Goal: Transaction & Acquisition: Purchase product/service

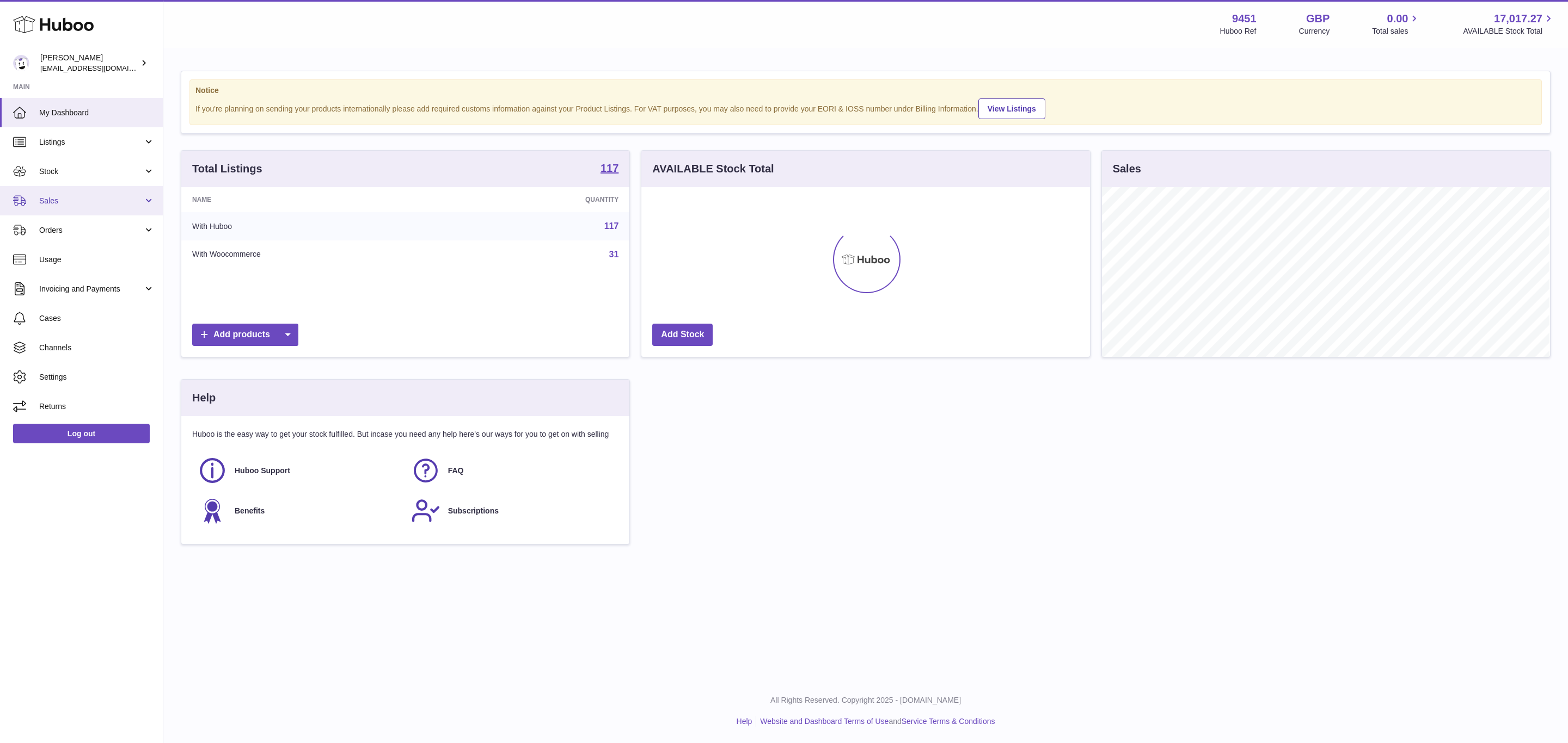
scroll to position [170, 447]
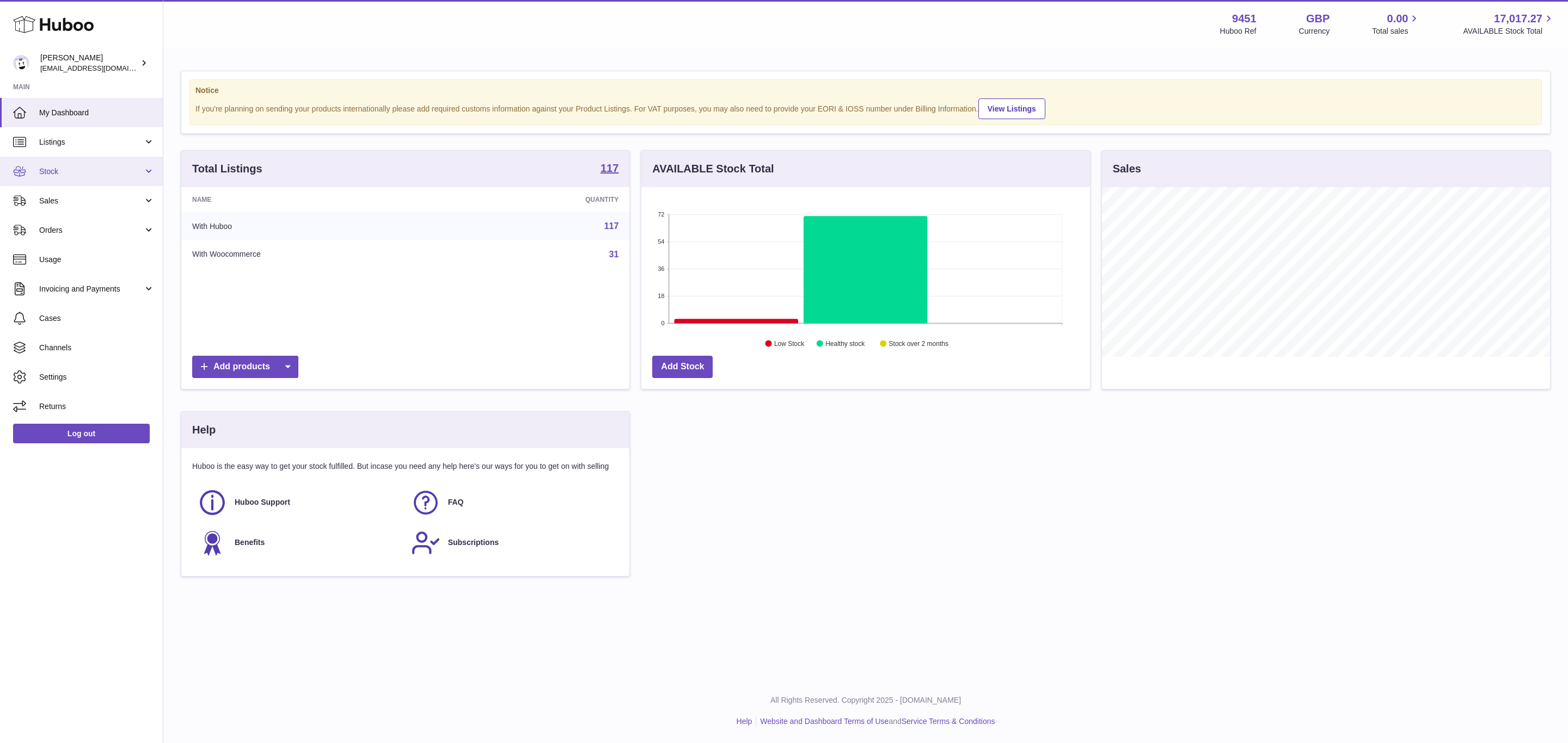
click at [81, 176] on span "Stock" at bounding box center [91, 171] width 104 height 11
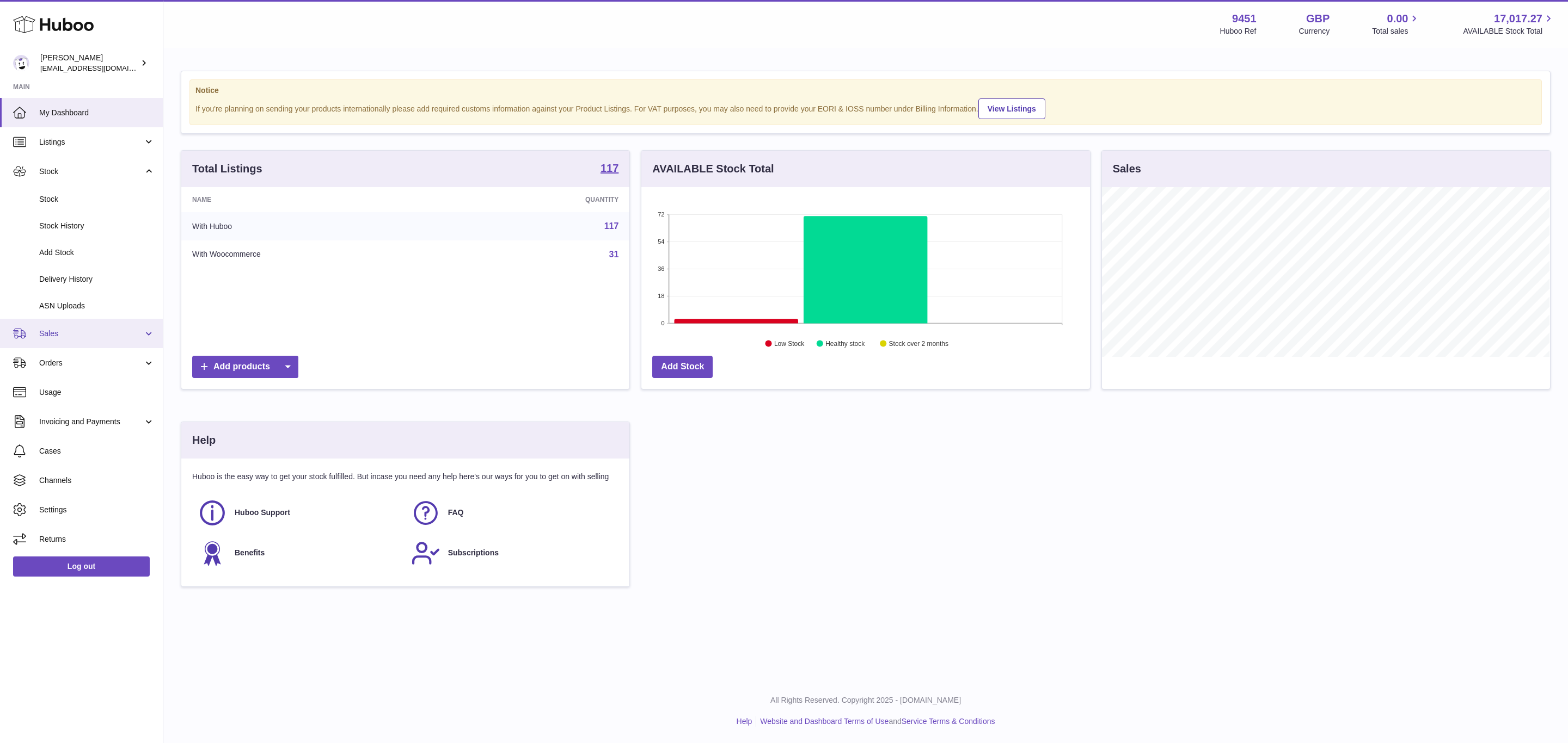
click at [68, 345] on link "Sales" at bounding box center [81, 333] width 163 height 29
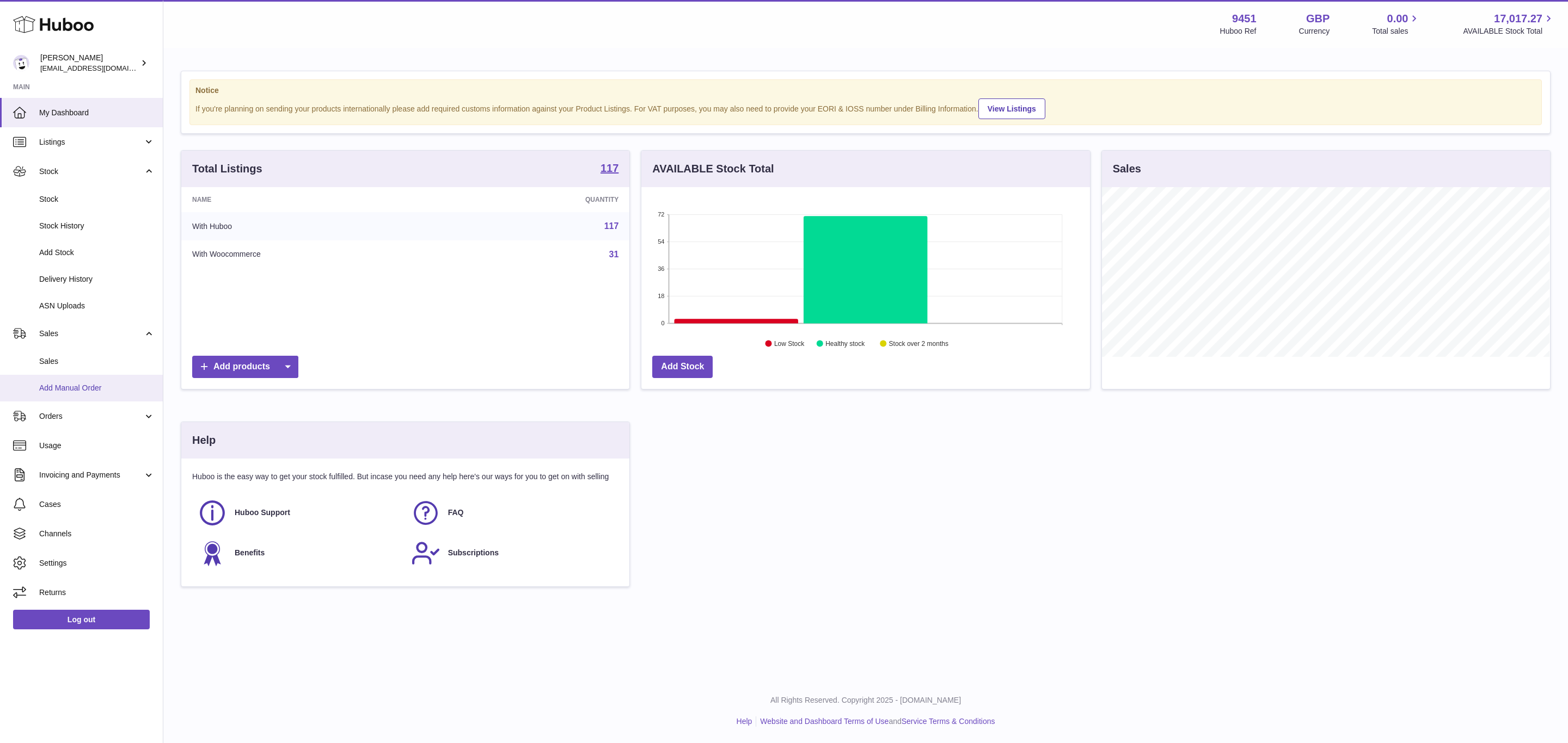
click at [77, 378] on link "Add Manual Order" at bounding box center [81, 388] width 163 height 27
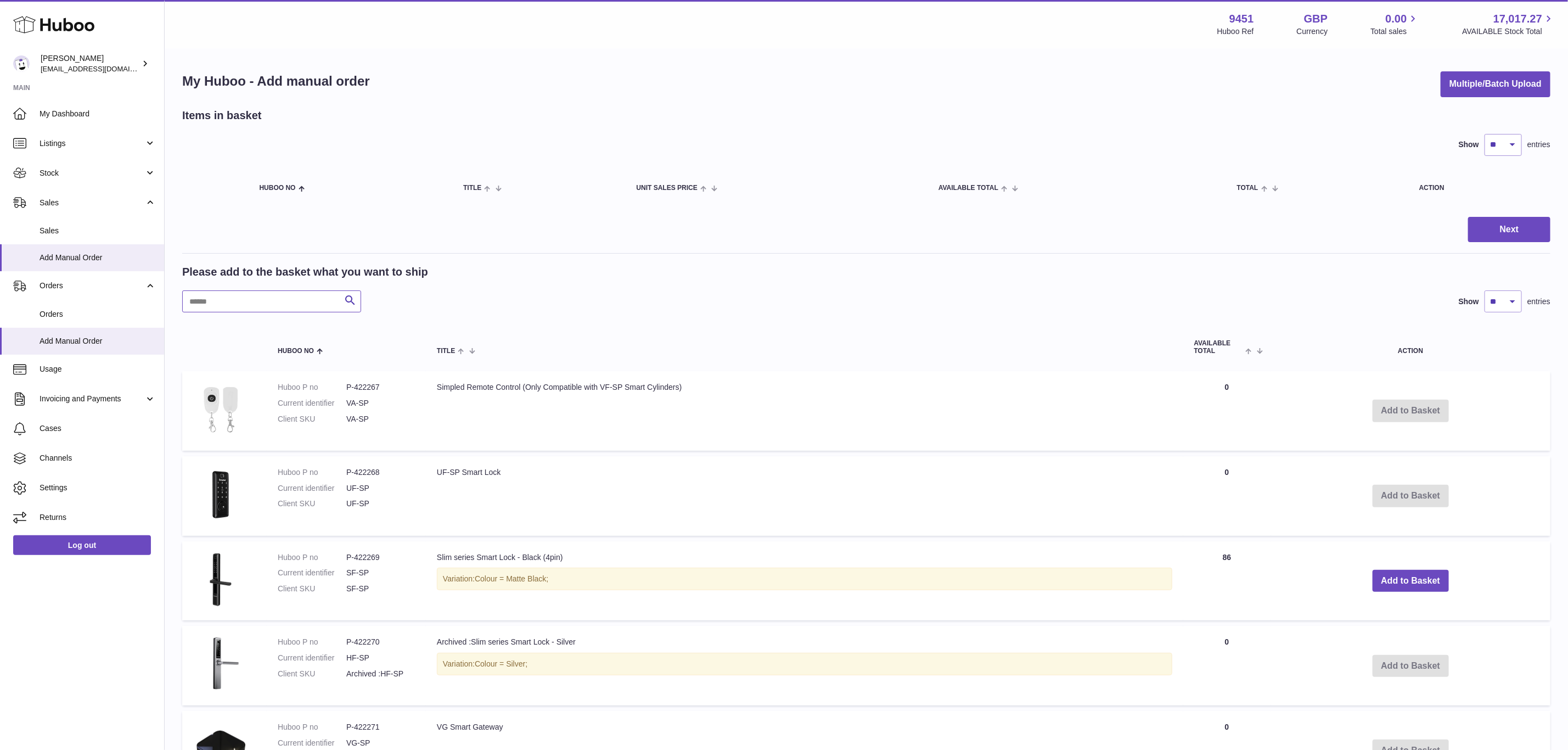
click at [272, 297] on input "text" at bounding box center [272, 301] width 179 height 22
paste input "*******"
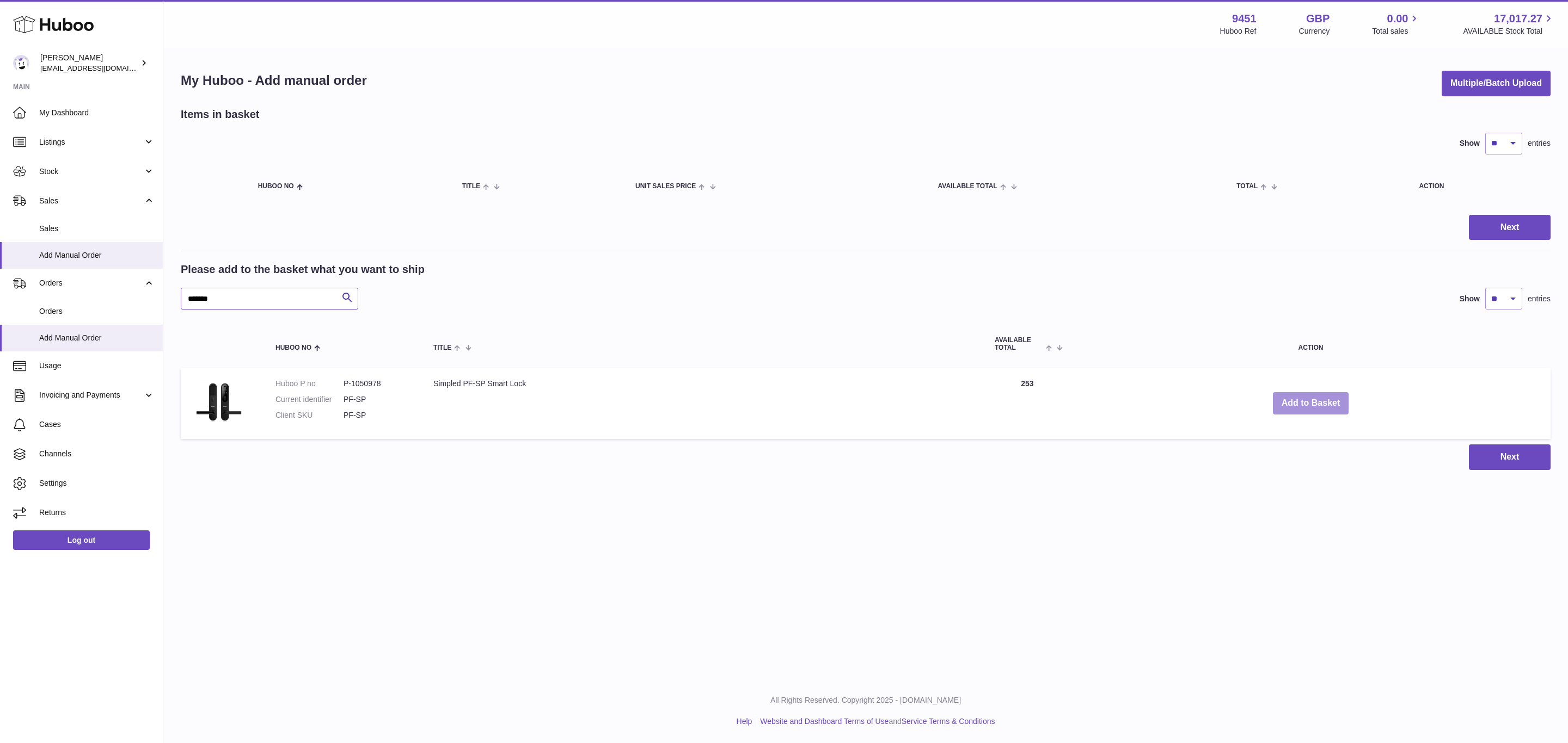
type input "*******"
click at [1326, 400] on button "Add to Basket" at bounding box center [1311, 404] width 76 height 22
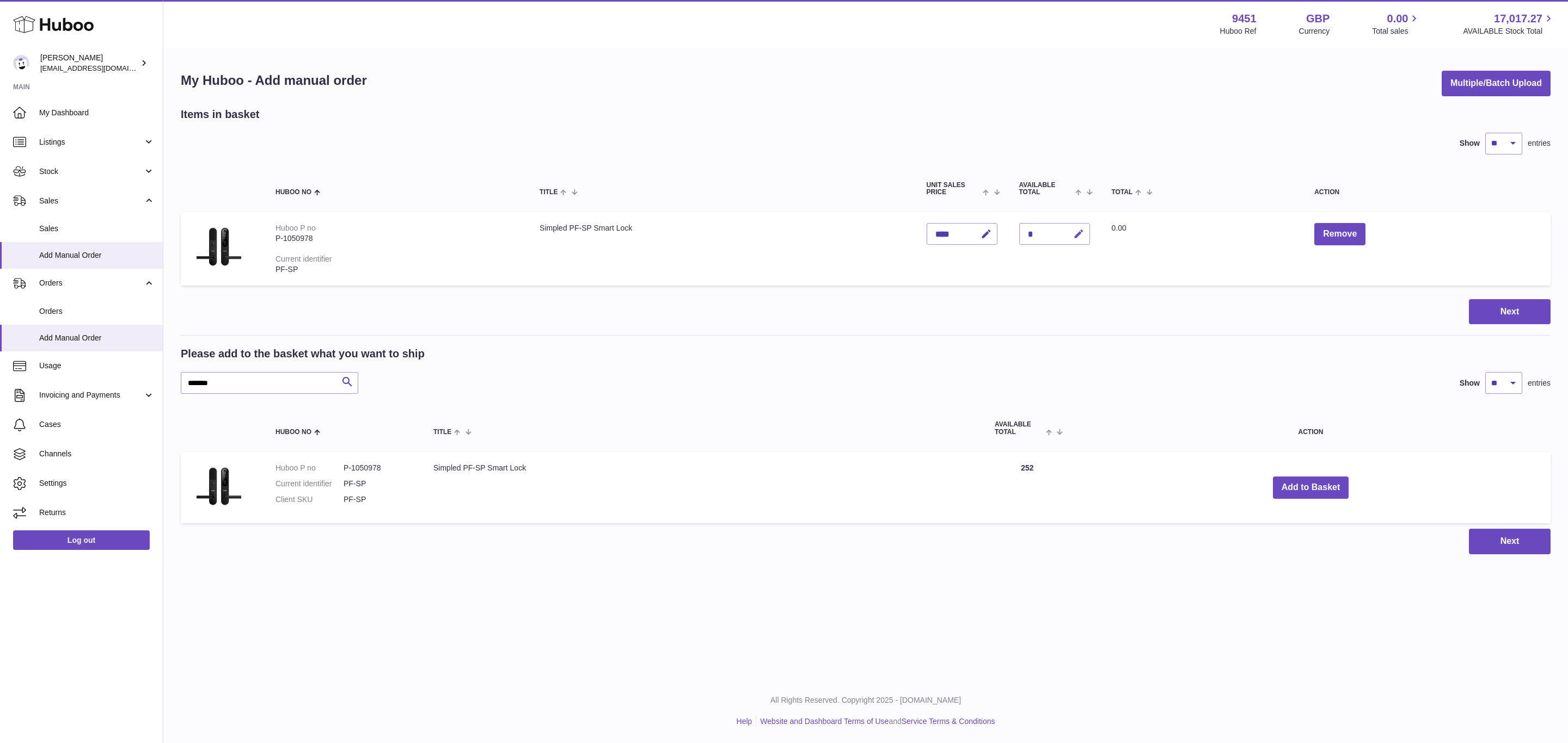
click at [1084, 229] on icon "button" at bounding box center [1078, 234] width 11 height 11
click at [1084, 229] on icon "submit" at bounding box center [1079, 234] width 10 height 10
click at [1061, 235] on icon "button" at bounding box center [1057, 234] width 10 height 10
type input "*"
click at [1084, 232] on icon "button" at bounding box center [1078, 234] width 11 height 11
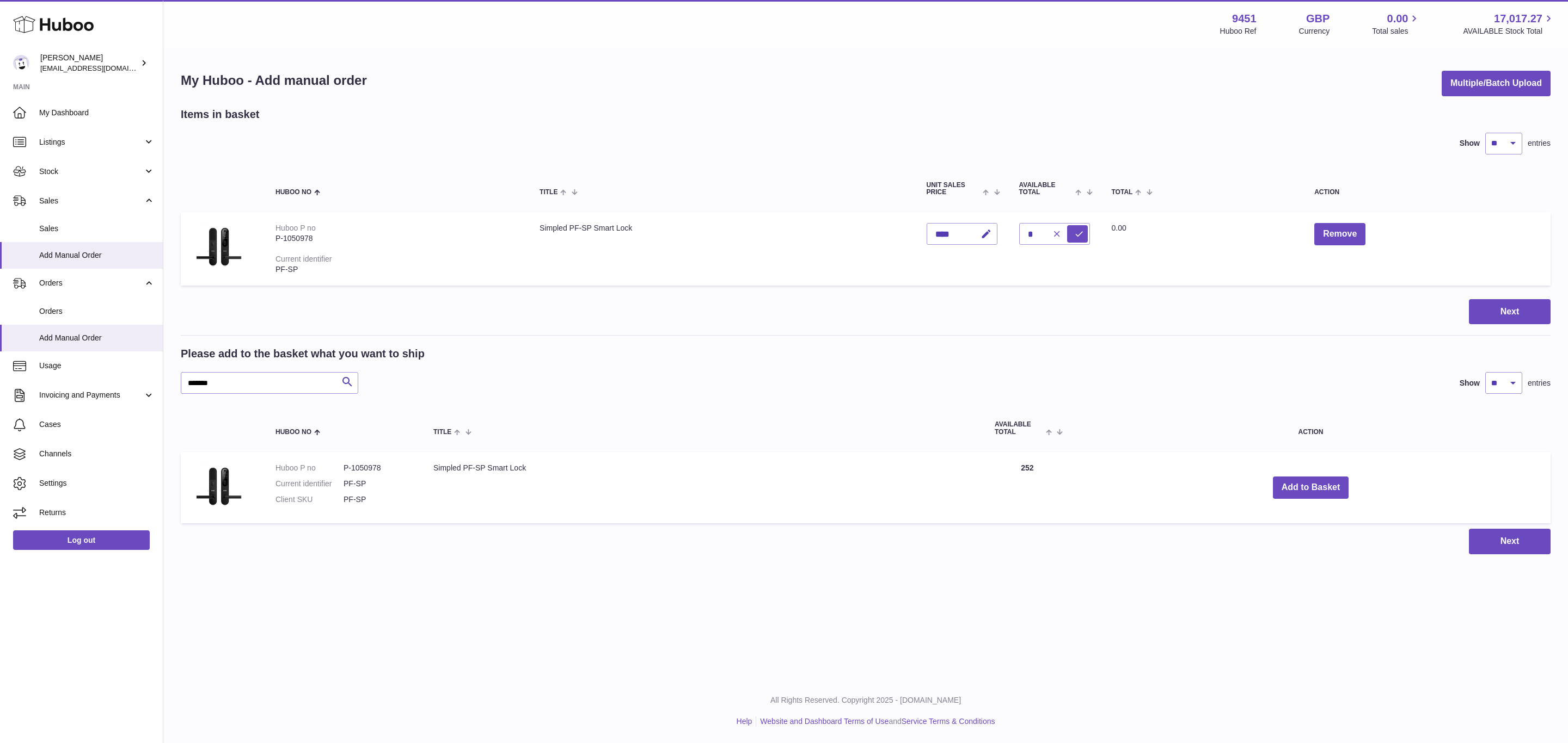
click at [1057, 234] on button "button" at bounding box center [1055, 234] width 21 height 17
click at [1081, 232] on button "button" at bounding box center [1076, 234] width 25 height 22
click at [1067, 226] on button "submit" at bounding box center [1077, 234] width 21 height 17
click at [1084, 229] on icon "submit" at bounding box center [1079, 234] width 10 height 10
drag, startPoint x: 1061, startPoint y: 229, endPoint x: 1021, endPoint y: 232, distance: 40.1
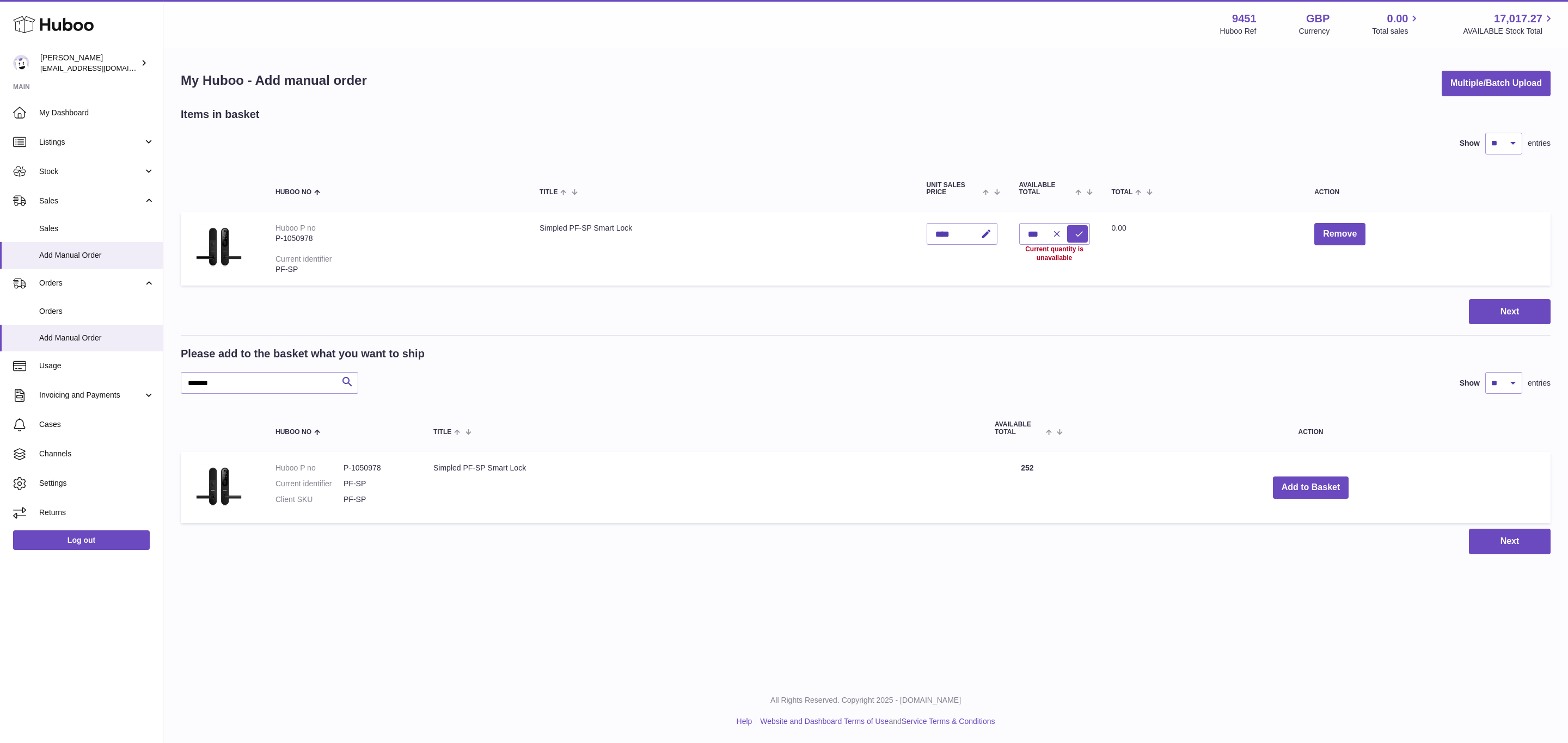
click at [1021, 232] on td "Quantity *** Current quantity is unavailable" at bounding box center [1054, 248] width 93 height 73
click at [1061, 232] on icon "button" at bounding box center [1057, 234] width 10 height 10
click at [1032, 296] on div "Items in basket Show ** ** ** *** entries Huboo no Title Unit Sales Price AVAIL…" at bounding box center [866, 331] width 1370 height 447
click at [1084, 235] on icon "button" at bounding box center [1078, 234] width 11 height 11
click at [1323, 484] on button "Add to Basket" at bounding box center [1311, 488] width 76 height 22
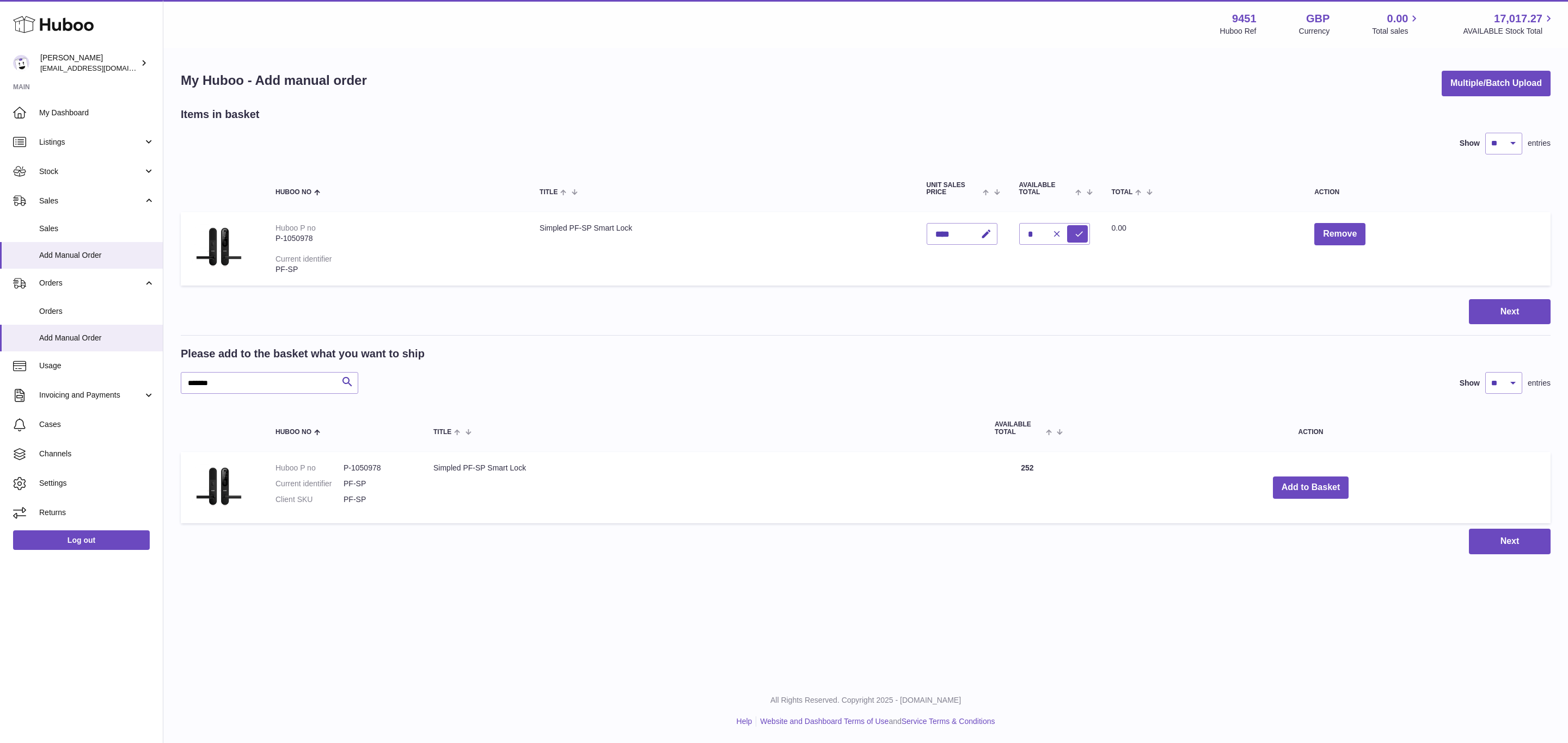
click at [0, 484] on div at bounding box center [0, 372] width 0 height 743
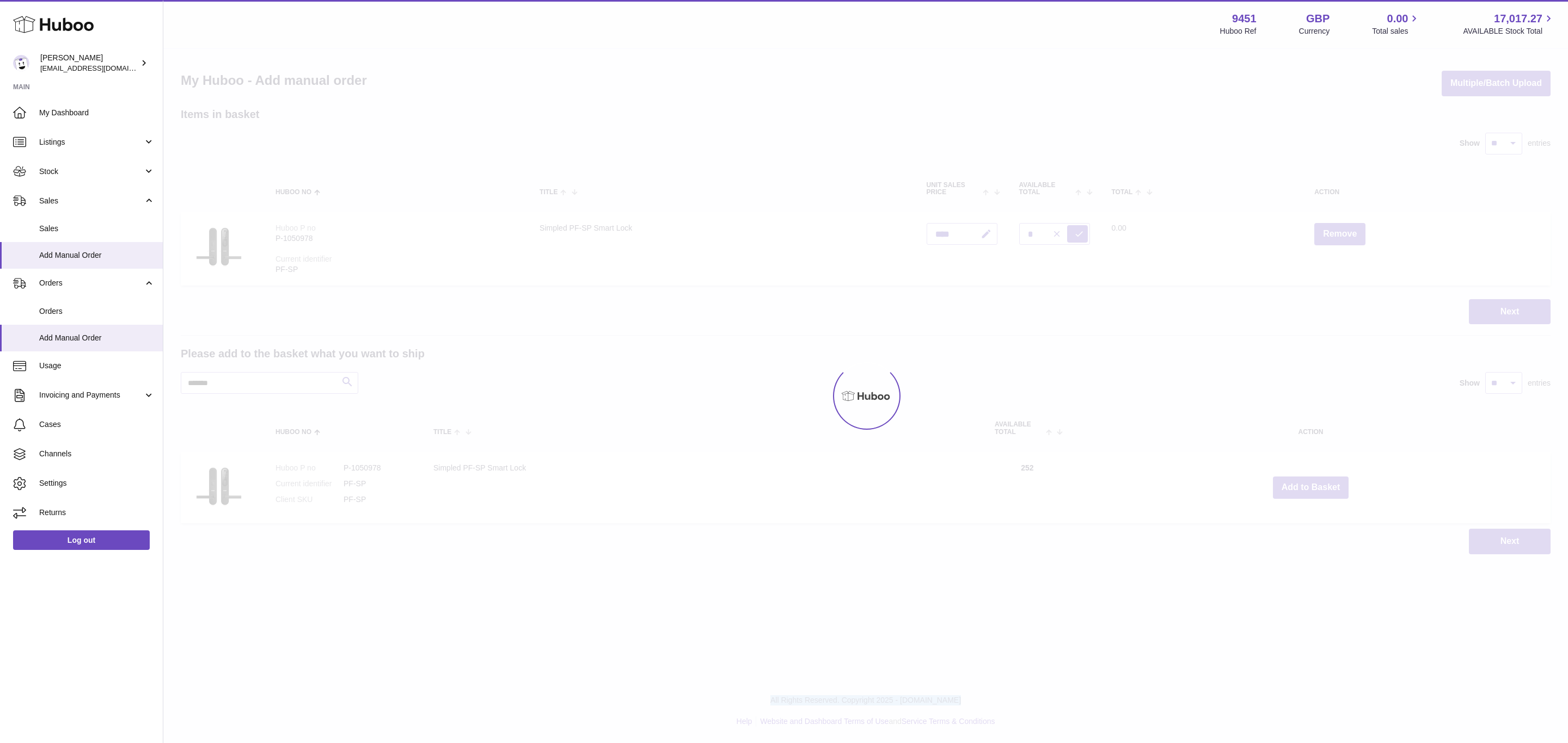
click at [1325, 484] on div at bounding box center [866, 396] width 1405 height 695
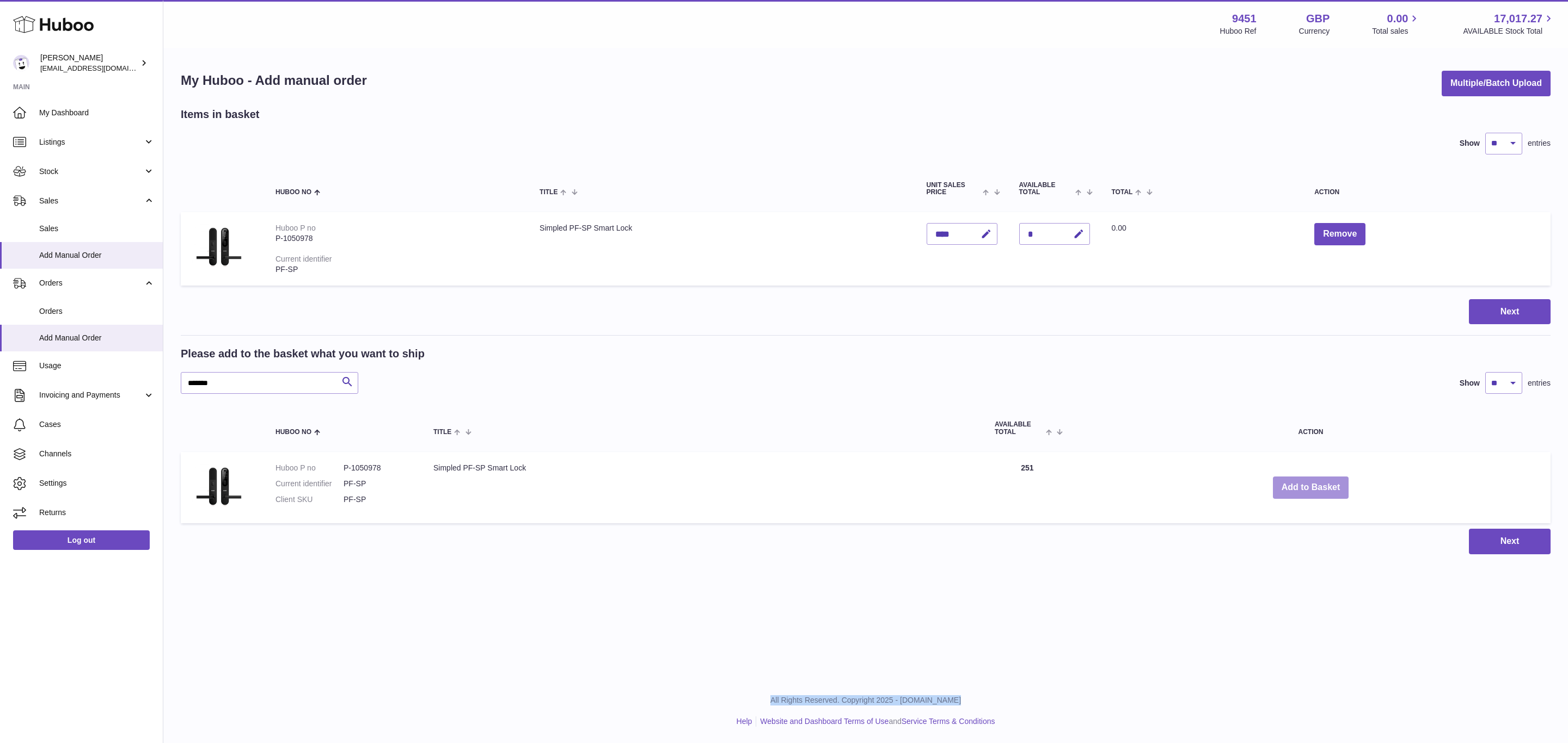
click at [1325, 484] on button "Add to Basket" at bounding box center [1311, 488] width 76 height 22
click at [0, 484] on div at bounding box center [0, 372] width 0 height 743
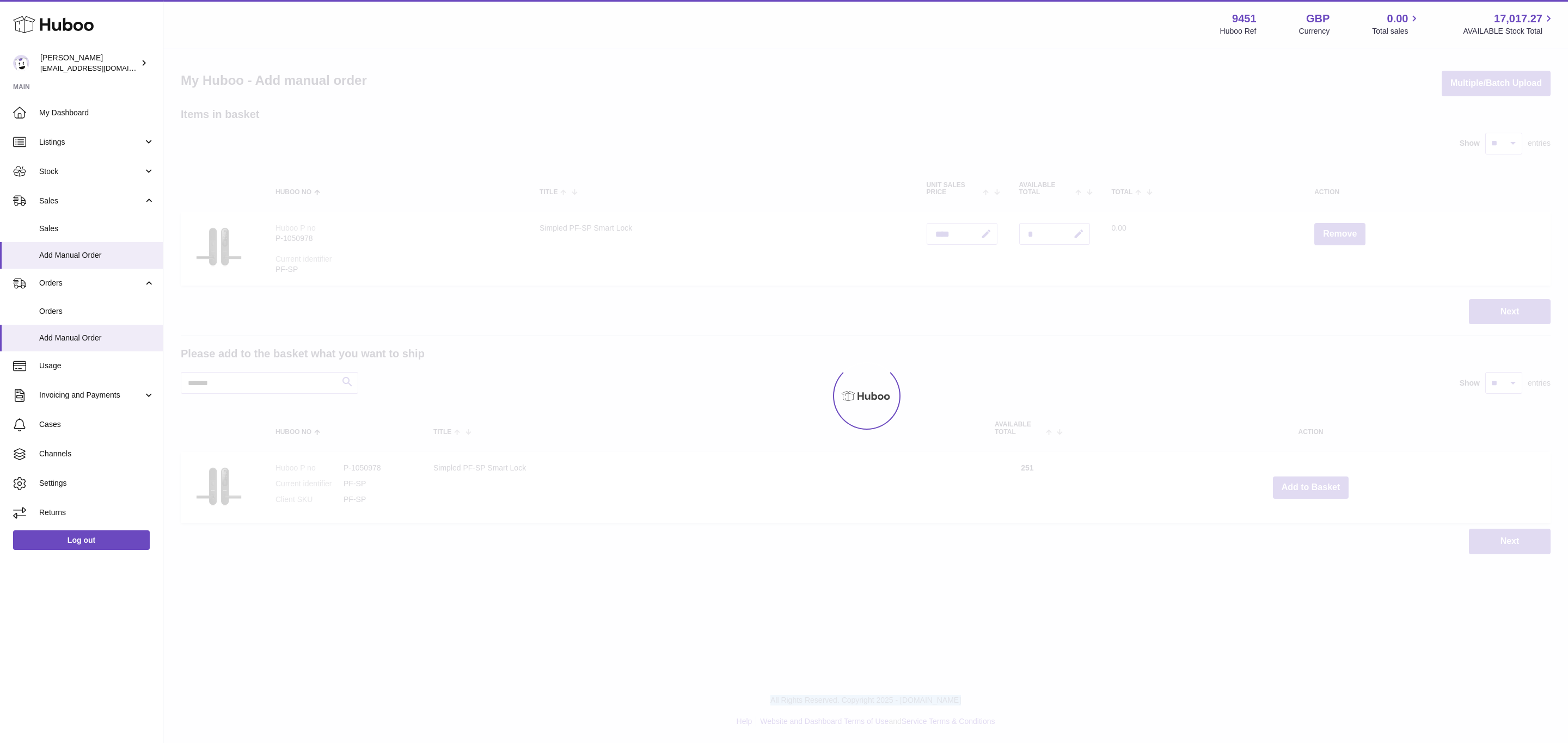
click at [1325, 484] on div at bounding box center [866, 396] width 1405 height 695
click at [1325, 484] on div "Menu Huboo 9451 Huboo Ref GBP Currency 0.00 Total sales 17,017.27 AVAILABLE Sto…" at bounding box center [866, 288] width 1405 height 577
click at [1325, 484] on button "Add to Basket" at bounding box center [1311, 488] width 76 height 22
click at [1325, 484] on div at bounding box center [866, 396] width 1405 height 695
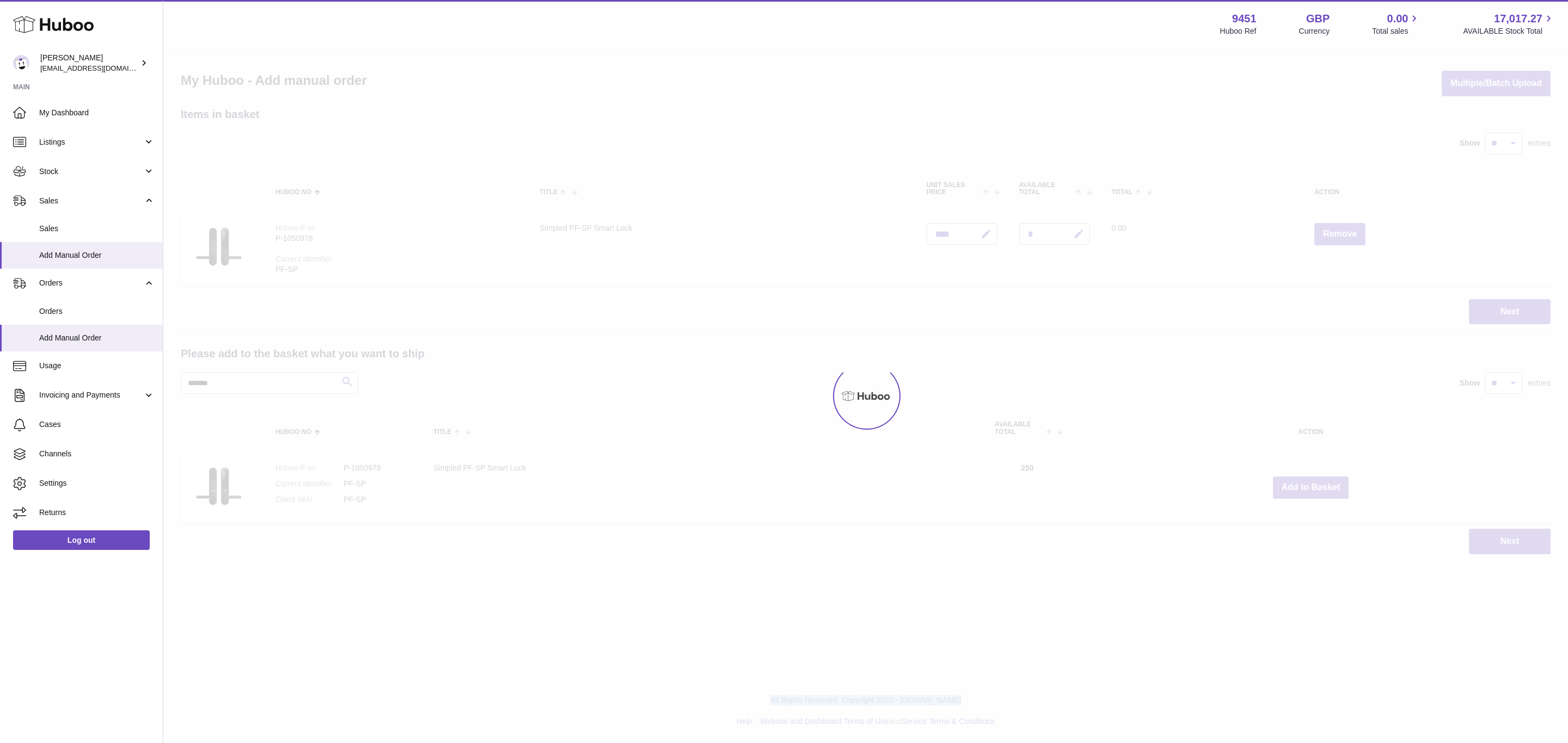
click at [1325, 484] on div "Menu Huboo 9451 Huboo Ref GBP Currency 0.00 Total sales 17,017.27 AVAILABLE Sto…" at bounding box center [866, 288] width 1405 height 577
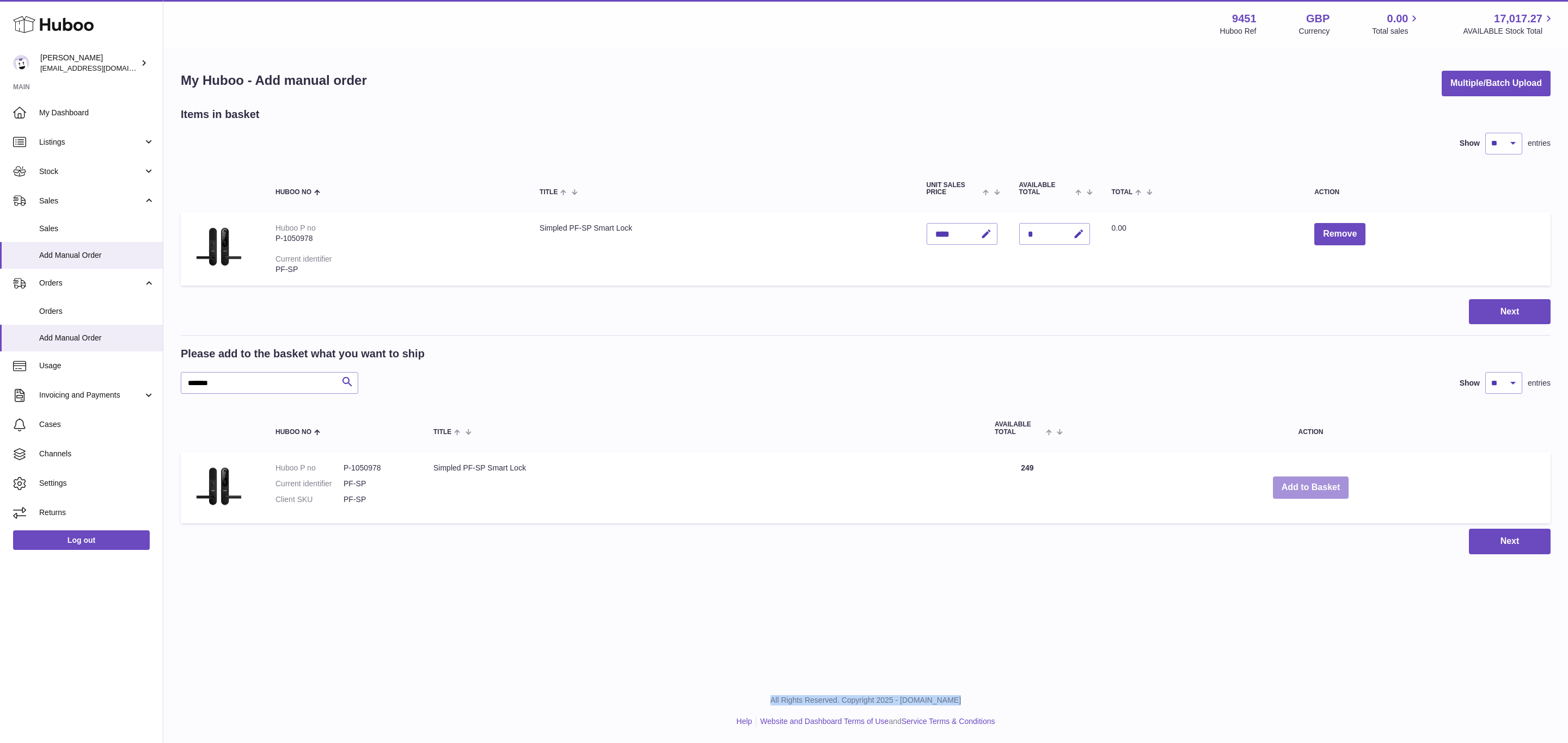
click at [1325, 484] on button "Add to Basket" at bounding box center [1311, 488] width 76 height 22
click at [0, 484] on div at bounding box center [0, 372] width 0 height 743
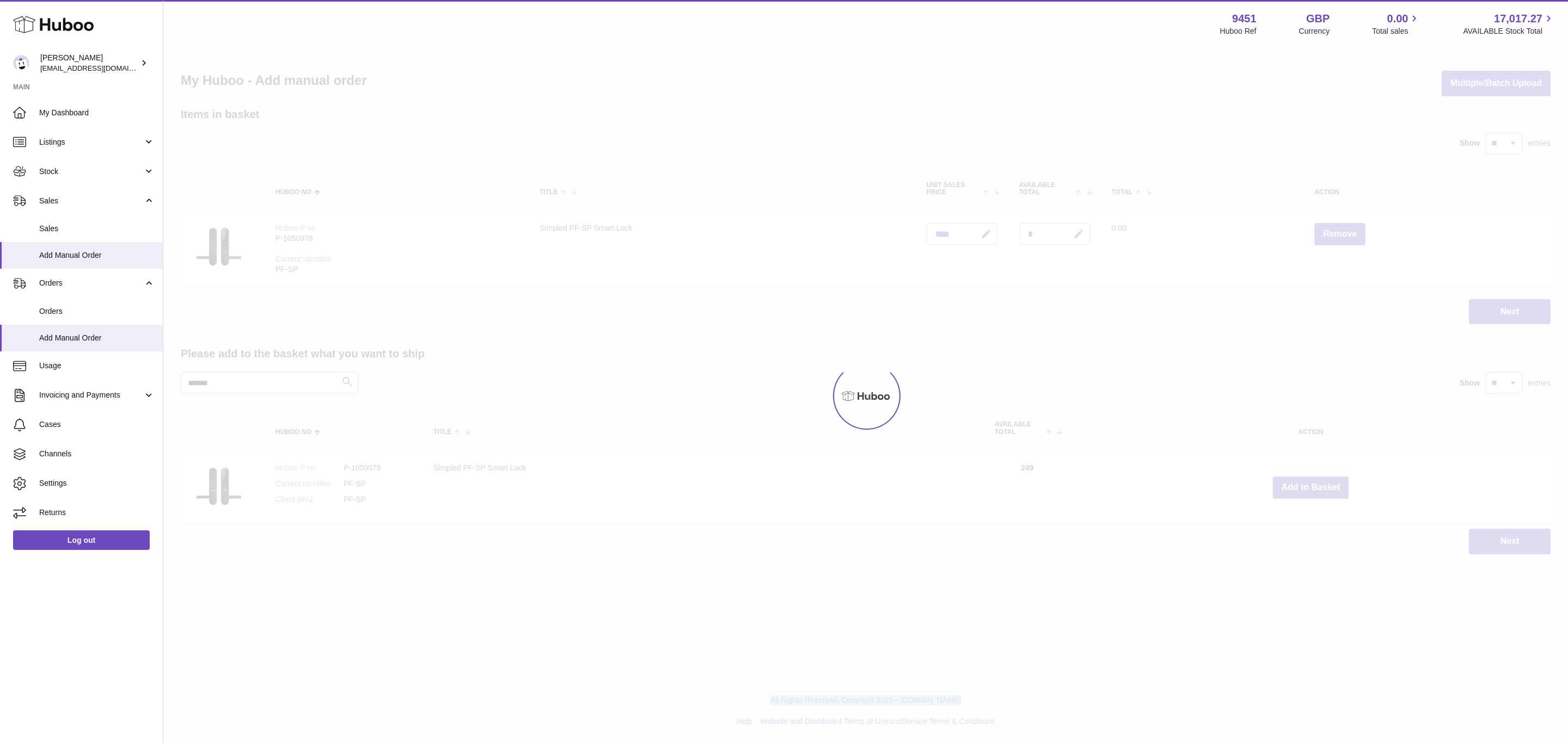
click at [1325, 484] on div at bounding box center [866, 396] width 1405 height 695
click at [1325, 484] on button "Add to Basket" at bounding box center [1311, 488] width 76 height 22
click at [1325, 484] on div at bounding box center [866, 396] width 1405 height 695
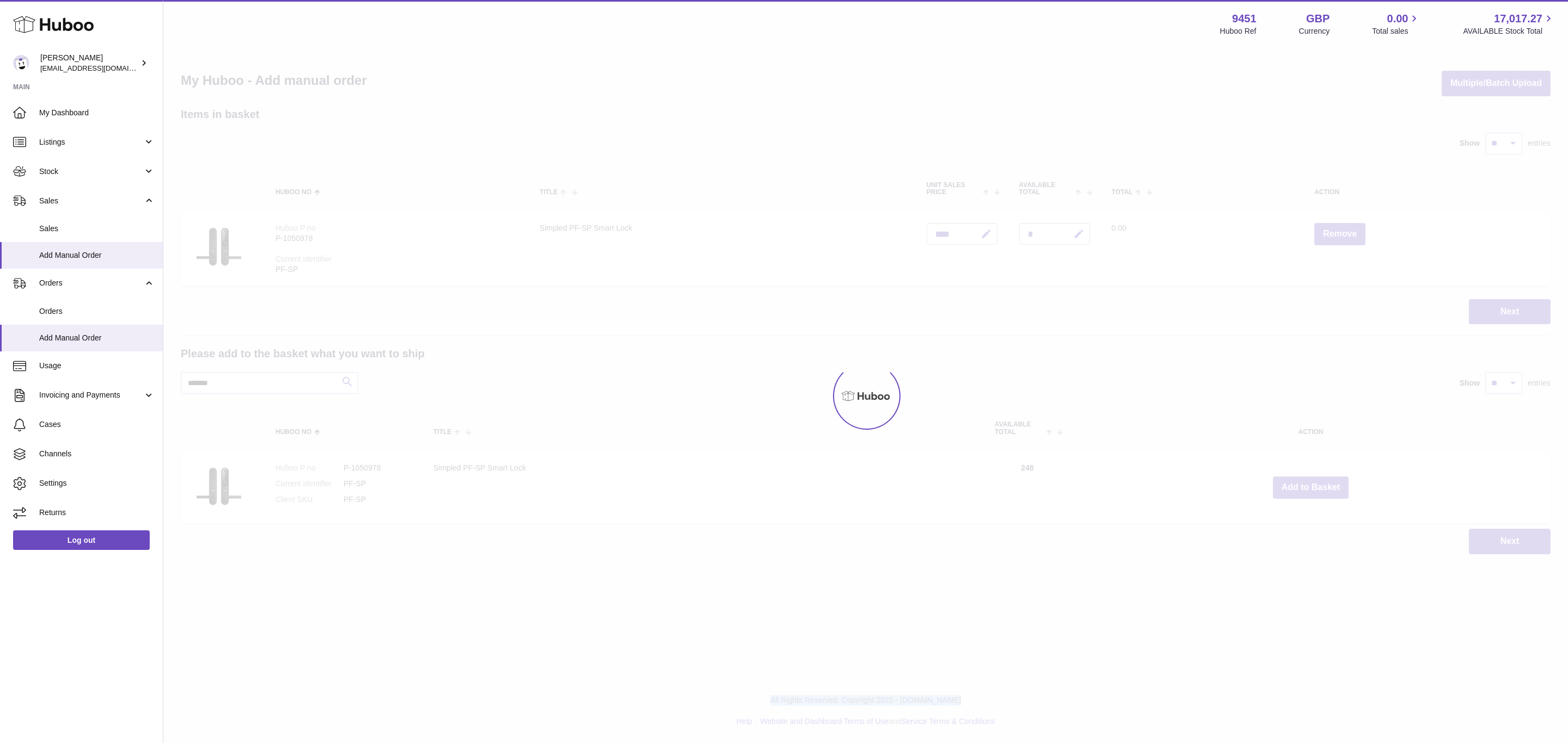
click at [1325, 484] on div "Menu Huboo 9451 Huboo Ref GBP Currency 0.00 Total sales 17,017.27 AVAILABLE Sto…" at bounding box center [866, 288] width 1405 height 577
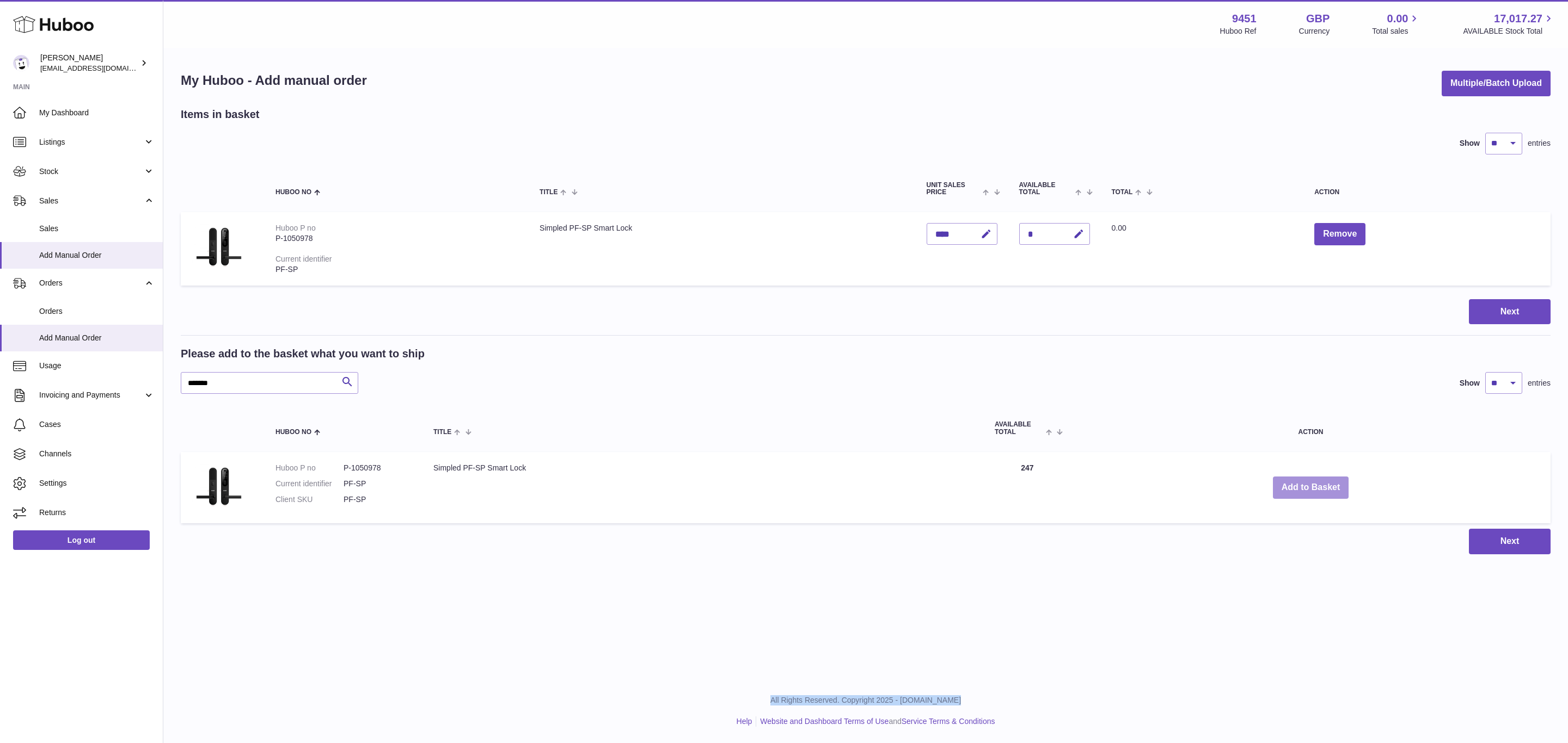
click at [1325, 484] on button "Add to Basket" at bounding box center [1311, 488] width 76 height 22
click at [0, 484] on div at bounding box center [0, 372] width 0 height 743
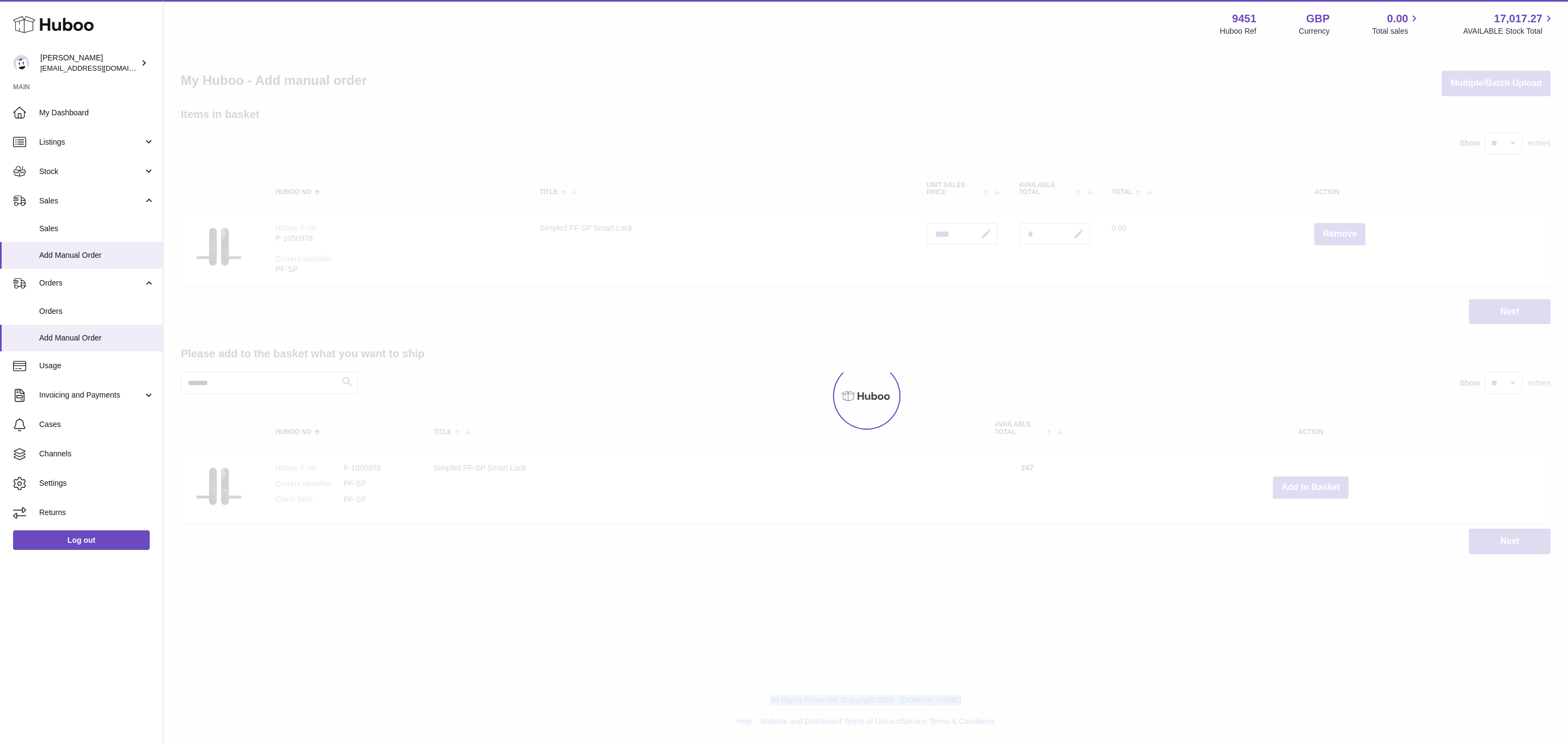
click at [1325, 484] on div at bounding box center [866, 396] width 1405 height 695
click at [1325, 484] on div "Menu Huboo 9451 Huboo Ref GBP Currency 0.00 Total sales 17,017.27 AVAILABLE Sto…" at bounding box center [866, 288] width 1405 height 577
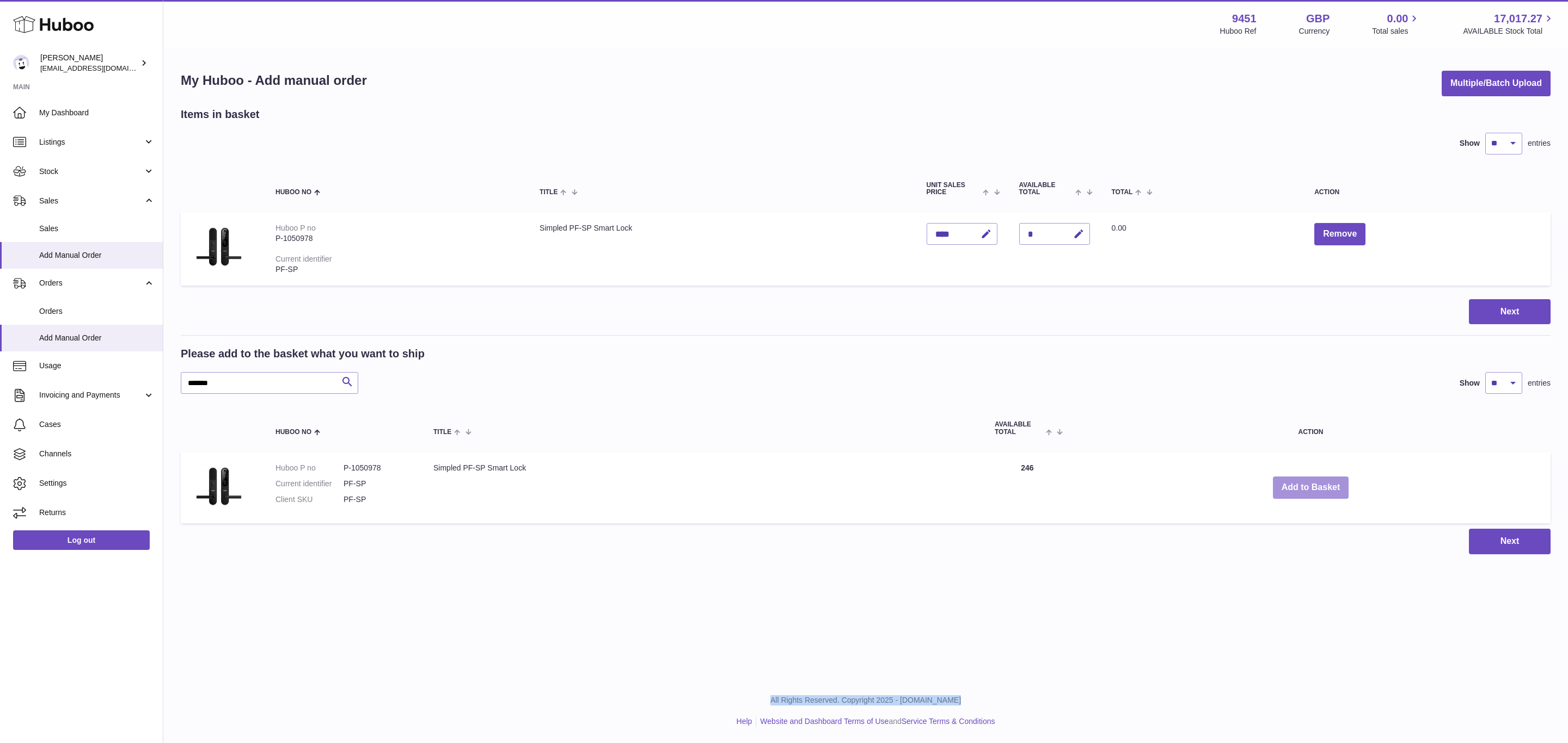
click at [1325, 484] on button "Add to Basket" at bounding box center [1311, 488] width 76 height 22
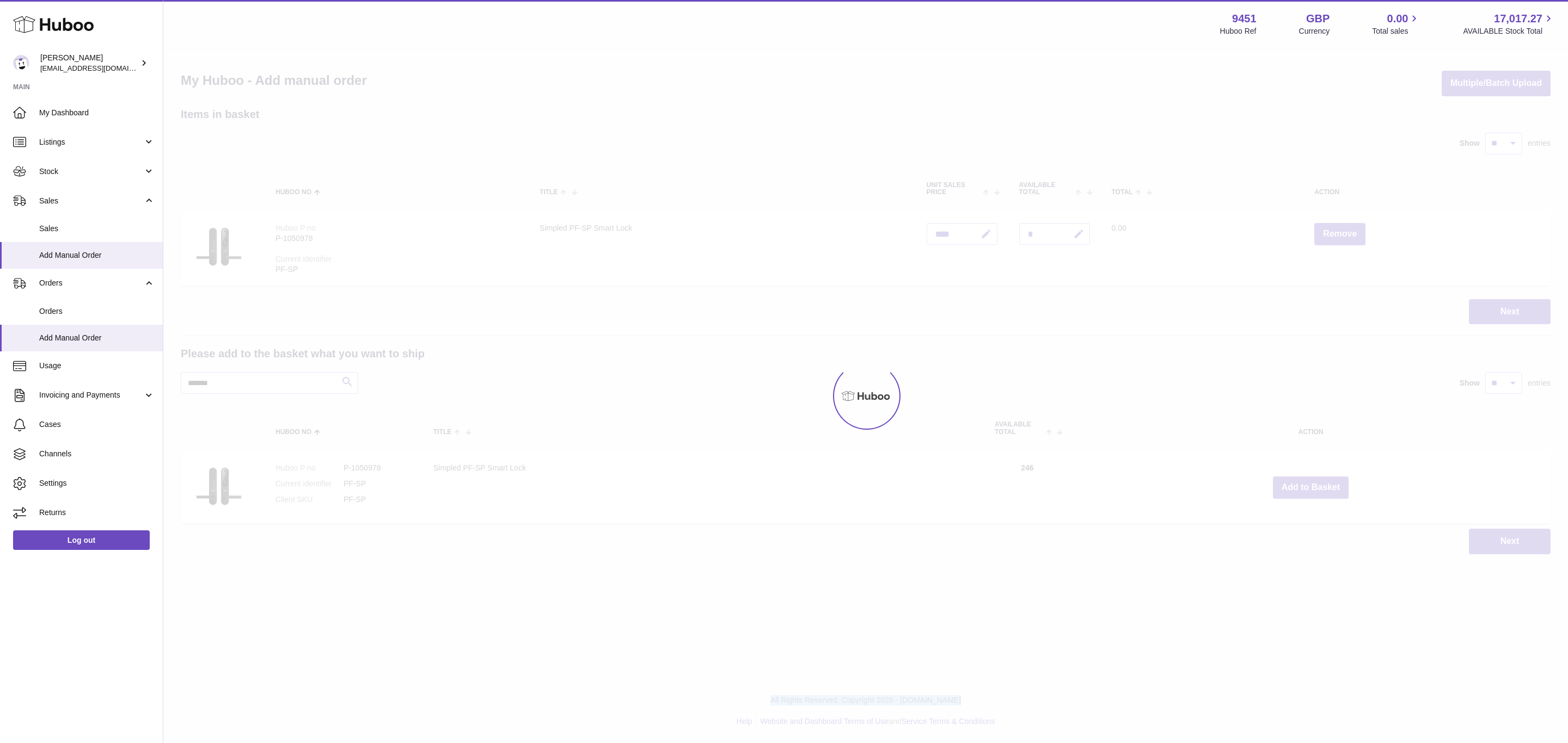
click at [1325, 484] on div at bounding box center [866, 396] width 1405 height 695
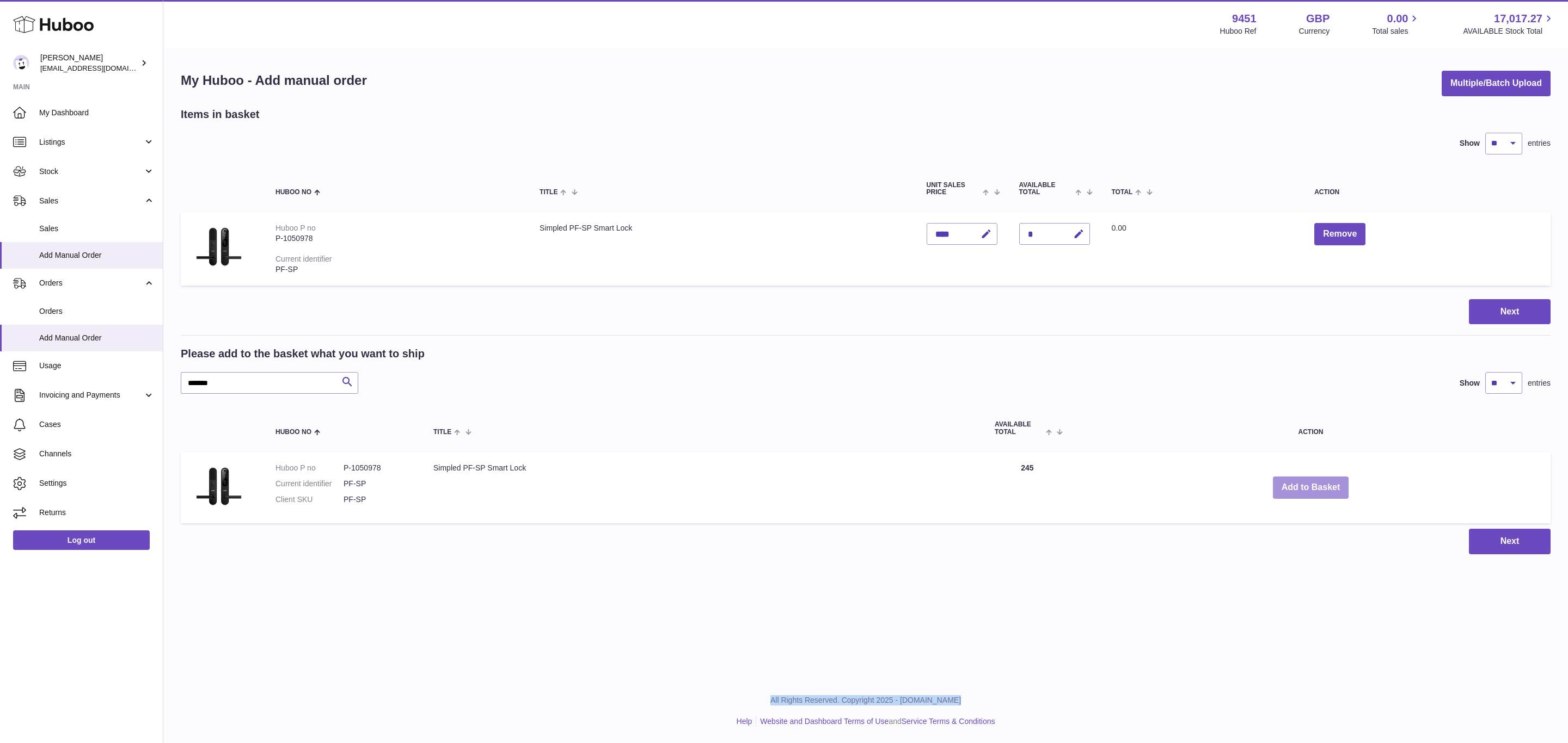
click at [1325, 484] on button "Add to Basket" at bounding box center [1311, 488] width 76 height 22
click at [0, 484] on div at bounding box center [0, 372] width 0 height 743
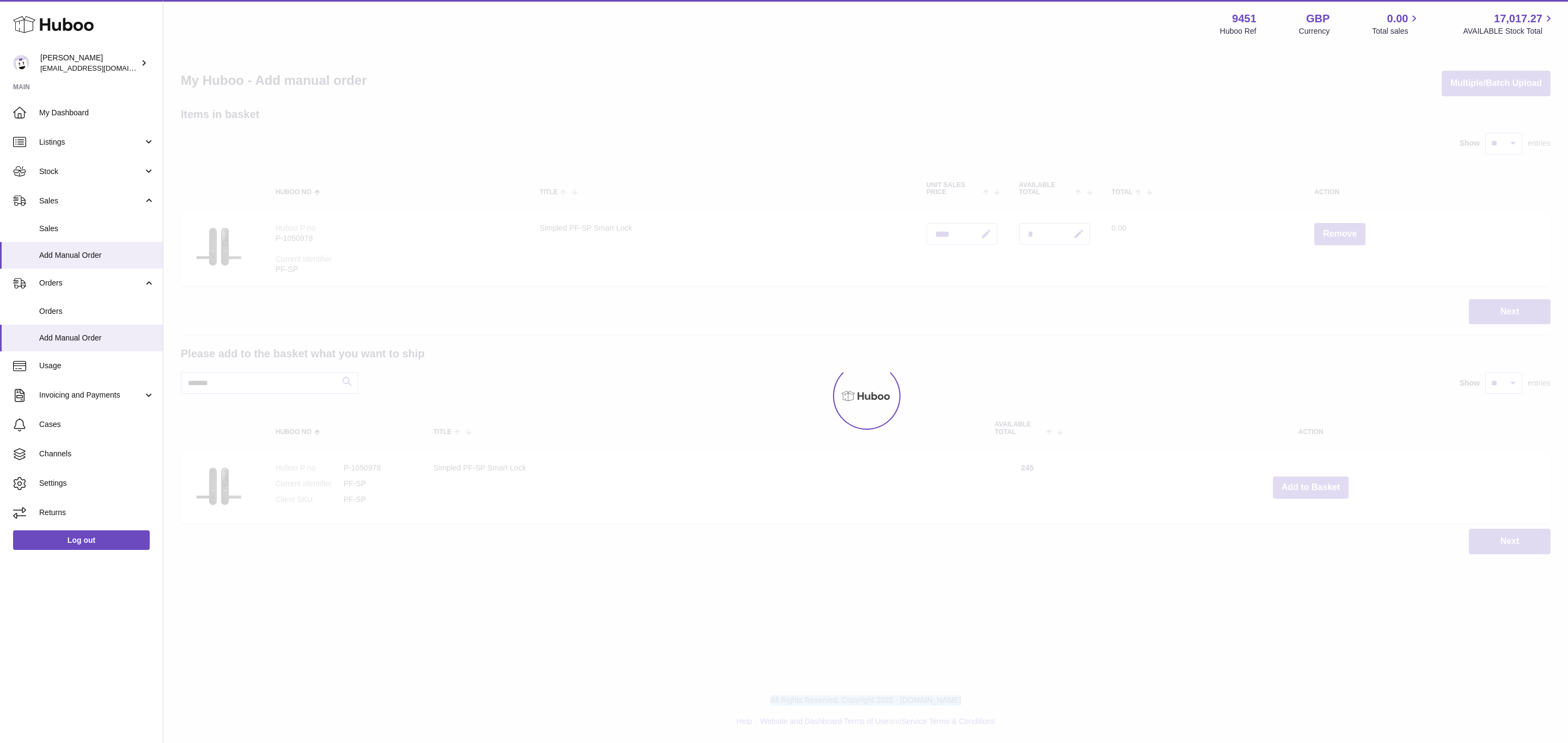
click at [1325, 484] on div at bounding box center [866, 396] width 1405 height 695
click at [1325, 484] on div "Menu Huboo 9451 Huboo Ref GBP Currency 0.00 Total sales 17,017.27 AVAILABLE Sto…" at bounding box center [866, 288] width 1405 height 577
click at [1325, 484] on button "Add to Basket" at bounding box center [1311, 488] width 76 height 22
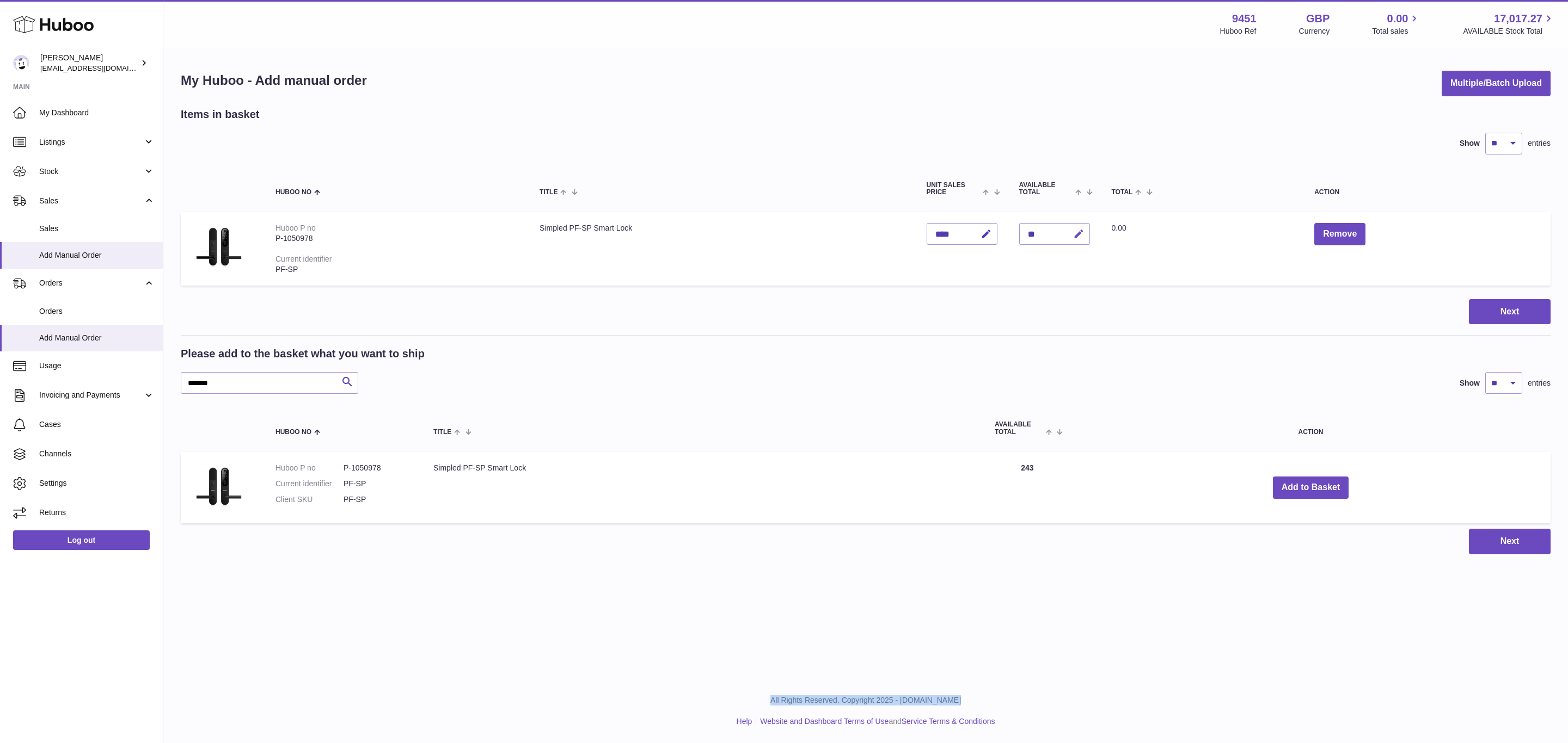
click at [1084, 232] on icon "button" at bounding box center [1078, 234] width 11 height 11
type input "*"
click at [1067, 226] on button "submit" at bounding box center [1077, 234] width 21 height 17
click at [1061, 230] on icon "button" at bounding box center [1057, 234] width 10 height 10
type input "**"
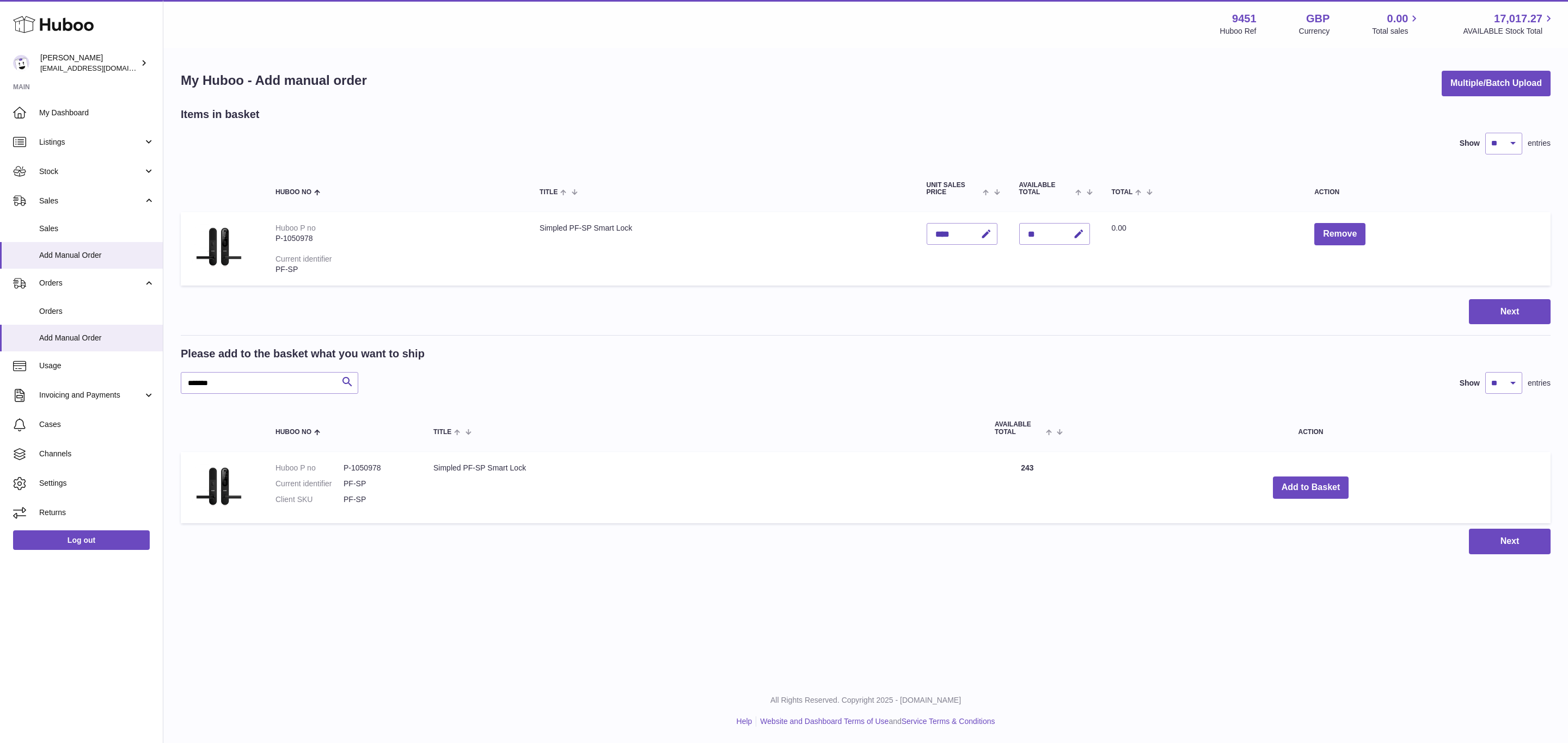
click at [1078, 314] on div "Next" at bounding box center [866, 312] width 1370 height 25
click at [1084, 234] on icon "button" at bounding box center [1078, 234] width 11 height 11
click at [1060, 229] on button "button" at bounding box center [1055, 234] width 21 height 17
click at [1084, 234] on icon "button" at bounding box center [1078, 234] width 11 height 11
click at [1061, 232] on icon "button" at bounding box center [1057, 234] width 10 height 10
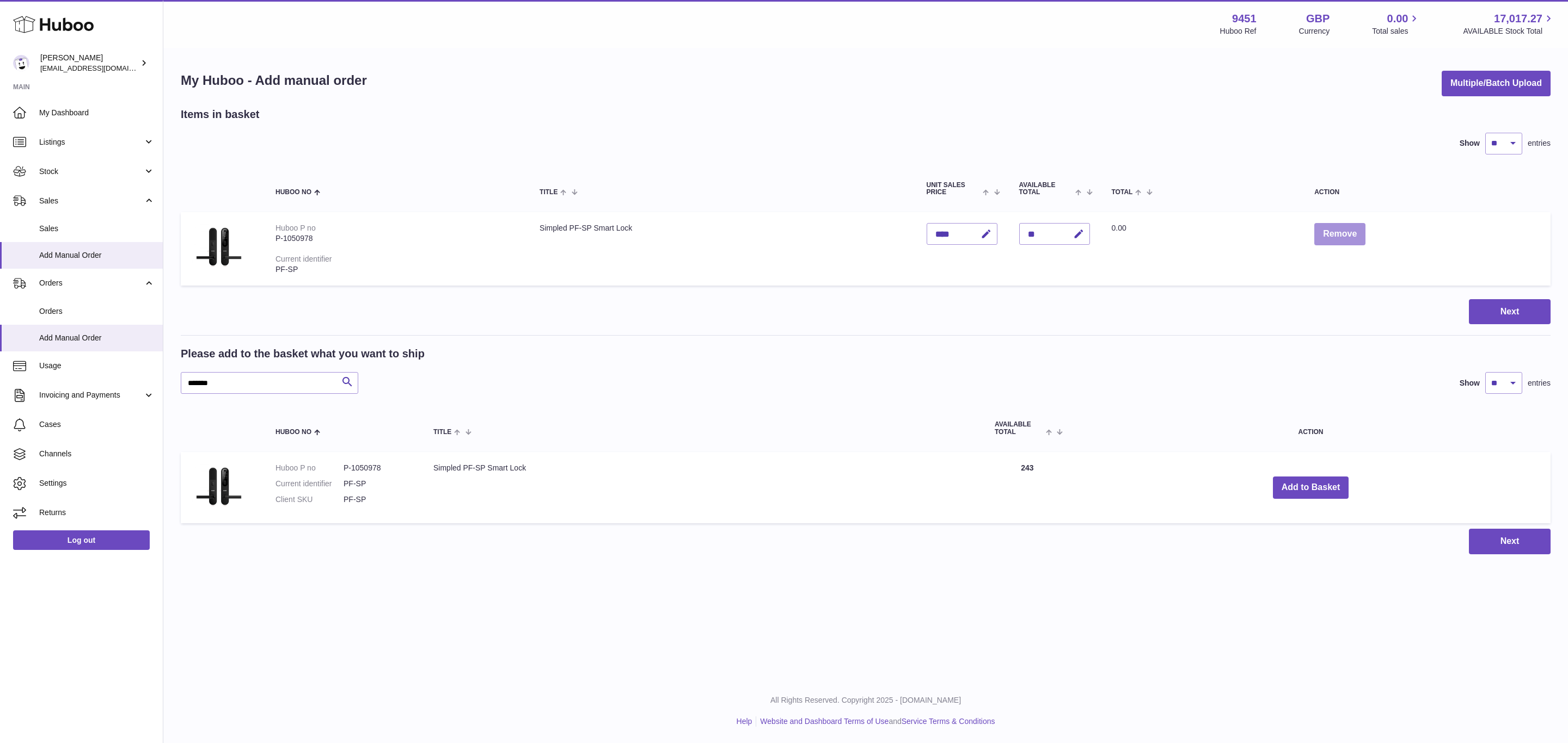
click at [1342, 224] on button "Remove" at bounding box center [1339, 234] width 51 height 22
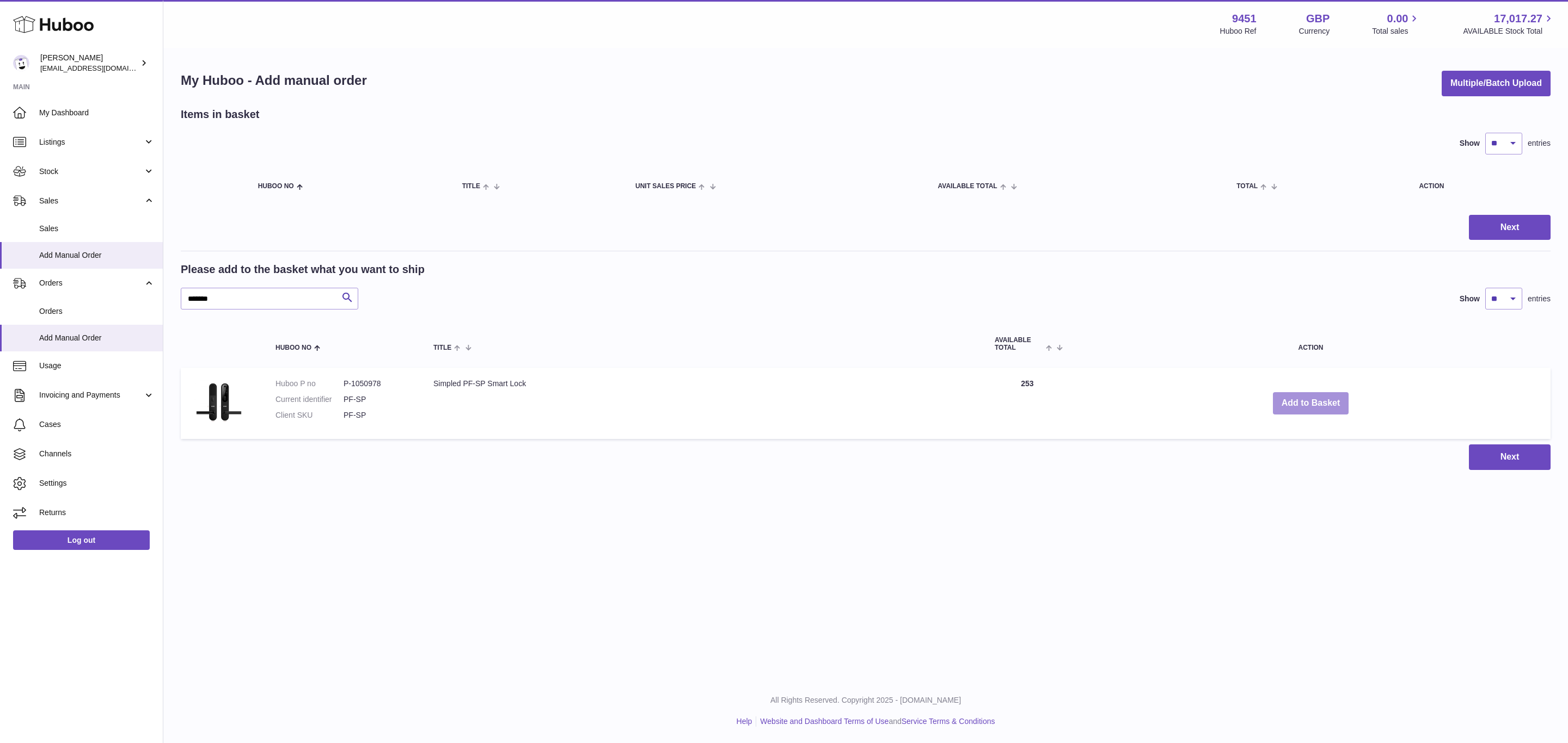
click at [1328, 395] on button "Add to Basket" at bounding box center [1311, 404] width 76 height 22
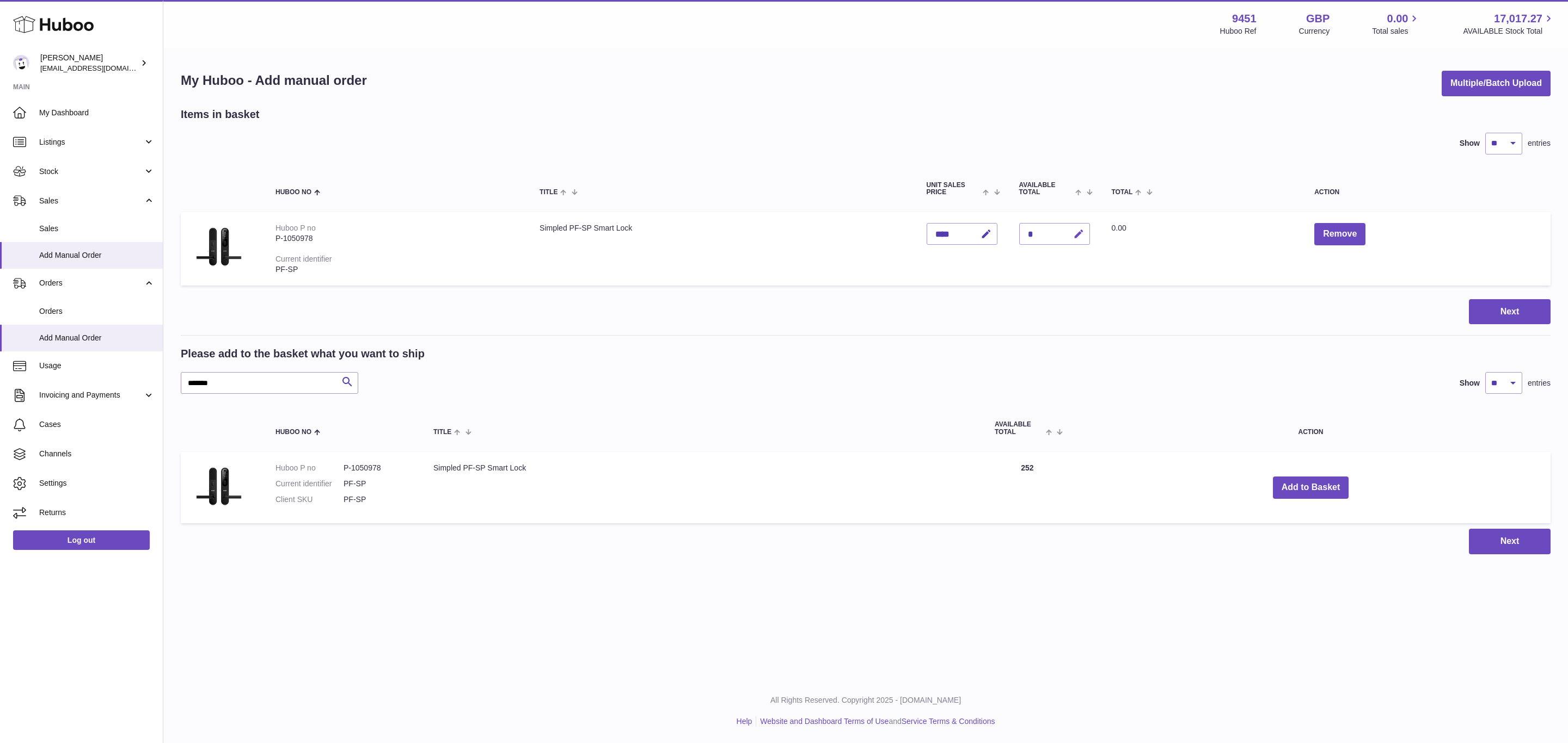
click at [1089, 237] on button "button" at bounding box center [1076, 234] width 25 height 22
click at [1067, 226] on button "submit" at bounding box center [1077, 234] width 21 height 17
click at [1061, 234] on icon "button" at bounding box center [1057, 234] width 10 height 10
click at [1084, 232] on icon "button" at bounding box center [1078, 234] width 11 height 11
click at [1084, 232] on icon "submit" at bounding box center [1079, 234] width 10 height 10
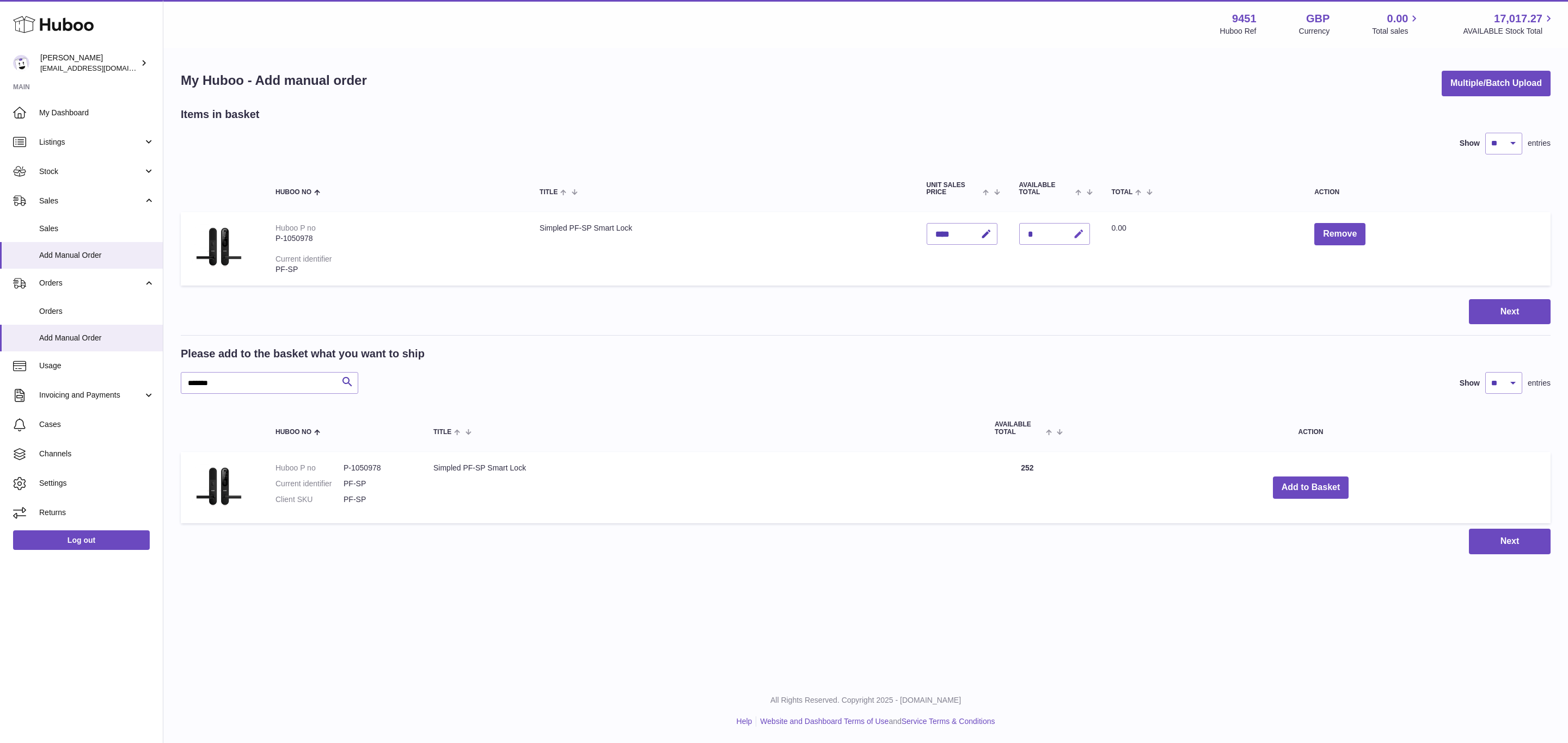
click at [1084, 230] on icon "button" at bounding box center [1078, 234] width 11 height 11
click at [1067, 226] on button "submit" at bounding box center [1077, 234] width 21 height 17
click at [1061, 234] on icon "button" at bounding box center [1057, 234] width 10 height 10
type input "*"
click at [1050, 234] on div "*" at bounding box center [1055, 234] width 71 height 22
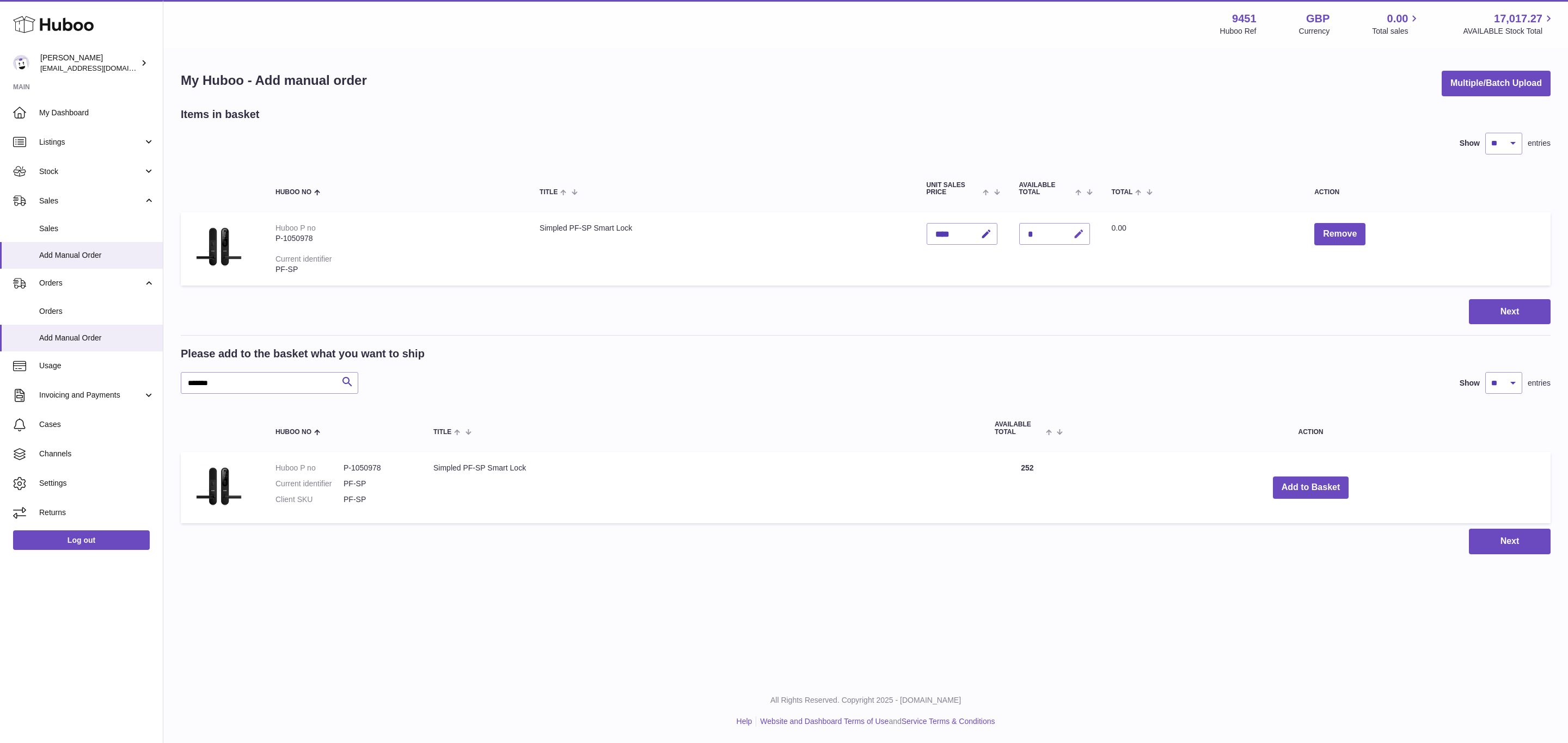
click at [1084, 234] on icon "button" at bounding box center [1078, 234] width 11 height 11
click at [1067, 226] on button "submit" at bounding box center [1077, 234] width 21 height 17
click at [1084, 234] on icon "submit" at bounding box center [1079, 234] width 10 height 10
click at [1061, 232] on icon "button" at bounding box center [1057, 234] width 10 height 10
click at [1297, 476] on button "Add to Basket" at bounding box center [1311, 488] width 76 height 22
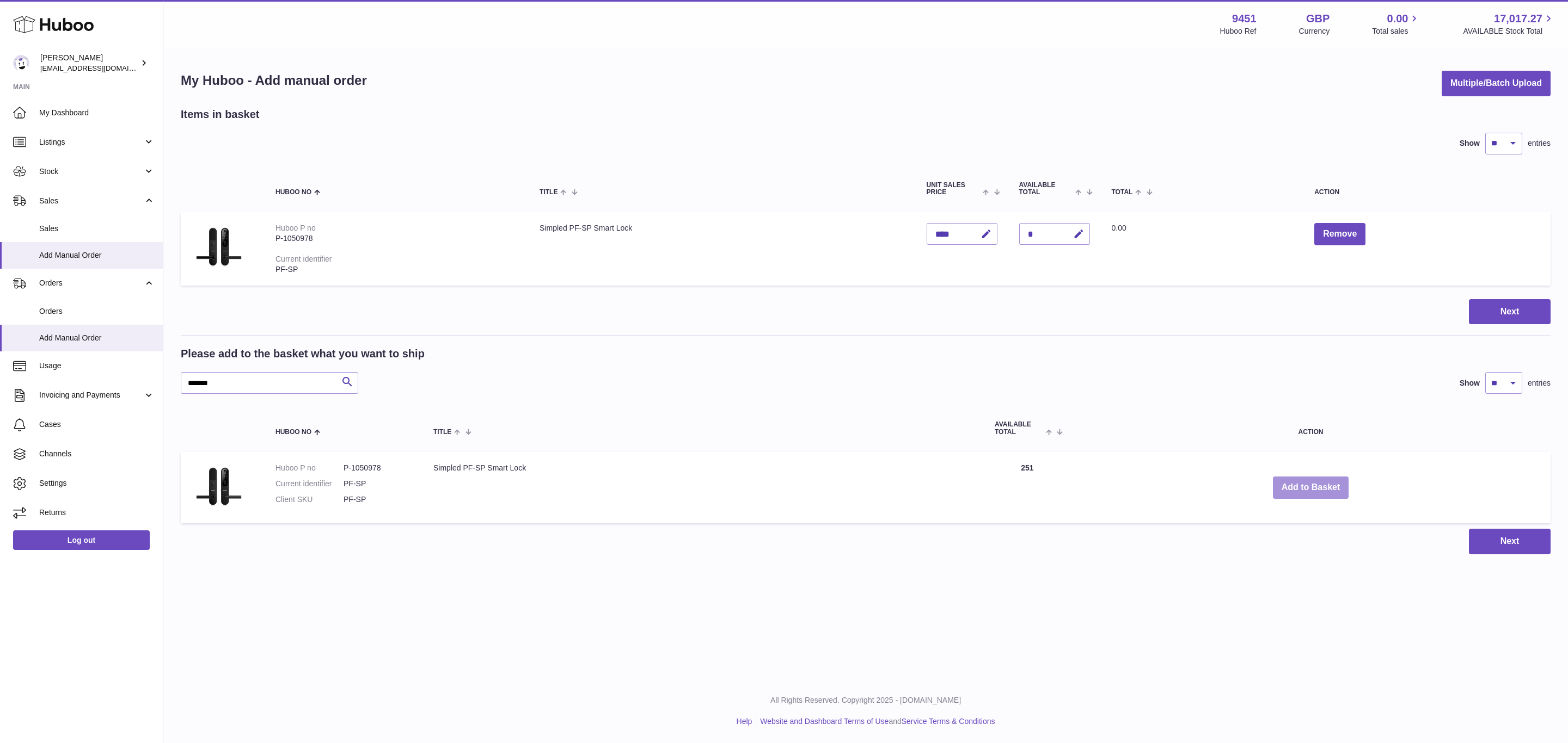
click at [1304, 484] on button "Add to Basket" at bounding box center [1311, 488] width 76 height 22
click at [0, 484] on div at bounding box center [0, 372] width 0 height 743
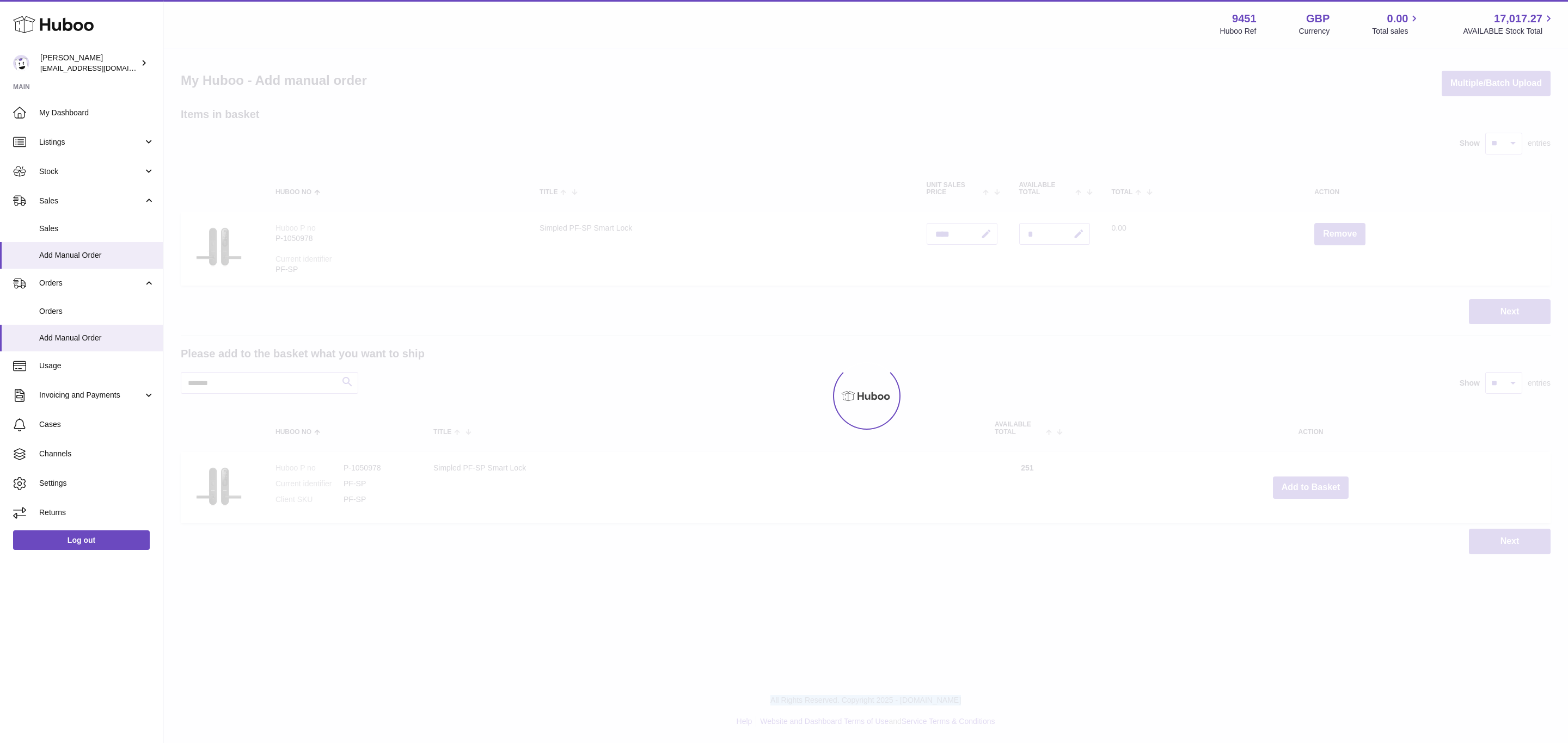
click at [1304, 484] on div at bounding box center [866, 396] width 1405 height 695
click at [1304, 484] on div "Menu Huboo 9451 Huboo Ref GBP Currency 0.00 Total sales 17,017.27 AVAILABLE Sto…" at bounding box center [866, 288] width 1405 height 577
click at [1304, 484] on button "Add to Basket" at bounding box center [1311, 488] width 76 height 22
click at [1304, 484] on div at bounding box center [866, 396] width 1405 height 695
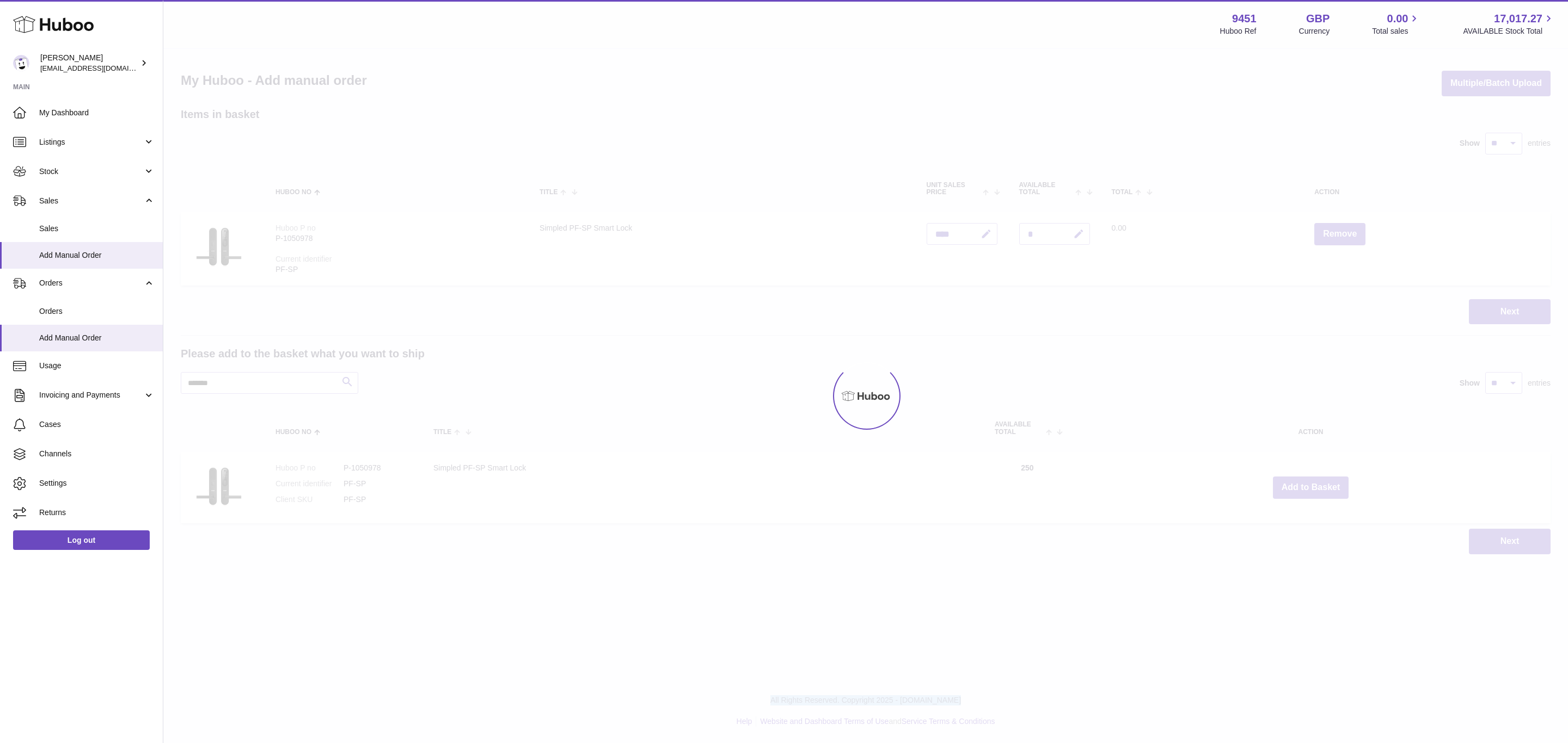
click at [1304, 484] on div "Menu Huboo 9451 Huboo Ref GBP Currency 0.00 Total sales 17,017.27 AVAILABLE Sto…" at bounding box center [866, 288] width 1405 height 577
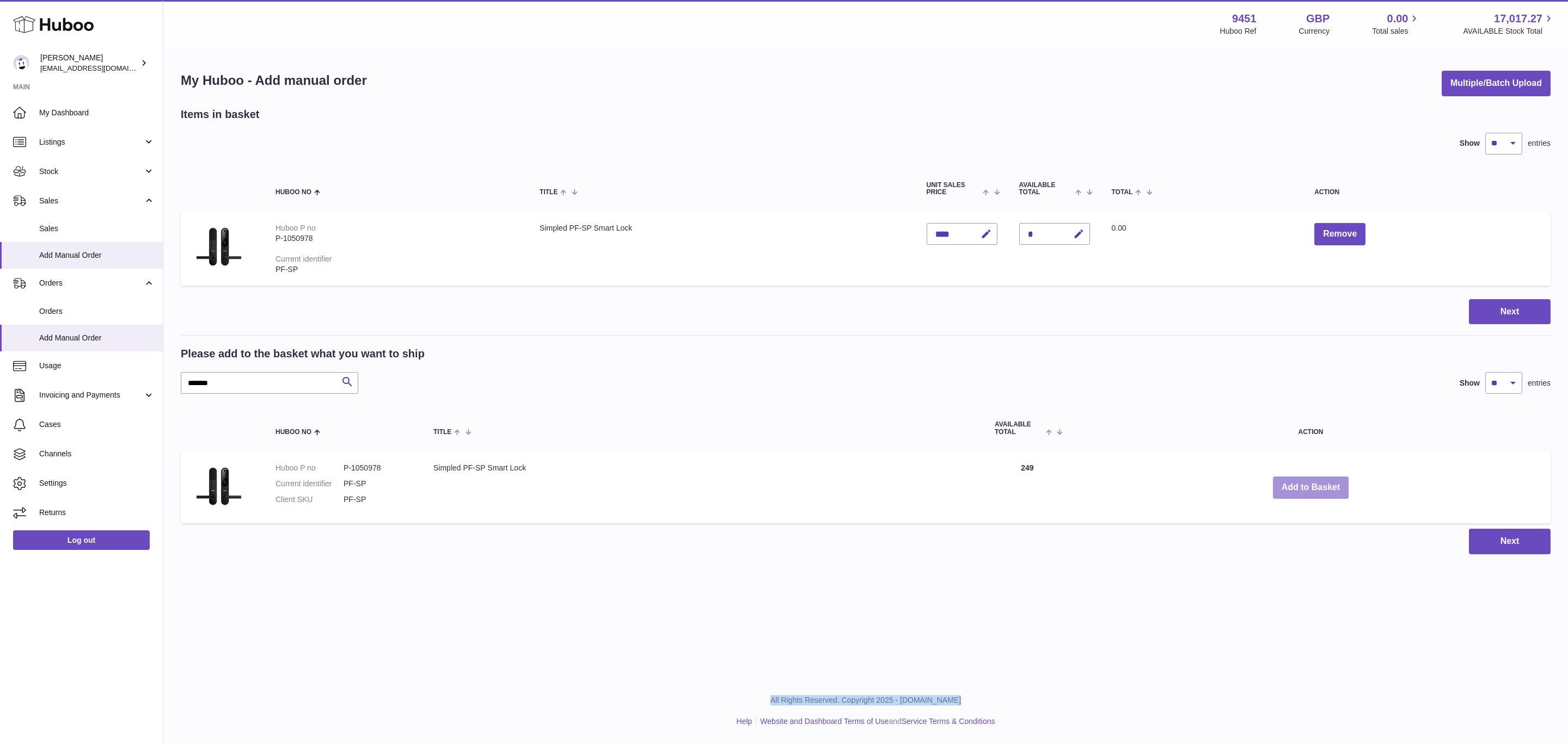
click at [1304, 484] on button "Add to Basket" at bounding box center [1311, 488] width 76 height 22
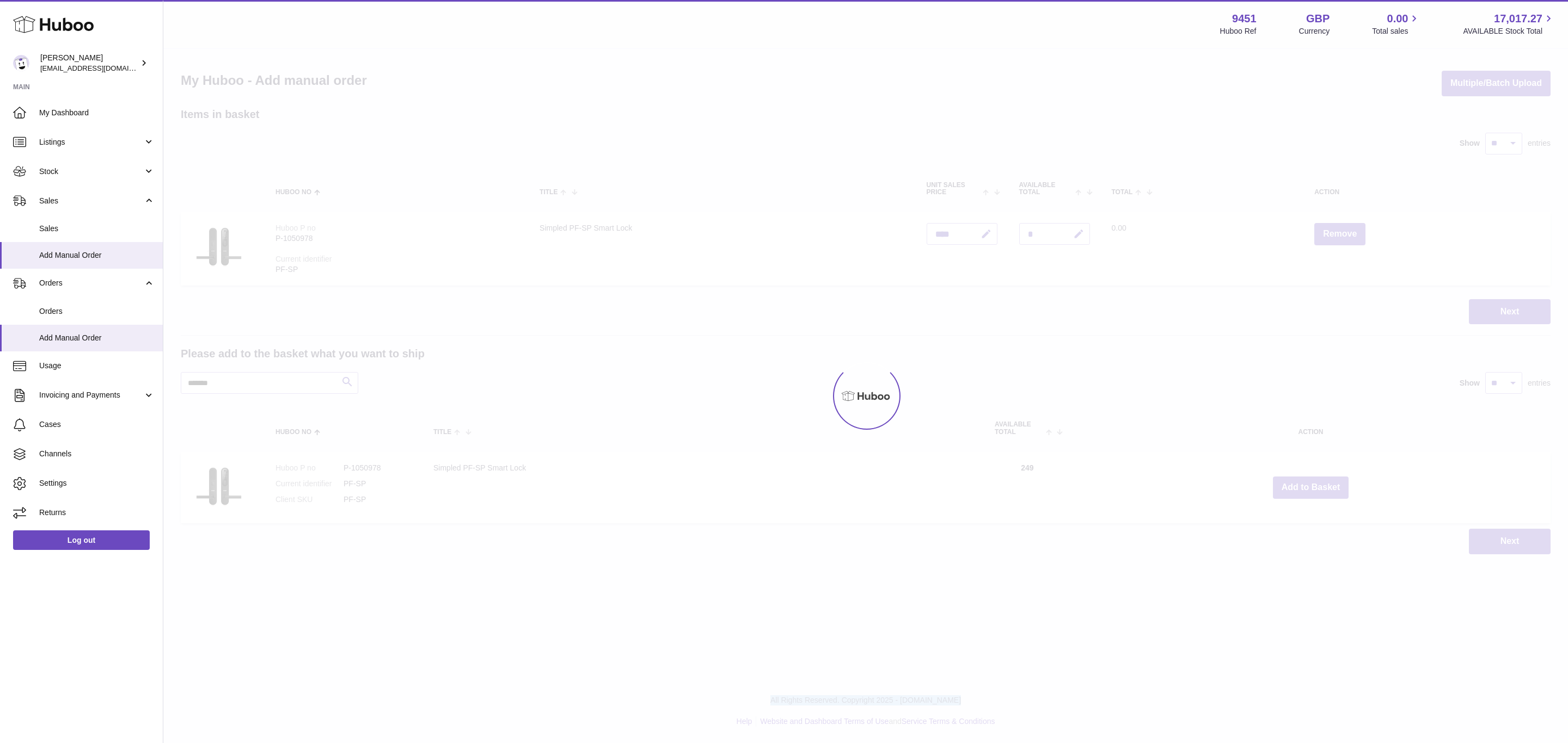
click at [1304, 484] on div at bounding box center [866, 396] width 1405 height 695
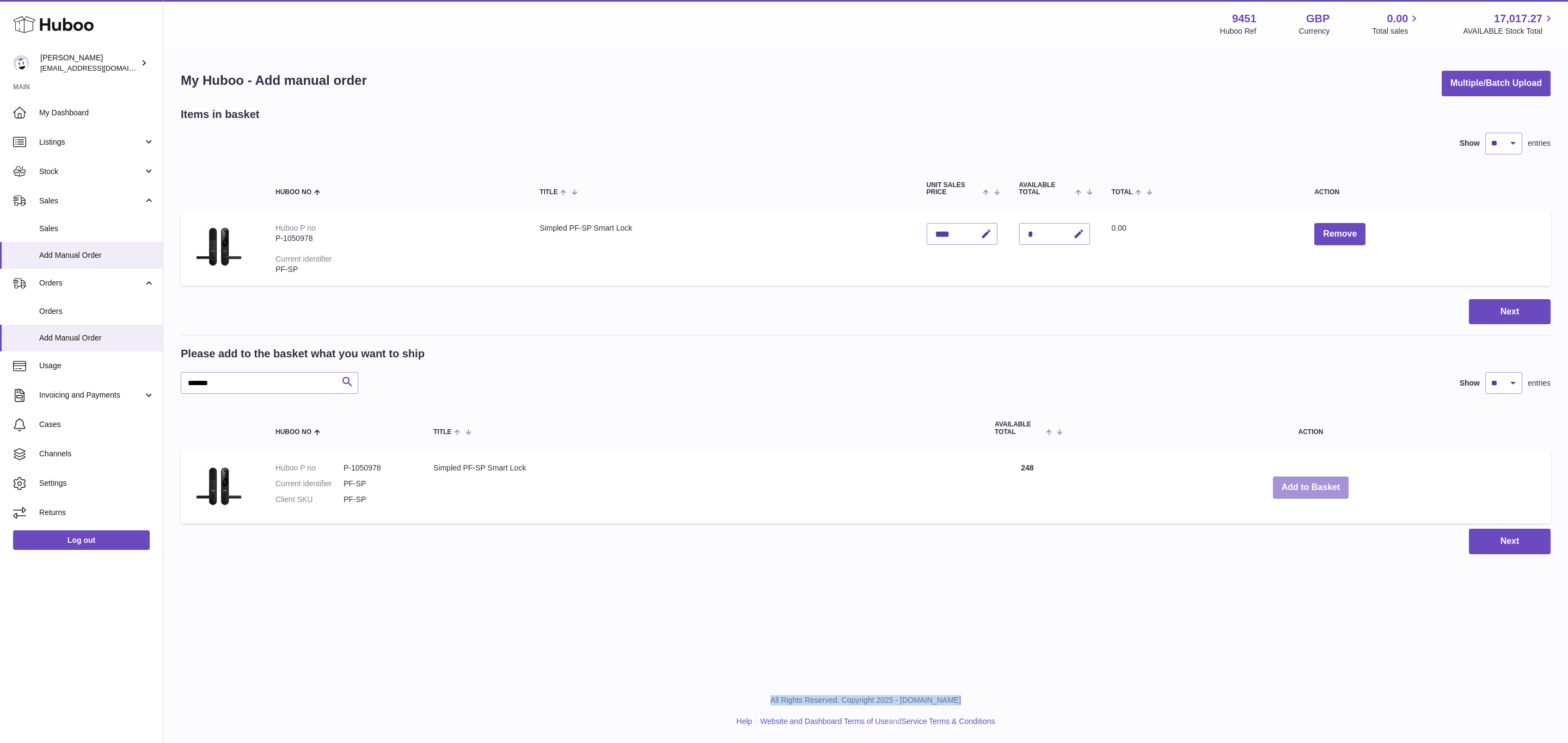
click at [1304, 484] on button "Add to Basket" at bounding box center [1311, 488] width 76 height 22
click at [0, 484] on div at bounding box center [0, 372] width 0 height 743
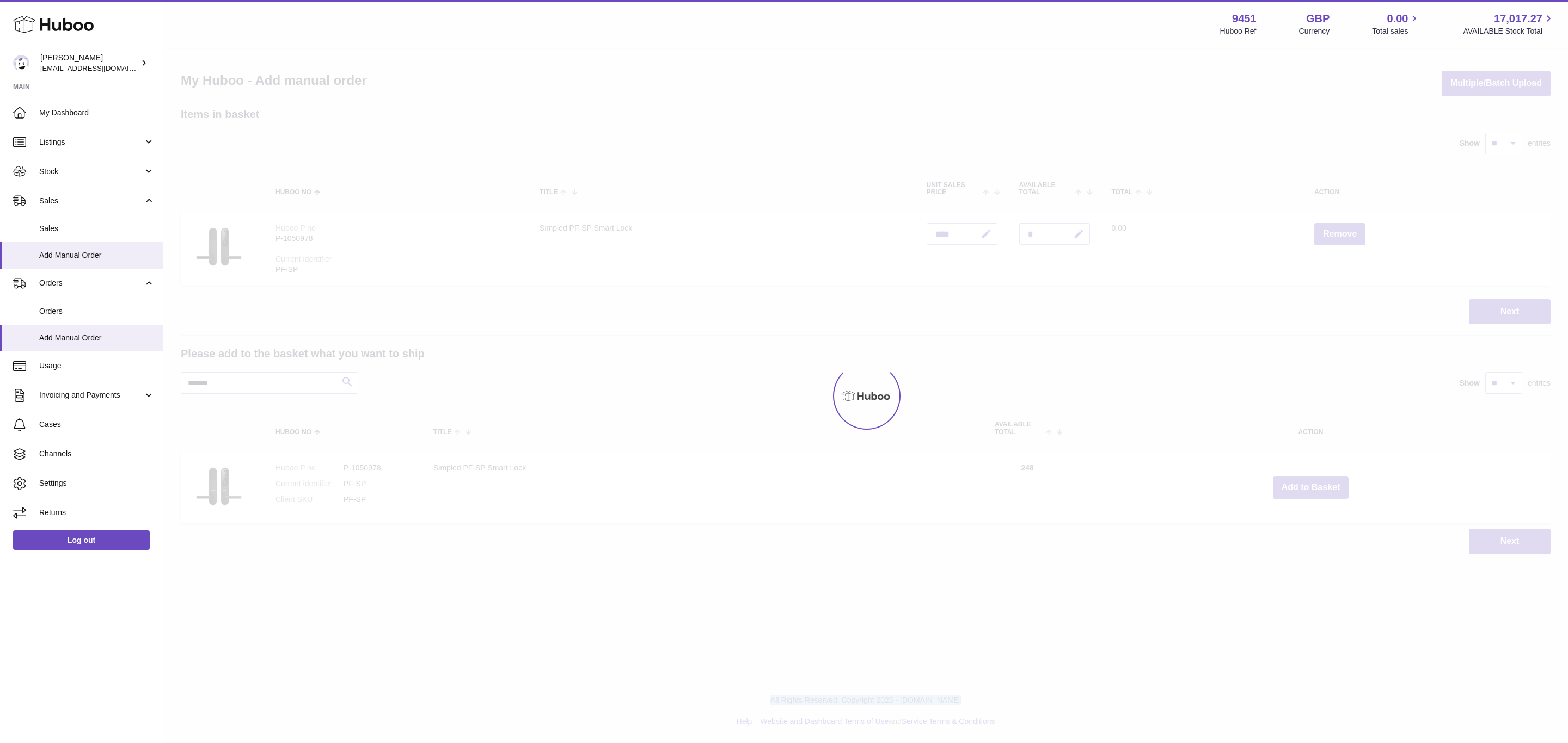
click at [1304, 484] on div at bounding box center [866, 396] width 1405 height 695
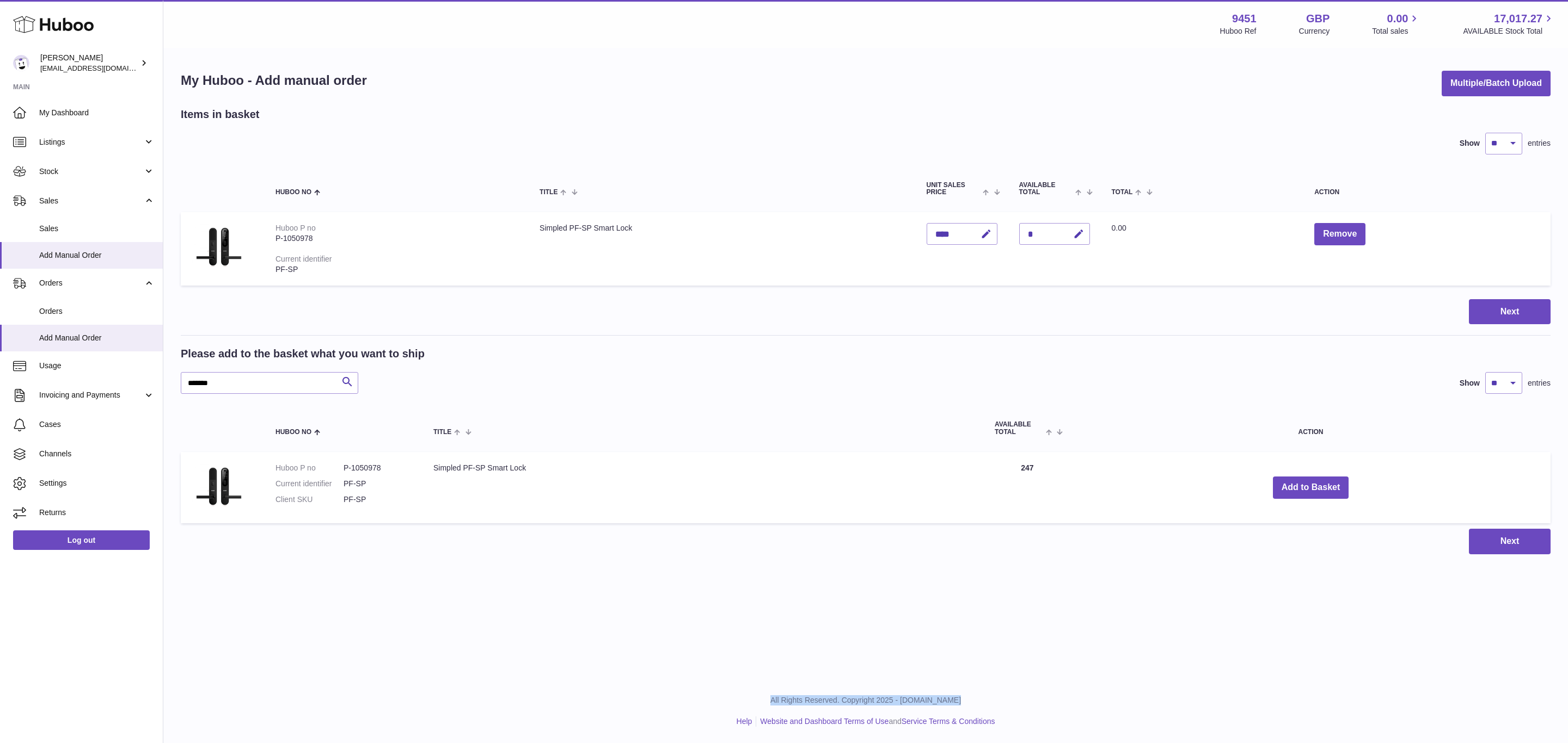
click at [1304, 484] on div "Menu Huboo 9451 Huboo Ref GBP Currency 0.00 Total sales 17,017.27 AVAILABLE Sto…" at bounding box center [866, 288] width 1405 height 577
click at [1304, 484] on button "Add to Basket" at bounding box center [1311, 488] width 76 height 22
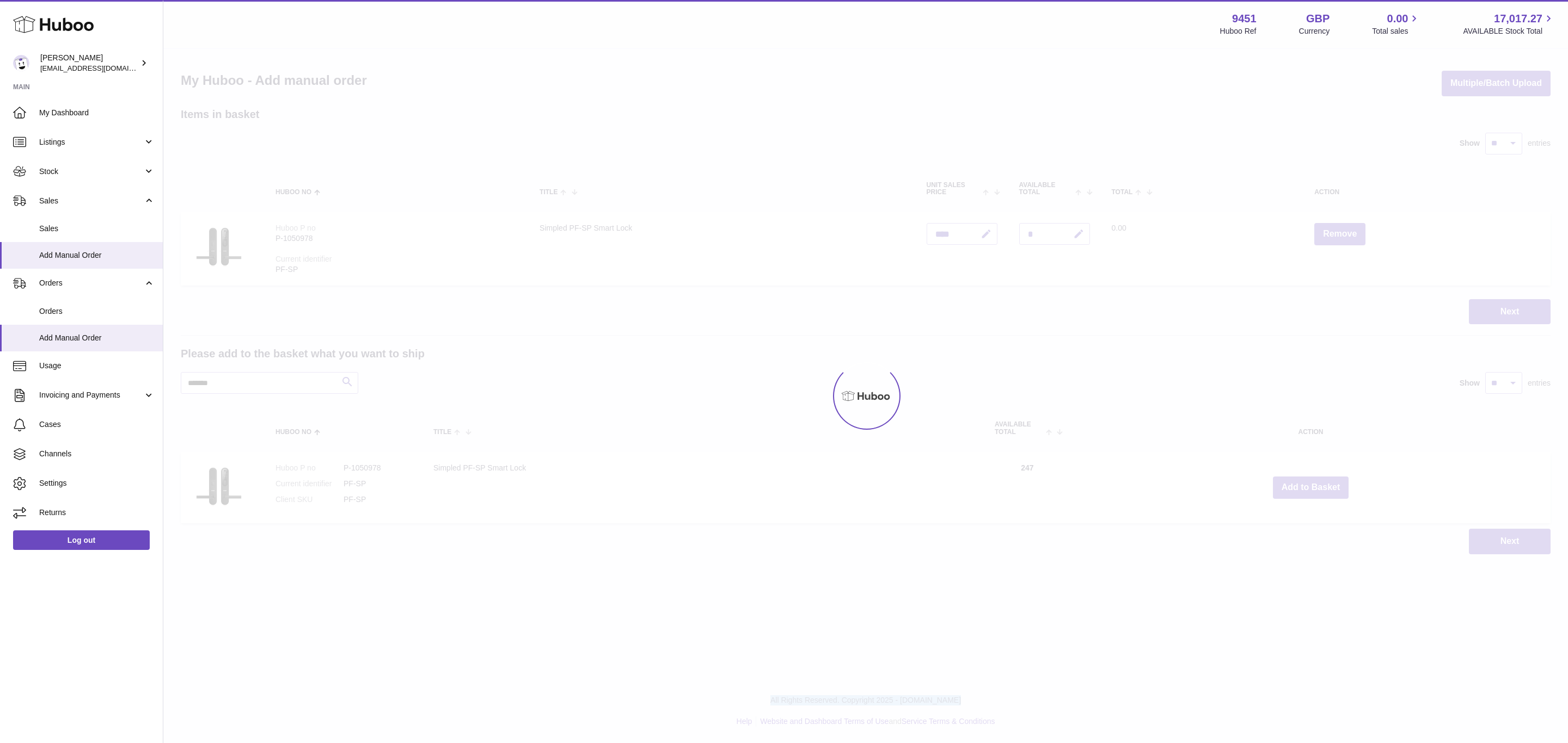
click at [1304, 484] on div at bounding box center [866, 396] width 1405 height 695
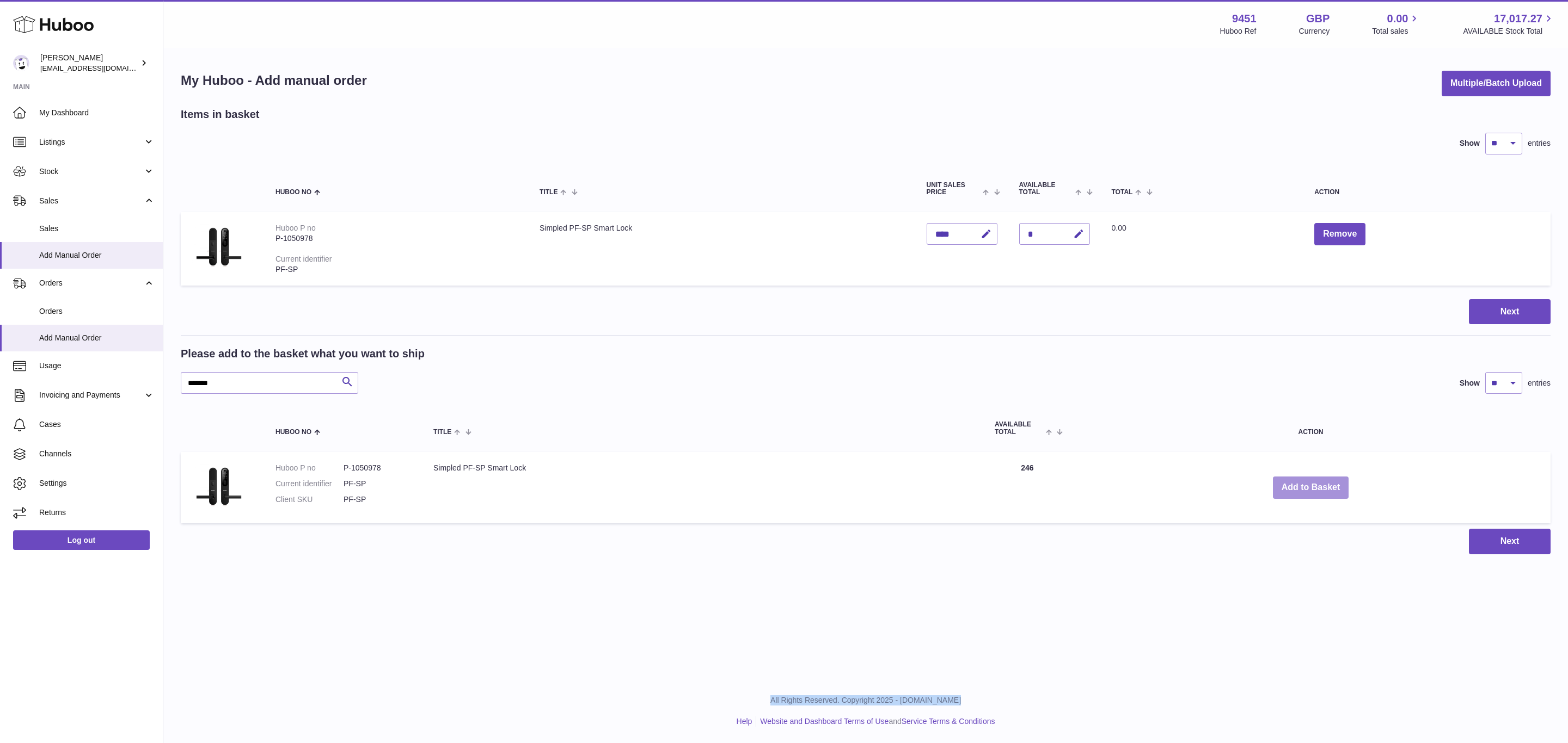
click at [1304, 484] on button "Add to Basket" at bounding box center [1311, 488] width 76 height 22
click at [0, 484] on div at bounding box center [0, 372] width 0 height 743
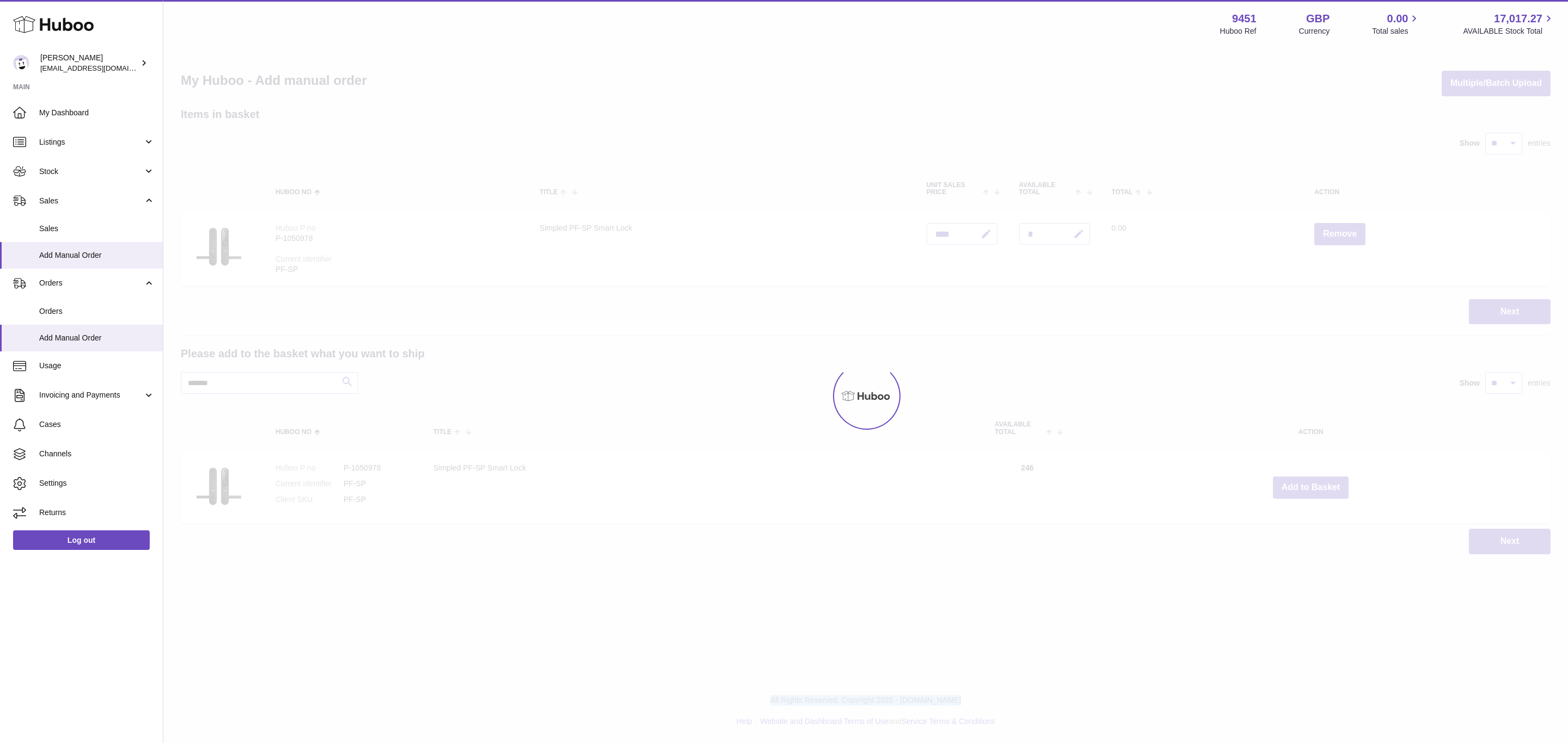
click at [1304, 484] on div at bounding box center [866, 396] width 1405 height 695
click at [1304, 484] on div "Menu Huboo 9451 Huboo Ref GBP Currency 0.00 Total sales 17,017.27 AVAILABLE Sto…" at bounding box center [866, 288] width 1405 height 577
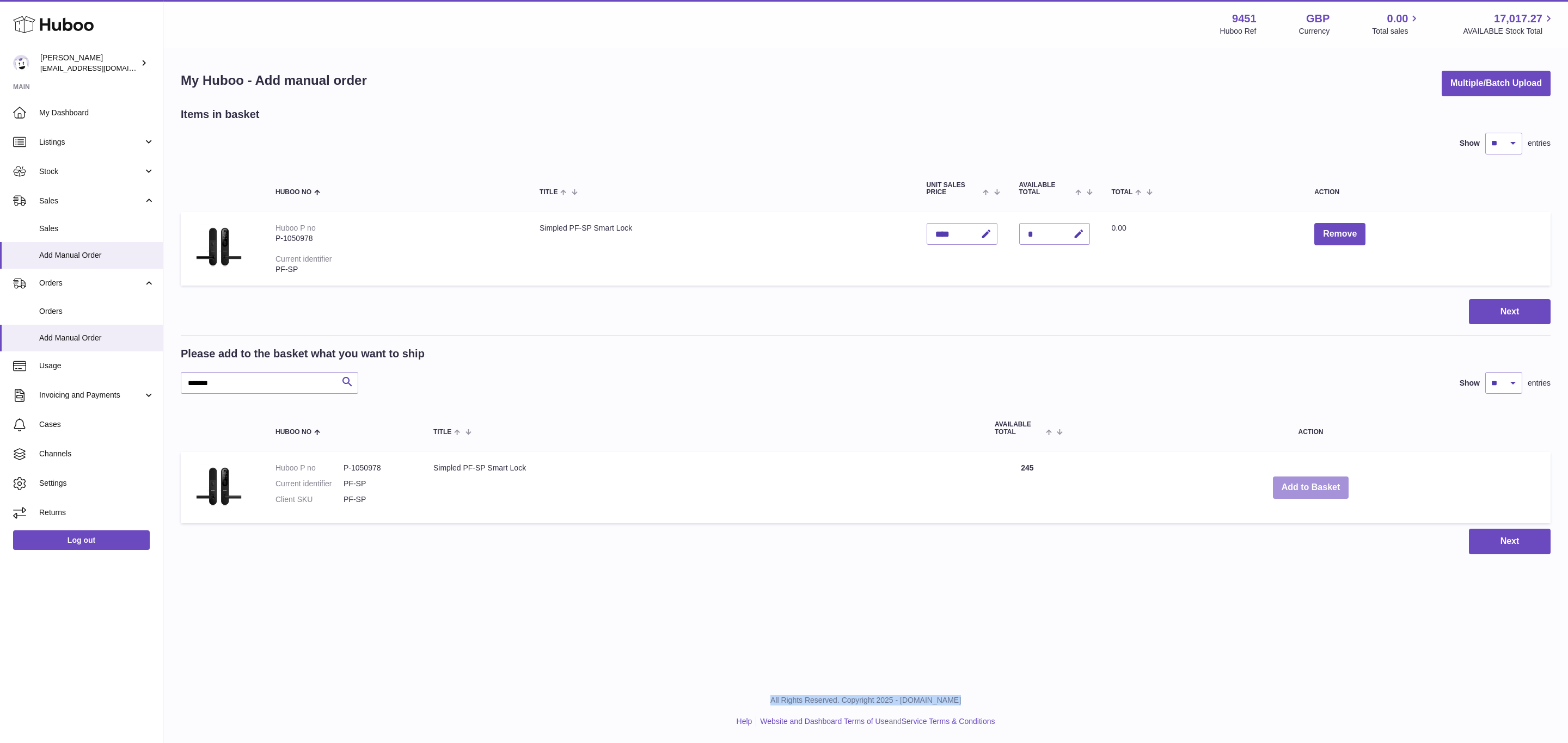
click at [1304, 484] on button "Add to Basket" at bounding box center [1311, 488] width 76 height 22
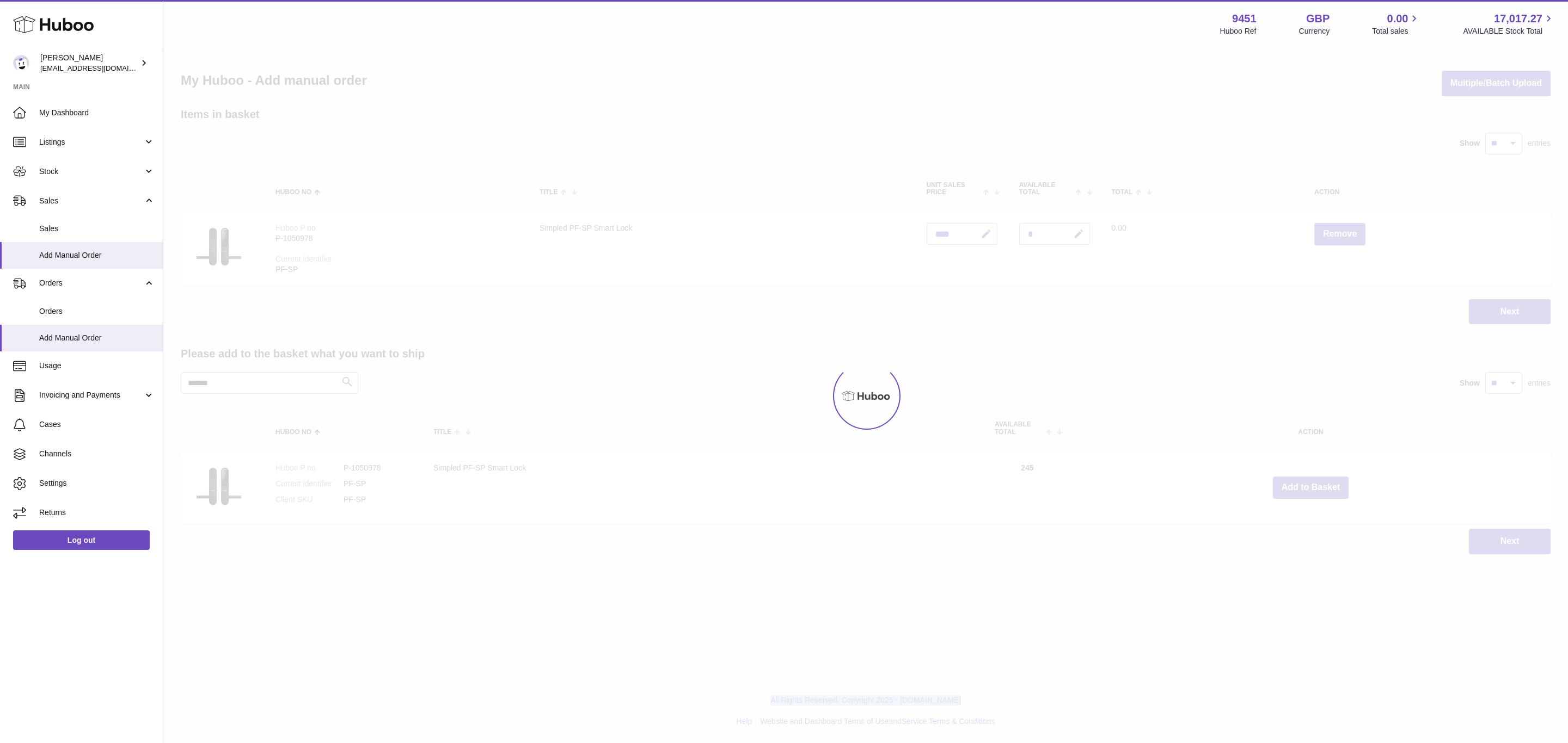
click at [1304, 484] on div at bounding box center [866, 396] width 1405 height 695
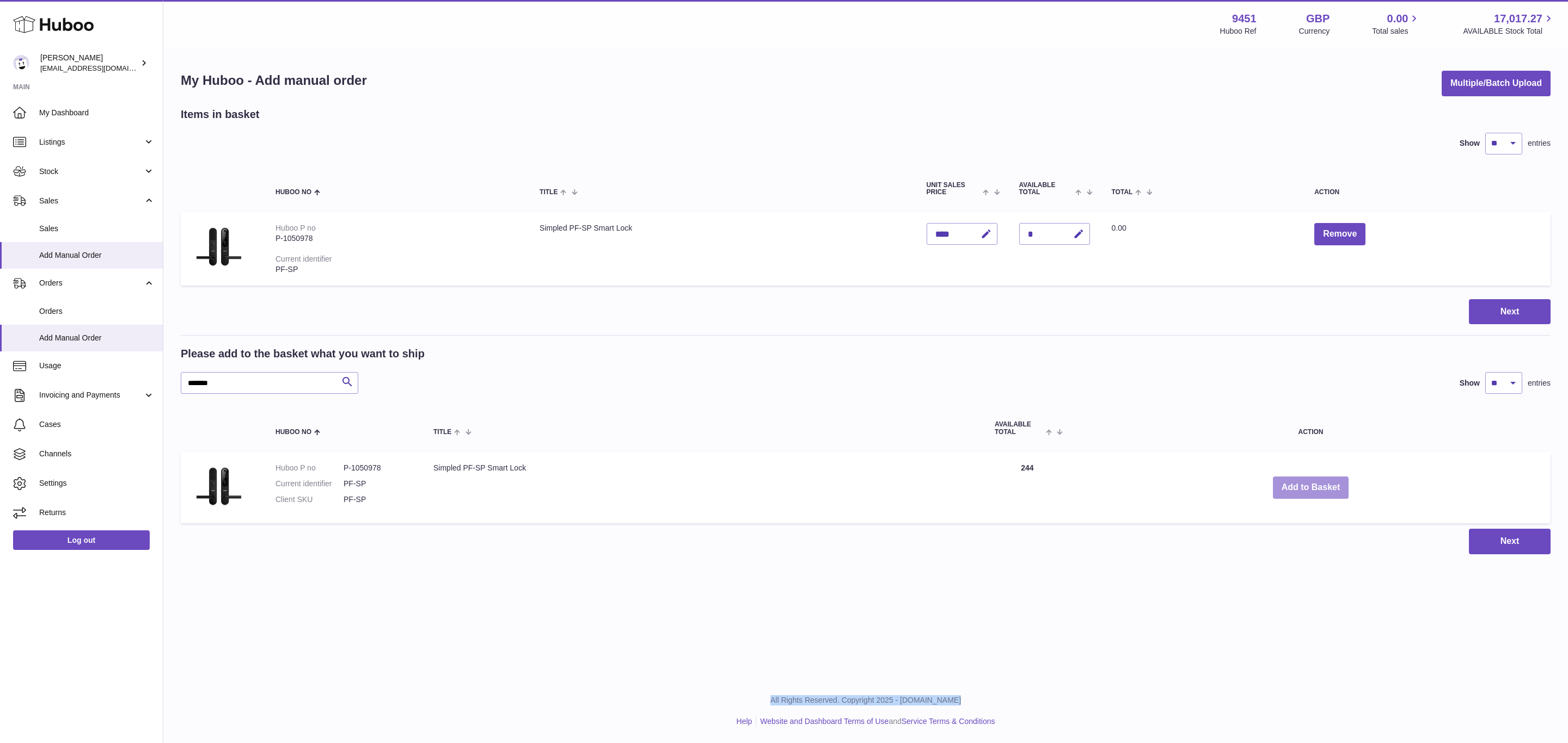
click at [1304, 484] on button "Add to Basket" at bounding box center [1311, 488] width 76 height 22
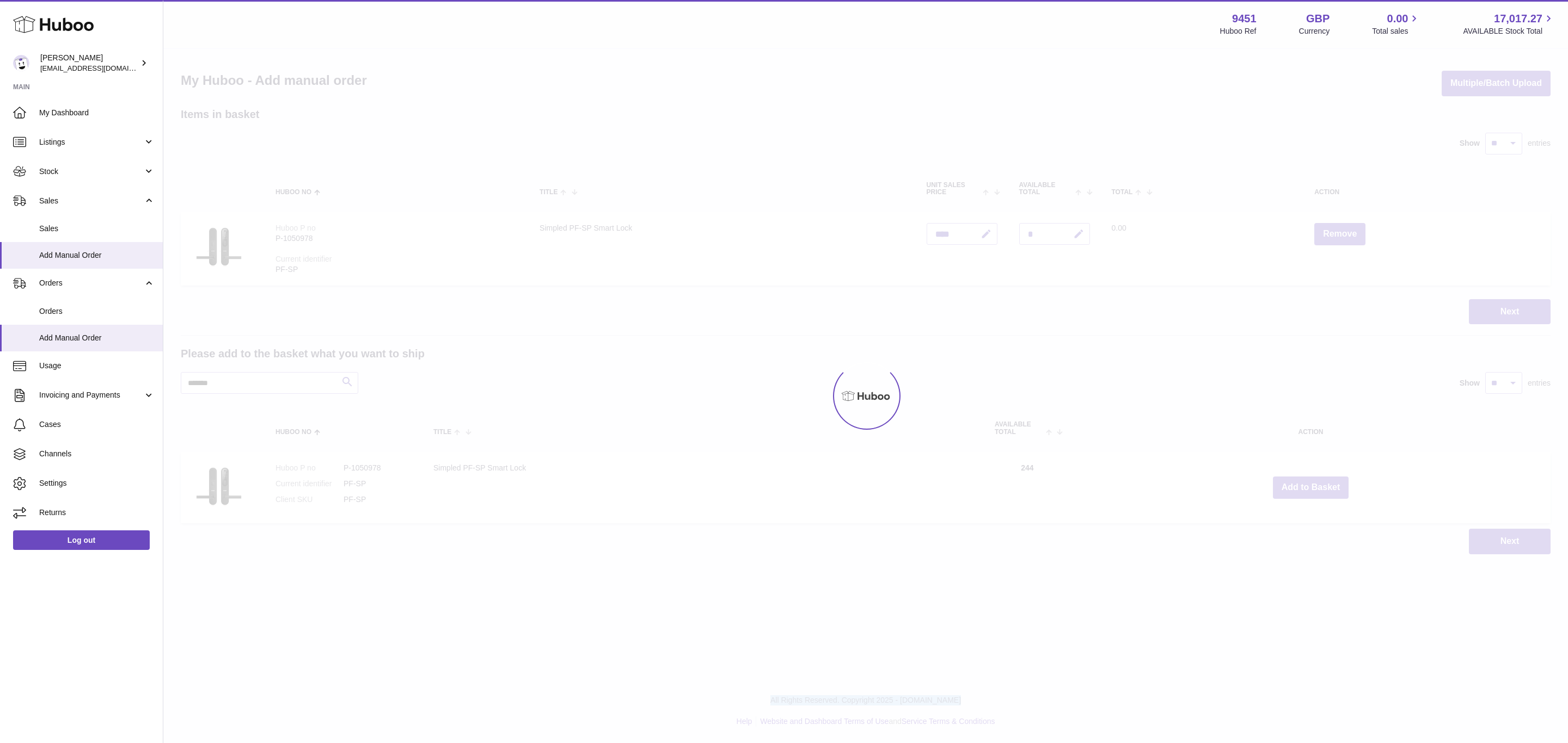
click at [1304, 484] on div at bounding box center [866, 396] width 1405 height 695
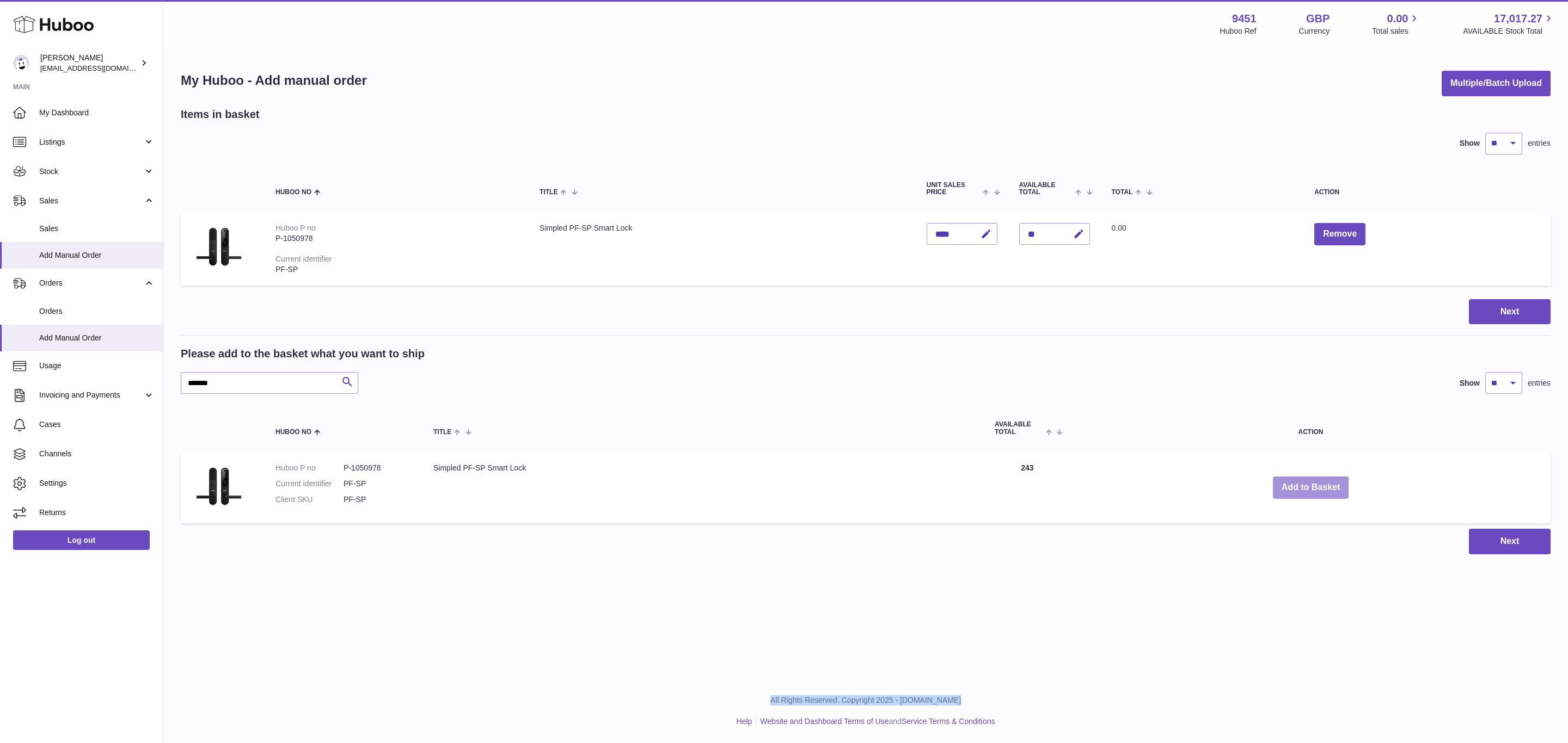
click at [1304, 484] on button "Add to Basket" at bounding box center [1311, 488] width 76 height 22
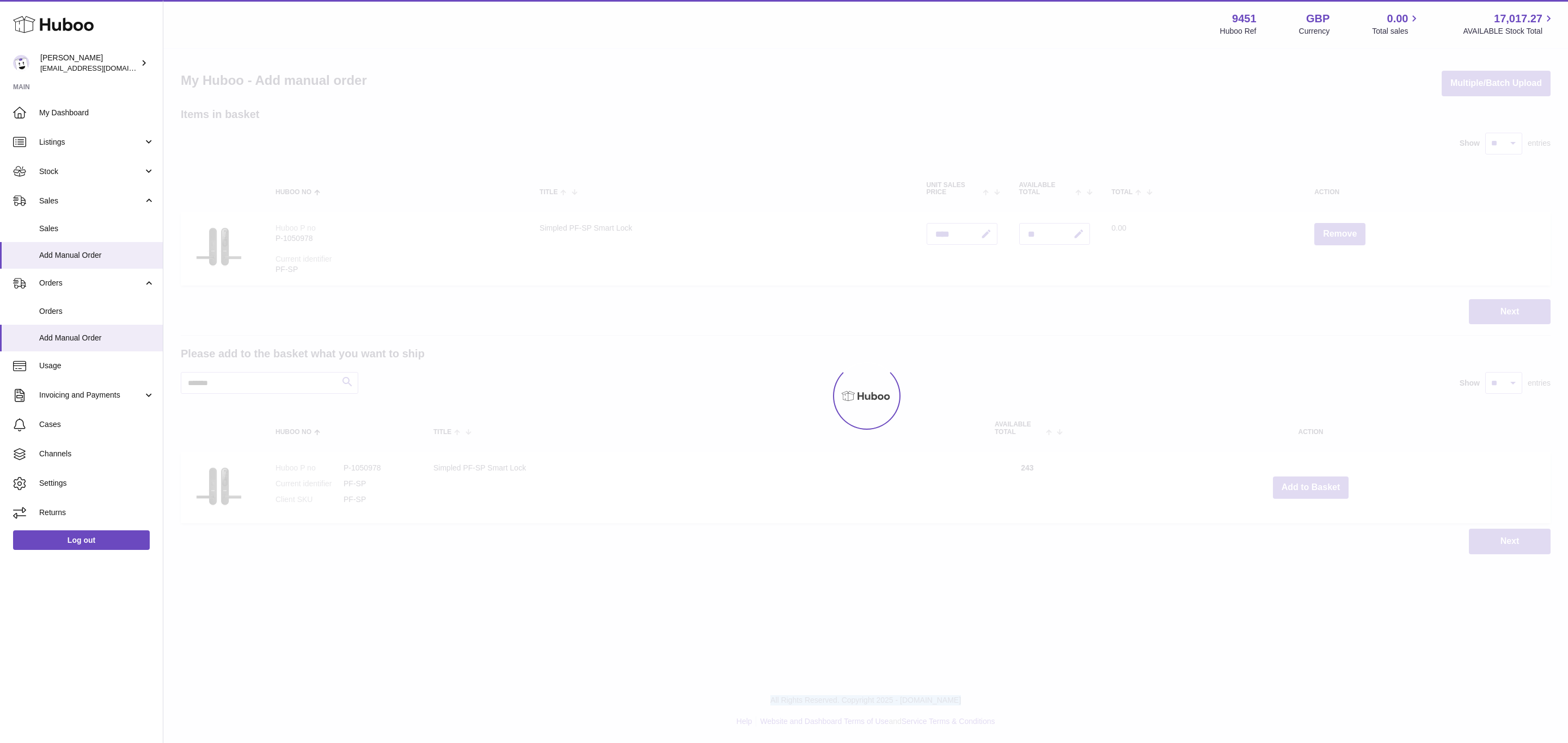
click at [1304, 484] on div at bounding box center [866, 396] width 1405 height 695
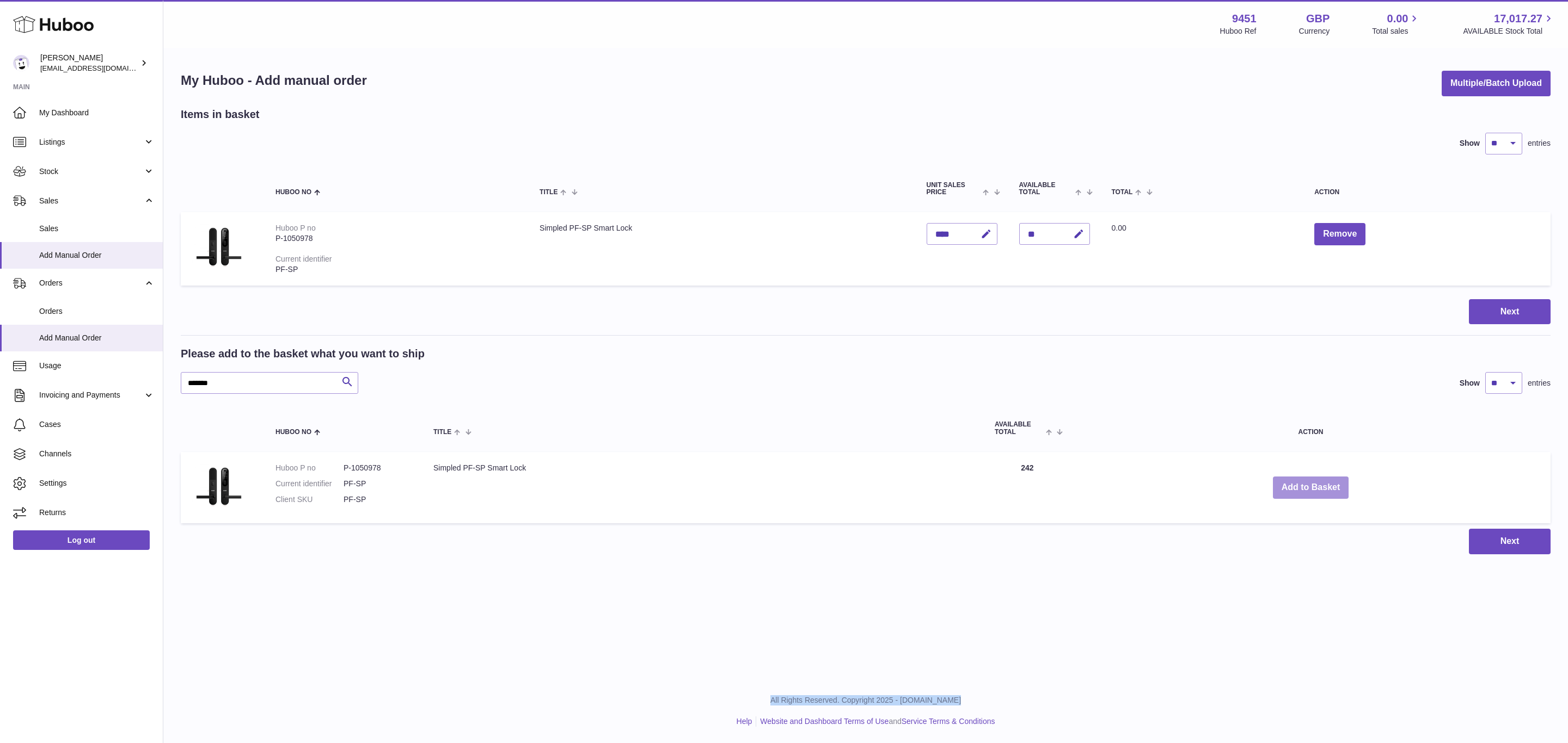
click at [1309, 480] on button "Add to Basket" at bounding box center [1311, 488] width 76 height 22
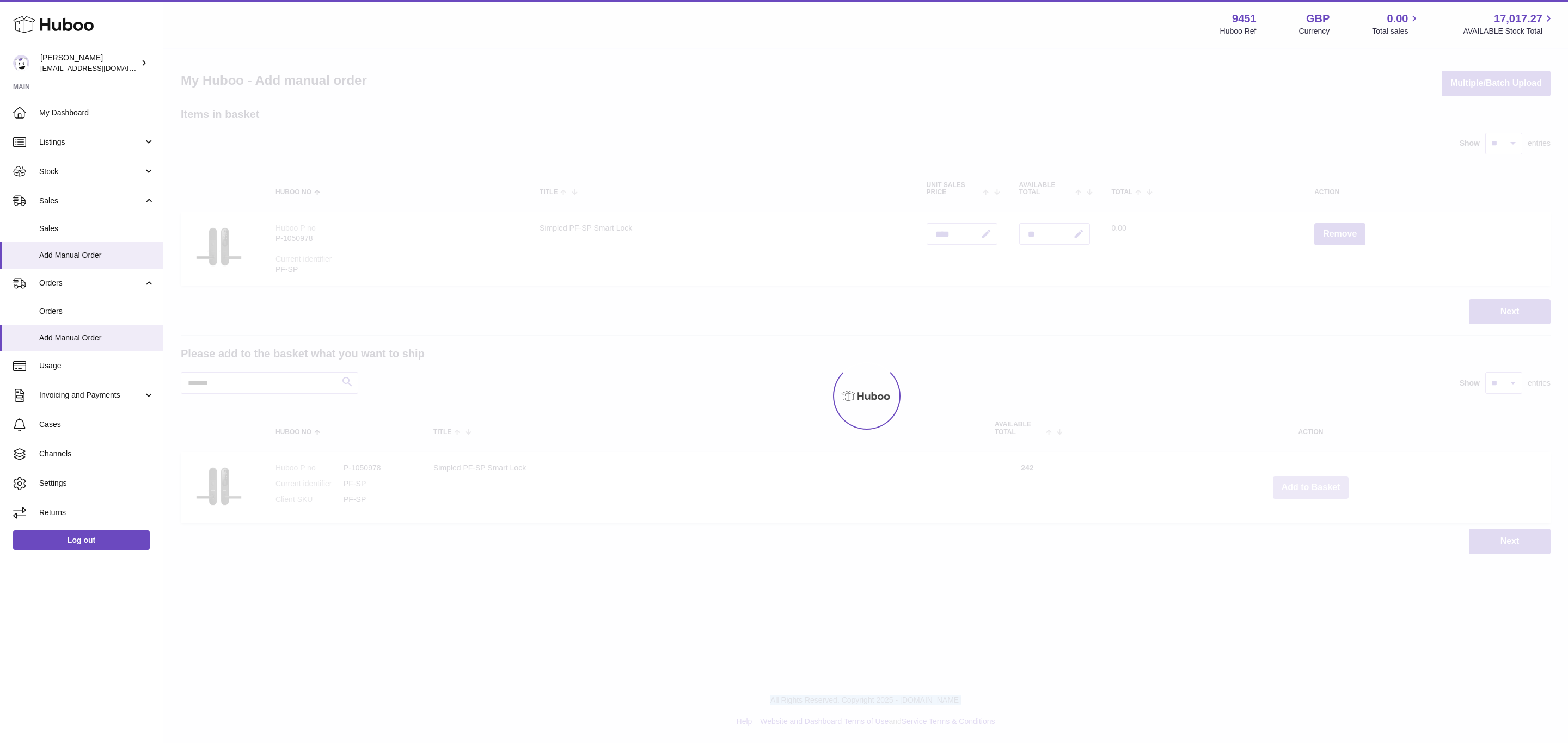
click at [1309, 480] on div at bounding box center [866, 396] width 1405 height 695
click at [1309, 480] on div "Menu Huboo 9451 Huboo Ref GBP Currency 0.00 Total sales 17,017.27 AVAILABLE Sto…" at bounding box center [866, 288] width 1405 height 577
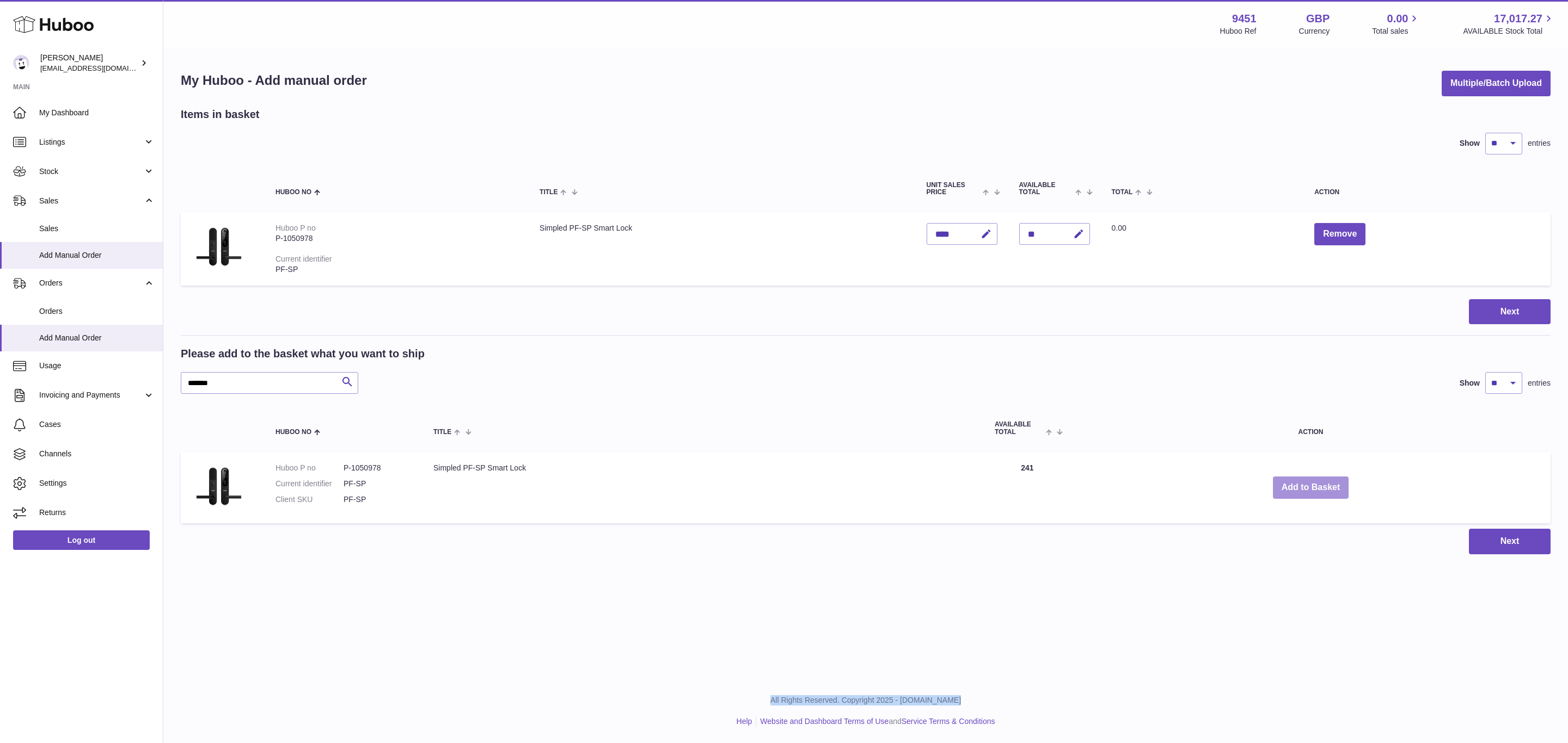
click at [1309, 480] on button "Add to Basket" at bounding box center [1311, 488] width 76 height 22
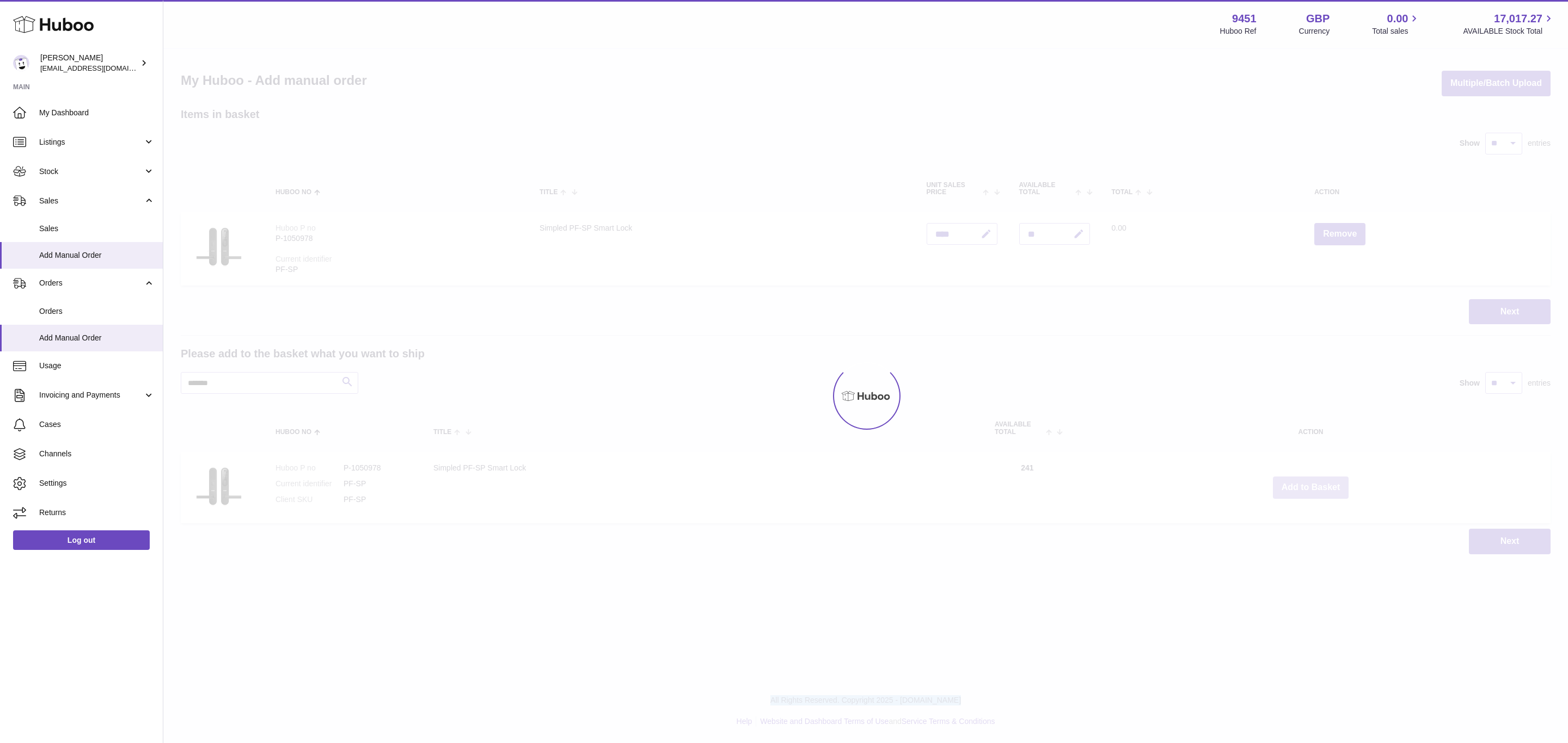
click at [1309, 480] on div at bounding box center [866, 396] width 1405 height 695
click at [1309, 480] on button "Add to Basket" at bounding box center [1311, 488] width 76 height 22
click at [1309, 480] on div at bounding box center [866, 396] width 1405 height 695
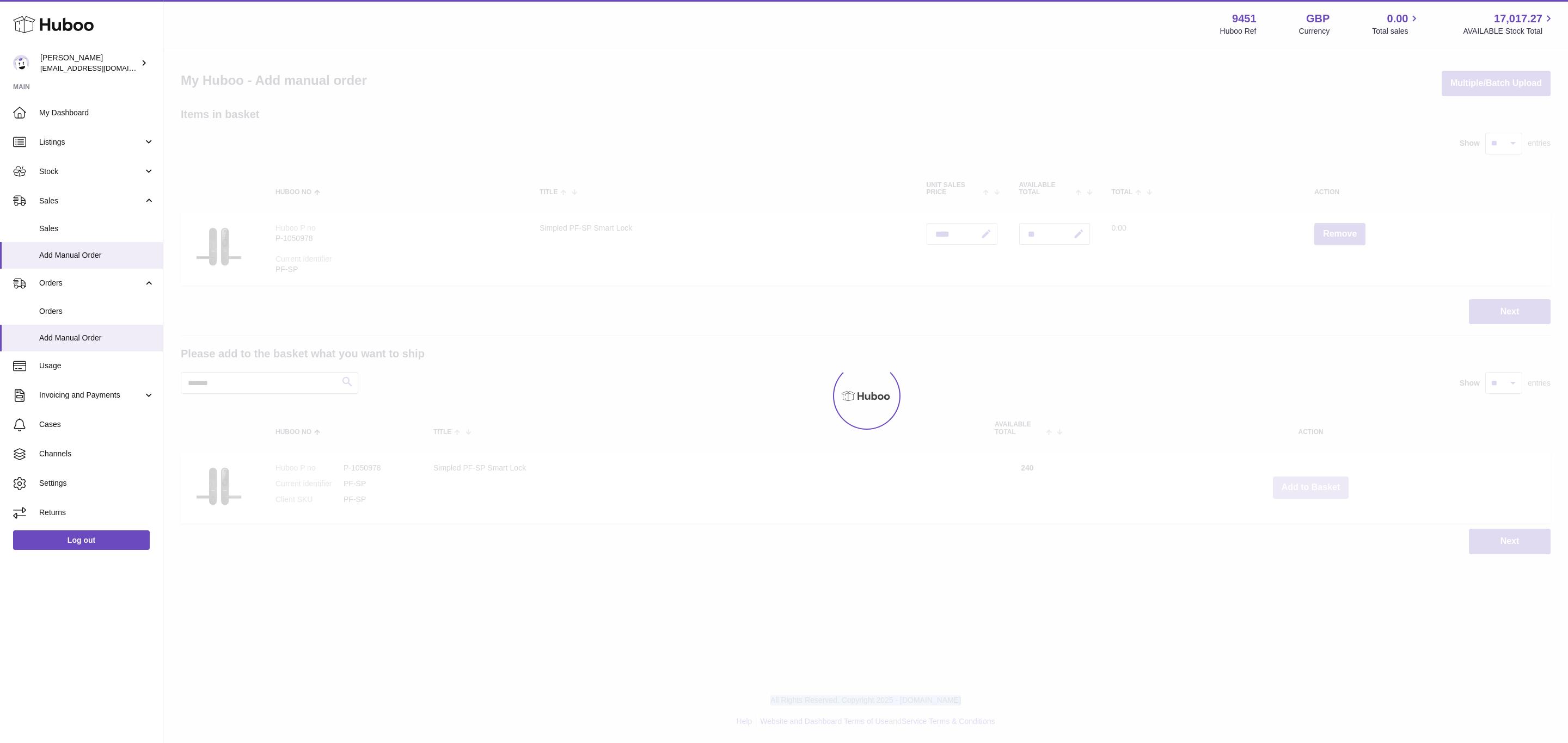
click at [1309, 480] on div "Menu Huboo 9451 Huboo Ref GBP Currency 0.00 Total sales 17,017.27 AVAILABLE Sto…" at bounding box center [866, 288] width 1405 height 577
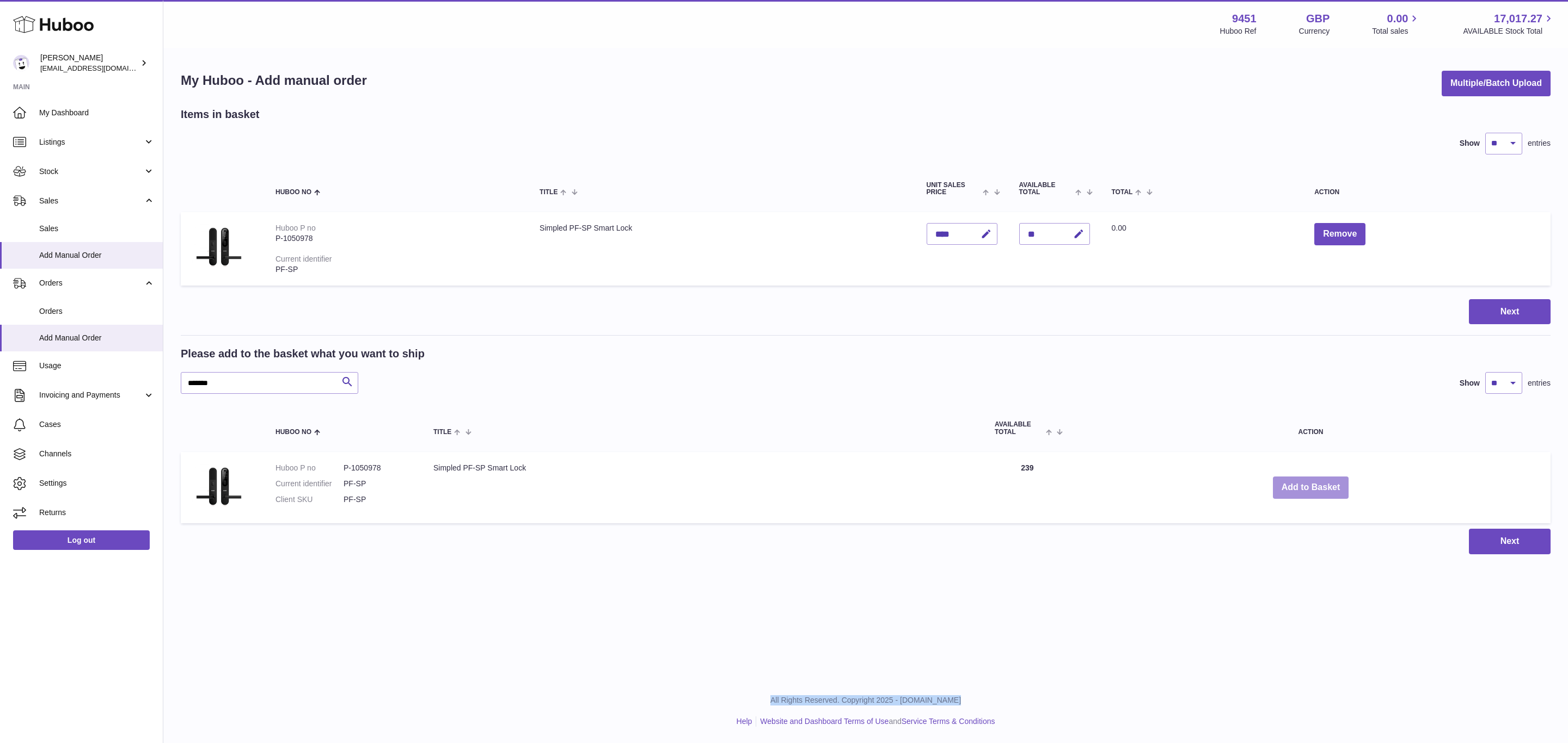
click at [1309, 480] on button "Add to Basket" at bounding box center [1311, 488] width 76 height 22
click at [0, 480] on div at bounding box center [0, 372] width 0 height 743
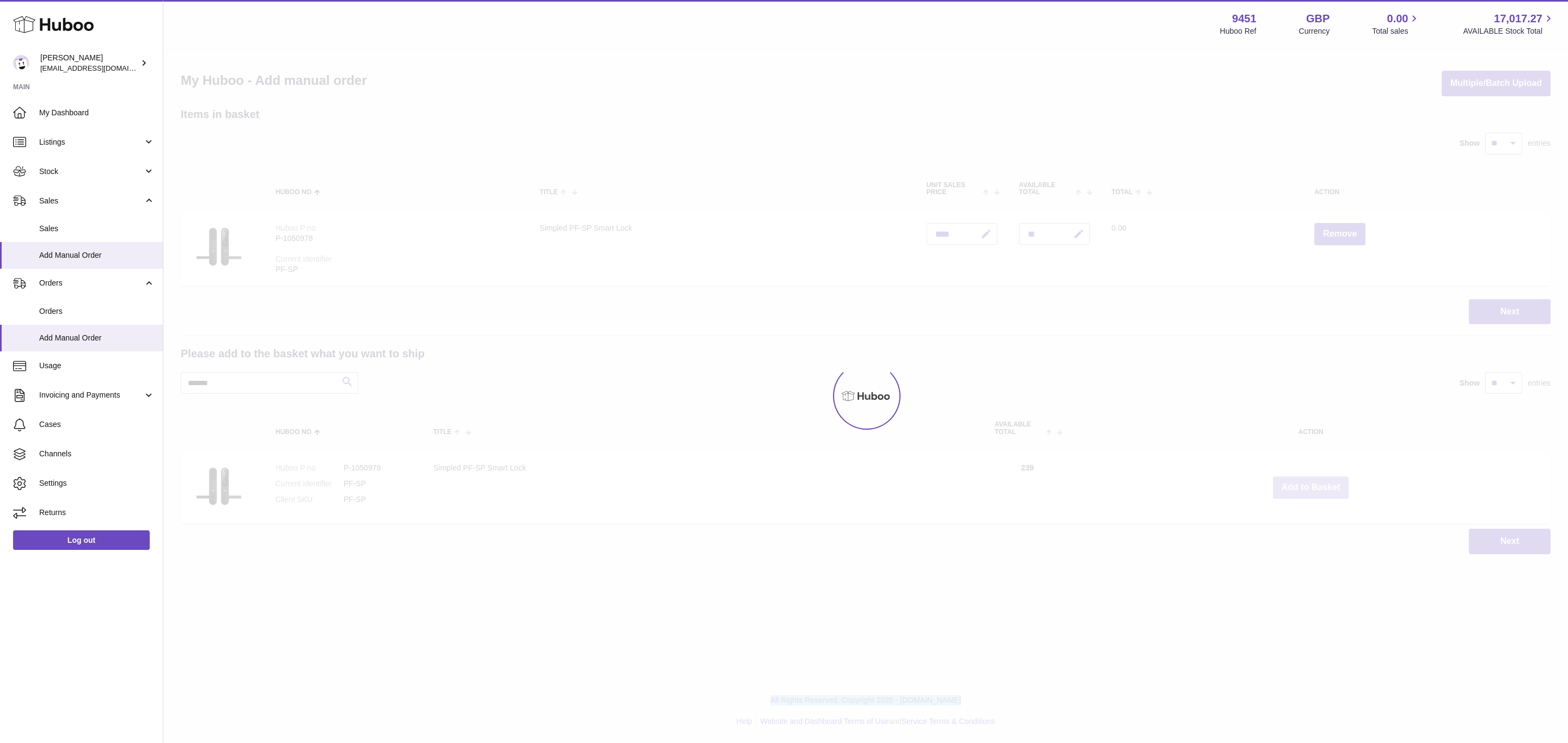
click at [1309, 480] on div at bounding box center [866, 396] width 1405 height 695
click at [1307, 478] on div "Menu Huboo 9451 Huboo Ref GBP Currency 0.00 Total sales 17,017.27 AVAILABLE Sto…" at bounding box center [866, 288] width 1405 height 577
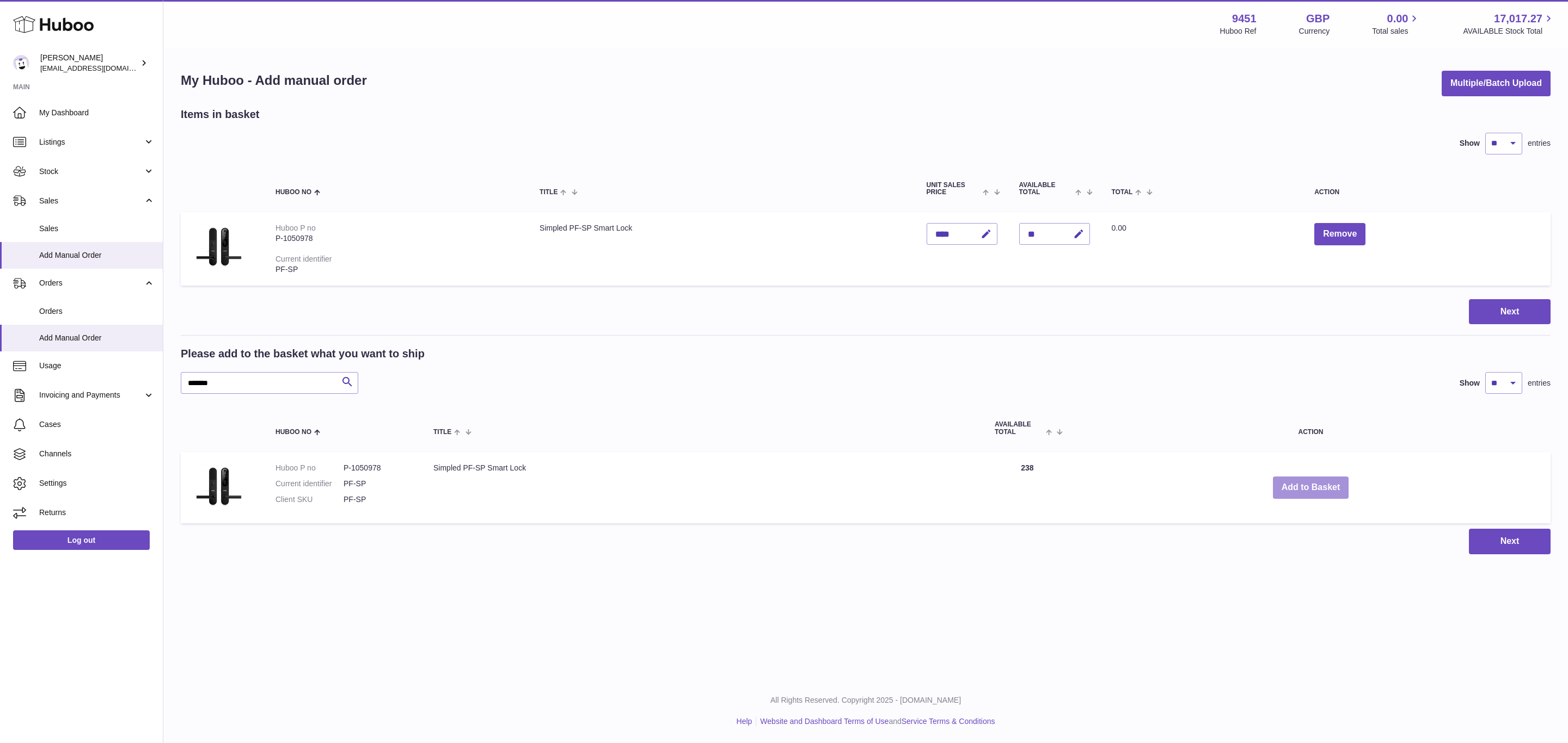
click at [1307, 478] on button "Add to Basket" at bounding box center [1311, 488] width 76 height 22
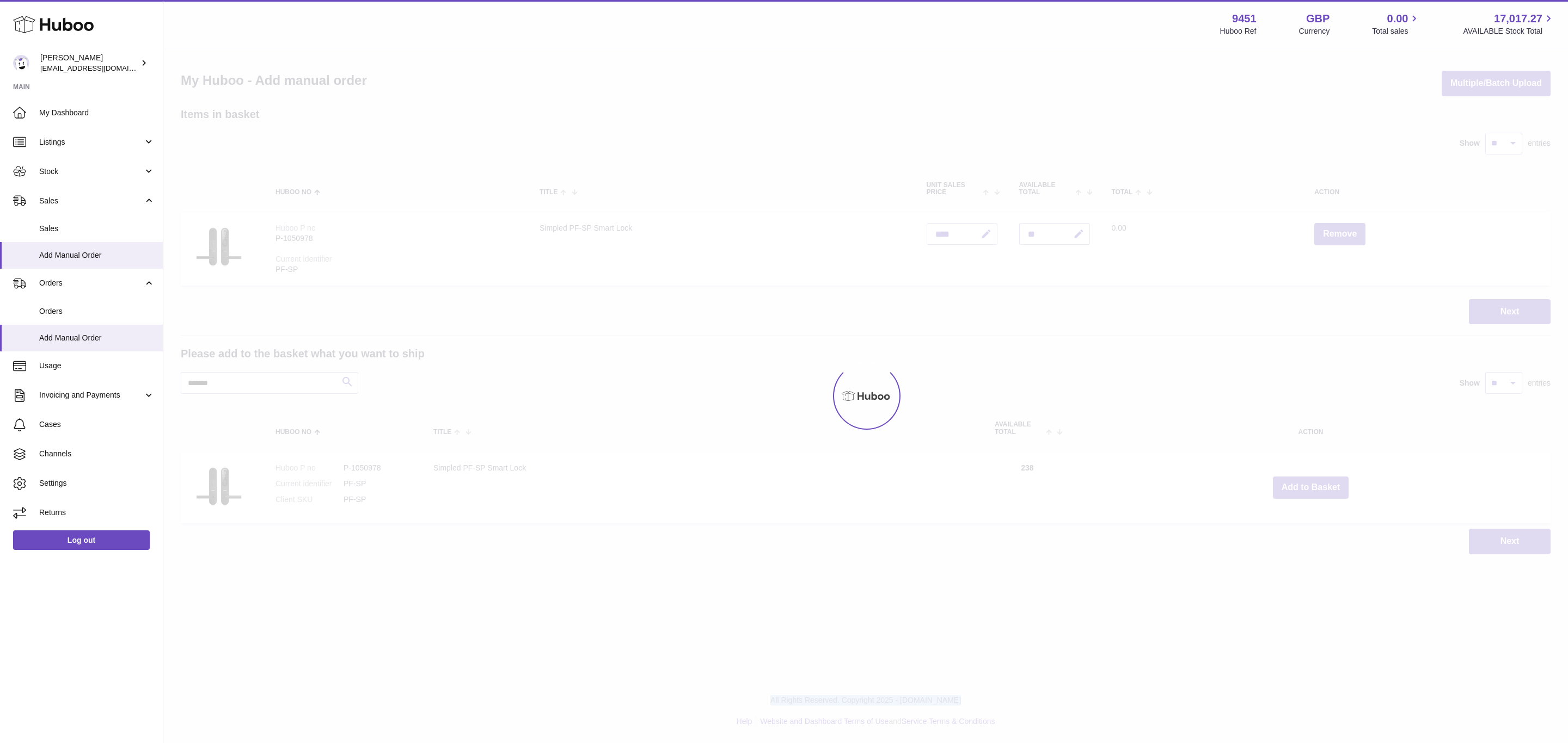
click at [1307, 478] on div at bounding box center [866, 396] width 1405 height 695
drag, startPoint x: 1307, startPoint y: 478, endPoint x: 1307, endPoint y: 485, distance: 7.0
click at [1307, 484] on div "Menu Huboo 9451 Huboo Ref GBP Currency 0.00 Total sales 17,017.27 AVAILABLE Sto…" at bounding box center [866, 288] width 1405 height 577
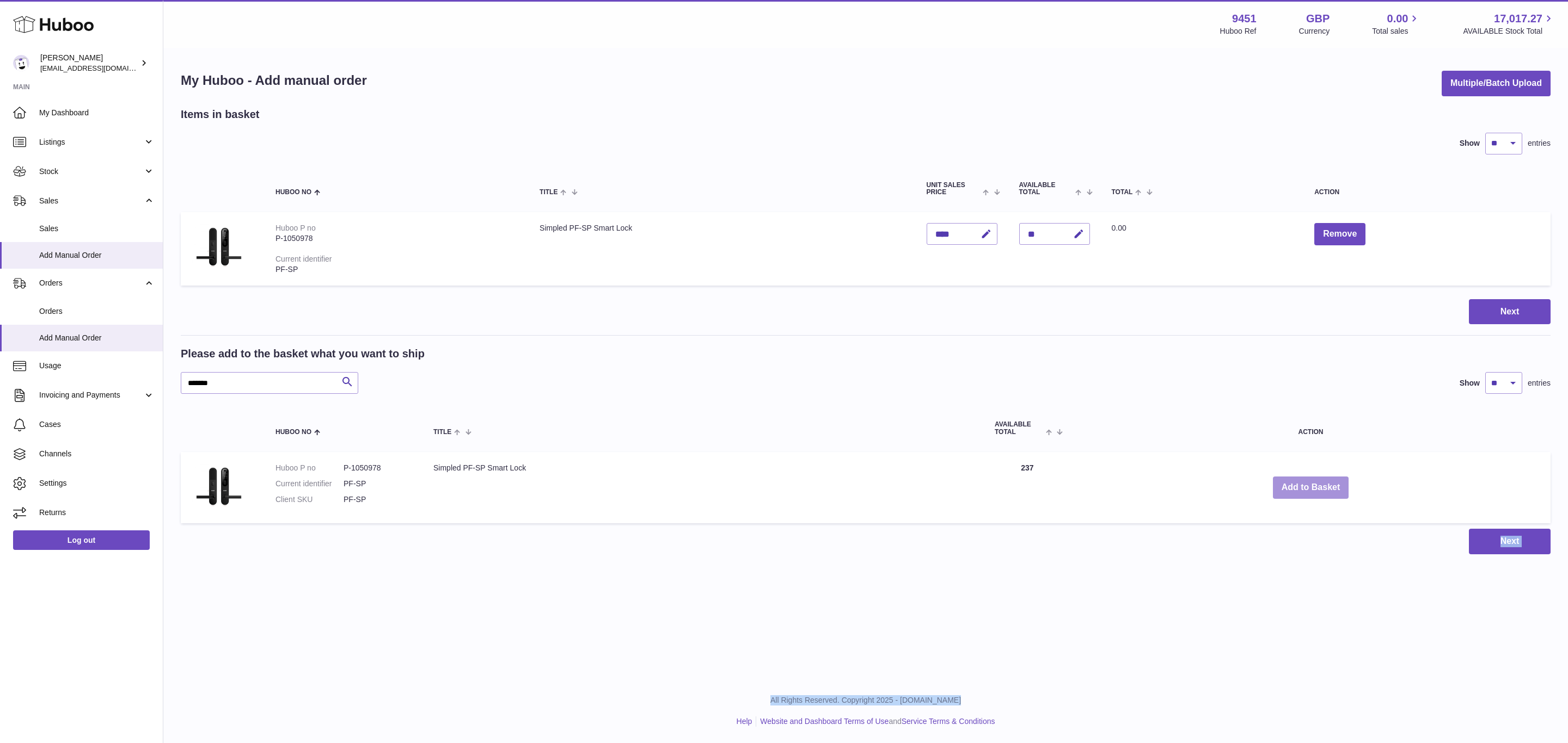
click at [1307, 485] on button "Add to Basket" at bounding box center [1311, 488] width 76 height 22
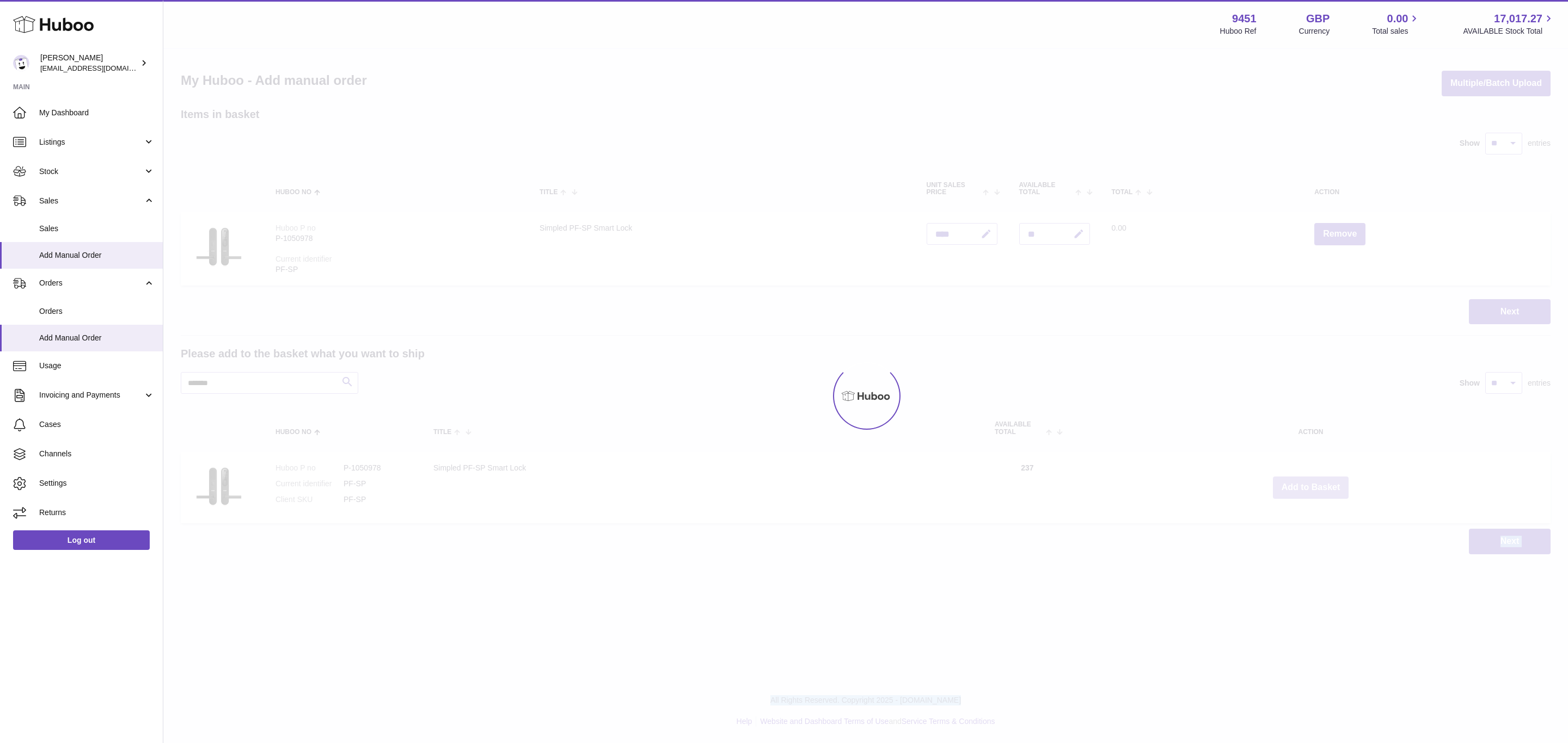
click at [1307, 485] on div at bounding box center [866, 396] width 1405 height 695
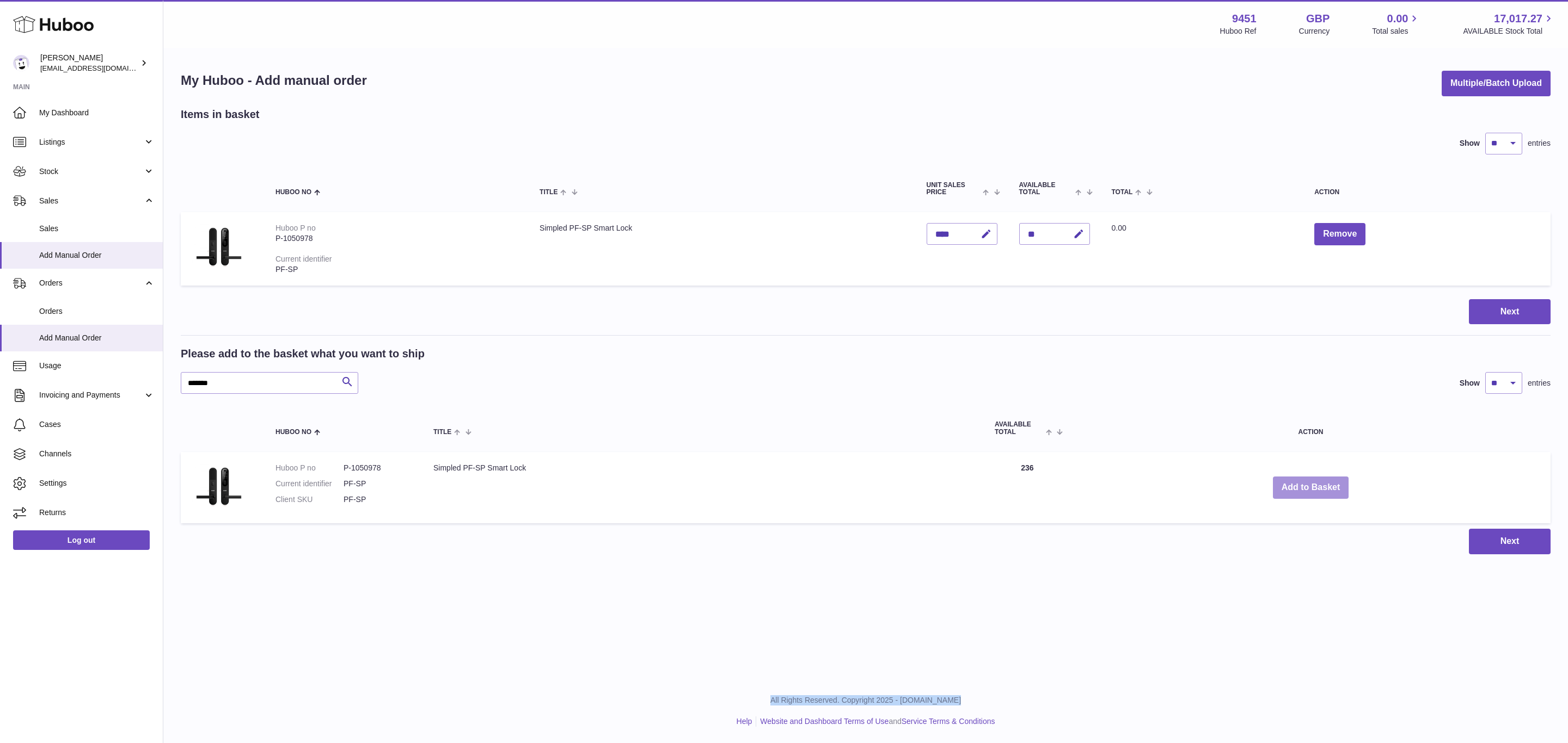
click at [1307, 485] on button "Add to Basket" at bounding box center [1311, 488] width 76 height 22
click at [0, 485] on div at bounding box center [0, 372] width 0 height 743
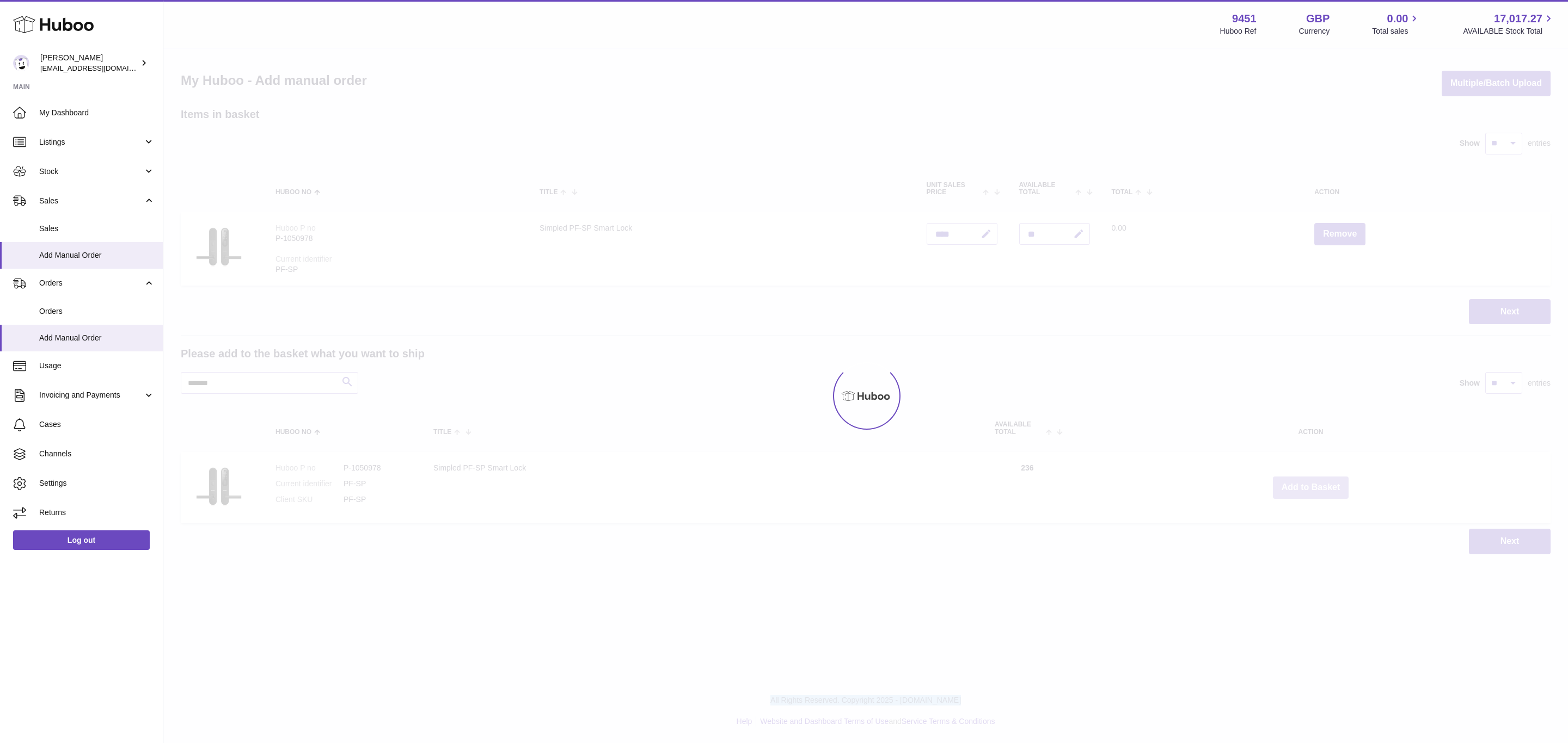
click at [1307, 485] on div at bounding box center [866, 396] width 1405 height 695
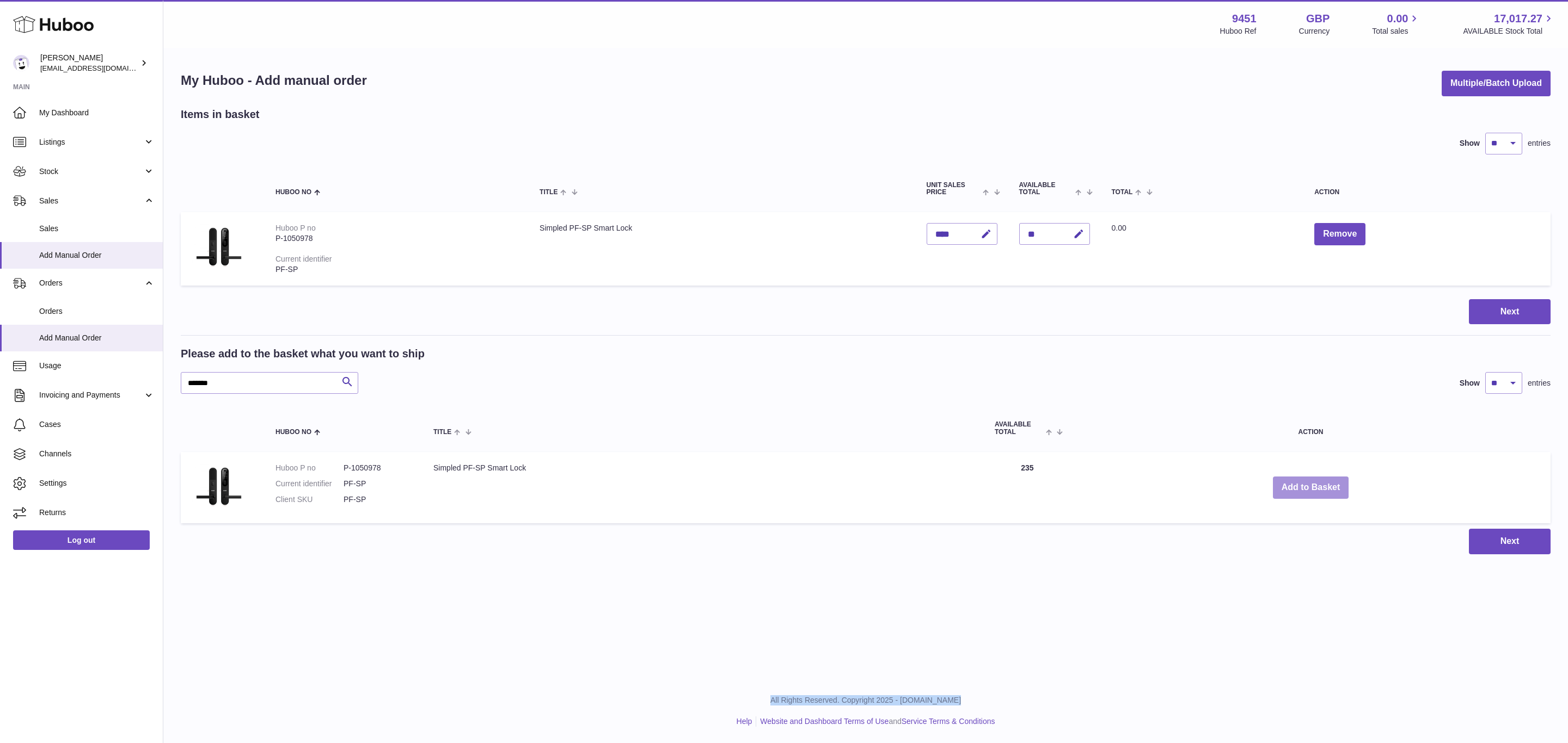
click at [1307, 485] on button "Add to Basket" at bounding box center [1311, 488] width 76 height 22
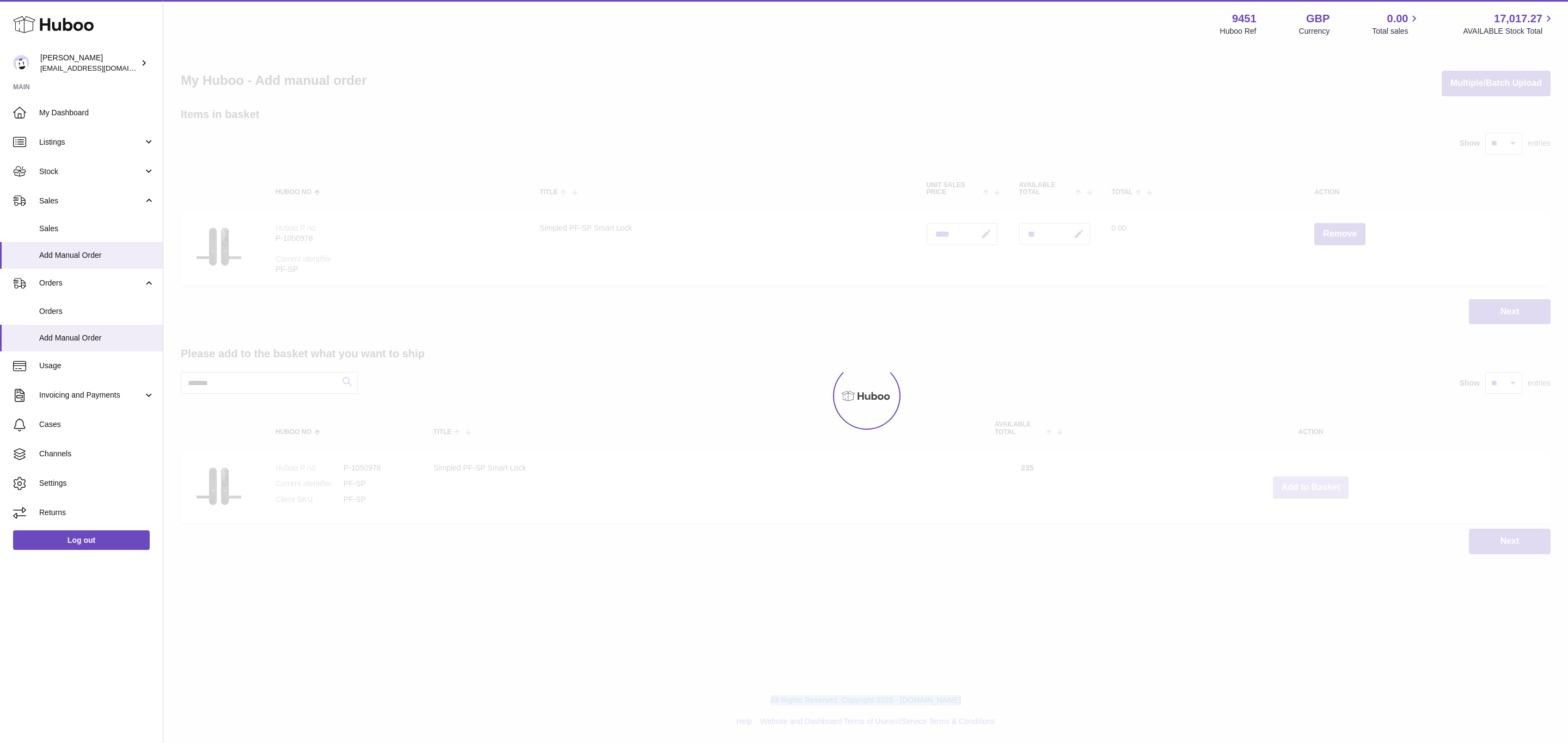
click at [1307, 485] on div at bounding box center [866, 396] width 1405 height 695
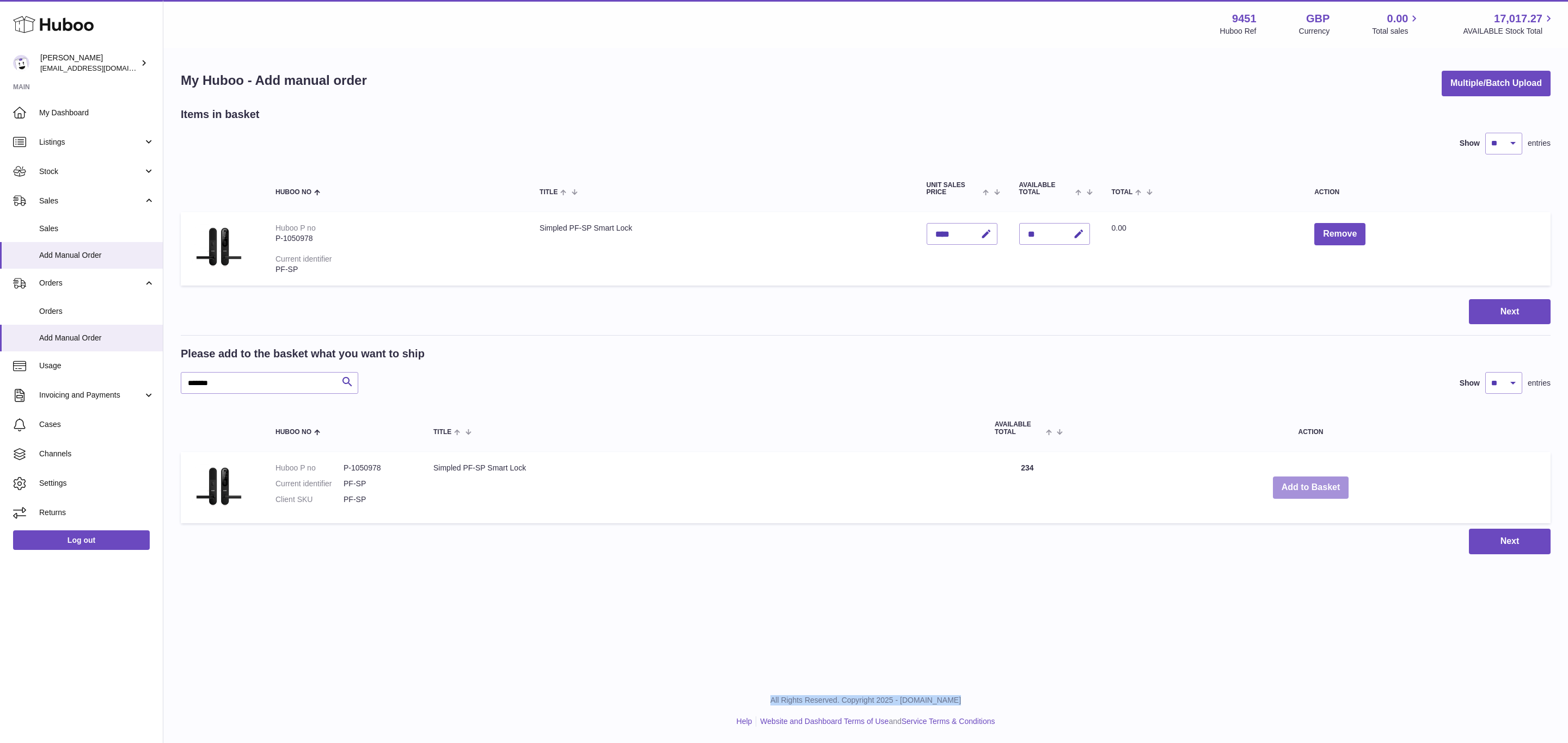
click at [1307, 485] on button "Add to Basket" at bounding box center [1311, 488] width 76 height 22
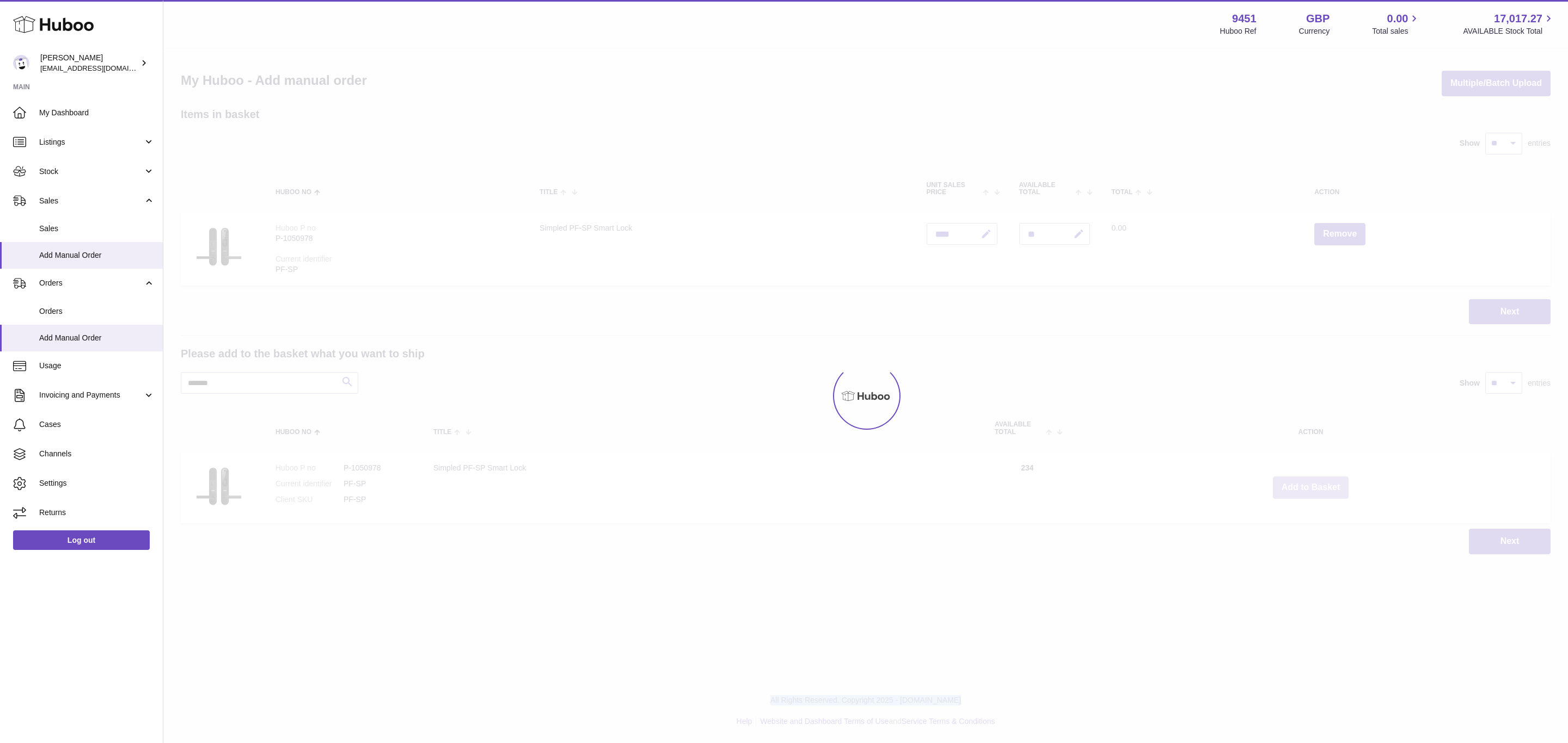
click at [1307, 485] on div at bounding box center [866, 396] width 1405 height 695
click at [1307, 485] on div "Menu Huboo 9451 Huboo Ref GBP Currency 0.00 Total sales 17,017.27 AVAILABLE Sto…" at bounding box center [866, 288] width 1405 height 577
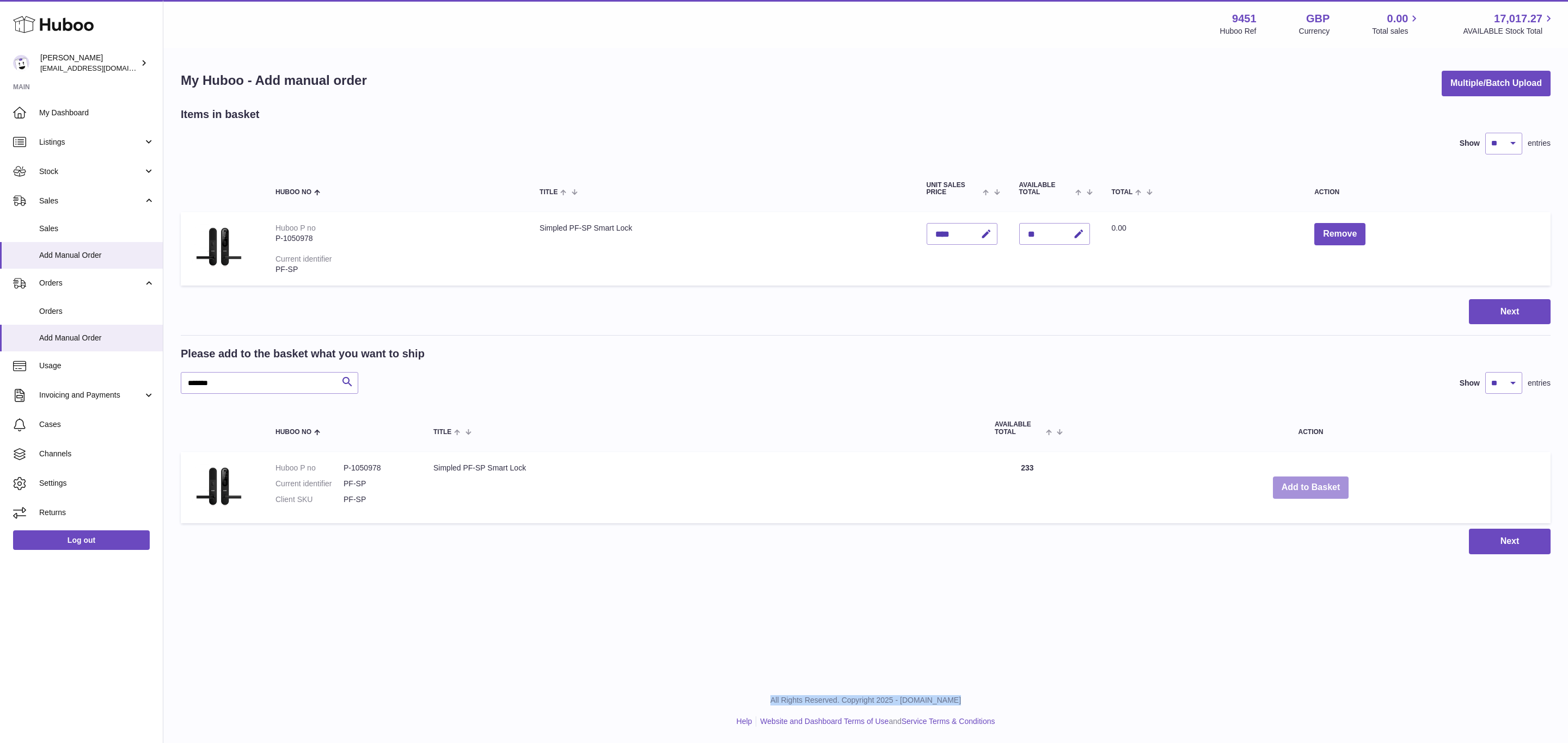
click at [1307, 485] on button "Add to Basket" at bounding box center [1311, 488] width 76 height 22
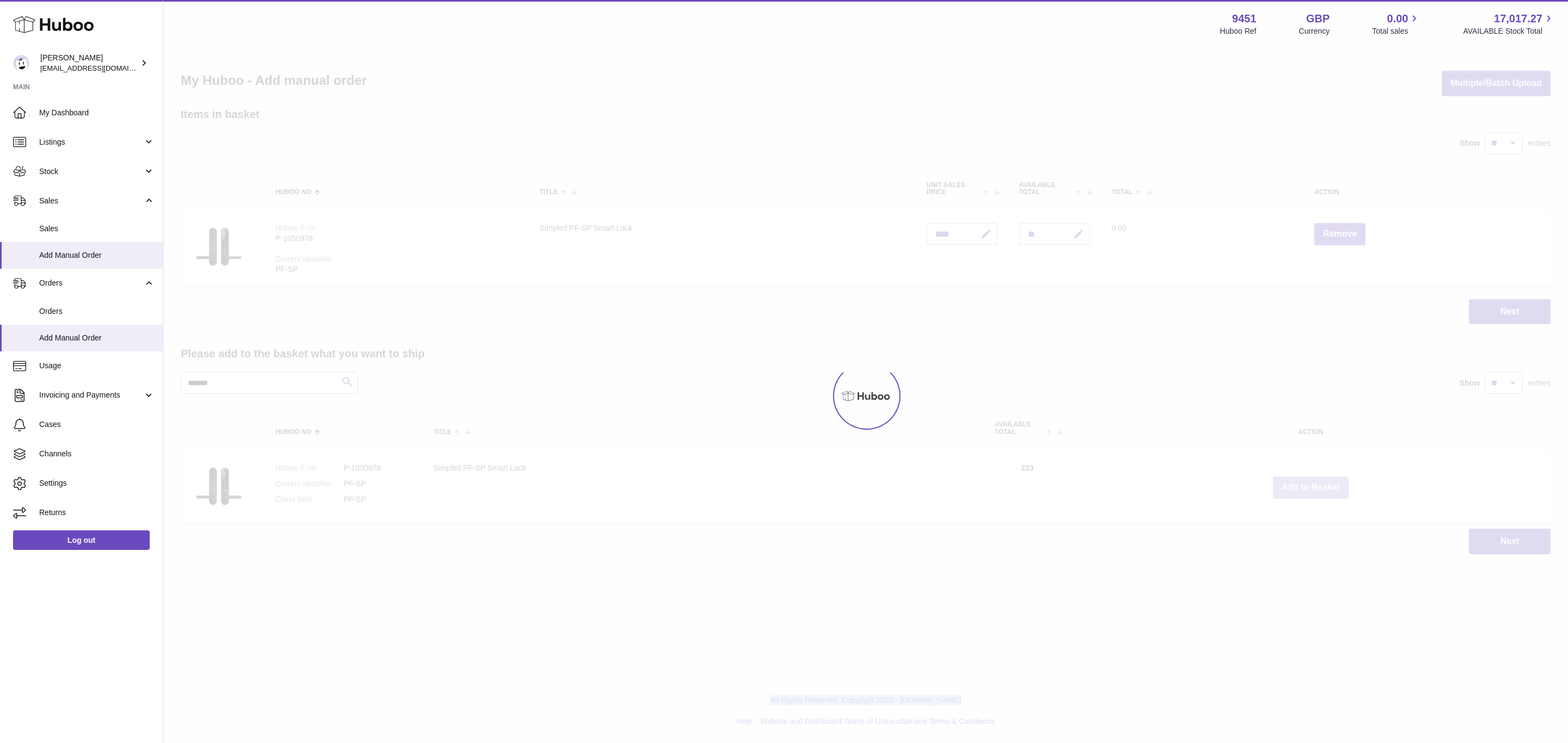
click at [1307, 485] on div at bounding box center [866, 396] width 1405 height 695
click at [1307, 485] on button "Add to Basket" at bounding box center [1311, 488] width 76 height 22
click at [1307, 485] on div at bounding box center [866, 396] width 1405 height 695
click at [1307, 485] on div "Menu Huboo 9451 Huboo Ref GBP Currency 0.00 Total sales 17,017.27 AVAILABLE Sto…" at bounding box center [866, 288] width 1405 height 577
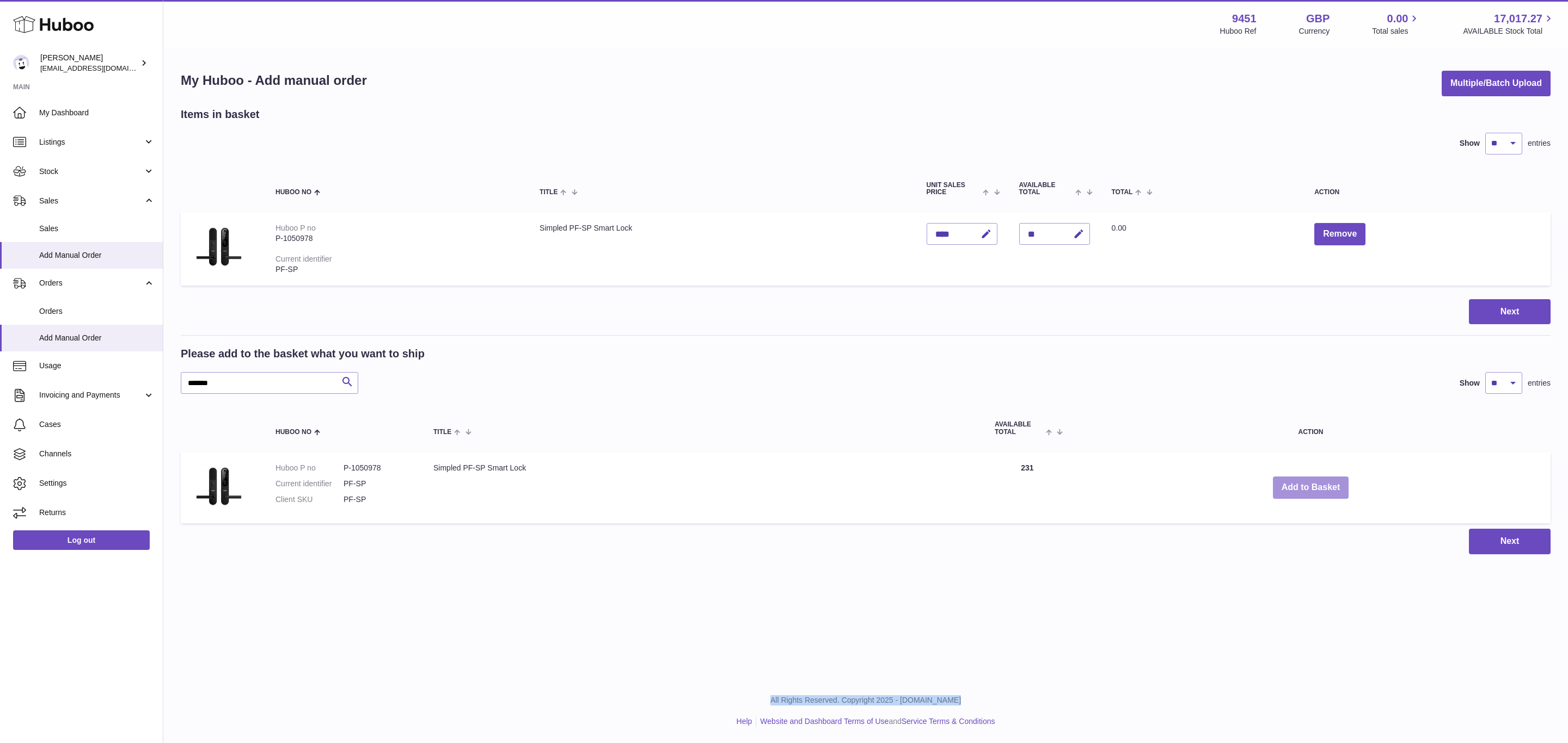
click at [1307, 485] on button "Add to Basket" at bounding box center [1311, 488] width 76 height 22
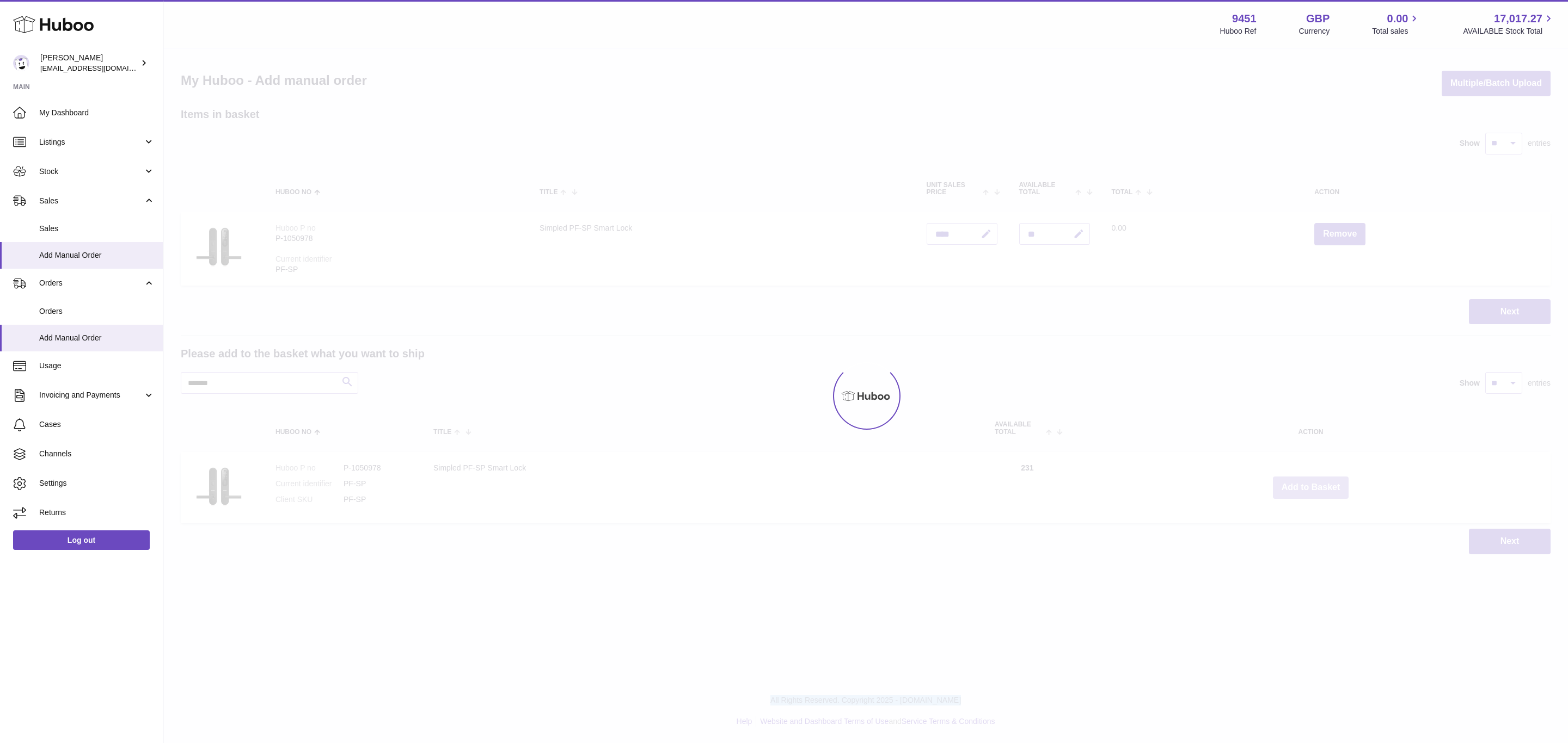
click at [1307, 485] on div at bounding box center [866, 396] width 1405 height 695
click at [1307, 485] on button "Add to Basket" at bounding box center [1311, 488] width 76 height 22
click at [1307, 485] on div at bounding box center [866, 396] width 1405 height 695
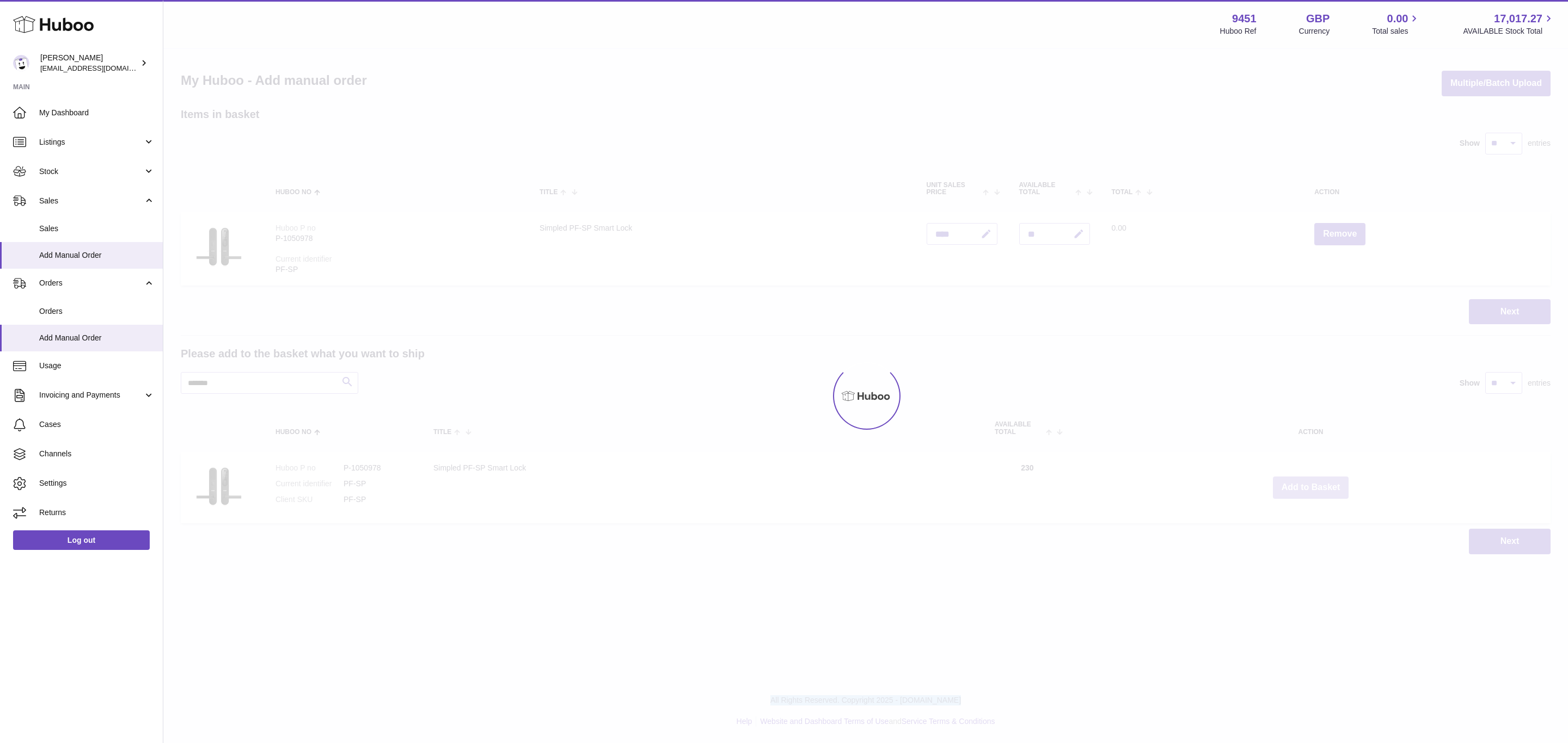
click at [1307, 485] on div "Menu Huboo 9451 Huboo Ref GBP Currency 0.00 Total sales 17,017.27 AVAILABLE Sto…" at bounding box center [866, 288] width 1405 height 577
click at [1307, 485] on button "Add to Basket" at bounding box center [1311, 488] width 76 height 22
click at [1307, 485] on div at bounding box center [866, 396] width 1405 height 695
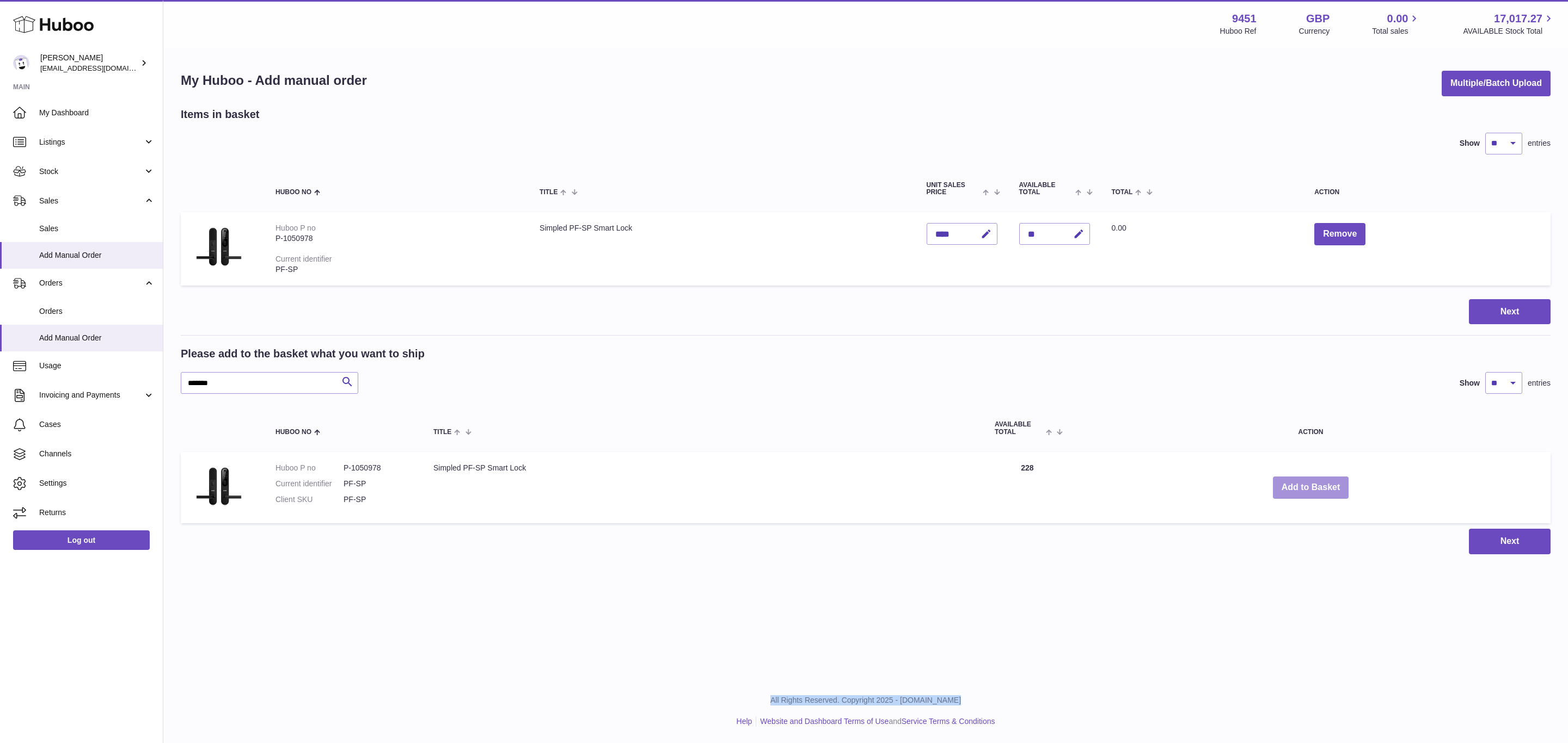
click at [1307, 485] on button "Add to Basket" at bounding box center [1311, 488] width 76 height 22
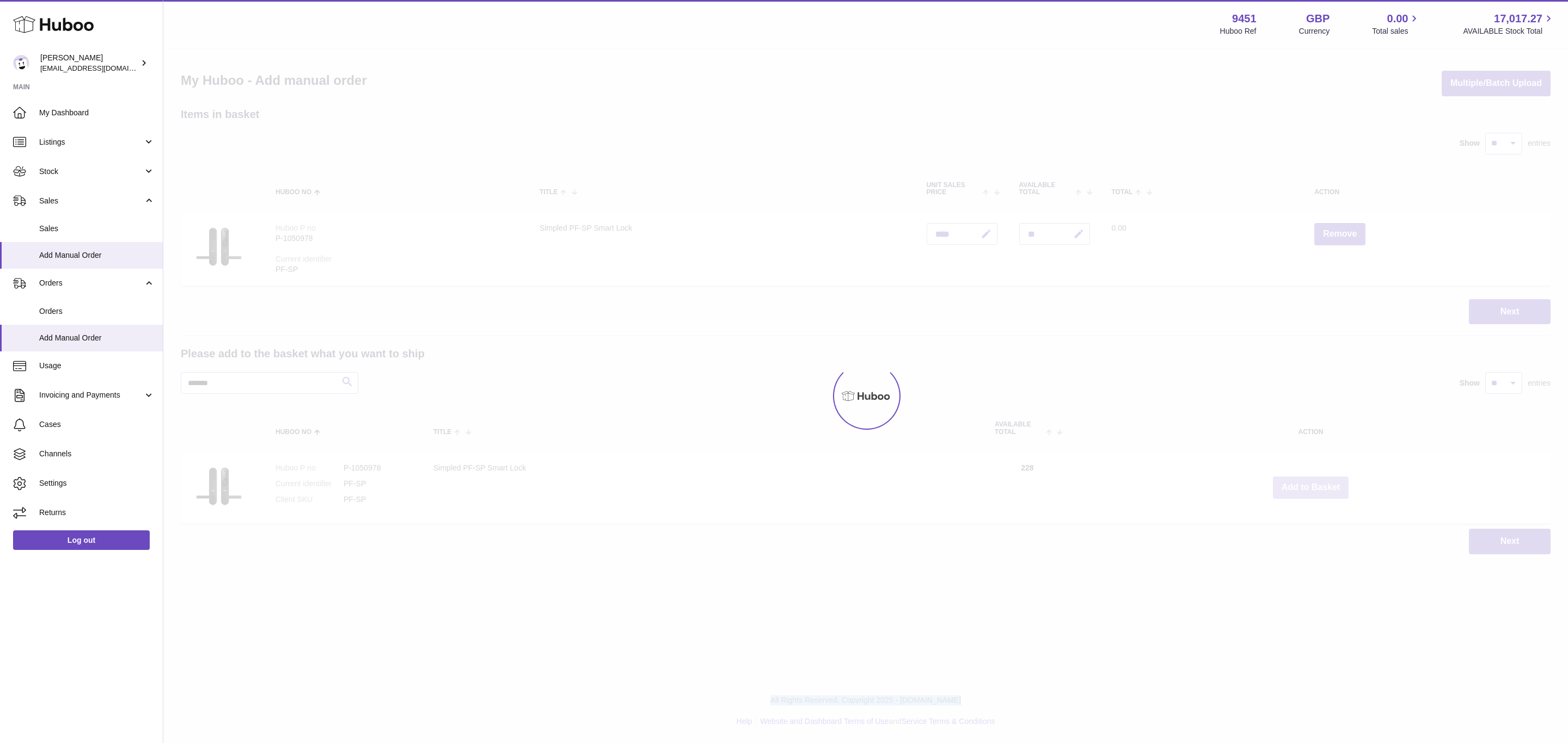
click at [1307, 485] on div at bounding box center [866, 396] width 1405 height 695
click at [1307, 485] on button "Add to Basket" at bounding box center [1311, 488] width 76 height 22
click at [1307, 485] on div at bounding box center [866, 396] width 1405 height 695
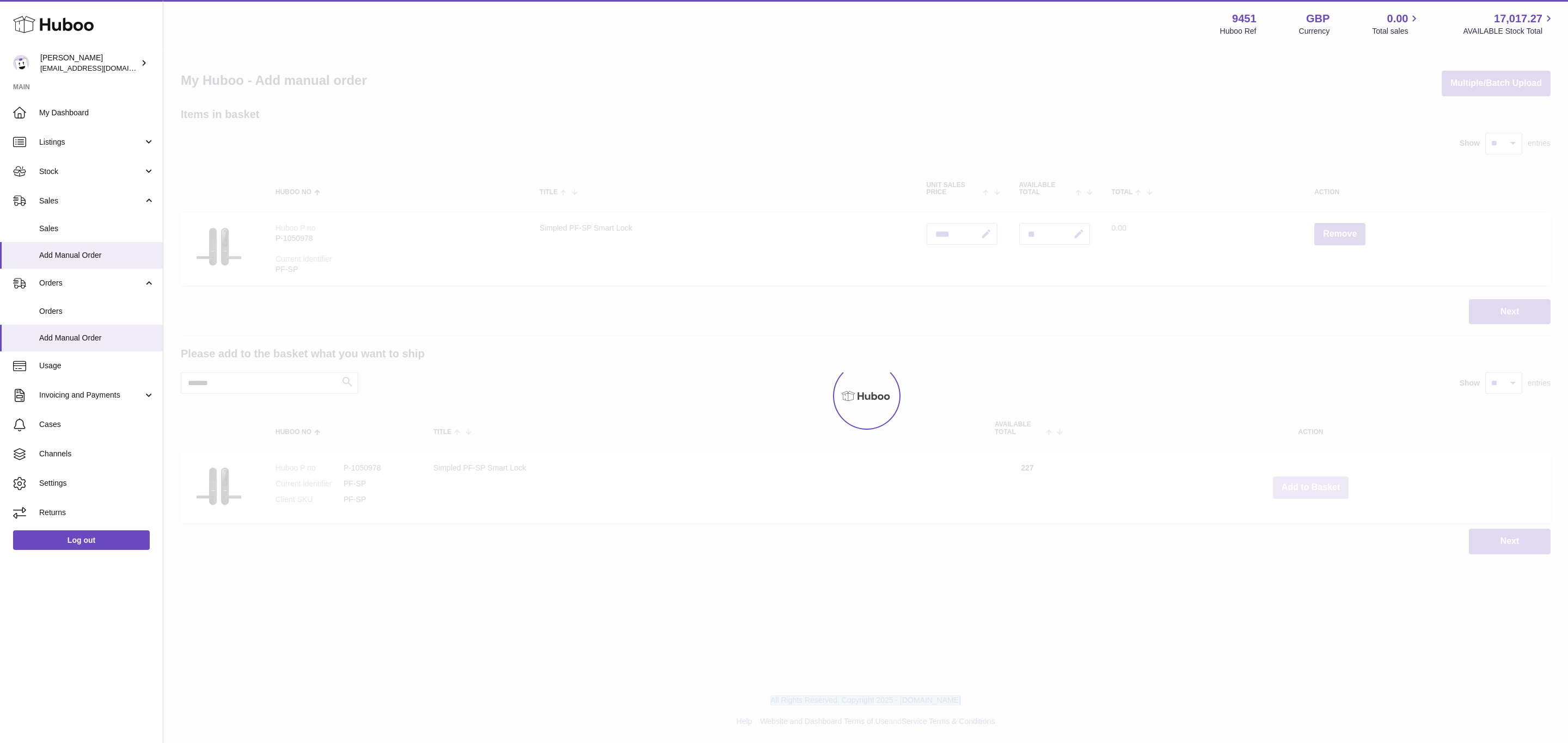
click at [1307, 485] on button "Add to Basket" at bounding box center [1311, 488] width 76 height 22
click at [1307, 485] on div at bounding box center [866, 396] width 1405 height 695
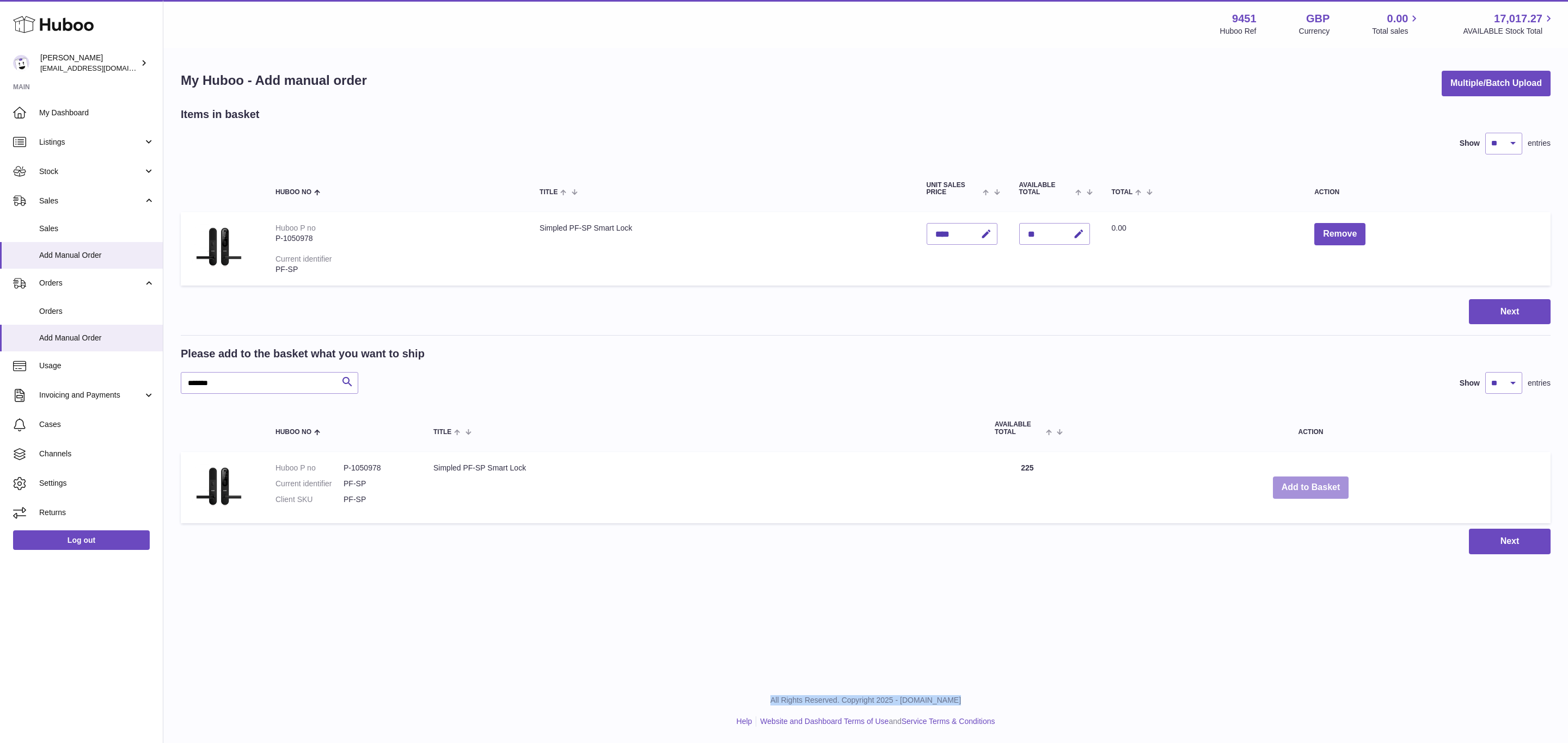
click at [1307, 485] on button "Add to Basket" at bounding box center [1311, 488] width 76 height 22
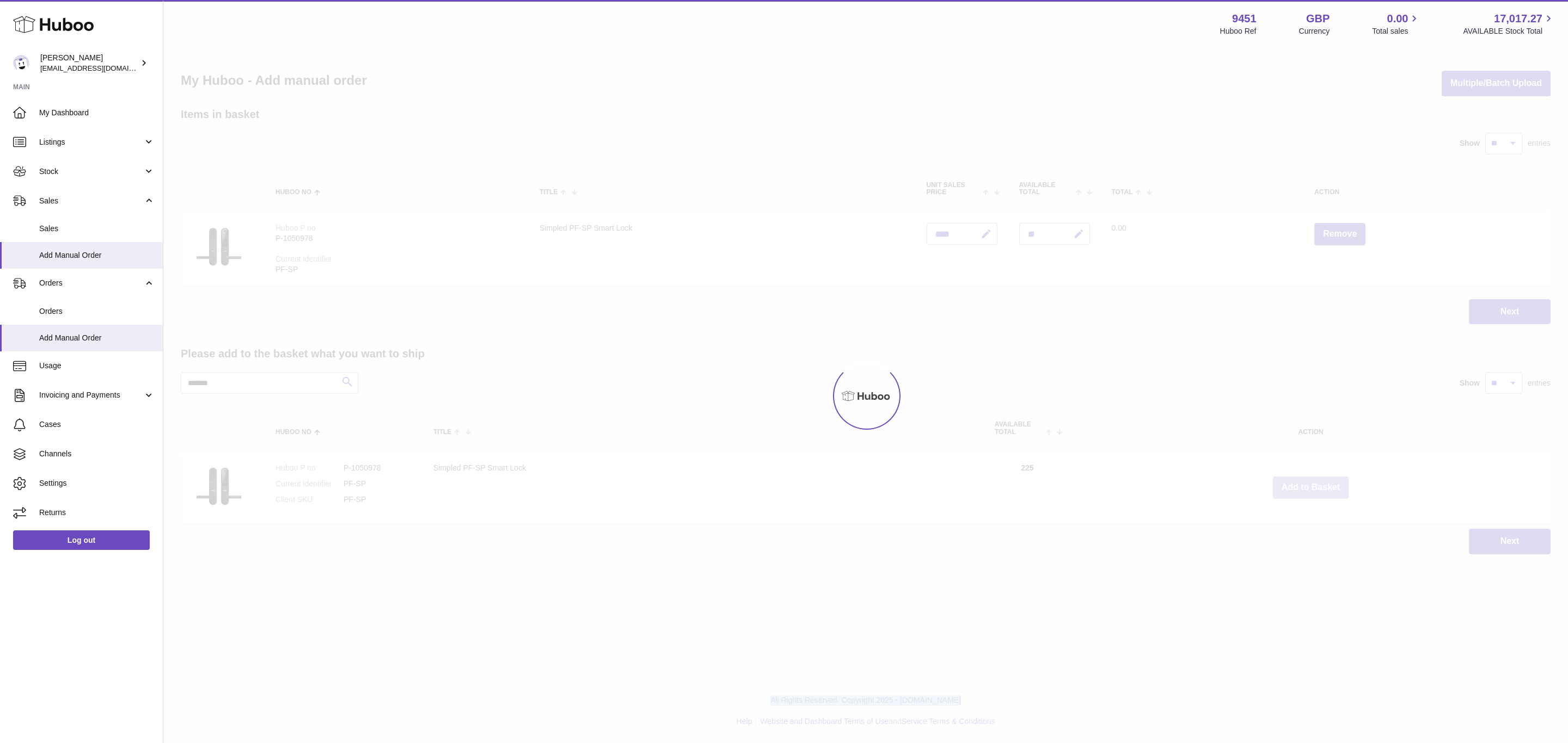
click at [1307, 485] on div at bounding box center [866, 396] width 1405 height 695
click at [1307, 485] on div "Menu Huboo 9451 Huboo Ref GBP Currency 0.00 Total sales 17,017.27 AVAILABLE Sto…" at bounding box center [866, 288] width 1405 height 577
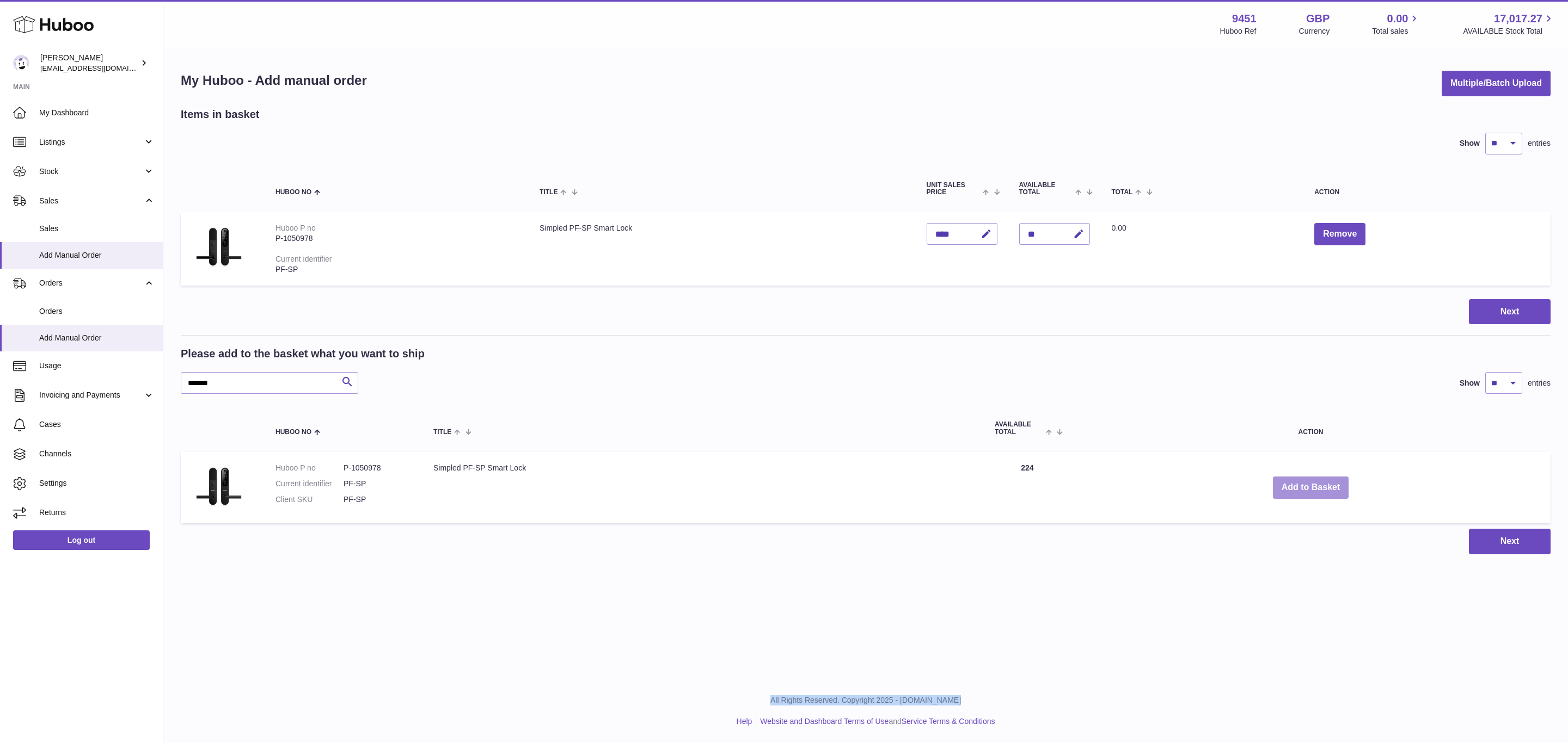
click at [1307, 485] on button "Add to Basket" at bounding box center [1311, 488] width 76 height 22
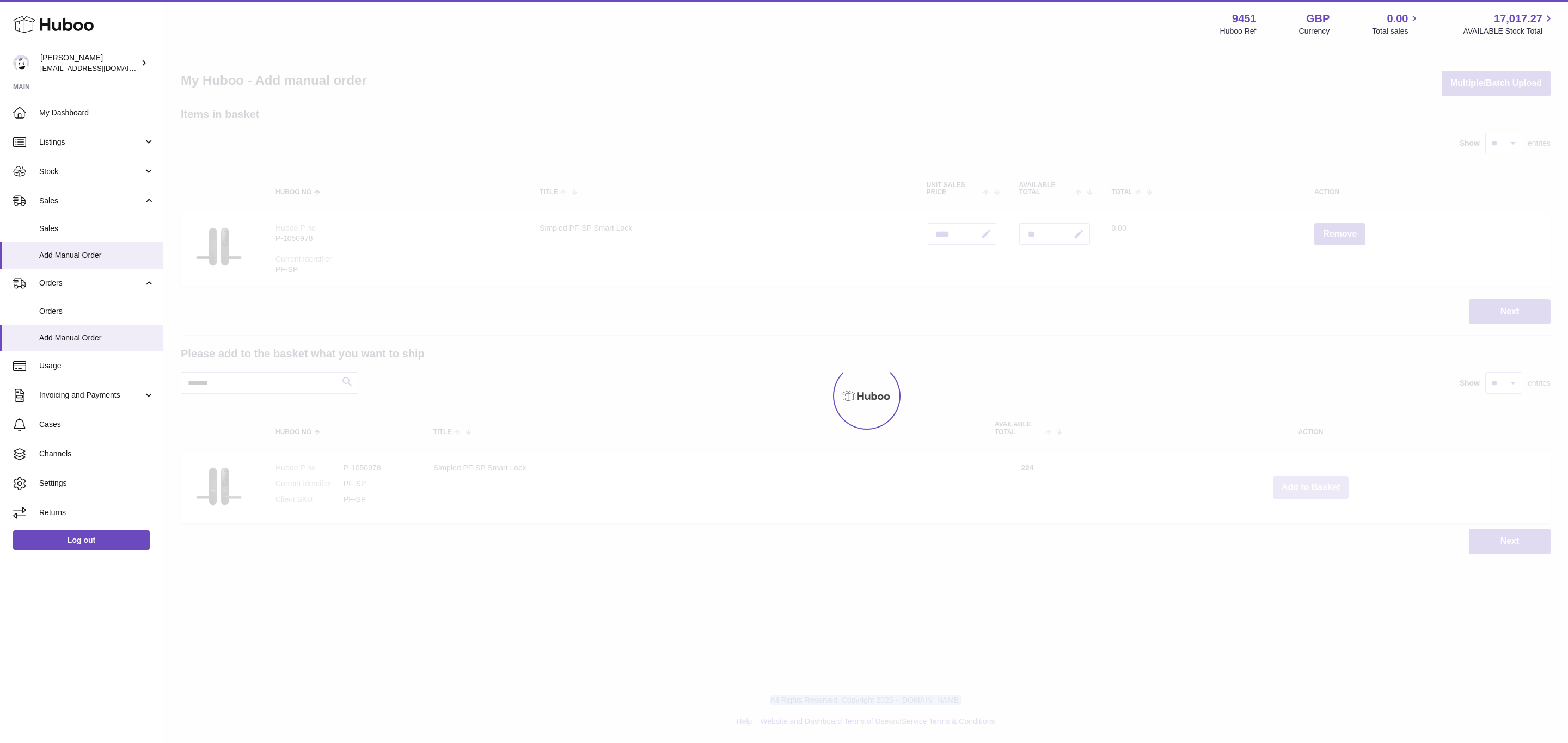
click at [1307, 485] on div at bounding box center [866, 396] width 1405 height 695
click at [1307, 485] on div "Menu Huboo 9451 Huboo Ref GBP Currency 0.00 Total sales 17,017.27 AVAILABLE Sto…" at bounding box center [866, 288] width 1405 height 577
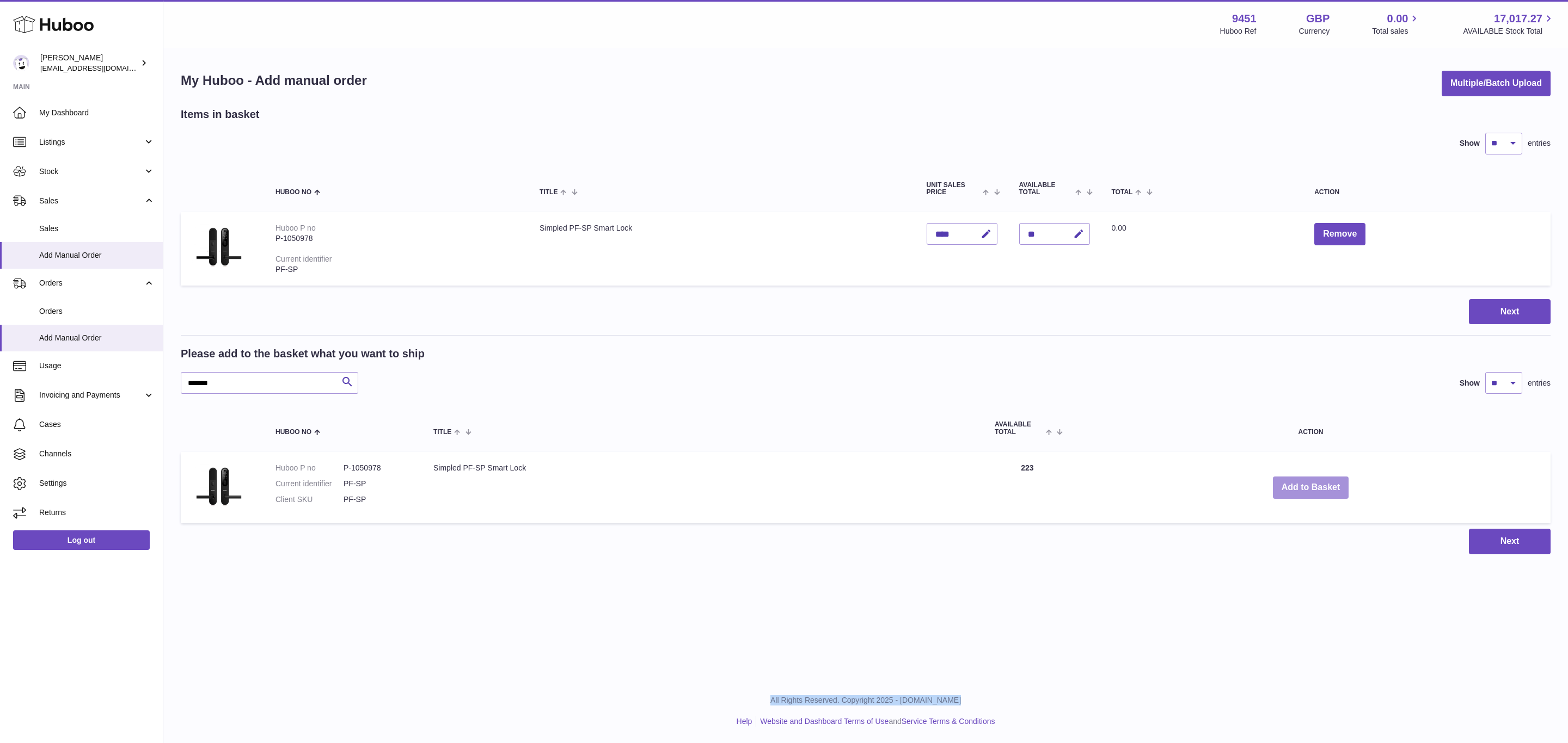
click at [1307, 485] on button "Add to Basket" at bounding box center [1311, 488] width 76 height 22
click at [0, 485] on div at bounding box center [0, 372] width 0 height 743
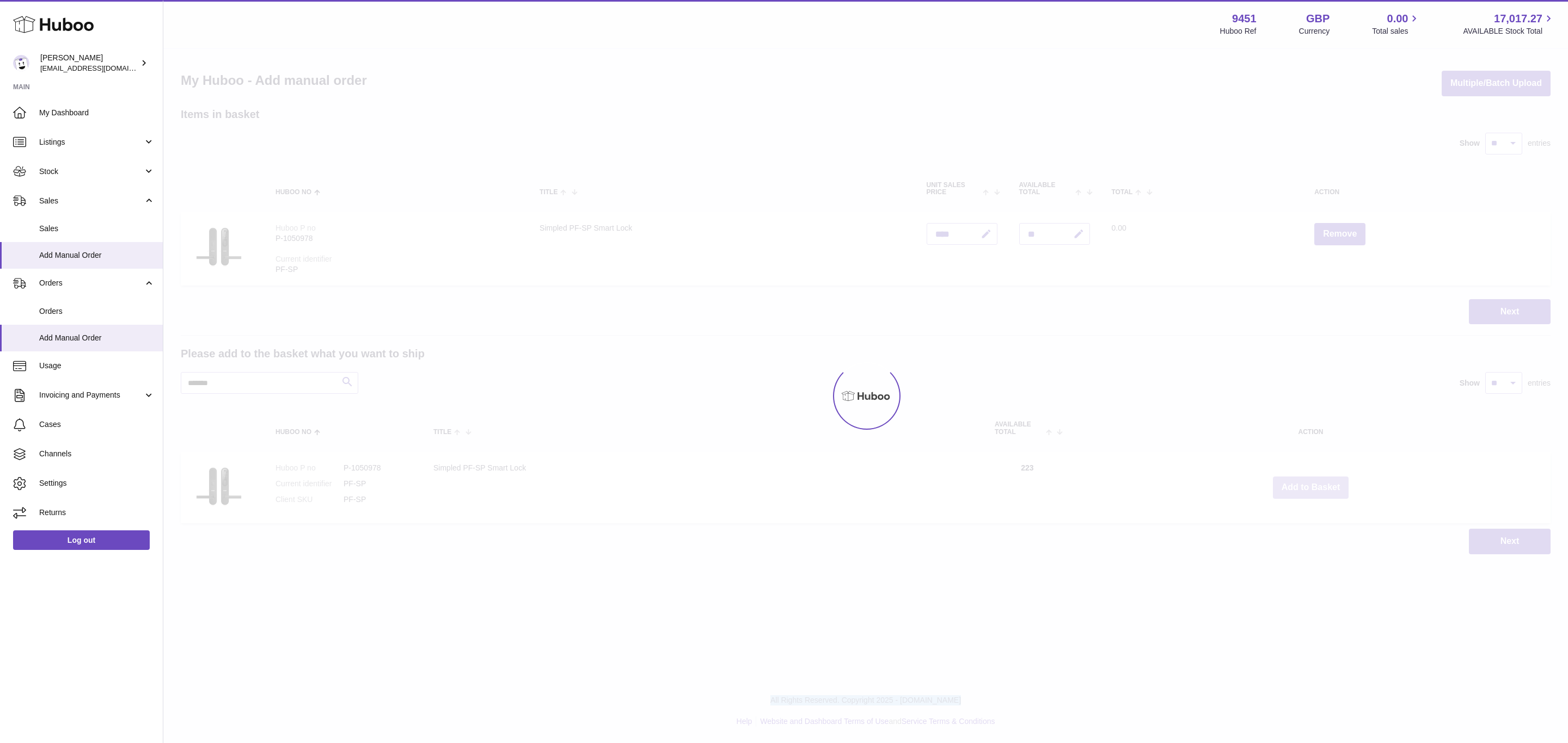
click at [1307, 485] on div at bounding box center [866, 396] width 1405 height 695
click at [1307, 485] on button "Add to Basket" at bounding box center [1311, 488] width 76 height 22
click at [1307, 485] on div at bounding box center [866, 396] width 1405 height 695
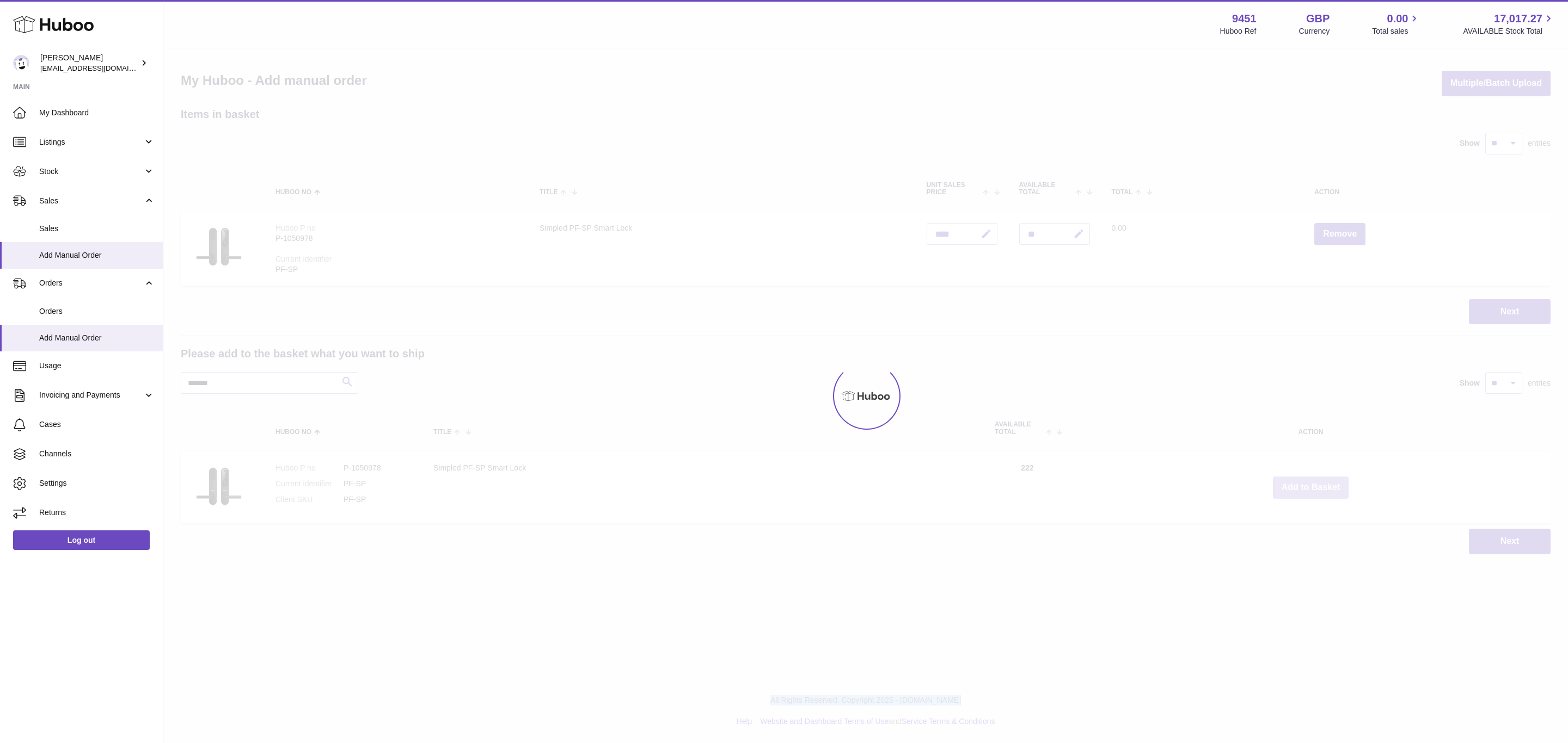
click at [1307, 485] on div "Menu Huboo 9451 Huboo Ref GBP Currency 0.00 Total sales 17,017.27 AVAILABLE Sto…" at bounding box center [866, 288] width 1405 height 577
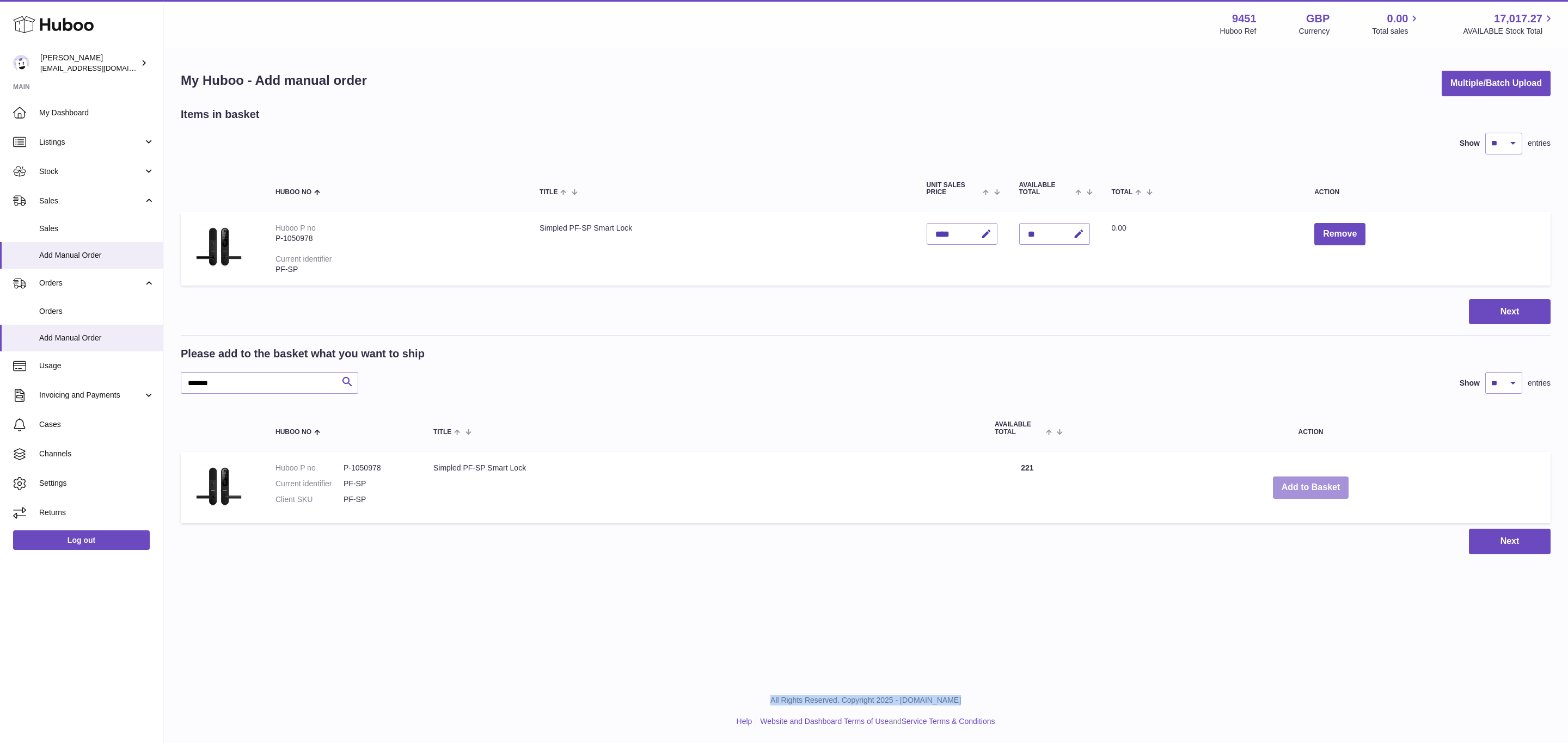
click at [1307, 485] on button "Add to Basket" at bounding box center [1311, 488] width 76 height 22
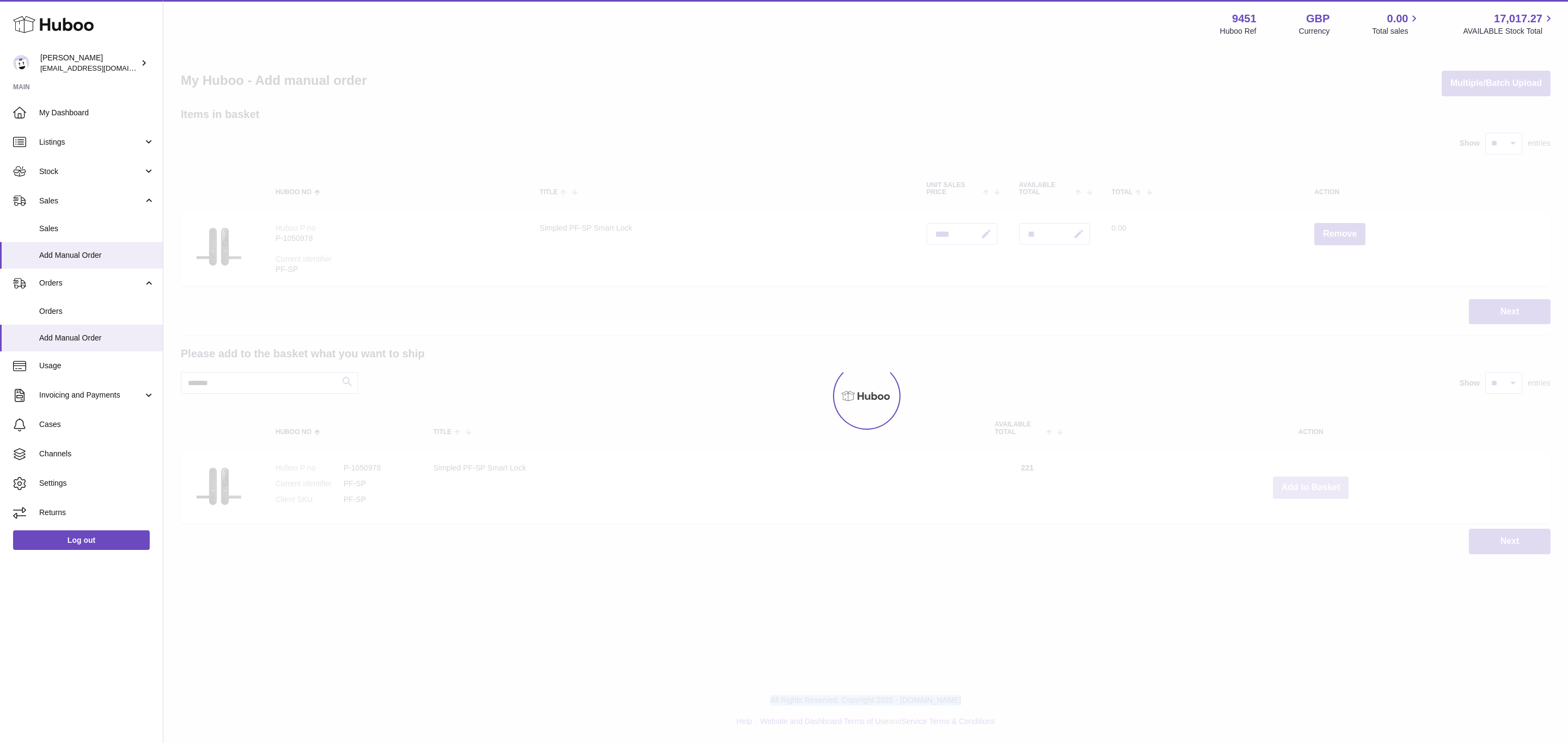
click at [1307, 485] on div at bounding box center [866, 396] width 1405 height 695
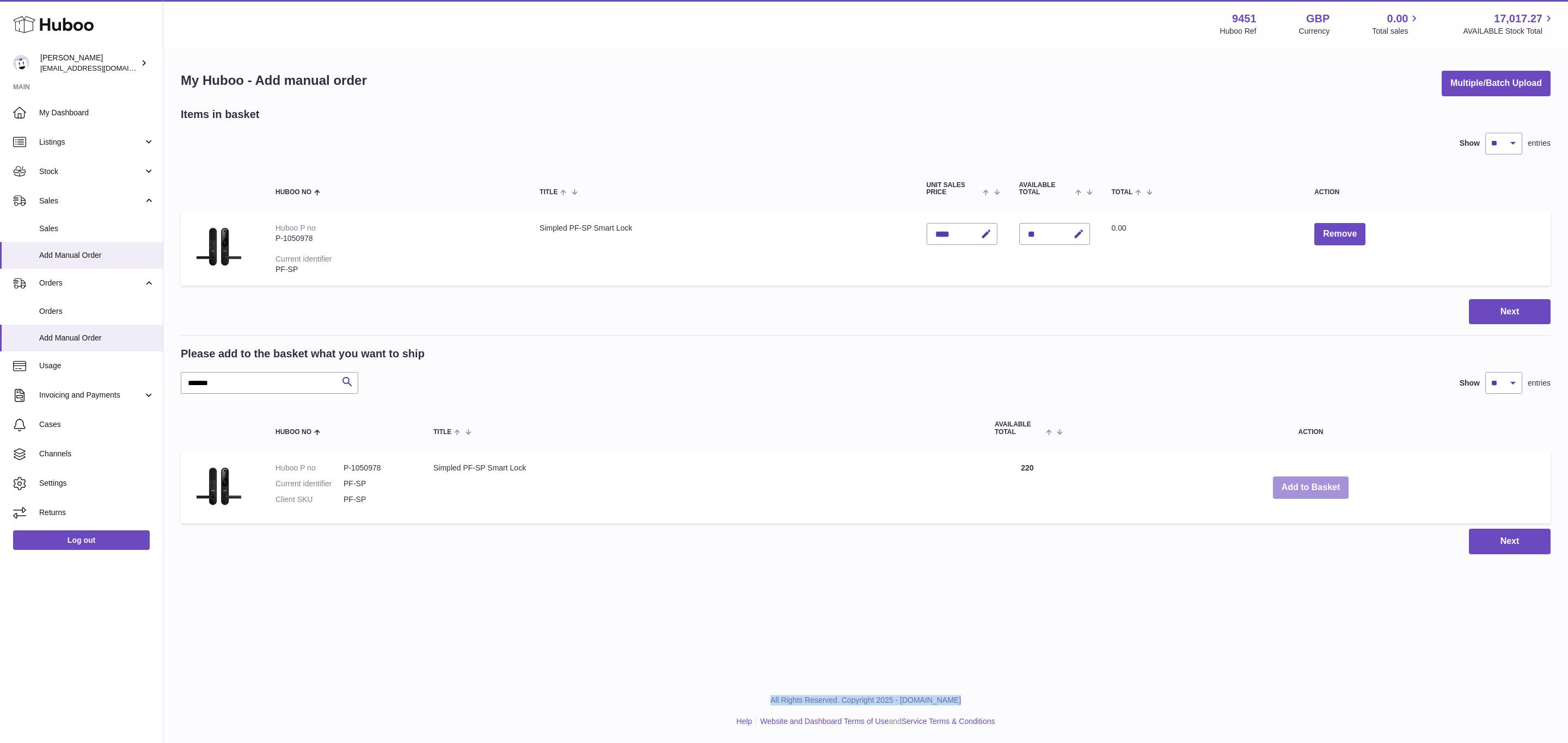
click at [1307, 485] on button "Add to Basket" at bounding box center [1311, 488] width 76 height 22
click at [0, 485] on div at bounding box center [0, 372] width 0 height 743
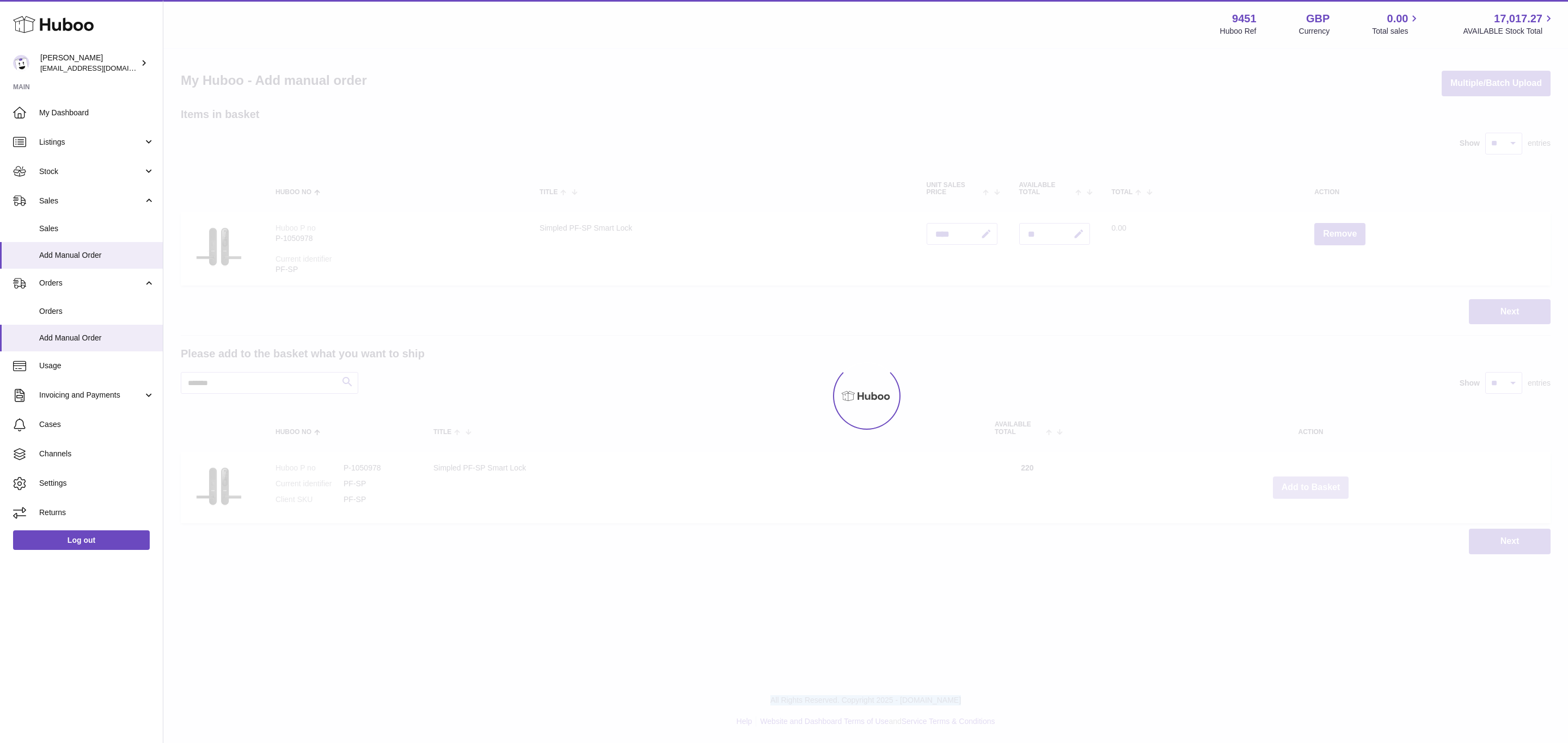
click at [1307, 485] on div at bounding box center [866, 396] width 1405 height 695
click at [1307, 485] on div "Menu Huboo 9451 Huboo Ref GBP Currency 0.00 Total sales 17,017.27 AVAILABLE Sto…" at bounding box center [866, 288] width 1405 height 577
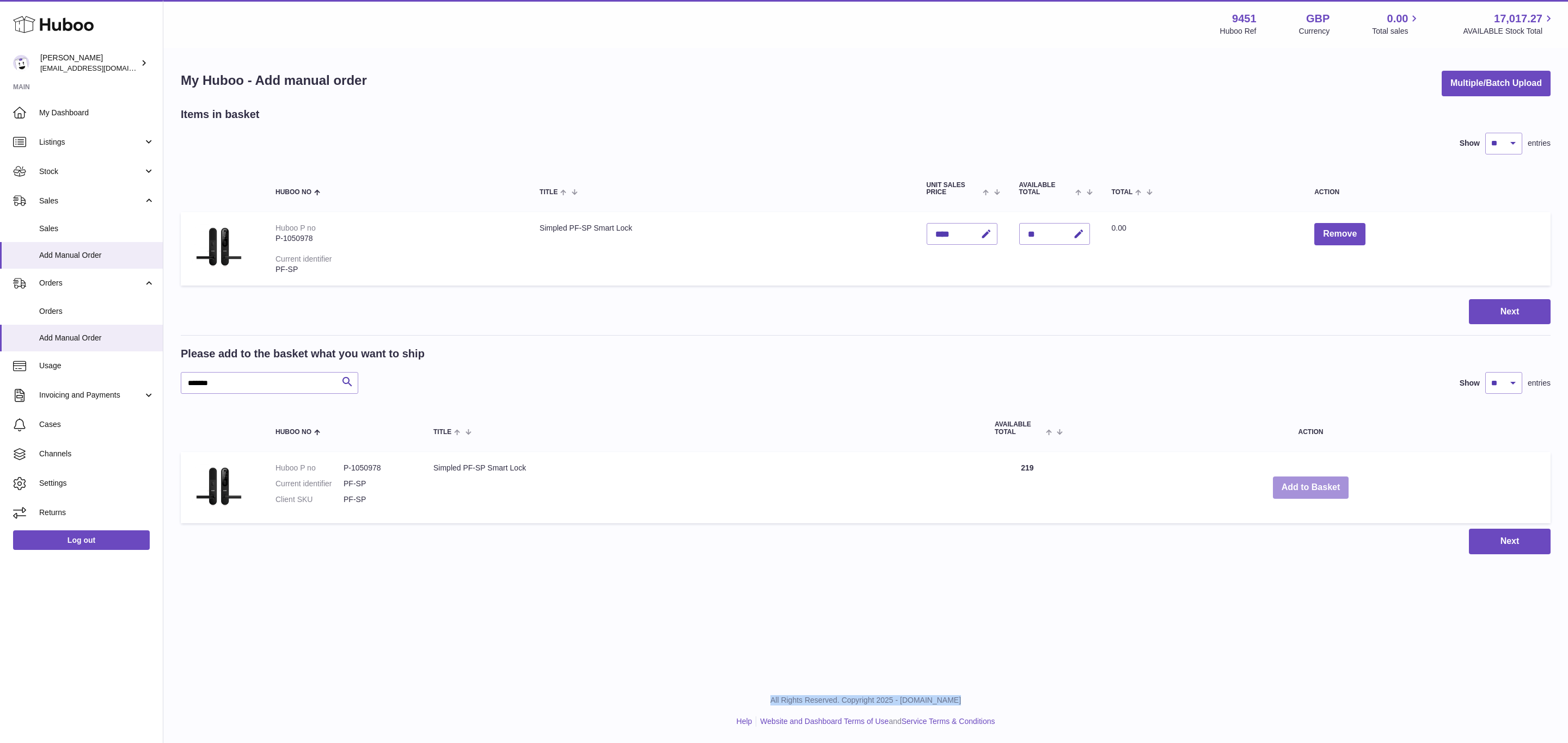
click at [1307, 485] on button "Add to Basket" at bounding box center [1311, 488] width 76 height 22
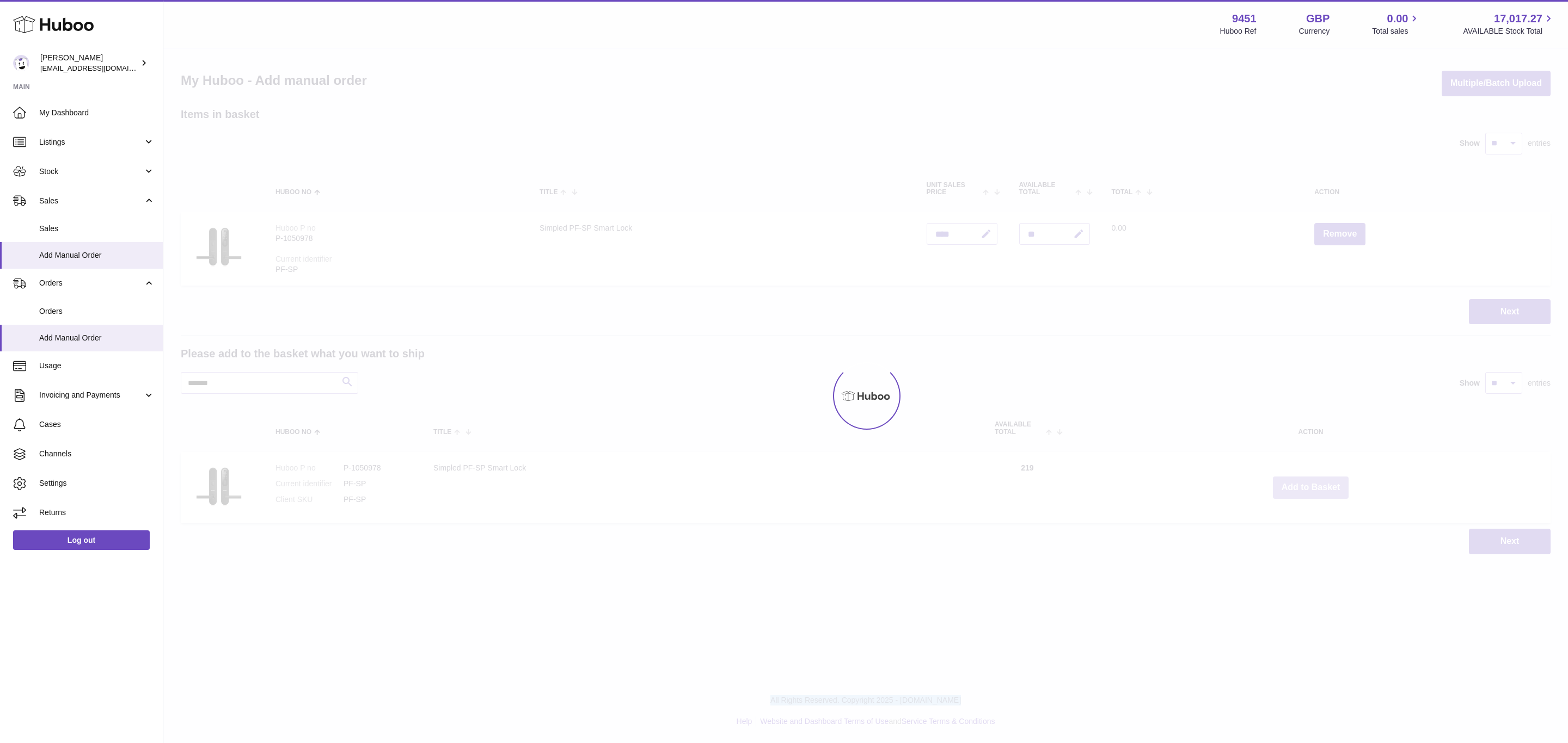
click at [1307, 485] on div at bounding box center [866, 396] width 1405 height 695
click at [1307, 485] on div "Menu Huboo 9451 Huboo Ref GBP Currency 0.00 Total sales 17,017.27 AVAILABLE Sto…" at bounding box center [866, 288] width 1405 height 577
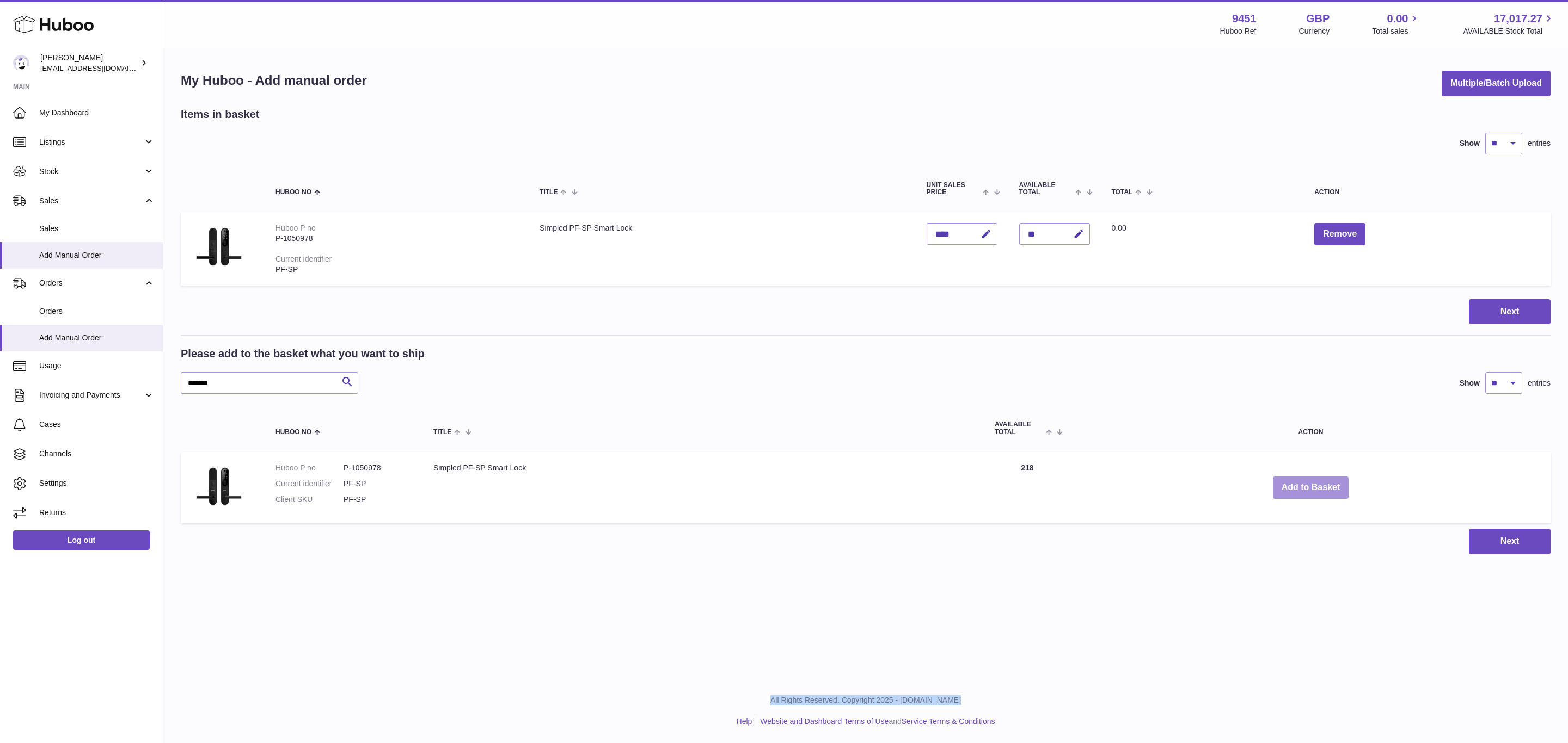
click at [1307, 485] on button "Add to Basket" at bounding box center [1311, 488] width 76 height 22
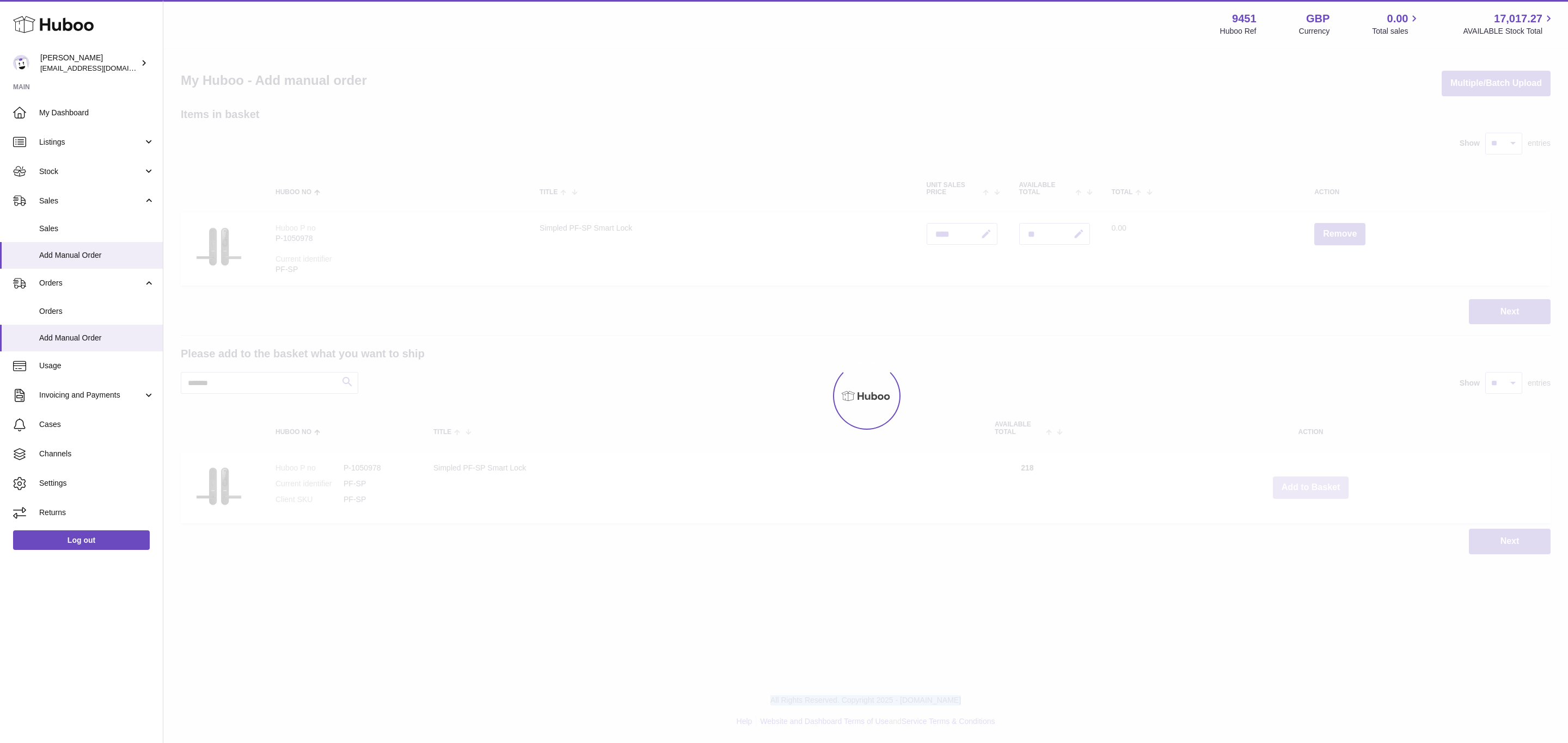
click at [1307, 485] on div at bounding box center [866, 396] width 1405 height 695
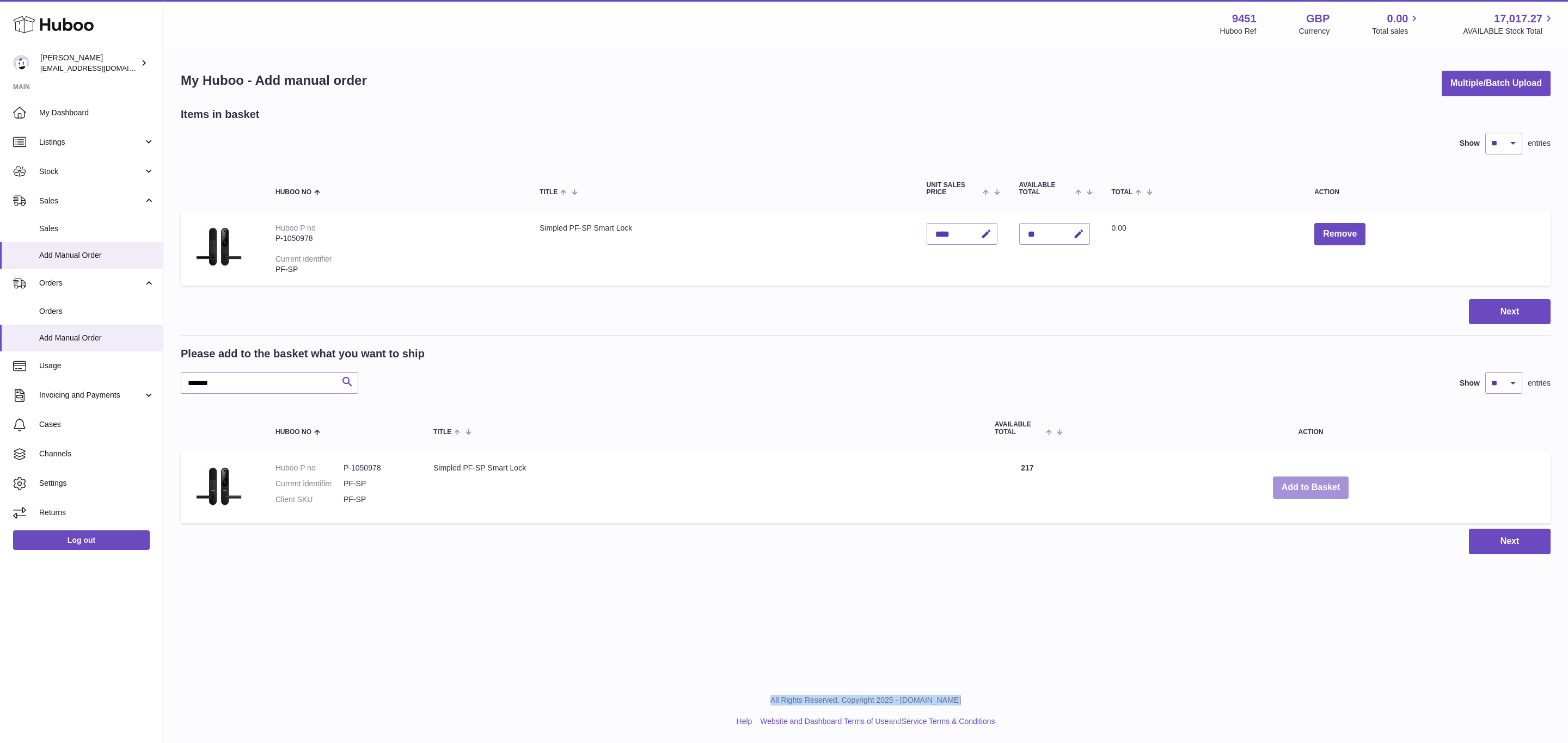
click at [1307, 485] on button "Add to Basket" at bounding box center [1311, 488] width 76 height 22
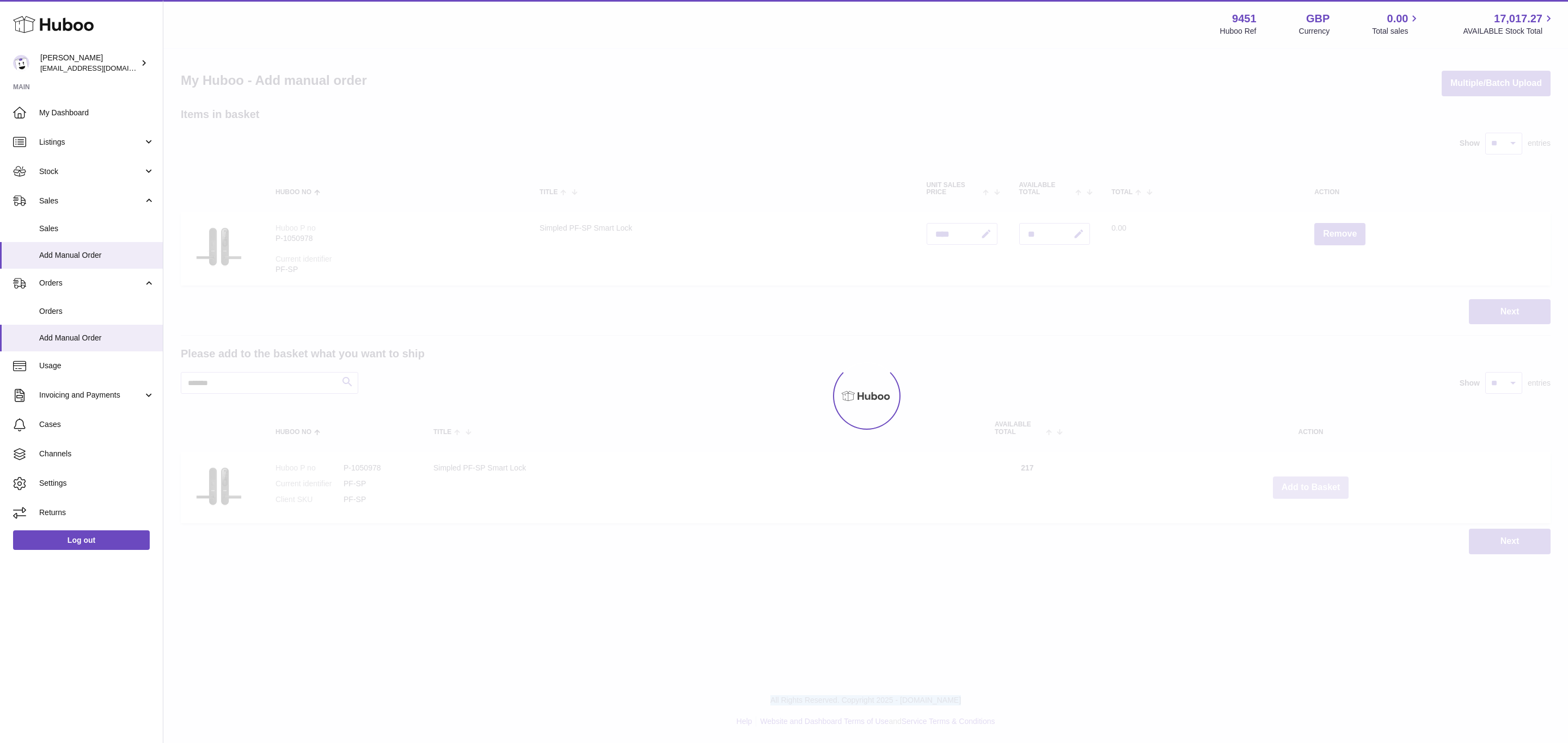
click at [1307, 485] on div at bounding box center [866, 396] width 1405 height 695
click at [1307, 485] on div "Menu Huboo 9451 Huboo Ref GBP Currency 0.00 Total sales 17,017.27 AVAILABLE Sto…" at bounding box center [866, 288] width 1405 height 577
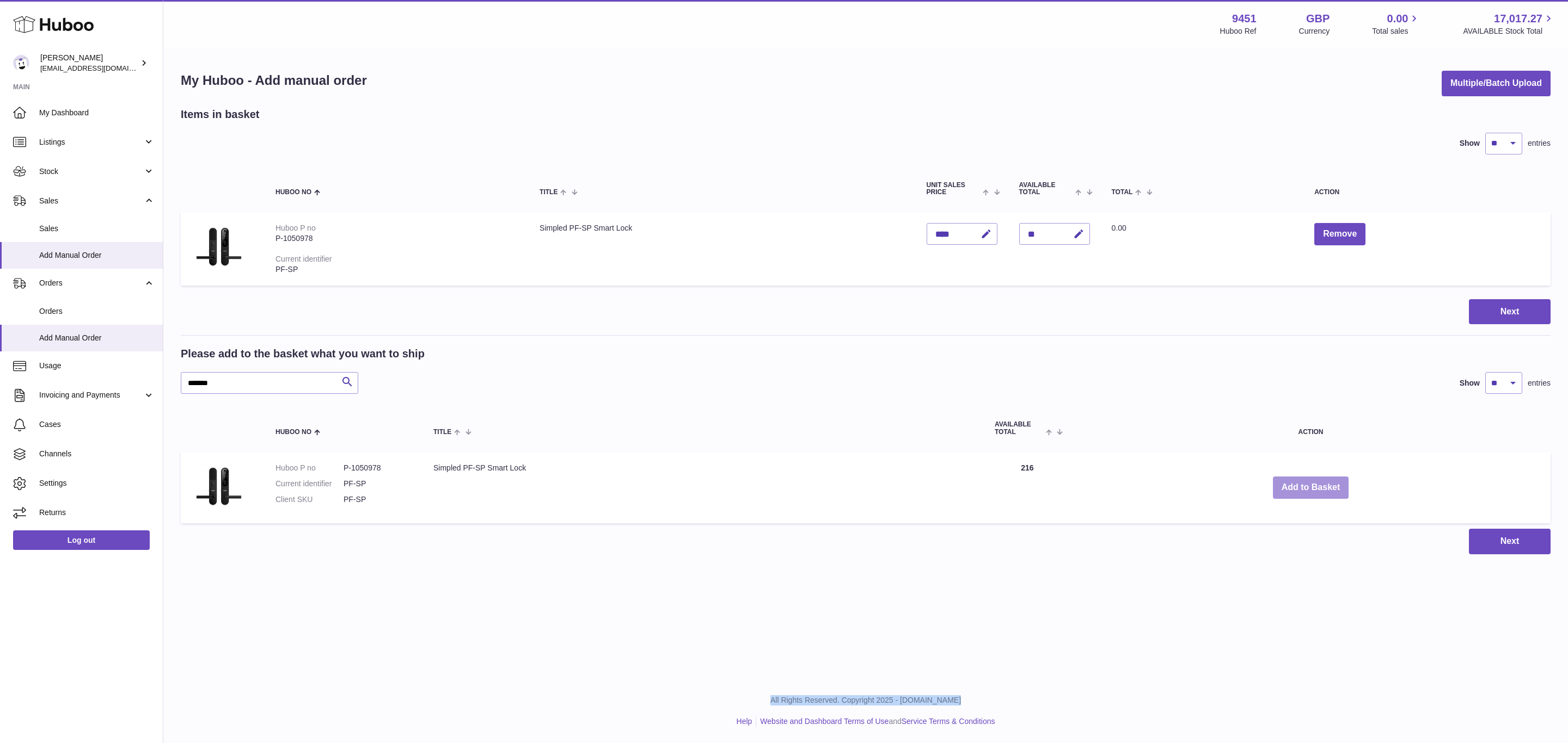
click at [1307, 485] on button "Add to Basket" at bounding box center [1311, 488] width 76 height 22
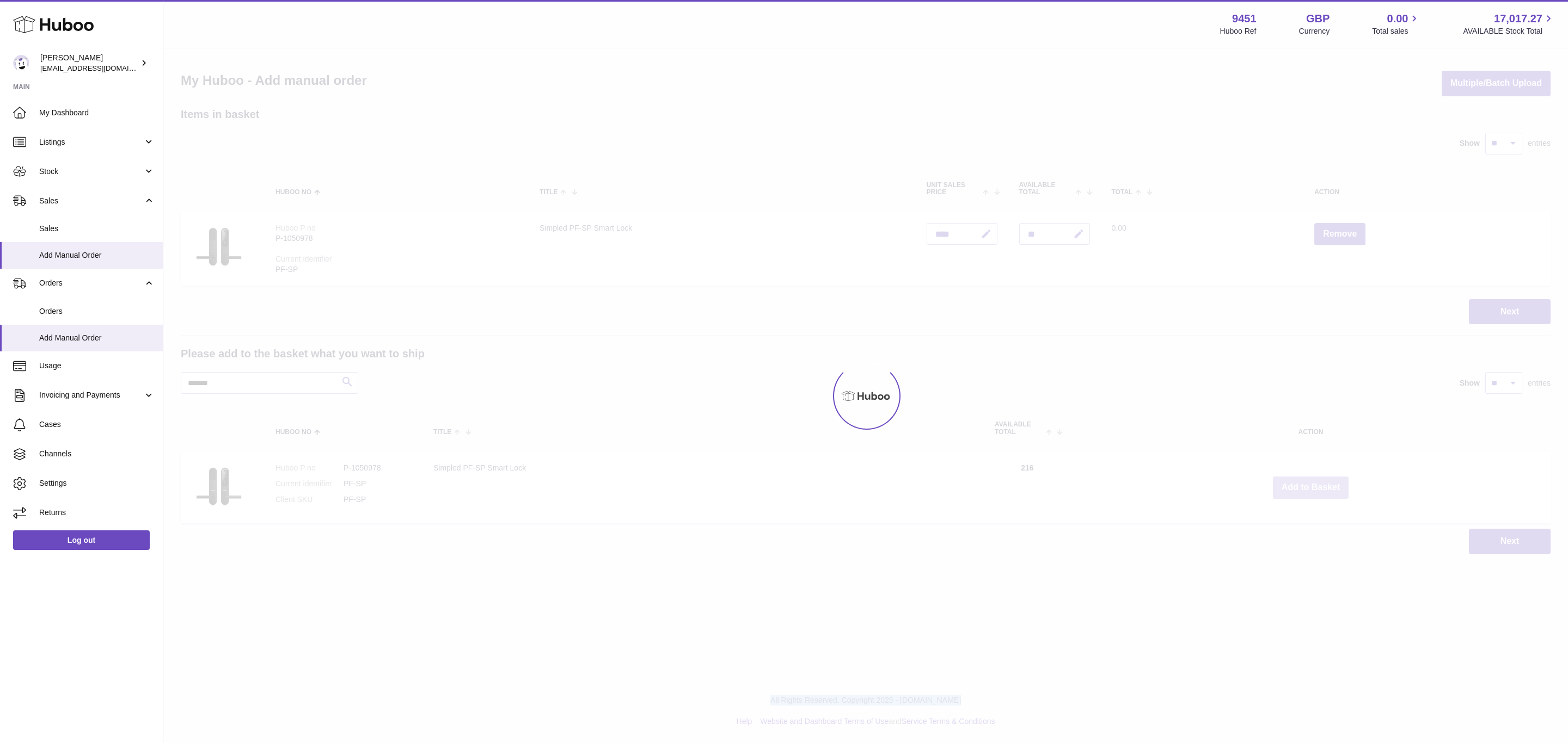
click at [1307, 485] on div at bounding box center [866, 396] width 1405 height 695
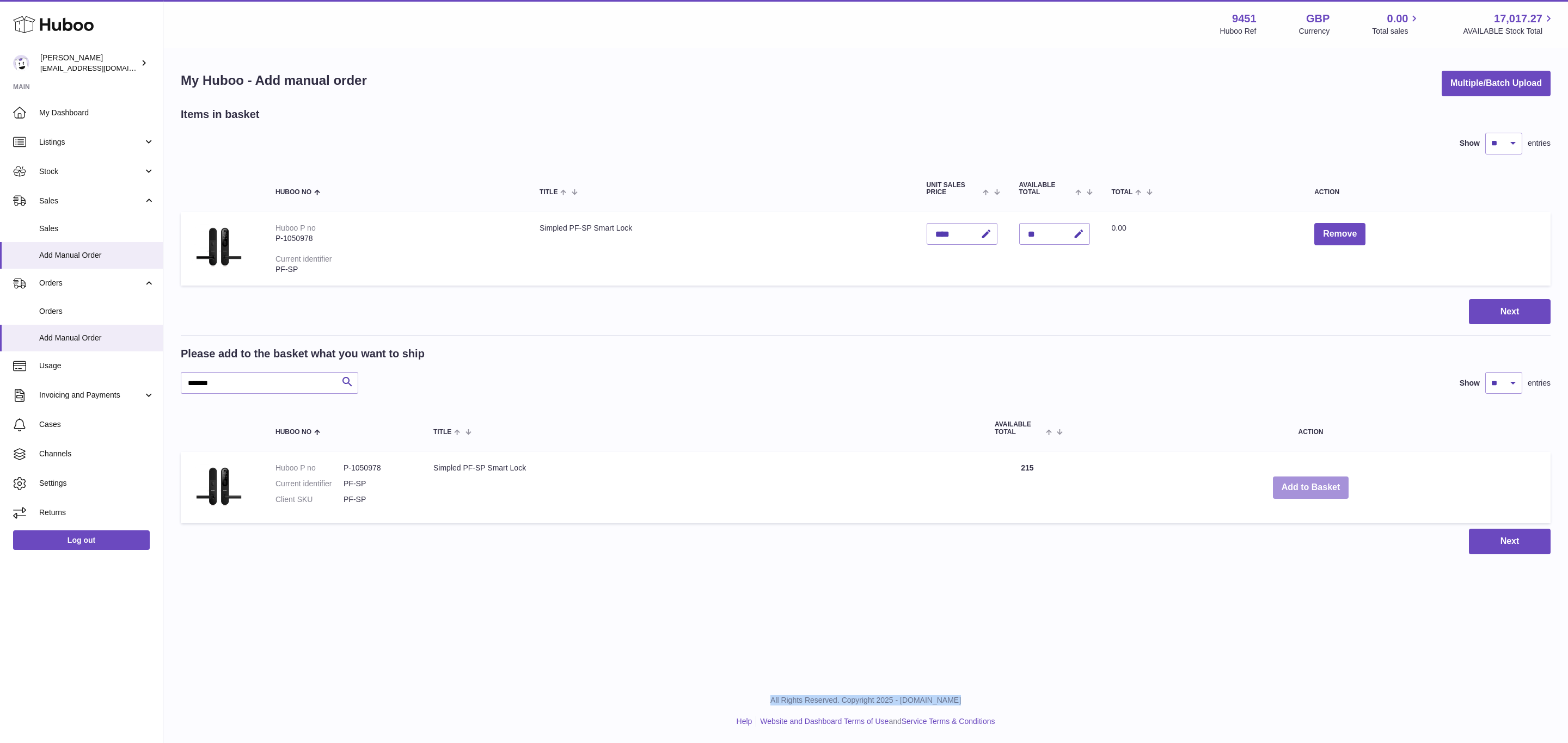
click at [1307, 485] on button "Add to Basket" at bounding box center [1311, 488] width 76 height 22
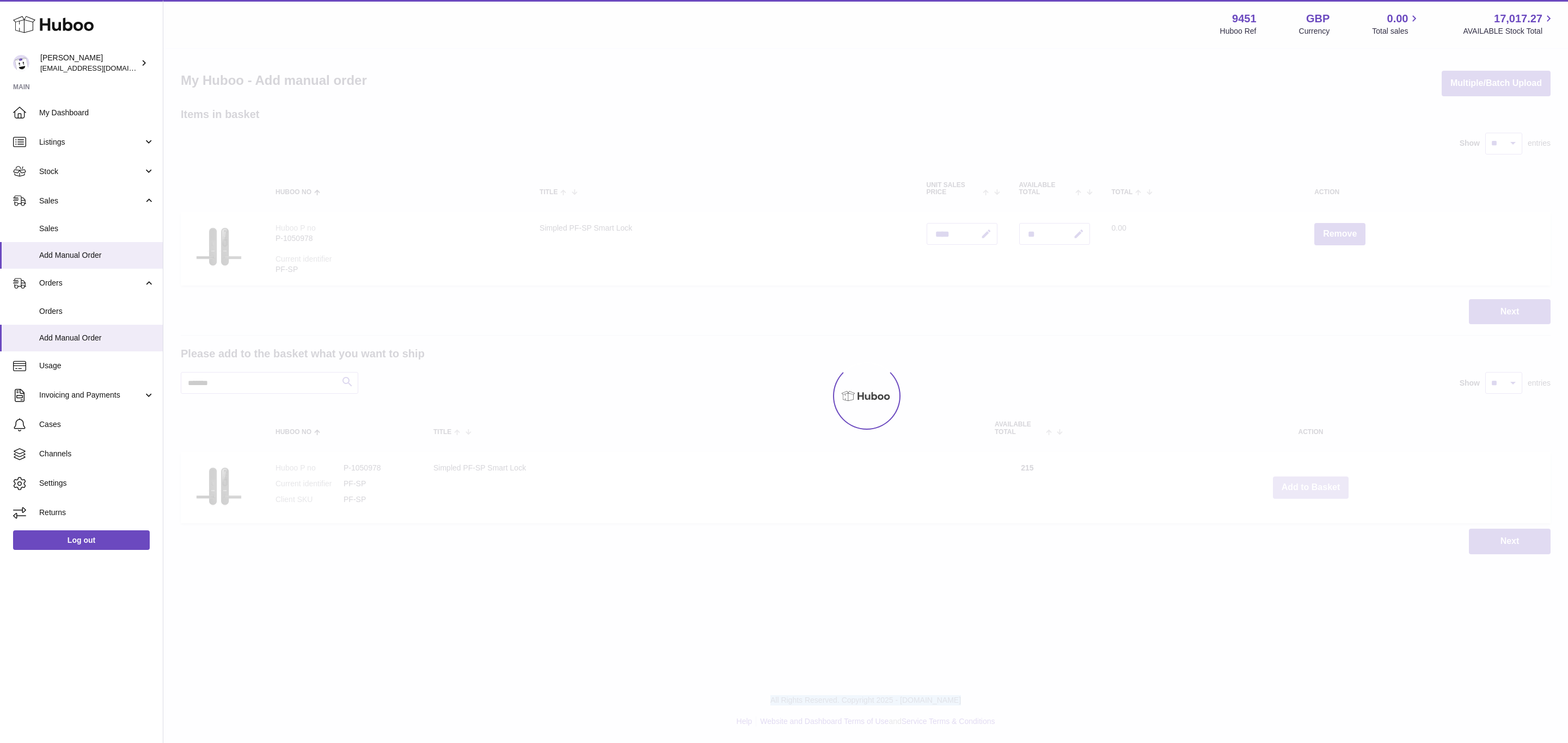
click at [1307, 485] on div at bounding box center [866, 396] width 1405 height 695
click at [1307, 485] on button "Add to Basket" at bounding box center [1311, 488] width 76 height 22
click at [1307, 485] on div at bounding box center [866, 396] width 1405 height 695
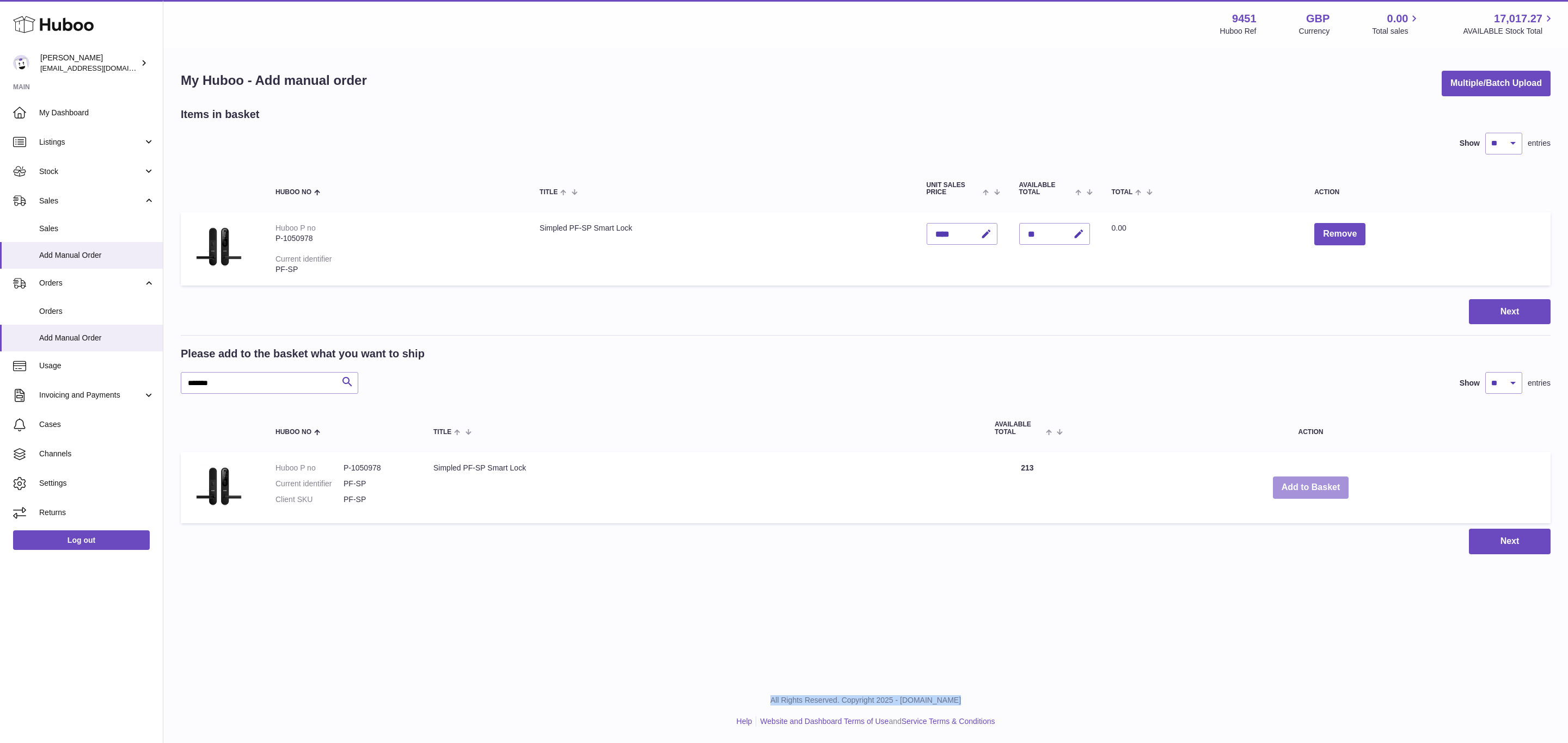
click at [1307, 485] on div "Menu Huboo 9451 Huboo Ref GBP Currency 0.00 Total sales 17,017.27 AVAILABLE Sto…" at bounding box center [866, 288] width 1405 height 577
click at [1307, 485] on button "Add to Basket" at bounding box center [1311, 488] width 76 height 22
click at [0, 485] on div at bounding box center [0, 372] width 0 height 743
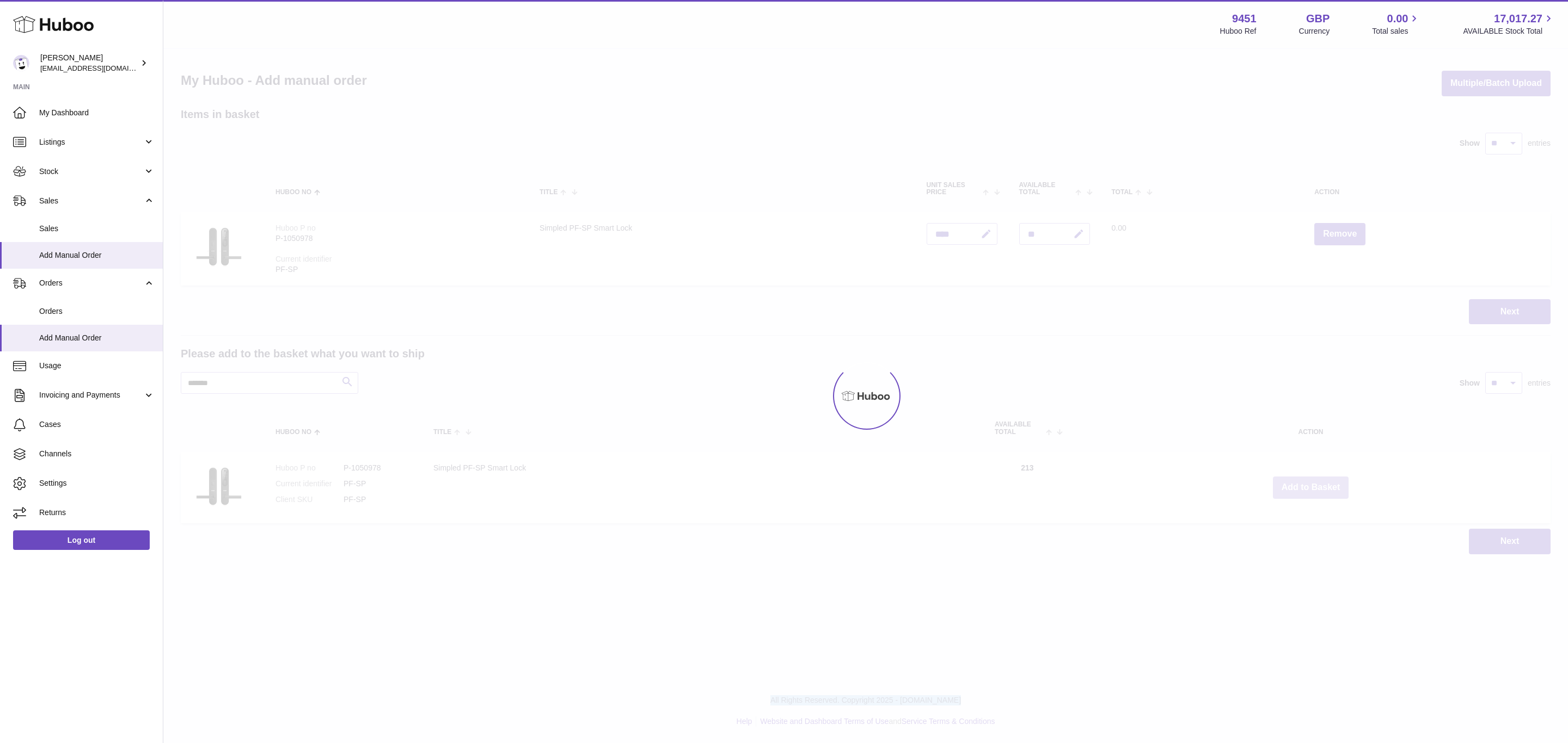
click at [1307, 485] on div at bounding box center [866, 396] width 1405 height 695
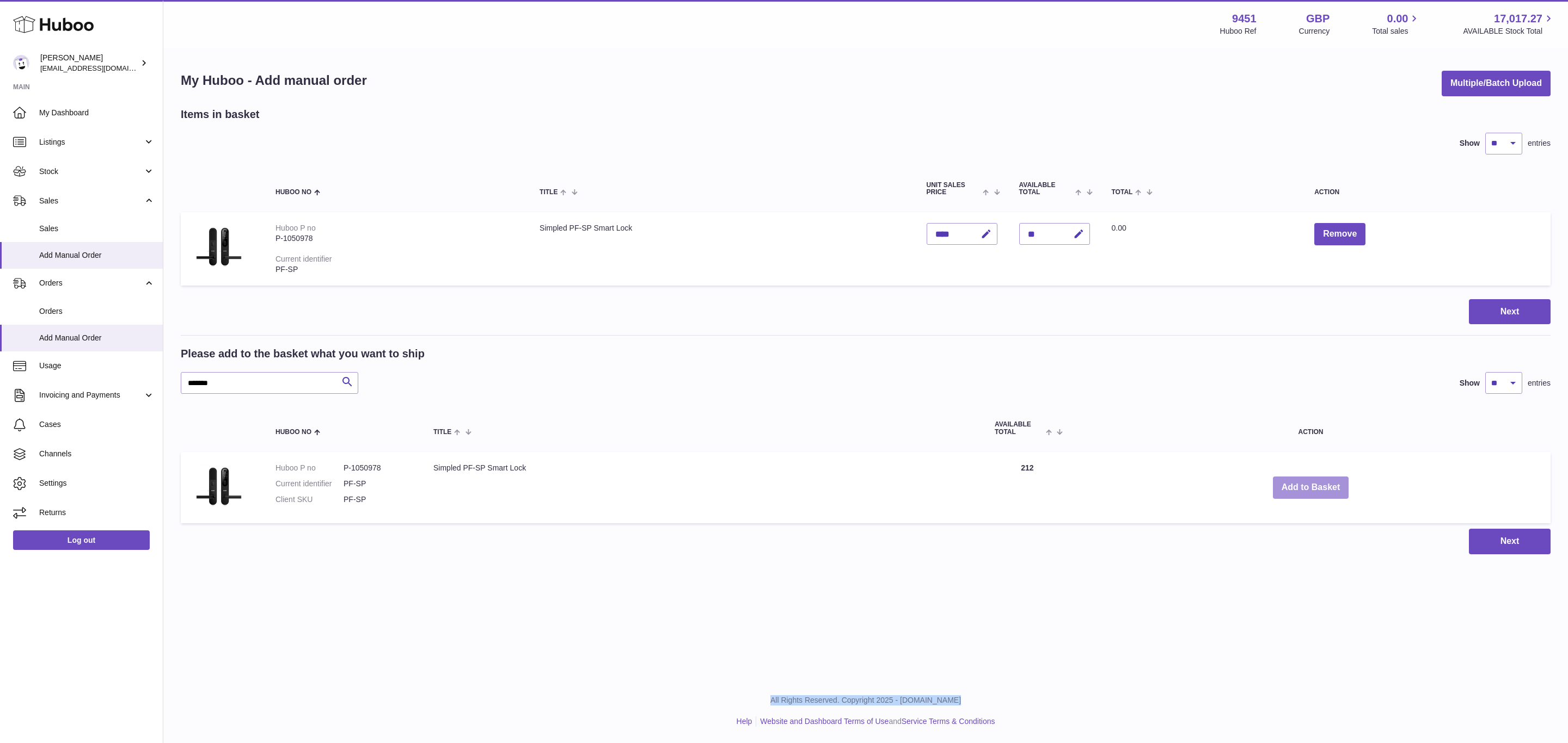
click at [1307, 485] on button "Add to Basket" at bounding box center [1311, 488] width 76 height 22
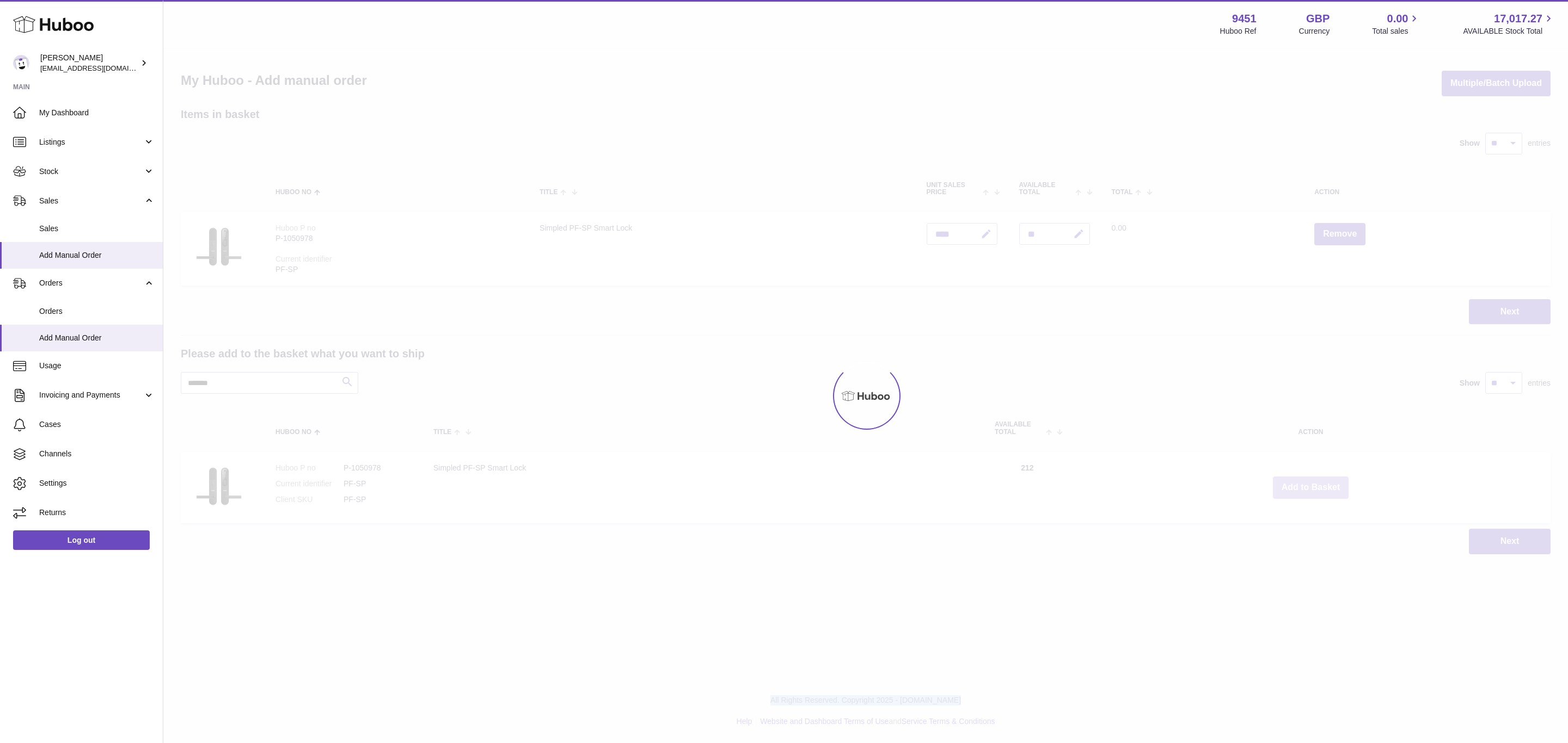
click at [1307, 485] on div at bounding box center [866, 396] width 1405 height 695
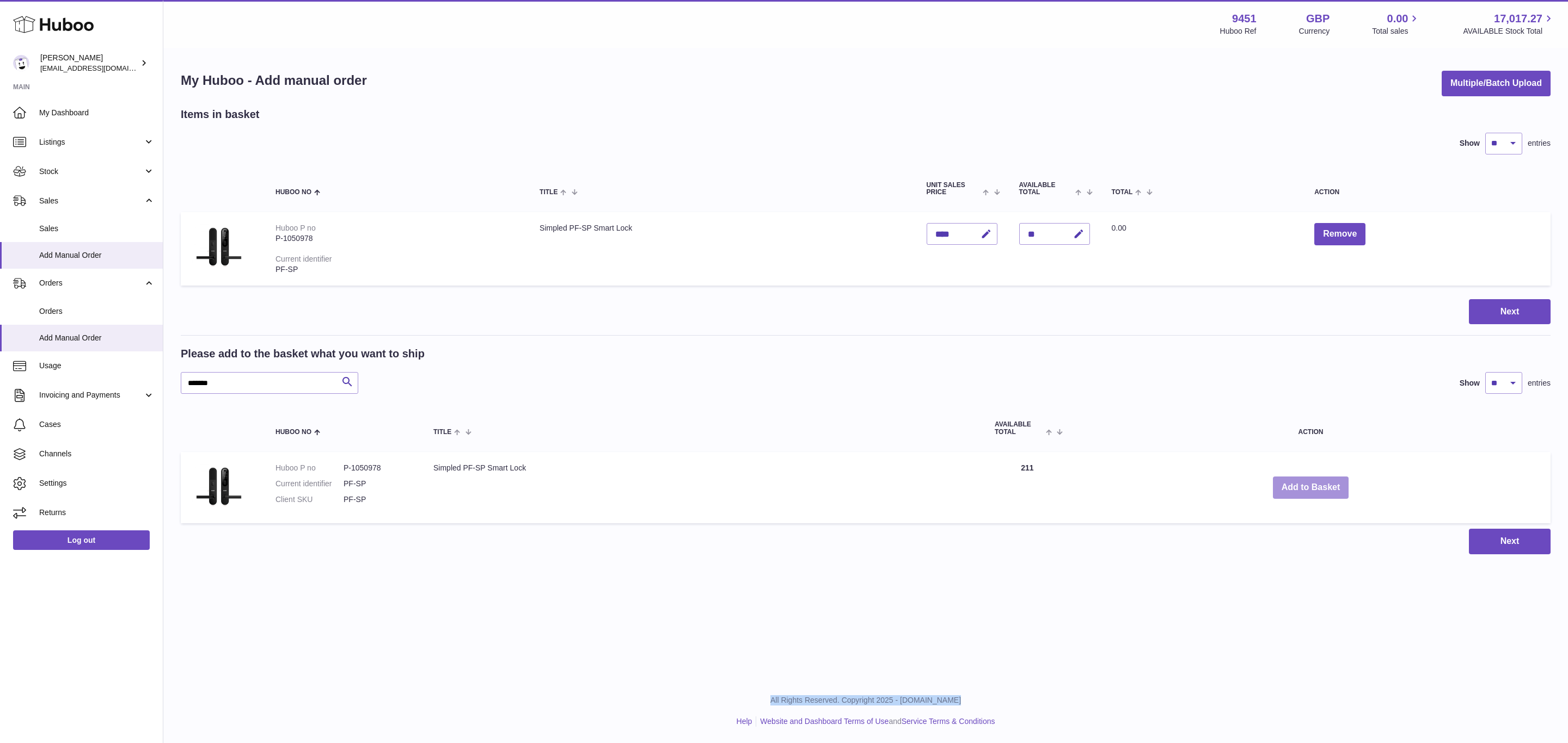
click at [1307, 485] on button "Add to Basket" at bounding box center [1311, 488] width 76 height 22
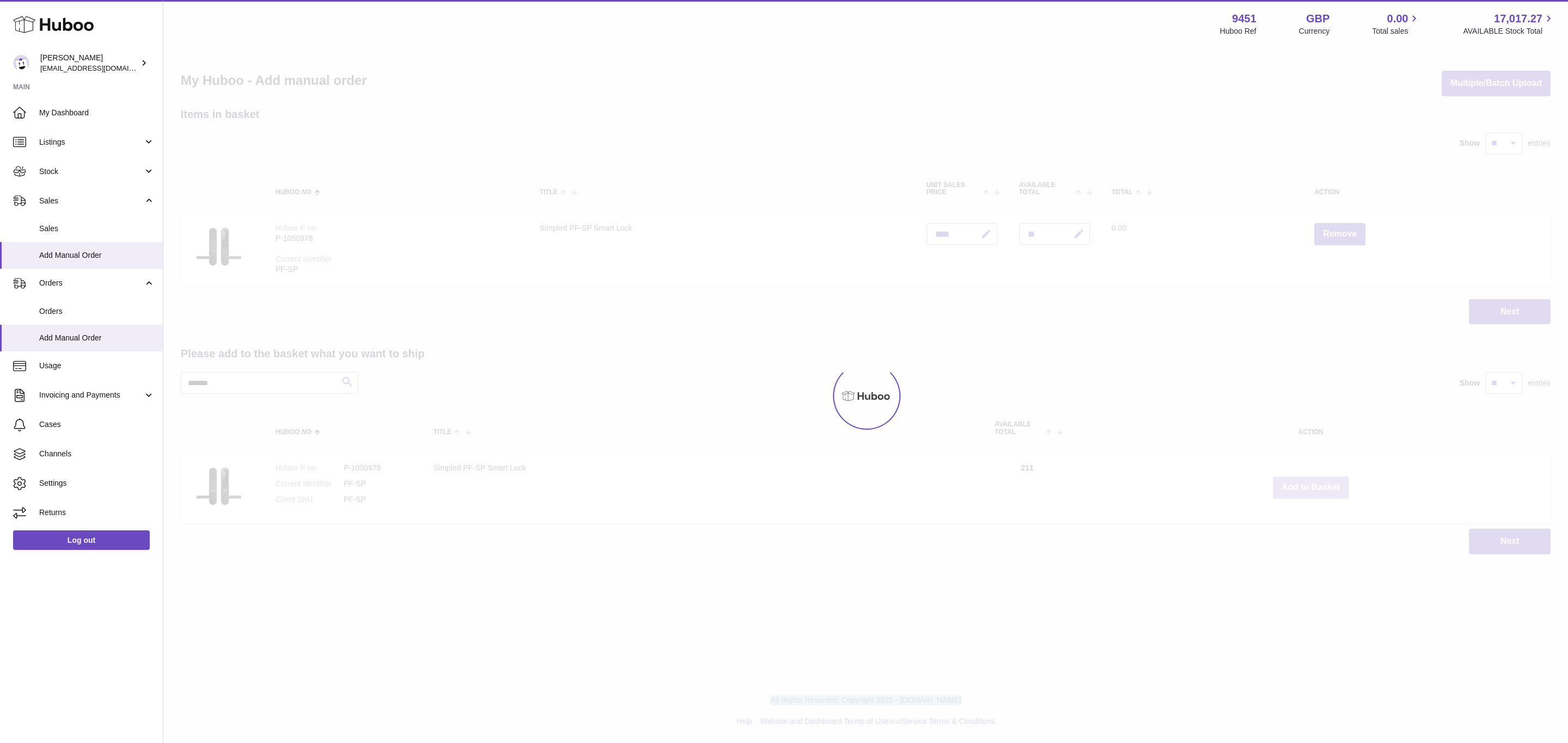
click at [1307, 485] on div at bounding box center [866, 396] width 1405 height 695
click at [1307, 485] on button "Add to Basket" at bounding box center [1311, 488] width 76 height 22
click at [1307, 485] on div at bounding box center [866, 396] width 1405 height 695
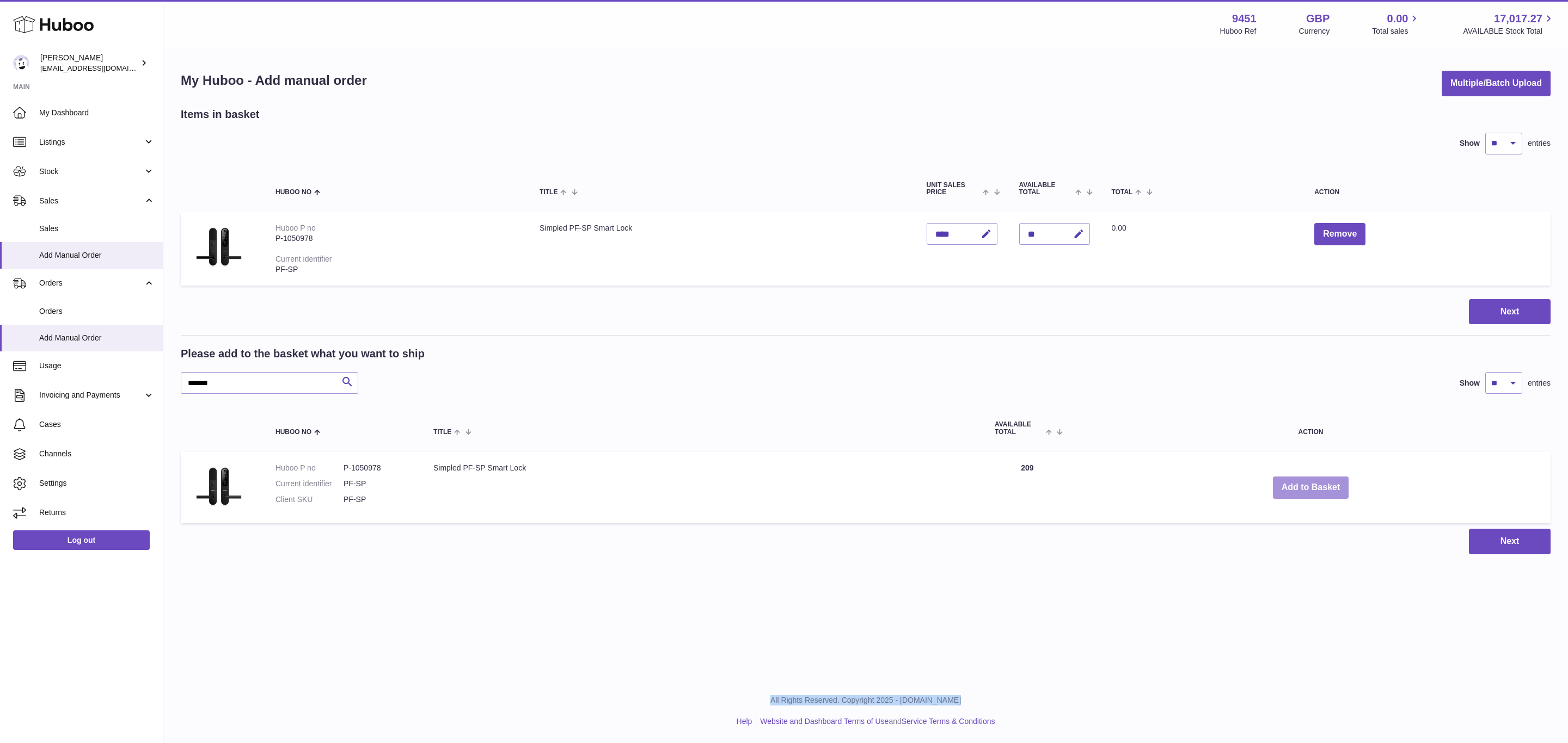
click at [1307, 485] on button "Add to Basket" at bounding box center [1311, 488] width 76 height 22
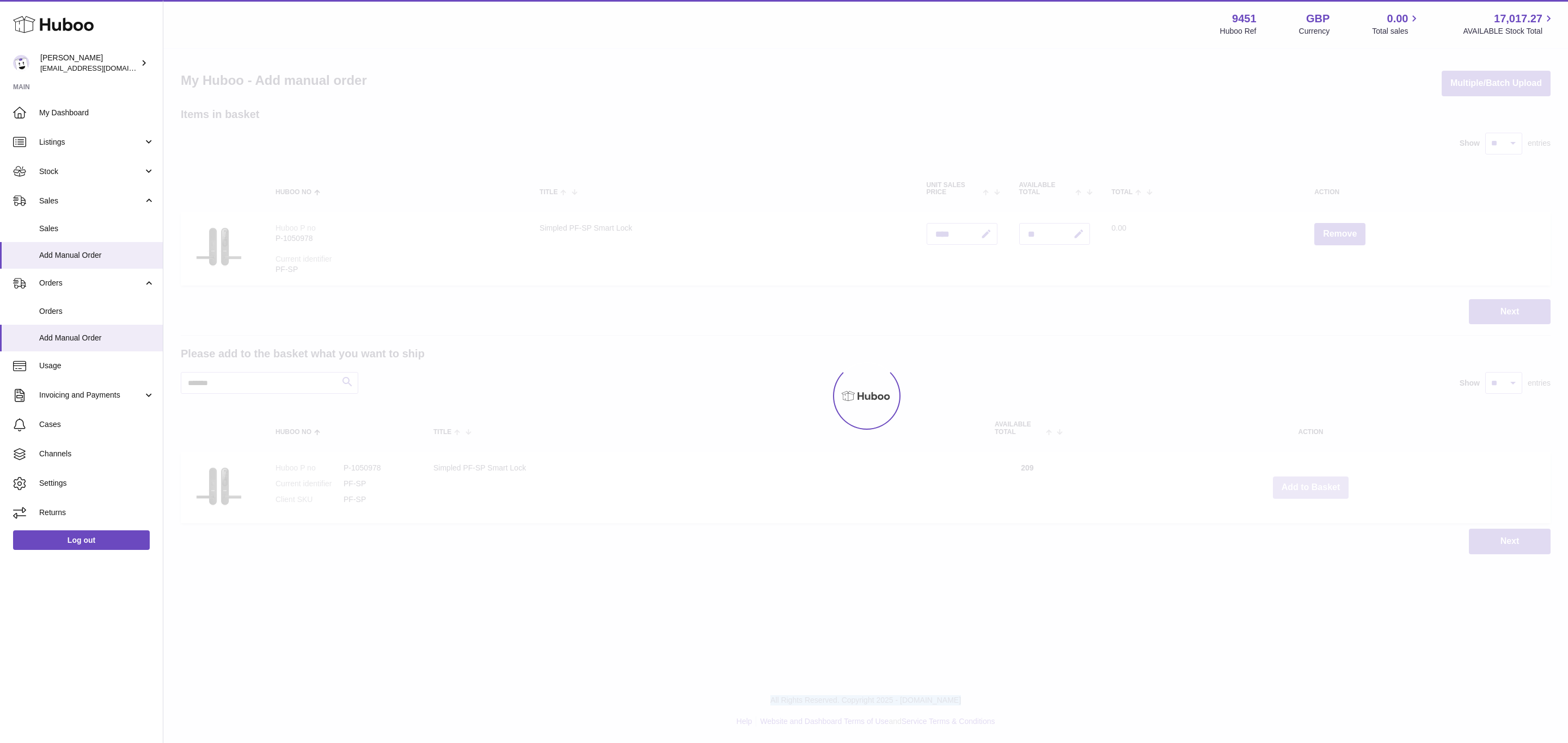
click at [1307, 485] on div at bounding box center [866, 396] width 1405 height 695
click at [1307, 485] on button "Add to Basket" at bounding box center [1311, 488] width 76 height 22
click at [1307, 485] on div at bounding box center [866, 396] width 1405 height 695
click at [1307, 485] on div "Menu Huboo 9451 Huboo Ref GBP Currency 0.00 Total sales 17,017.27 AVAILABLE Sto…" at bounding box center [866, 288] width 1405 height 577
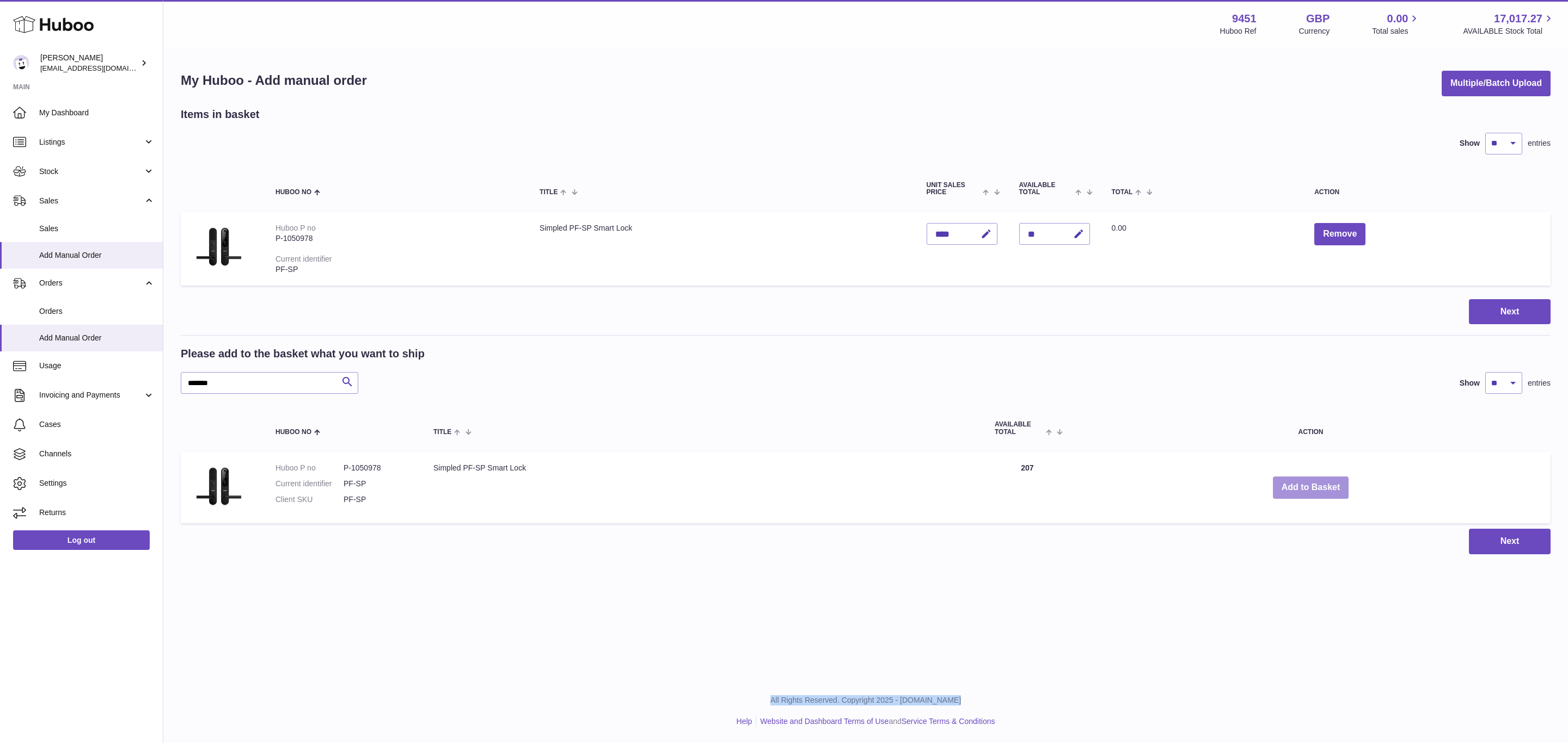
click at [1307, 485] on button "Add to Basket" at bounding box center [1311, 488] width 76 height 22
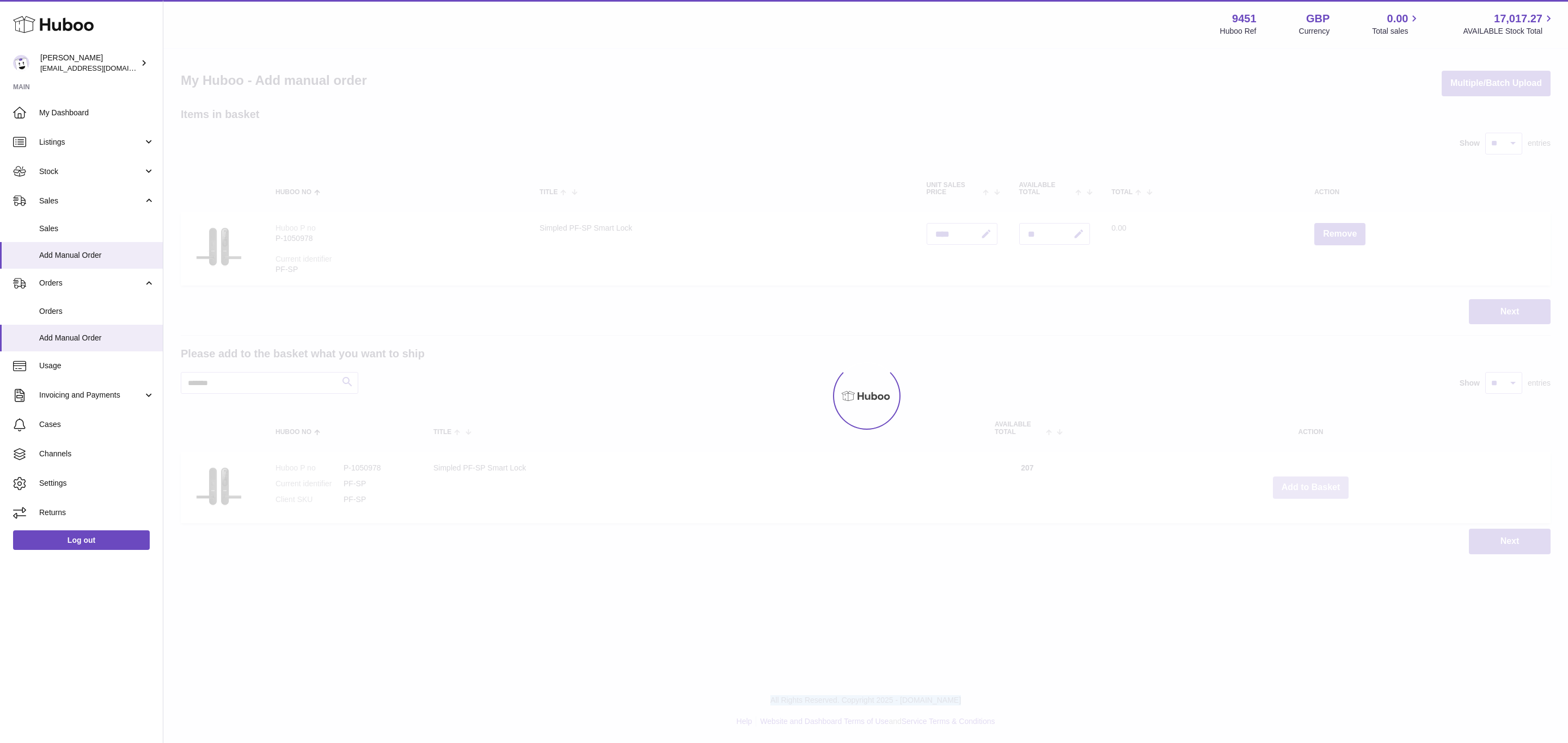
click at [1307, 485] on div at bounding box center [866, 396] width 1405 height 695
click at [1307, 485] on button "Add to Basket" at bounding box center [1311, 488] width 76 height 22
click at [1307, 485] on div at bounding box center [866, 396] width 1405 height 695
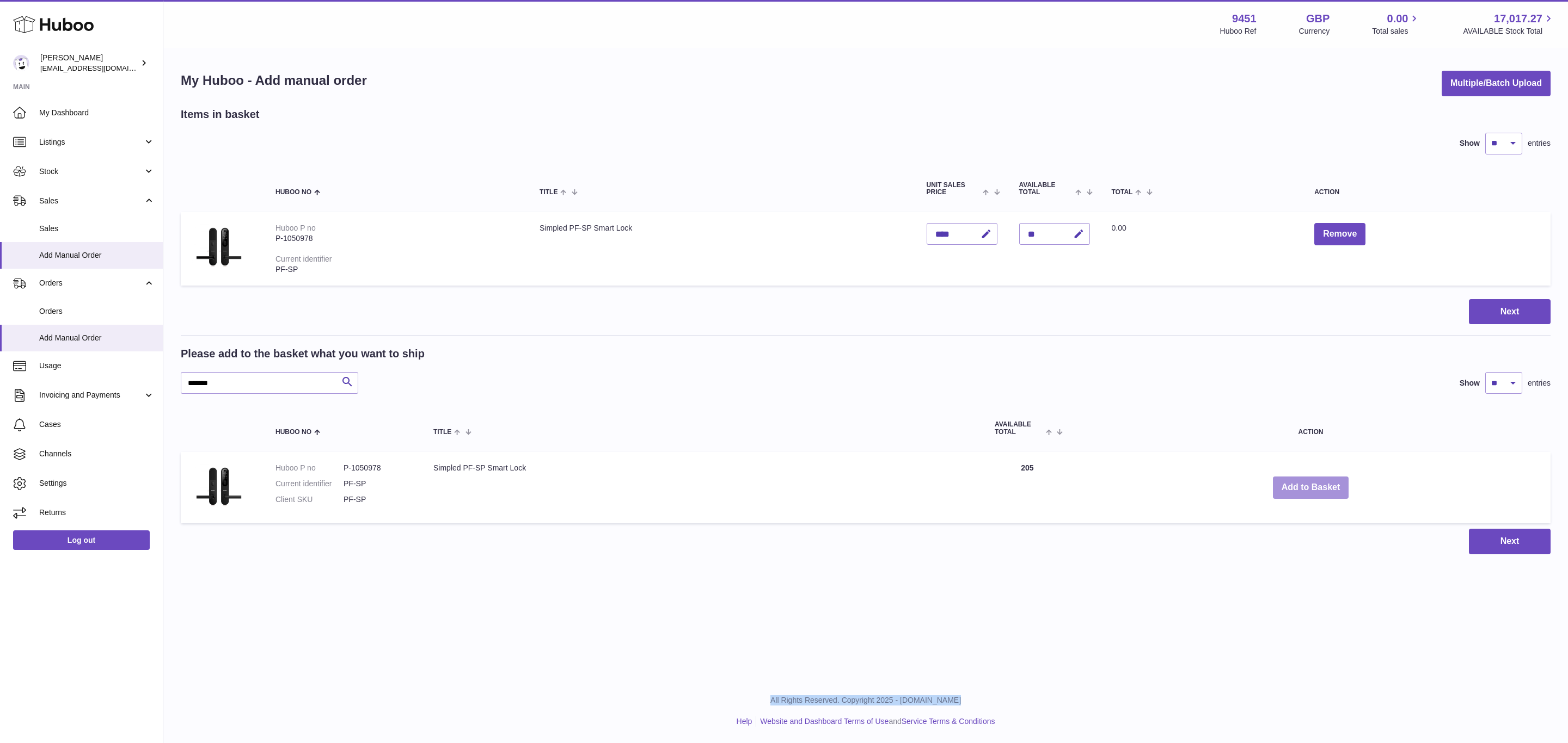
click at [1307, 485] on button "Add to Basket" at bounding box center [1311, 488] width 76 height 22
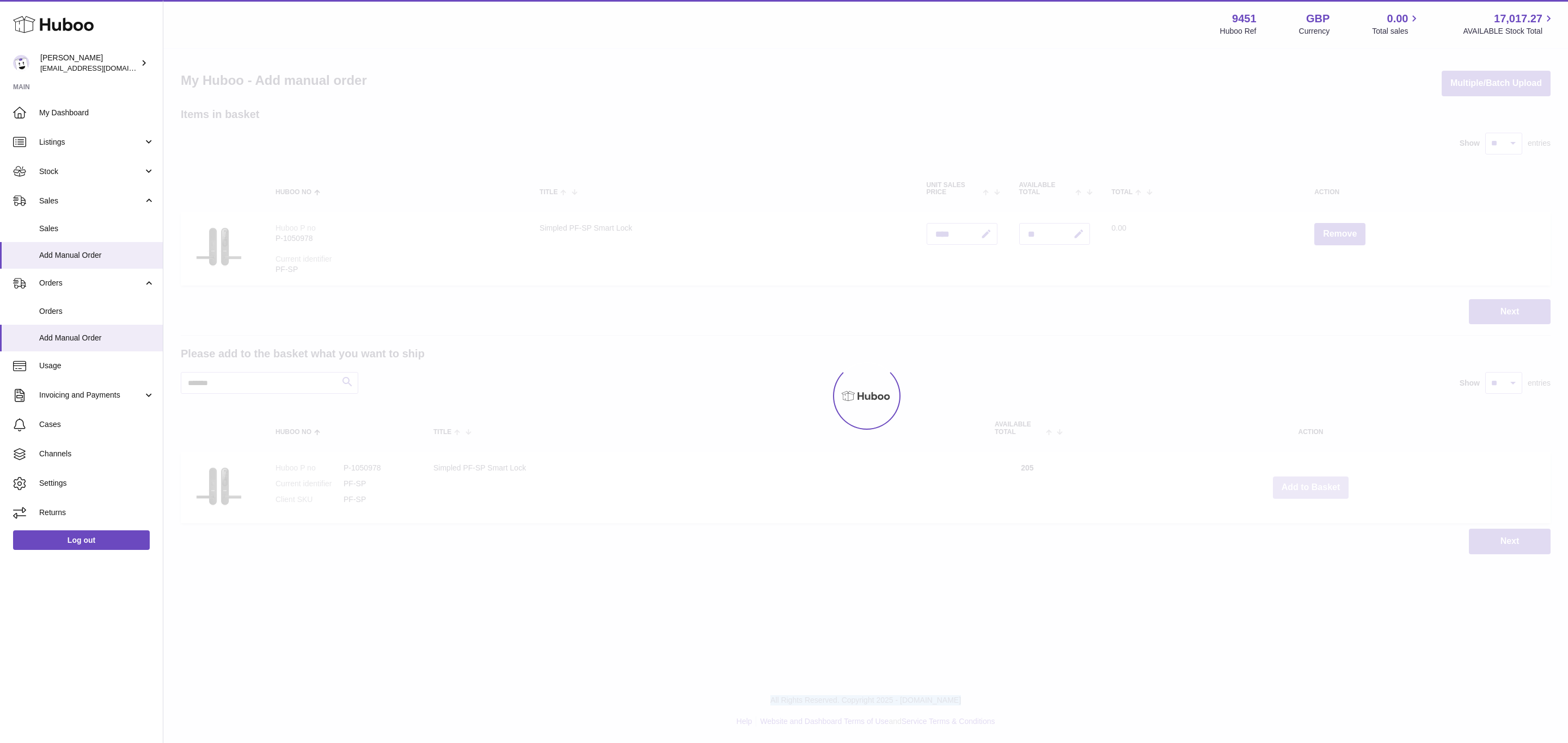
click at [1307, 485] on div at bounding box center [866, 396] width 1405 height 695
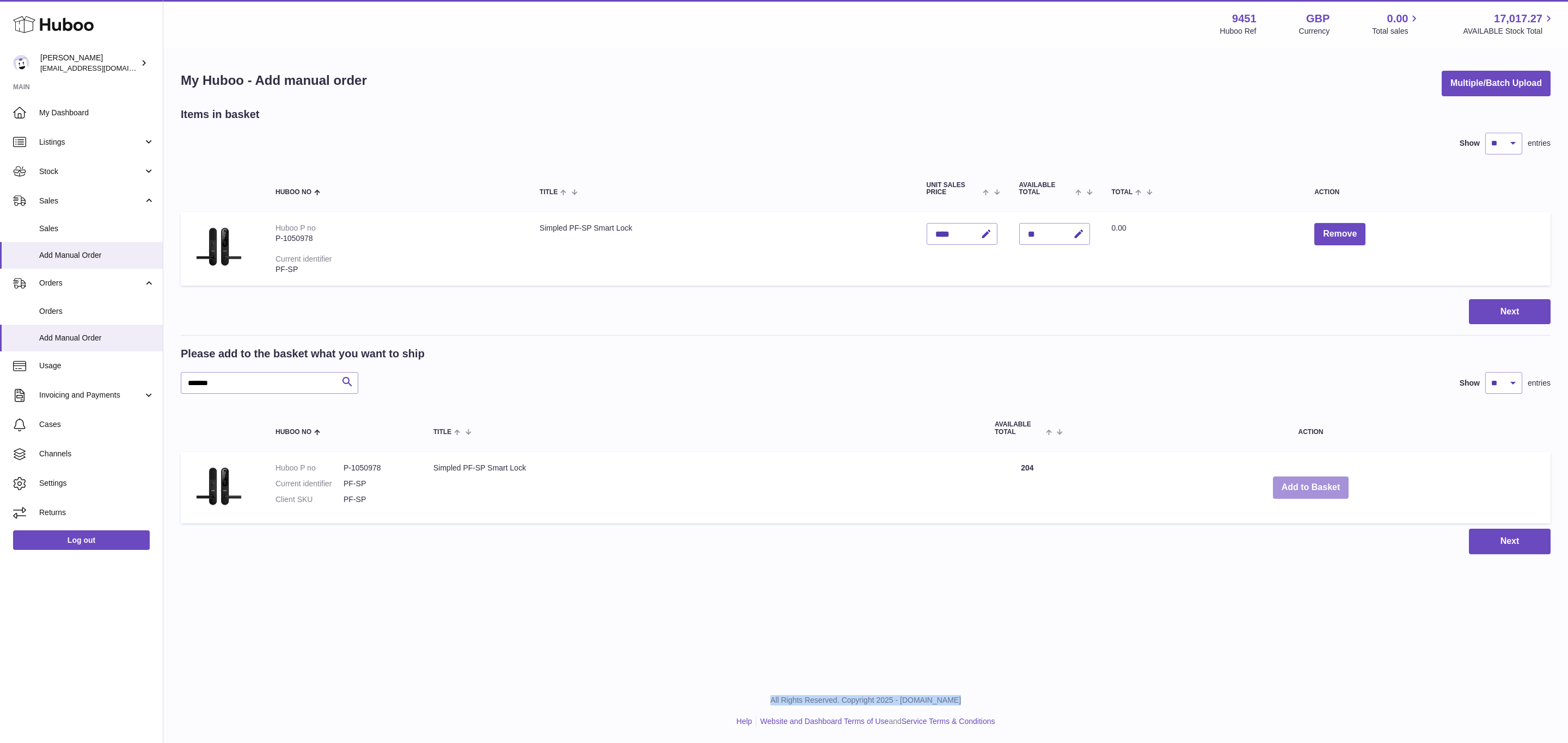
click at [1307, 485] on div "Menu Huboo 9451 Huboo Ref GBP Currency 0.00 Total sales 17,017.27 AVAILABLE Sto…" at bounding box center [866, 288] width 1405 height 577
click at [1307, 485] on button "Add to Basket" at bounding box center [1311, 488] width 76 height 22
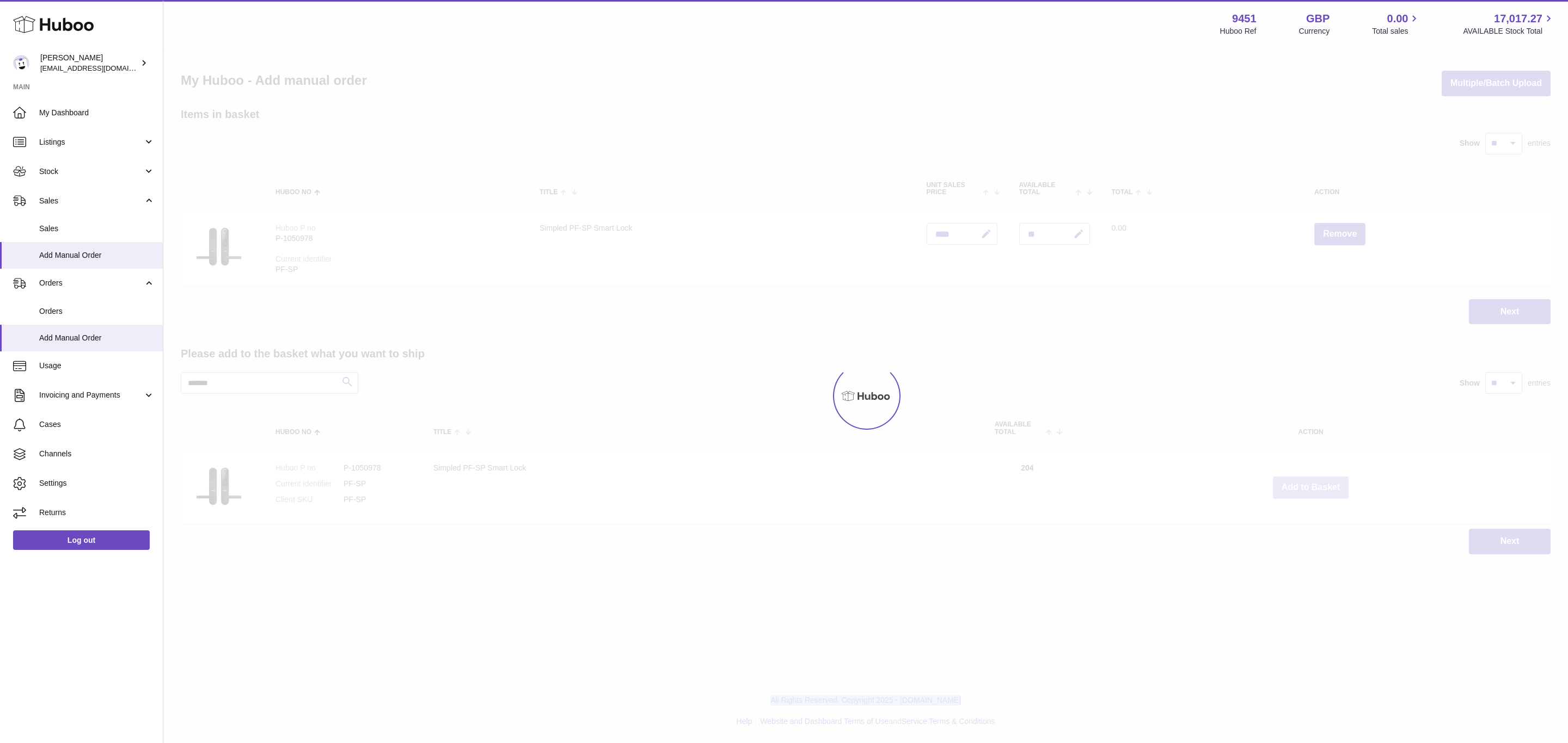
click at [1307, 485] on div at bounding box center [866, 396] width 1405 height 695
click at [1307, 485] on div "Menu Huboo 9451 Huboo Ref GBP Currency 0.00 Total sales 17,017.27 AVAILABLE Sto…" at bounding box center [866, 288] width 1405 height 577
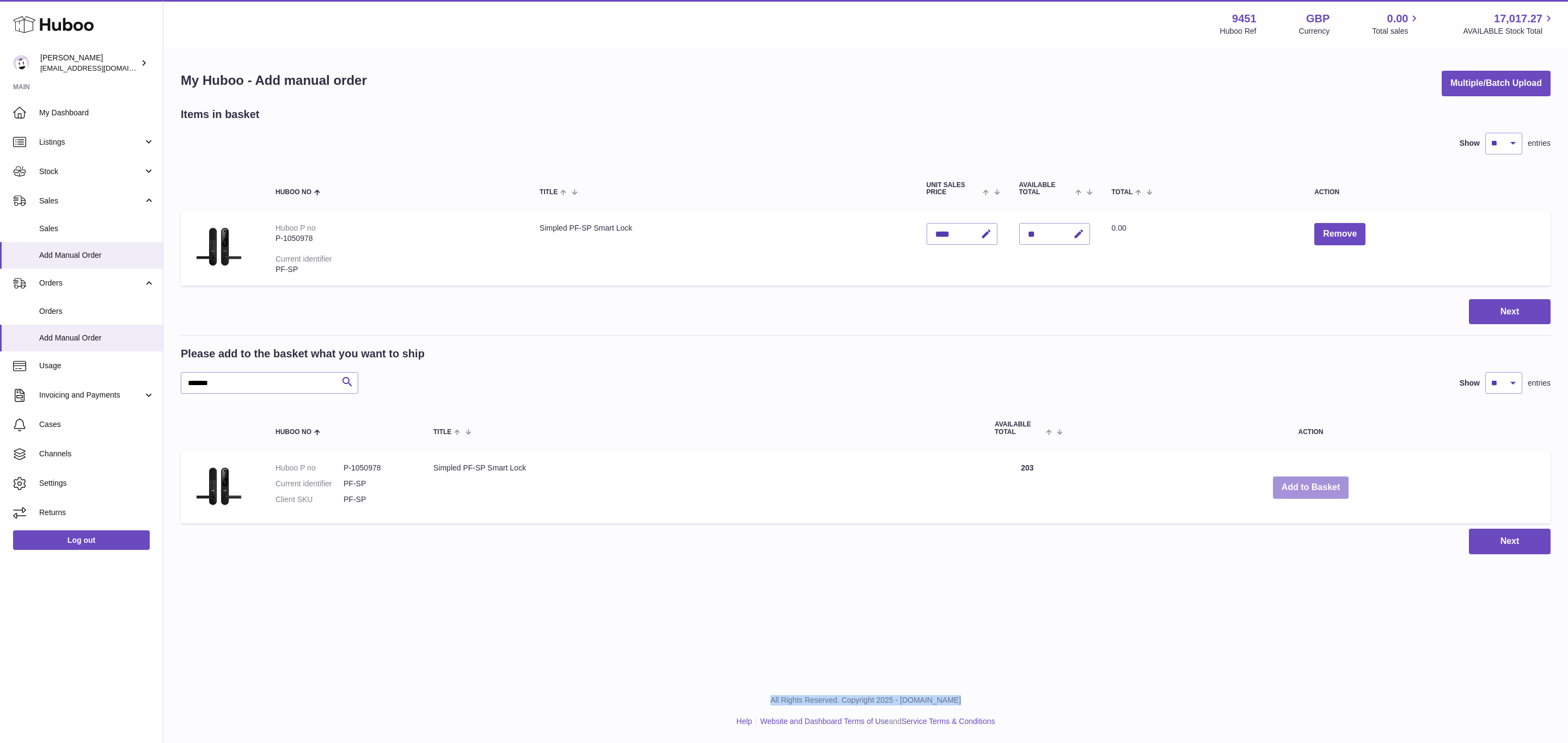
click at [1307, 485] on button "Add to Basket" at bounding box center [1311, 488] width 76 height 22
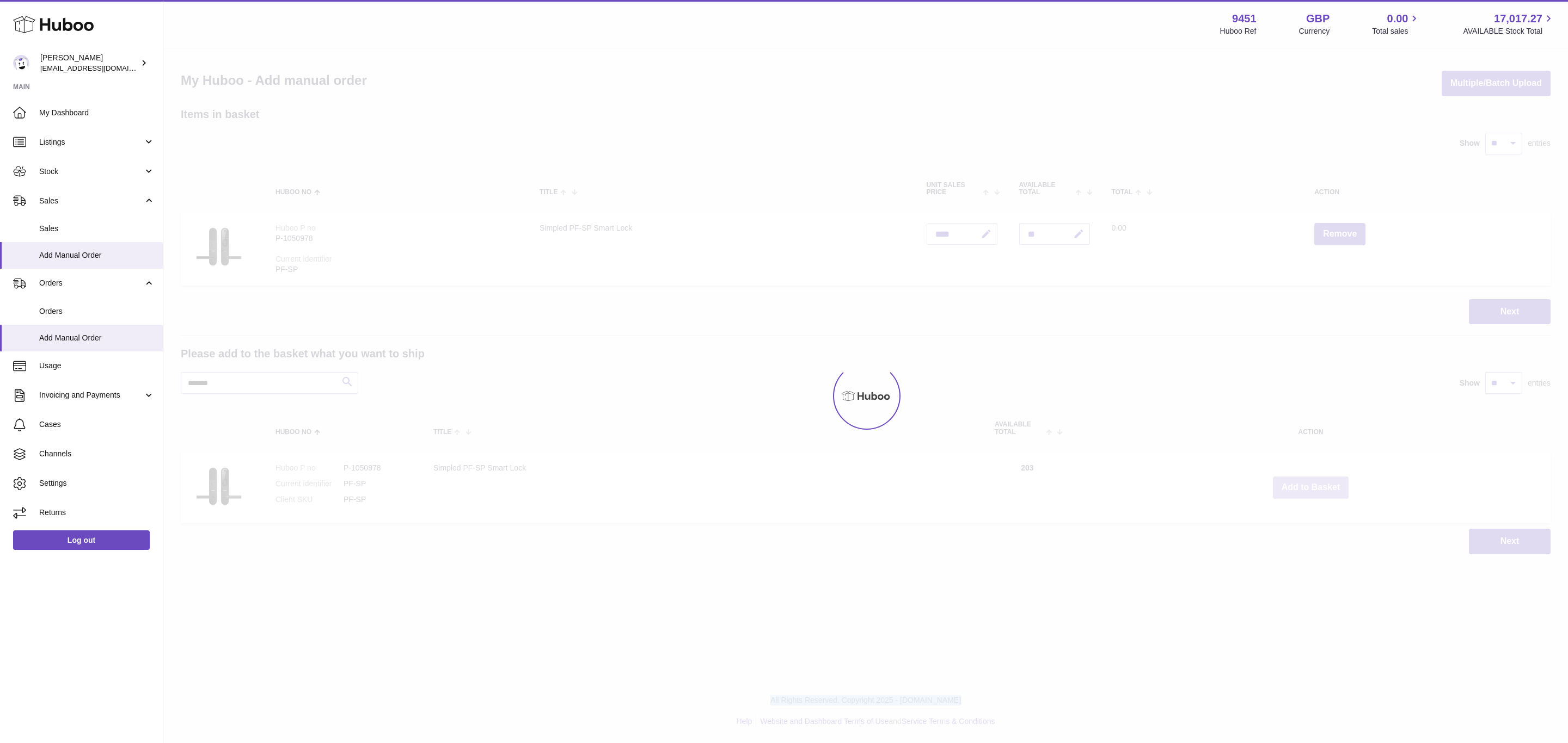
click at [1307, 485] on div at bounding box center [866, 396] width 1405 height 695
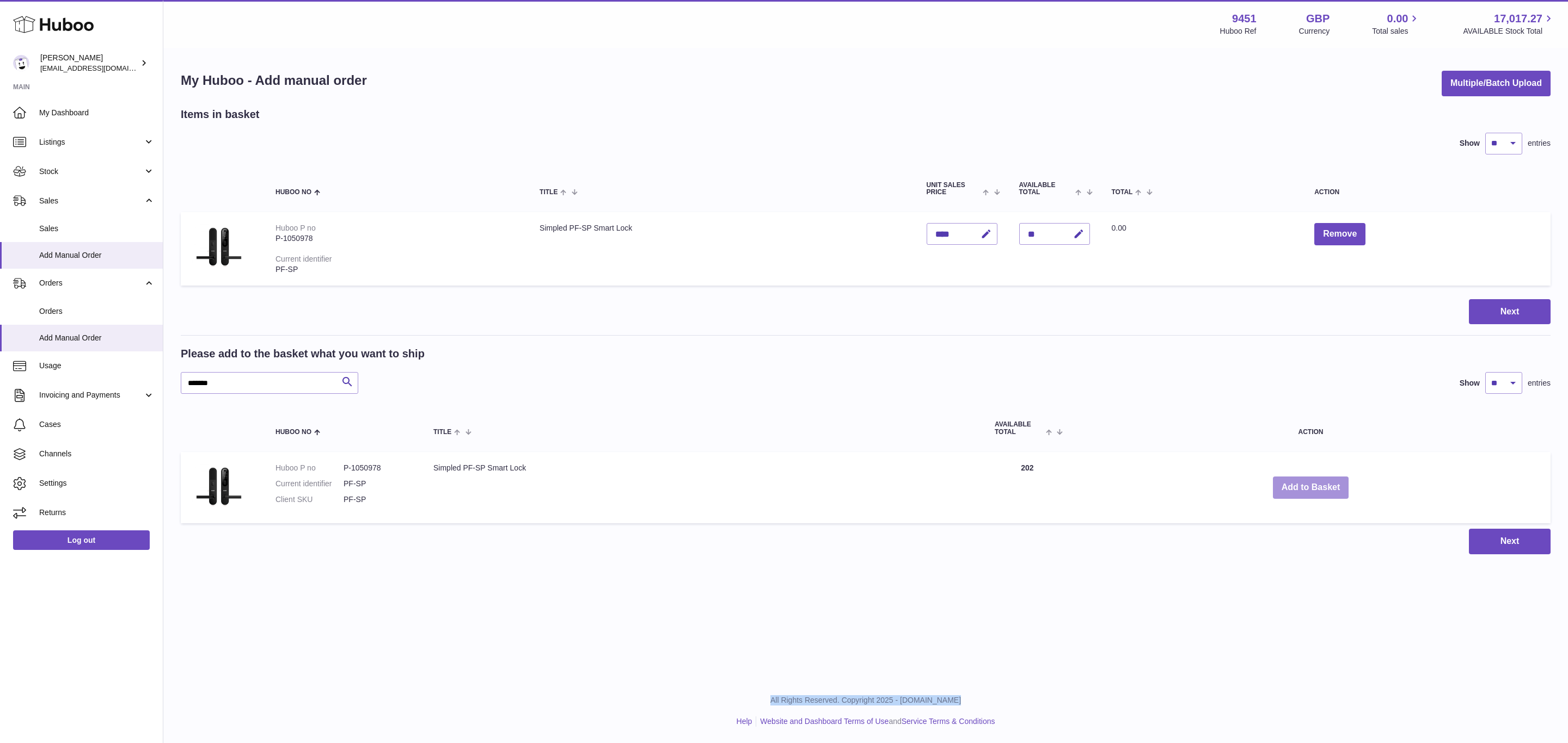
click at [1307, 485] on button "Add to Basket" at bounding box center [1311, 488] width 76 height 22
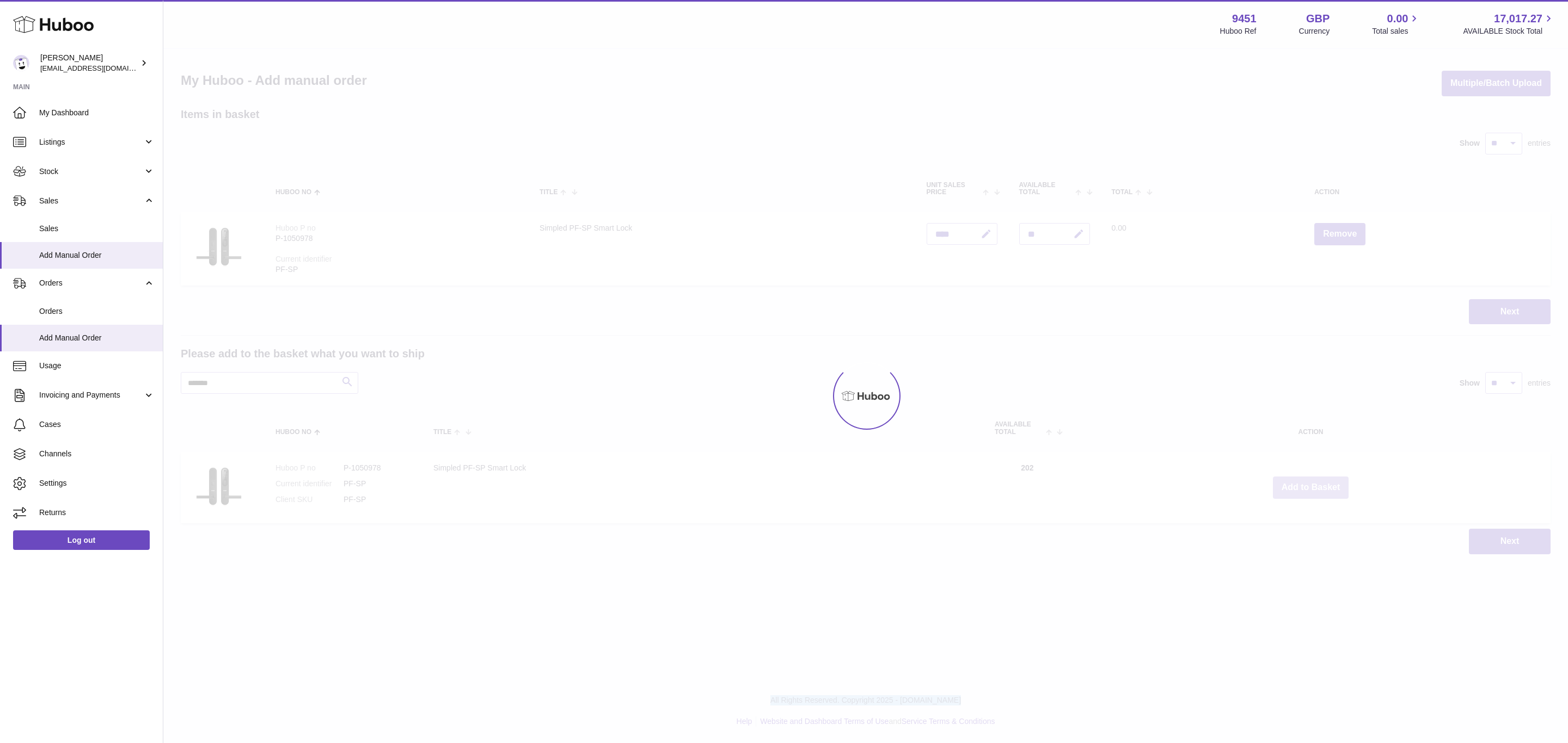
click at [1307, 485] on div at bounding box center [866, 396] width 1405 height 695
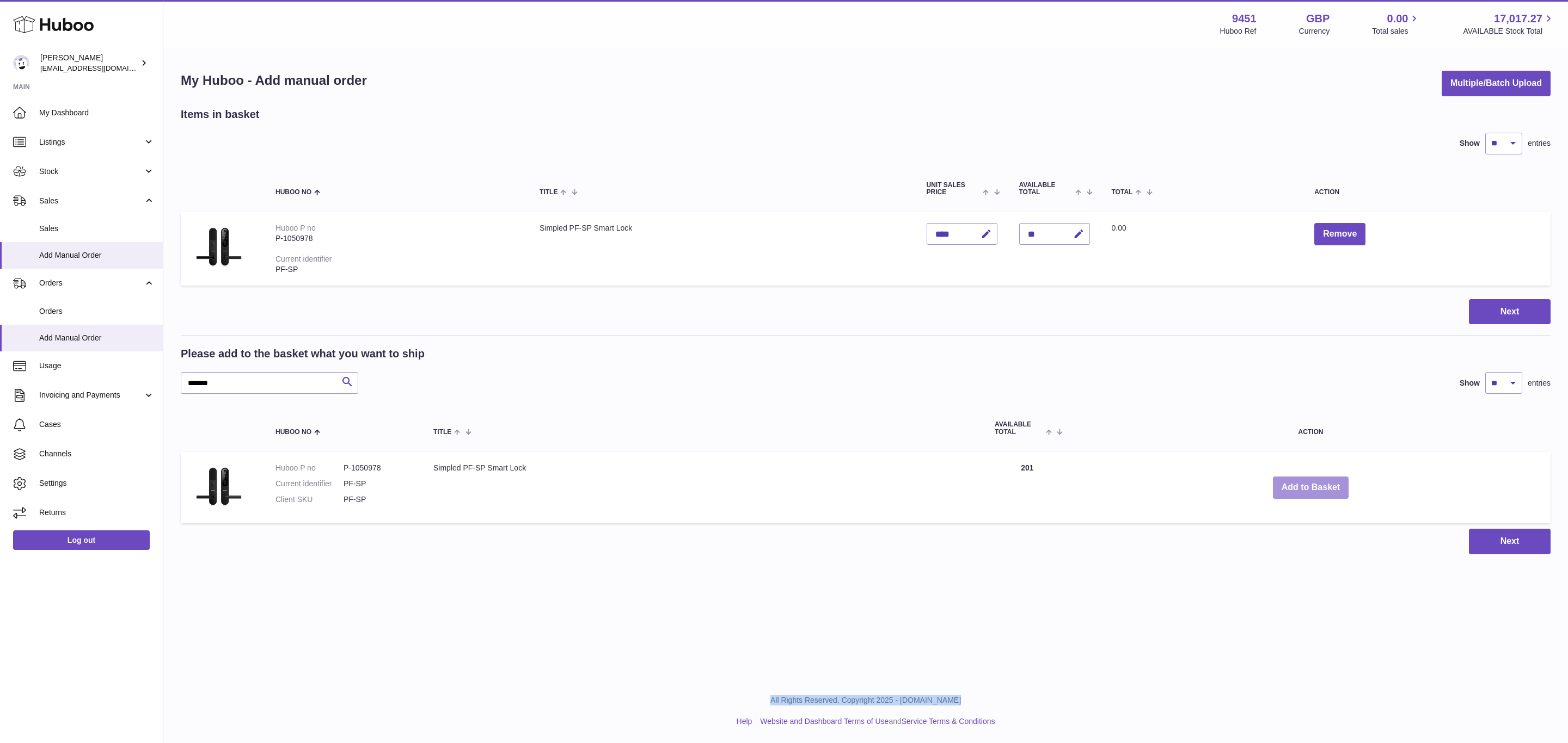
click at [1307, 485] on button "Add to Basket" at bounding box center [1311, 488] width 76 height 22
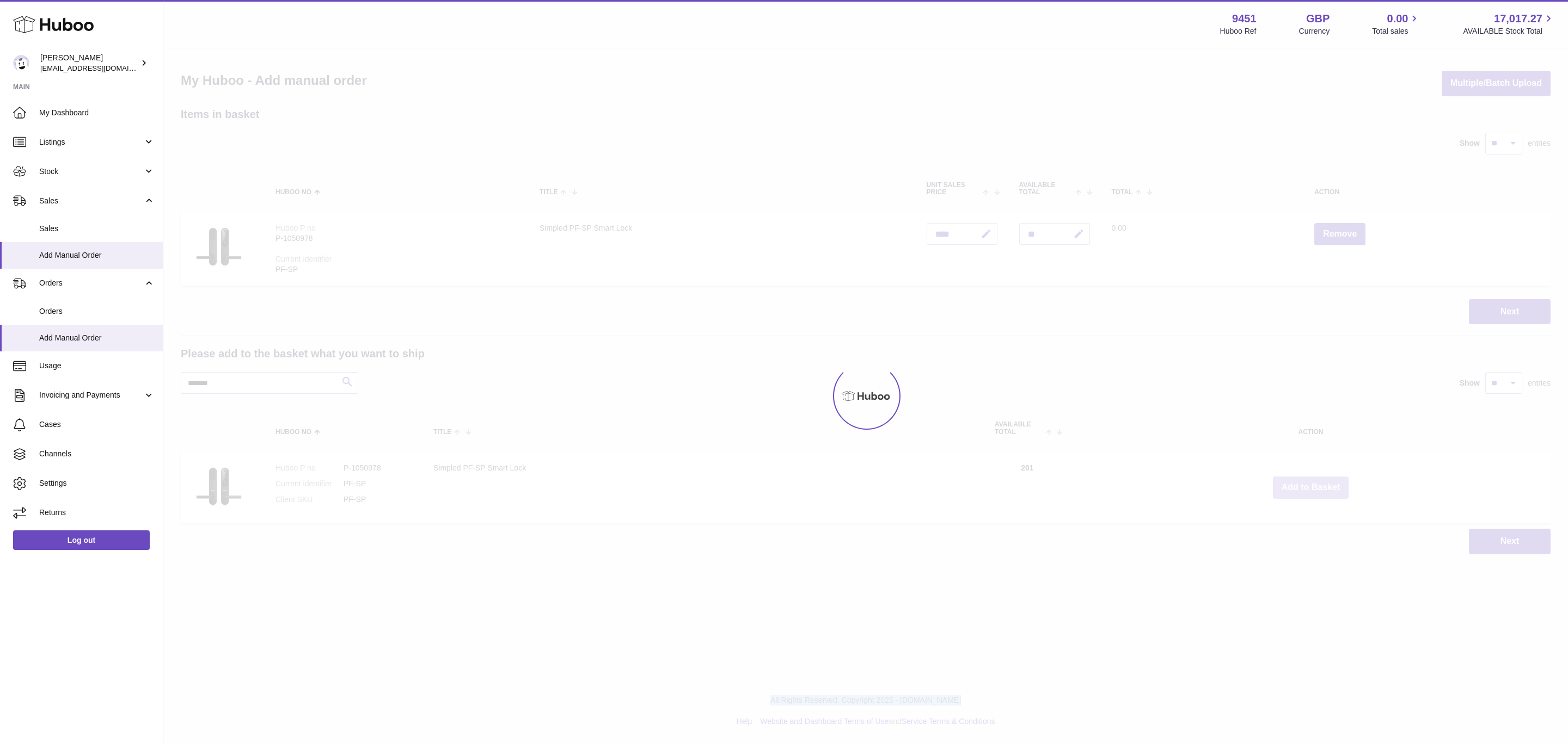
click at [1307, 485] on div at bounding box center [866, 396] width 1405 height 695
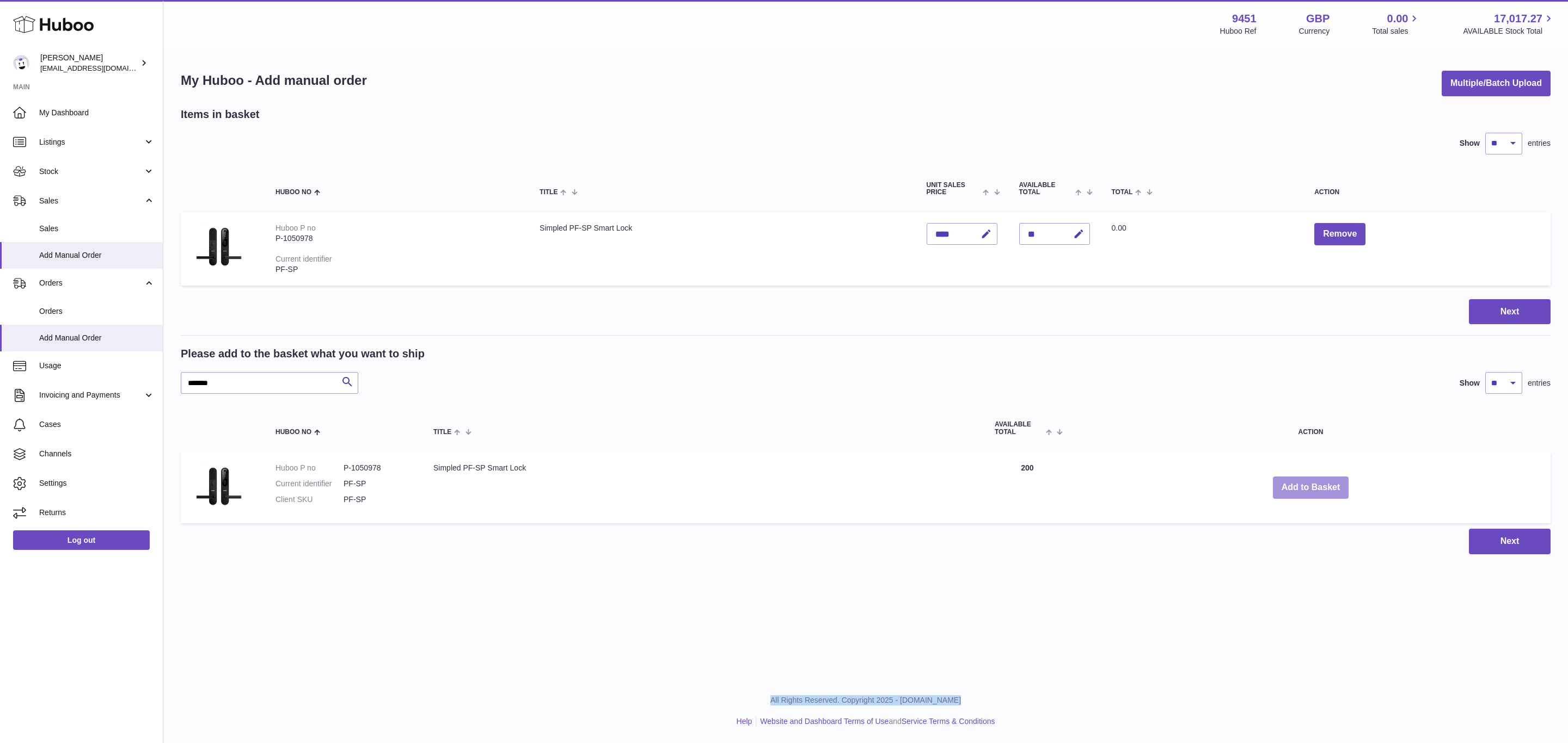
click at [1307, 485] on button "Add to Basket" at bounding box center [1311, 488] width 76 height 22
click at [0, 485] on div at bounding box center [0, 372] width 0 height 743
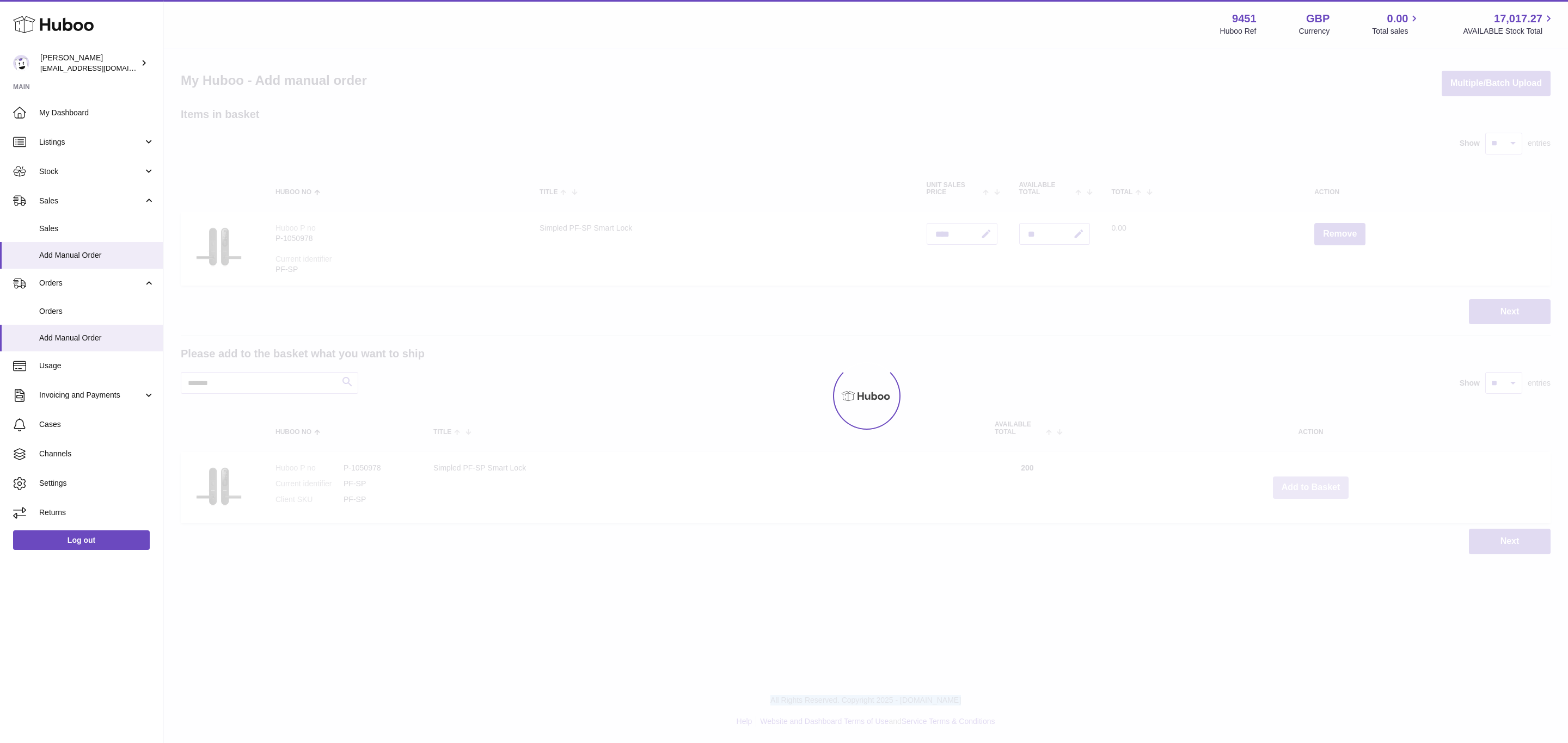
click at [1307, 485] on div "Menu Huboo 9451 Huboo Ref GBP Currency 0.00 Total sales 17,017.27 AVAILABLE Sto…" at bounding box center [866, 288] width 1405 height 577
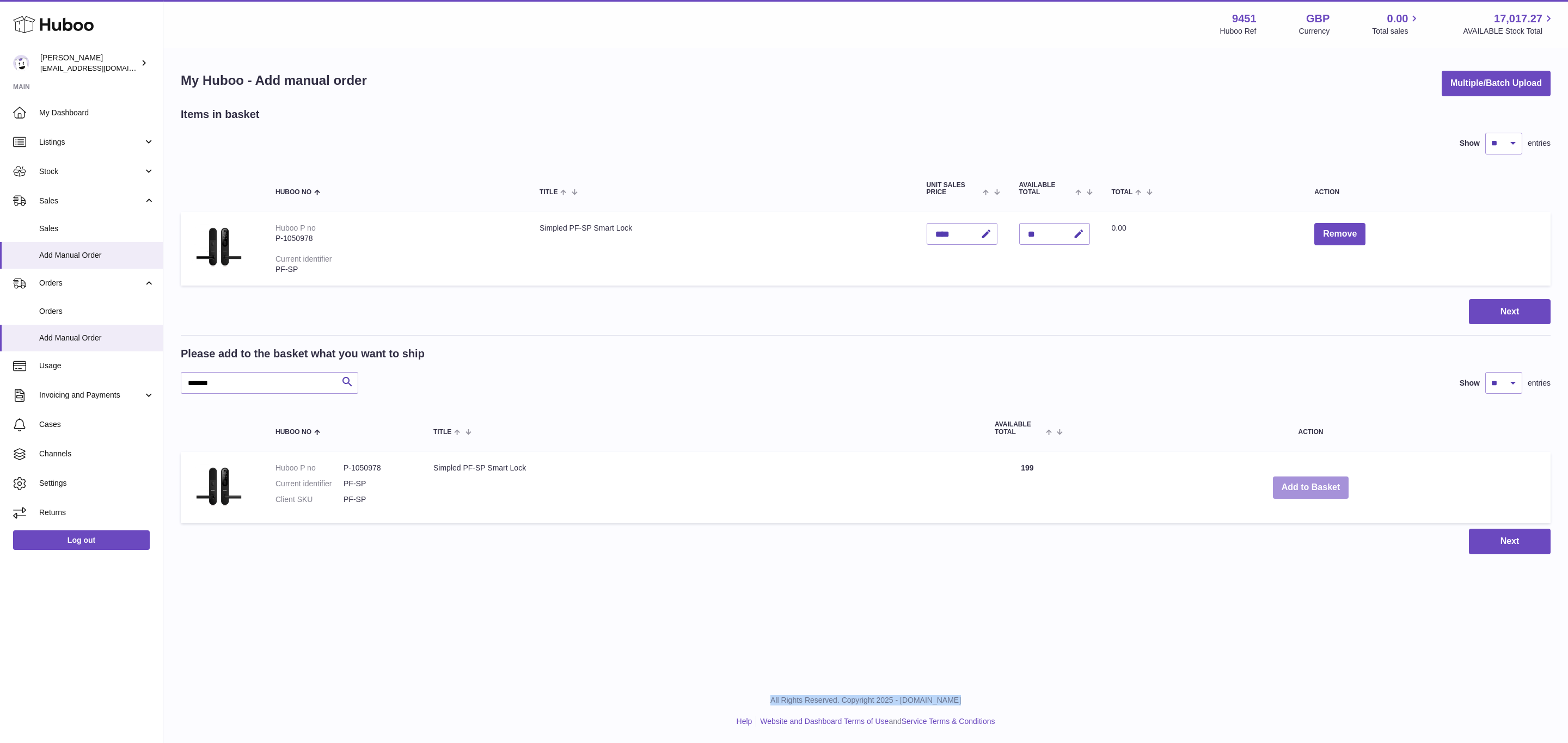
click at [1307, 485] on button "Add to Basket" at bounding box center [1311, 488] width 76 height 22
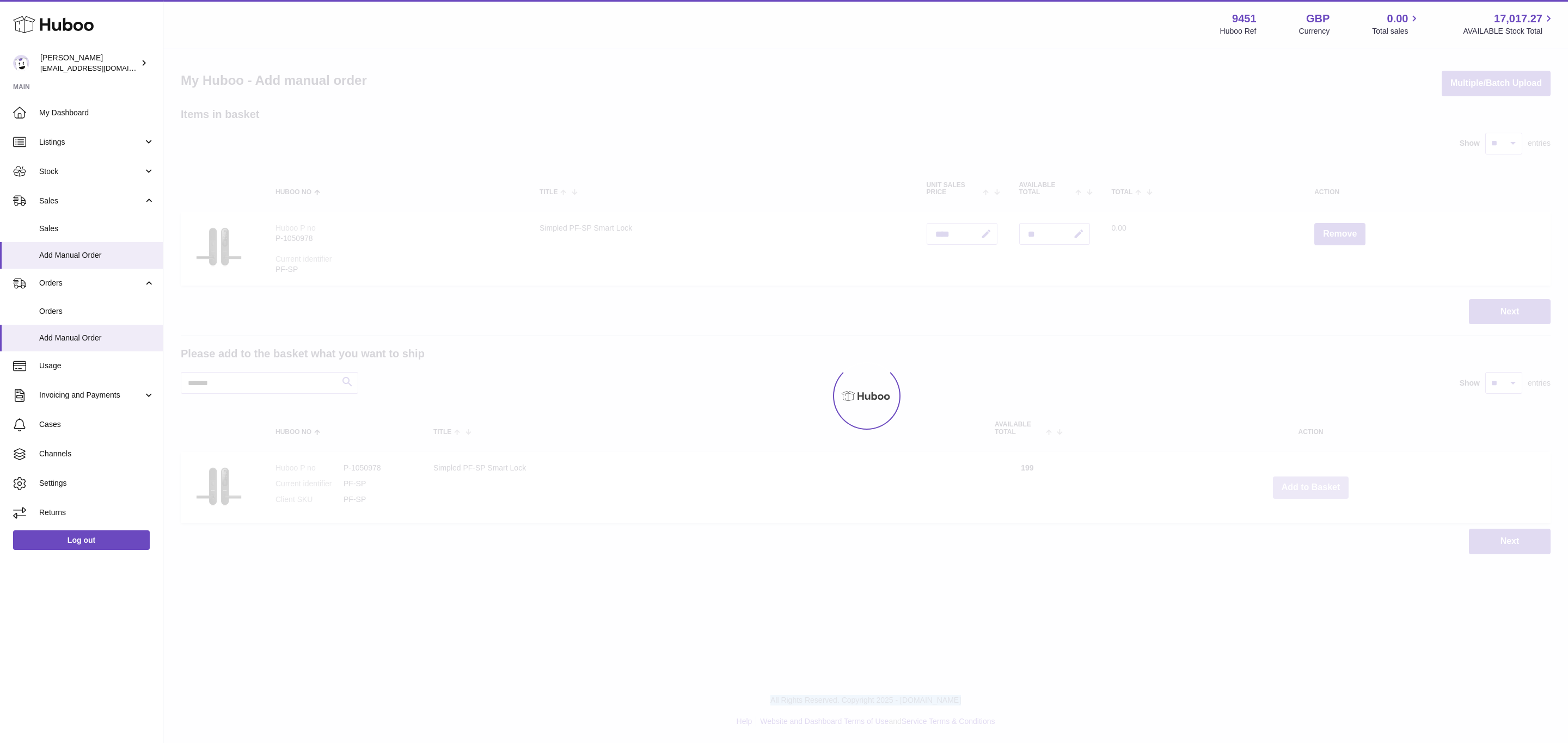
click at [1307, 485] on div at bounding box center [866, 396] width 1405 height 695
click at [1307, 485] on div "Menu Huboo 9451 Huboo Ref GBP Currency 0.00 Total sales 17,017.27 AVAILABLE Sto…" at bounding box center [866, 288] width 1405 height 577
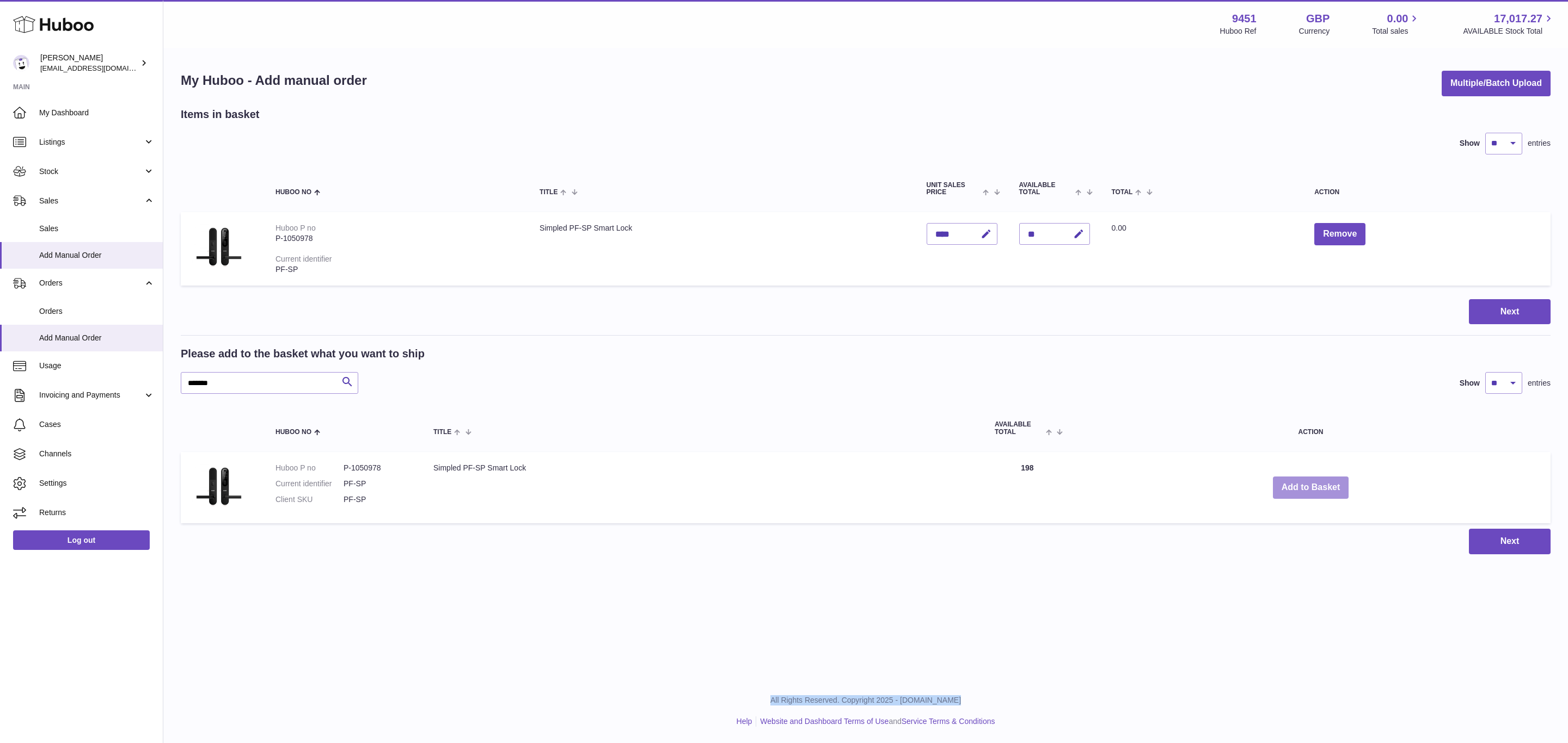
click at [1307, 485] on button "Add to Basket" at bounding box center [1311, 488] width 76 height 22
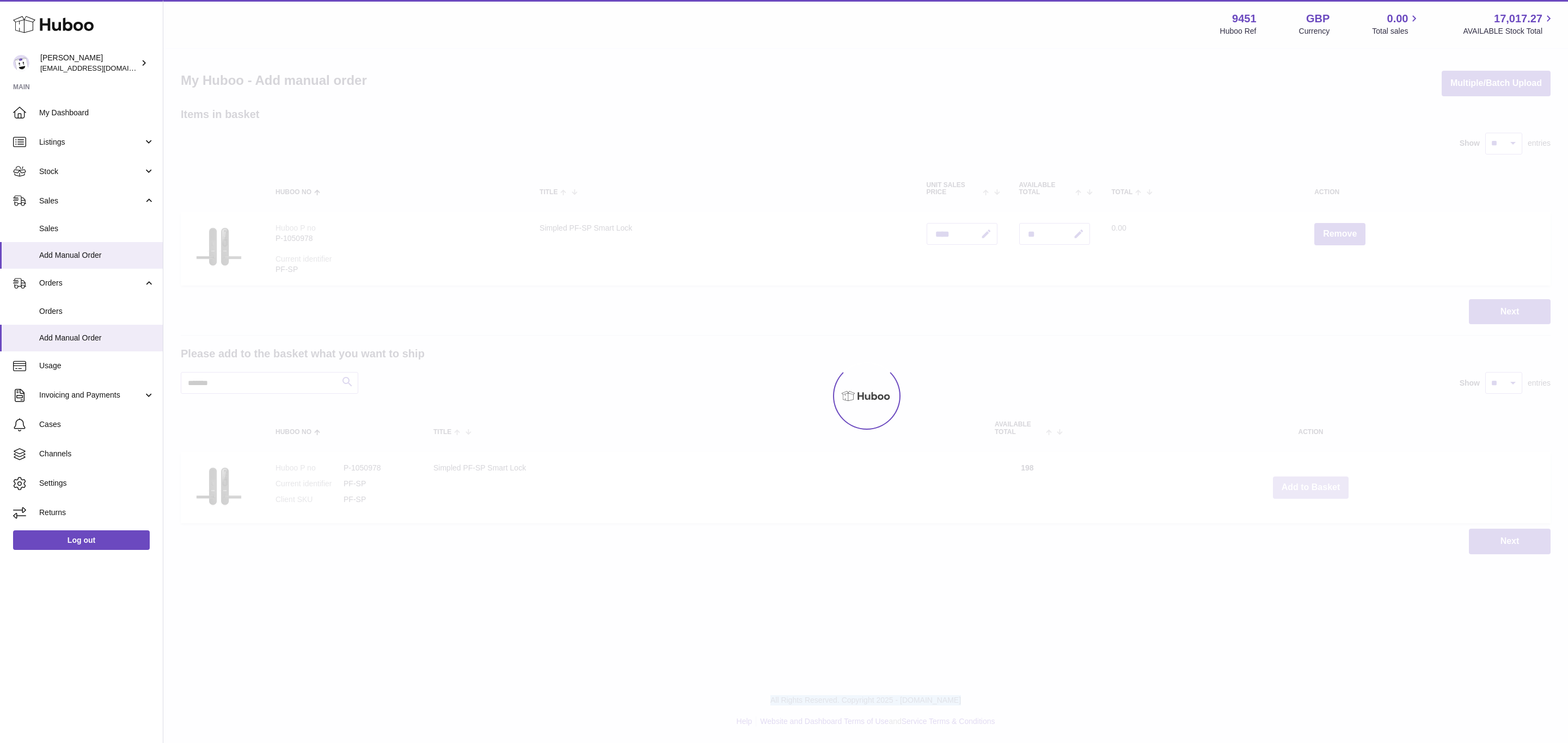
click at [1307, 485] on div at bounding box center [866, 396] width 1405 height 695
click at [1307, 485] on div "Menu Huboo 9451 Huboo Ref GBP Currency 0.00 Total sales 17,017.27 AVAILABLE Sto…" at bounding box center [866, 288] width 1405 height 577
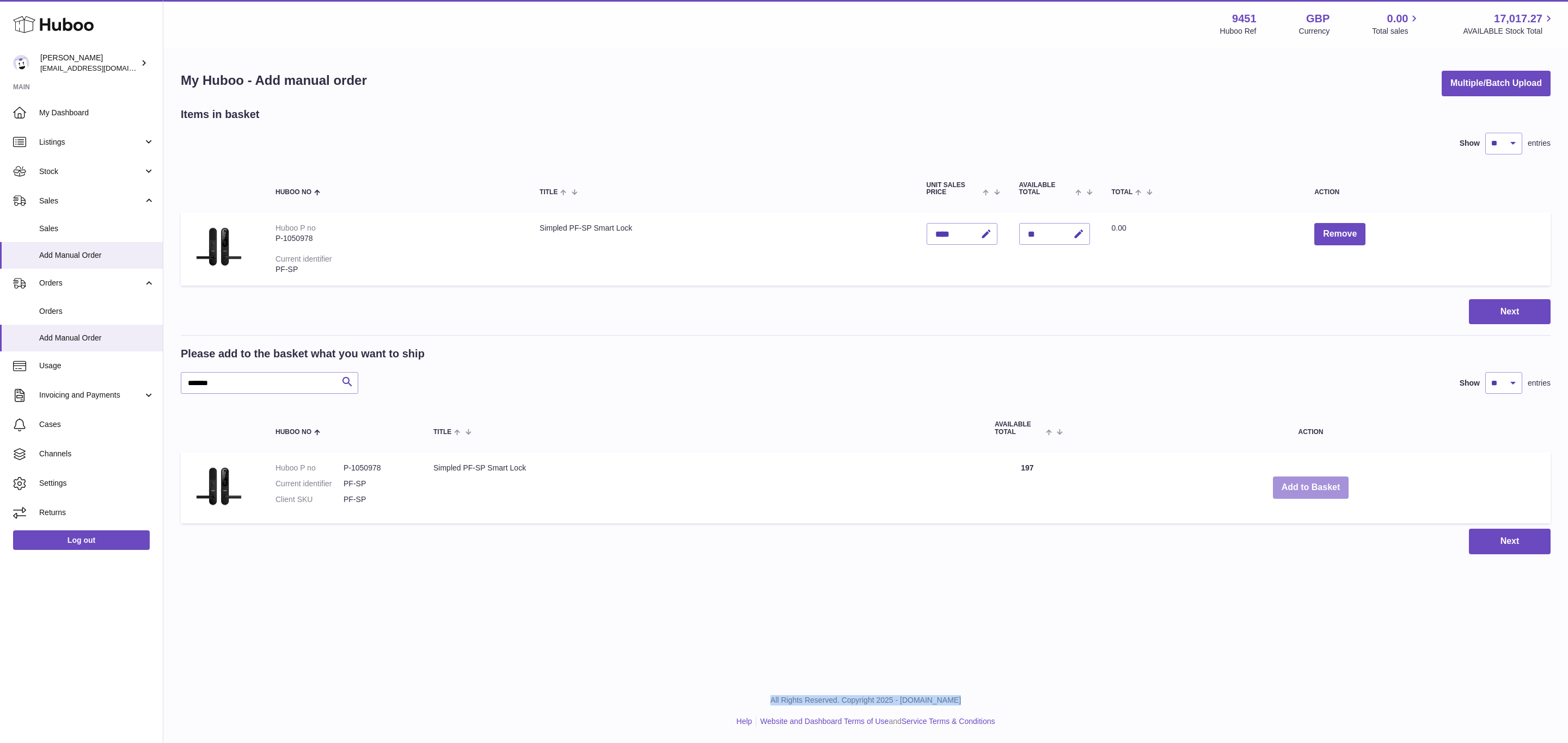
click at [1307, 485] on button "Add to Basket" at bounding box center [1311, 488] width 76 height 22
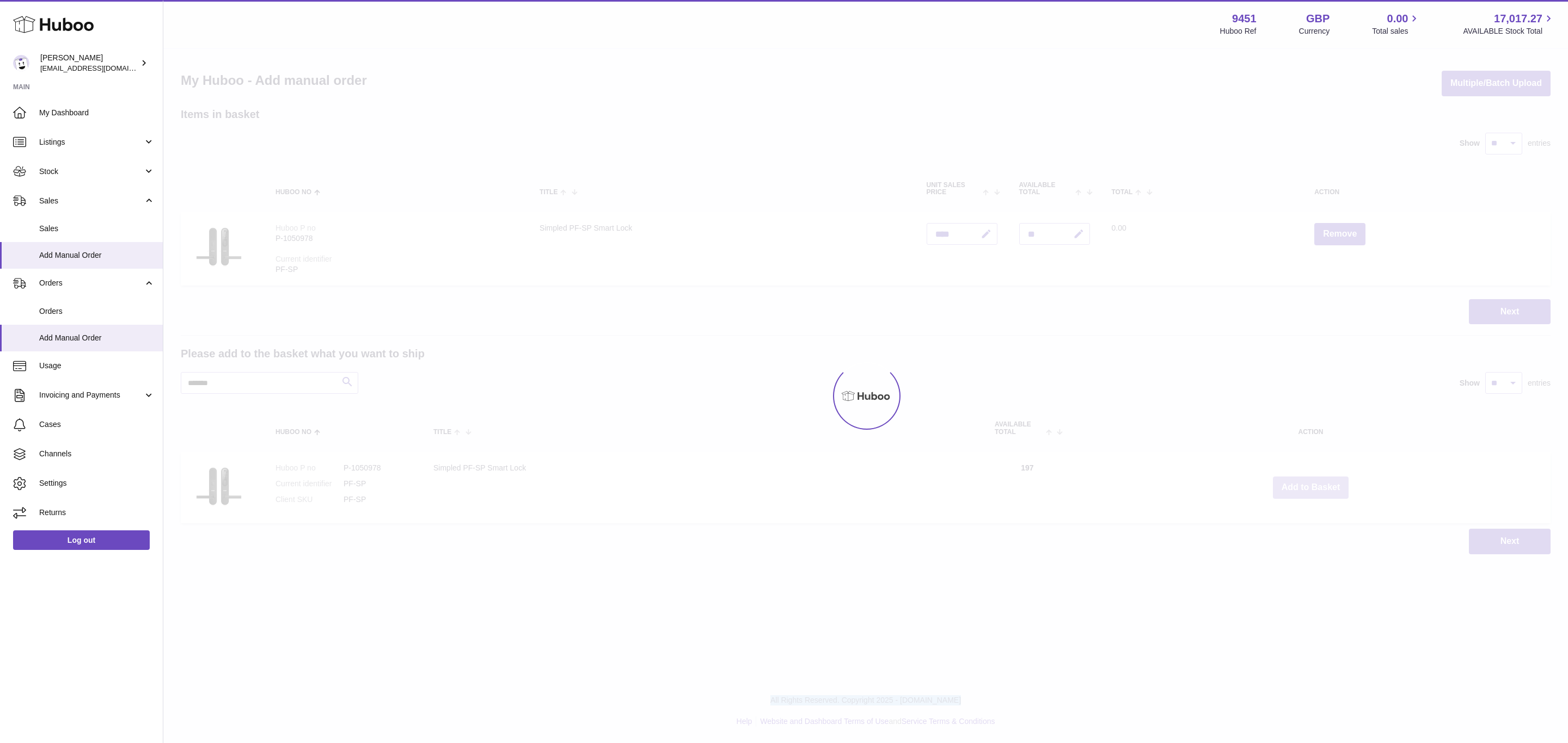
click at [1307, 485] on div at bounding box center [866, 396] width 1405 height 695
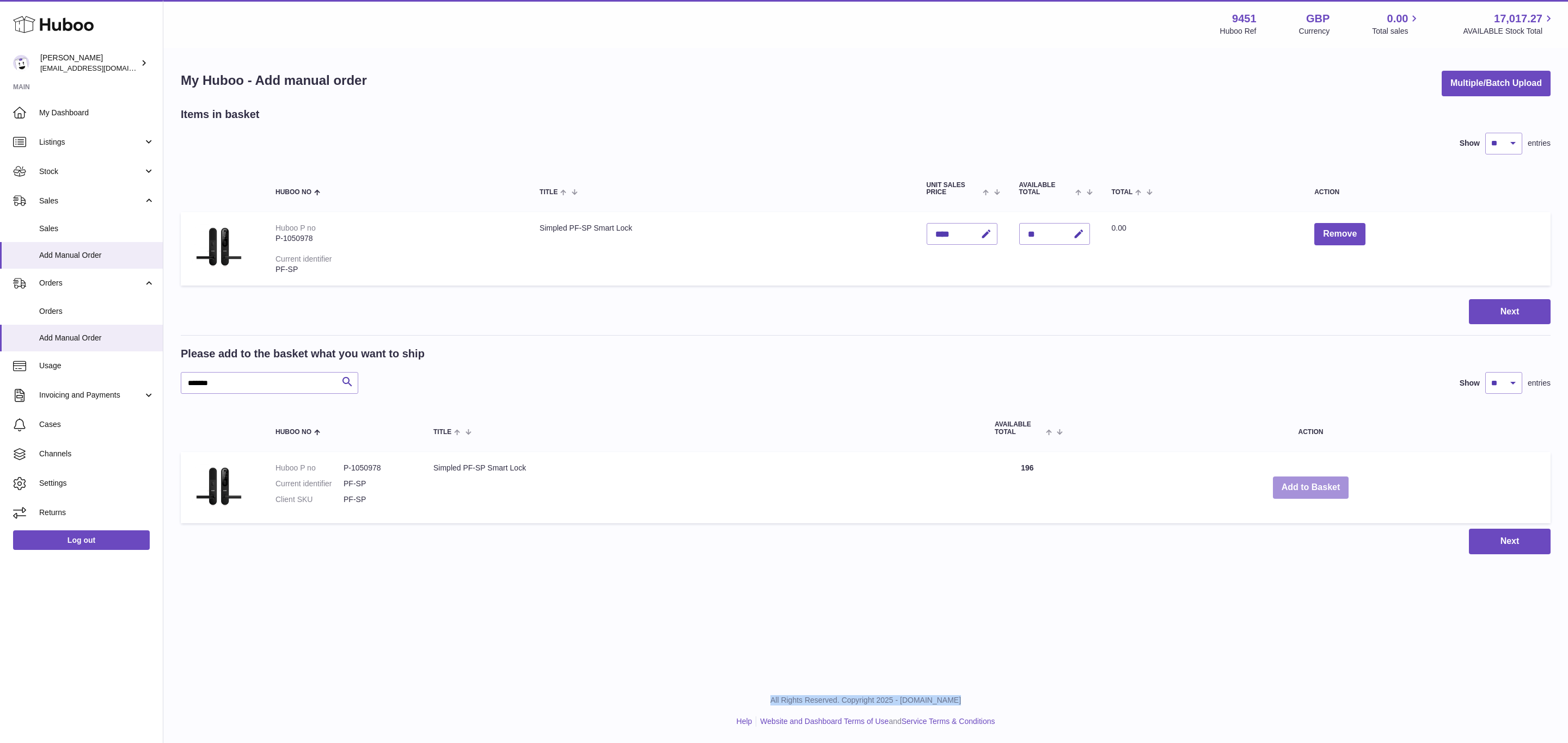
click at [1307, 485] on button "Add to Basket" at bounding box center [1311, 488] width 76 height 22
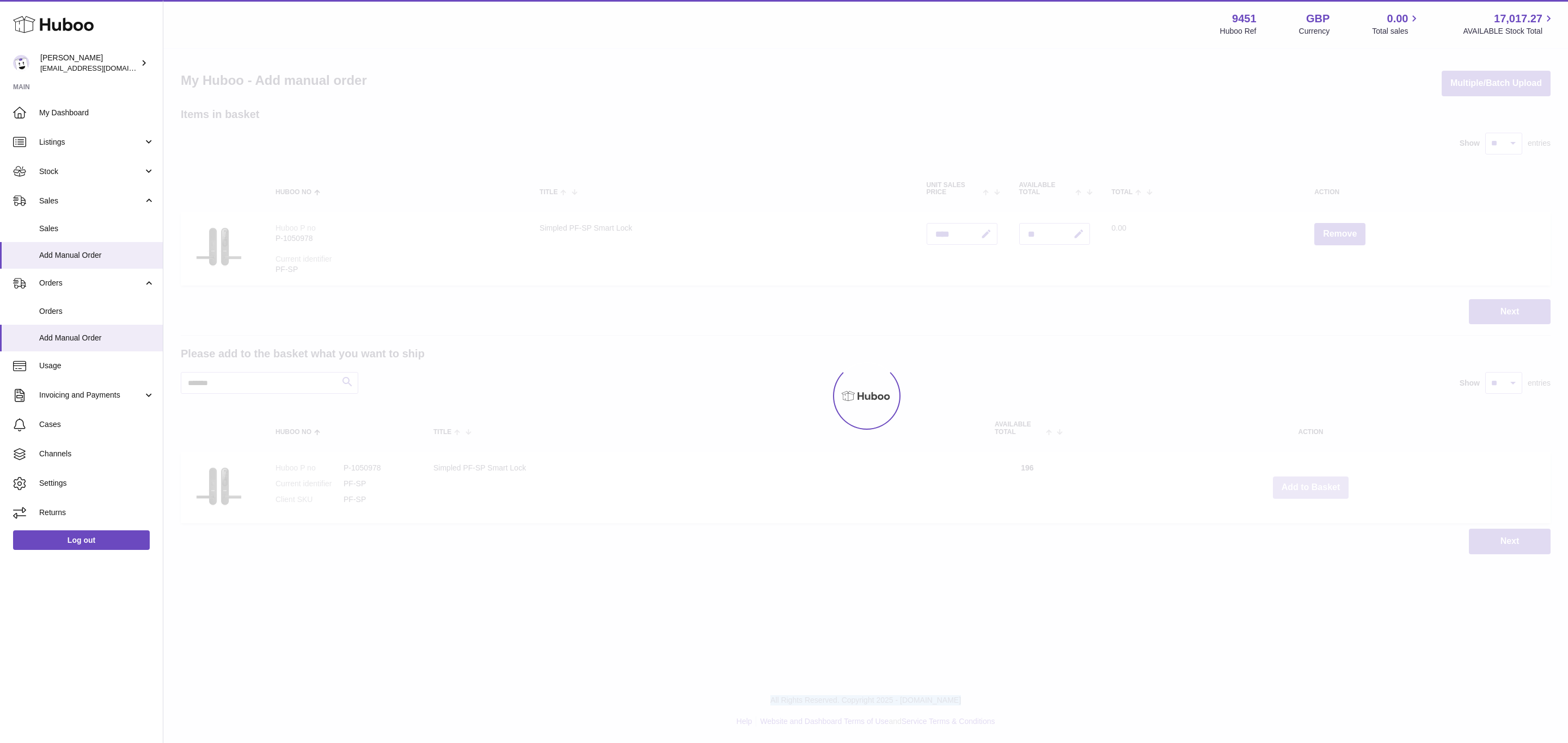
click at [1307, 485] on div at bounding box center [866, 396] width 1405 height 695
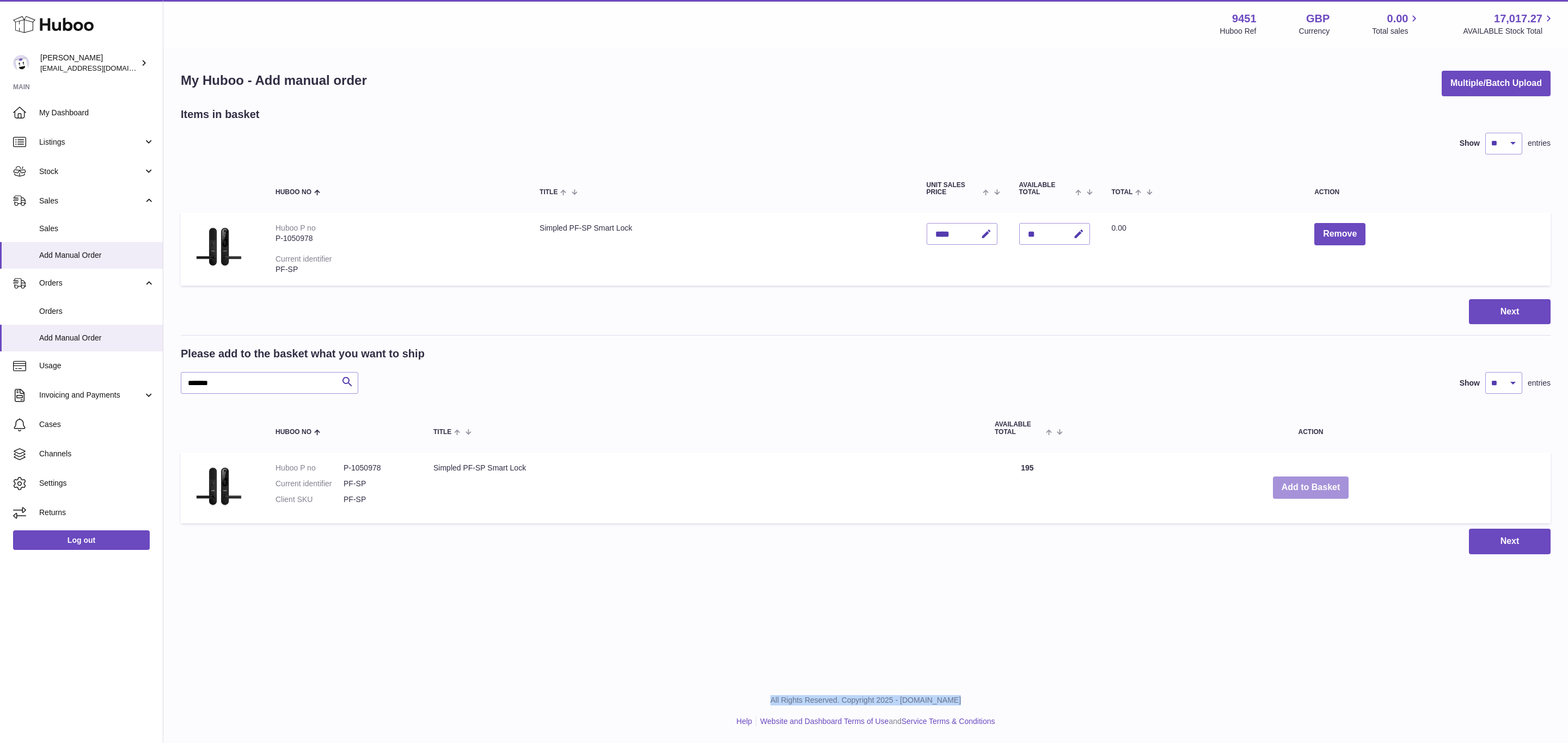
click at [1307, 485] on button "Add to Basket" at bounding box center [1311, 488] width 76 height 22
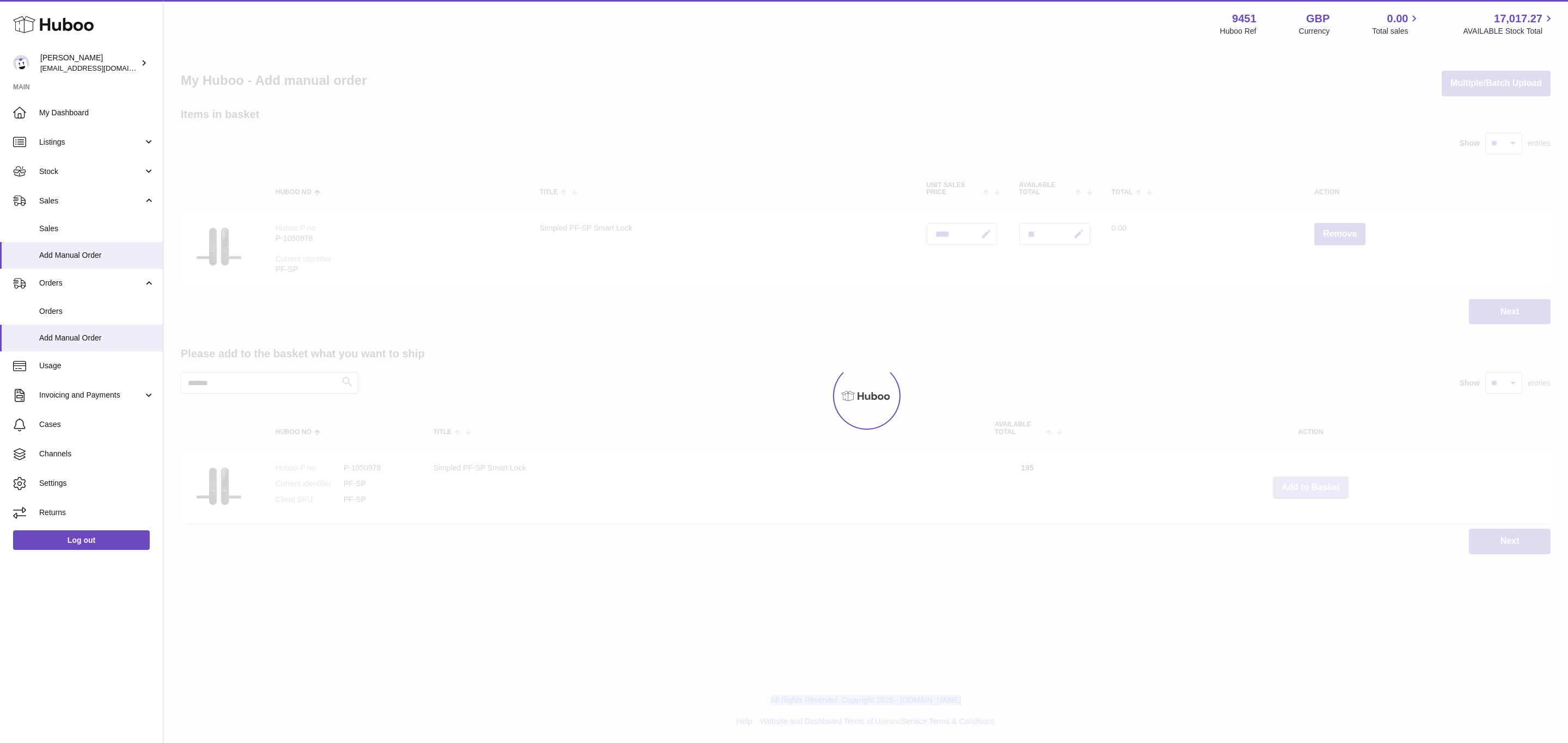
click at [1307, 485] on div at bounding box center [866, 396] width 1405 height 695
click at [1307, 485] on div "Menu Huboo 9451 Huboo Ref GBP Currency 0.00 Total sales 17,017.27 AVAILABLE Sto…" at bounding box center [866, 288] width 1405 height 577
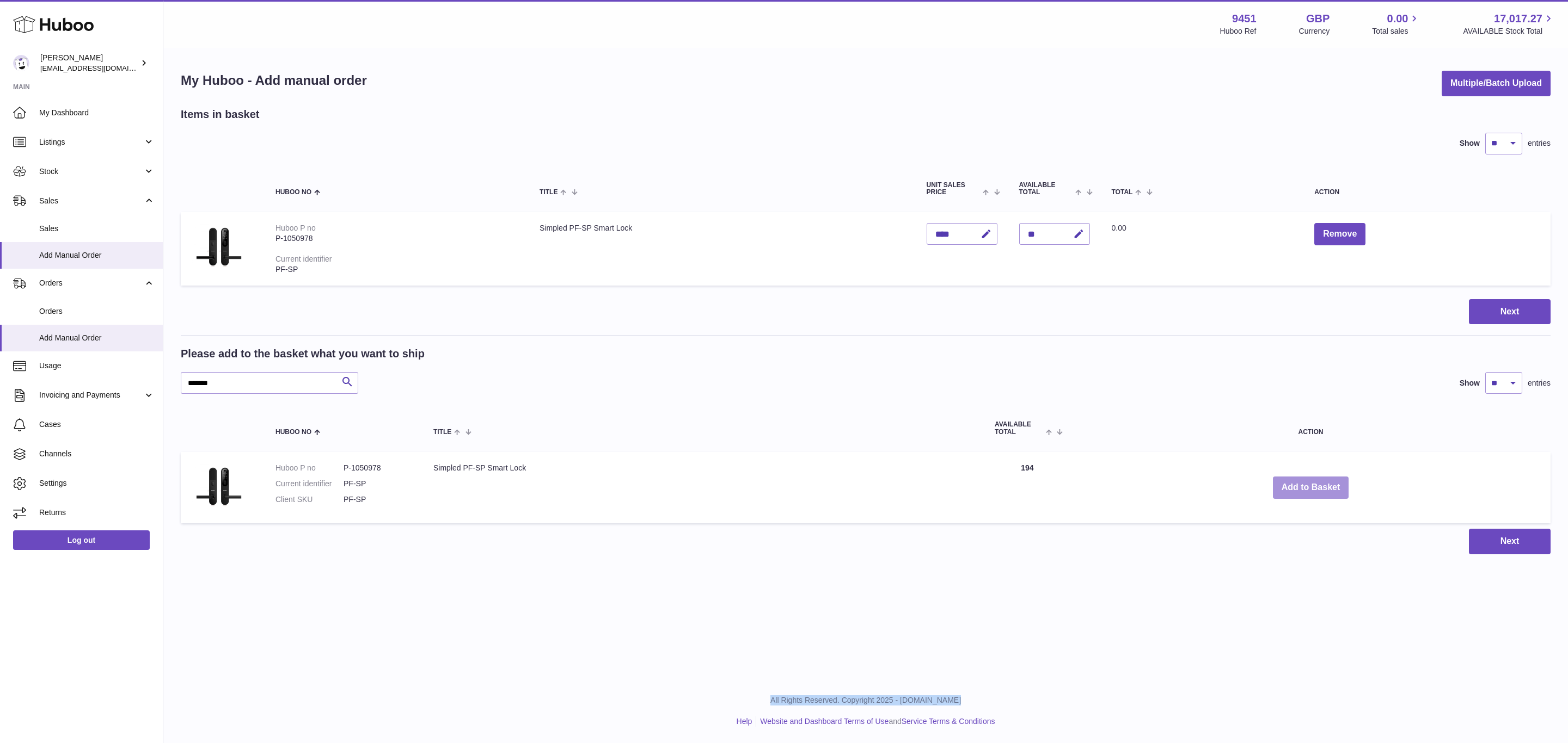
click at [1307, 485] on button "Add to Basket" at bounding box center [1311, 488] width 76 height 22
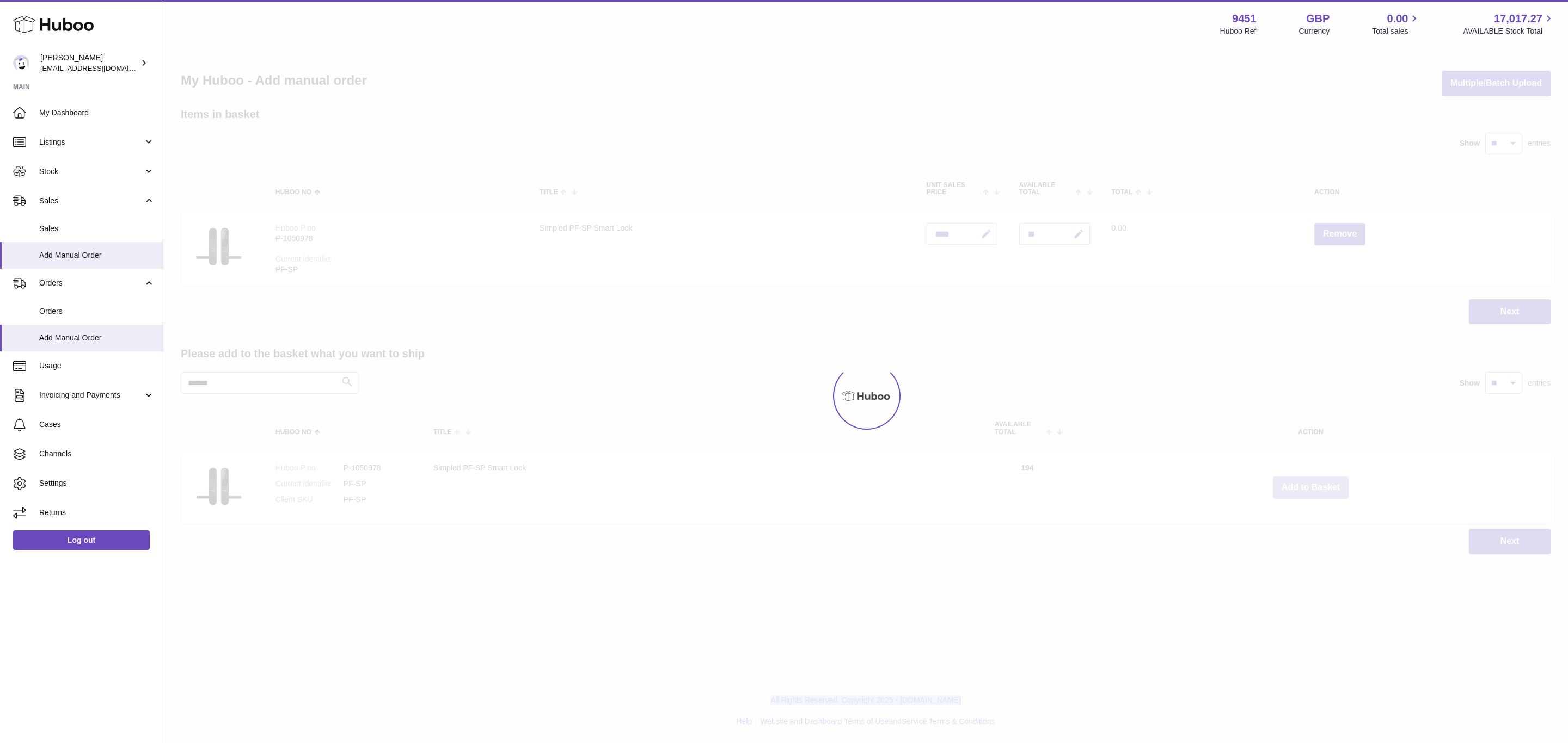
click at [1307, 485] on div at bounding box center [866, 396] width 1405 height 695
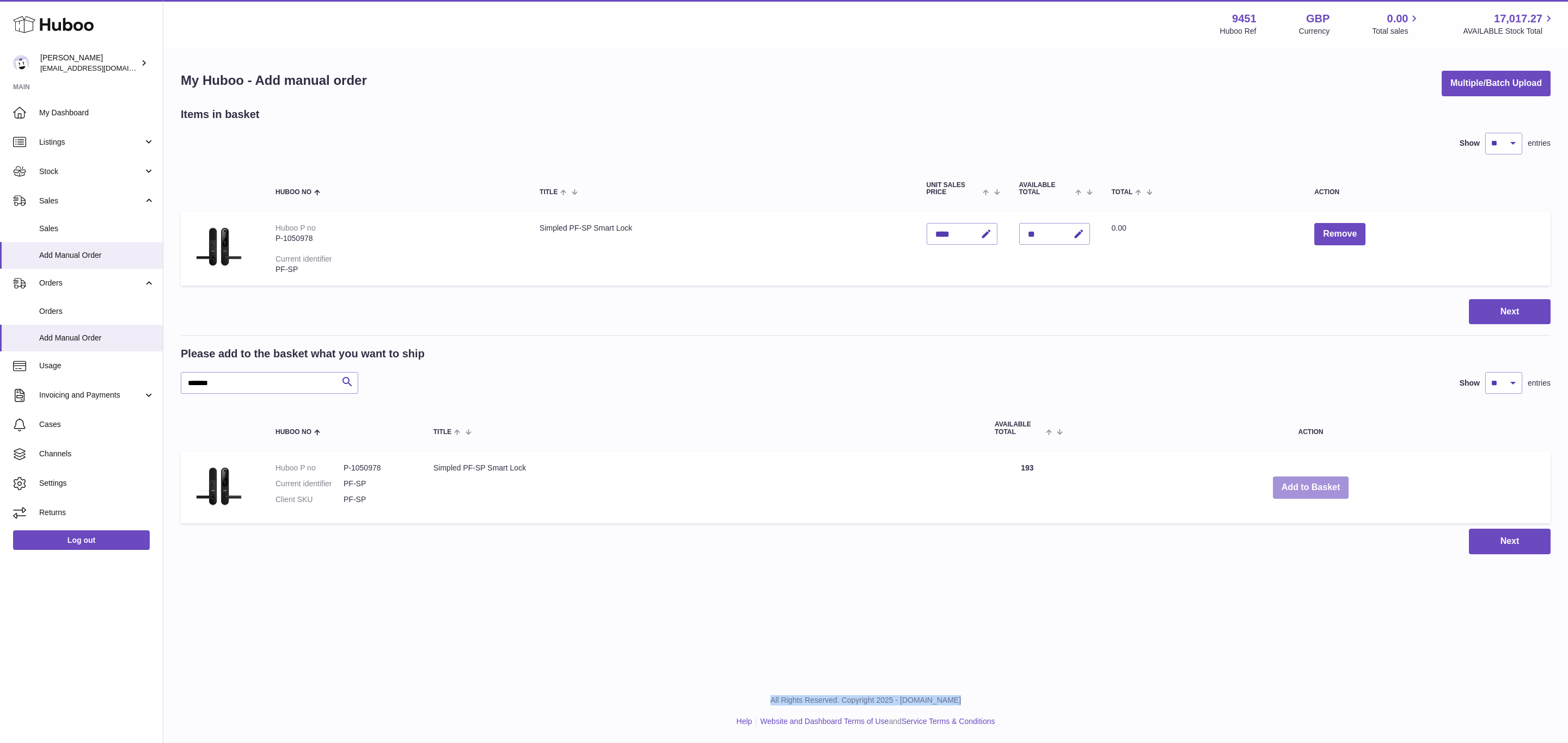
click at [1307, 485] on div "Menu Huboo 9451 Huboo Ref GBP Currency 0.00 Total sales 17,017.27 AVAILABLE Sto…" at bounding box center [866, 288] width 1405 height 577
click at [1307, 485] on button "Add to Basket" at bounding box center [1311, 488] width 76 height 22
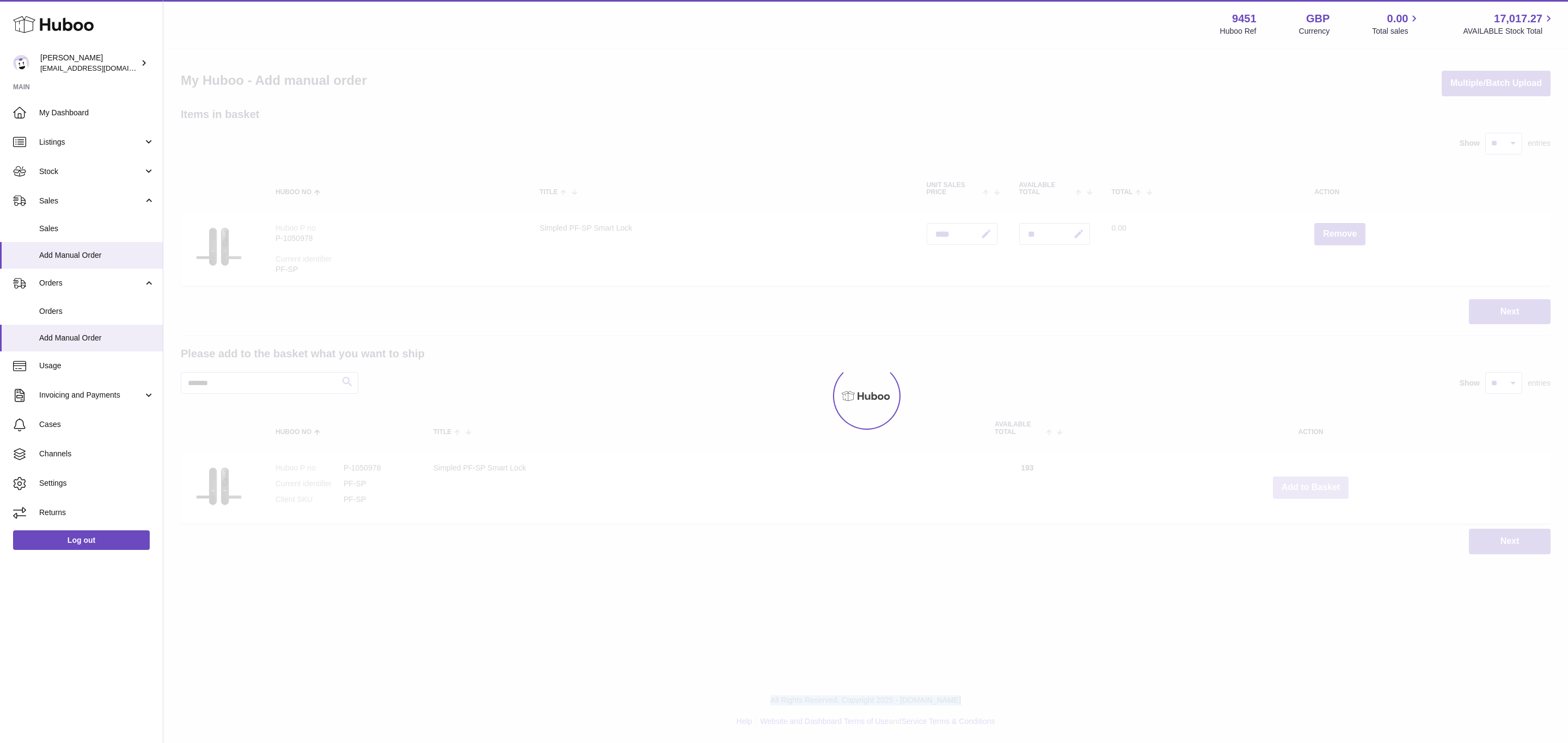
click at [1307, 485] on div at bounding box center [866, 396] width 1405 height 695
click at [1307, 485] on button "Add to Basket" at bounding box center [1311, 488] width 76 height 22
click at [1307, 485] on div at bounding box center [866, 396] width 1405 height 695
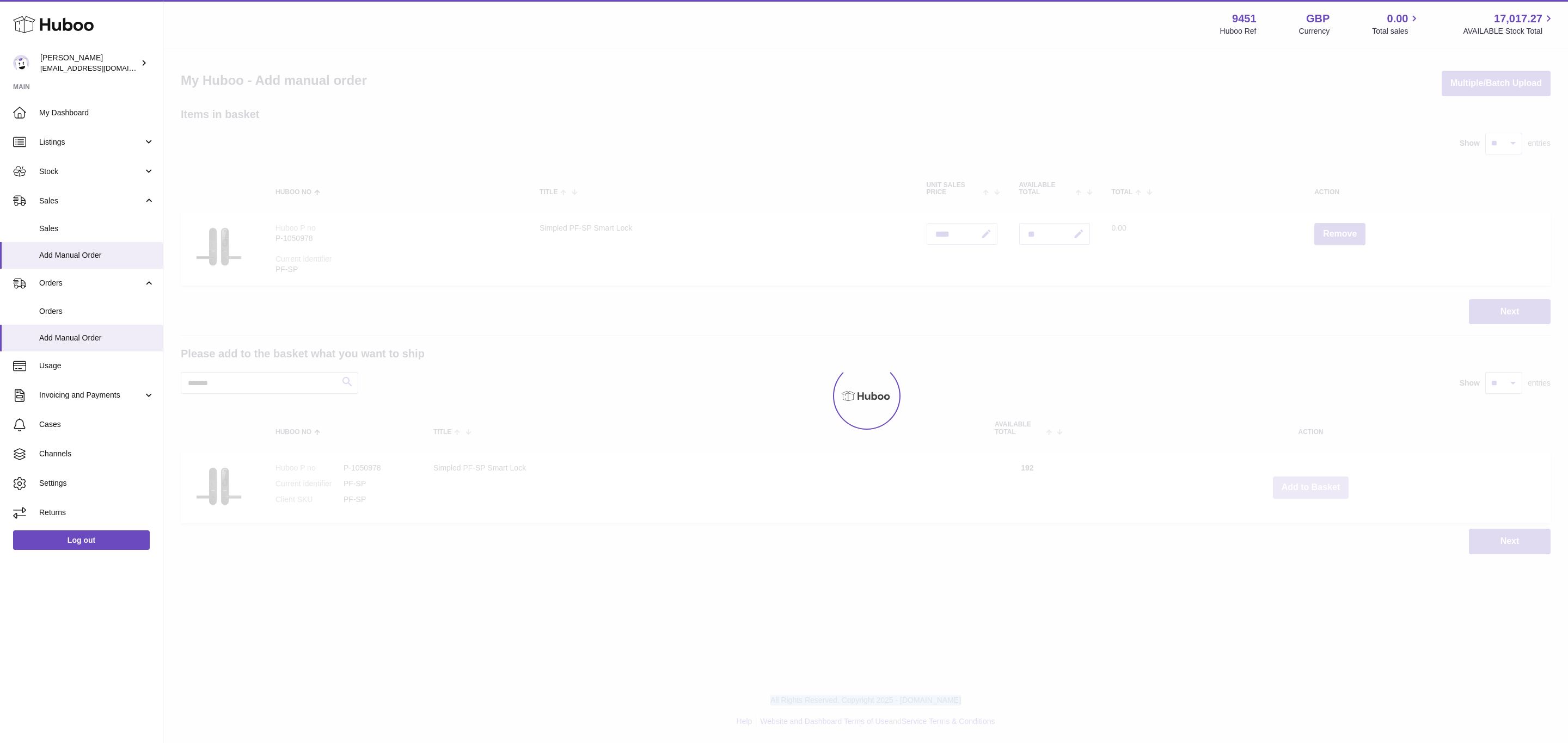
click at [1307, 485] on div at bounding box center [866, 396] width 1405 height 695
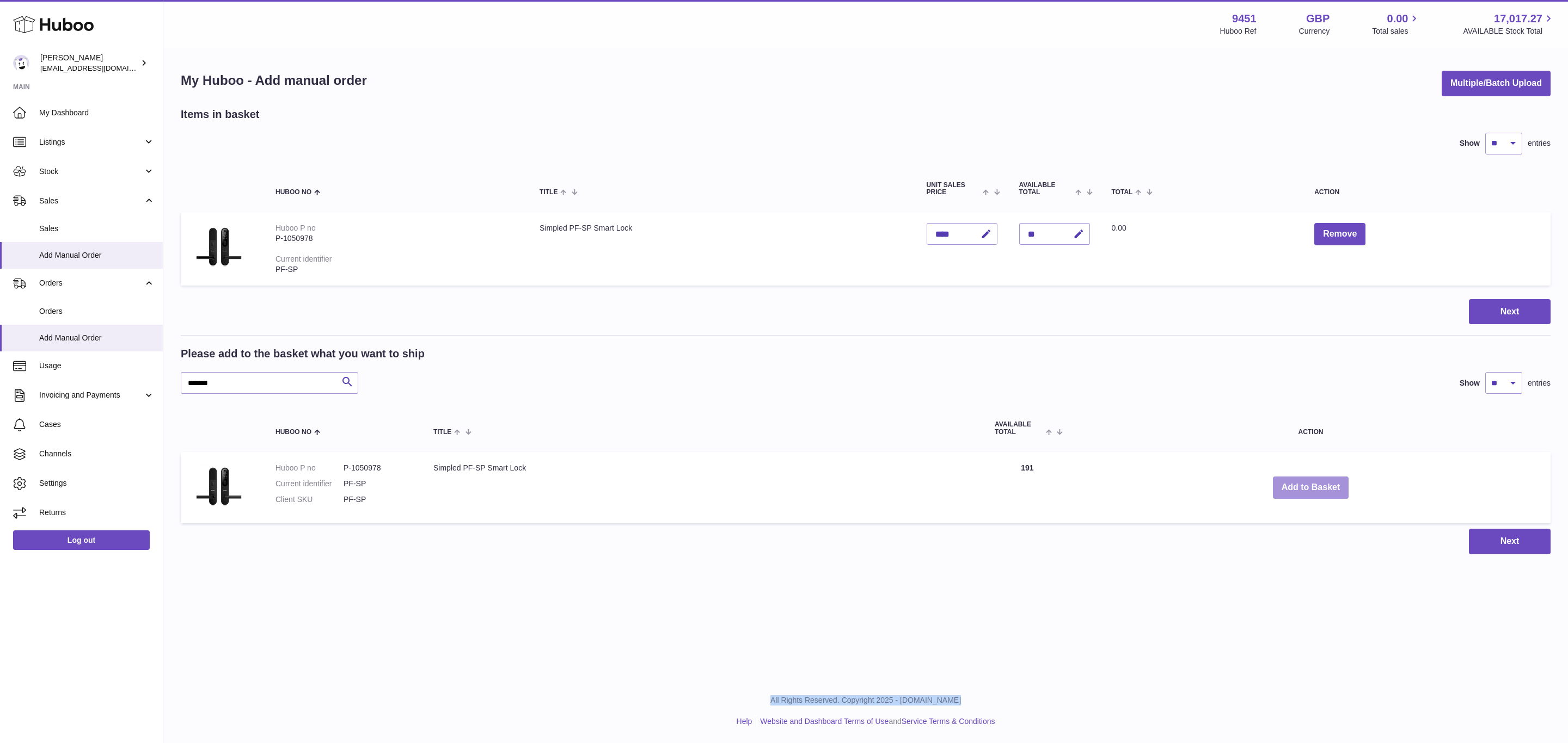
click at [1307, 485] on div "Menu Huboo 9451 Huboo Ref GBP Currency 0.00 Total sales 17,017.27 AVAILABLE Sto…" at bounding box center [866, 288] width 1405 height 577
click at [1307, 485] on button "Add to Basket" at bounding box center [1311, 488] width 76 height 22
click at [0, 485] on div at bounding box center [0, 372] width 0 height 743
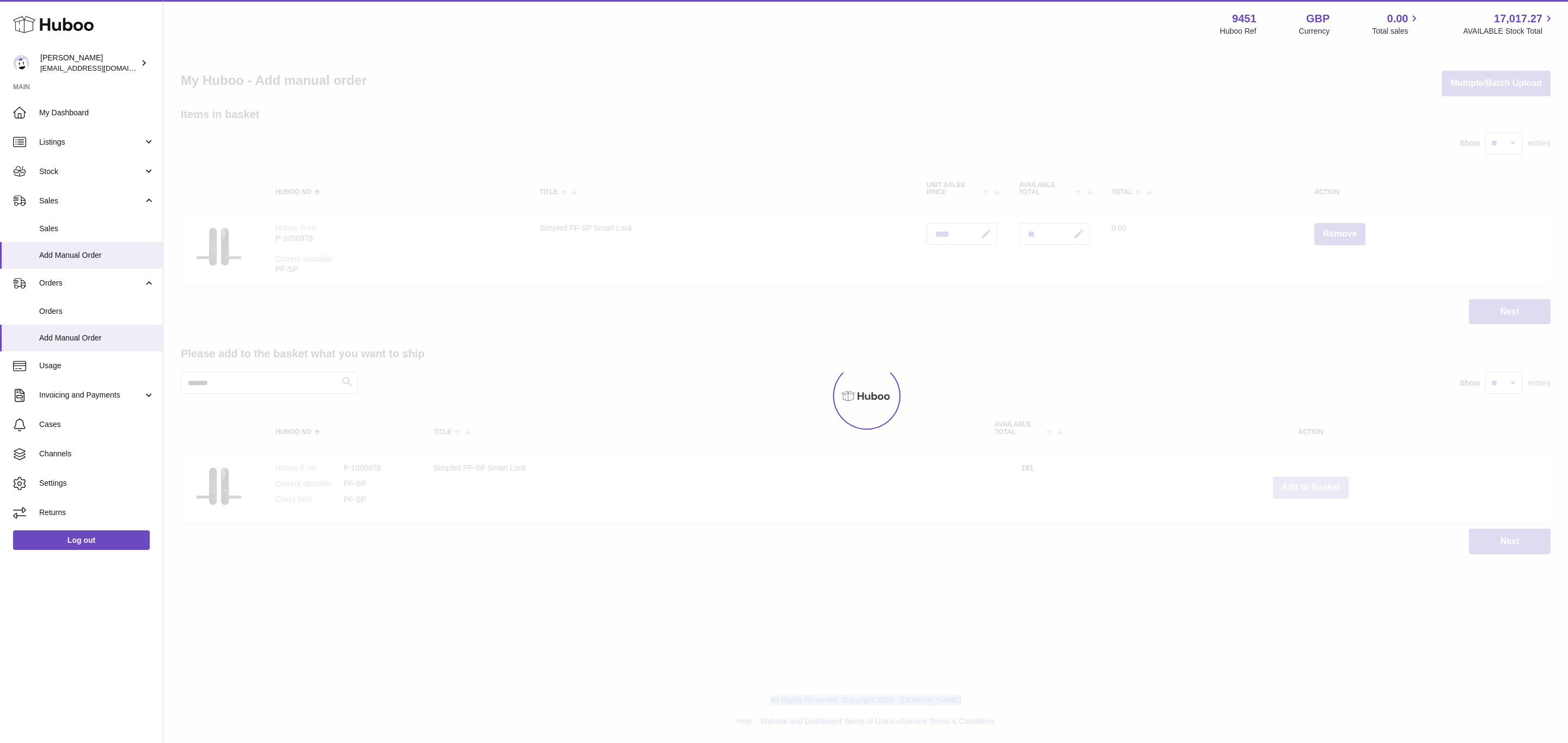
click at [1307, 485] on div at bounding box center [866, 396] width 1405 height 695
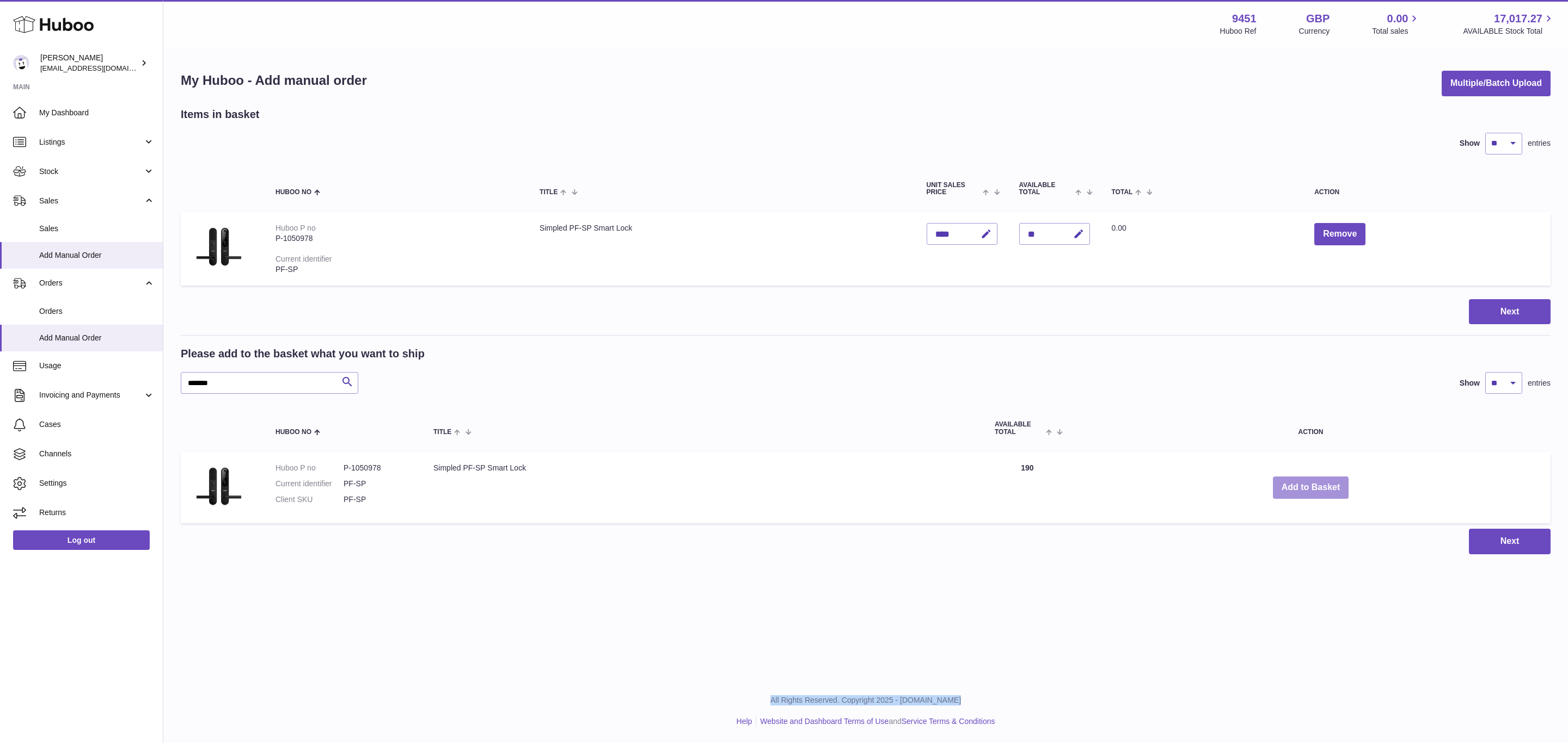
click at [1307, 485] on button "Add to Basket" at bounding box center [1311, 488] width 76 height 22
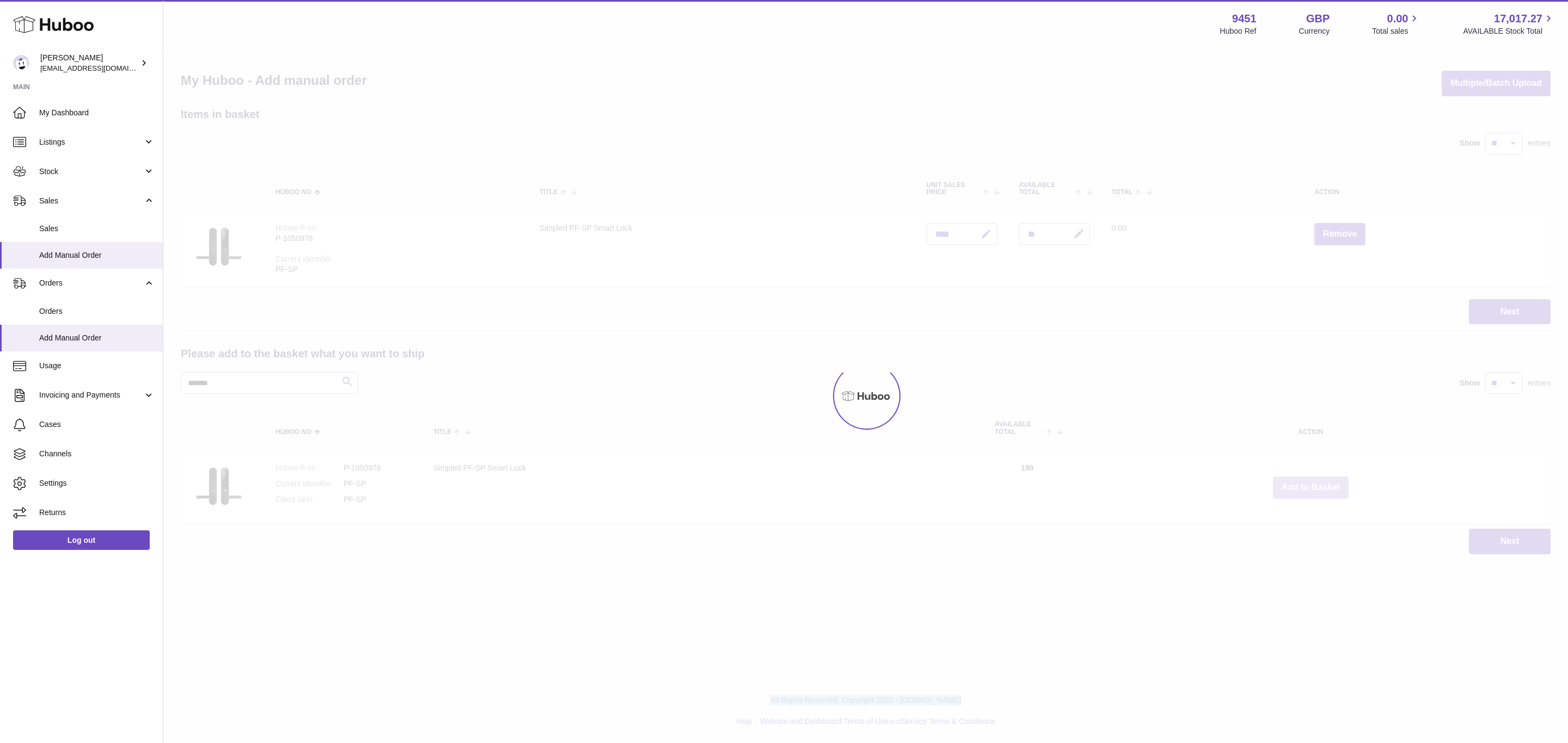
click at [1307, 485] on div at bounding box center [866, 396] width 1405 height 695
click at [1307, 485] on div "Menu Huboo 9451 Huboo Ref GBP Currency 0.00 Total sales 17,017.27 AVAILABLE Sto…" at bounding box center [866, 288] width 1405 height 577
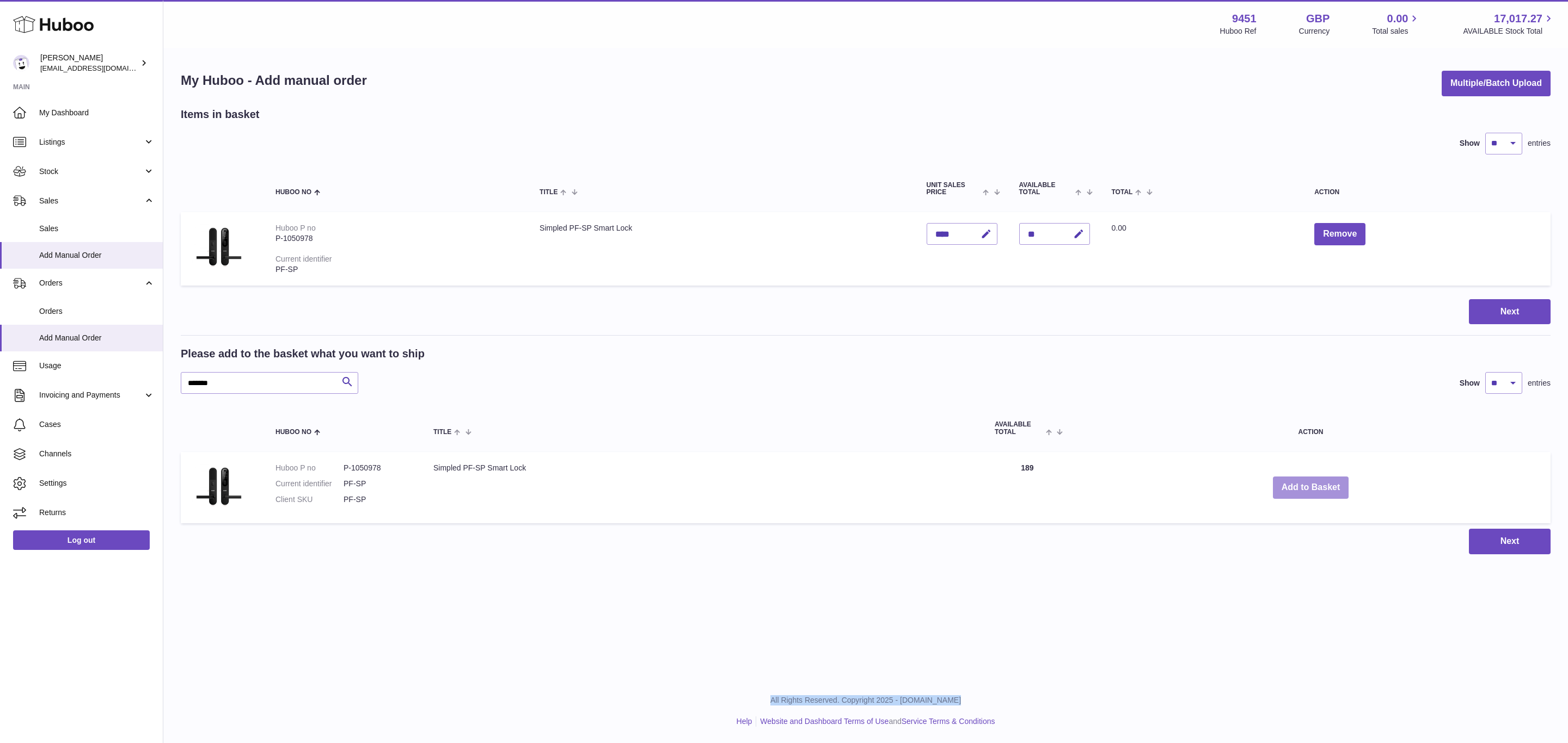
click at [1307, 485] on button "Add to Basket" at bounding box center [1311, 488] width 76 height 22
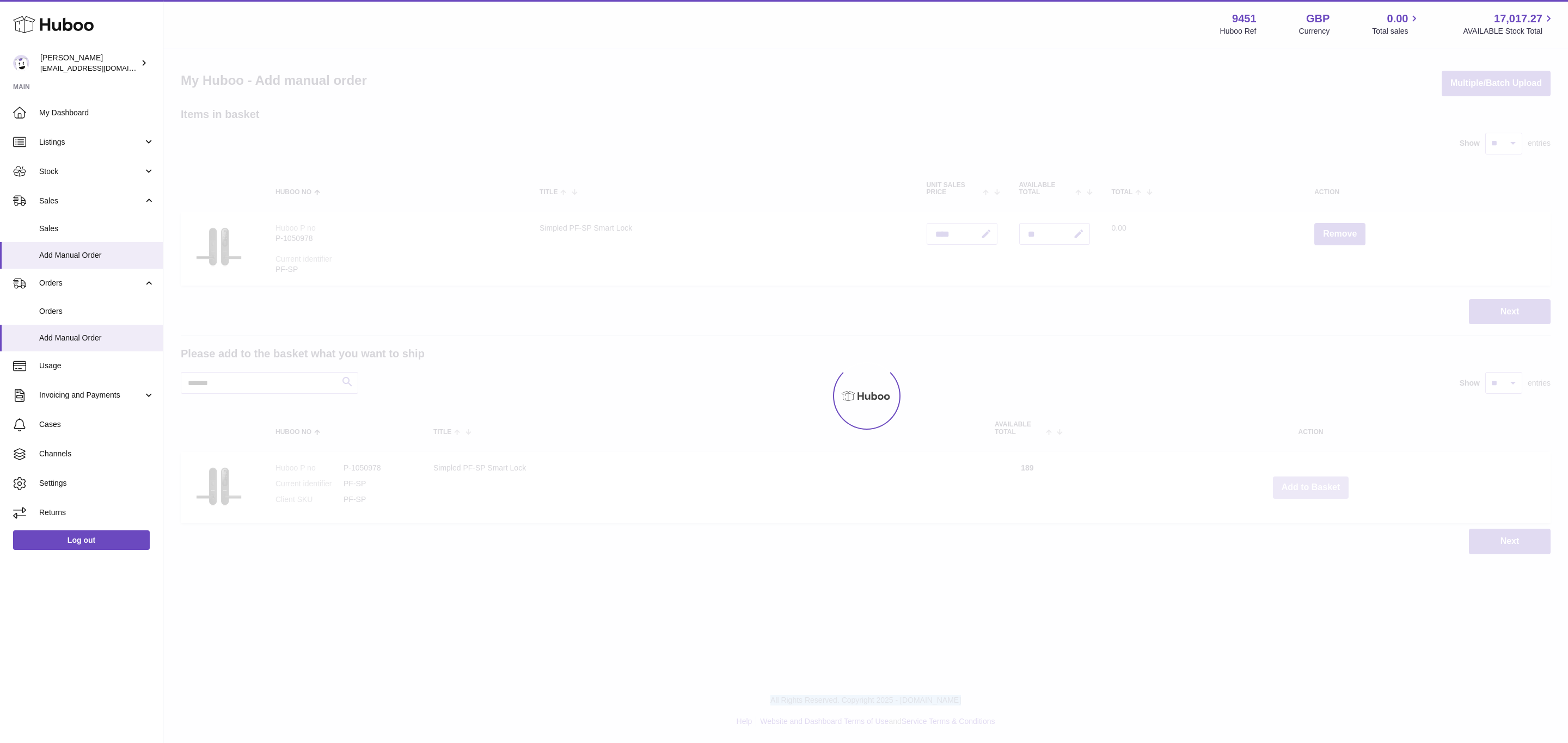
click at [1307, 485] on div at bounding box center [866, 396] width 1405 height 695
click at [1307, 485] on div "Menu Huboo 9451 Huboo Ref GBP Currency 0.00 Total sales 17,017.27 AVAILABLE Sto…" at bounding box center [866, 288] width 1405 height 577
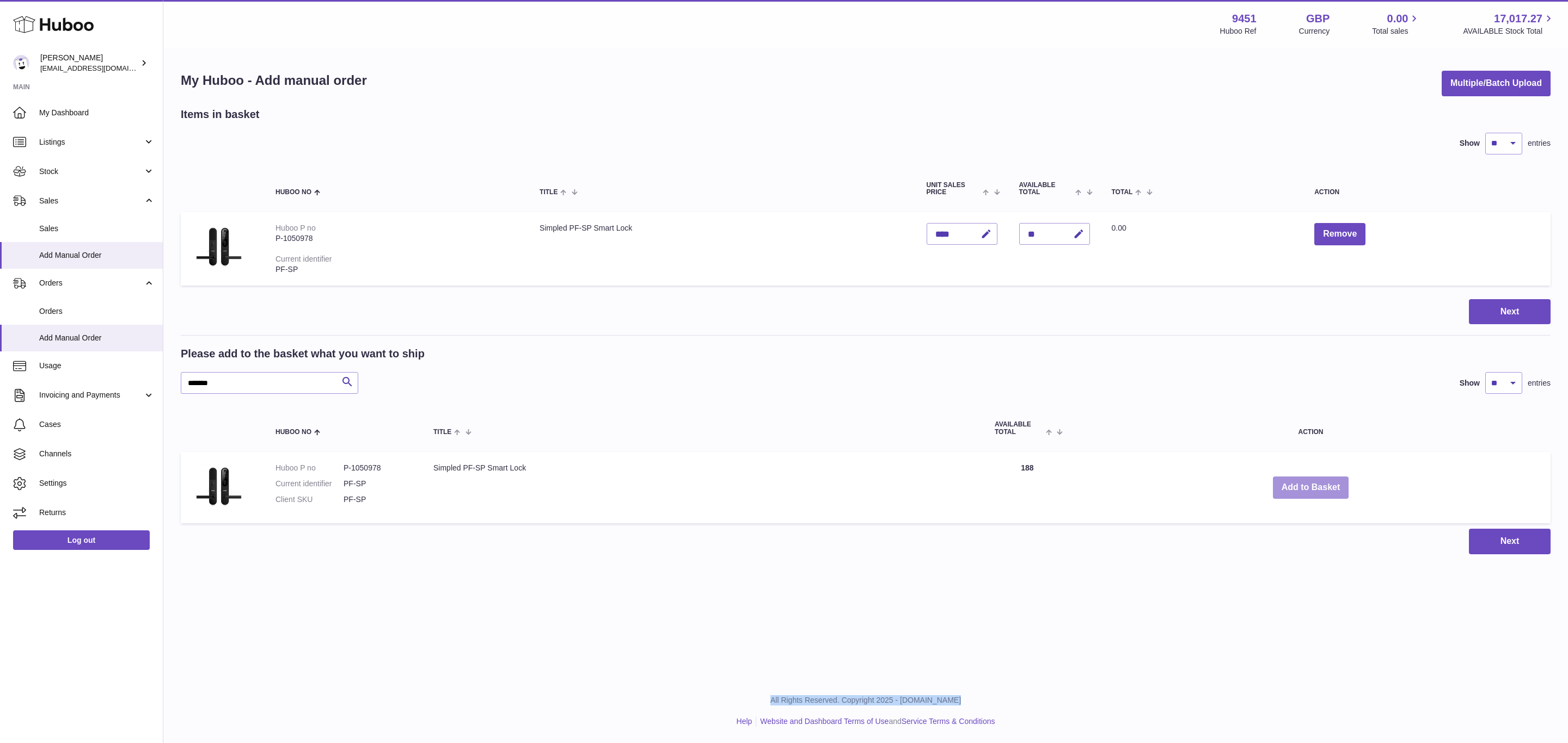
click at [1307, 485] on button "Add to Basket" at bounding box center [1311, 488] width 76 height 22
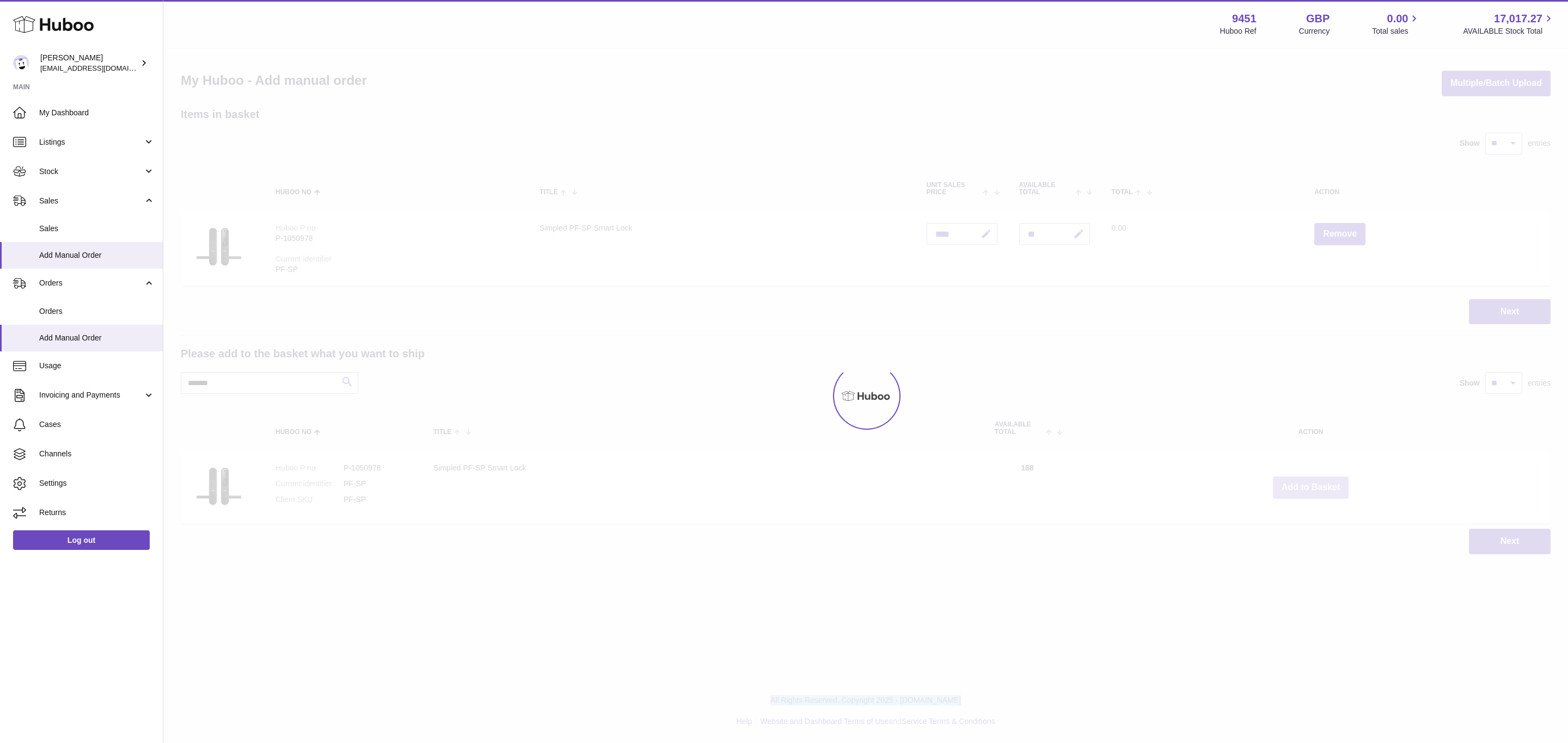
click at [1307, 485] on div at bounding box center [866, 396] width 1405 height 695
click at [1307, 485] on div "Menu Huboo 9451 Huboo Ref GBP Currency 0.00 Total sales 17,017.27 AVAILABLE Sto…" at bounding box center [866, 288] width 1405 height 577
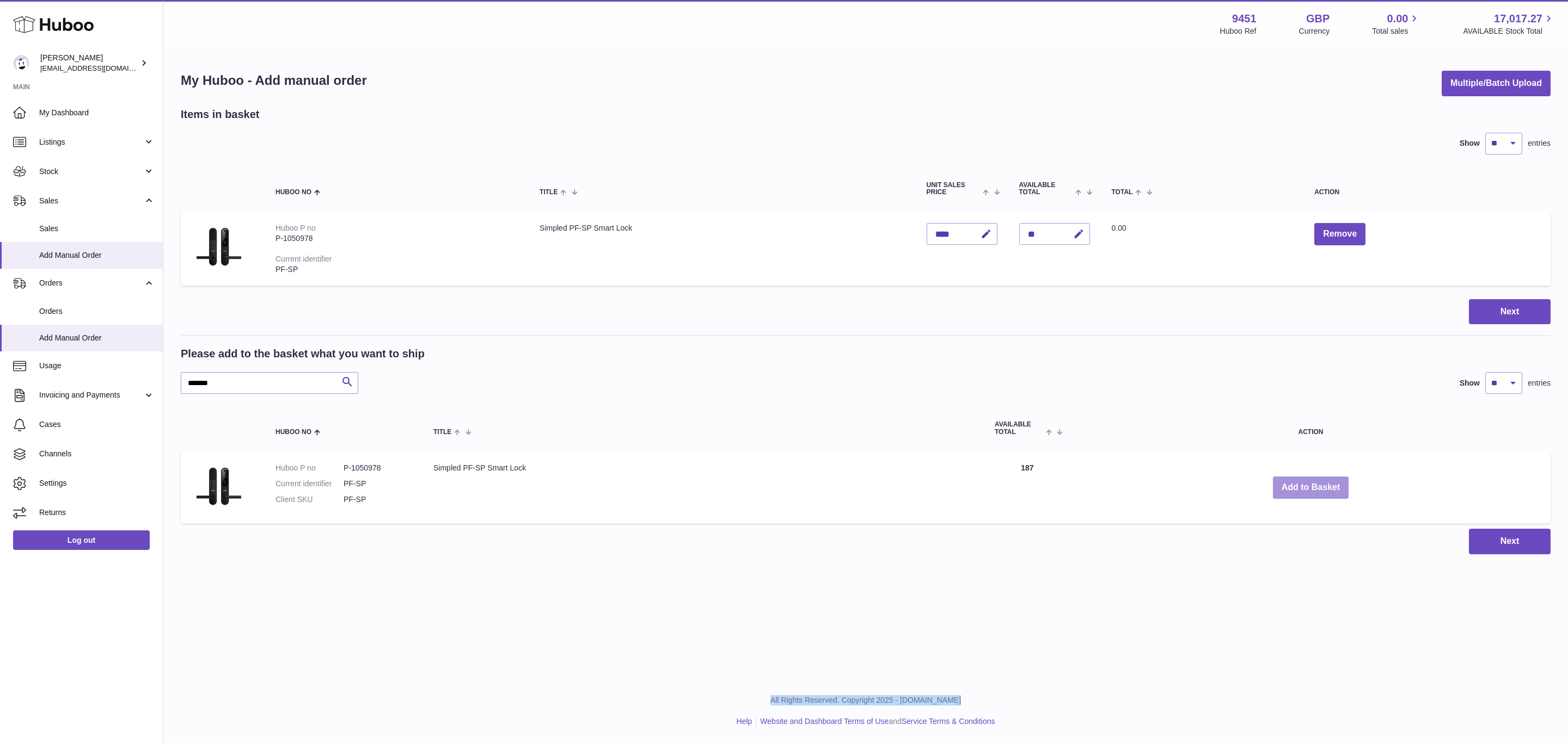
click at [1307, 485] on button "Add to Basket" at bounding box center [1311, 488] width 76 height 22
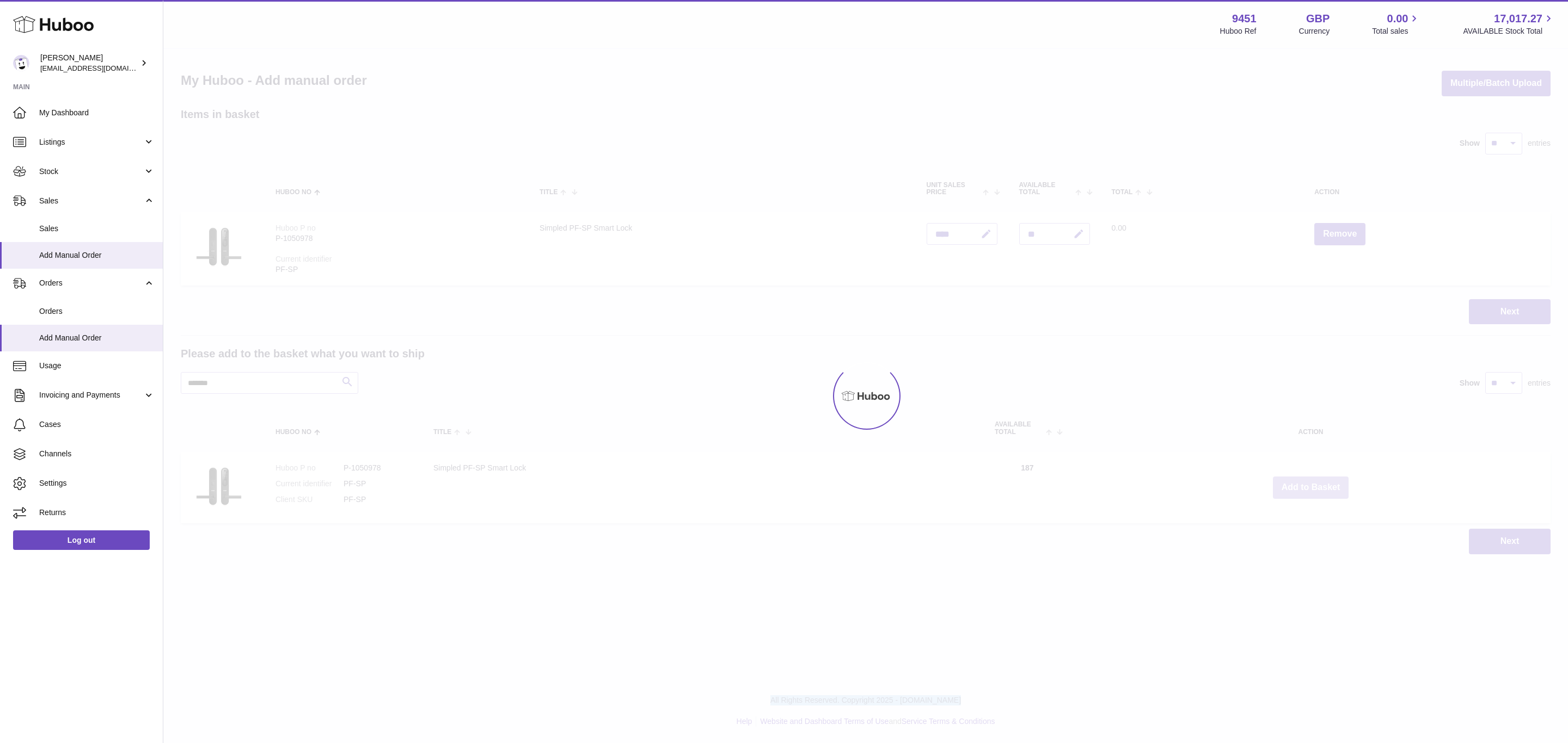
click at [1307, 485] on div at bounding box center [866, 396] width 1405 height 695
click at [1307, 485] on div "Menu Huboo 9451 Huboo Ref GBP Currency 0.00 Total sales 17,017.27 AVAILABLE Sto…" at bounding box center [866, 288] width 1405 height 577
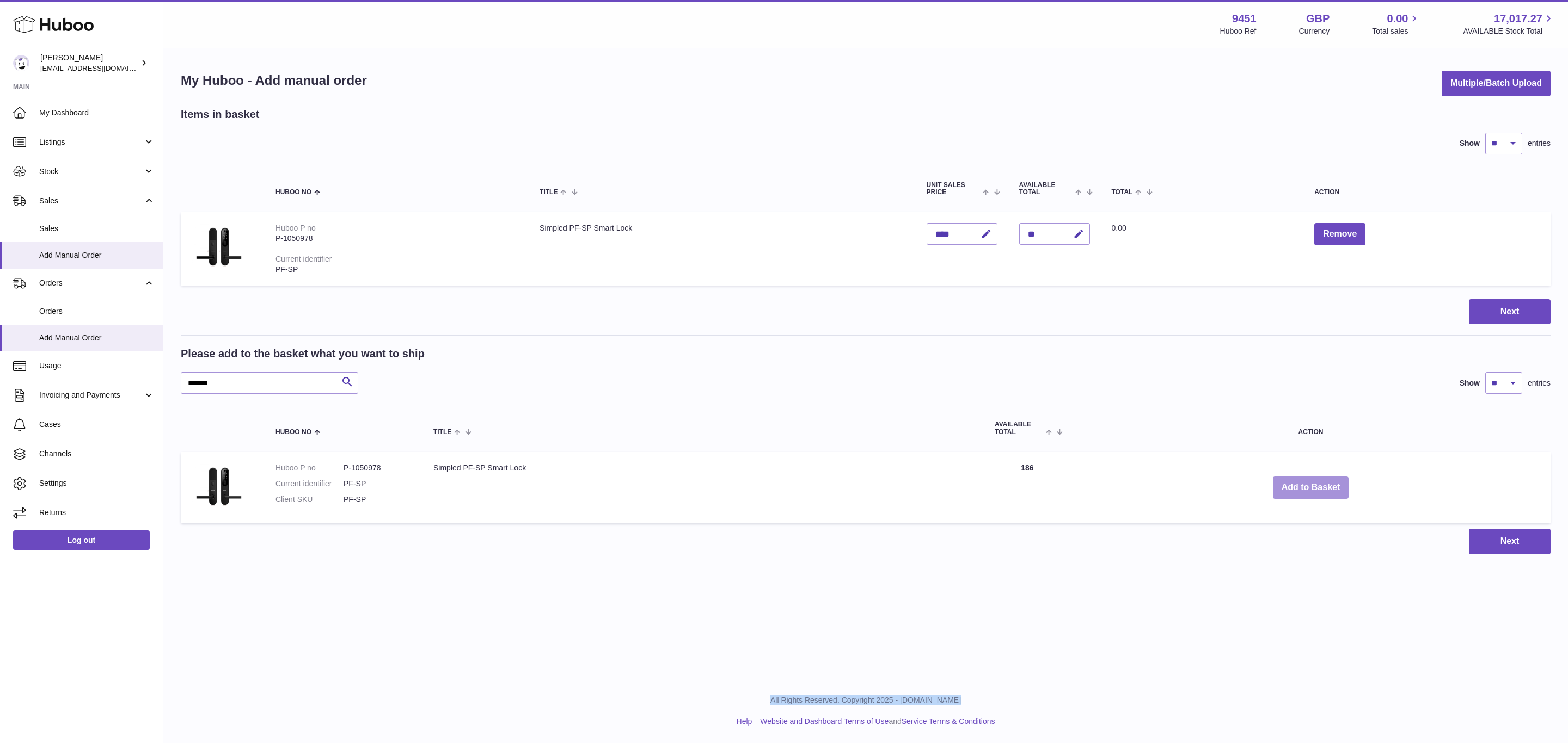
click at [1307, 485] on button "Add to Basket" at bounding box center [1311, 488] width 76 height 22
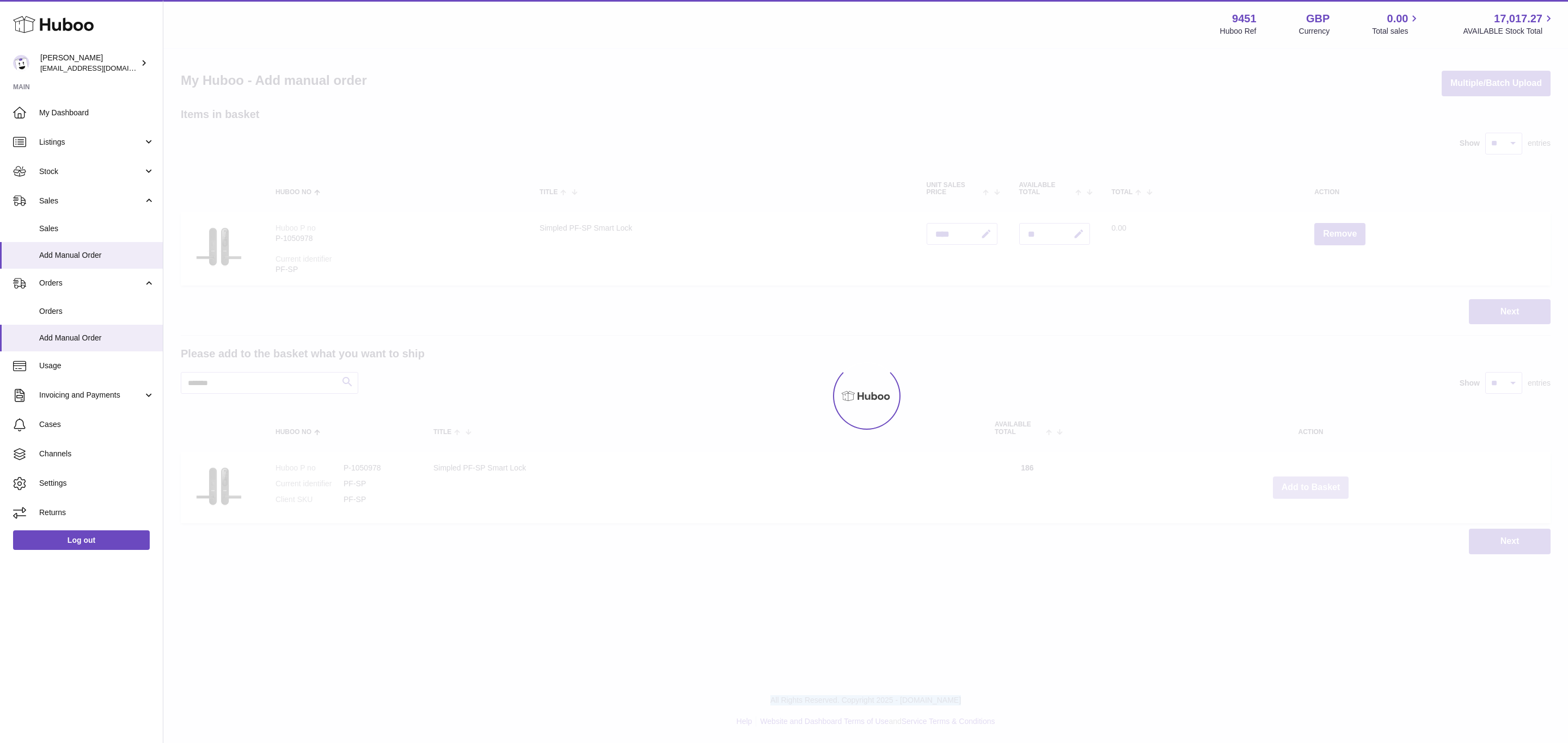
click at [1307, 485] on div at bounding box center [866, 396] width 1405 height 695
click at [1307, 485] on div "Menu Huboo 9451 Huboo Ref GBP Currency 0.00 Total sales 17,017.27 AVAILABLE Sto…" at bounding box center [866, 288] width 1405 height 577
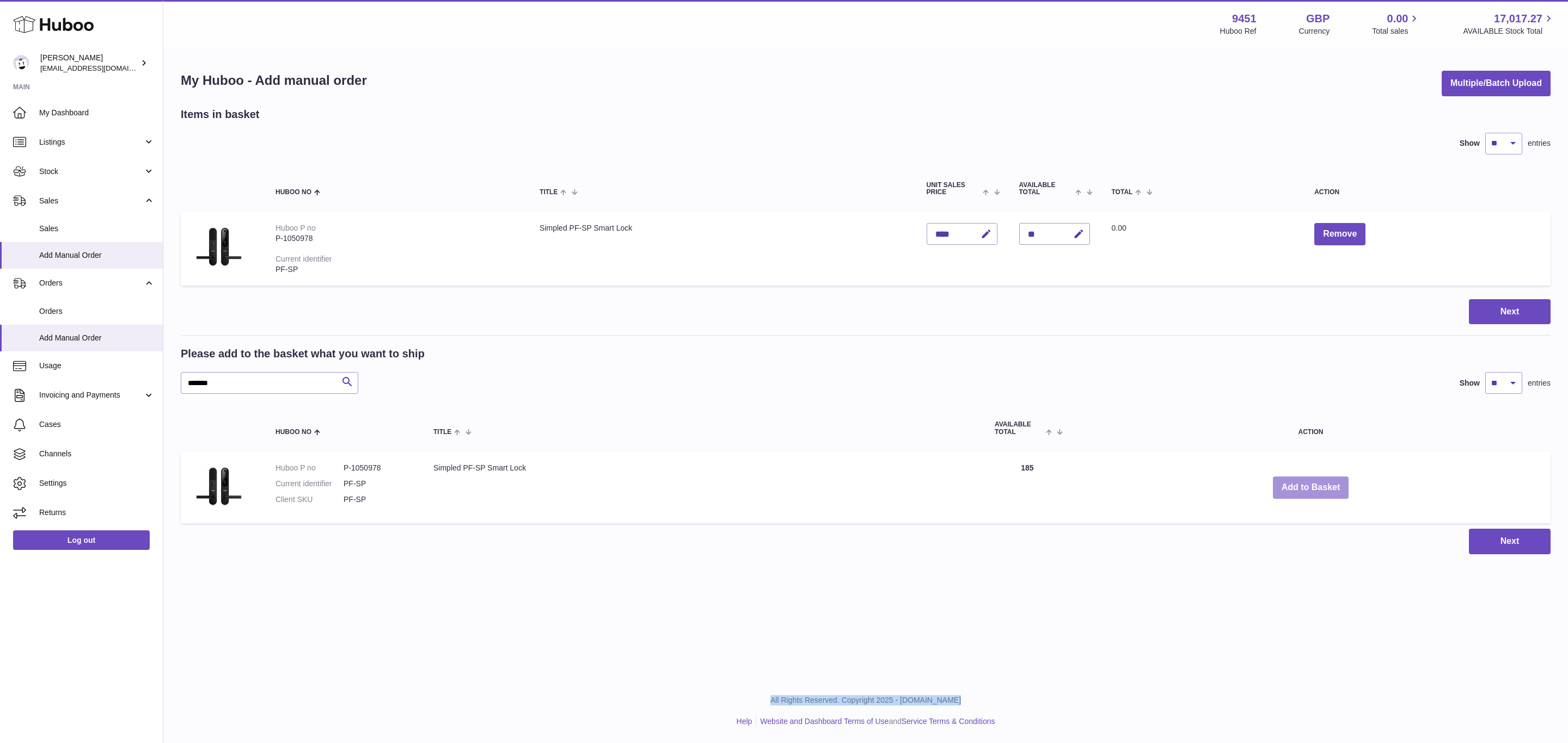
click at [1307, 485] on button "Add to Basket" at bounding box center [1311, 488] width 76 height 22
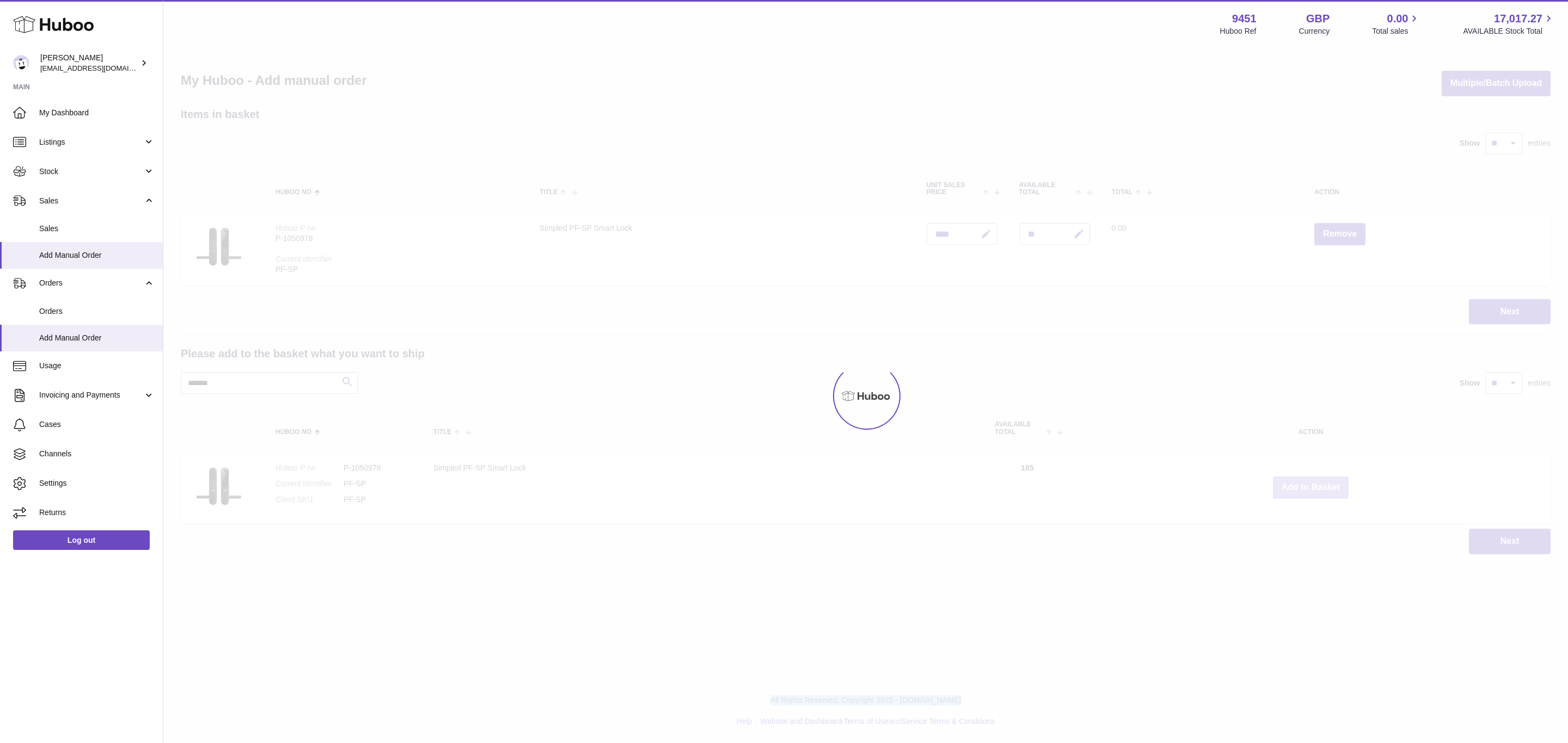
click at [1307, 485] on div at bounding box center [866, 396] width 1405 height 695
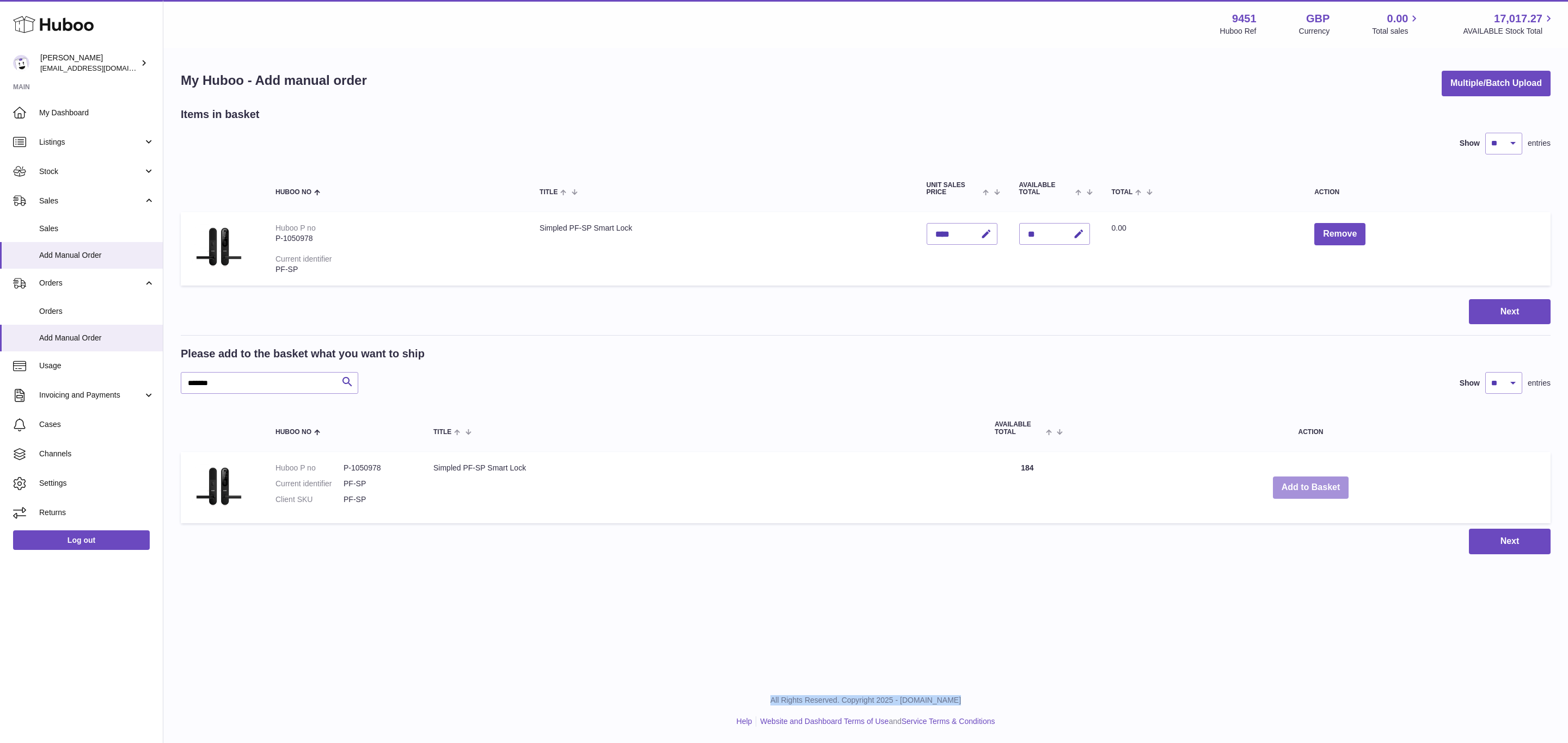
click at [1307, 485] on button "Add to Basket" at bounding box center [1311, 488] width 76 height 22
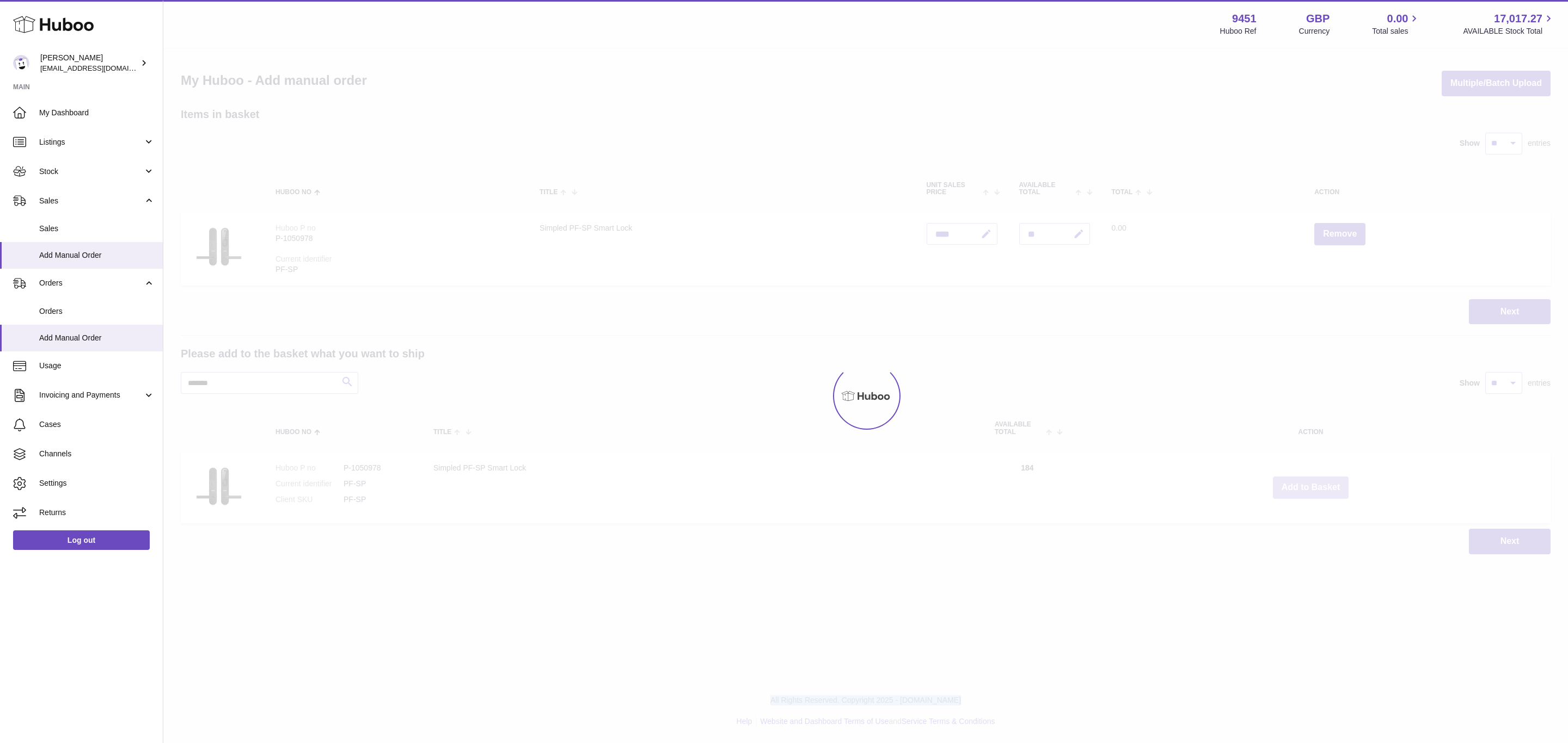
click at [1307, 485] on div at bounding box center [866, 396] width 1405 height 695
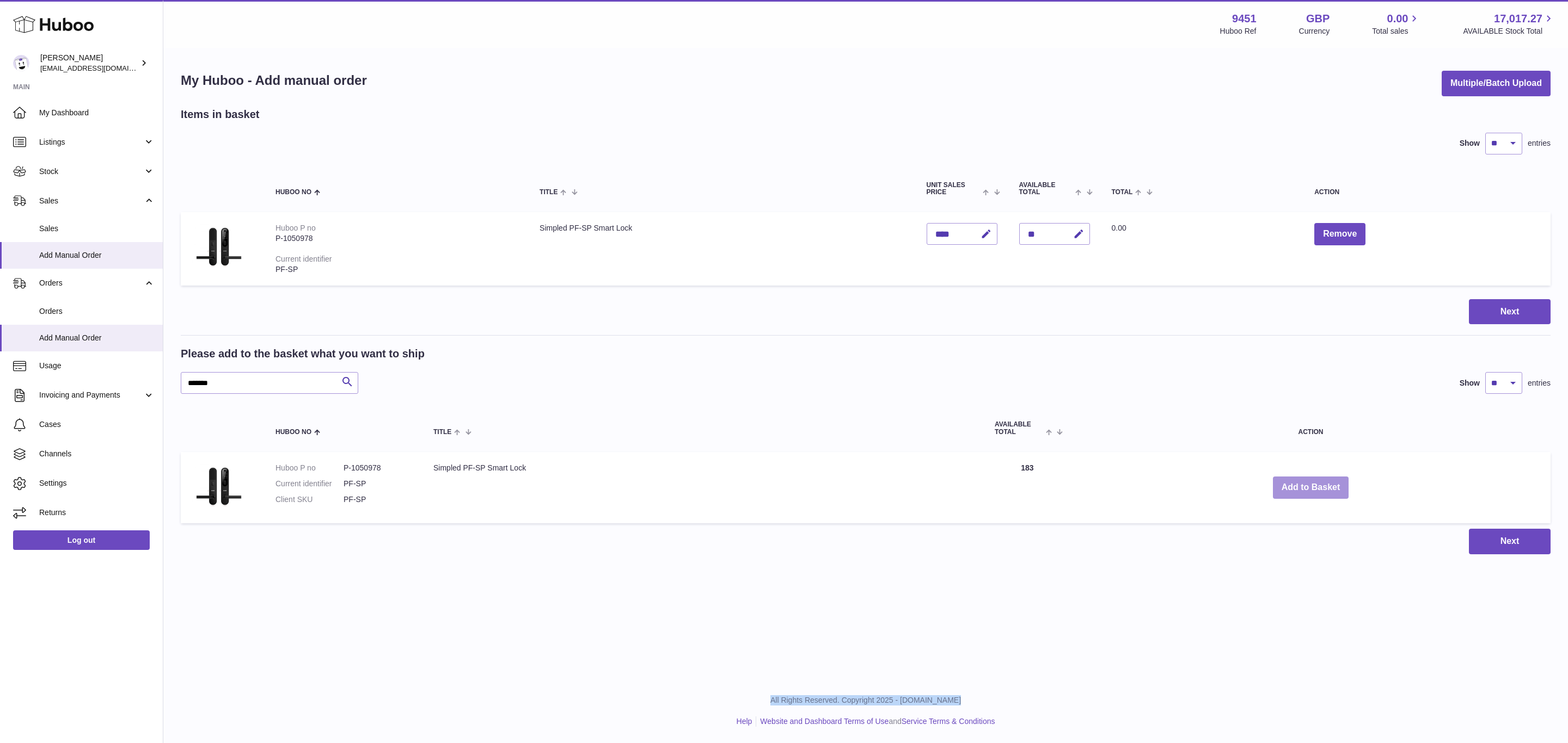
click at [1334, 493] on button "Add to Basket" at bounding box center [1311, 488] width 76 height 22
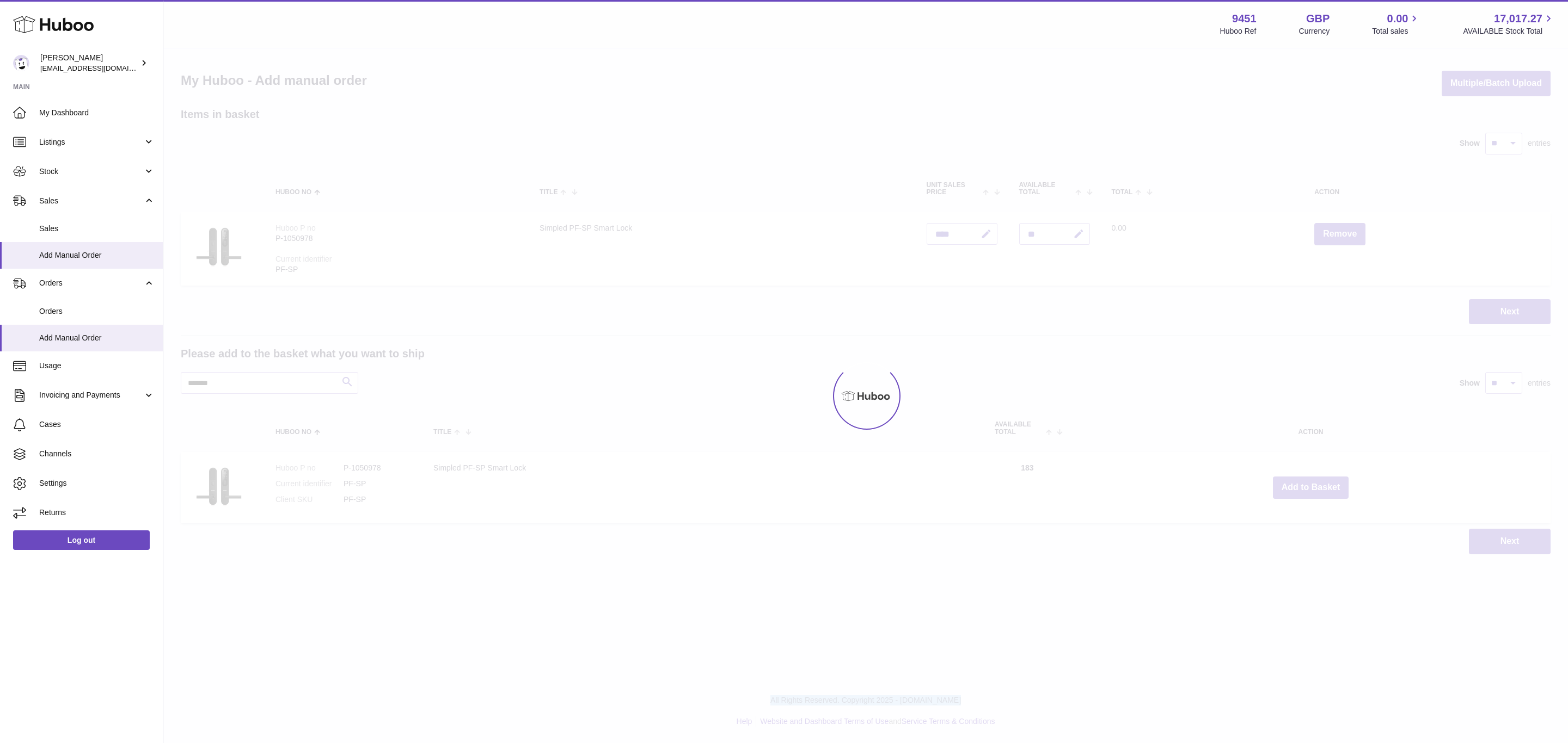
click at [1327, 489] on div at bounding box center [866, 396] width 1405 height 695
drag, startPoint x: 1327, startPoint y: 489, endPoint x: 1319, endPoint y: 485, distance: 8.9
click at [1320, 485] on div at bounding box center [866, 396] width 1405 height 695
click at [1319, 485] on div "Menu Huboo 9451 Huboo Ref GBP Currency 0.00 Total sales 17,017.27 AVAILABLE Sto…" at bounding box center [866, 288] width 1405 height 577
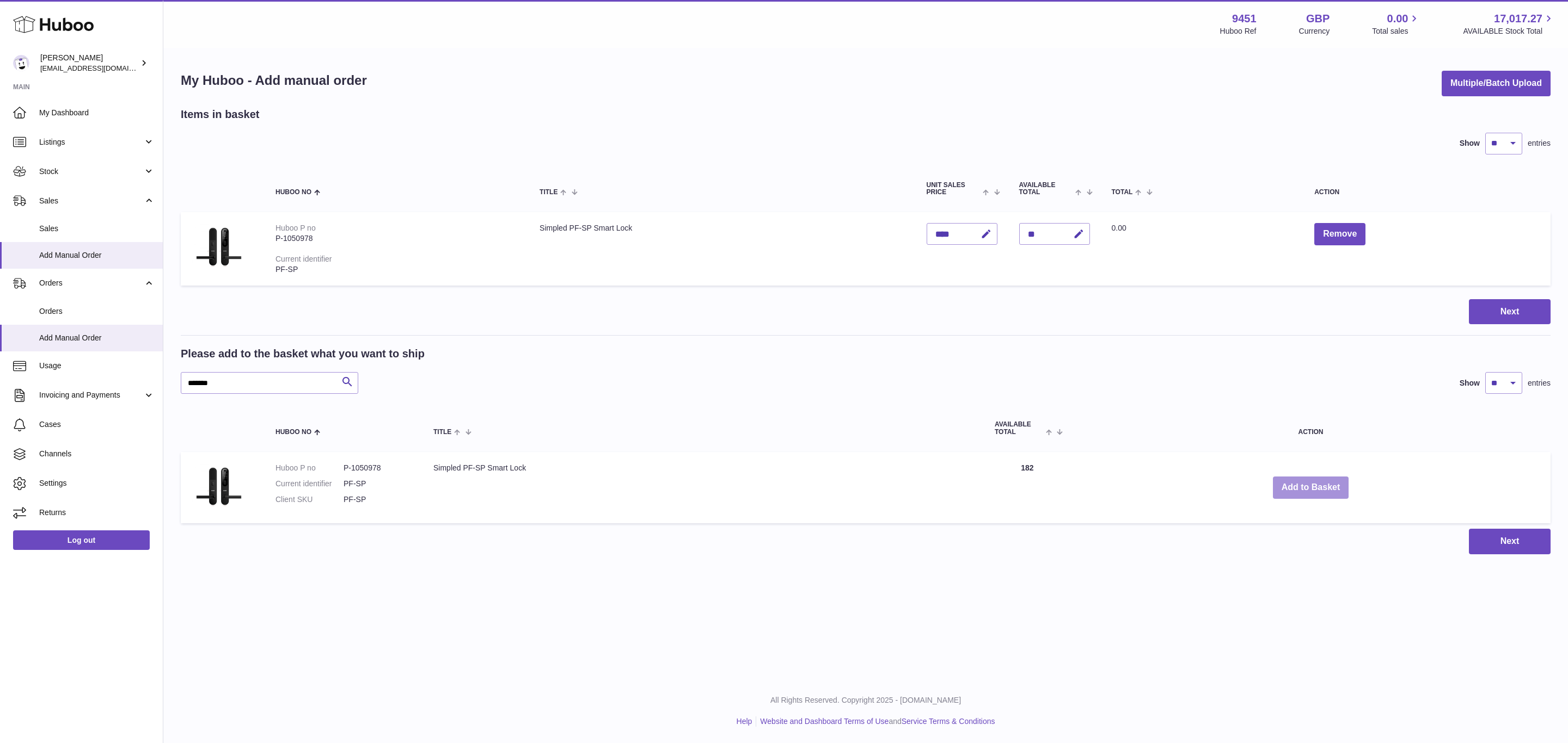
click at [1317, 485] on button "Add to Basket" at bounding box center [1311, 488] width 76 height 22
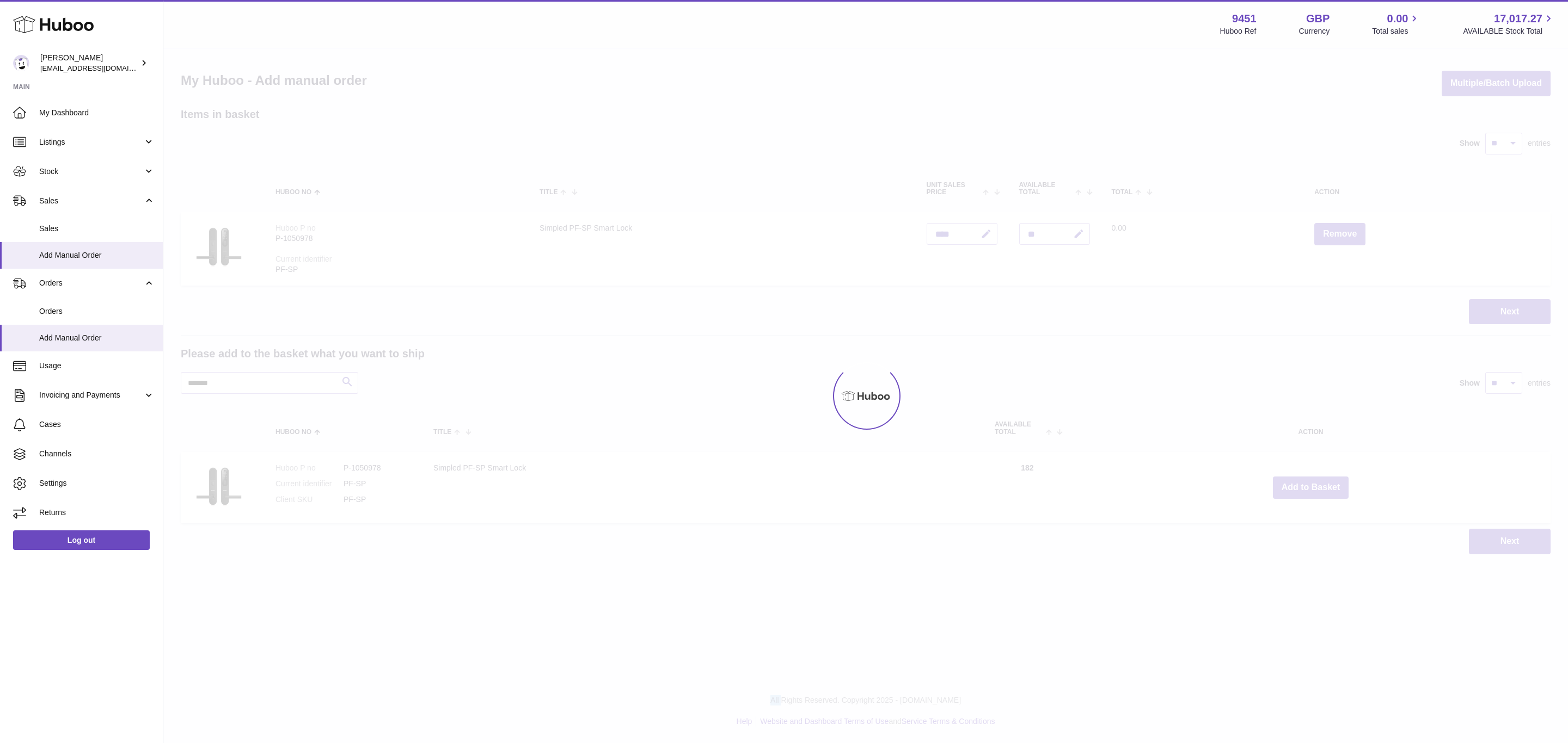
click at [1316, 484] on div at bounding box center [866, 396] width 1405 height 695
click at [1314, 484] on div at bounding box center [866, 396] width 1405 height 695
click at [1314, 484] on div "Menu Huboo 9451 Huboo Ref GBP Currency 0.00 Total sales 17,017.27 AVAILABLE Sto…" at bounding box center [866, 288] width 1405 height 577
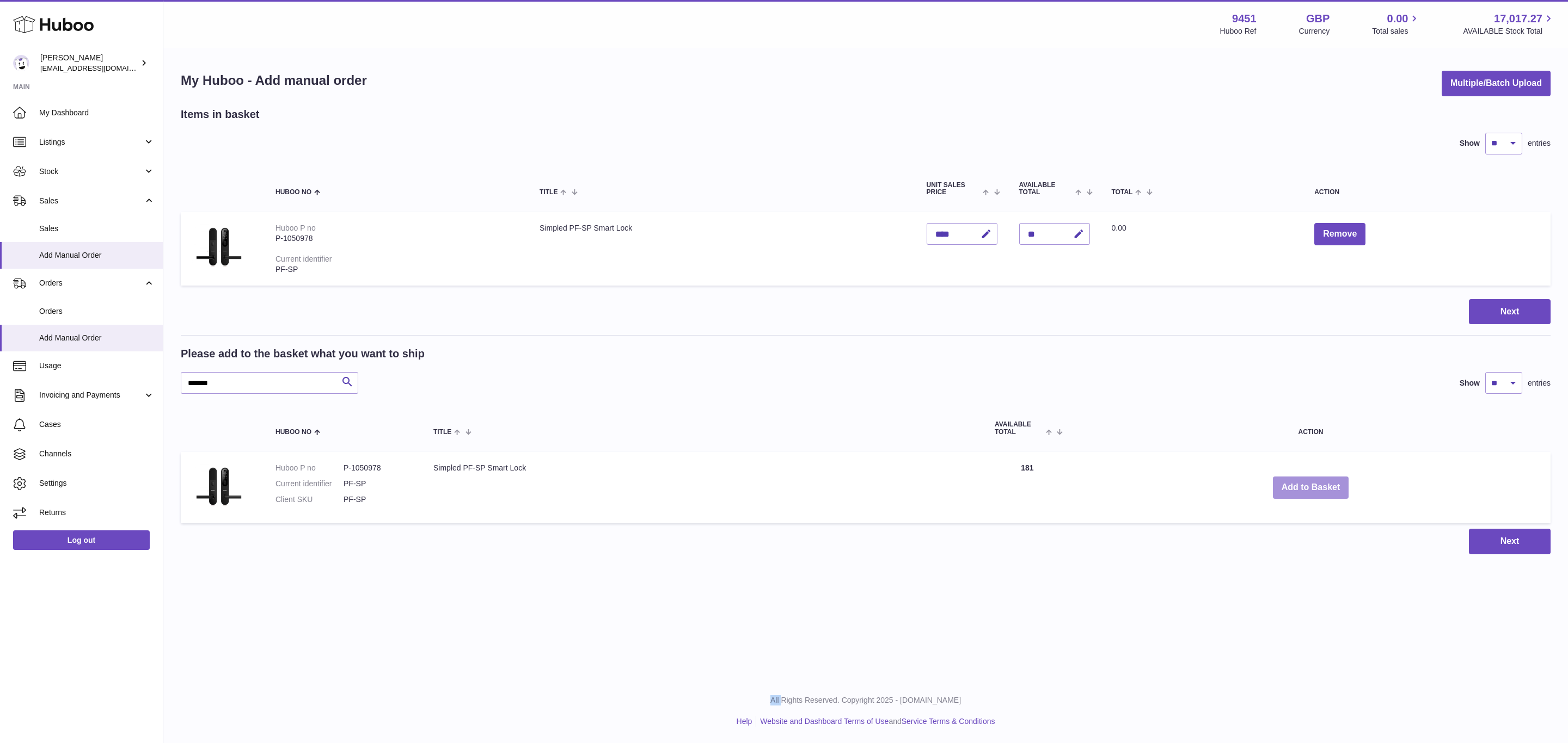
click at [1314, 484] on button "Add to Basket" at bounding box center [1311, 488] width 76 height 22
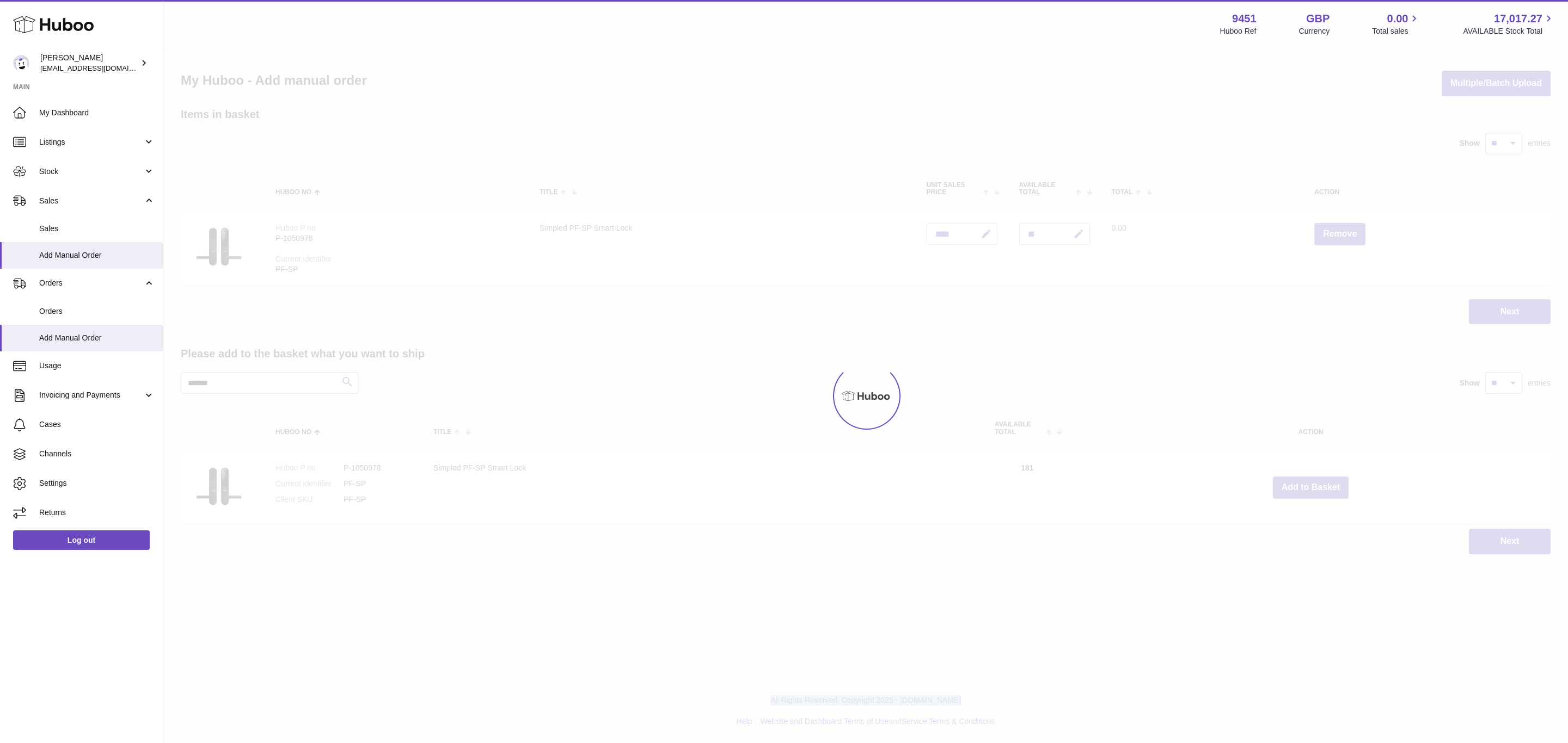
click at [1314, 484] on div at bounding box center [866, 396] width 1405 height 695
click at [1313, 485] on div at bounding box center [866, 396] width 1405 height 695
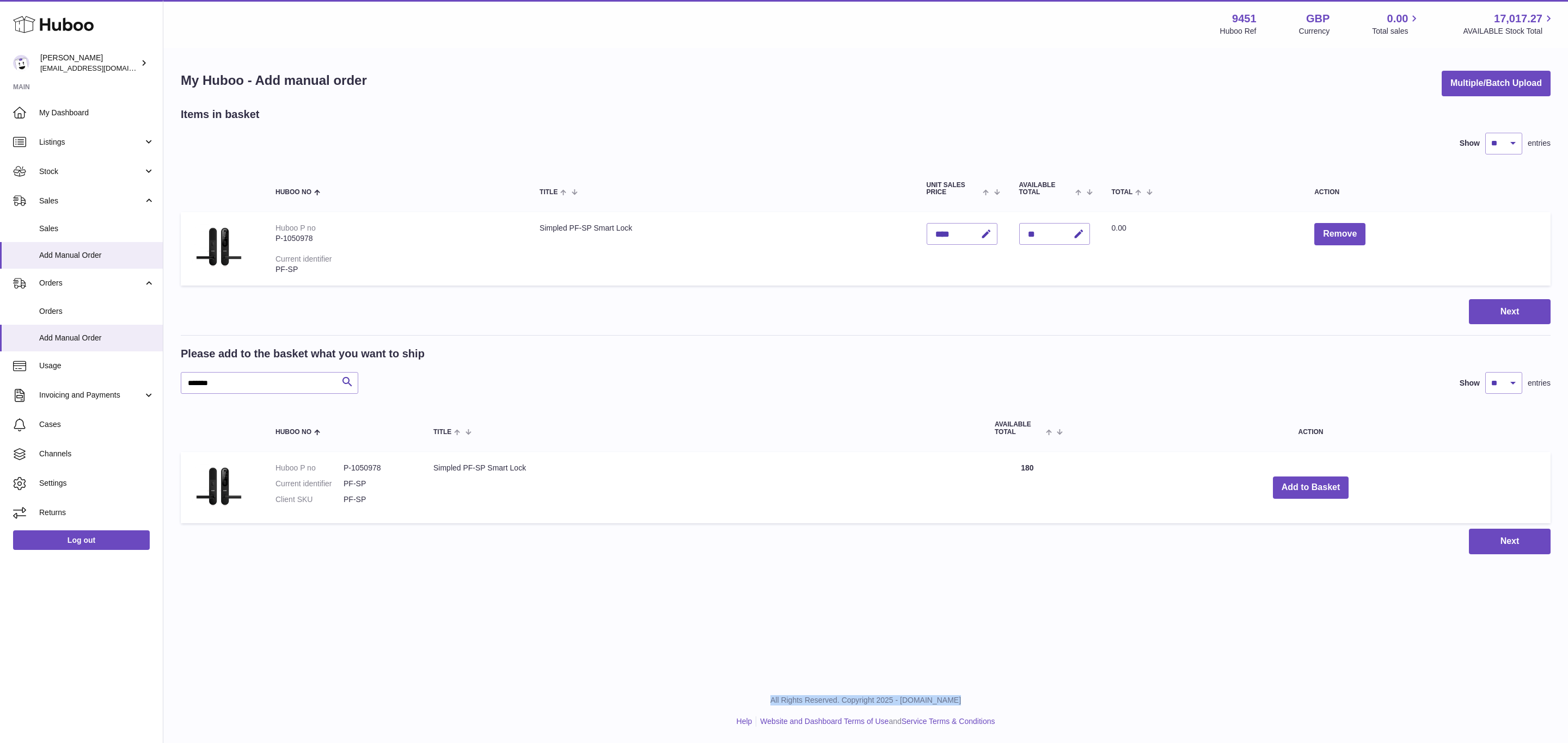
click at [1313, 485] on div "Menu Huboo 9451 Huboo Ref GBP Currency 0.00 Total sales 17,017.27 AVAILABLE Sto…" at bounding box center [866, 288] width 1405 height 577
click at [1313, 485] on button "Add to Basket" at bounding box center [1311, 488] width 76 height 22
click at [0, 485] on div at bounding box center [0, 372] width 0 height 743
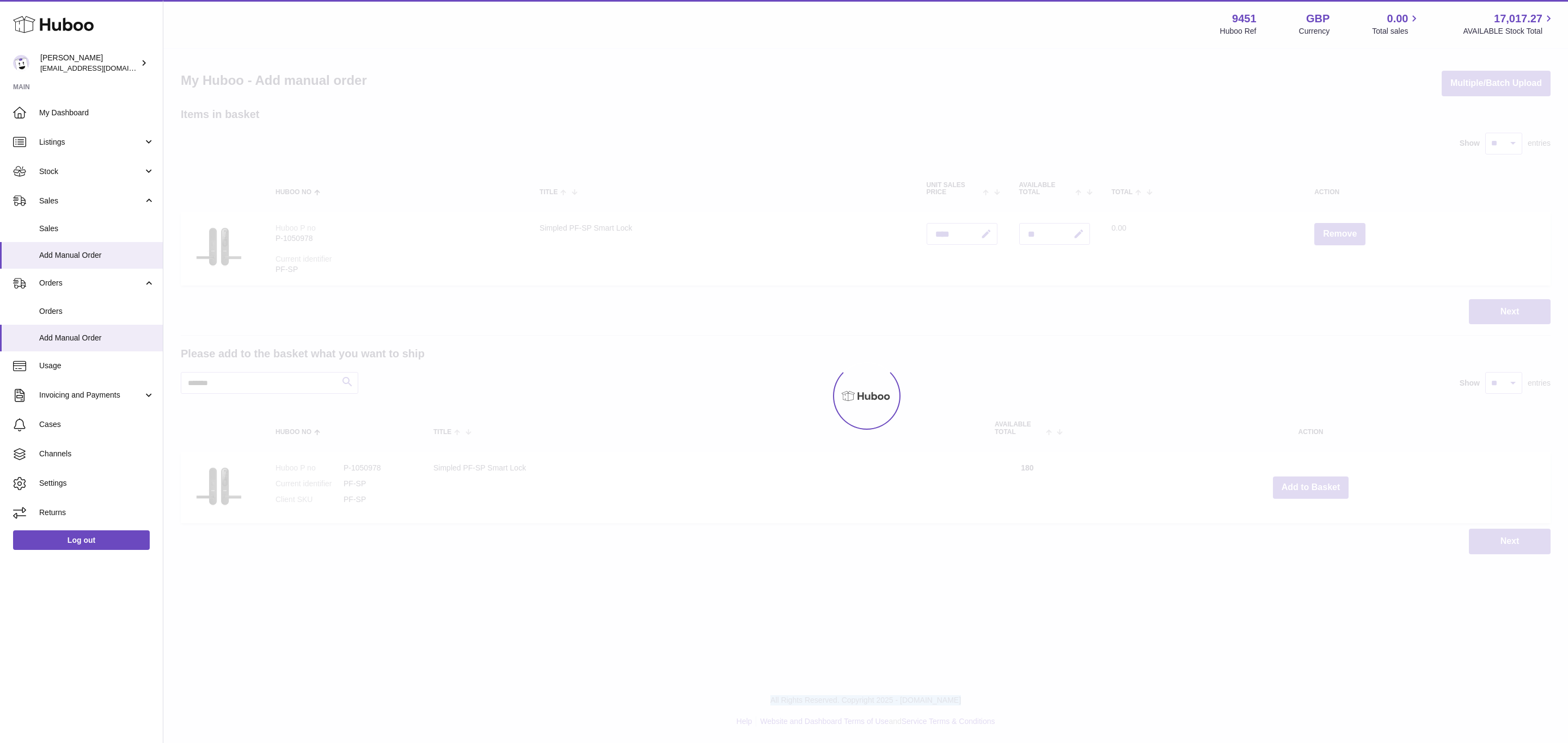
click at [1313, 485] on div at bounding box center [866, 396] width 1405 height 695
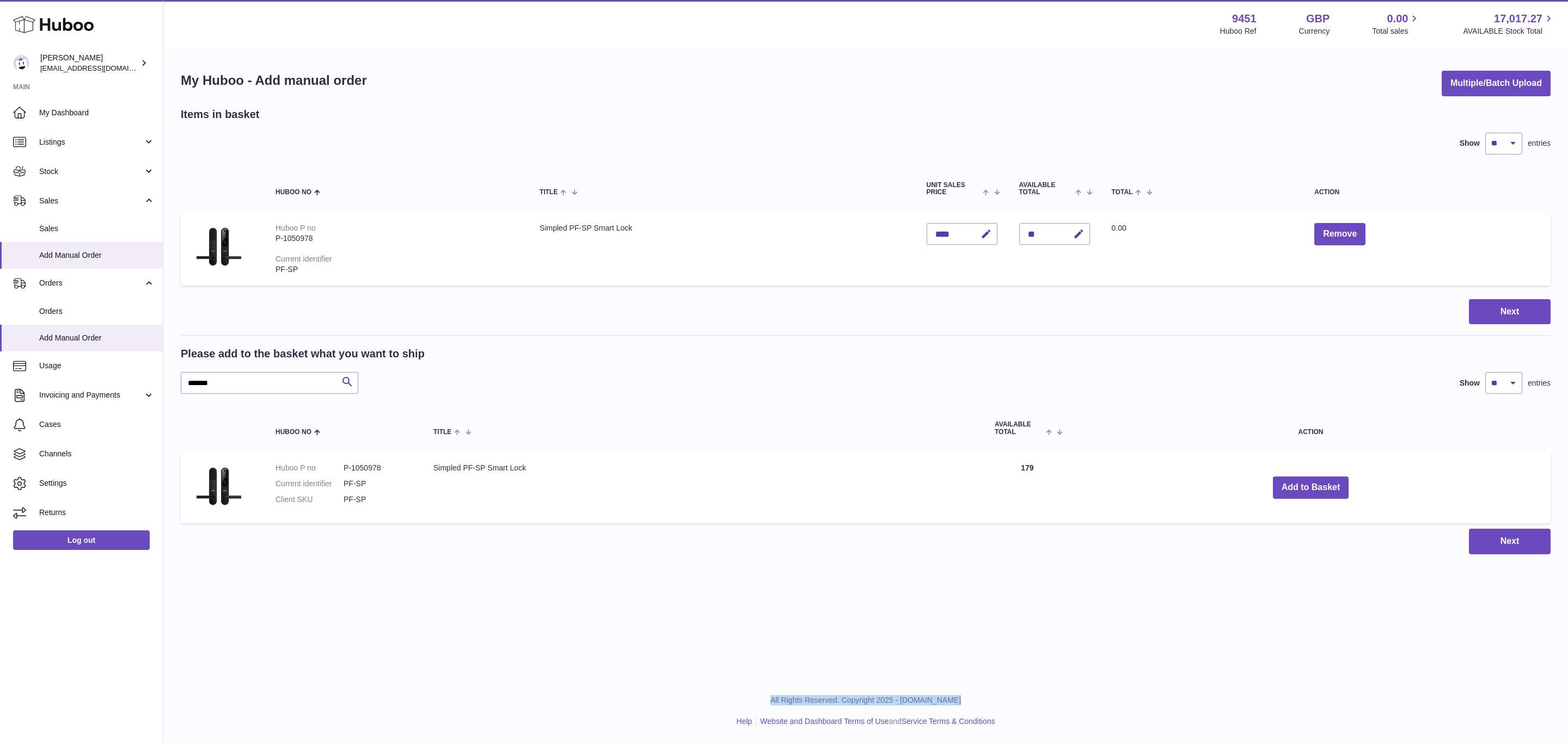
click at [1313, 485] on div "Menu Huboo 9451 Huboo Ref GBP Currency 0.00 Total sales 17,017.27 AVAILABLE Sto…" at bounding box center [866, 288] width 1405 height 577
click at [1313, 485] on button "Add to Basket" at bounding box center [1311, 488] width 76 height 22
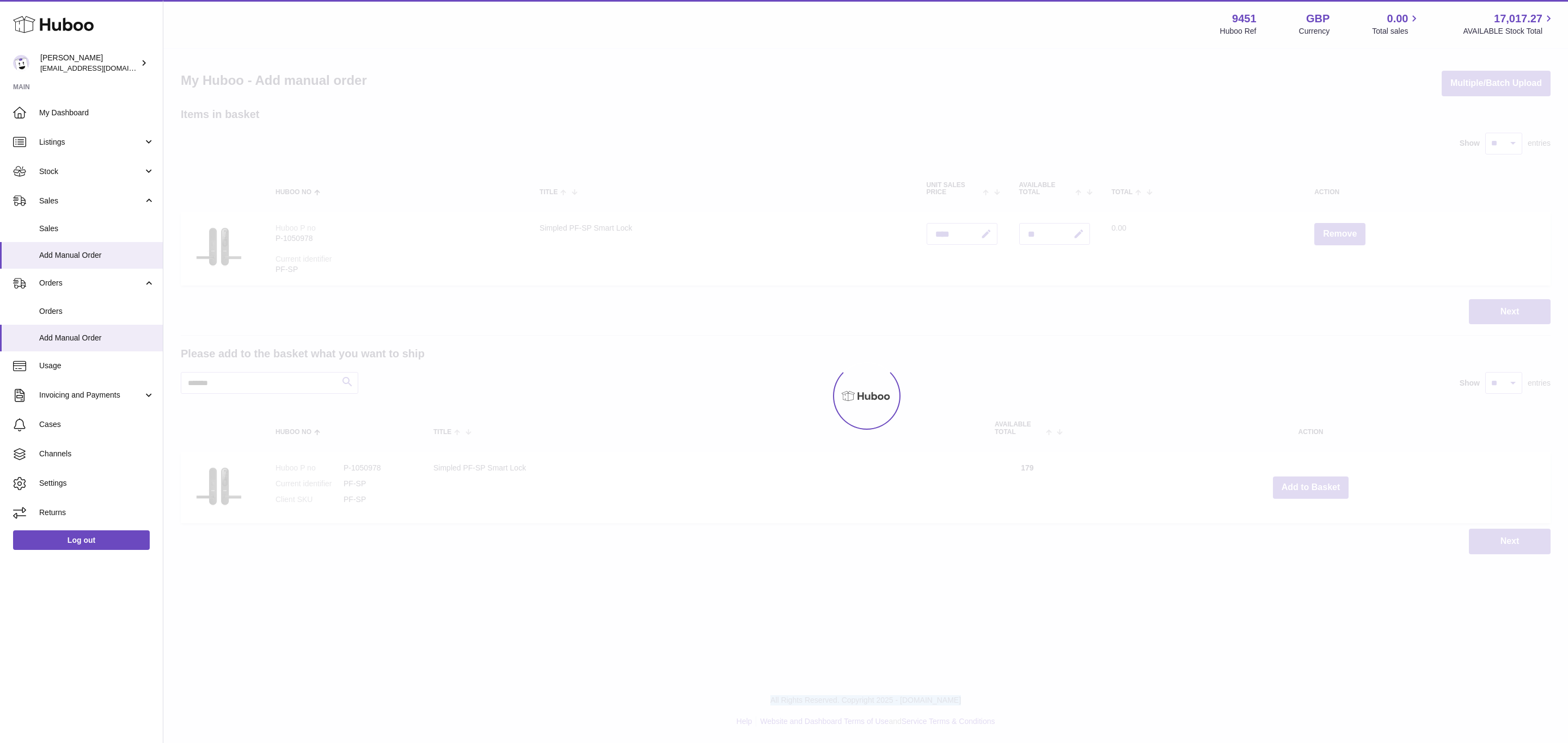
click at [1313, 485] on div at bounding box center [866, 396] width 1405 height 695
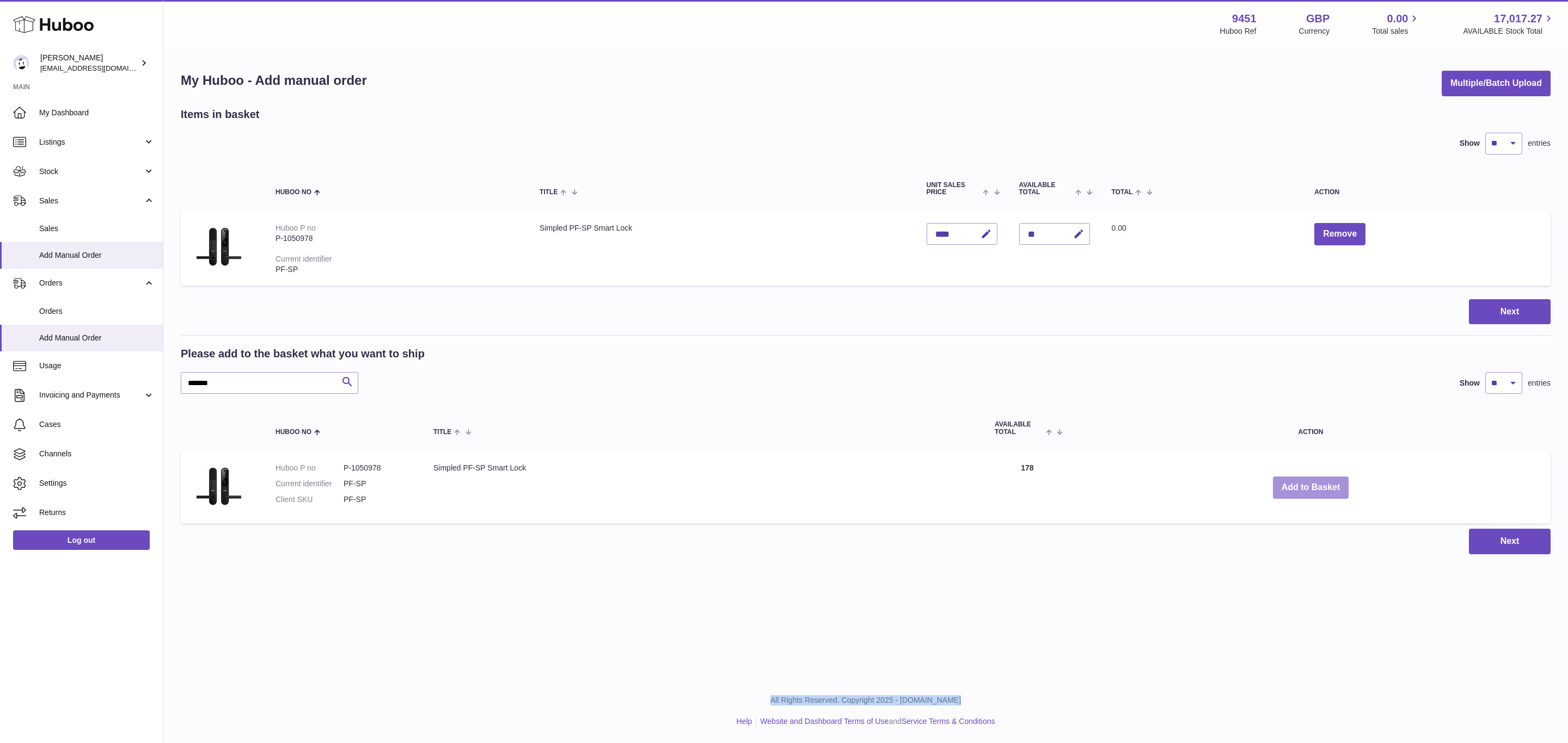
click at [1313, 485] on button "Add to Basket" at bounding box center [1311, 488] width 76 height 22
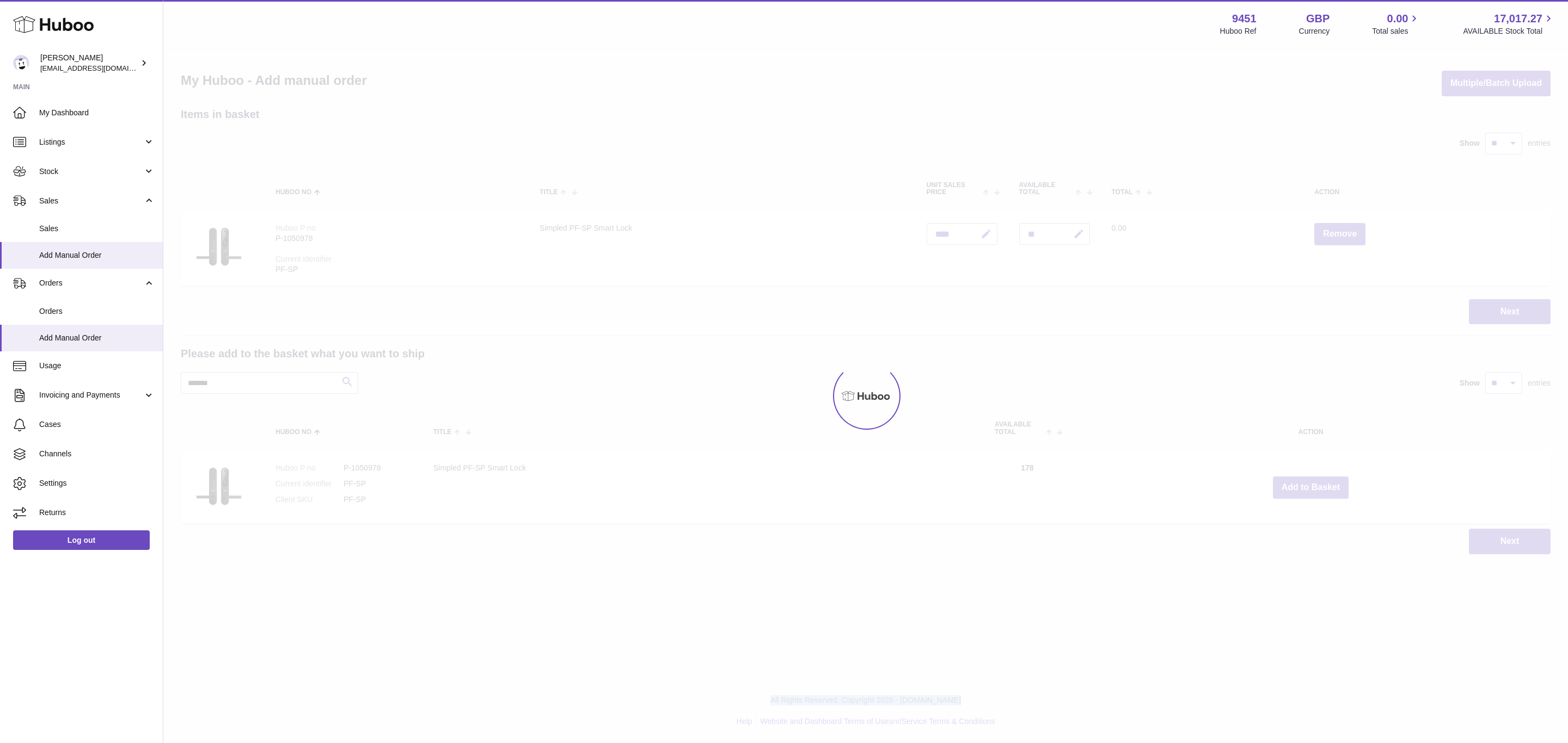
click at [1313, 485] on div at bounding box center [866, 396] width 1405 height 695
click at [1313, 485] on button "Add to Basket" at bounding box center [1311, 488] width 76 height 22
click at [1313, 485] on div at bounding box center [866, 396] width 1405 height 695
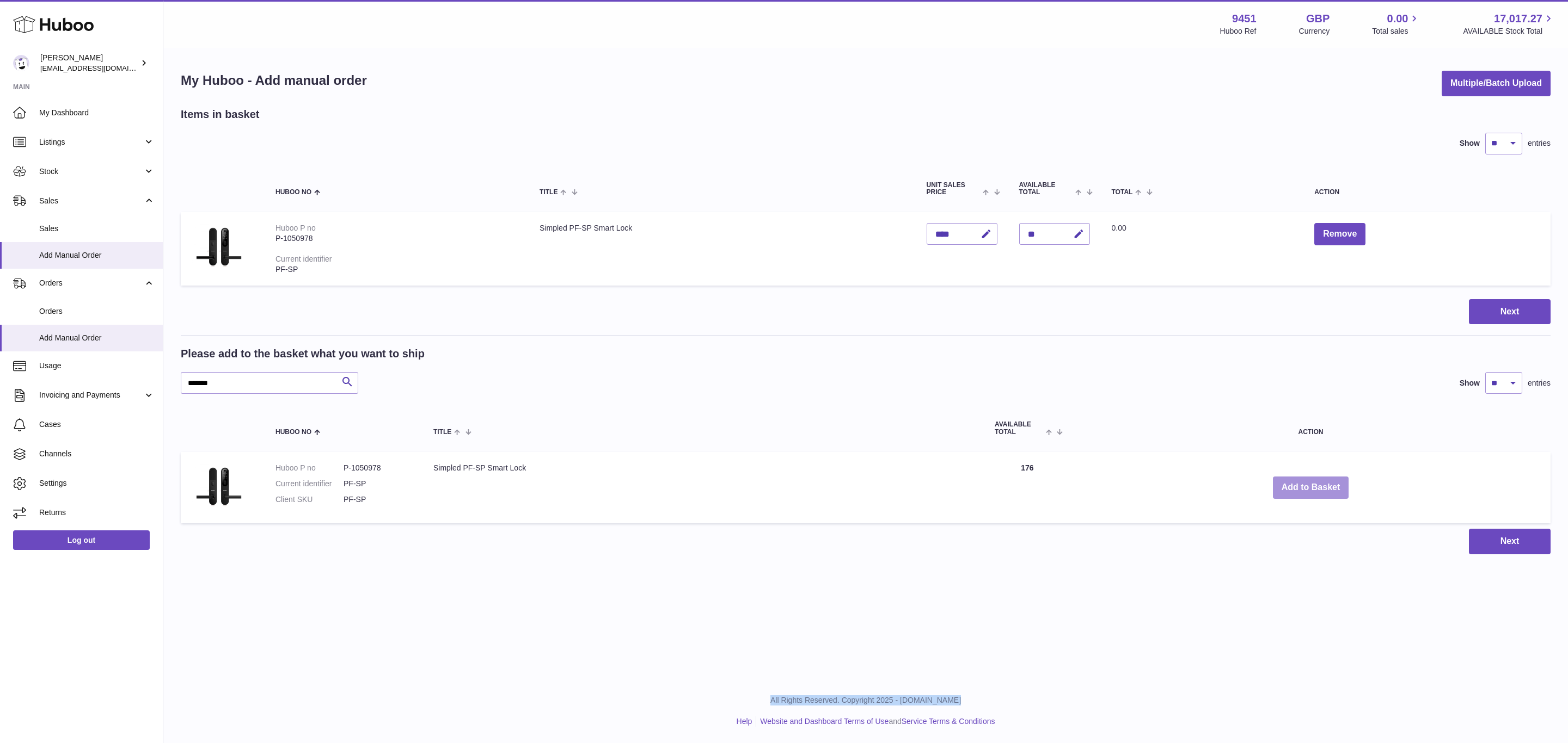
click at [1313, 485] on button "Add to Basket" at bounding box center [1311, 488] width 76 height 22
click at [0, 485] on div at bounding box center [0, 372] width 0 height 743
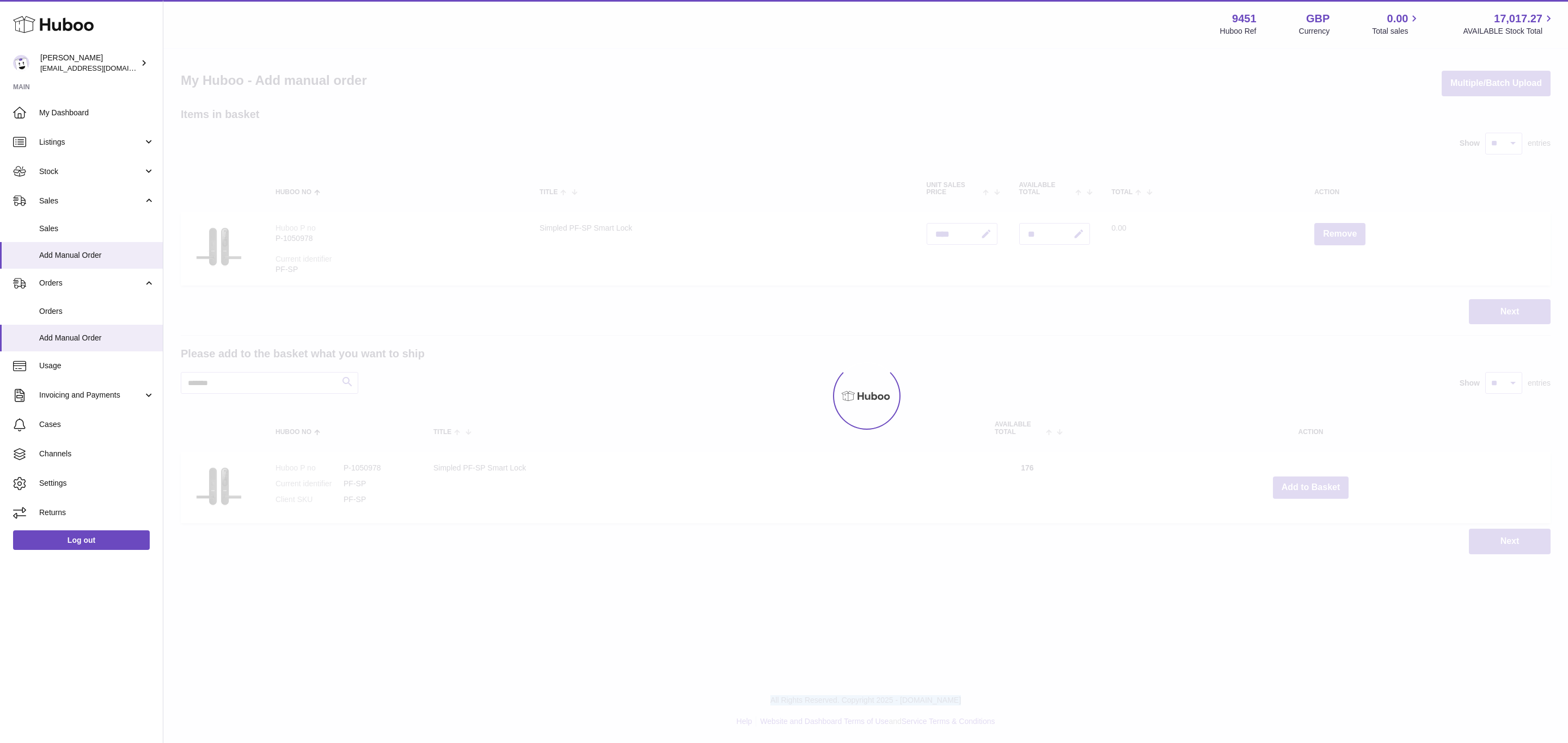
click at [1312, 486] on div at bounding box center [866, 396] width 1405 height 695
click at [1312, 486] on button "Add to Basket" at bounding box center [1311, 488] width 76 height 22
click at [1312, 486] on div at bounding box center [866, 396] width 1405 height 695
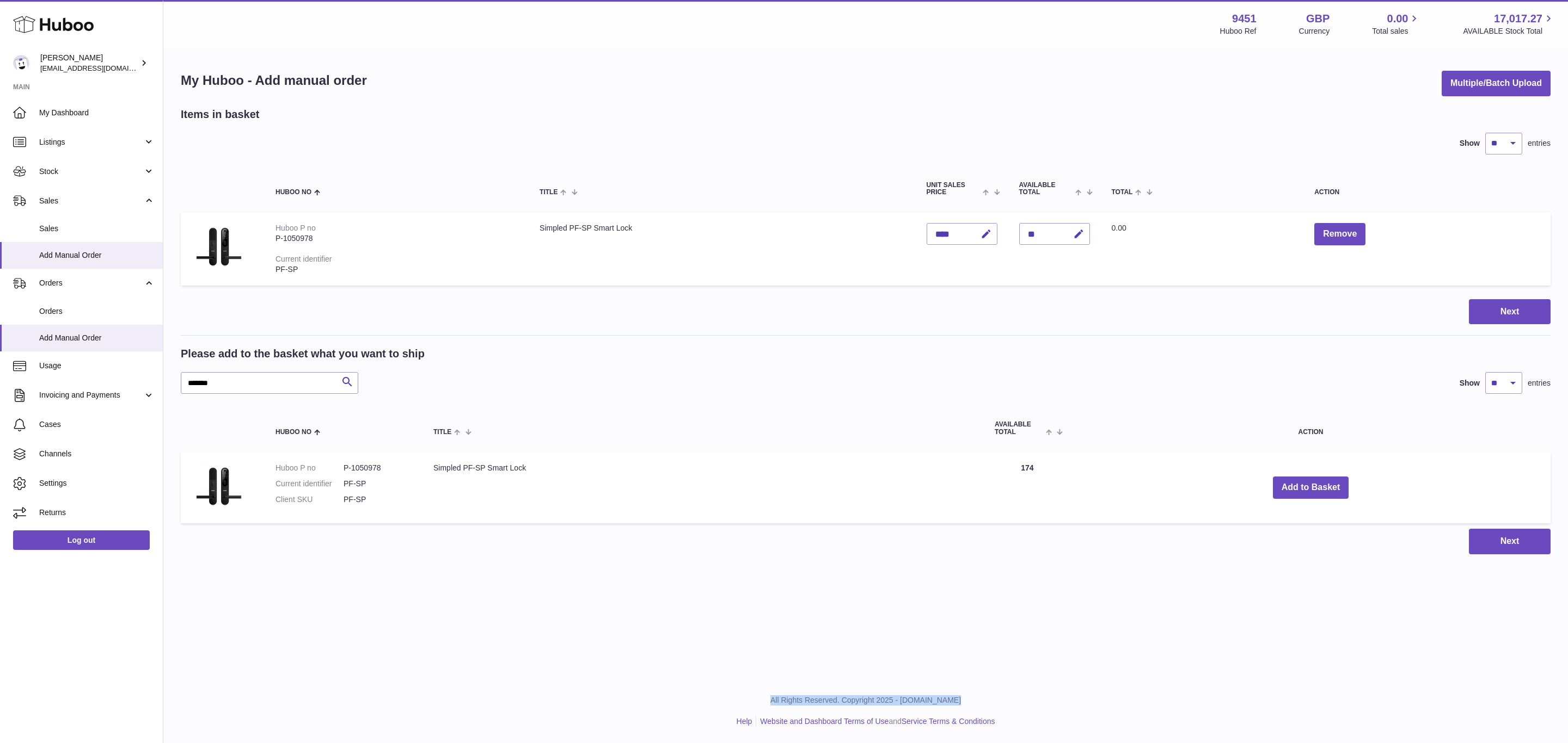
click at [1312, 486] on div "Menu Huboo 9451 Huboo Ref GBP Currency 0.00 Total sales 17,017.27 AVAILABLE Sto…" at bounding box center [866, 288] width 1405 height 577
click at [1312, 486] on button "Add to Basket" at bounding box center [1311, 488] width 76 height 22
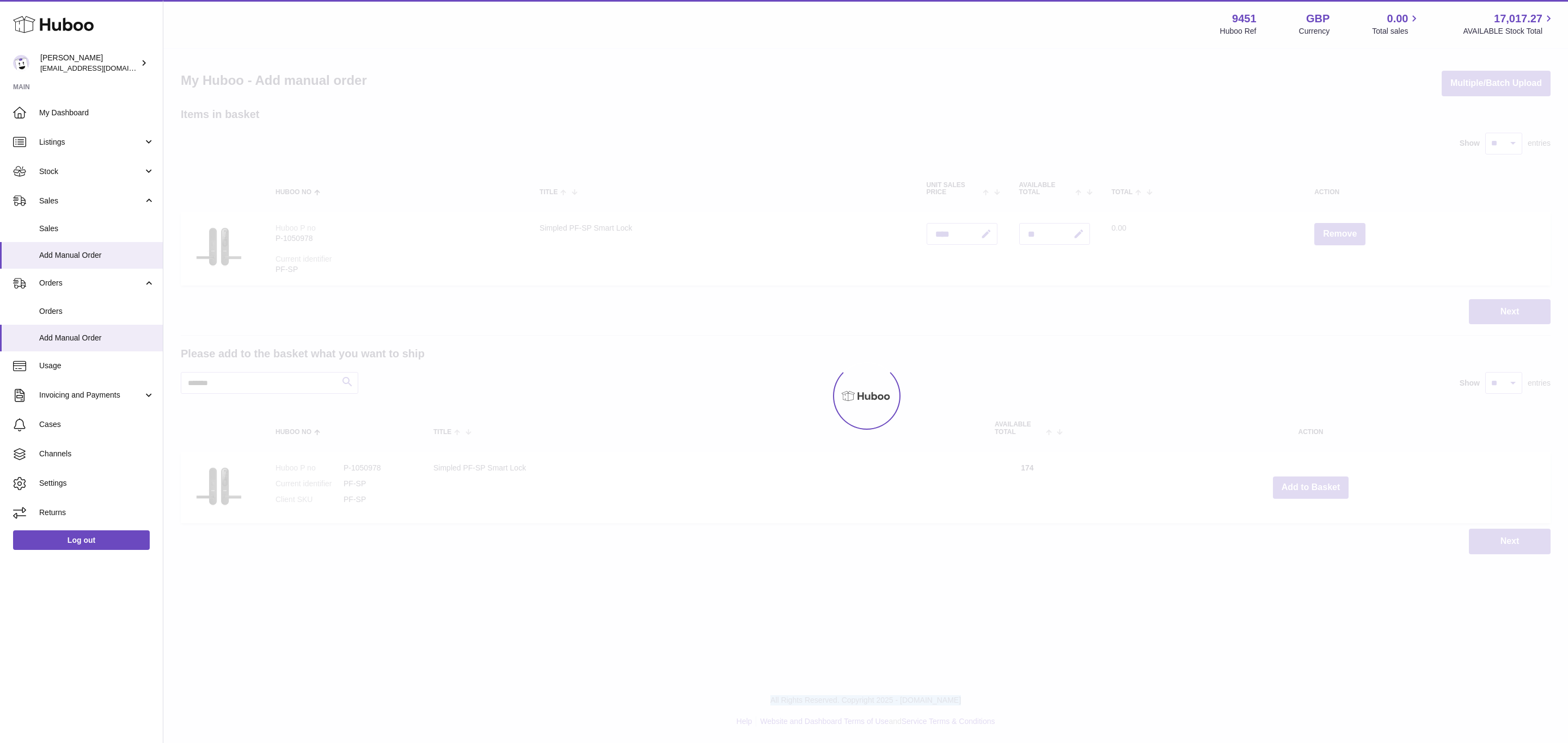
click at [1312, 486] on div at bounding box center [866, 396] width 1405 height 695
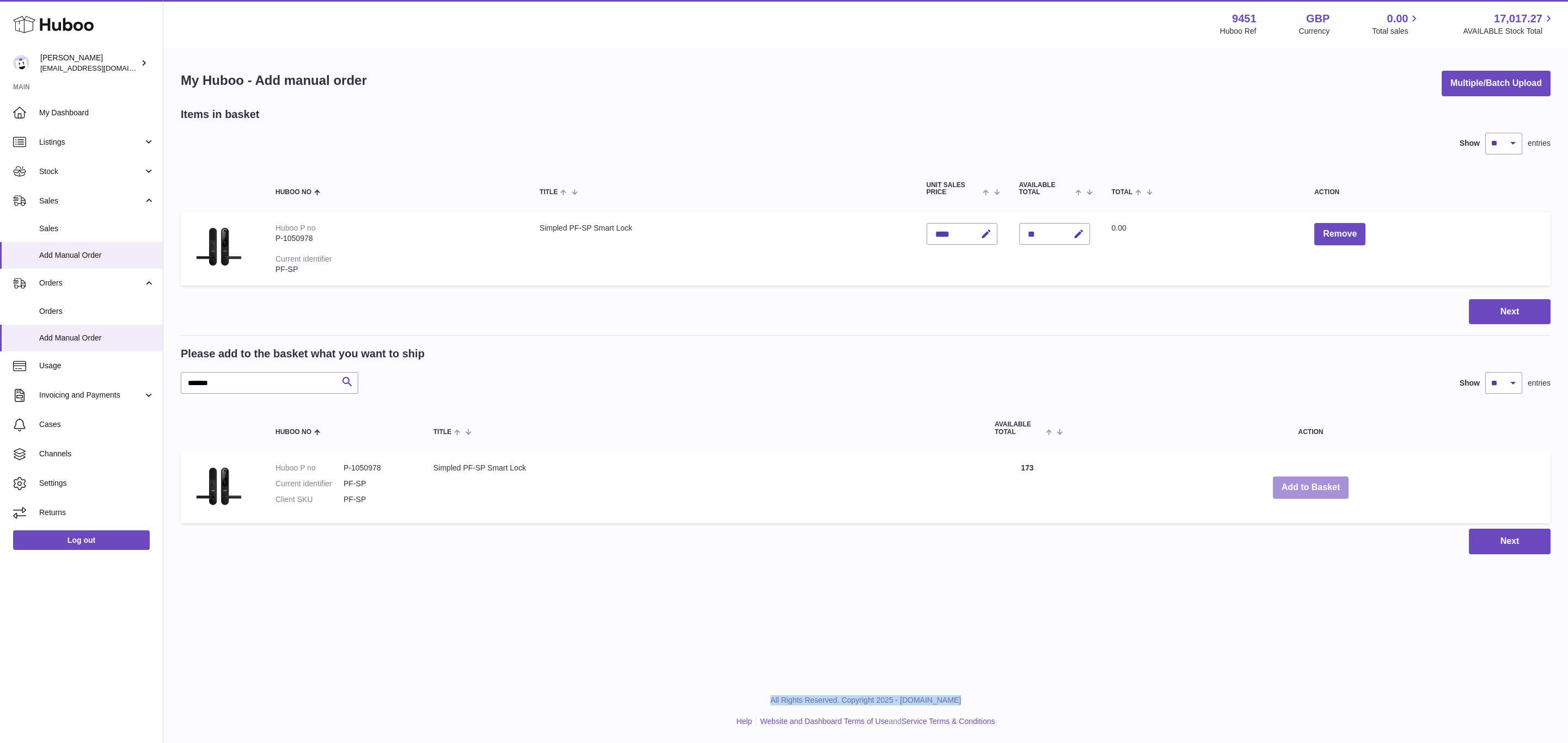
click at [1312, 486] on button "Add to Basket" at bounding box center [1311, 488] width 76 height 22
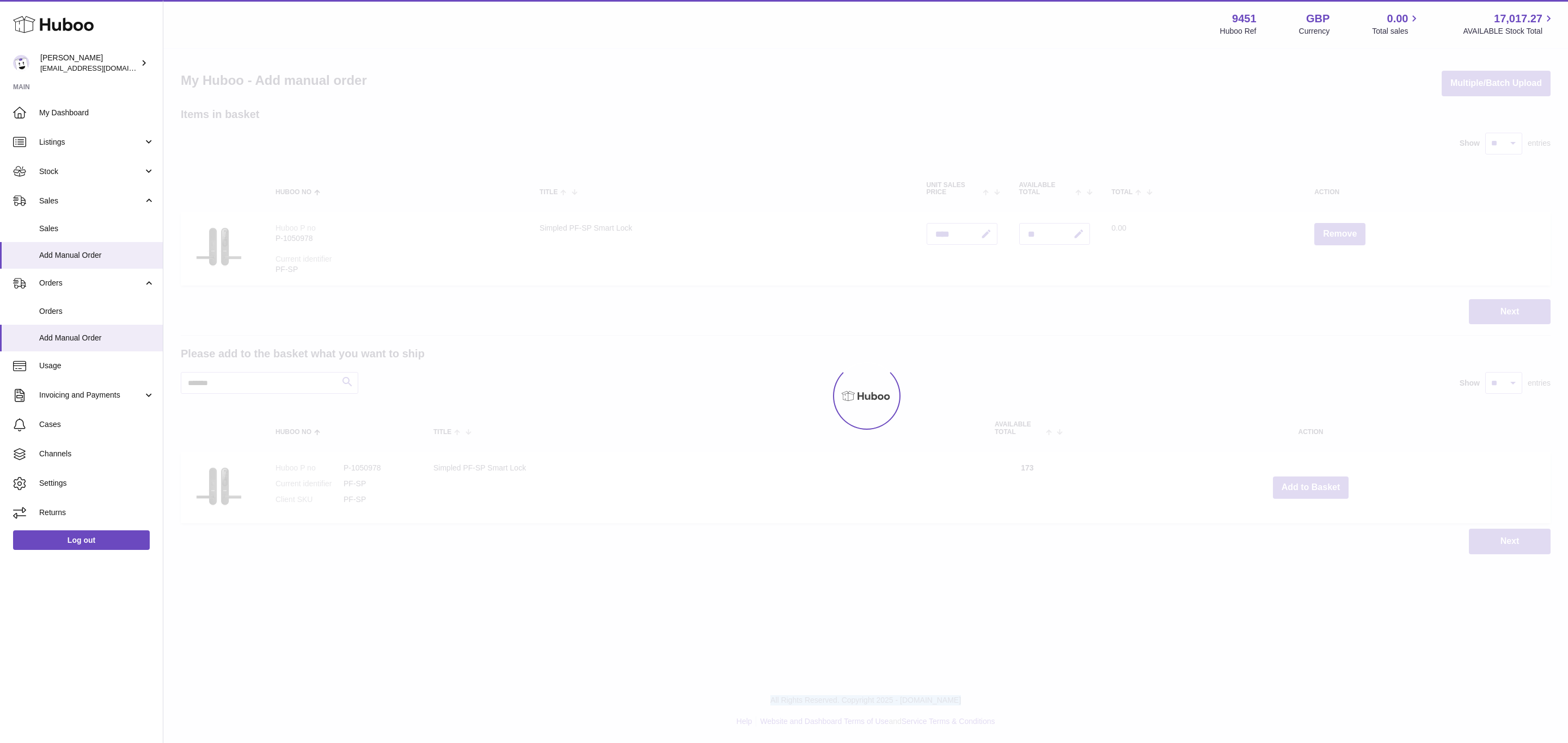
click at [1312, 486] on div at bounding box center [866, 396] width 1405 height 695
click at [1312, 486] on button "Add to Basket" at bounding box center [1311, 488] width 76 height 22
click at [1312, 486] on div at bounding box center [866, 396] width 1405 height 695
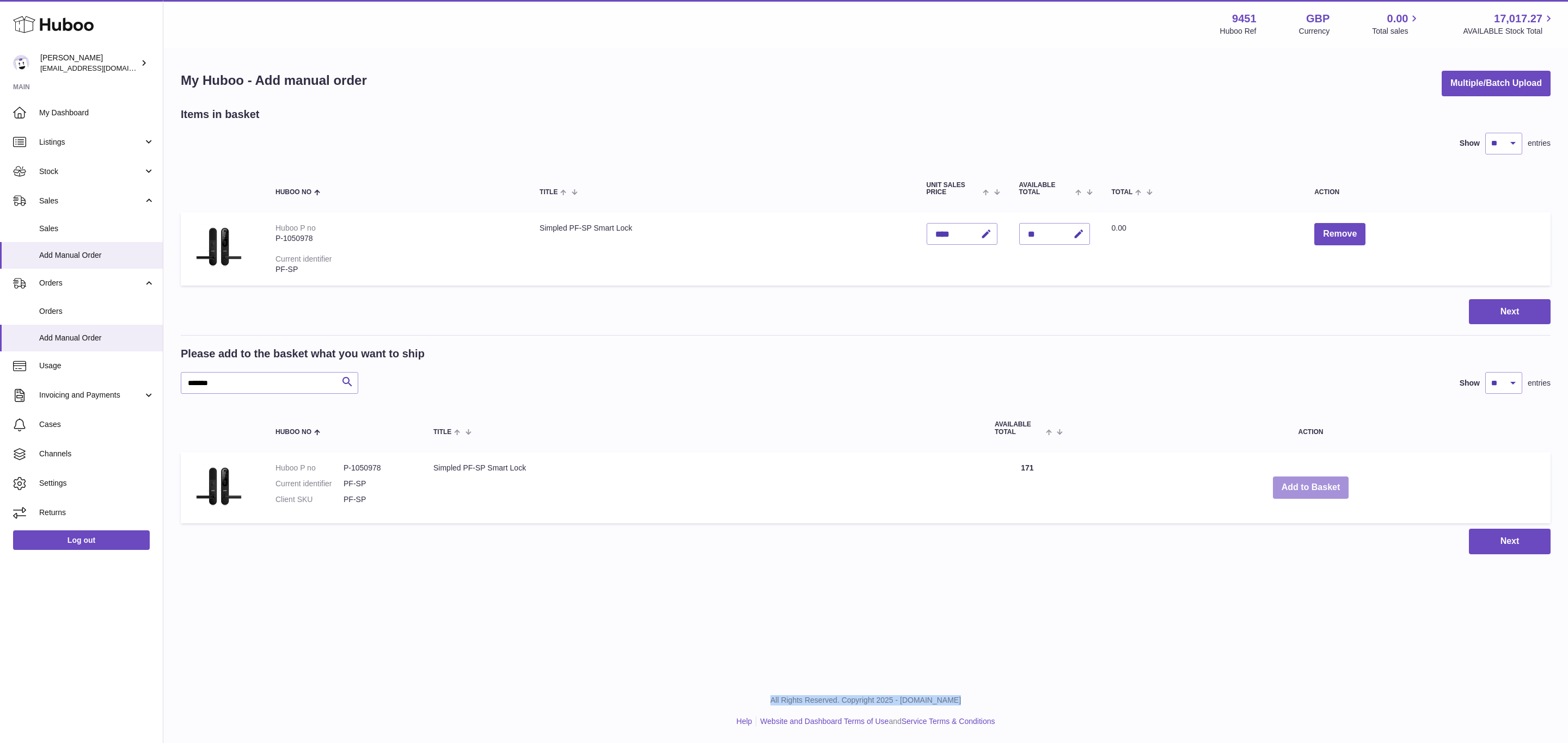
click at [1312, 486] on button "Add to Basket" at bounding box center [1311, 488] width 76 height 22
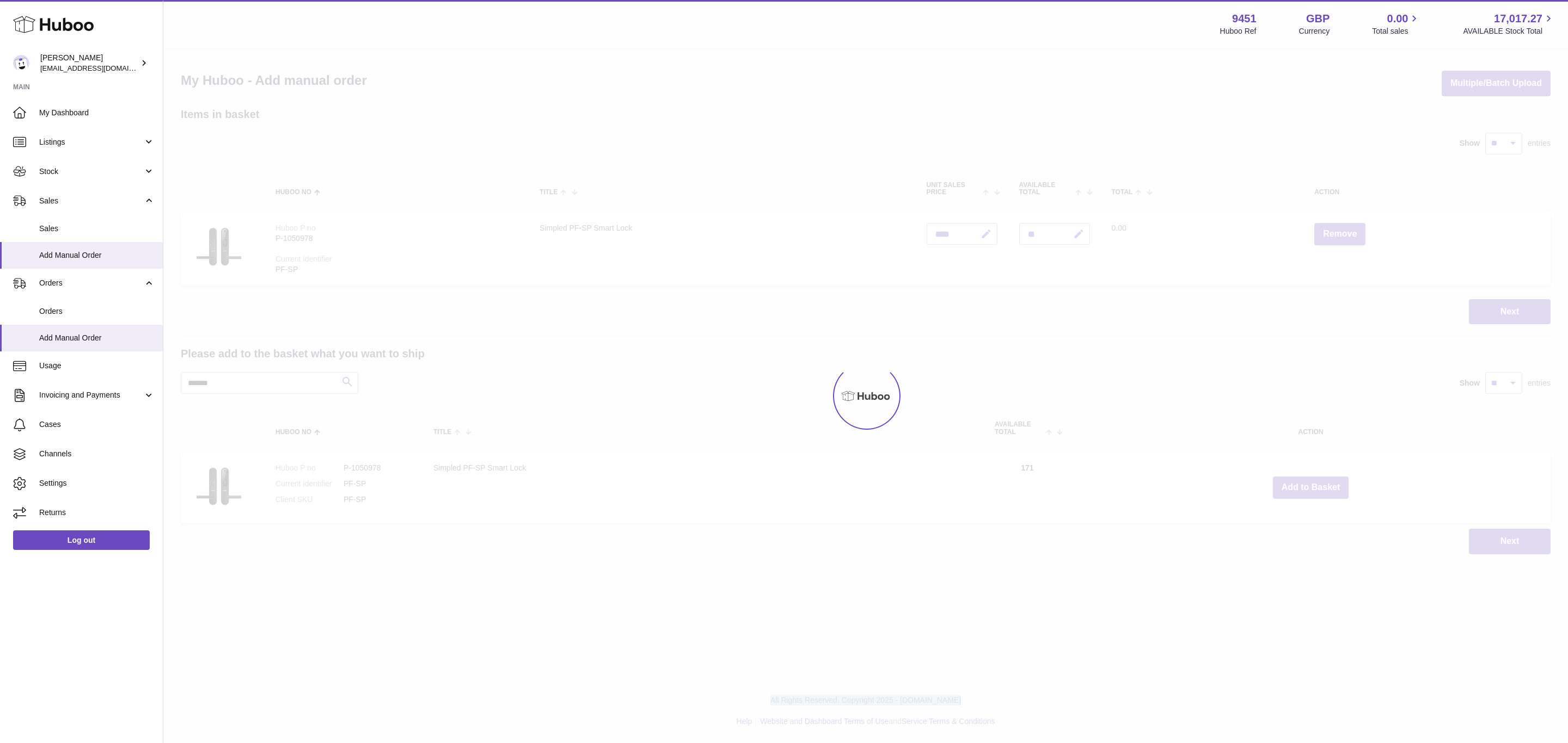
click at [1312, 486] on div at bounding box center [866, 396] width 1405 height 695
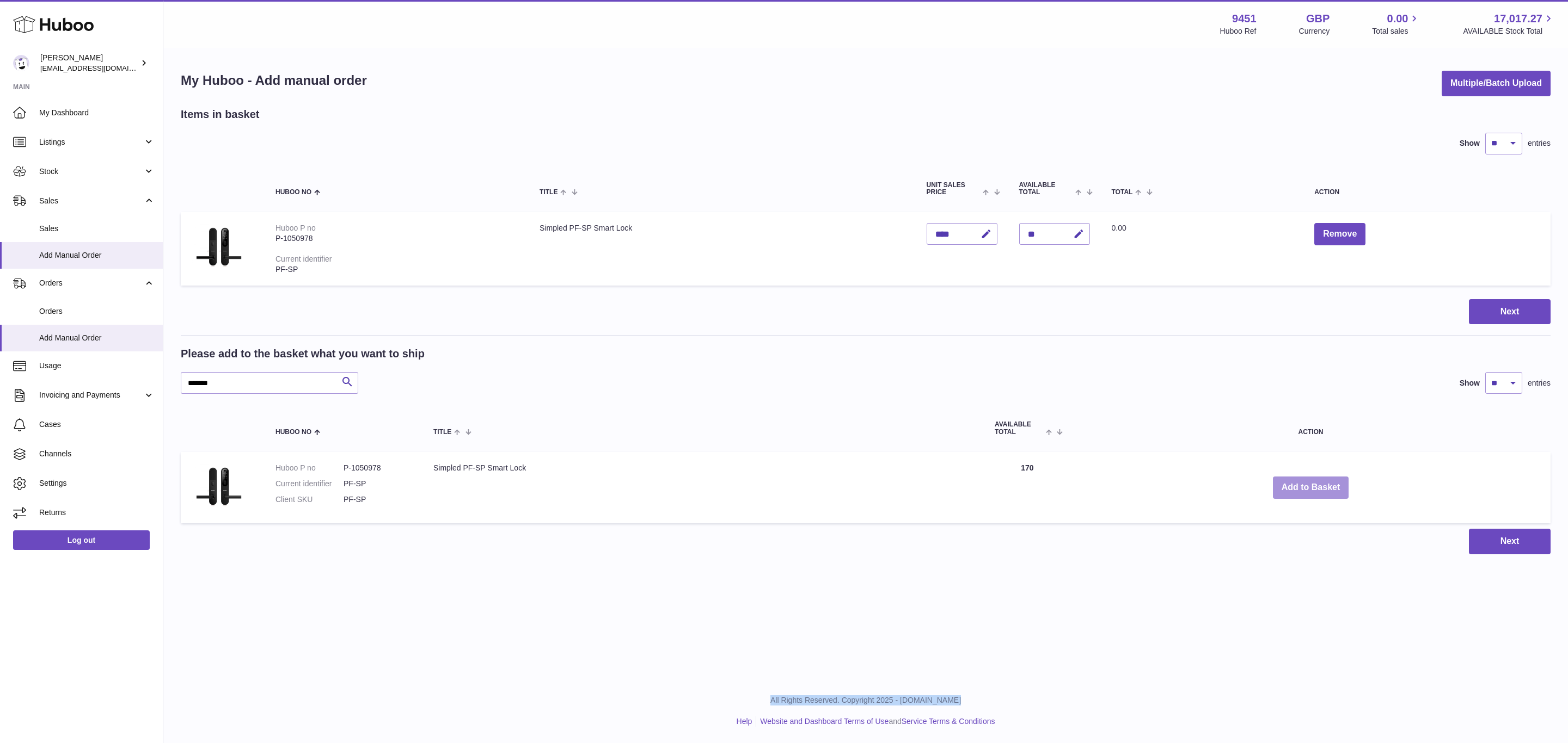
click at [1312, 486] on button "Add to Basket" at bounding box center [1311, 488] width 76 height 22
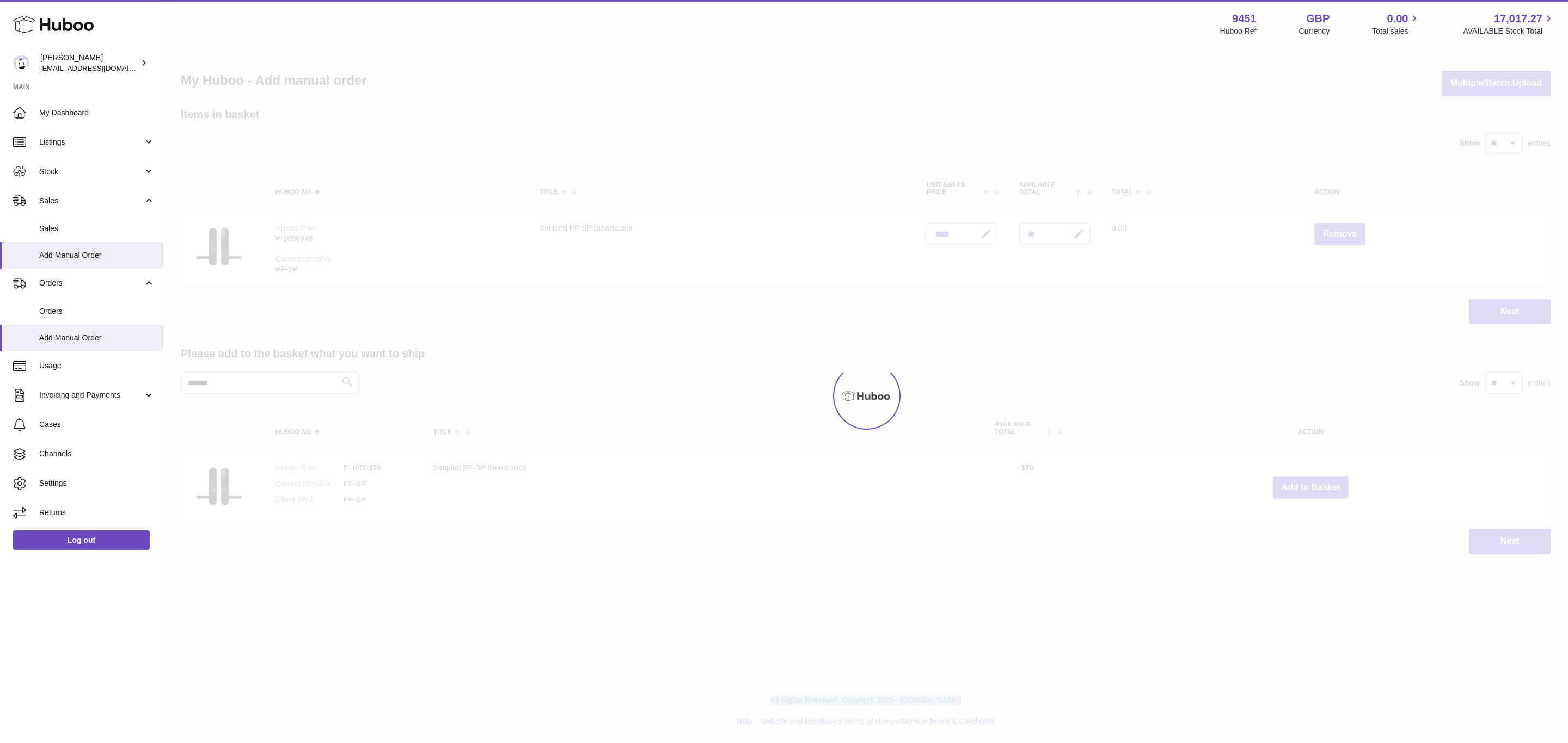
click at [1312, 486] on div at bounding box center [866, 396] width 1405 height 695
click at [1312, 486] on button "Add to Basket" at bounding box center [1311, 488] width 76 height 22
click at [1312, 486] on div at bounding box center [866, 396] width 1405 height 695
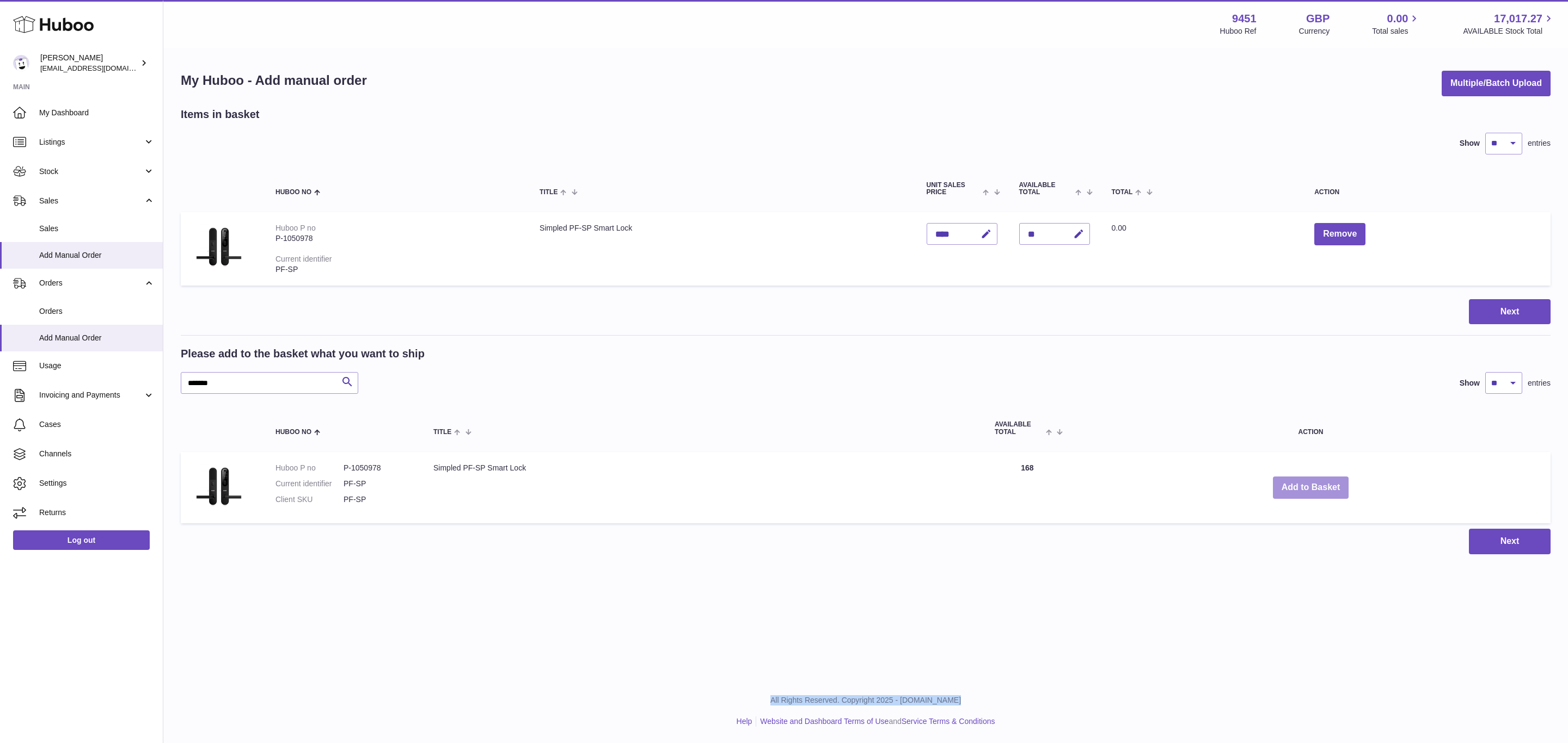
click at [1312, 486] on button "Add to Basket" at bounding box center [1311, 488] width 76 height 22
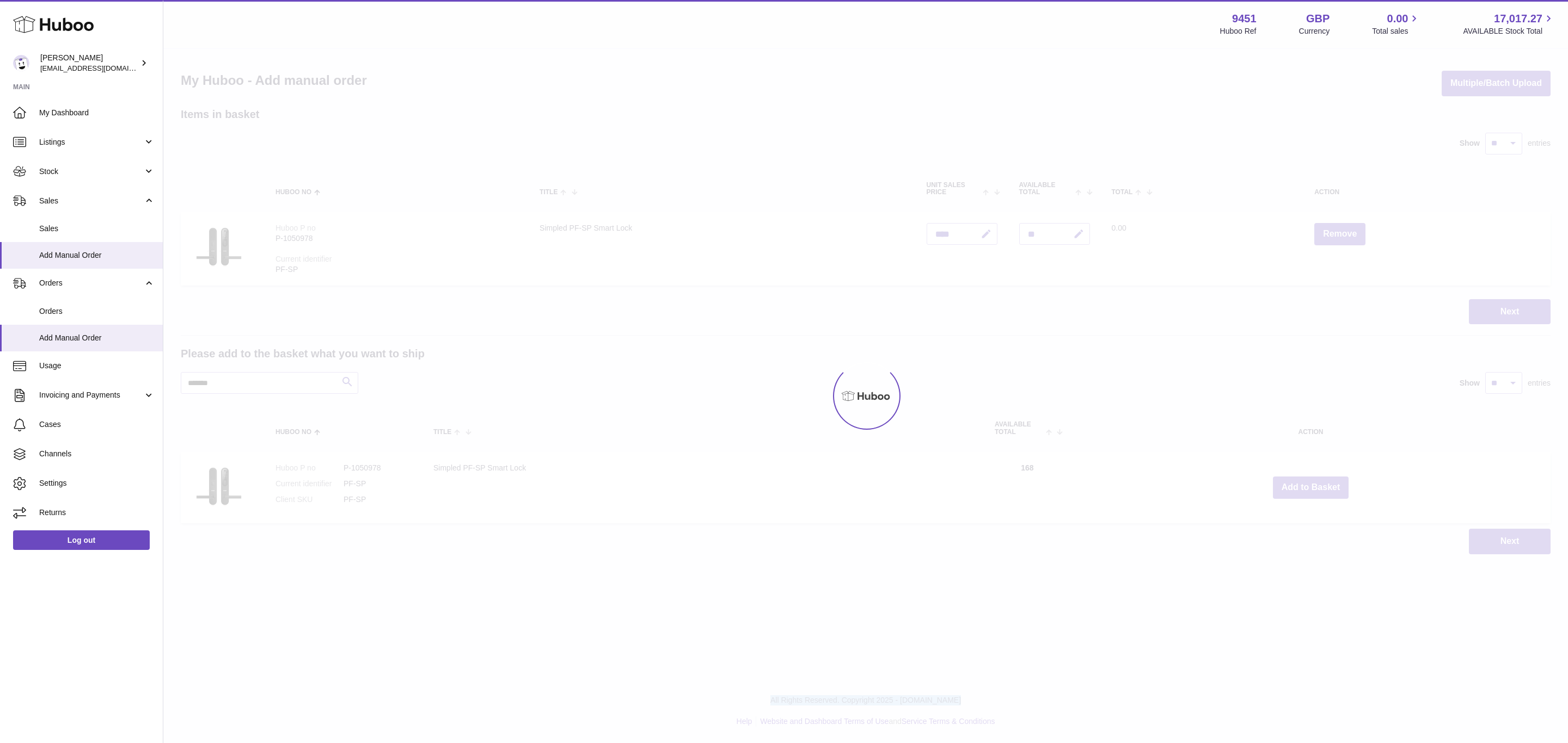
click at [1312, 486] on div at bounding box center [866, 396] width 1405 height 695
click at [1312, 486] on button "Add to Basket" at bounding box center [1311, 488] width 76 height 22
click at [1312, 486] on div at bounding box center [866, 396] width 1405 height 695
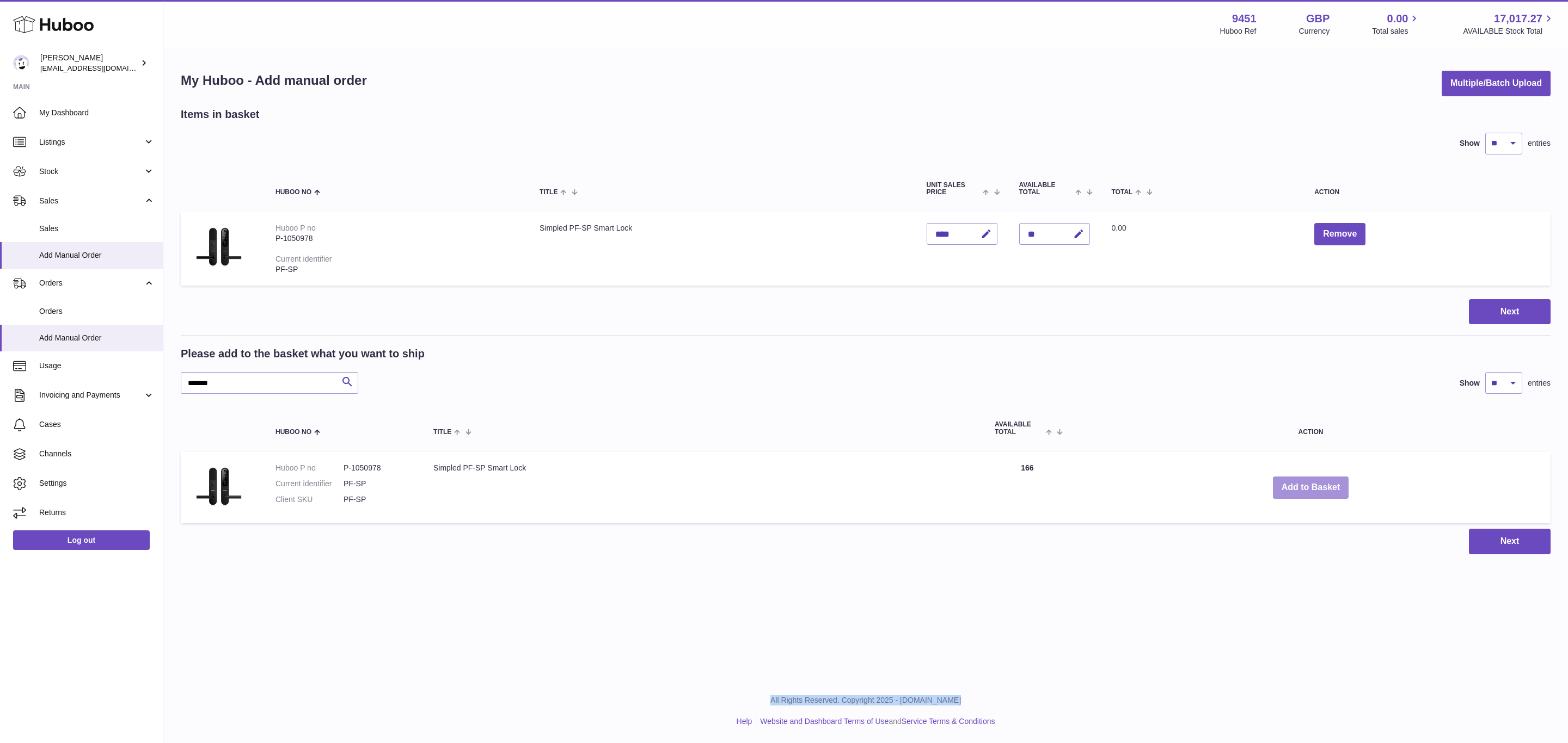
click at [1312, 486] on button "Add to Basket" at bounding box center [1311, 488] width 76 height 22
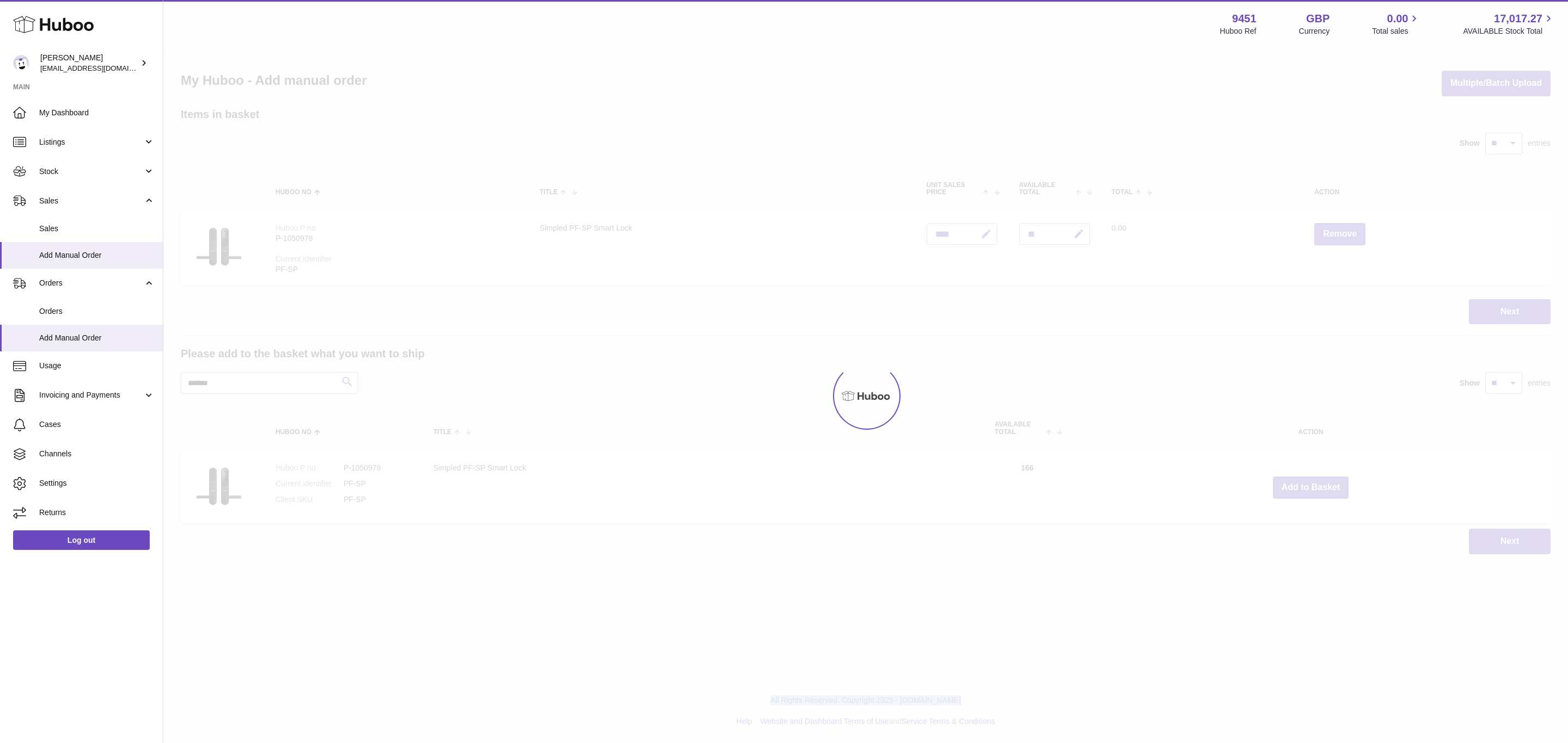
click at [1312, 486] on div at bounding box center [866, 396] width 1405 height 695
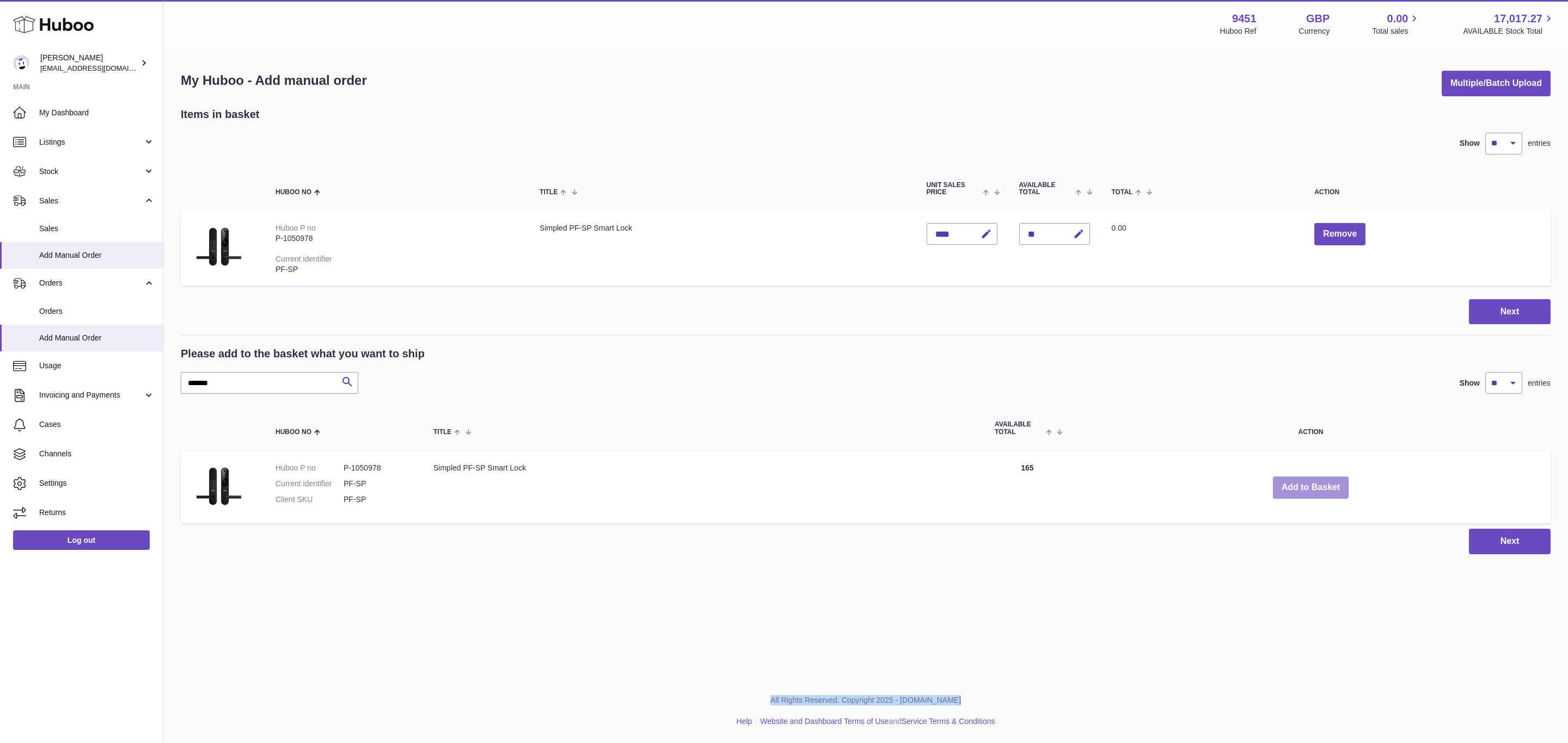
click at [1312, 486] on button "Add to Basket" at bounding box center [1311, 488] width 76 height 22
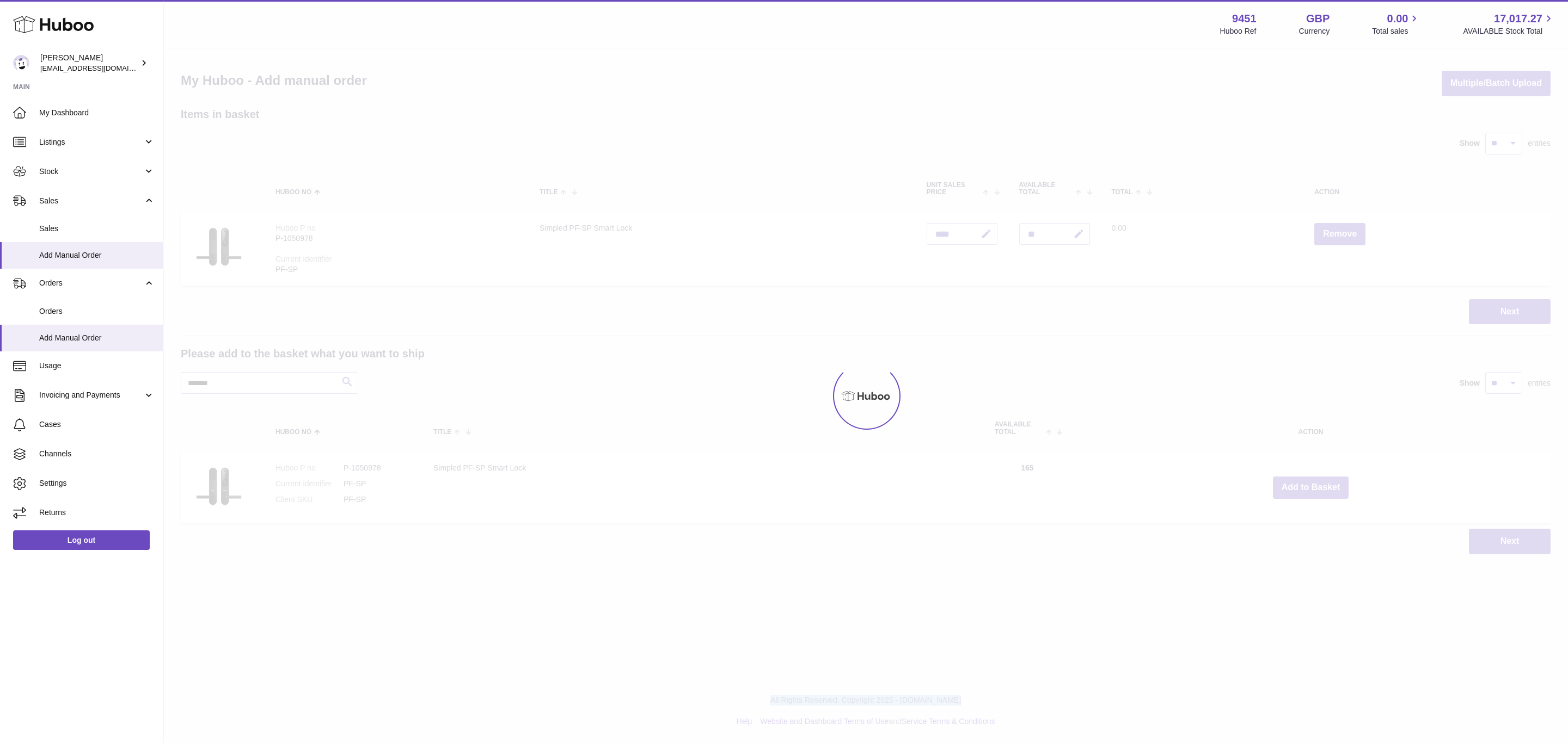
click at [1312, 486] on div at bounding box center [866, 396] width 1405 height 695
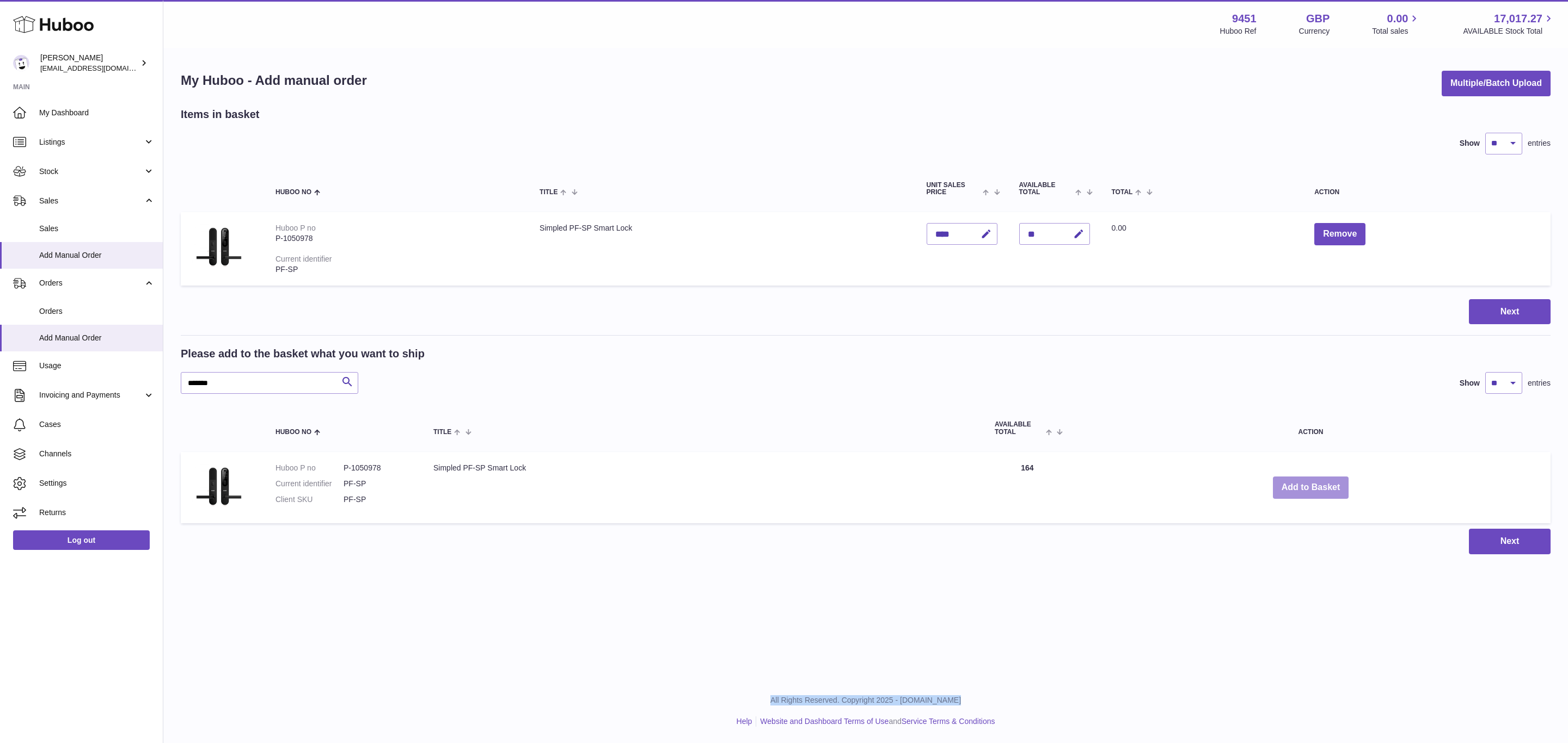
click at [1312, 486] on button "Add to Basket" at bounding box center [1311, 488] width 76 height 22
click at [0, 486] on div at bounding box center [0, 372] width 0 height 743
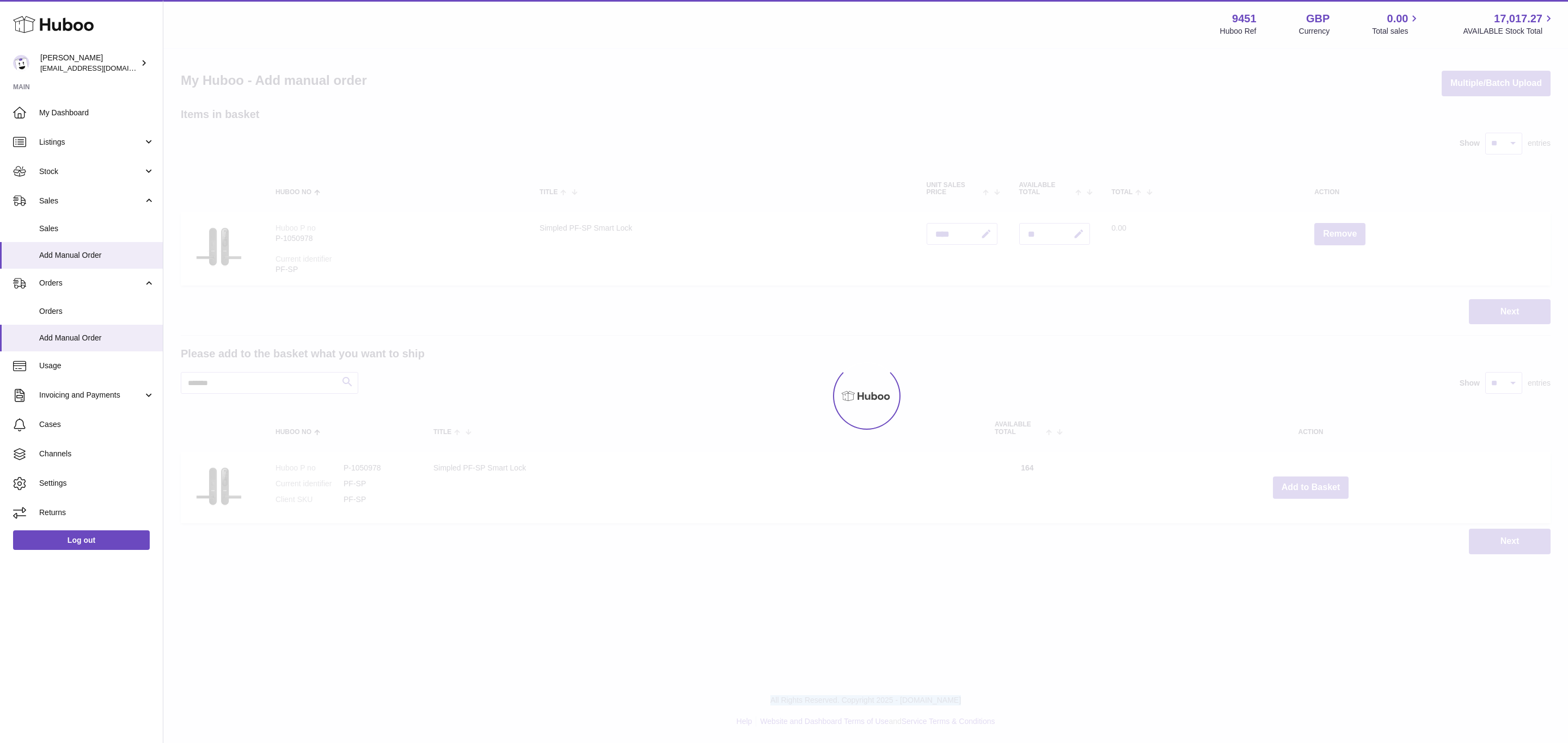
click at [1312, 486] on div at bounding box center [866, 396] width 1405 height 695
click at [1312, 486] on div "Menu Huboo 9451 Huboo Ref GBP Currency 0.00 Total sales 17,017.27 AVAILABLE Sto…" at bounding box center [866, 288] width 1405 height 577
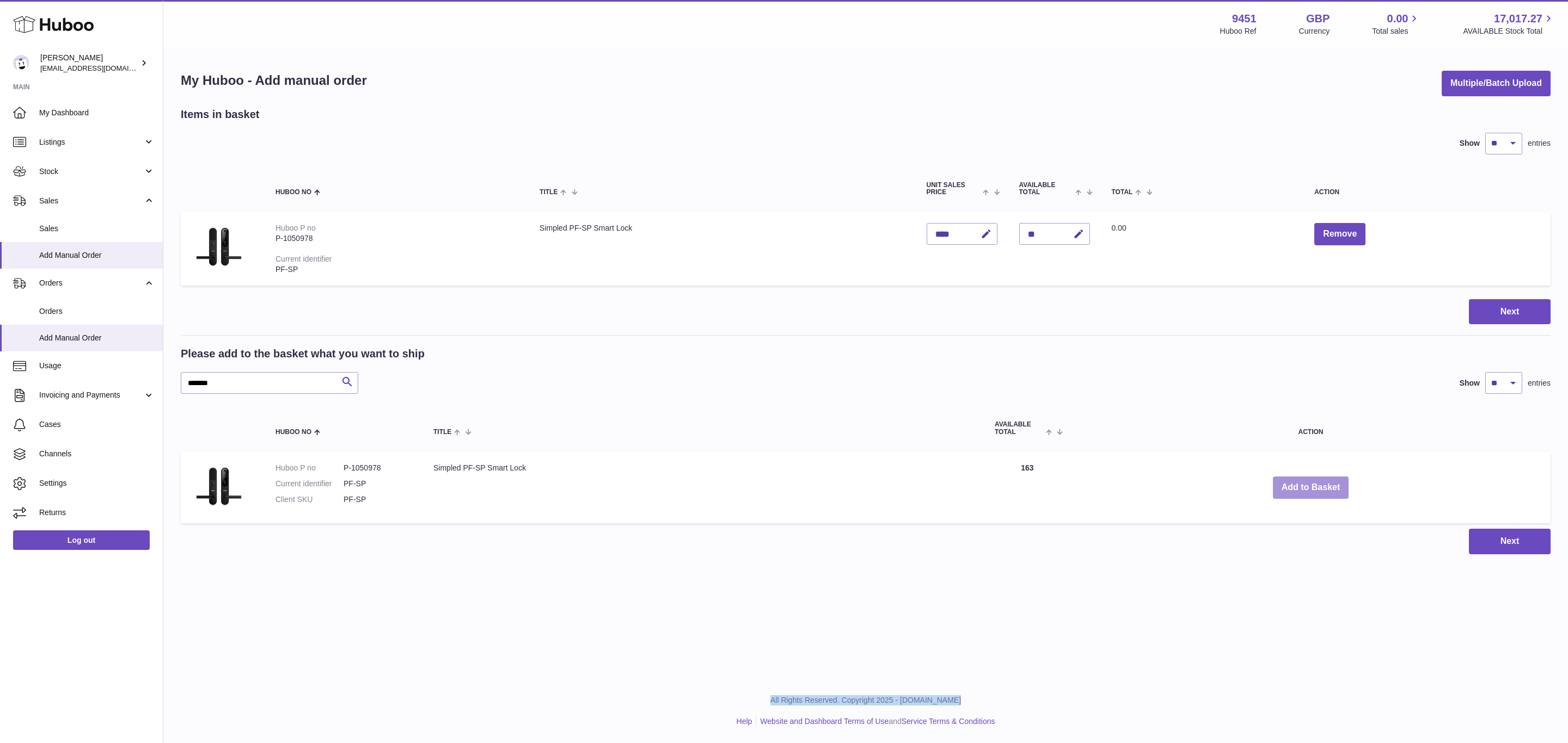
click at [1312, 486] on button "Add to Basket" at bounding box center [1311, 488] width 76 height 22
click at [0, 486] on div at bounding box center [0, 372] width 0 height 743
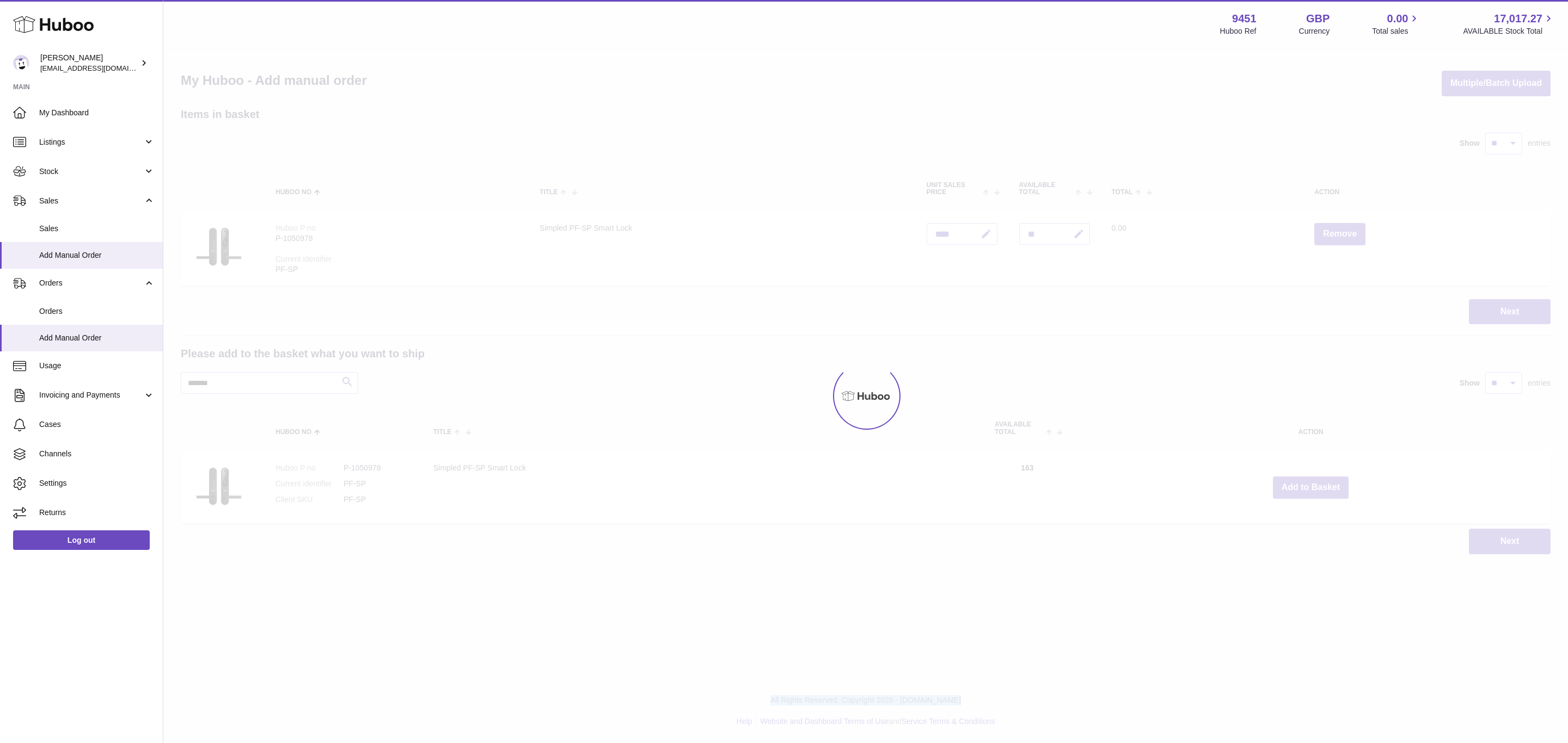
click at [1312, 486] on div at bounding box center [866, 396] width 1405 height 695
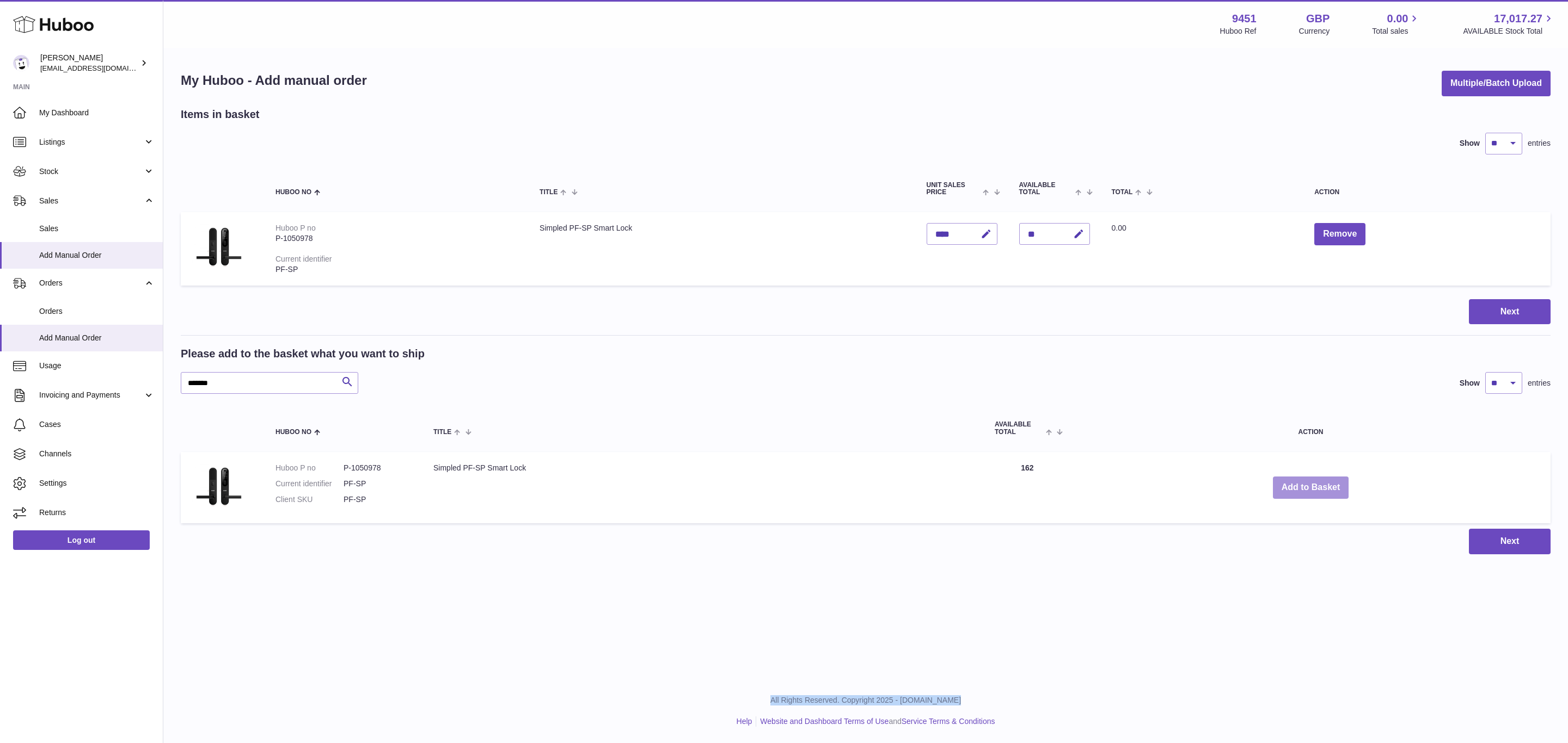
click at [1312, 486] on button "Add to Basket" at bounding box center [1311, 488] width 76 height 22
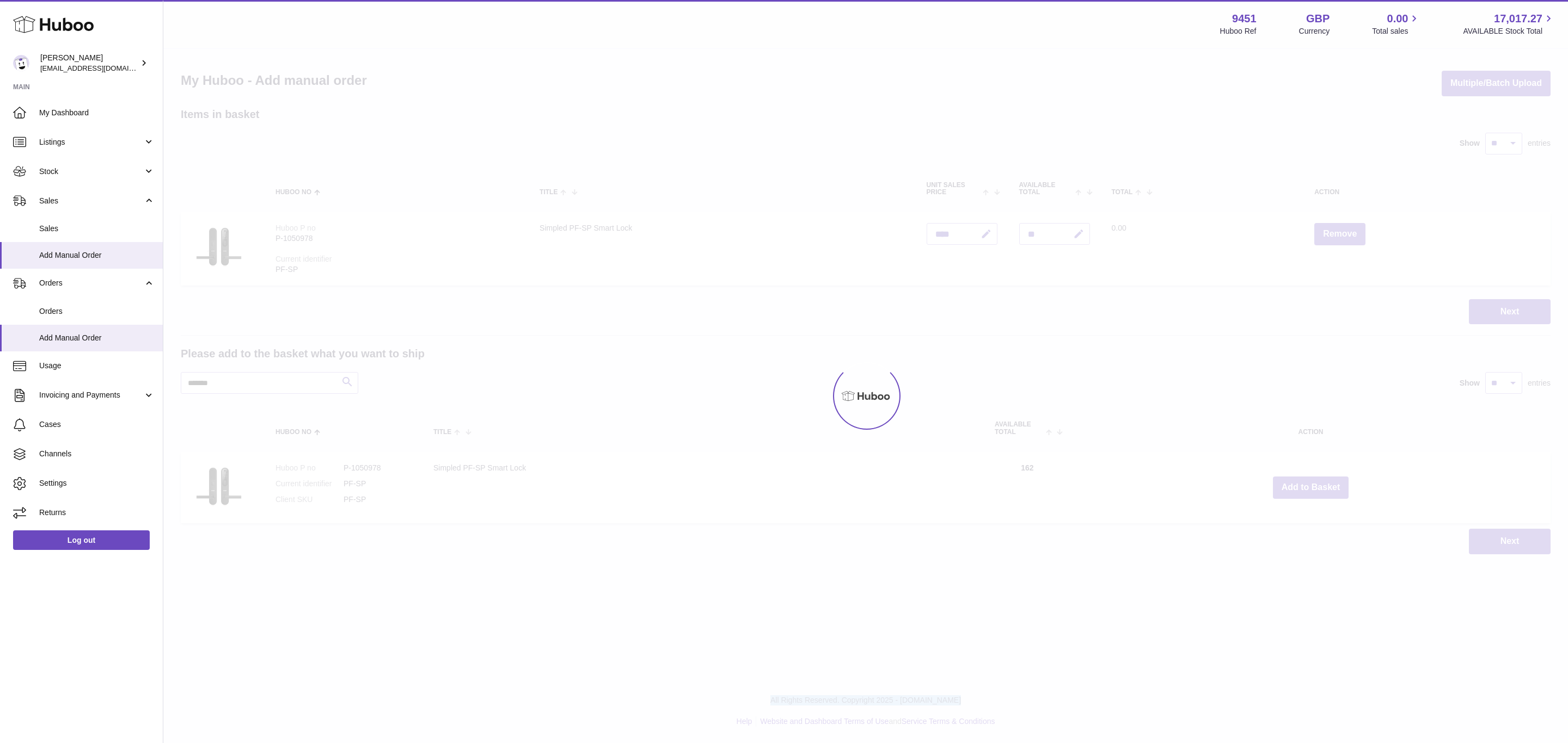
click at [1312, 486] on div at bounding box center [866, 396] width 1405 height 695
click at [1312, 486] on div "Menu Huboo 9451 Huboo Ref GBP Currency 0.00 Total sales 17,017.27 AVAILABLE Sto…" at bounding box center [866, 288] width 1405 height 577
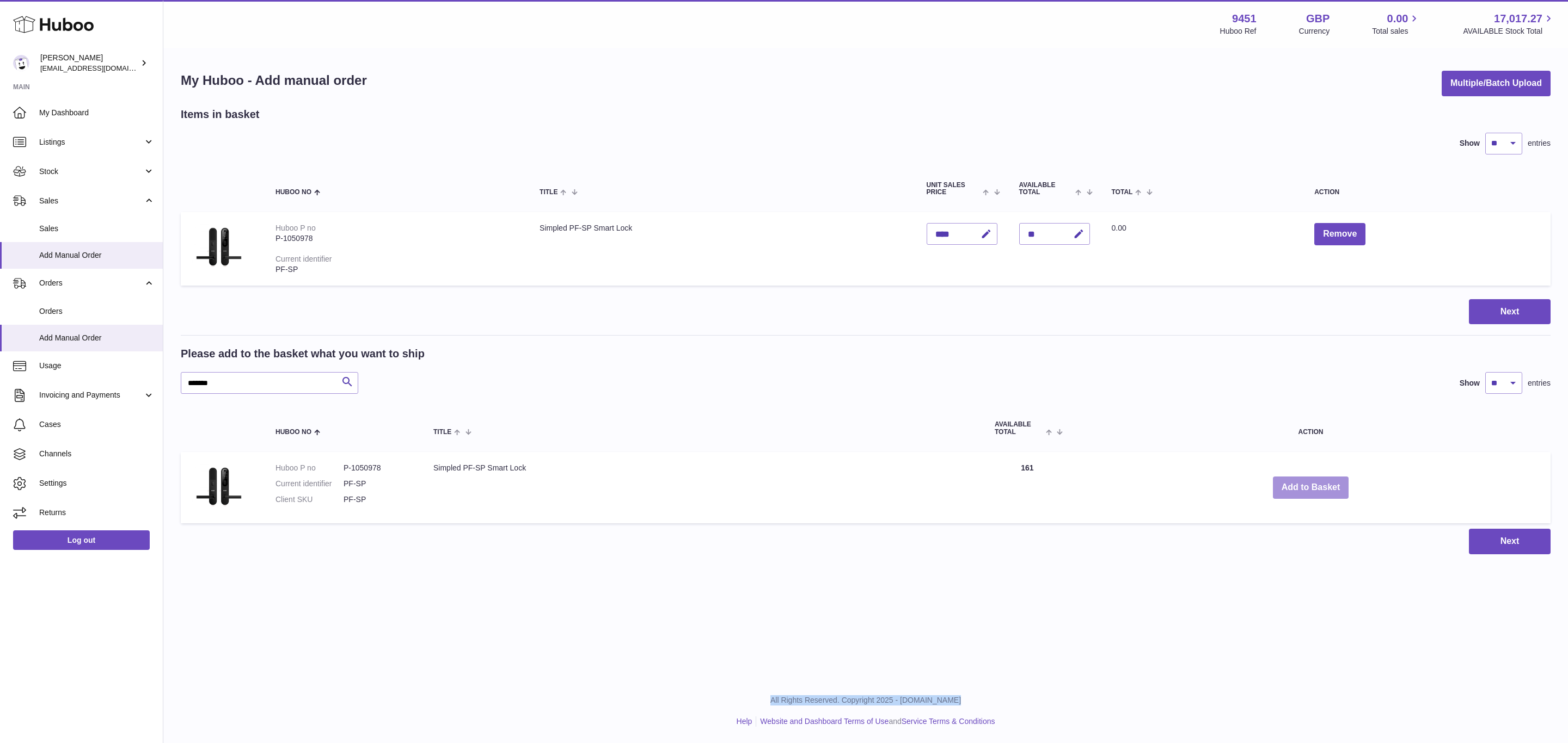
click at [1312, 486] on button "Add to Basket" at bounding box center [1311, 488] width 76 height 22
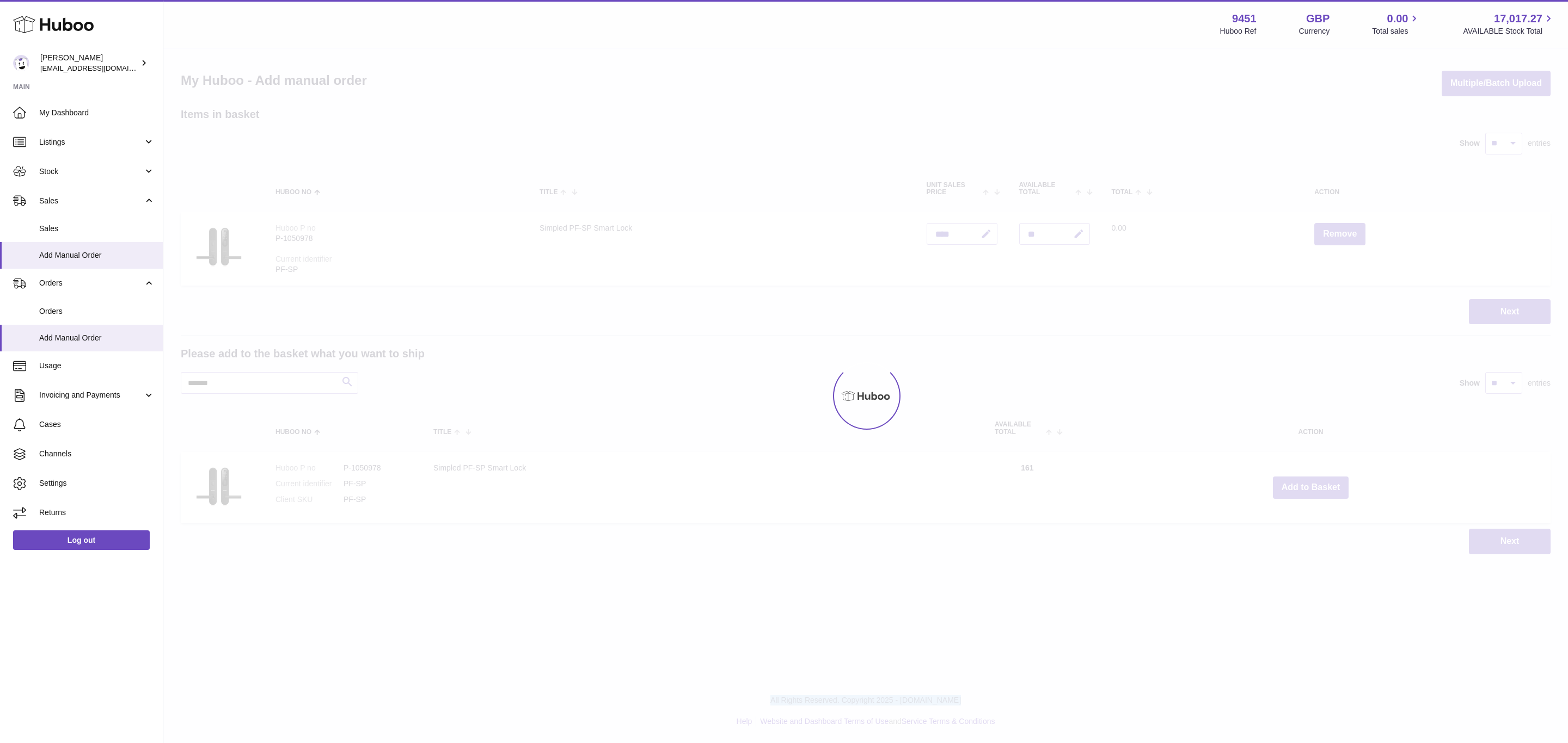
click at [1312, 486] on div at bounding box center [866, 396] width 1405 height 695
click at [1312, 486] on button "Add to Basket" at bounding box center [1311, 488] width 76 height 22
click at [1312, 486] on div at bounding box center [866, 396] width 1405 height 695
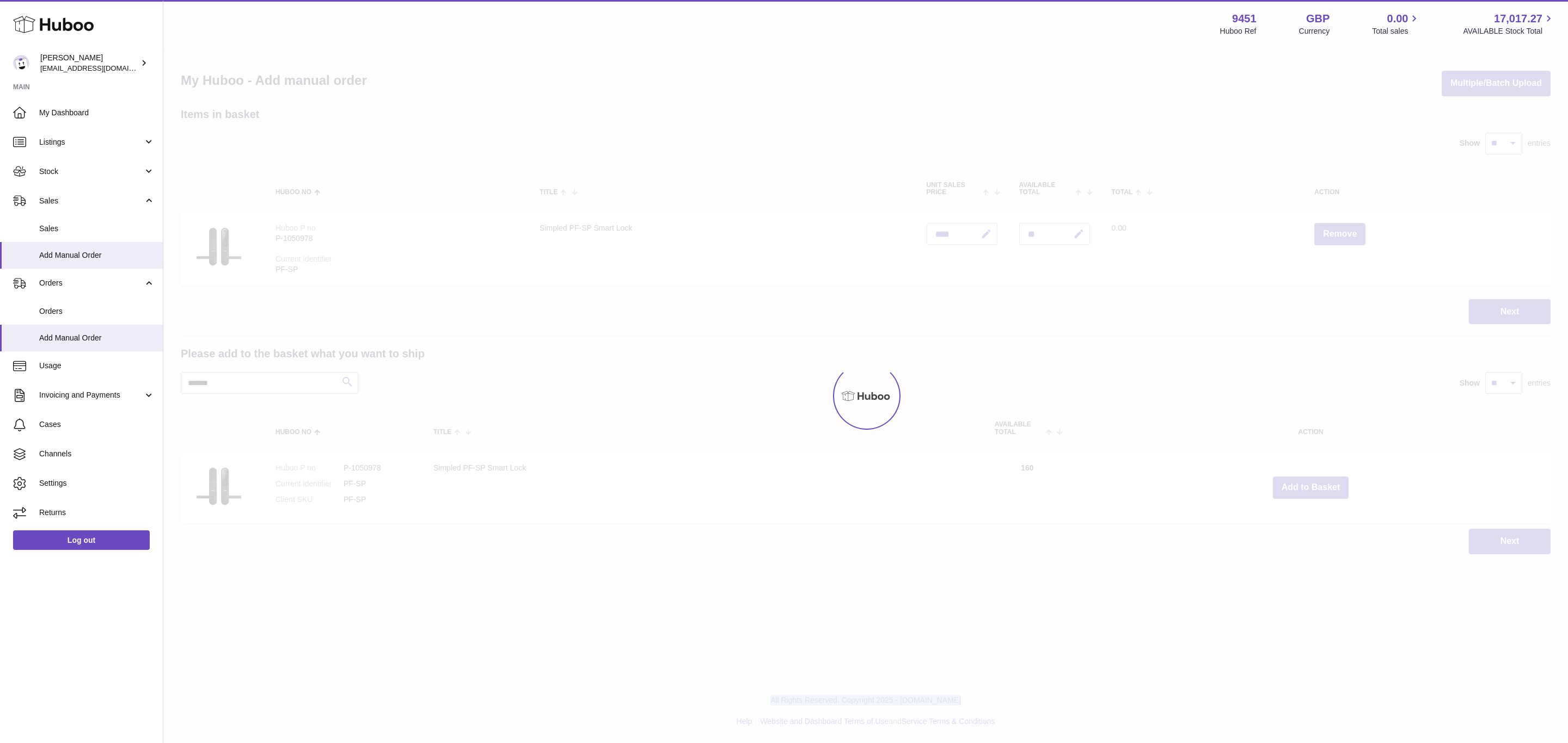
click at [1312, 486] on div "Menu Huboo 9451 Huboo Ref GBP Currency 0.00 Total sales 17,017.27 AVAILABLE Sto…" at bounding box center [866, 288] width 1405 height 577
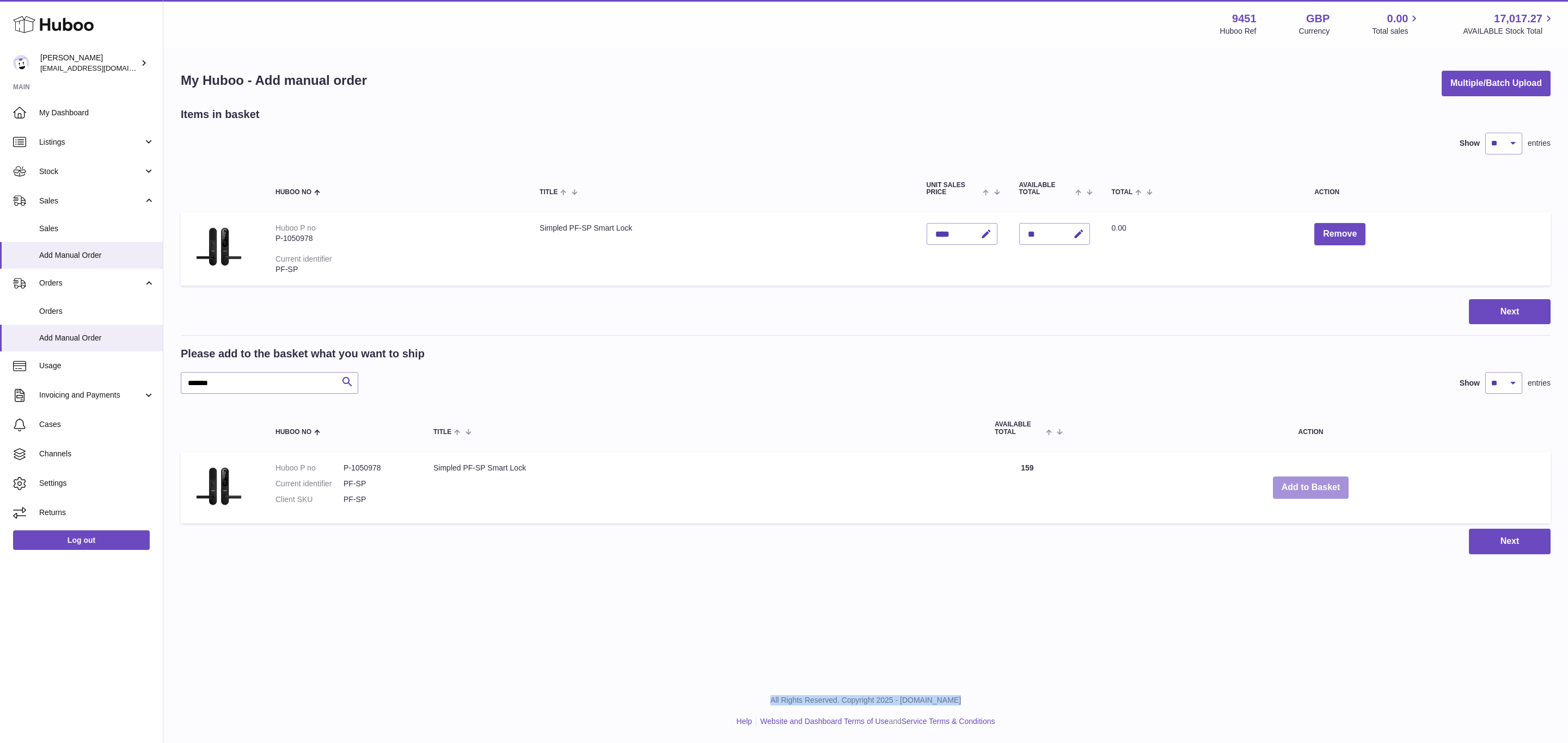
click at [1312, 486] on button "Add to Basket" at bounding box center [1311, 488] width 76 height 22
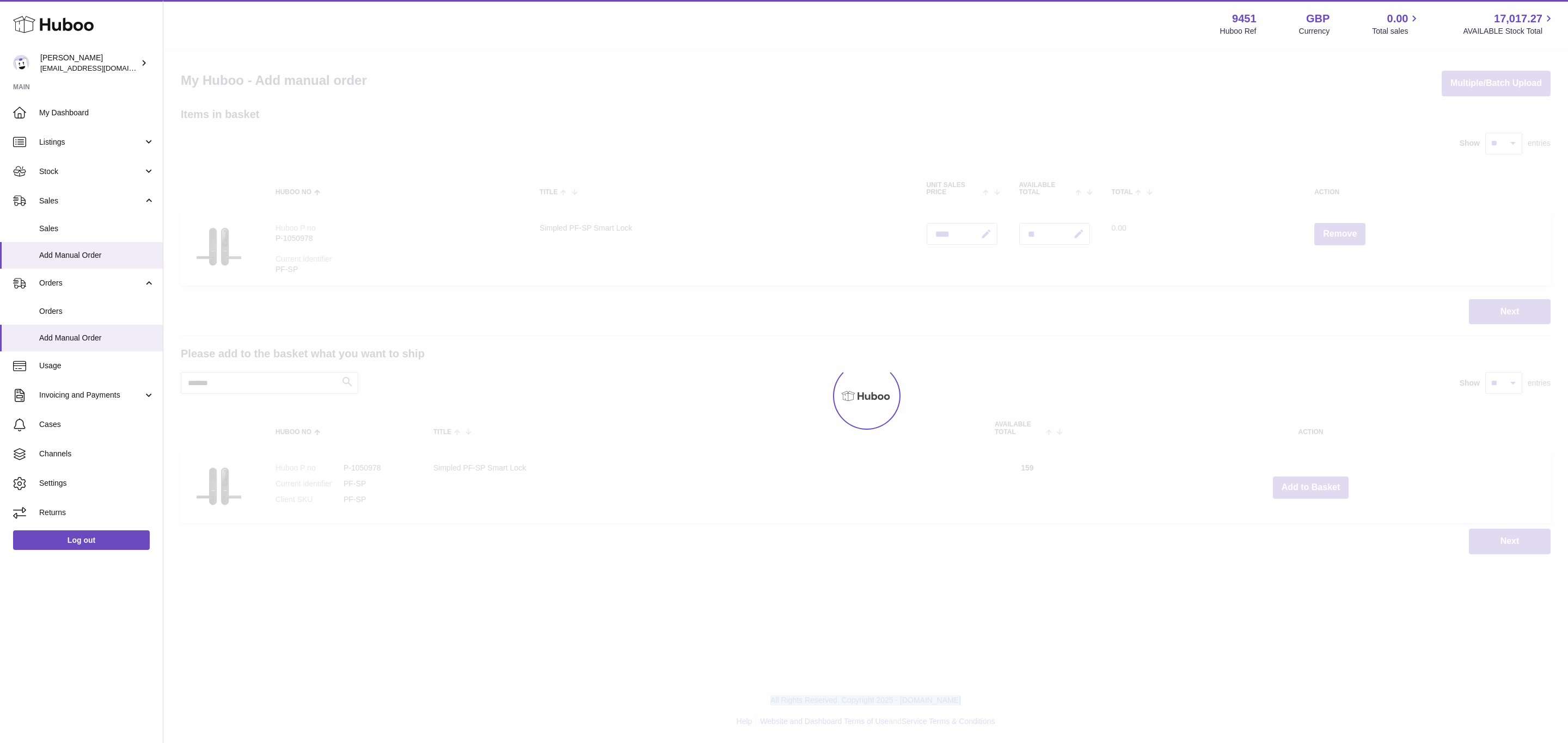
click at [1312, 486] on div at bounding box center [866, 396] width 1405 height 695
click at [1312, 486] on button "Add to Basket" at bounding box center [1311, 488] width 76 height 22
click at [1312, 486] on div at bounding box center [866, 396] width 1405 height 695
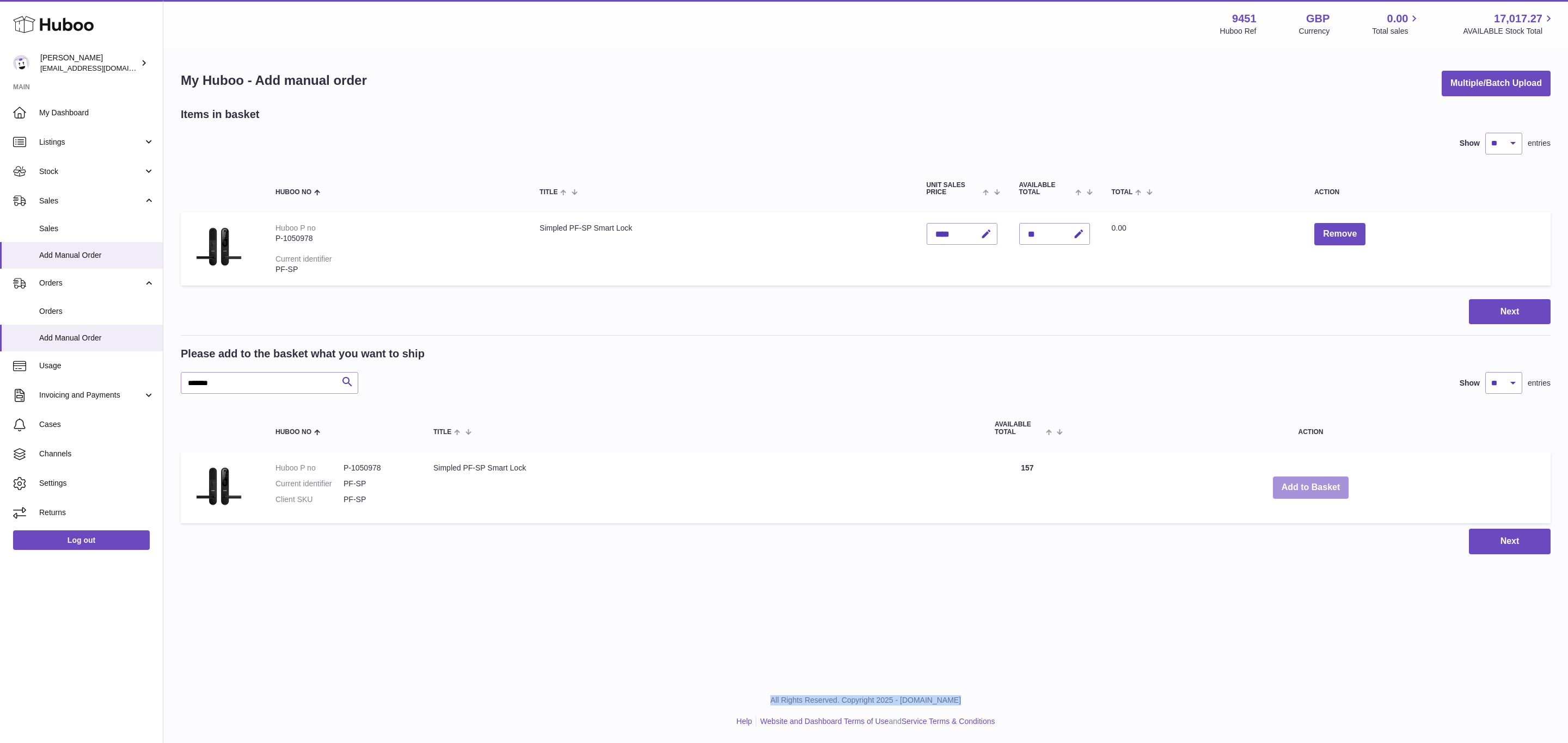
click at [1312, 486] on button "Add to Basket" at bounding box center [1311, 488] width 76 height 22
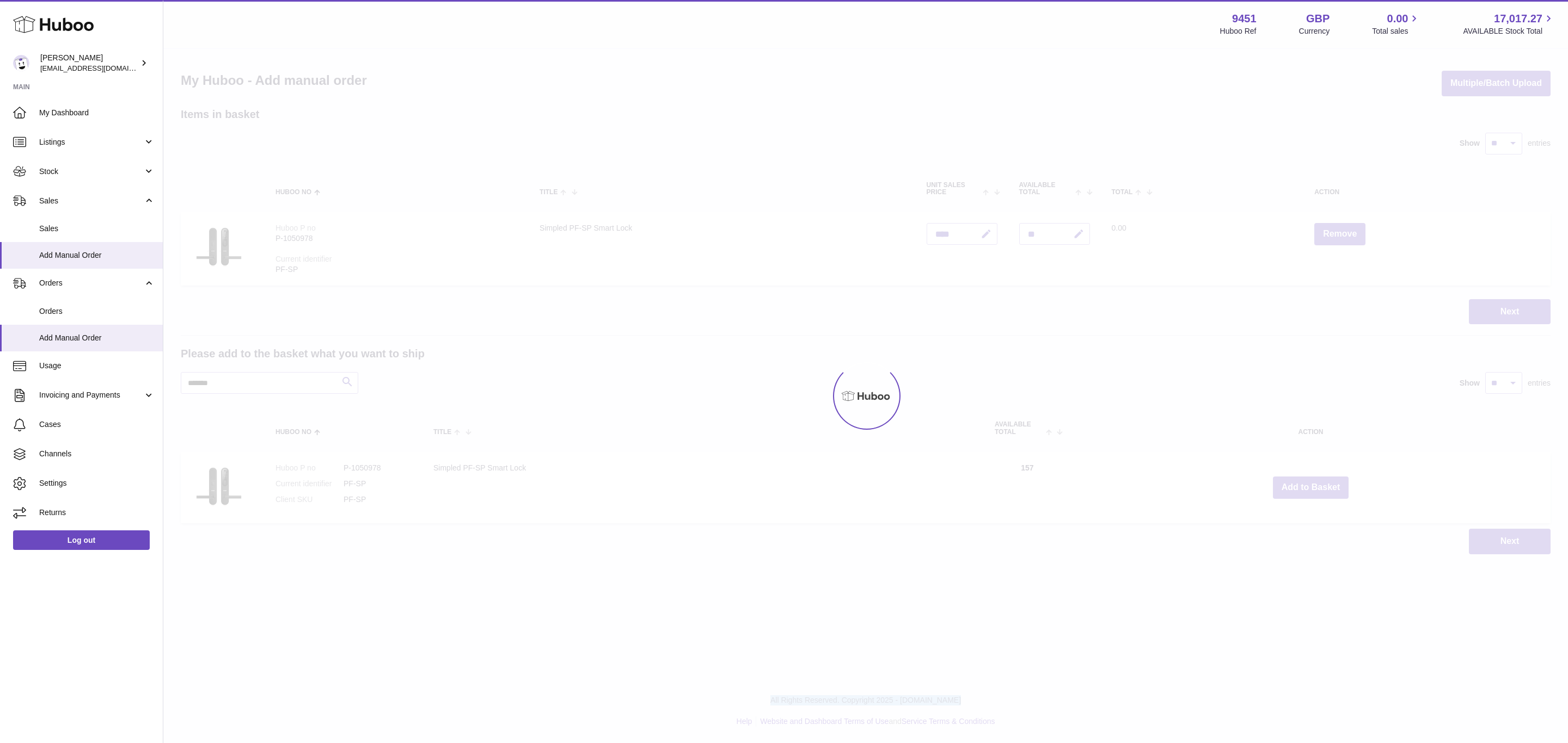
click at [1312, 486] on div at bounding box center [866, 396] width 1405 height 695
click at [1311, 487] on button "Add to Basket" at bounding box center [1311, 488] width 76 height 22
click at [1311, 487] on div at bounding box center [866, 396] width 1405 height 695
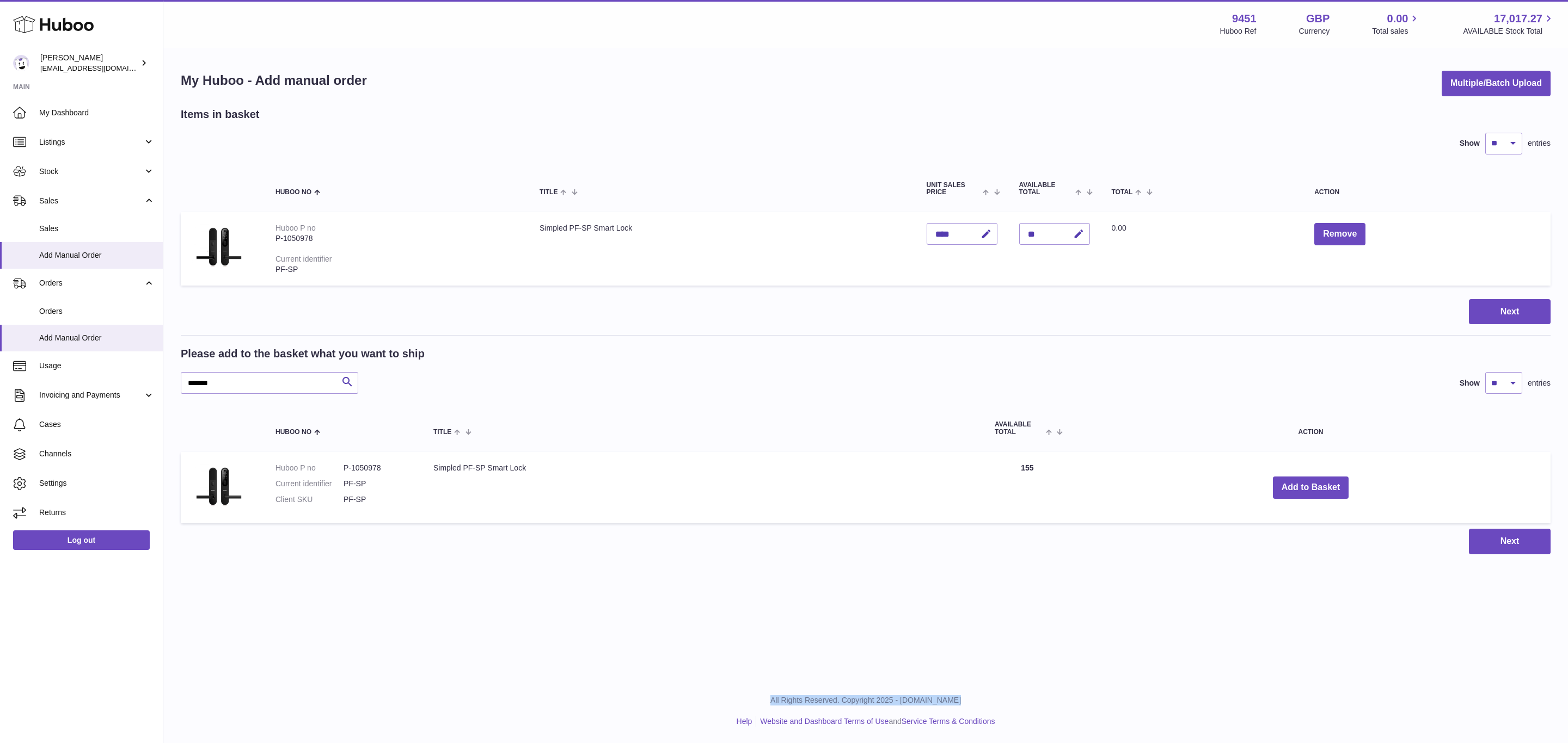
click at [1311, 487] on div "Menu Huboo 9451 Huboo Ref GBP Currency 0.00 Total sales 17,017.27 AVAILABLE Sto…" at bounding box center [866, 288] width 1405 height 577
click at [1311, 487] on button "Add to Basket" at bounding box center [1311, 488] width 76 height 22
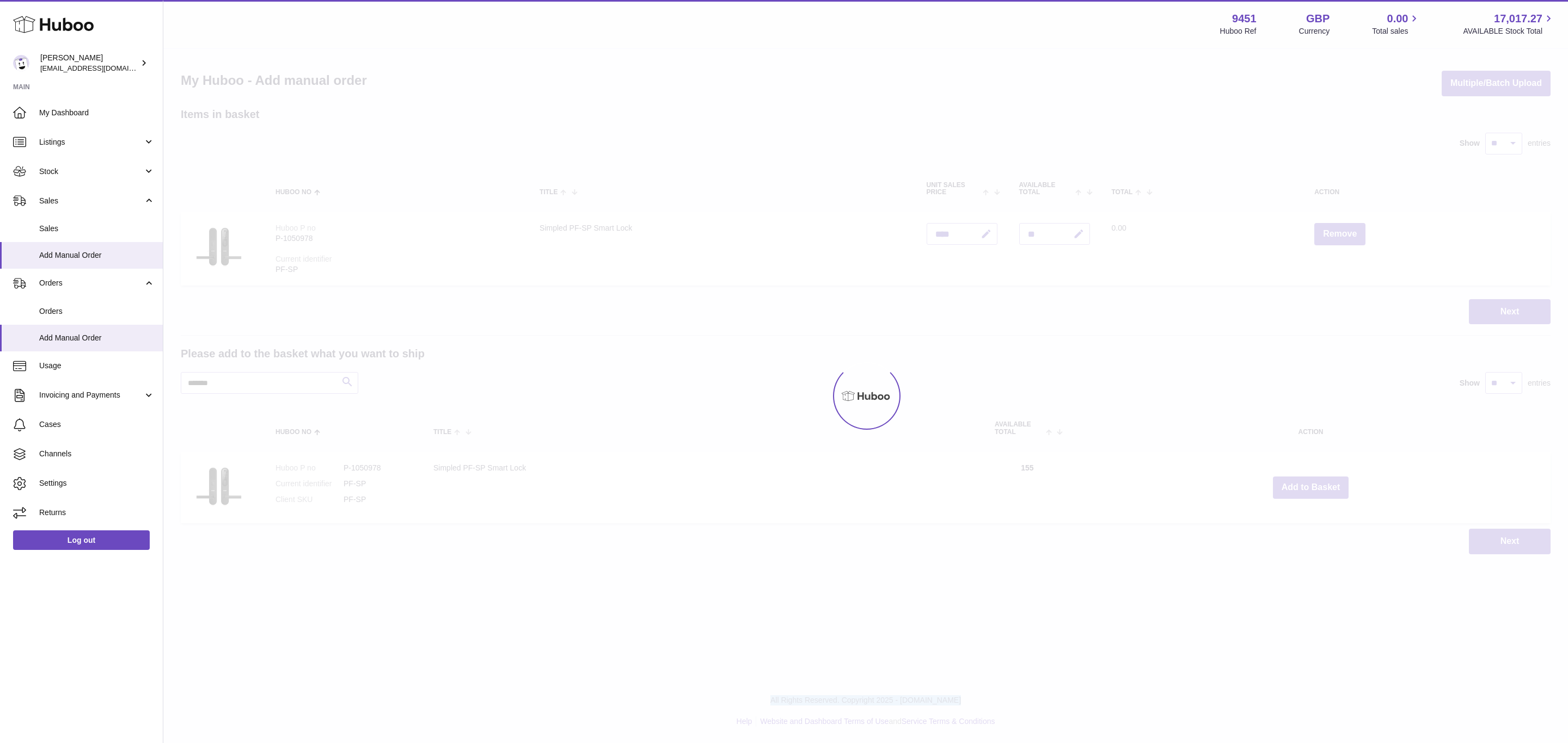
click at [1311, 487] on div at bounding box center [866, 396] width 1405 height 695
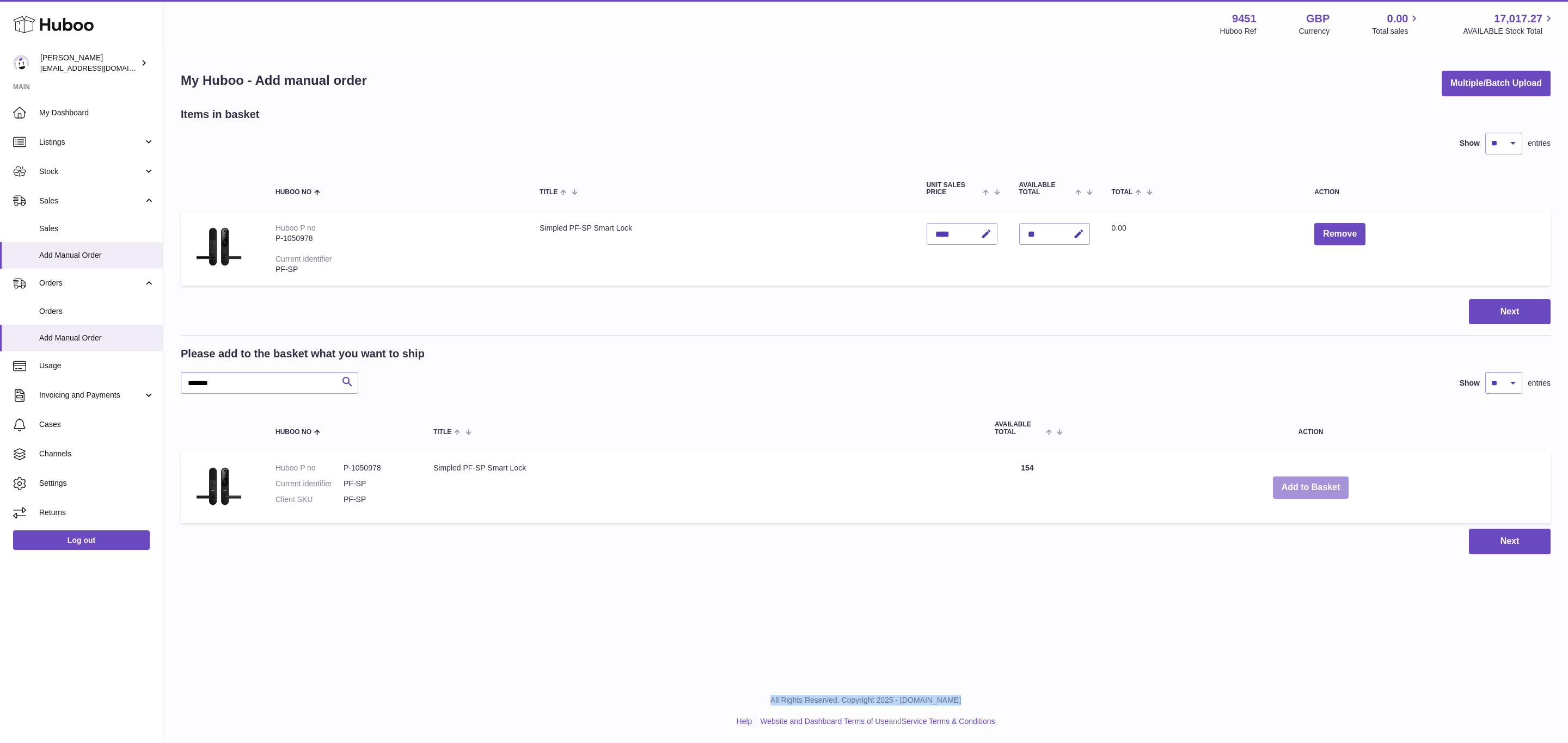
click at [1311, 487] on button "Add to Basket" at bounding box center [1311, 488] width 76 height 22
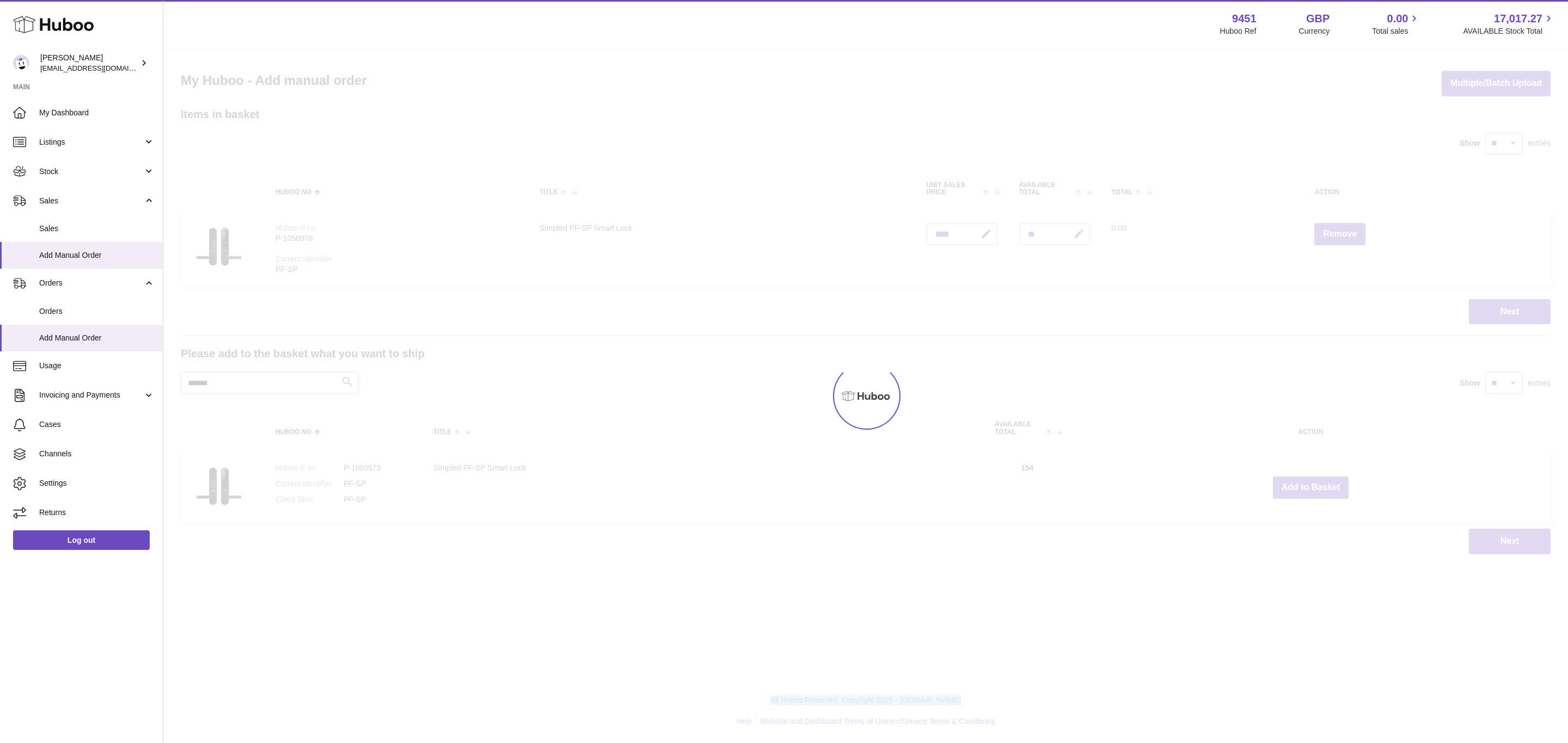
click at [1311, 487] on div at bounding box center [866, 396] width 1405 height 695
click at [1311, 487] on div "Menu Huboo 9451 Huboo Ref GBP Currency 0.00 Total sales 17,017.27 AVAILABLE Sto…" at bounding box center [866, 288] width 1405 height 577
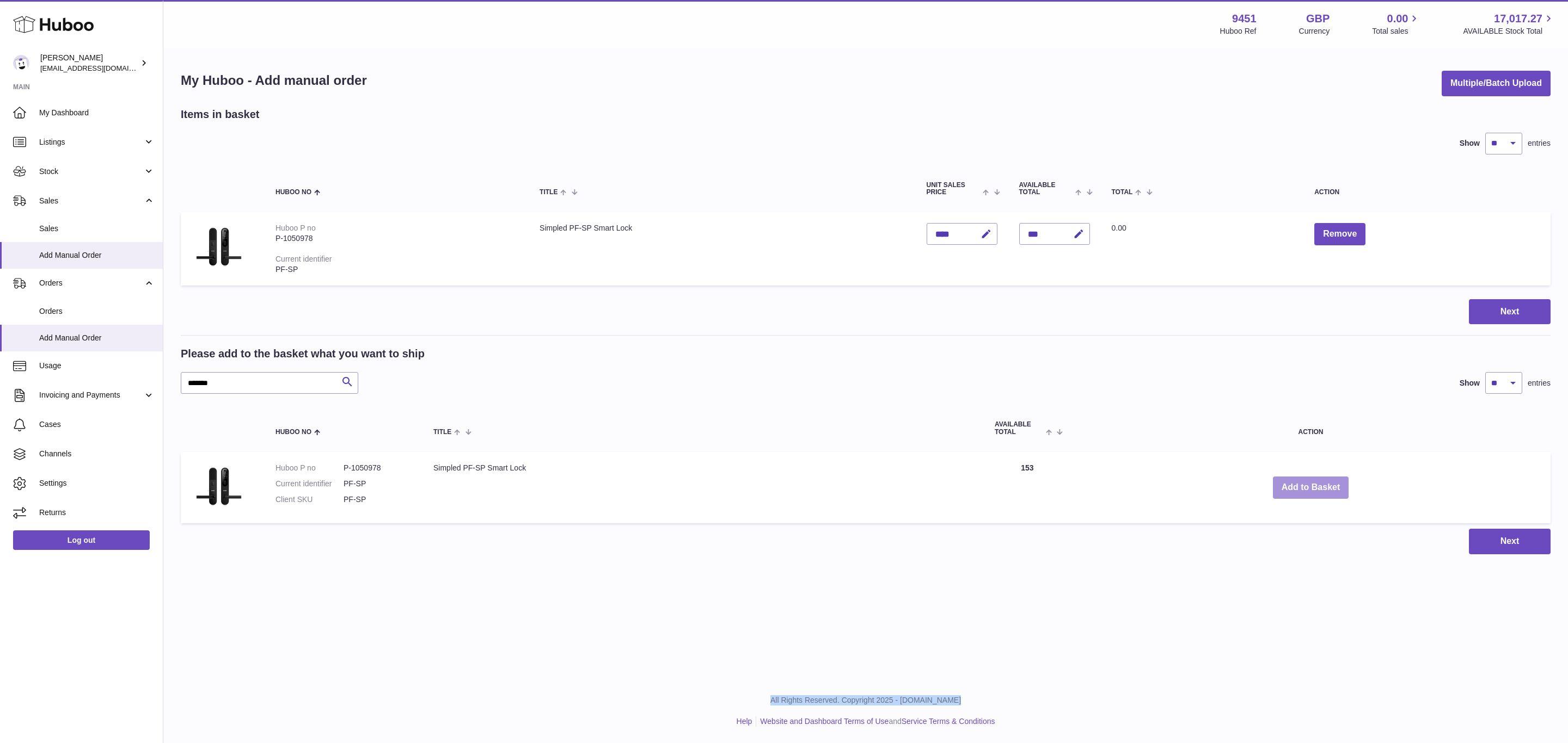
click at [1311, 487] on button "Add to Basket" at bounding box center [1311, 488] width 76 height 22
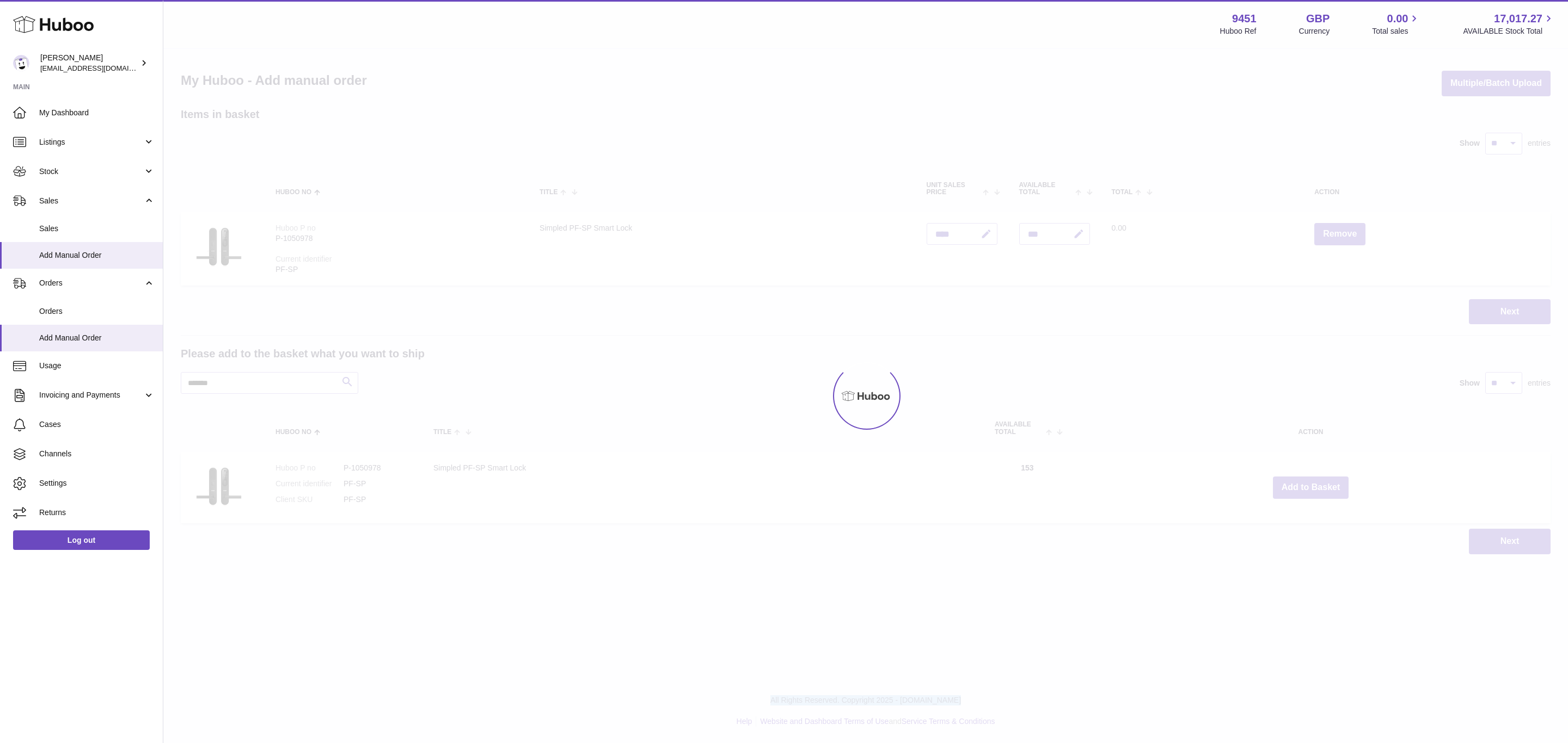
click at [1311, 487] on div at bounding box center [866, 396] width 1405 height 695
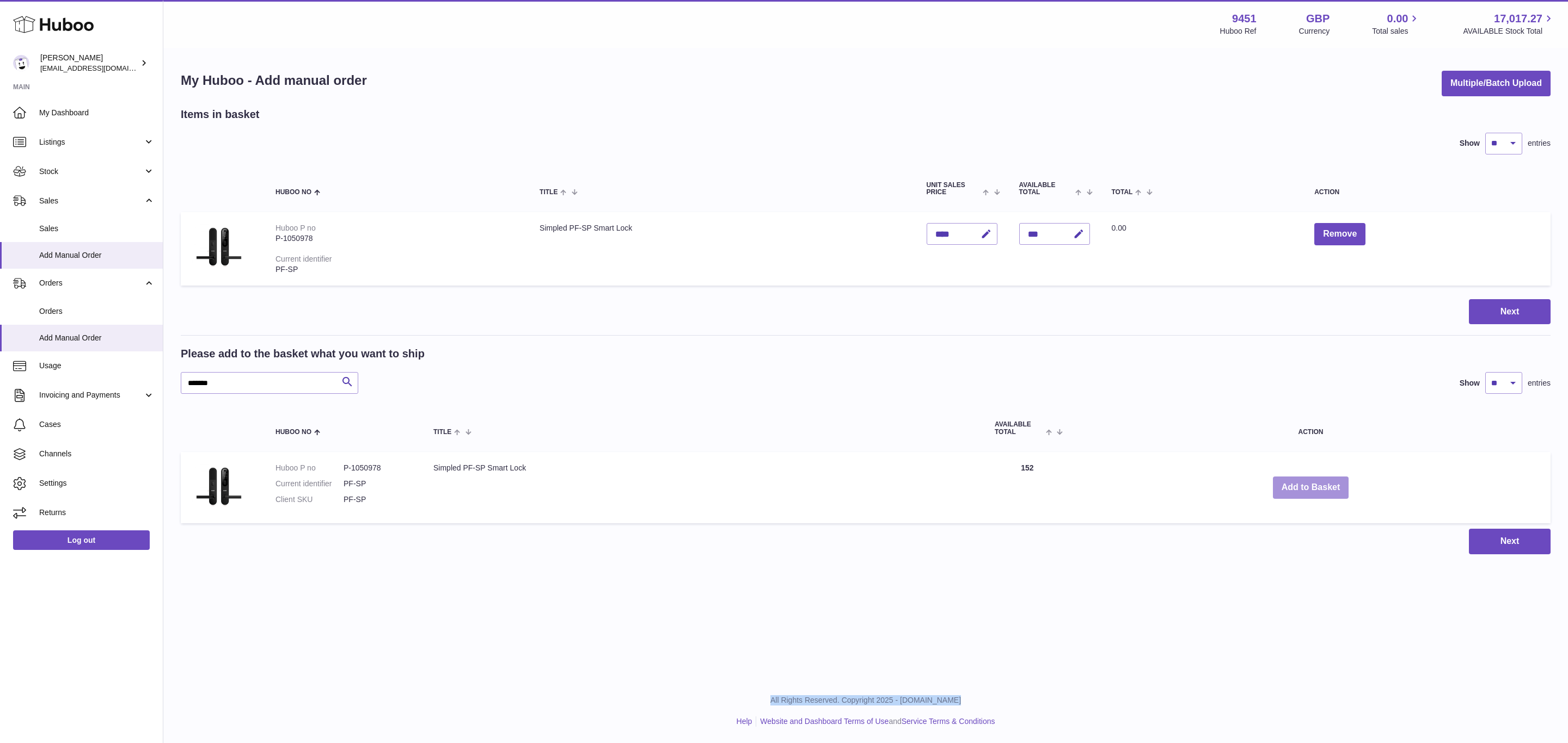
click at [1311, 487] on button "Add to Basket" at bounding box center [1311, 488] width 76 height 22
click at [0, 487] on div at bounding box center [0, 372] width 0 height 743
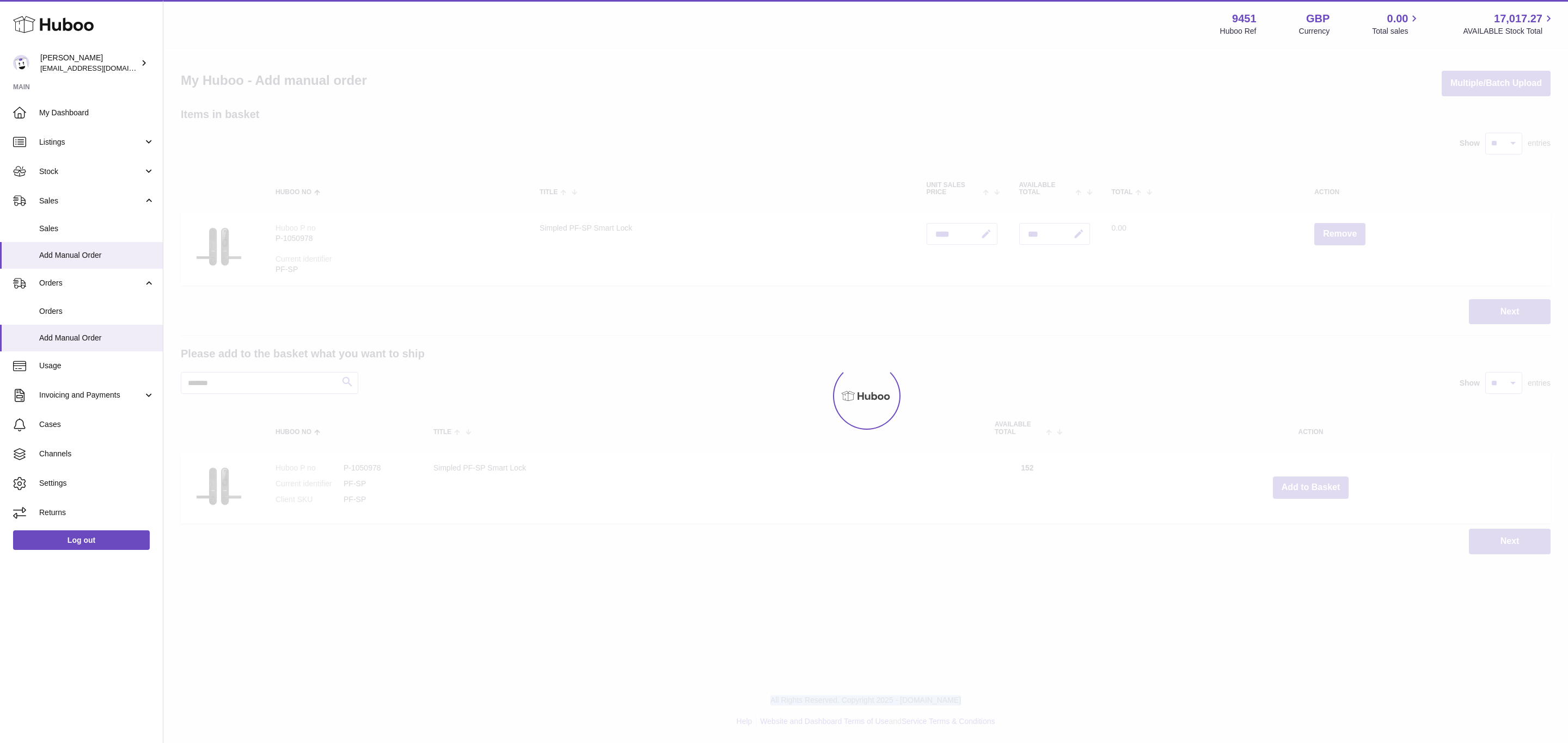
click at [1311, 487] on div at bounding box center [866, 396] width 1405 height 695
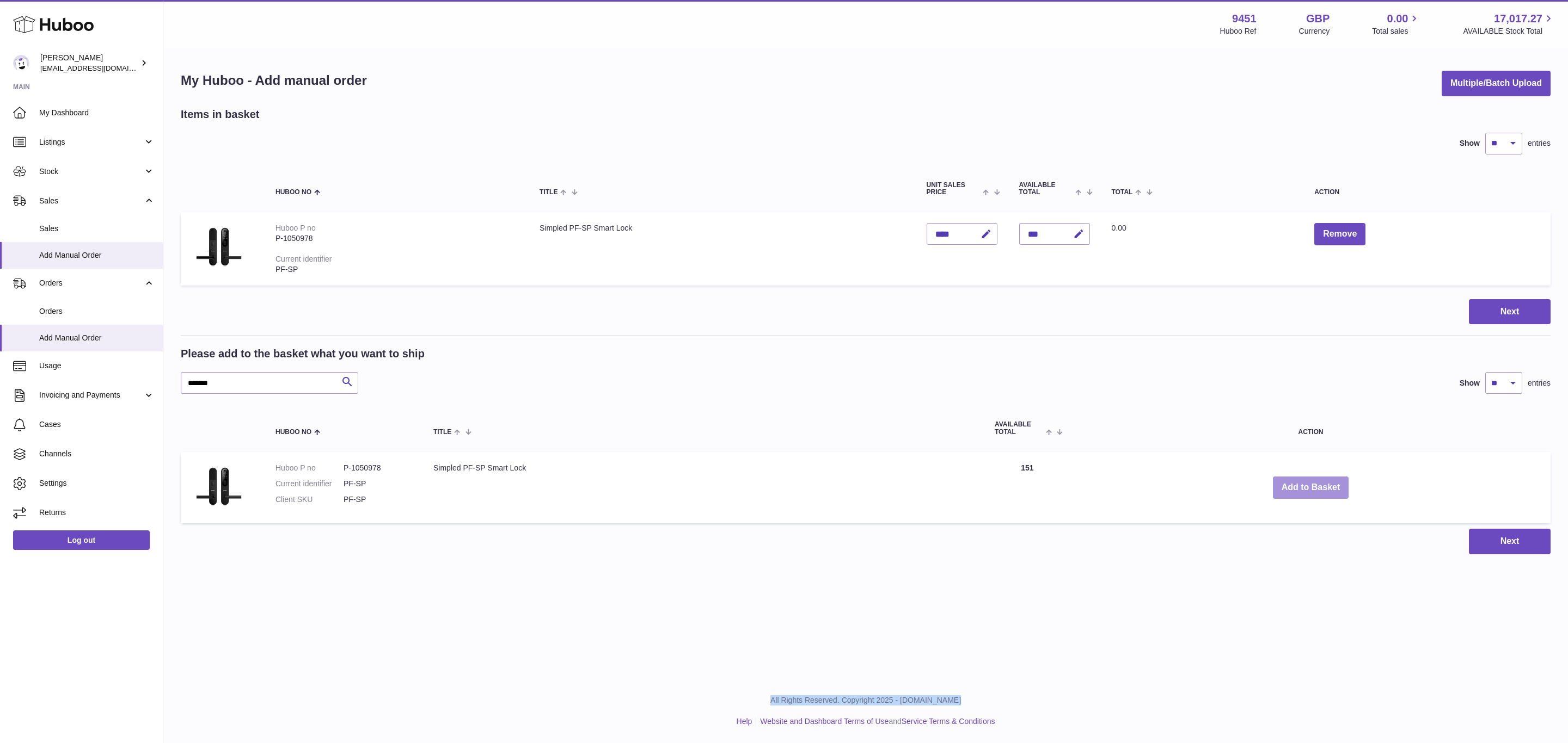
click at [1311, 487] on button "Add to Basket" at bounding box center [1311, 488] width 76 height 22
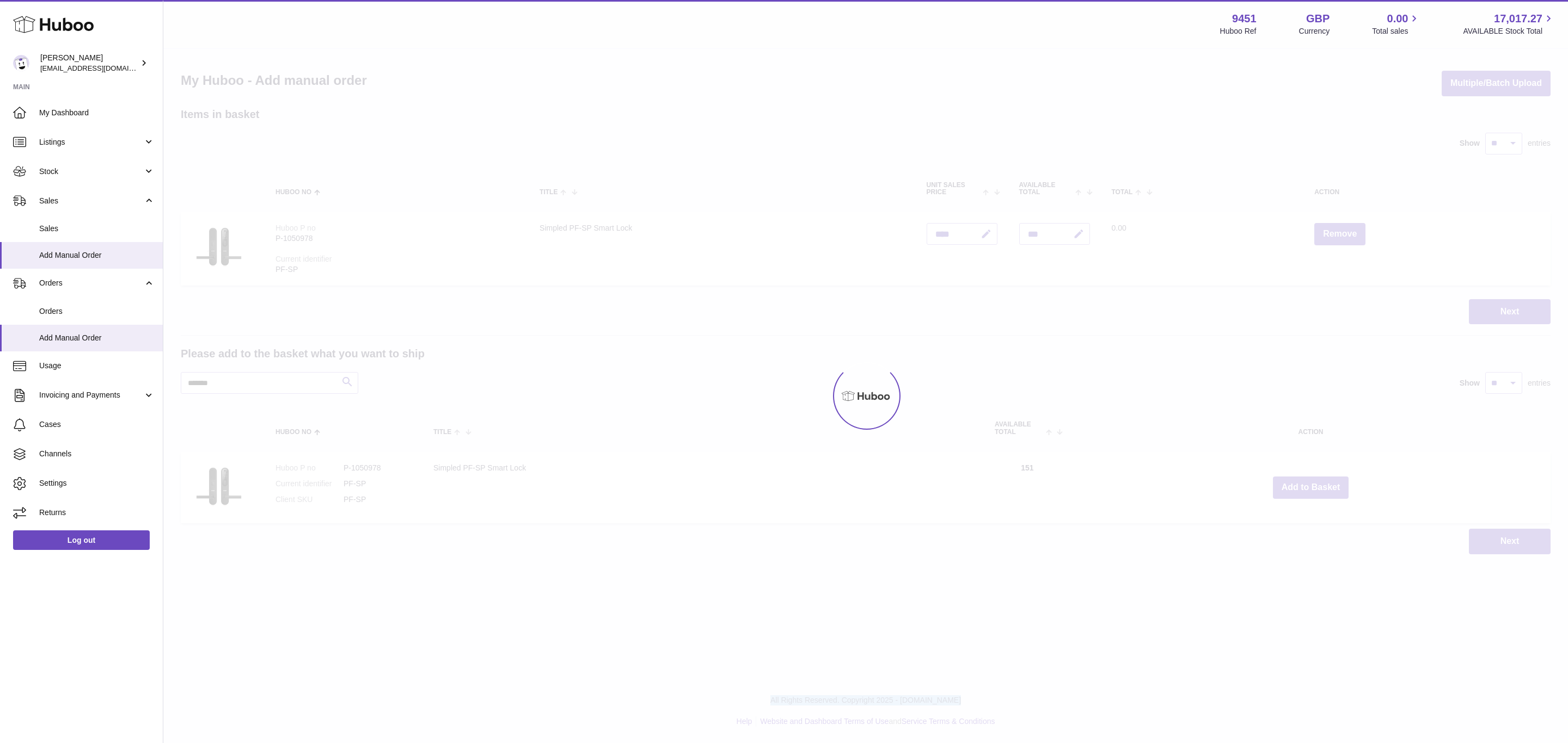
click at [1311, 487] on div at bounding box center [866, 396] width 1405 height 695
click at [1311, 487] on div "Menu Huboo 9451 Huboo Ref GBP Currency 0.00 Total sales 17,017.27 AVAILABLE Sto…" at bounding box center [866, 288] width 1405 height 577
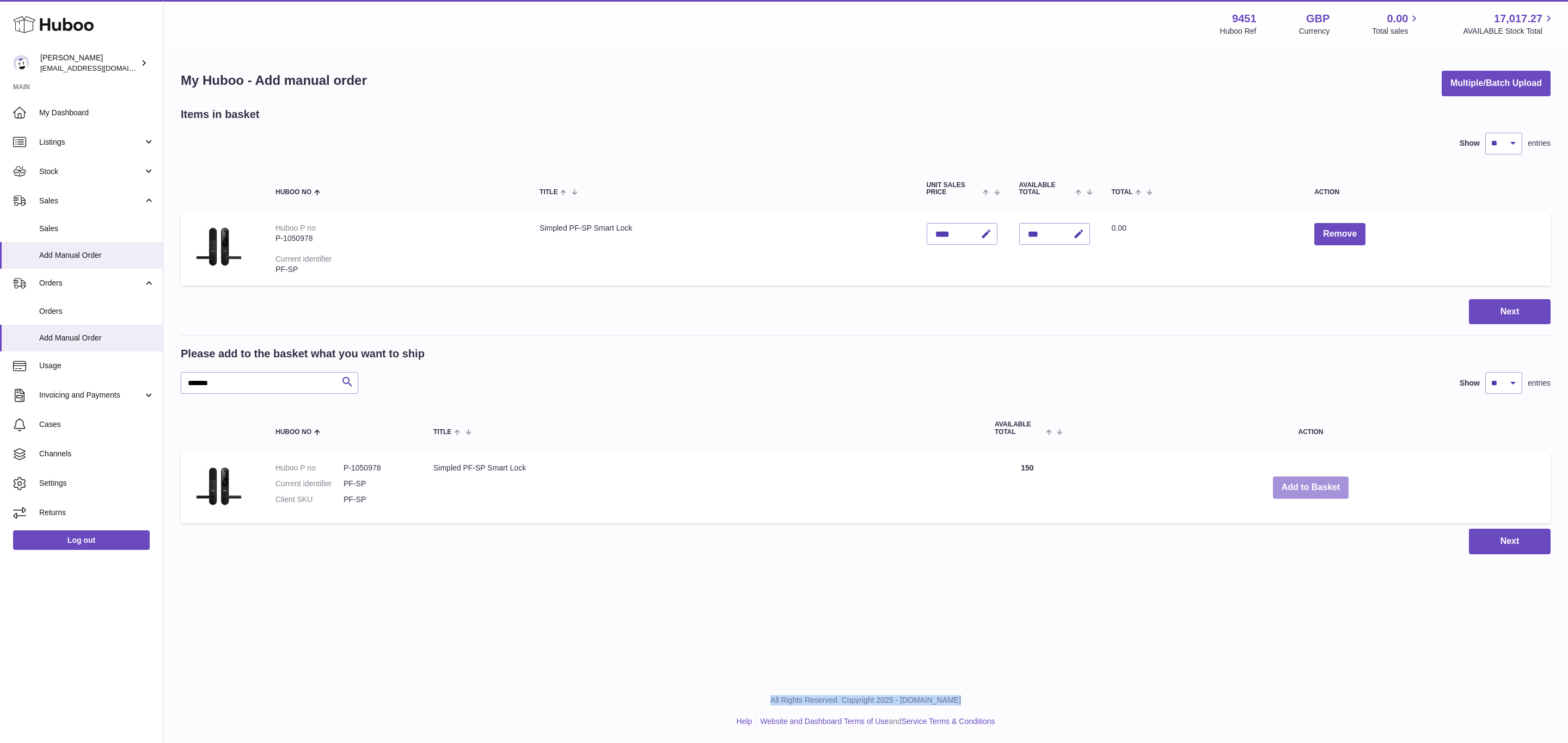
click at [1311, 487] on button "Add to Basket" at bounding box center [1311, 488] width 76 height 22
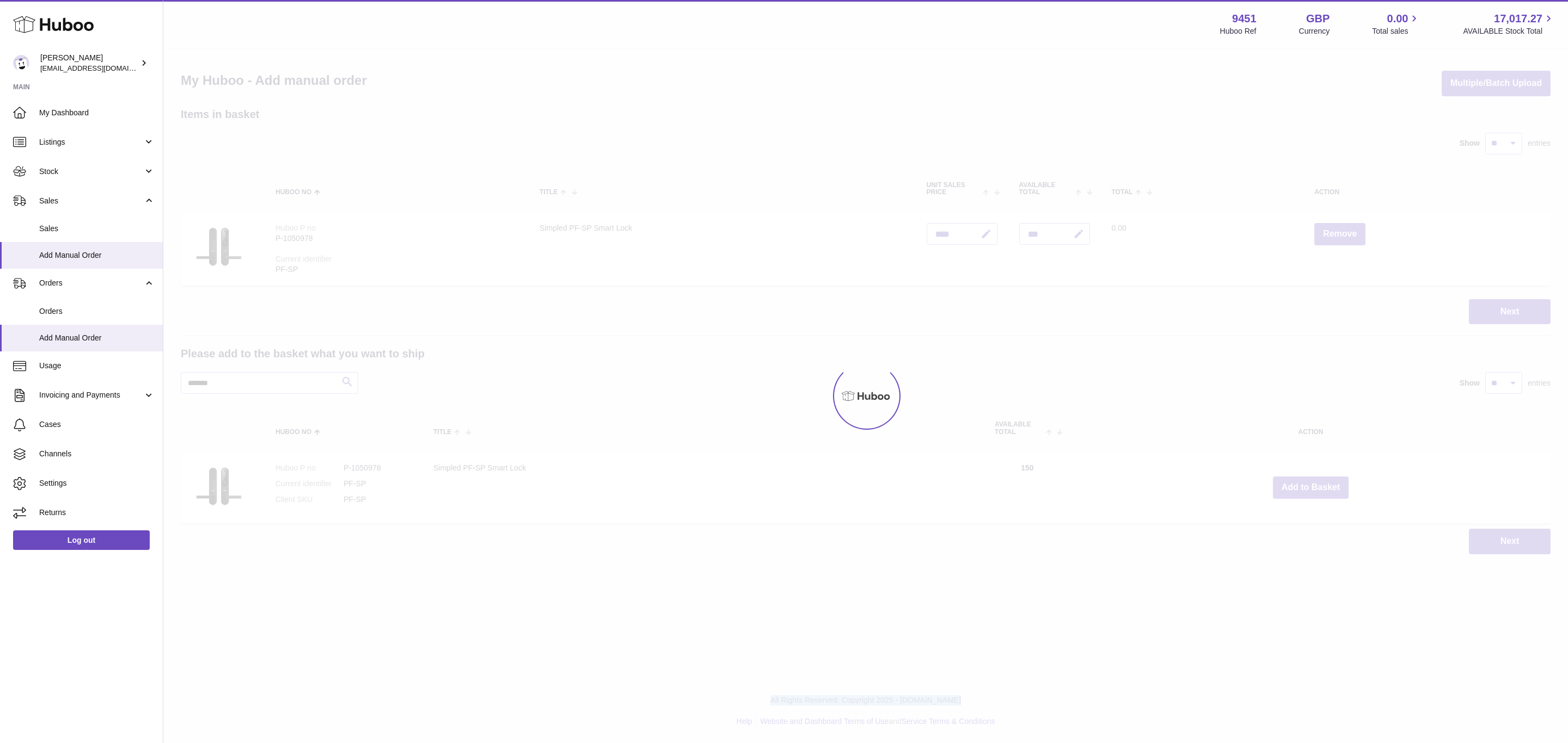
click at [1311, 487] on div at bounding box center [866, 396] width 1405 height 695
click at [1311, 487] on div "Menu Huboo 9451 Huboo Ref GBP Currency 0.00 Total sales 17,017.27 AVAILABLE Sto…" at bounding box center [866, 288] width 1405 height 577
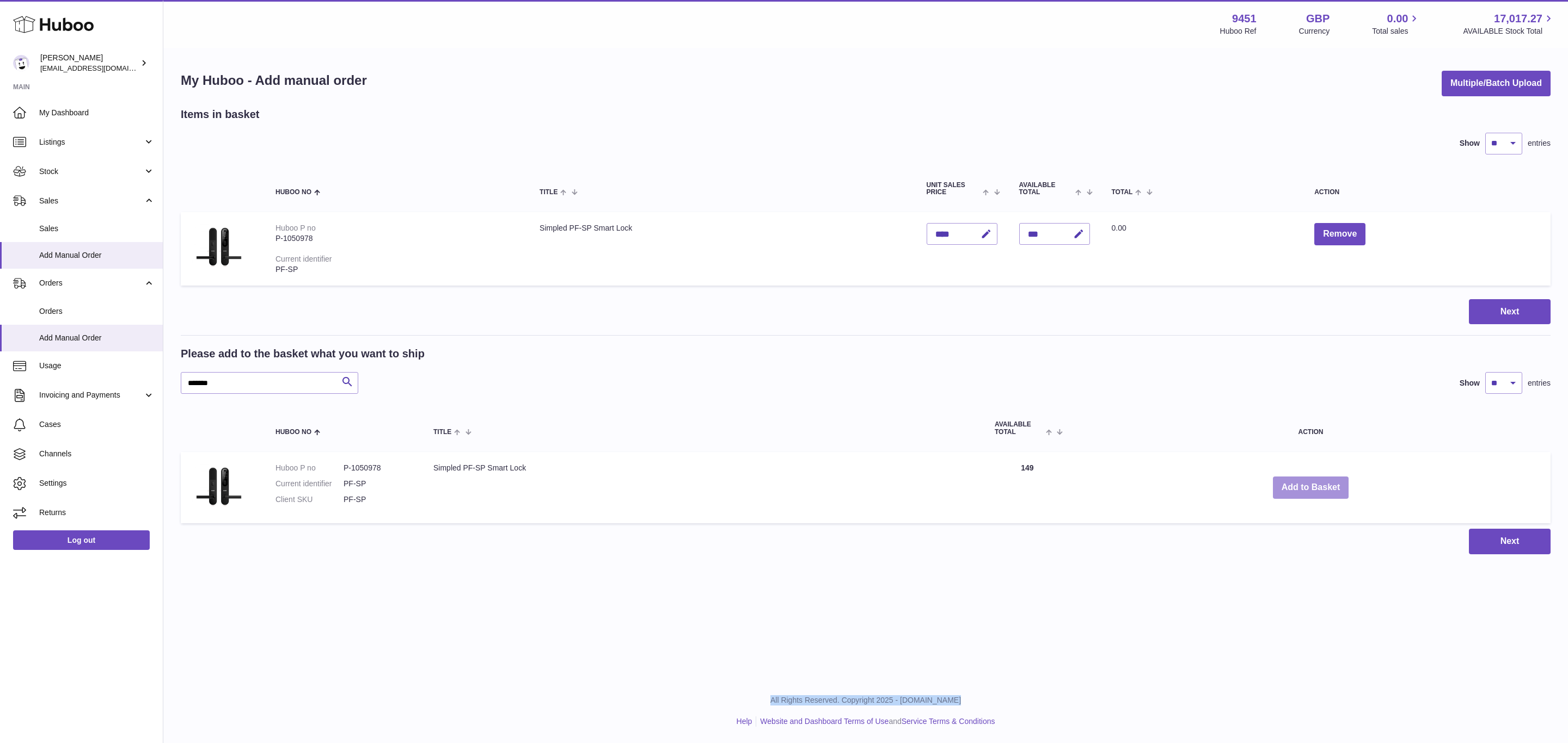
click at [1311, 487] on button "Add to Basket" at bounding box center [1311, 488] width 76 height 22
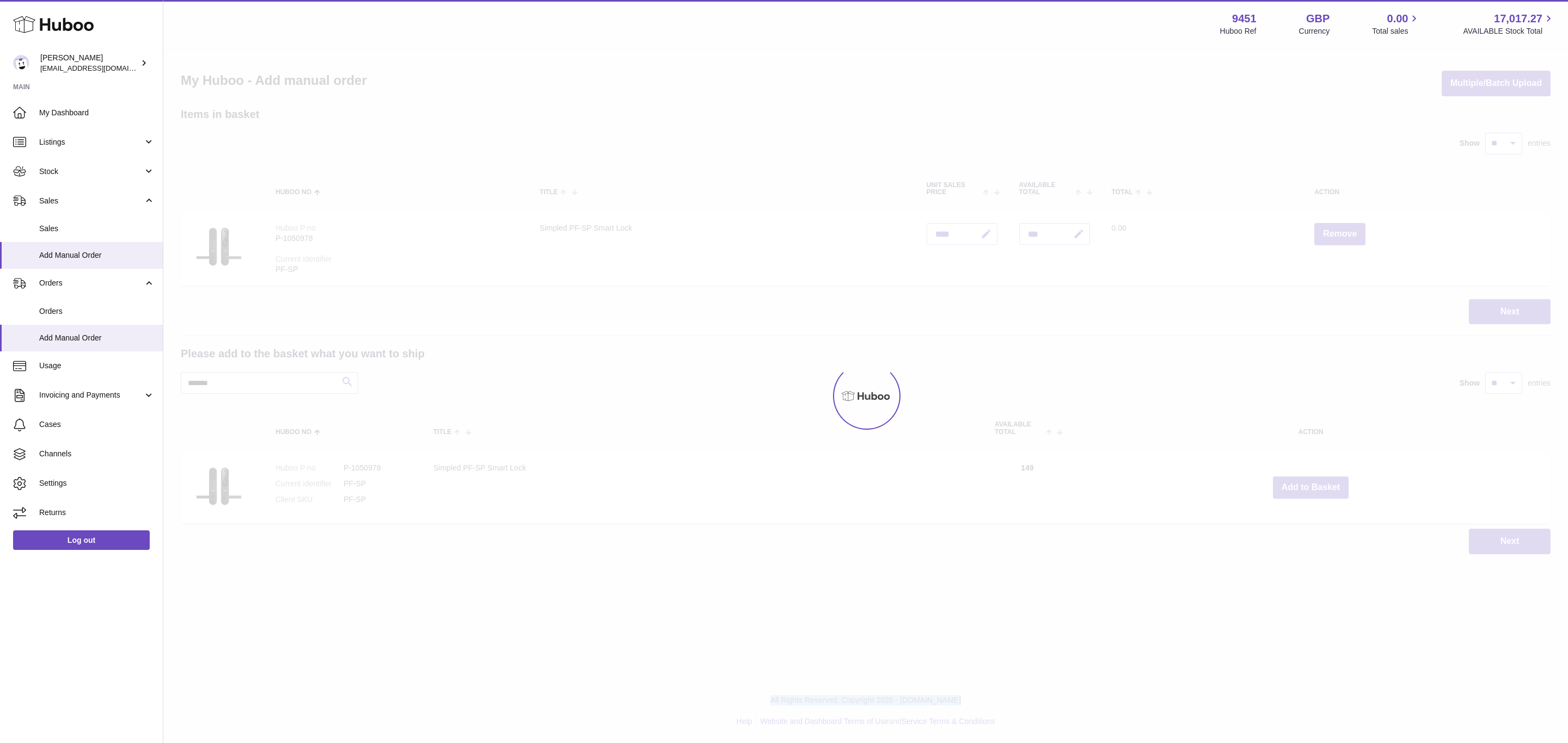
click at [1311, 487] on div at bounding box center [866, 396] width 1405 height 695
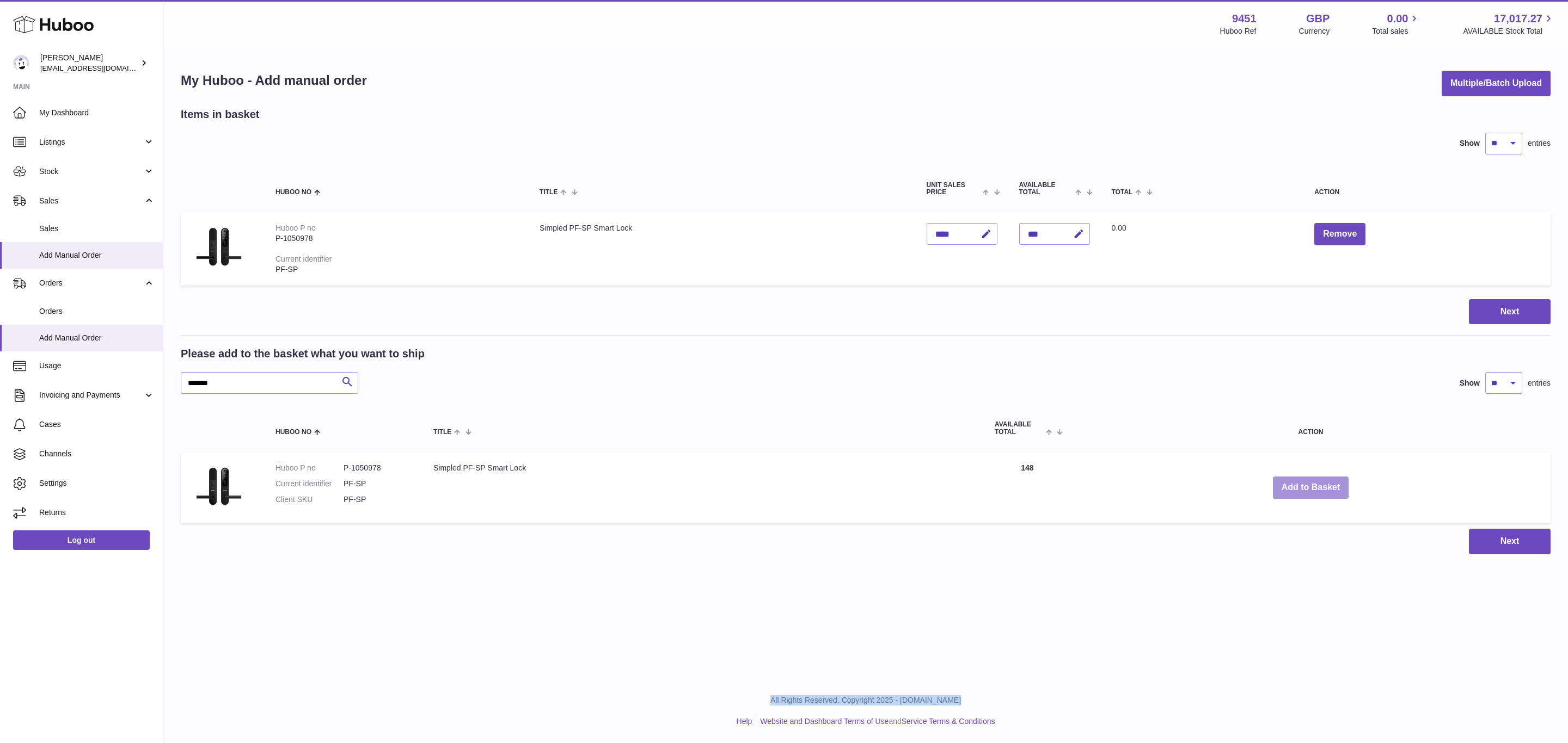
click at [1311, 487] on button "Add to Basket" at bounding box center [1311, 488] width 76 height 22
click at [0, 487] on div at bounding box center [0, 372] width 0 height 743
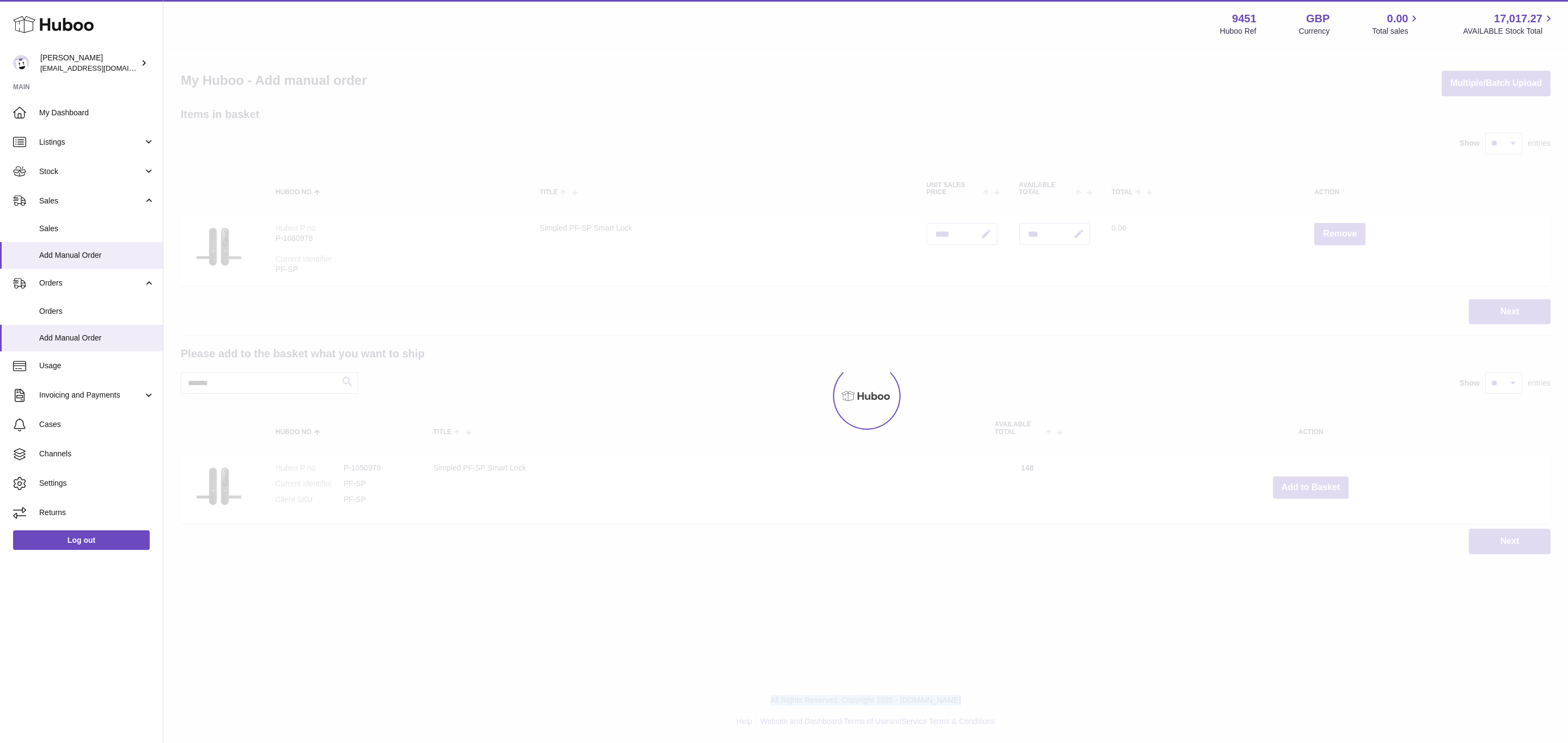
click at [1311, 487] on div at bounding box center [866, 396] width 1405 height 695
click at [1311, 487] on button "Add to Basket" at bounding box center [1311, 488] width 76 height 22
click at [1311, 487] on div at bounding box center [866, 396] width 1405 height 695
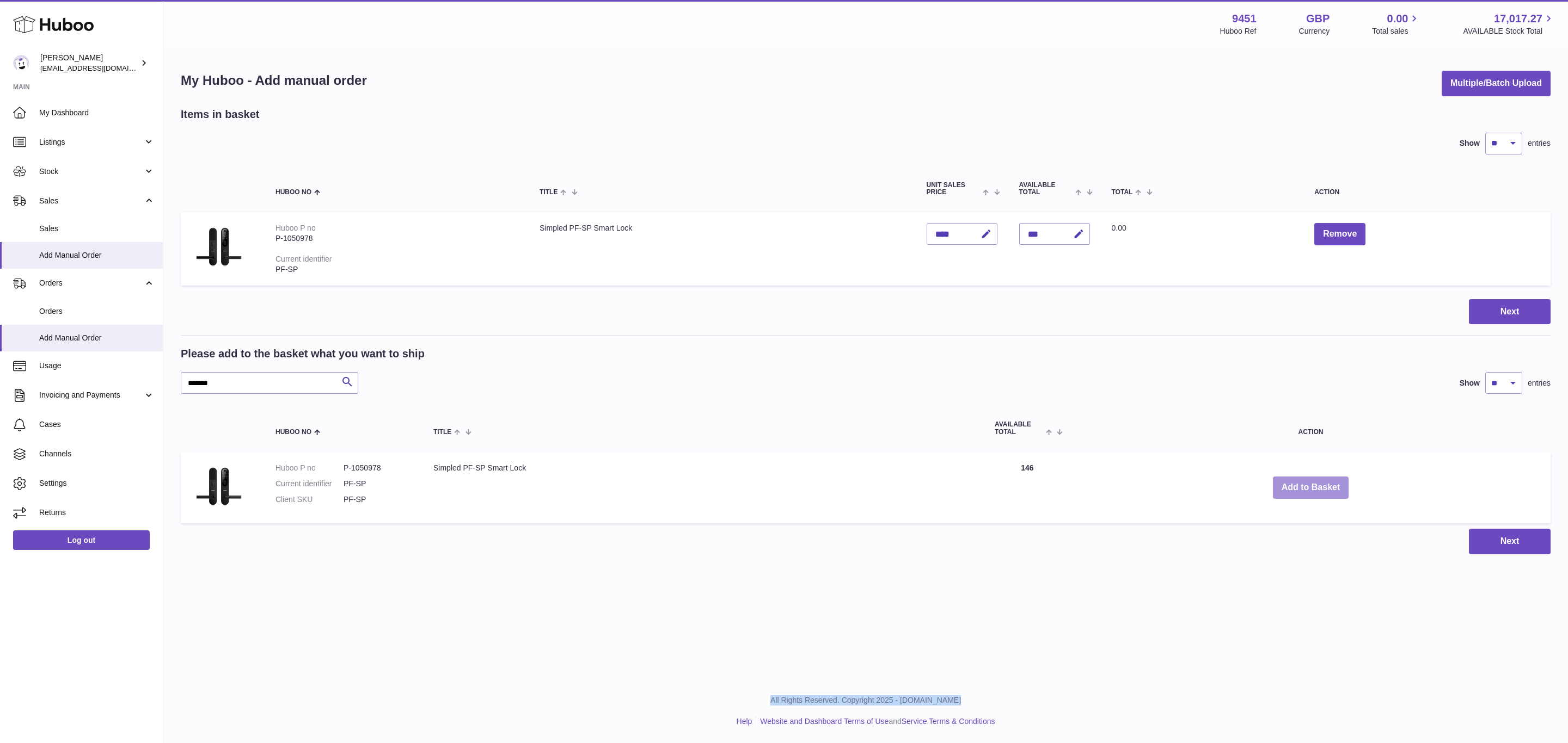
click at [1311, 487] on button "Add to Basket" at bounding box center [1311, 488] width 76 height 22
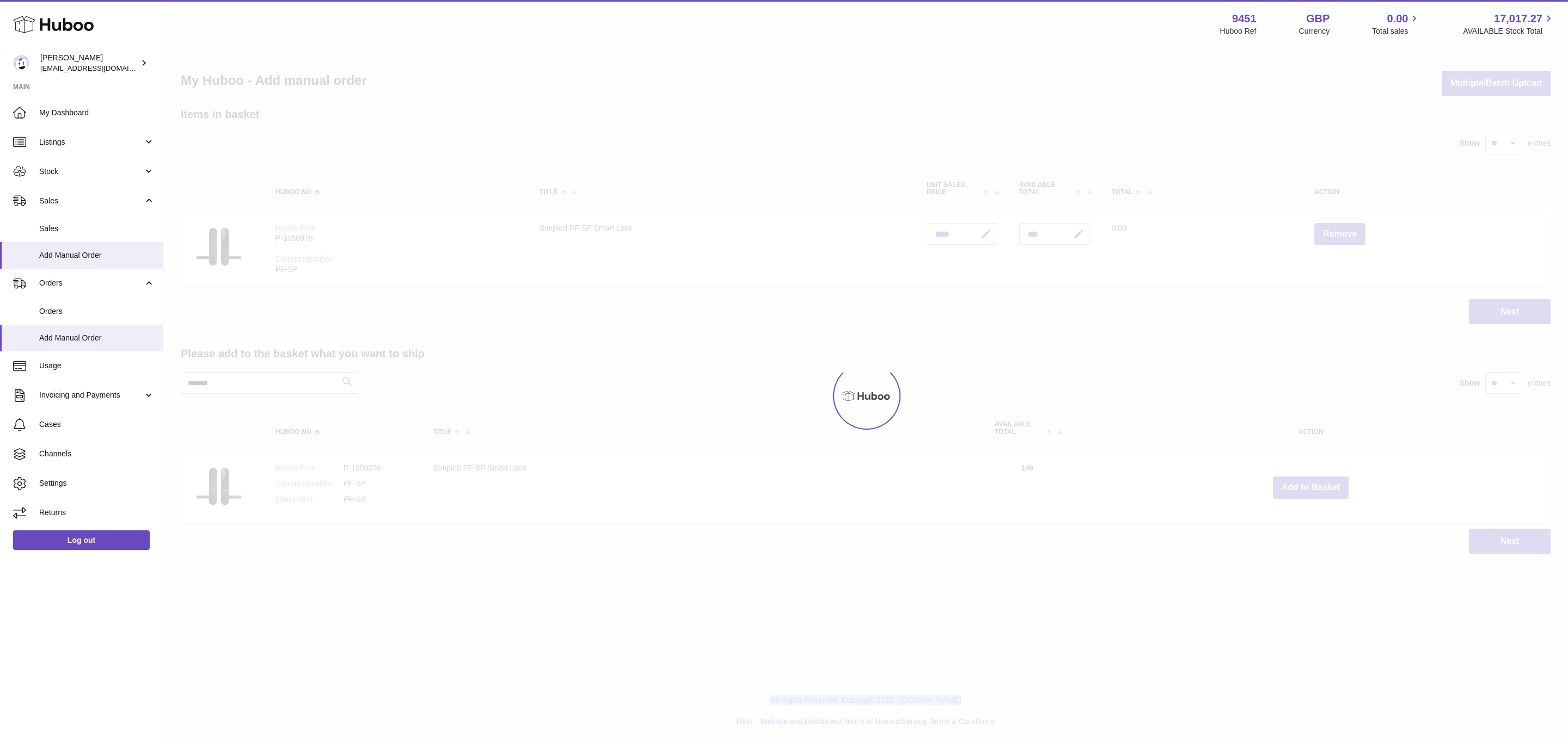
click at [1311, 487] on div at bounding box center [866, 396] width 1405 height 695
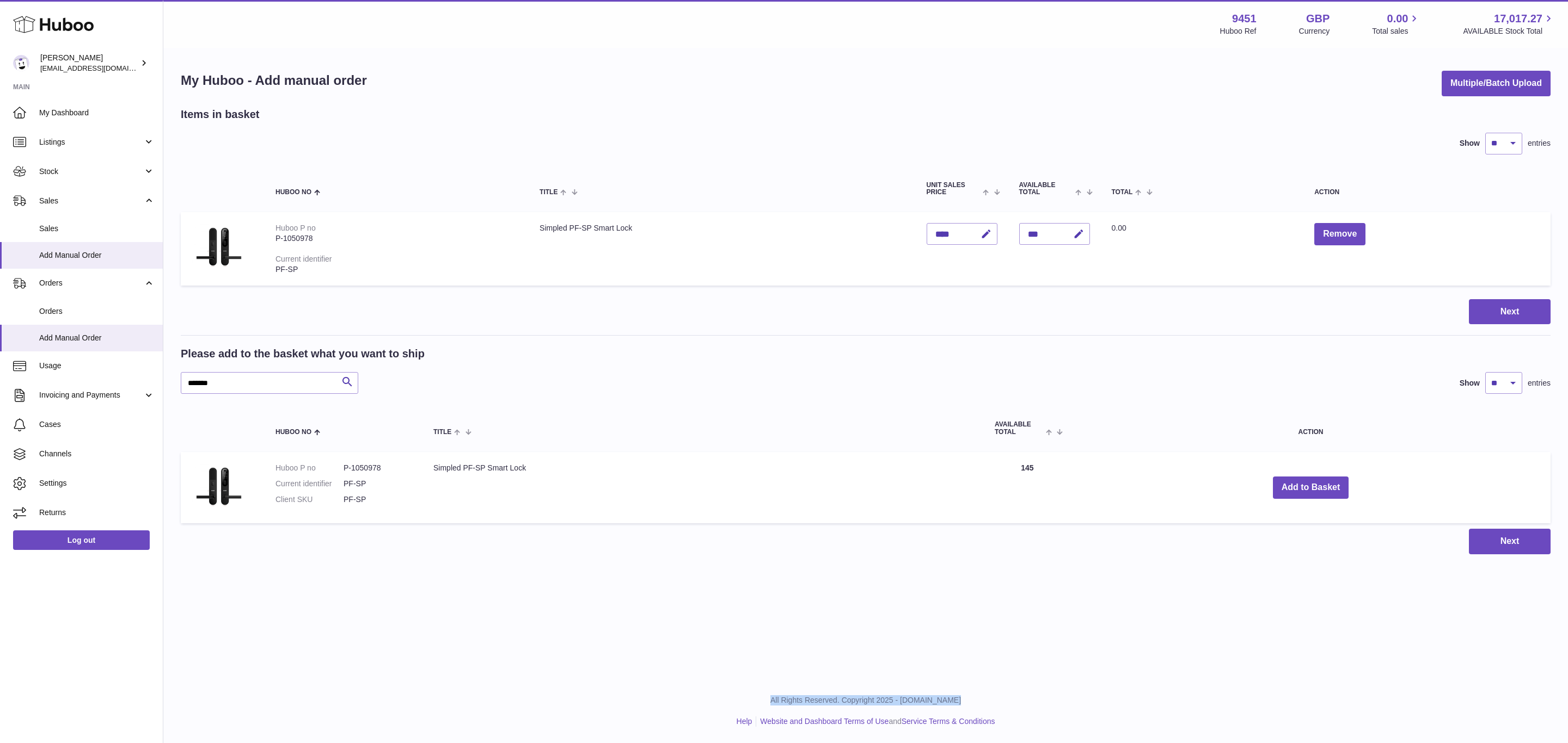
click at [1311, 487] on div "Menu Huboo 9451 Huboo Ref GBP Currency 0.00 Total sales 17,017.27 AVAILABLE Sto…" at bounding box center [866, 288] width 1405 height 577
click at [1311, 487] on button "Add to Basket" at bounding box center [1311, 488] width 76 height 22
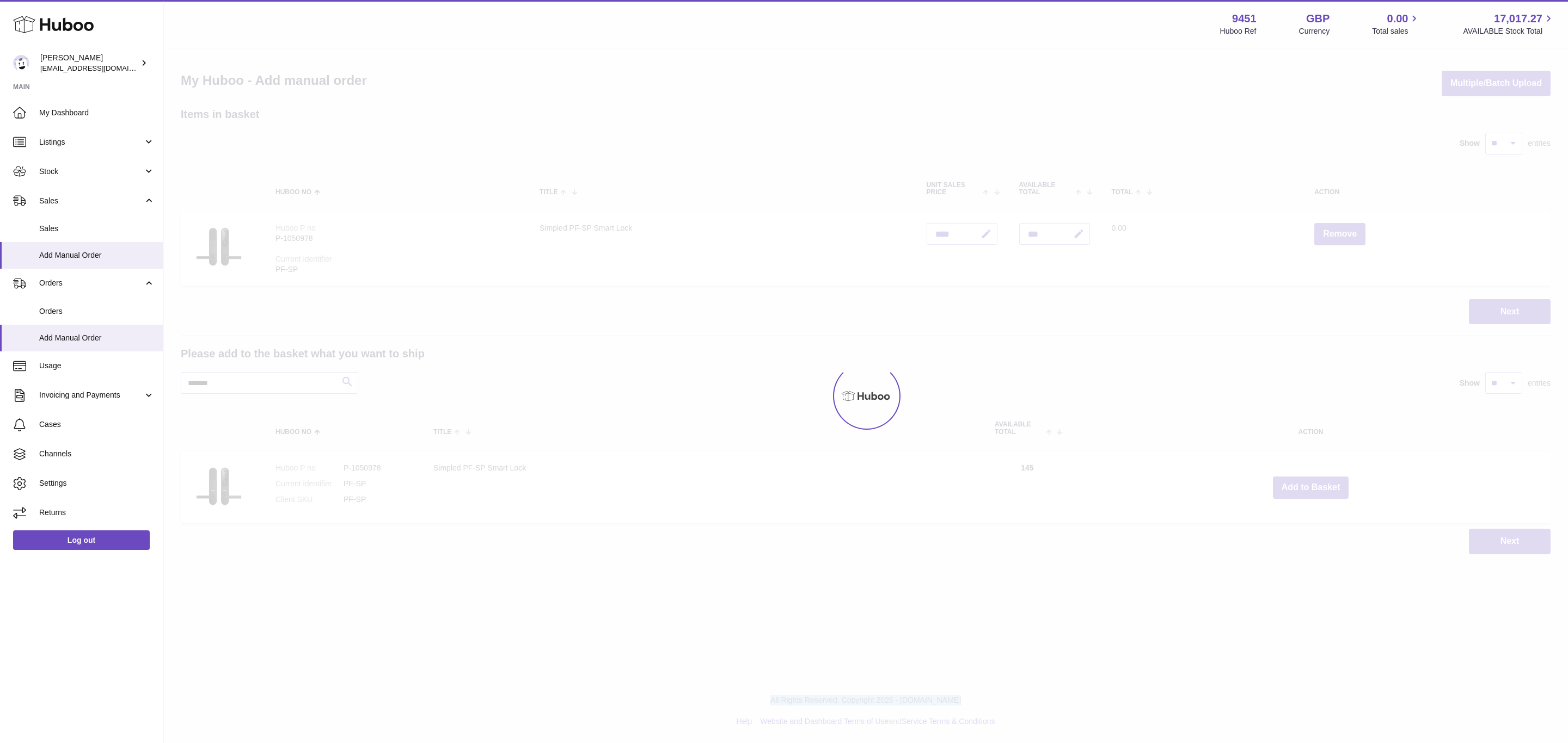
click at [1311, 487] on div at bounding box center [866, 396] width 1405 height 695
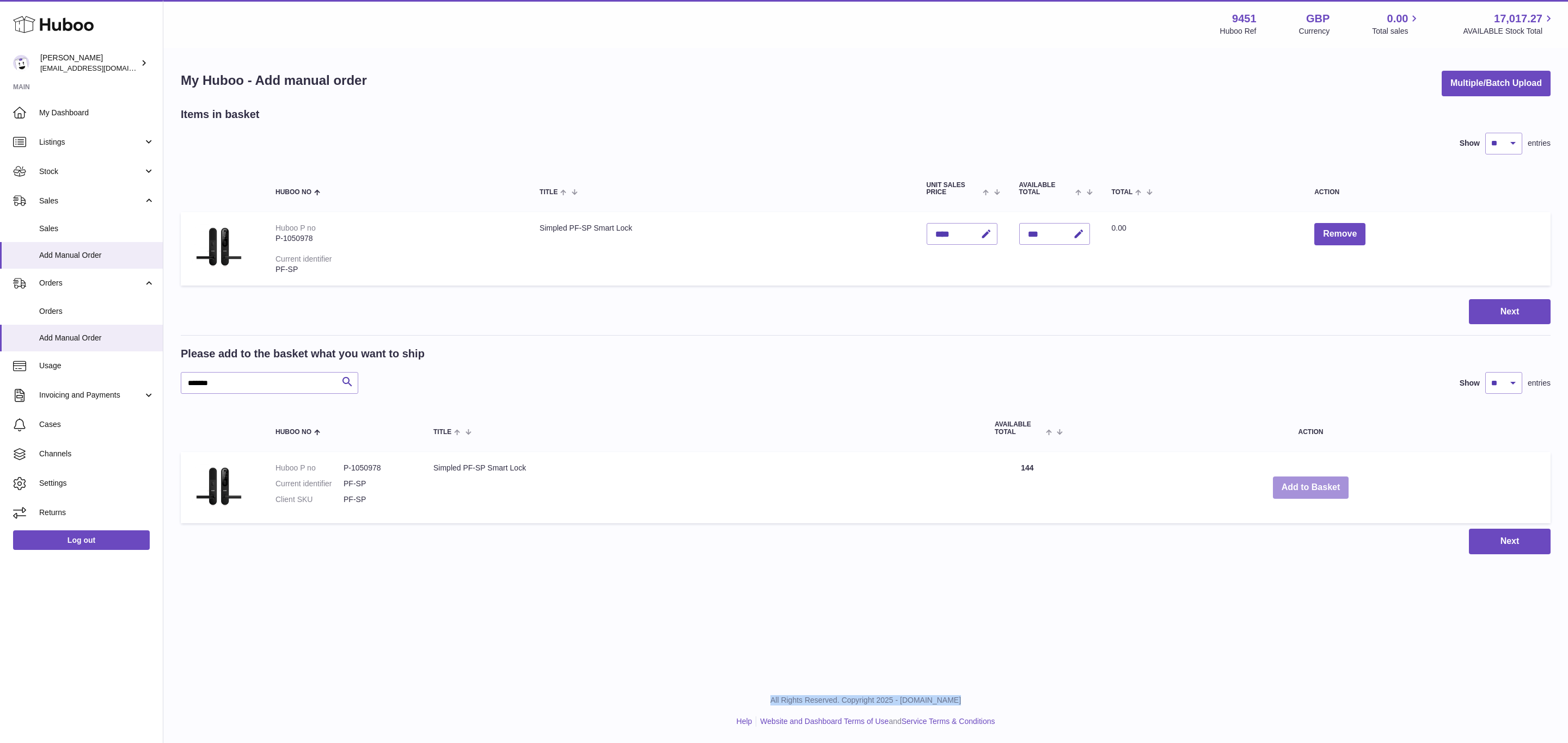
click at [1311, 487] on button "Add to Basket" at bounding box center [1311, 488] width 76 height 22
click at [0, 487] on div at bounding box center [0, 372] width 0 height 743
click at [1311, 487] on button "Add to Basket" at bounding box center [1311, 488] width 76 height 22
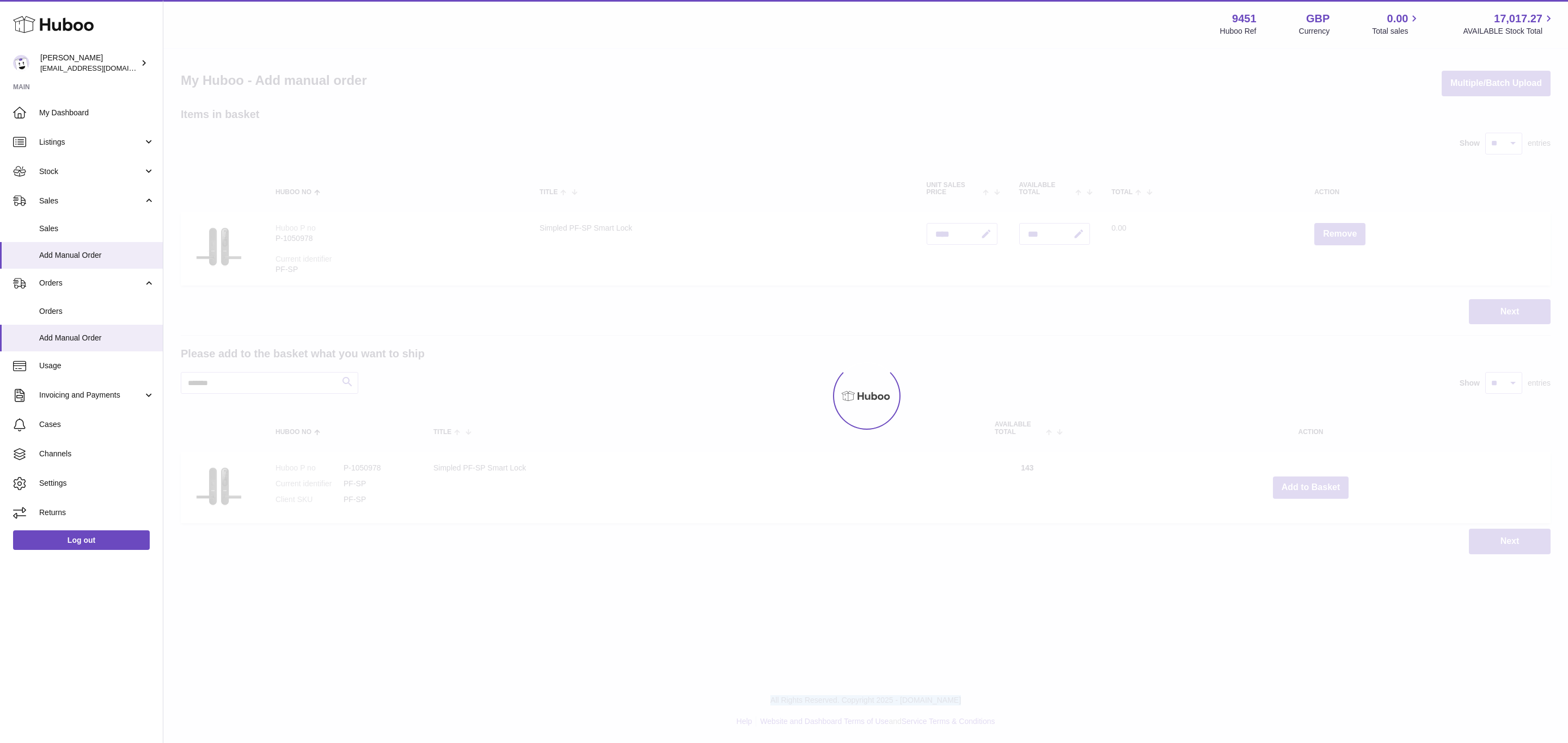
click at [1311, 487] on div at bounding box center [866, 396] width 1405 height 695
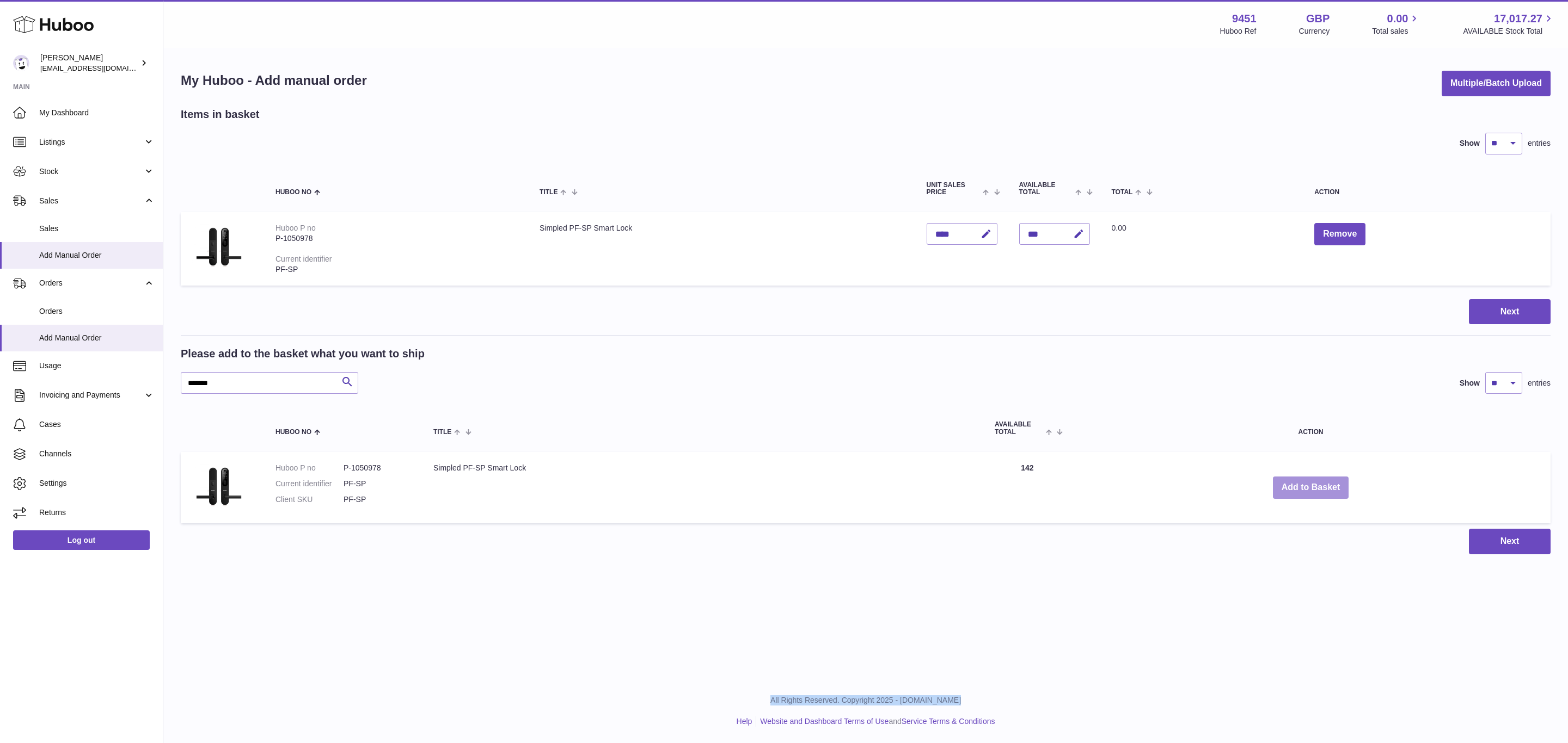
click at [1311, 487] on button "Add to Basket" at bounding box center [1311, 488] width 76 height 22
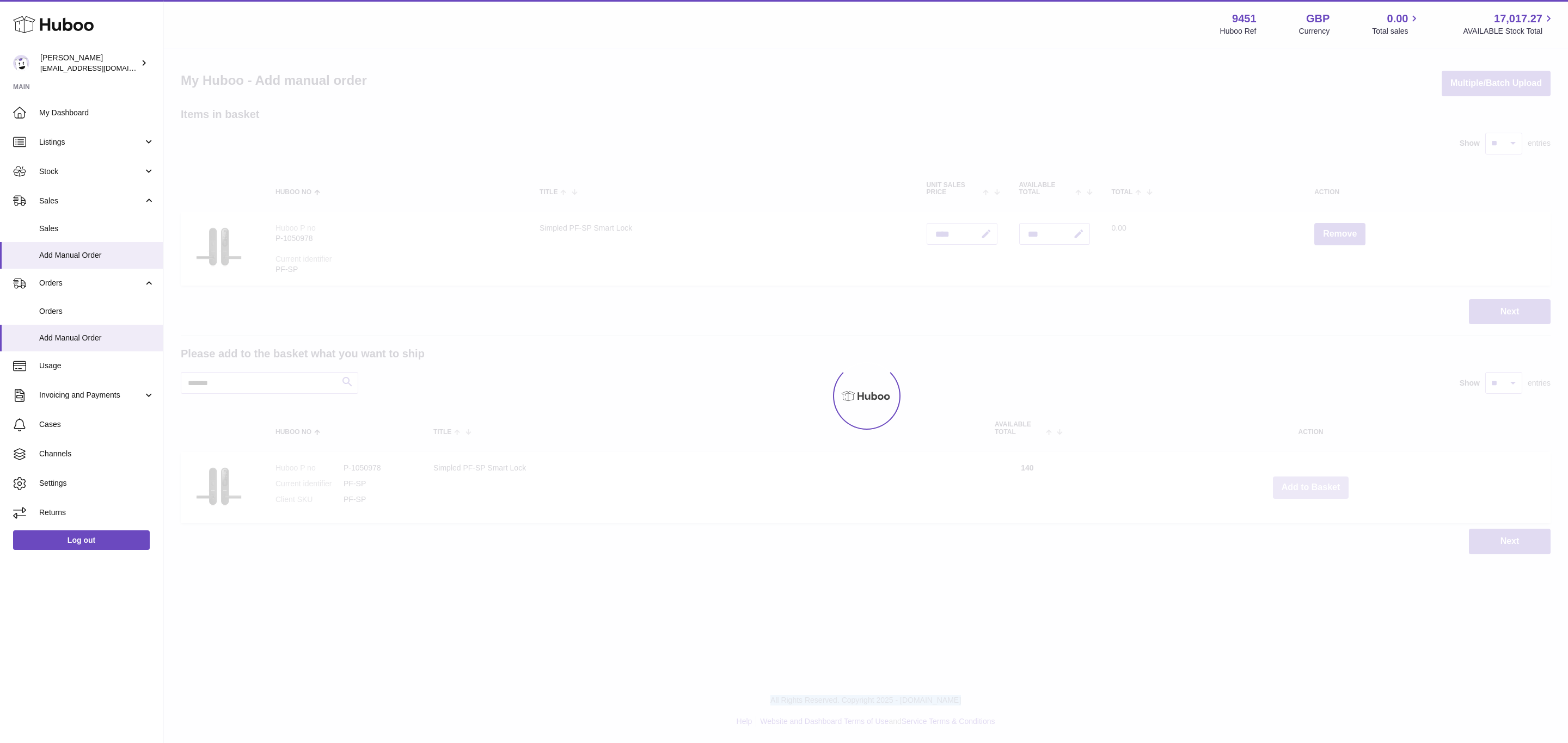
click at [1311, 487] on button "Add to Basket" at bounding box center [1311, 488] width 76 height 22
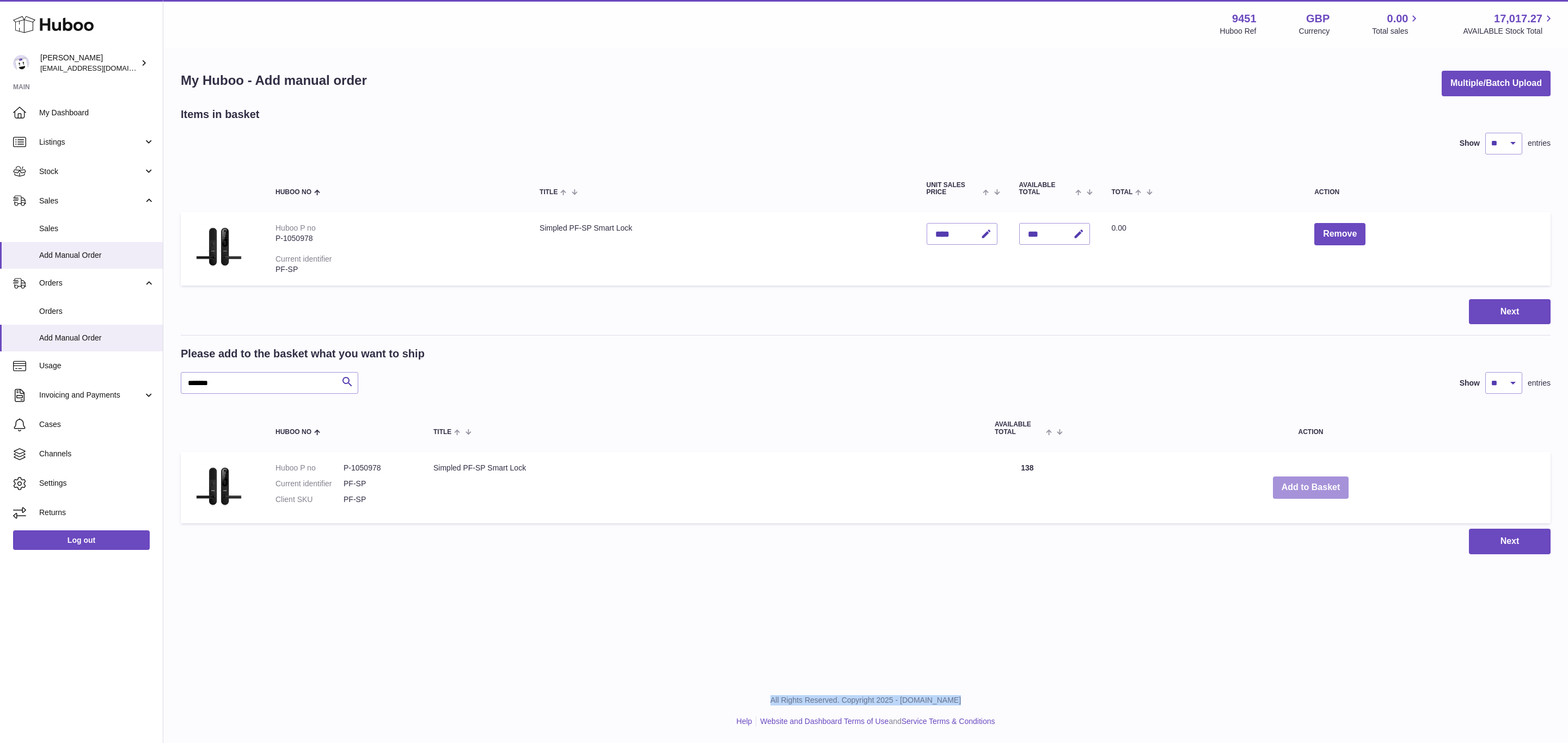
click at [1311, 487] on button "Add to Basket" at bounding box center [1311, 488] width 76 height 22
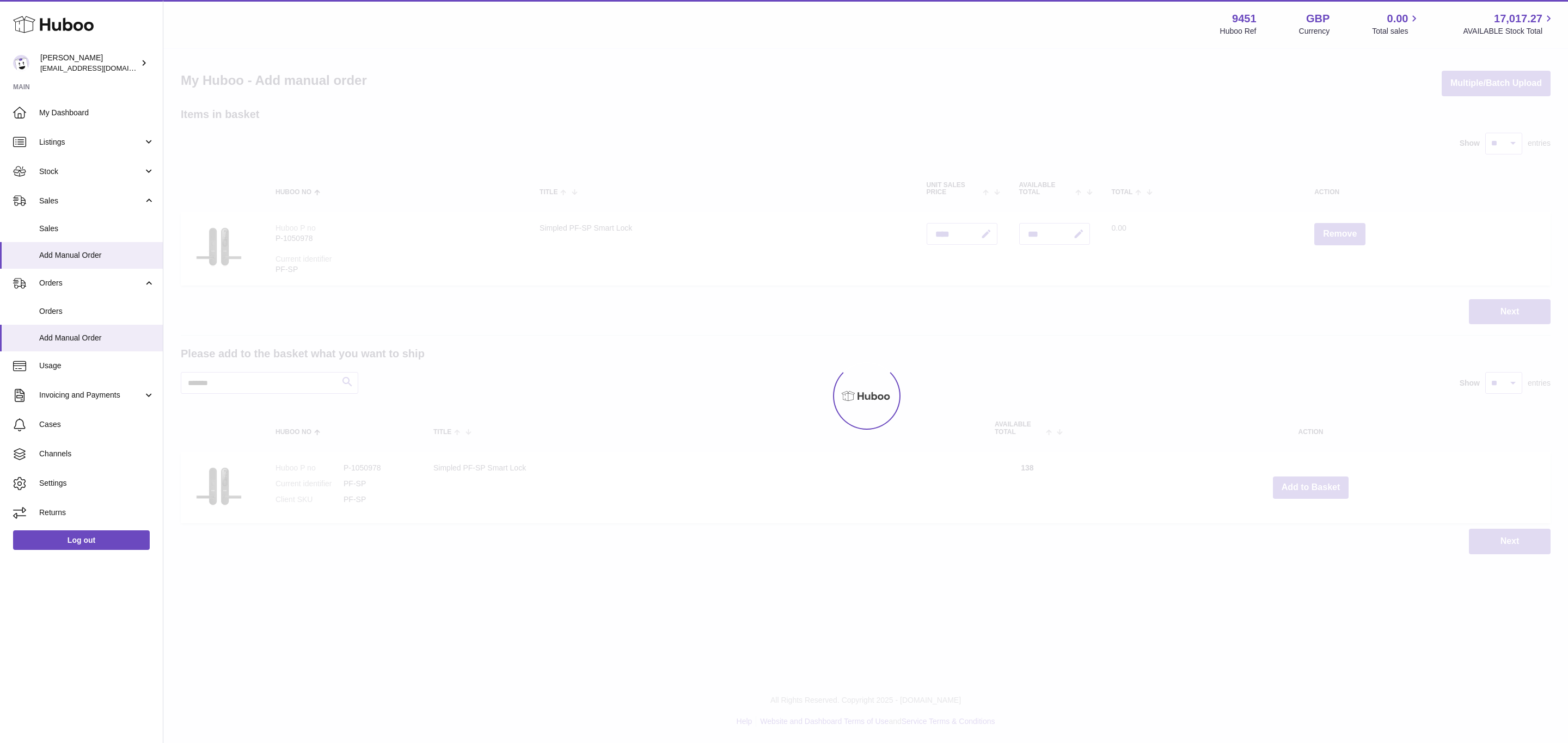
click at [1311, 487] on div "Menu Huboo 9451 Huboo Ref GBP Currency 0.00 Total sales 17,017.27 AVAILABLE Sto…" at bounding box center [866, 288] width 1405 height 577
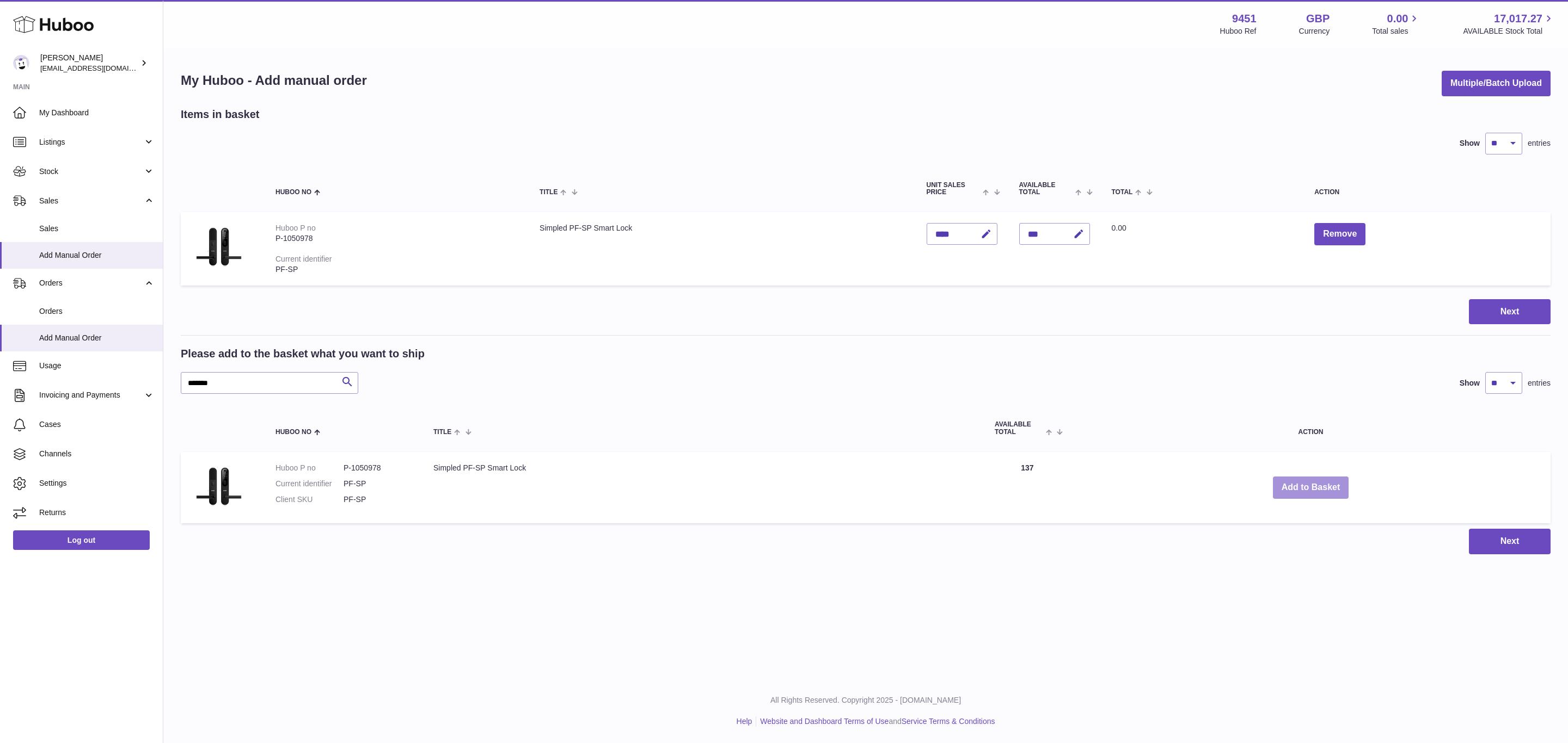
click at [1311, 487] on button "Add to Basket" at bounding box center [1311, 488] width 76 height 22
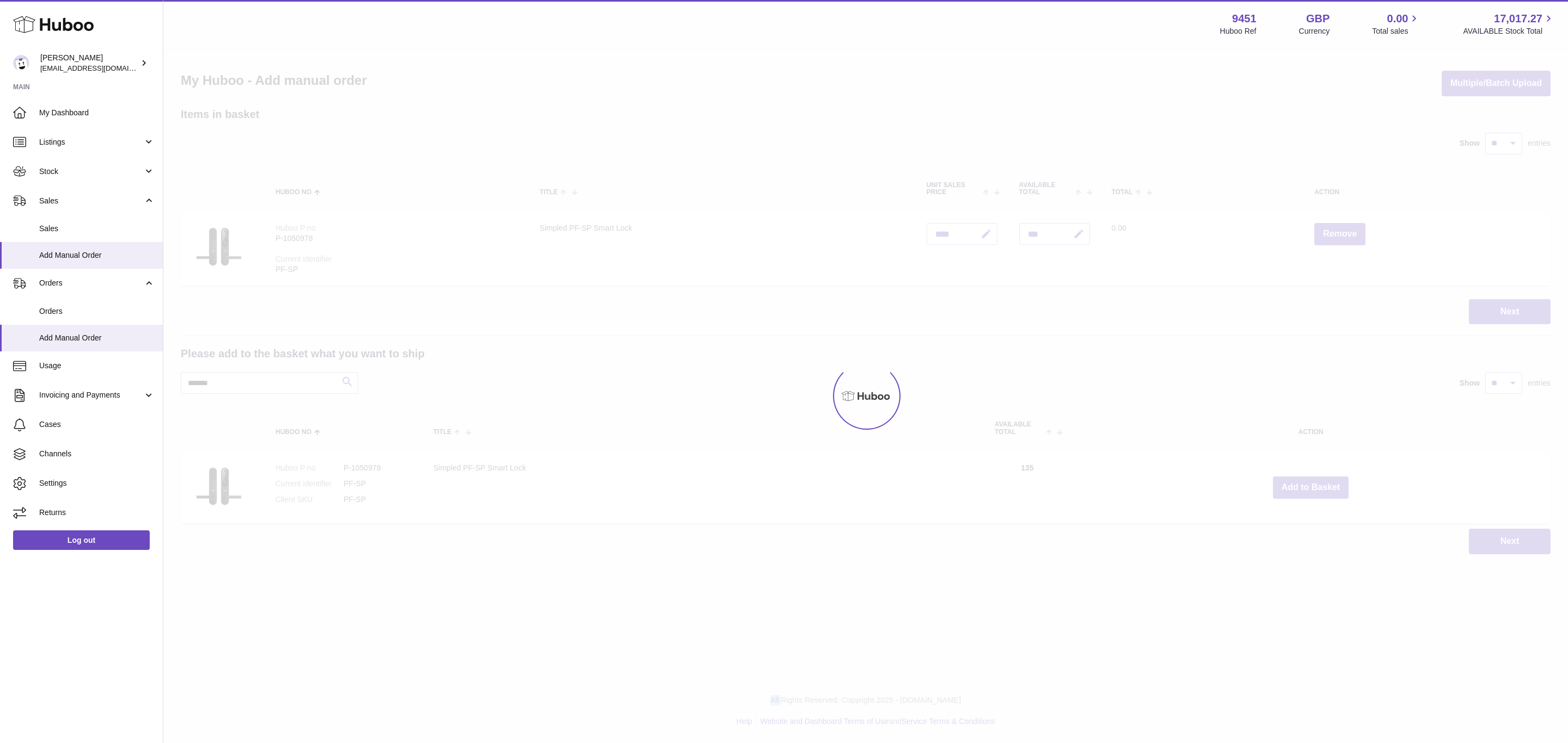
click at [1311, 487] on div at bounding box center [866, 396] width 1405 height 695
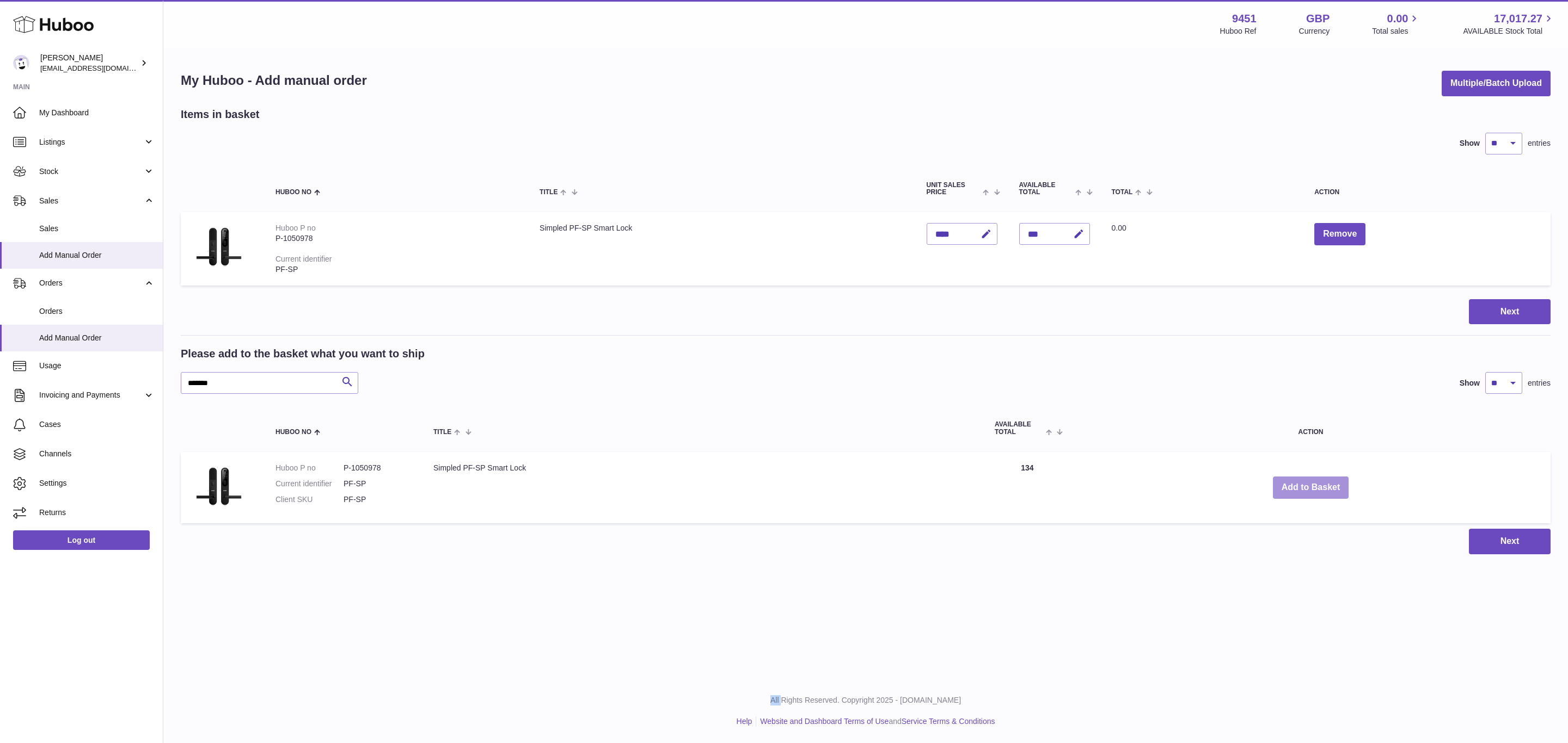
click at [1311, 487] on button "Add to Basket" at bounding box center [1311, 488] width 76 height 22
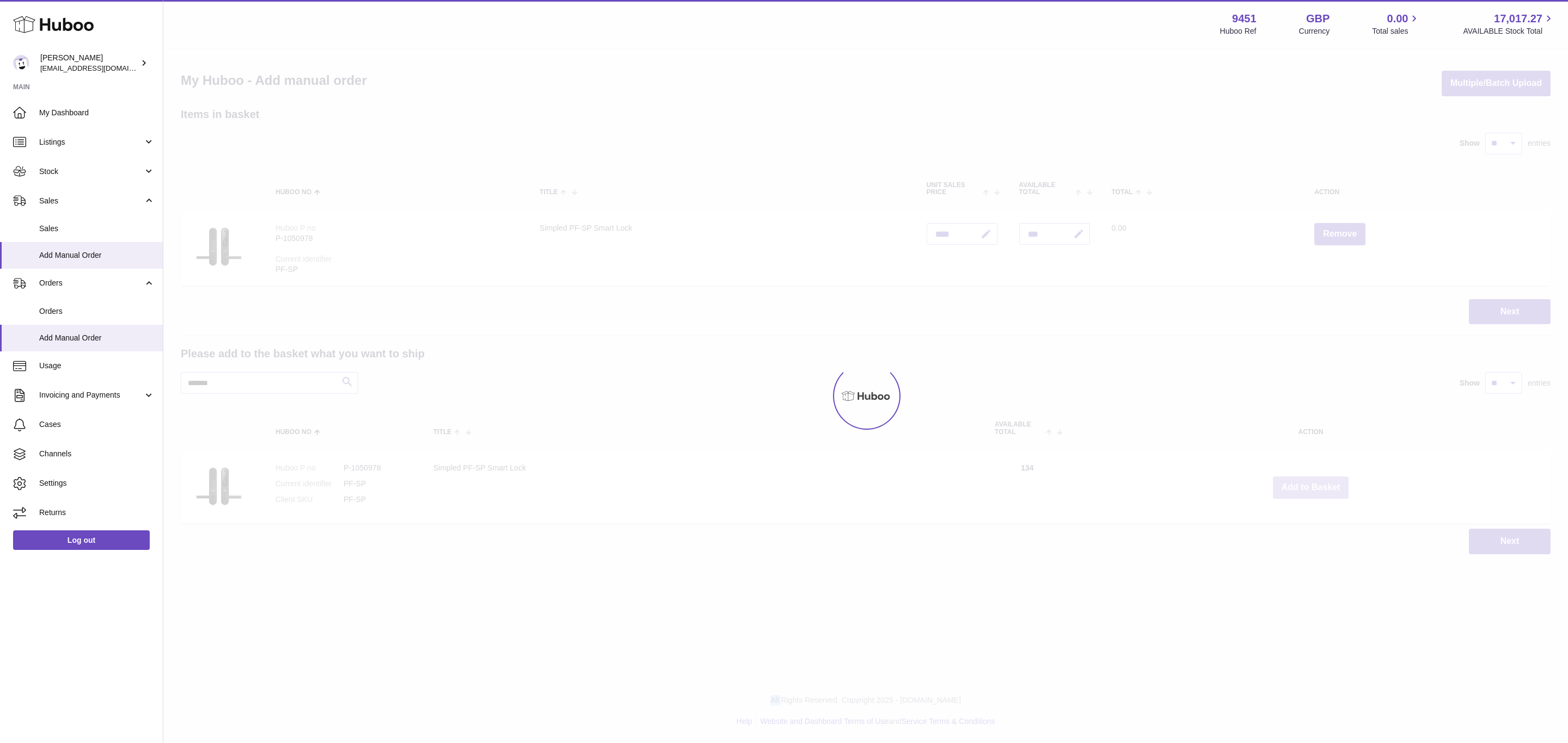
click at [1311, 487] on button "Add to Basket" at bounding box center [1311, 488] width 76 height 22
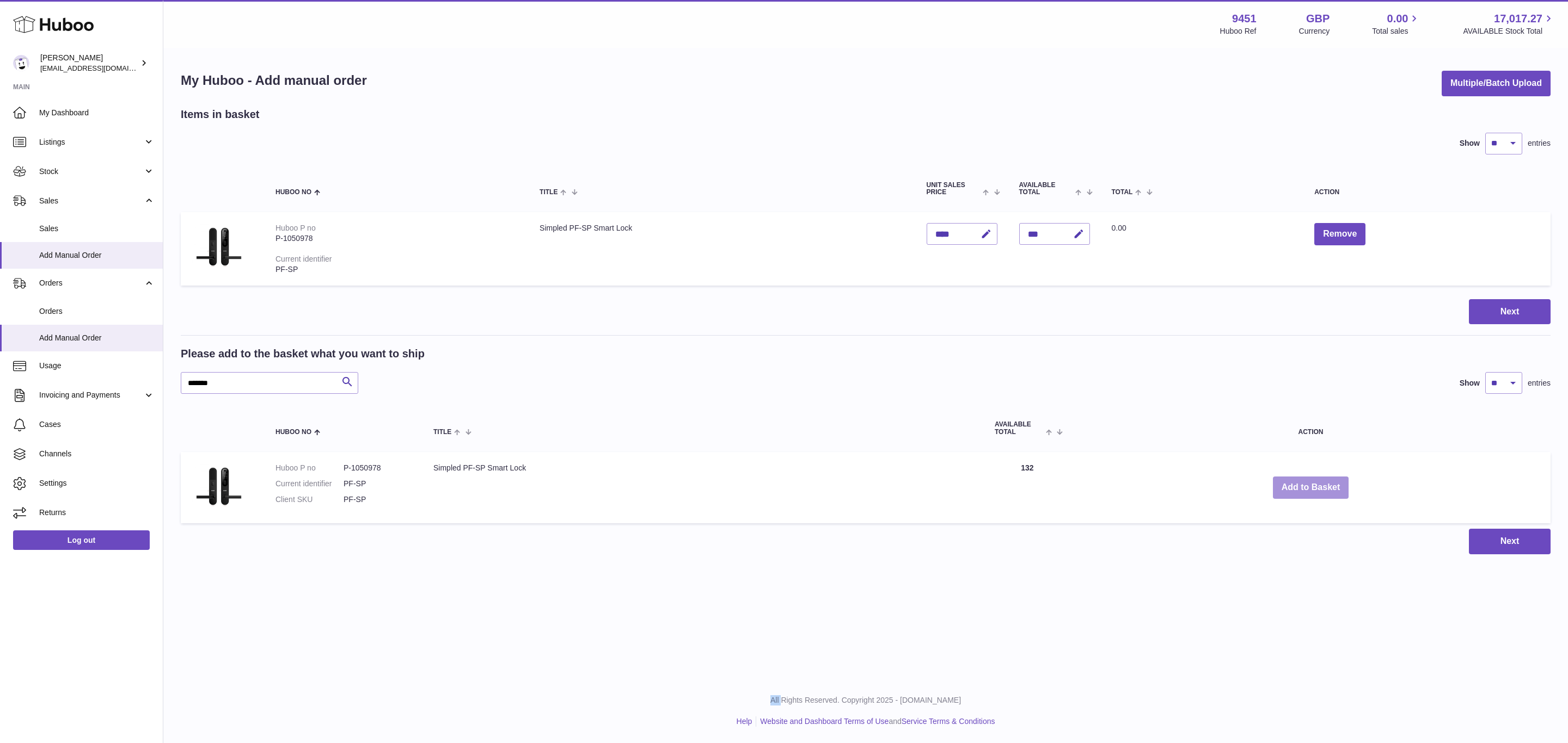
click at [1311, 487] on button "Add to Basket" at bounding box center [1311, 488] width 76 height 22
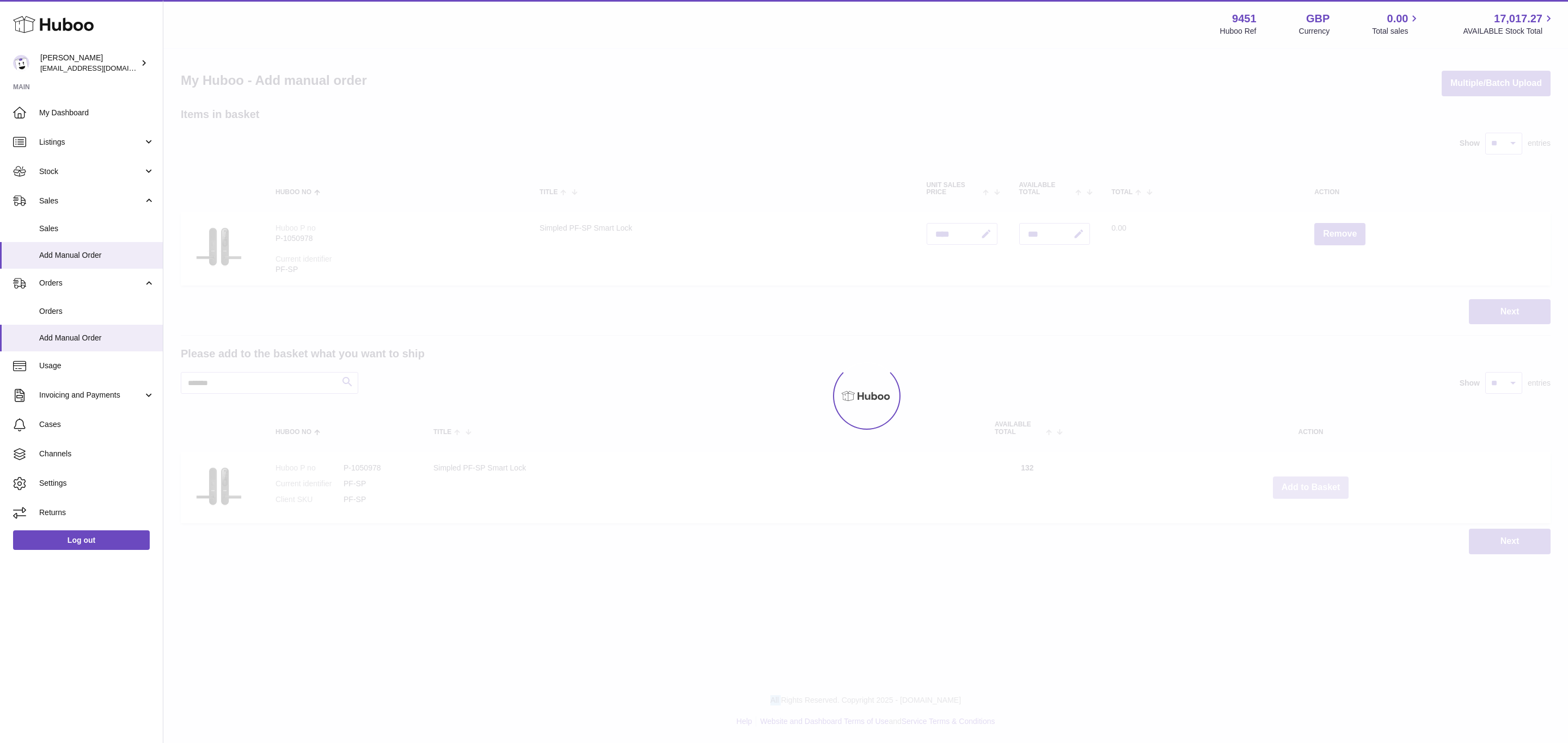
click at [1311, 487] on button "Add to Basket" at bounding box center [1311, 488] width 76 height 22
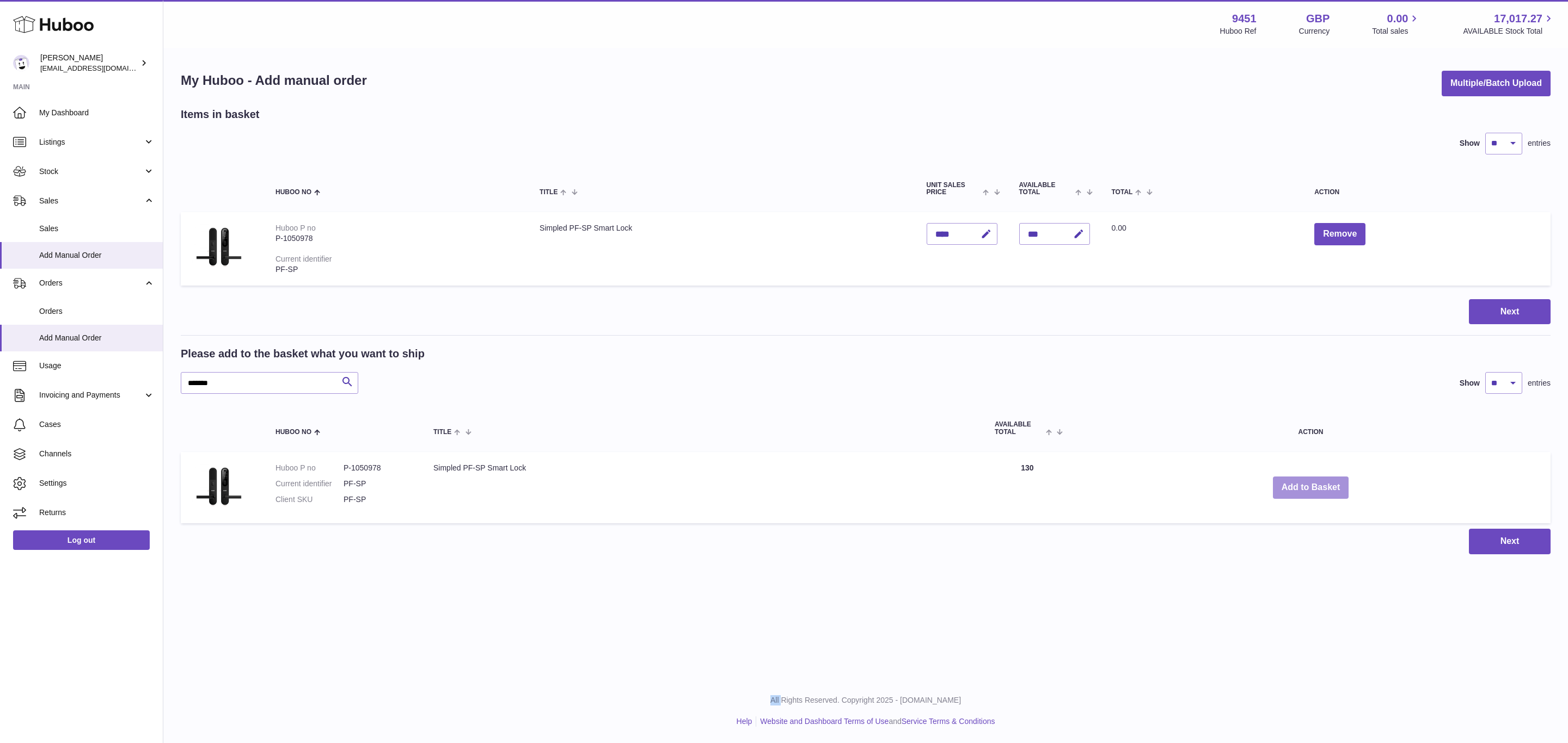
click at [1311, 487] on button "Add to Basket" at bounding box center [1311, 488] width 76 height 22
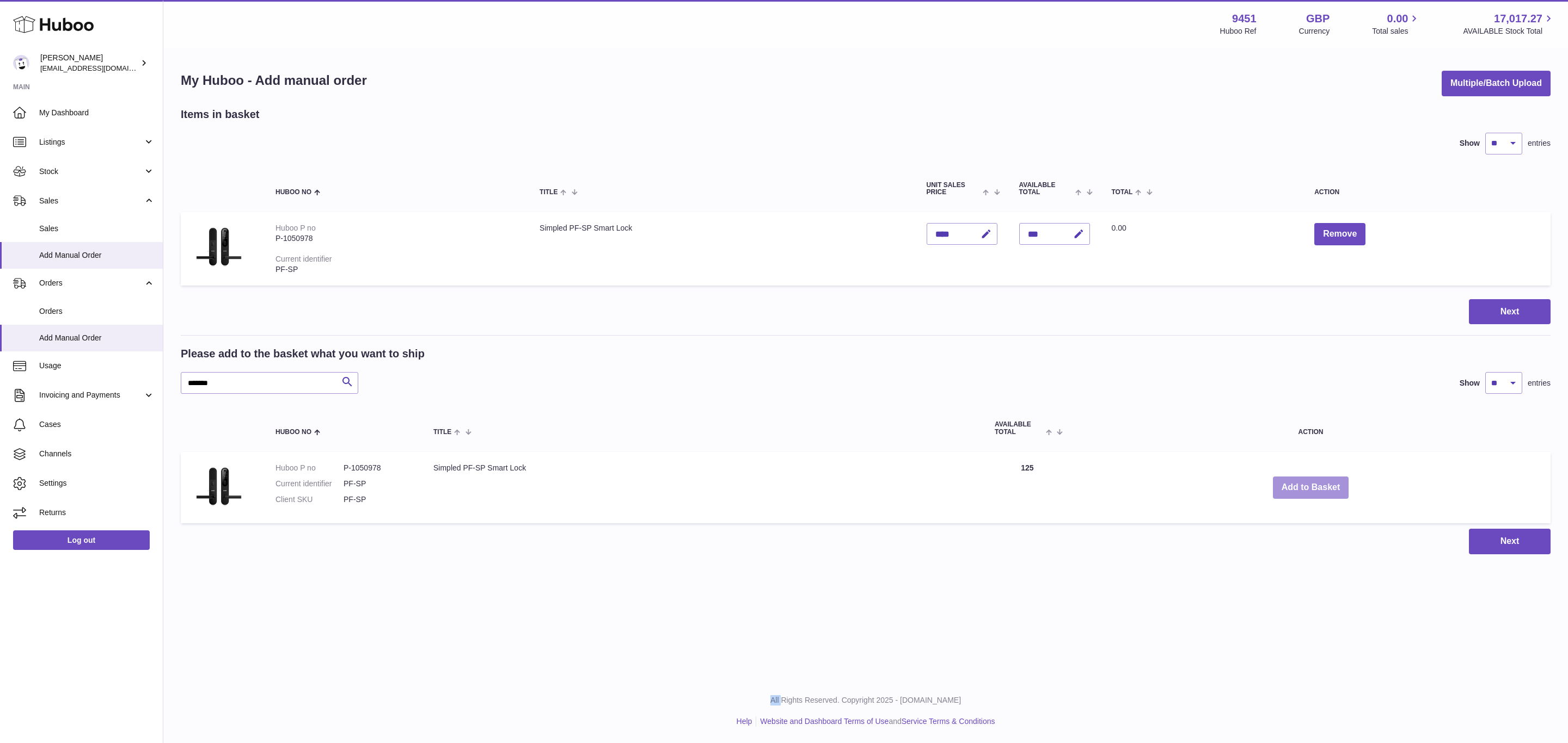
click at [1311, 487] on button "Add to Basket" at bounding box center [1311, 488] width 76 height 22
click at [1311, 487] on div "Menu Huboo 9451 Huboo Ref GBP Currency 0.00 Total sales 17,017.27 AVAILABLE Sto…" at bounding box center [866, 288] width 1405 height 577
click at [1311, 487] on button "Add to Basket" at bounding box center [1311, 488] width 76 height 22
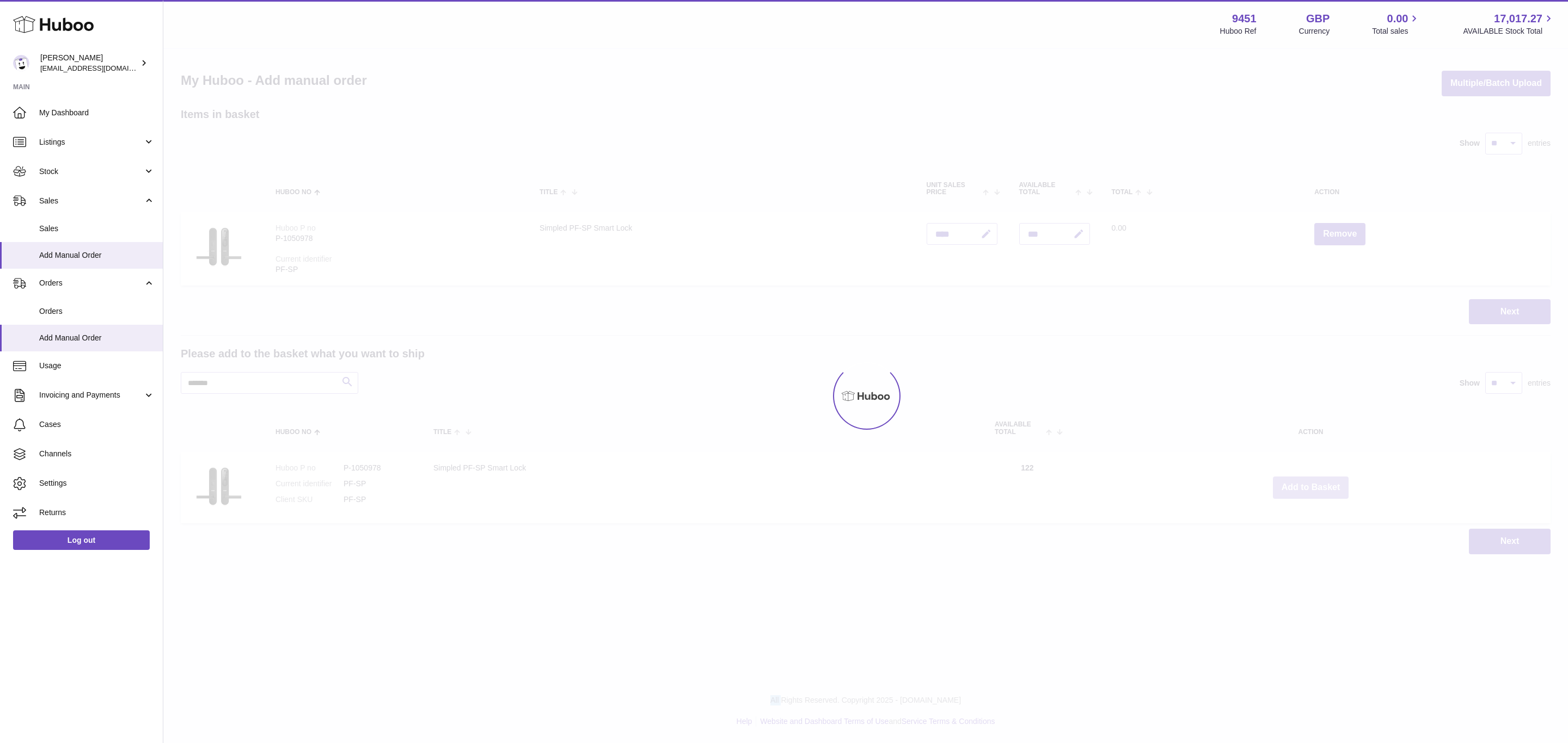
click at [1311, 487] on button "Add to Basket" at bounding box center [1311, 488] width 76 height 22
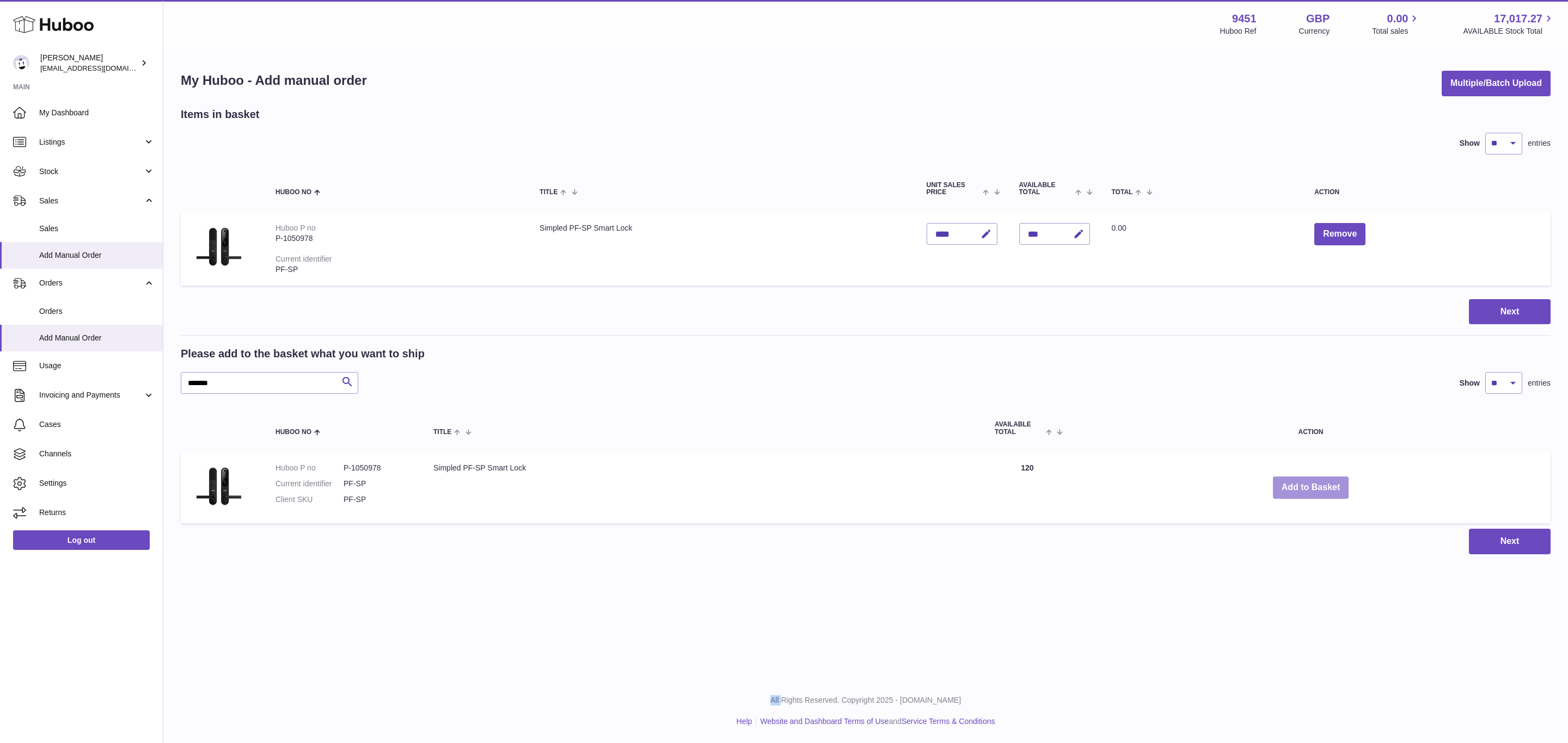
click at [1311, 487] on button "Add to Basket" at bounding box center [1311, 488] width 76 height 22
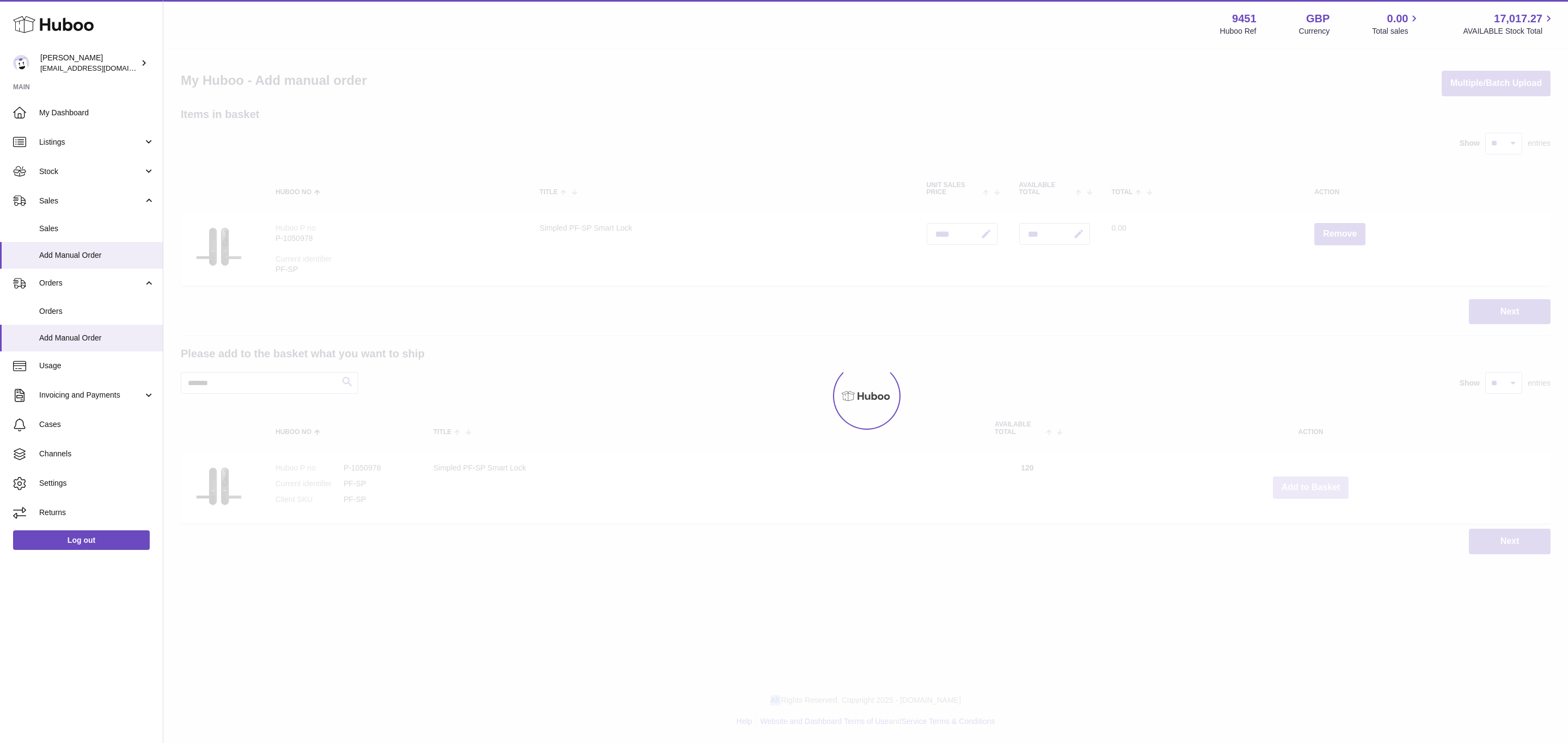
click at [1311, 487] on button "Add to Basket" at bounding box center [1311, 488] width 76 height 22
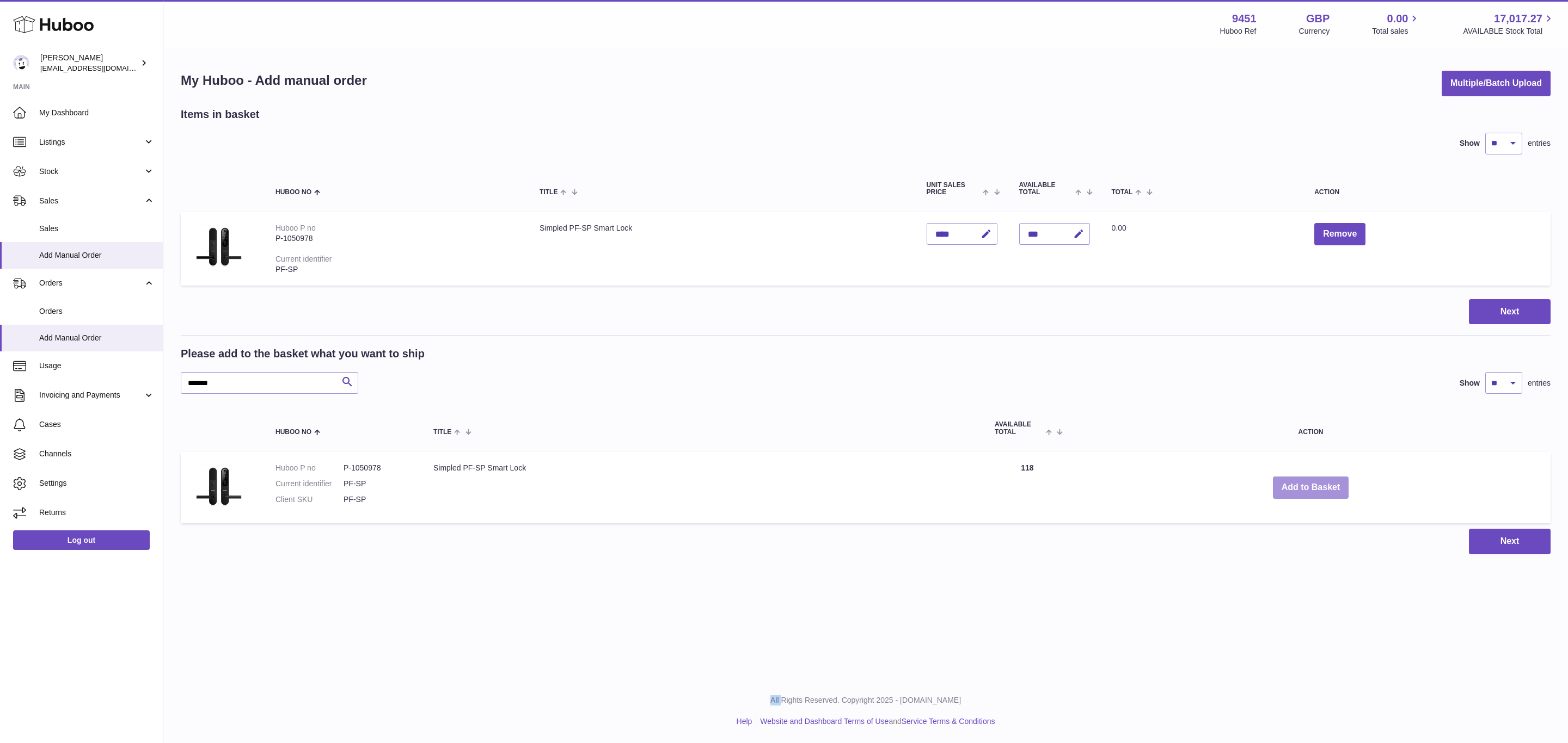
click at [1311, 487] on button "Add to Basket" at bounding box center [1311, 488] width 76 height 22
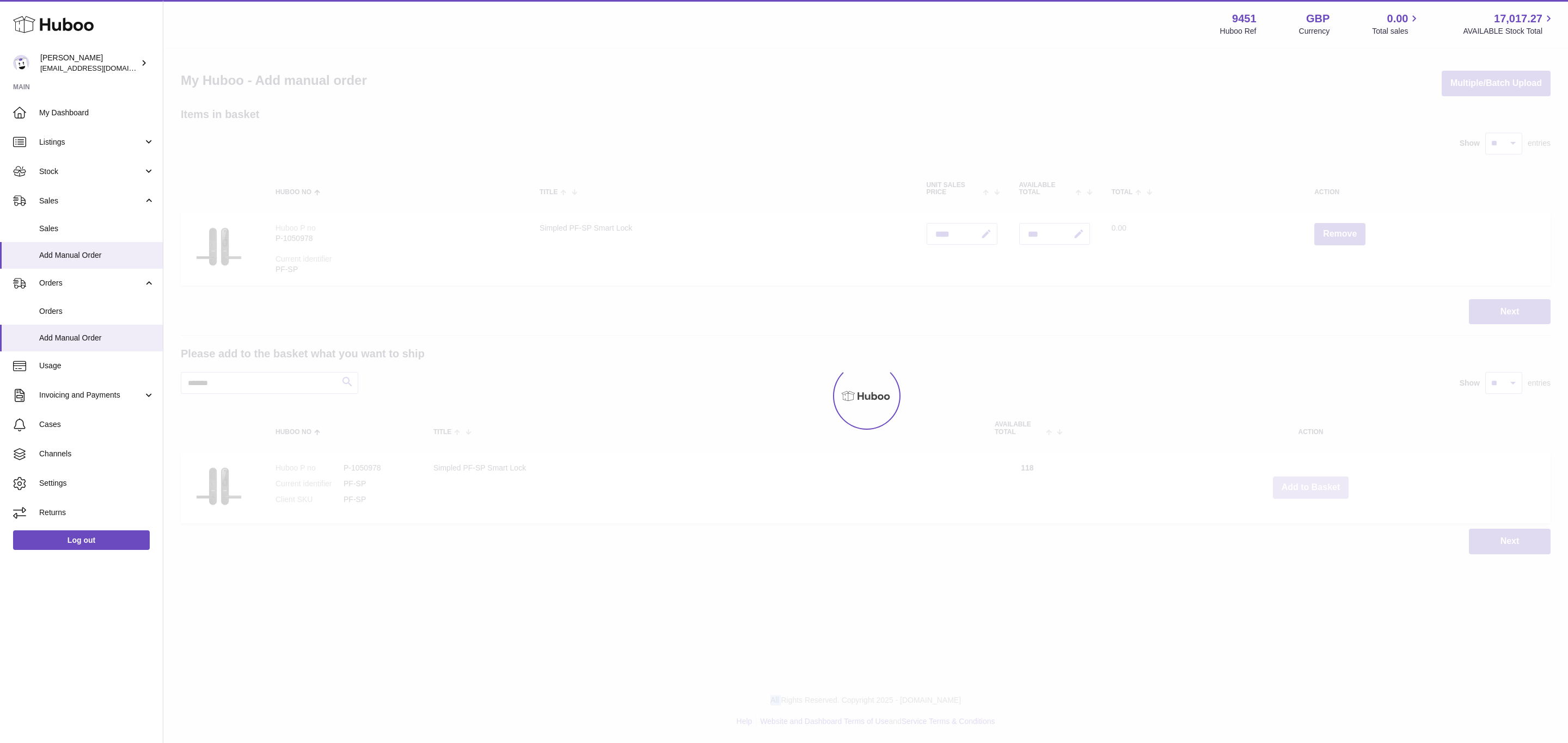
click at [1311, 487] on button "Add to Basket" at bounding box center [1311, 488] width 76 height 22
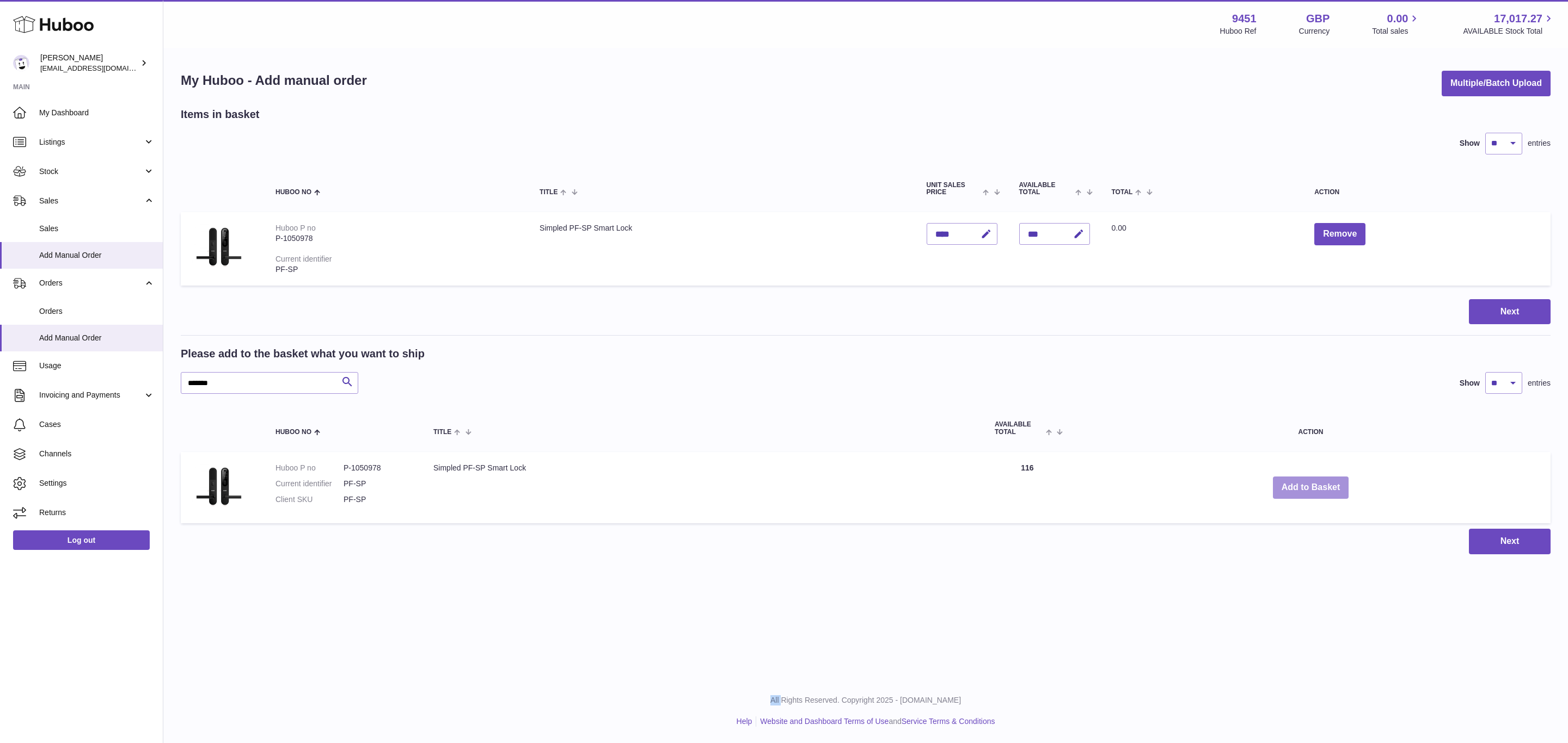
click at [1311, 487] on button "Add to Basket" at bounding box center [1311, 488] width 76 height 22
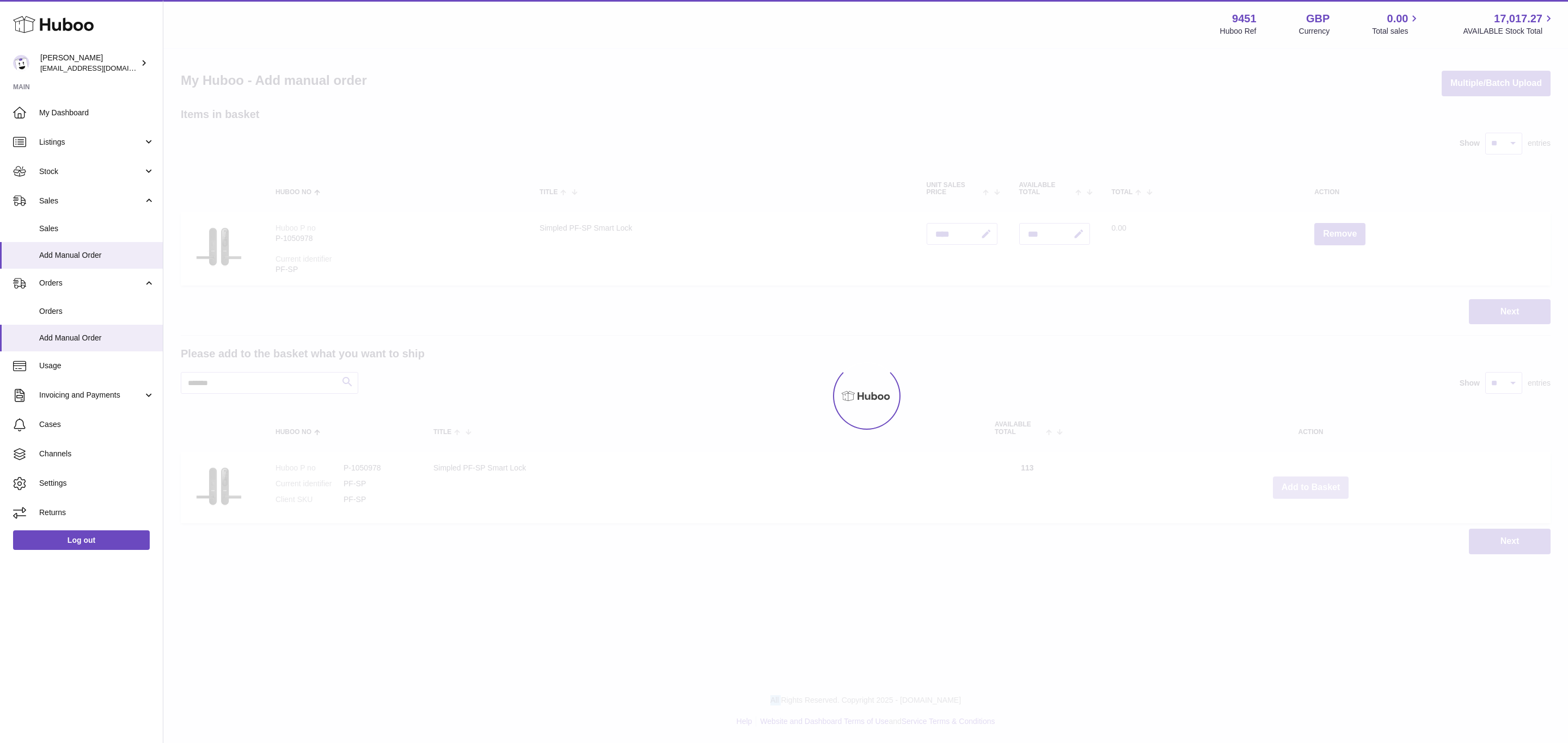
click at [1311, 487] on button "Add to Basket" at bounding box center [1311, 488] width 76 height 22
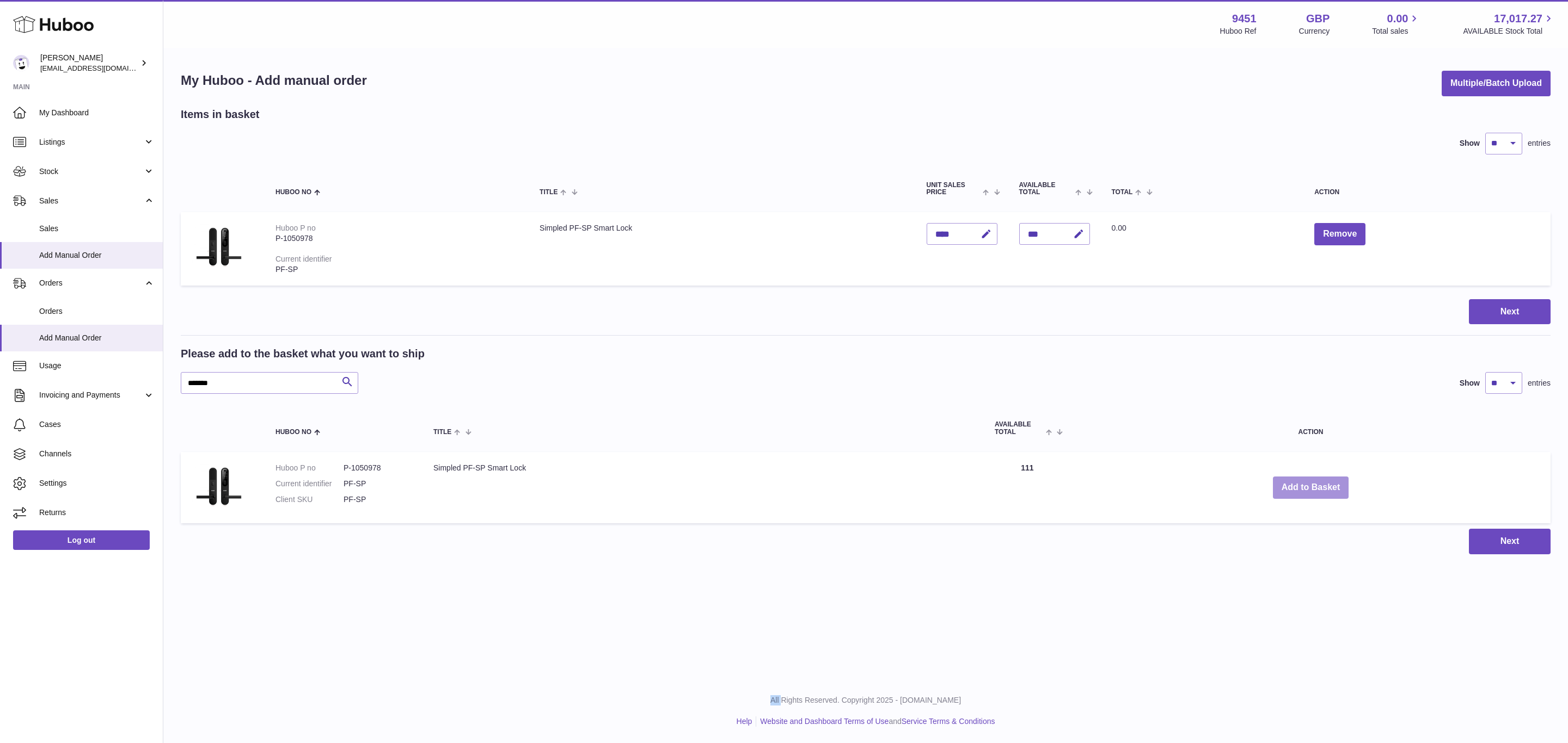
click at [1311, 487] on button "Add to Basket" at bounding box center [1311, 488] width 76 height 22
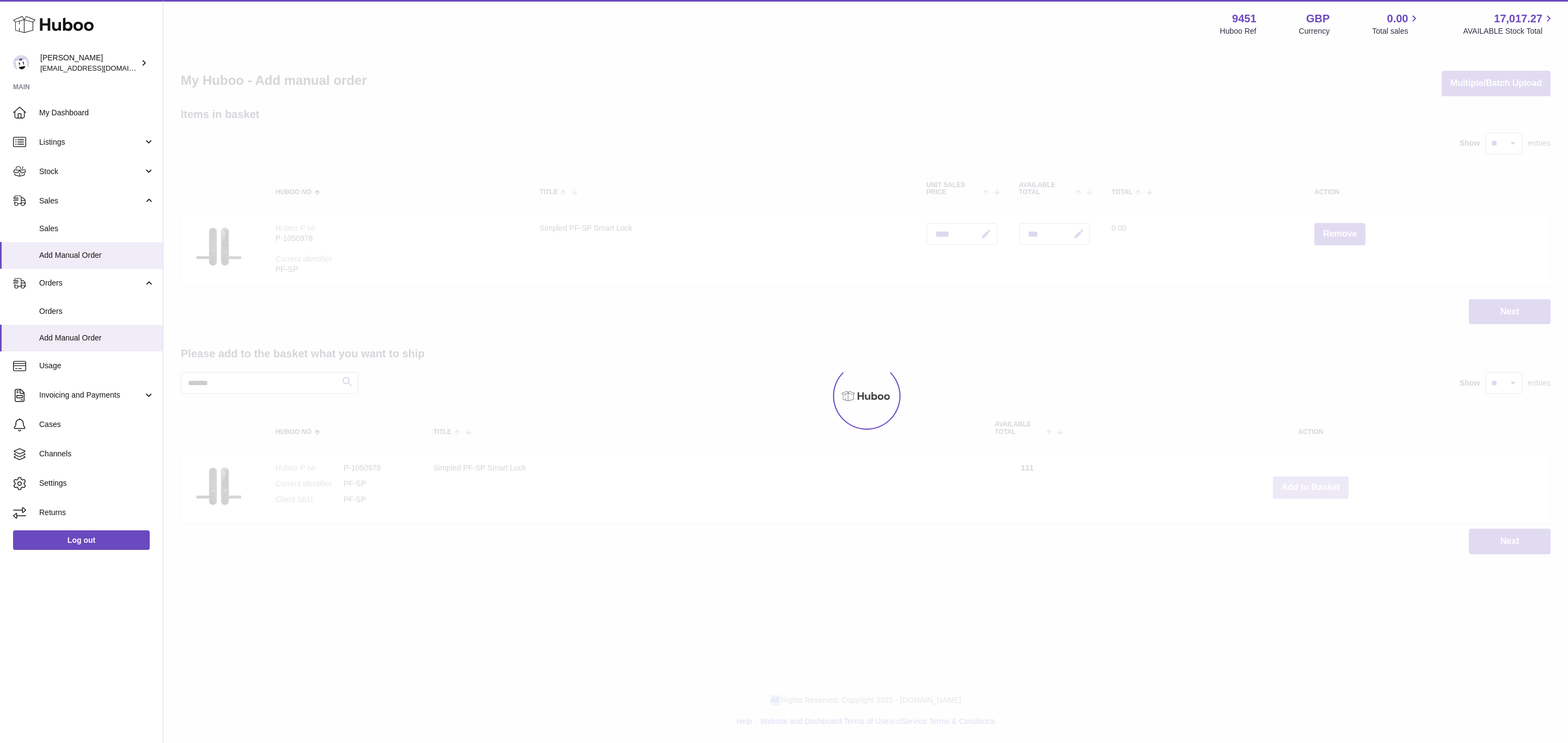
click at [1311, 487] on button "Add to Basket" at bounding box center [1311, 488] width 76 height 22
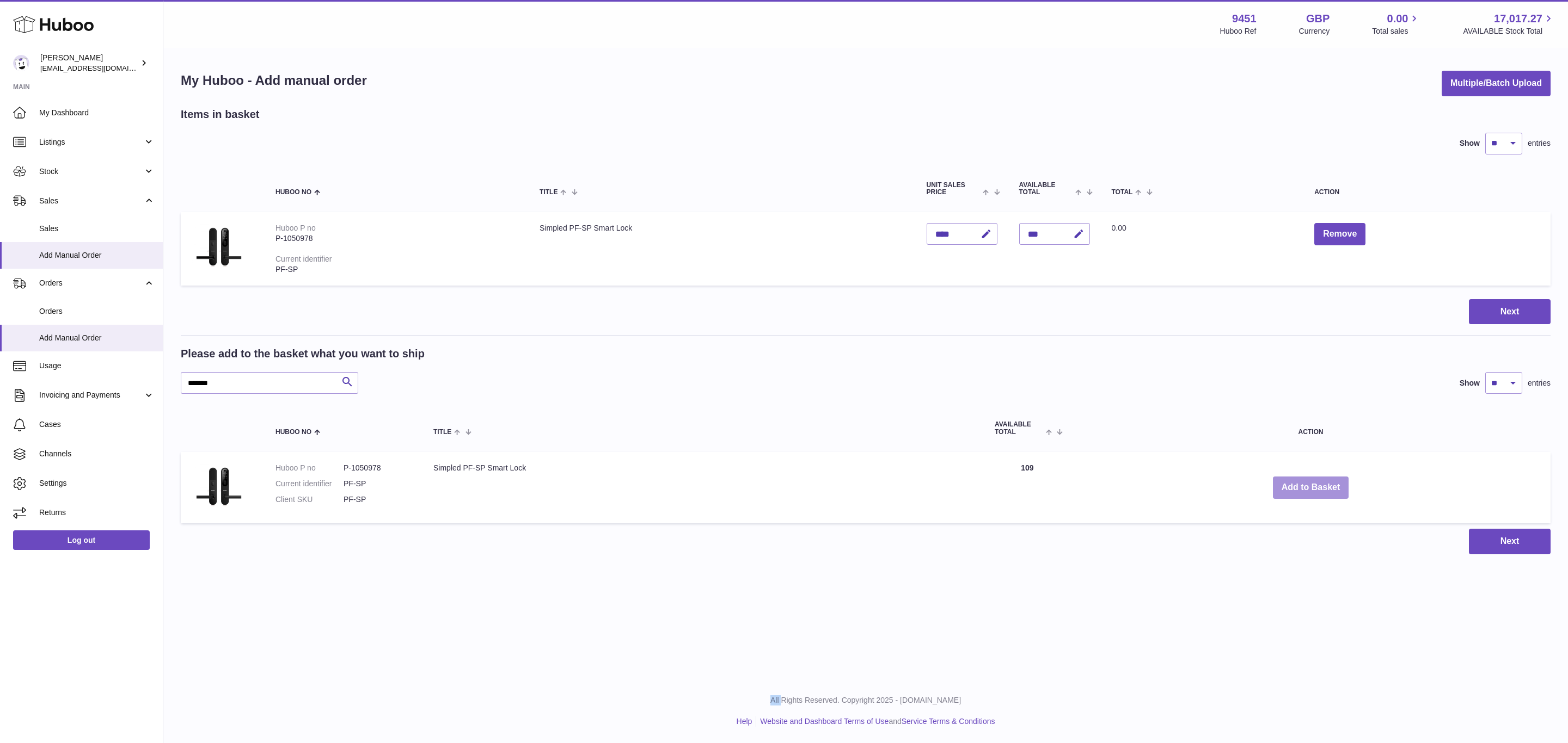
click at [1311, 487] on button "Add to Basket" at bounding box center [1311, 488] width 76 height 22
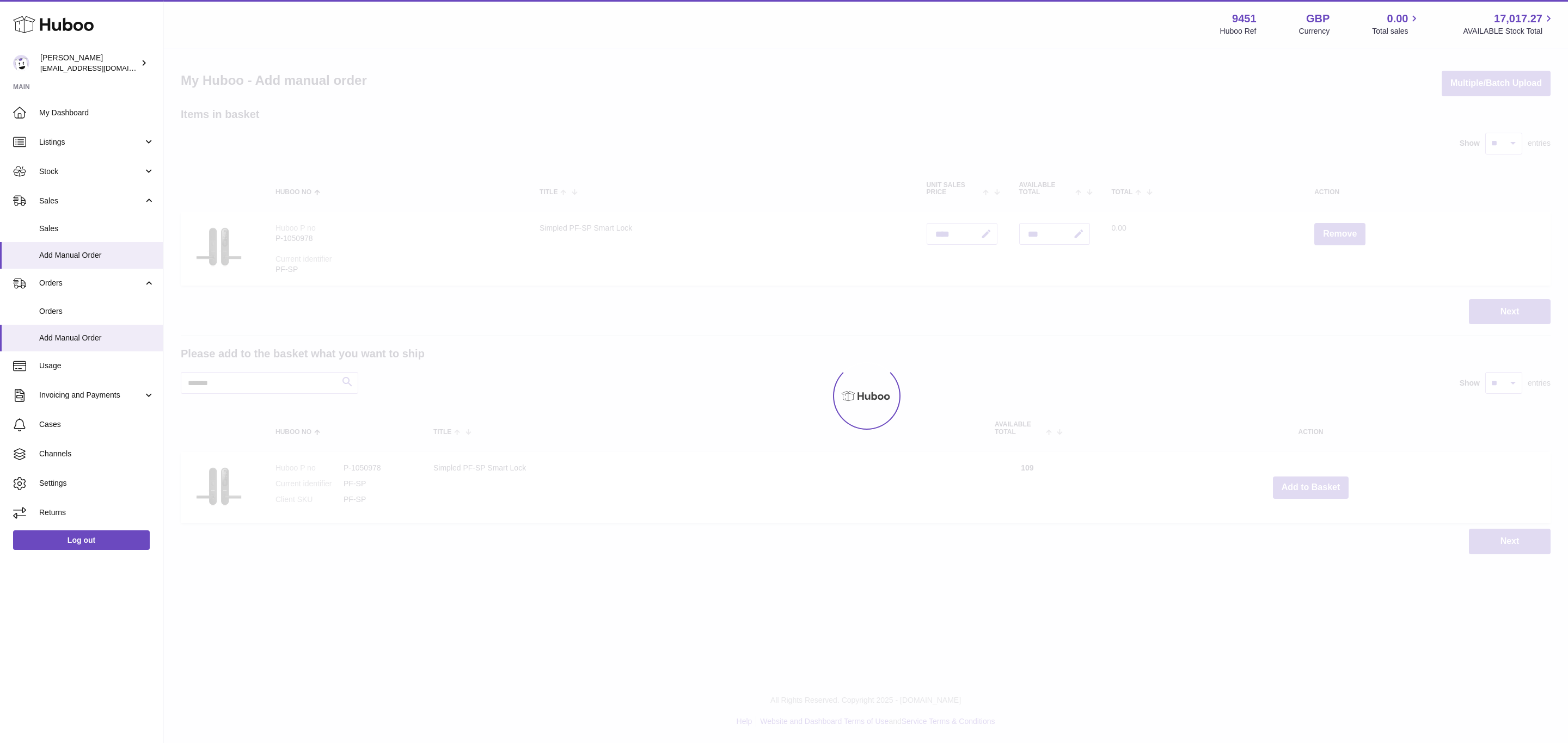
click at [1311, 487] on div "Menu Huboo 9451 Huboo Ref GBP Currency 0.00 Total sales 17,017.27 AVAILABLE Sto…" at bounding box center [866, 288] width 1405 height 577
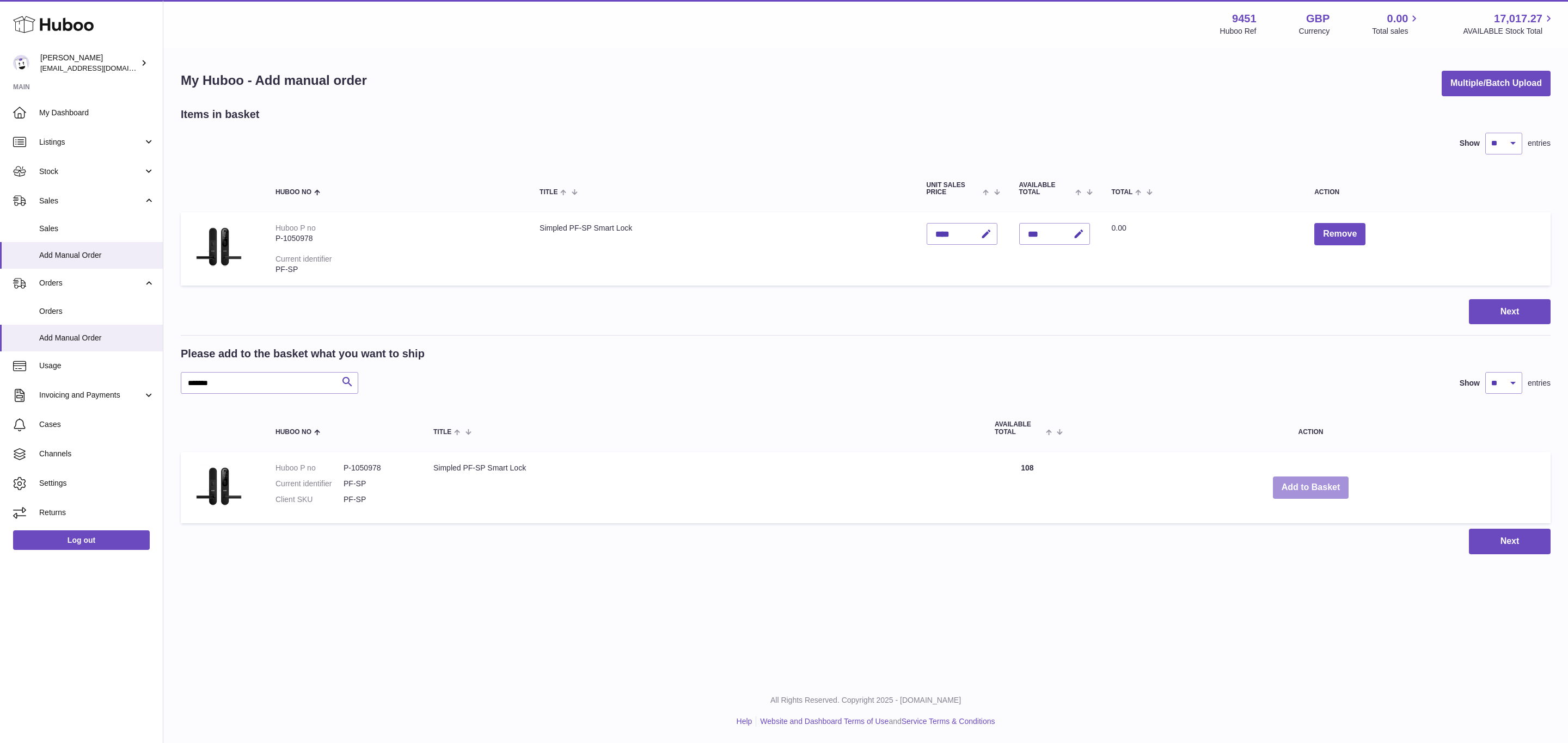
click at [1311, 487] on button "Add to Basket" at bounding box center [1311, 488] width 76 height 22
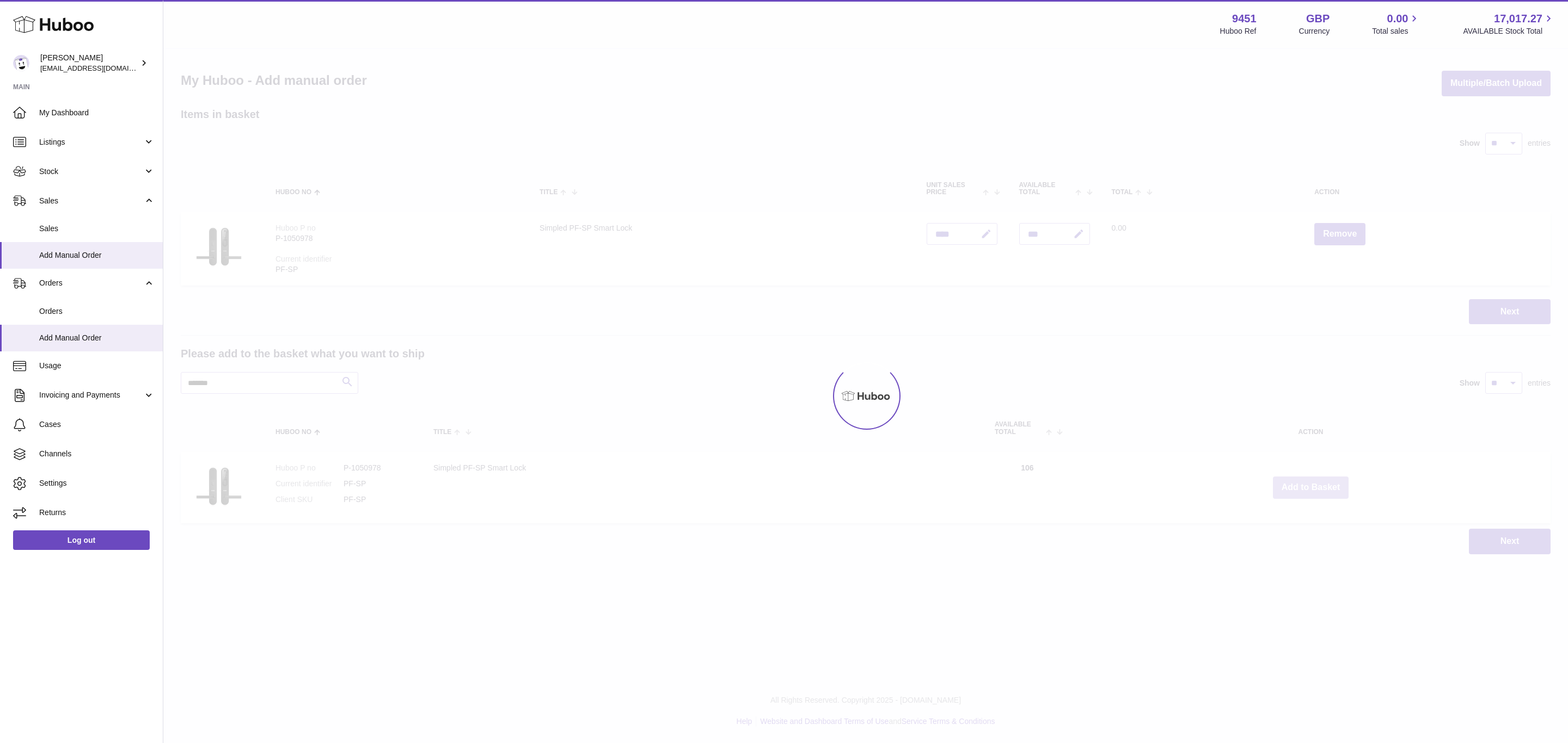
click at [1311, 487] on button "Add to Basket" at bounding box center [1311, 488] width 76 height 22
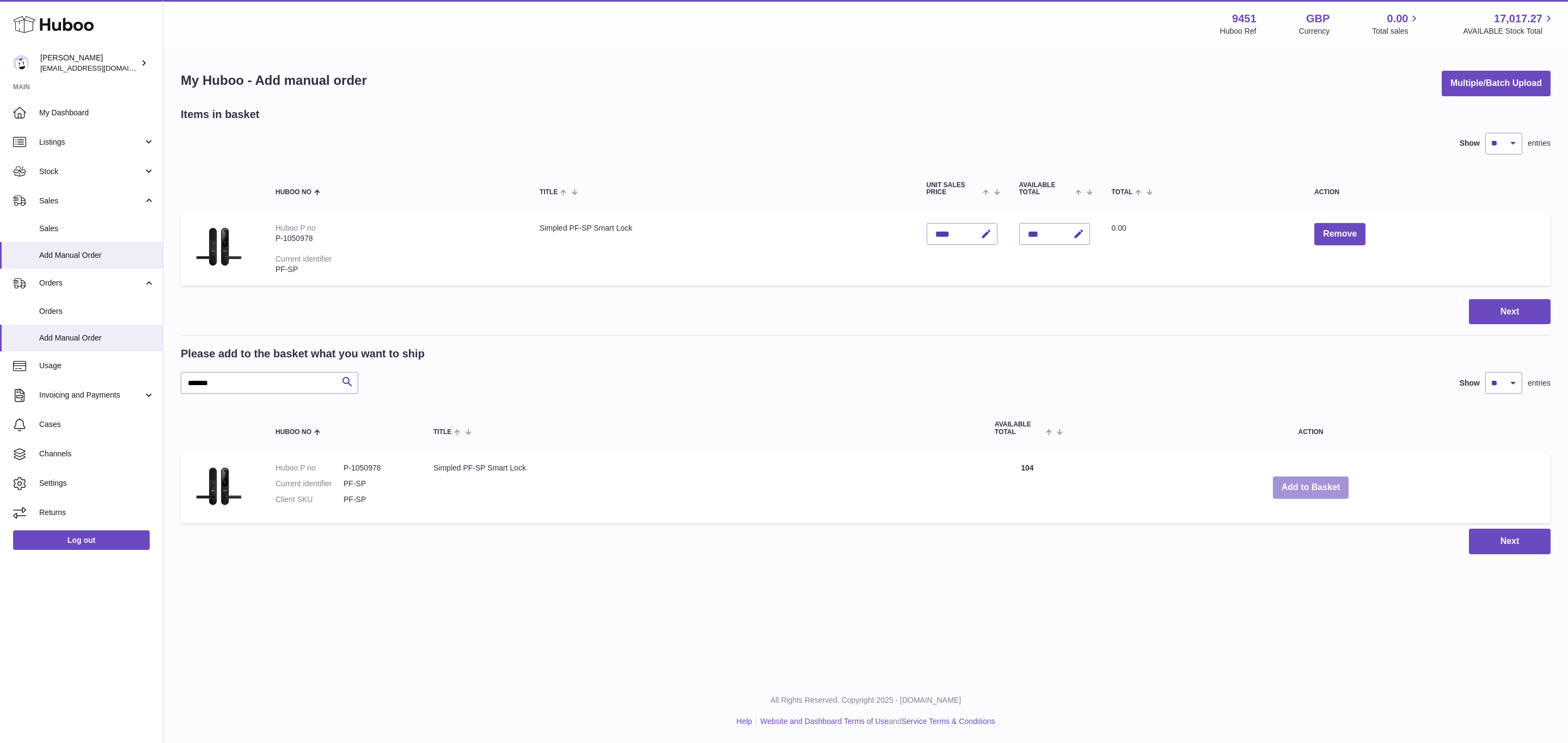
click at [1311, 487] on button "Add to Basket" at bounding box center [1311, 488] width 76 height 22
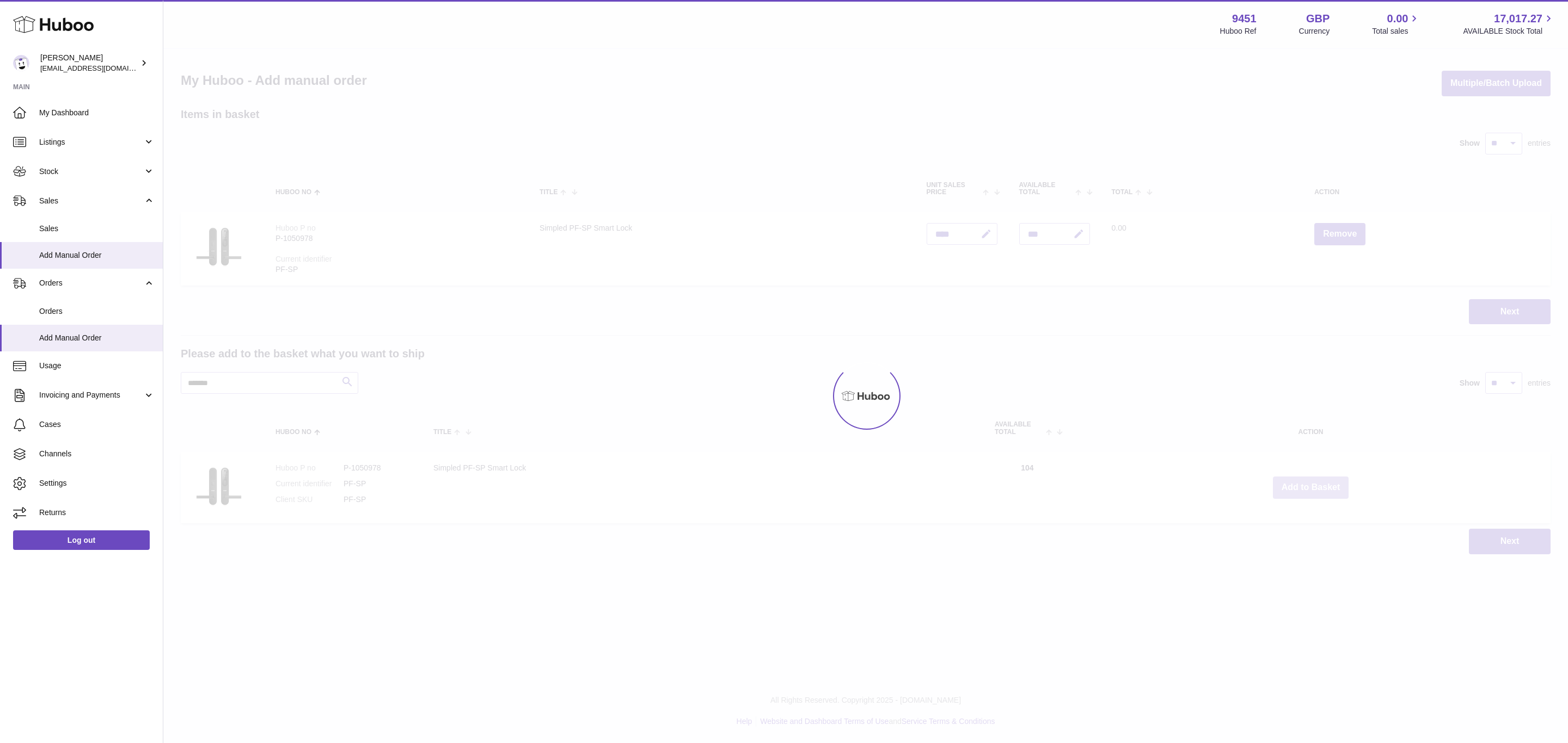
click at [1311, 487] on button "Add to Basket" at bounding box center [1311, 488] width 76 height 22
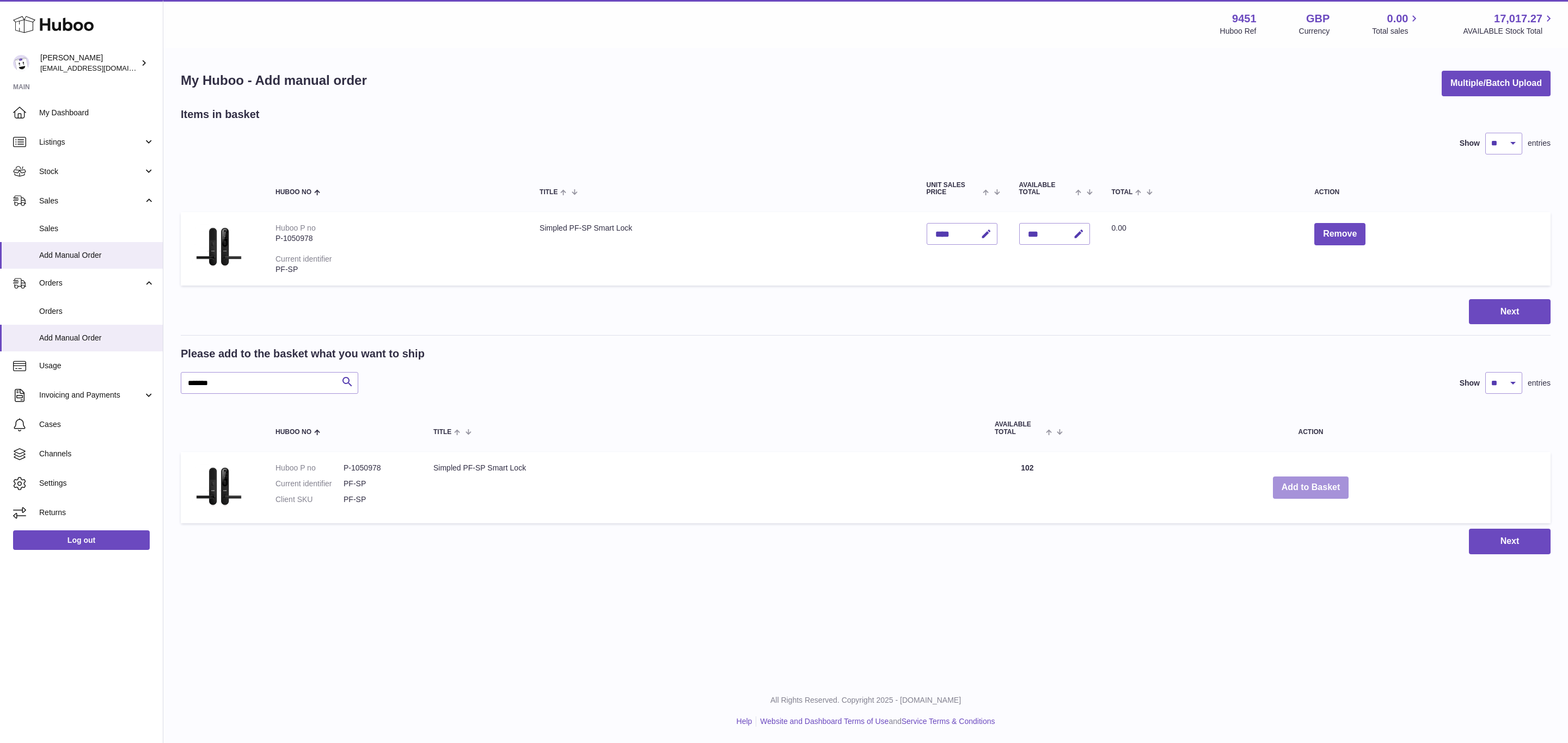
click at [1311, 487] on button "Add to Basket" at bounding box center [1311, 488] width 76 height 22
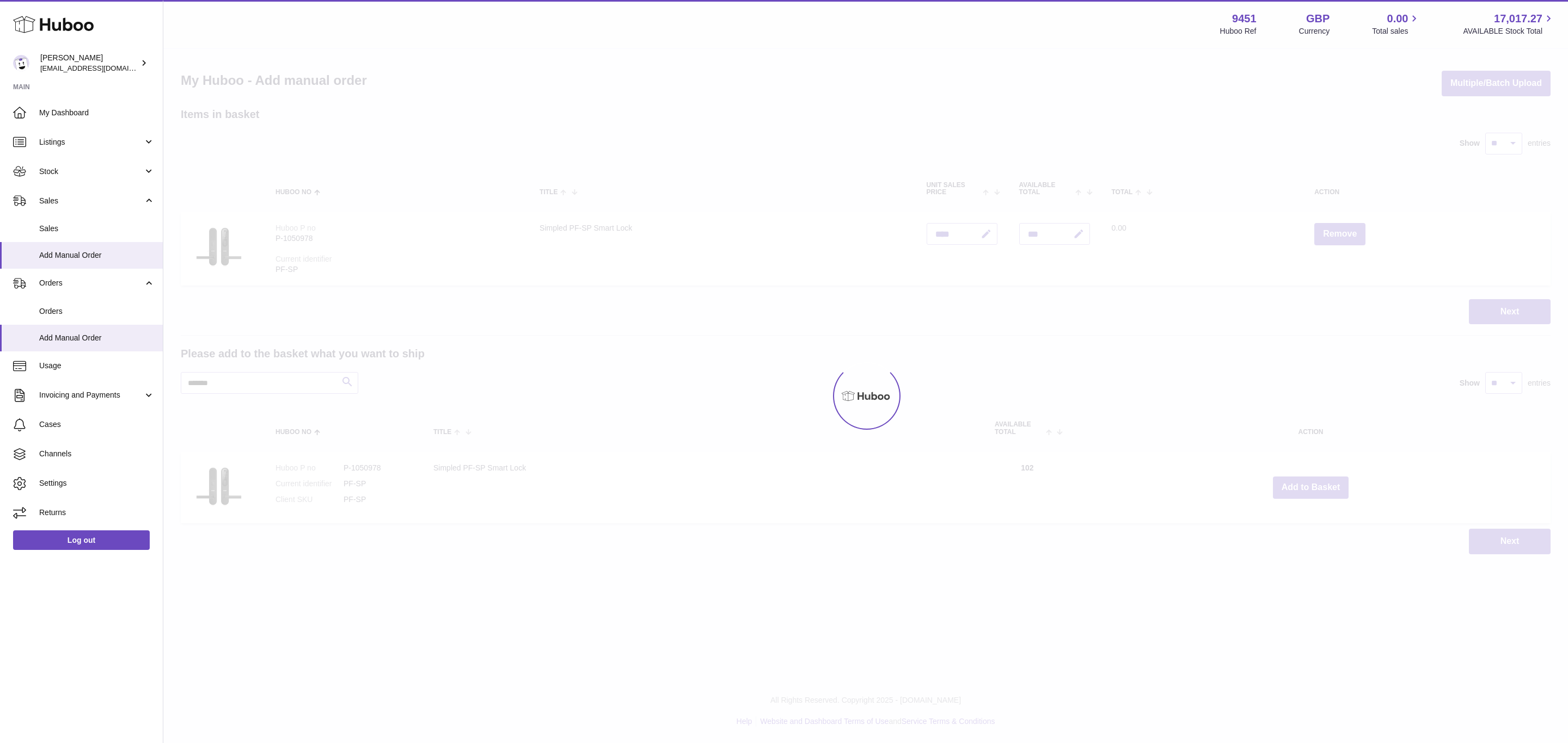
click at [1311, 487] on div "Menu Huboo 9451 Huboo Ref GBP Currency 0.00 Total sales 17,017.27 AVAILABLE Sto…" at bounding box center [866, 288] width 1405 height 577
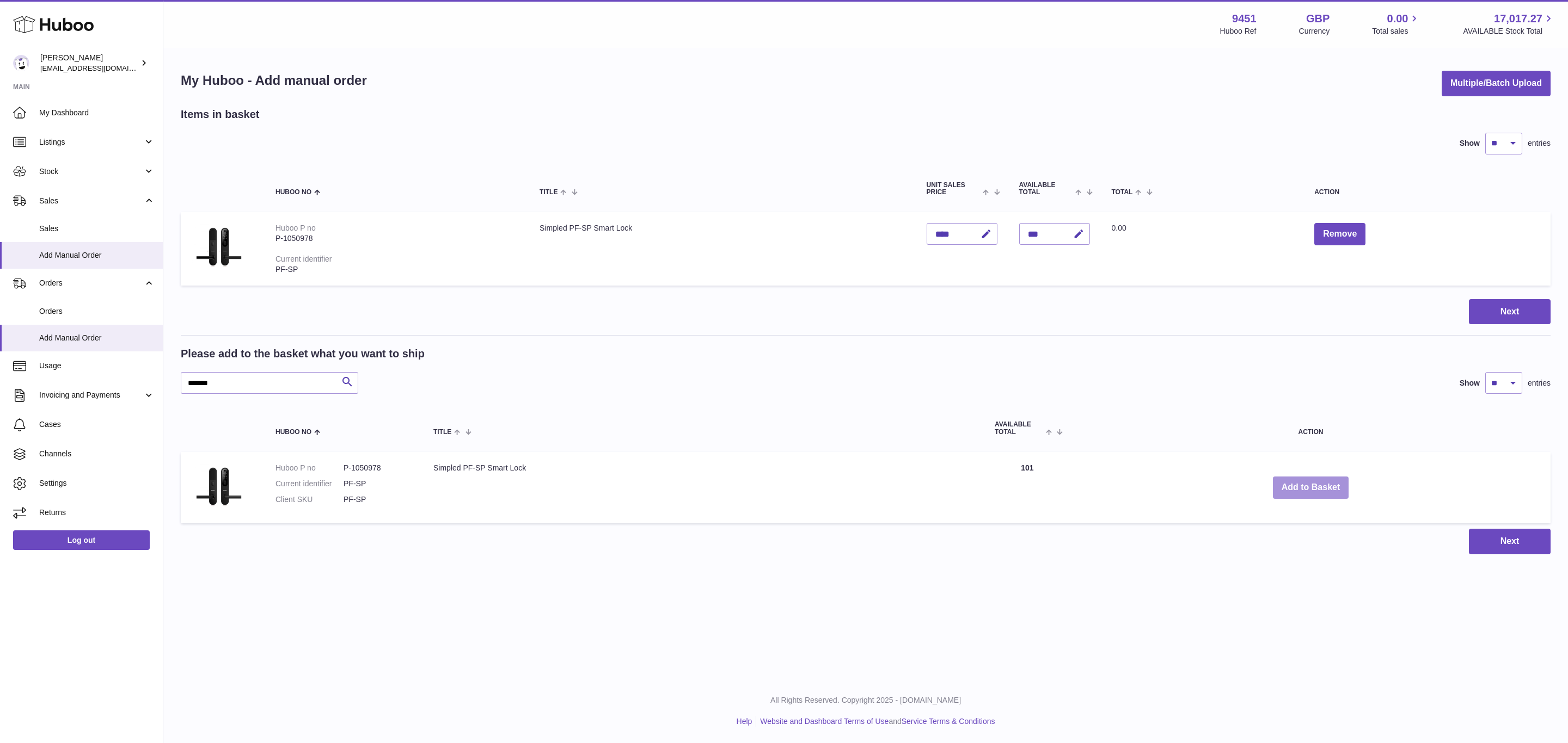
click at [1311, 487] on button "Add to Basket" at bounding box center [1311, 488] width 76 height 22
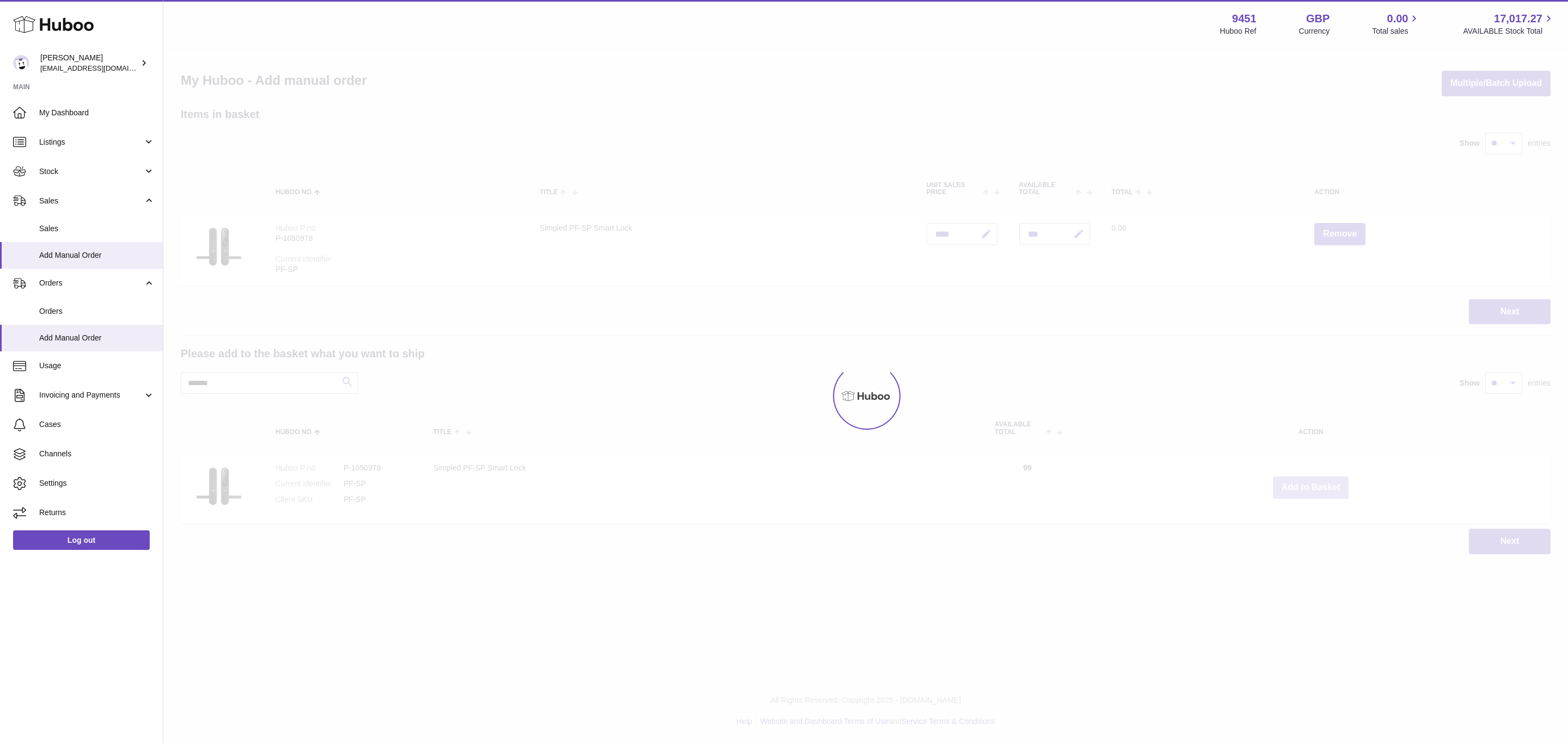
click at [1311, 487] on button "Add to Basket" at bounding box center [1311, 488] width 76 height 22
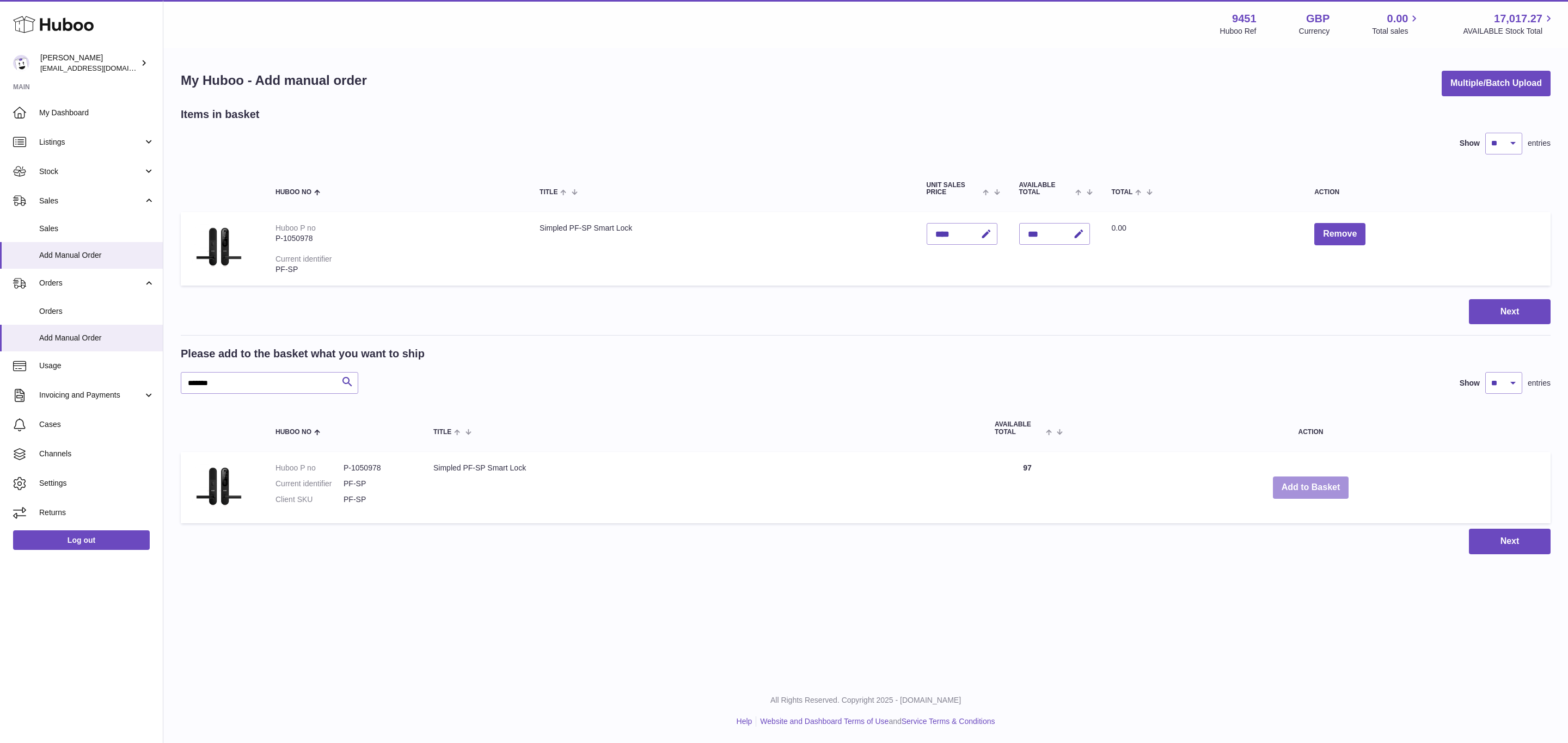
click at [1311, 487] on button "Add to Basket" at bounding box center [1311, 488] width 76 height 22
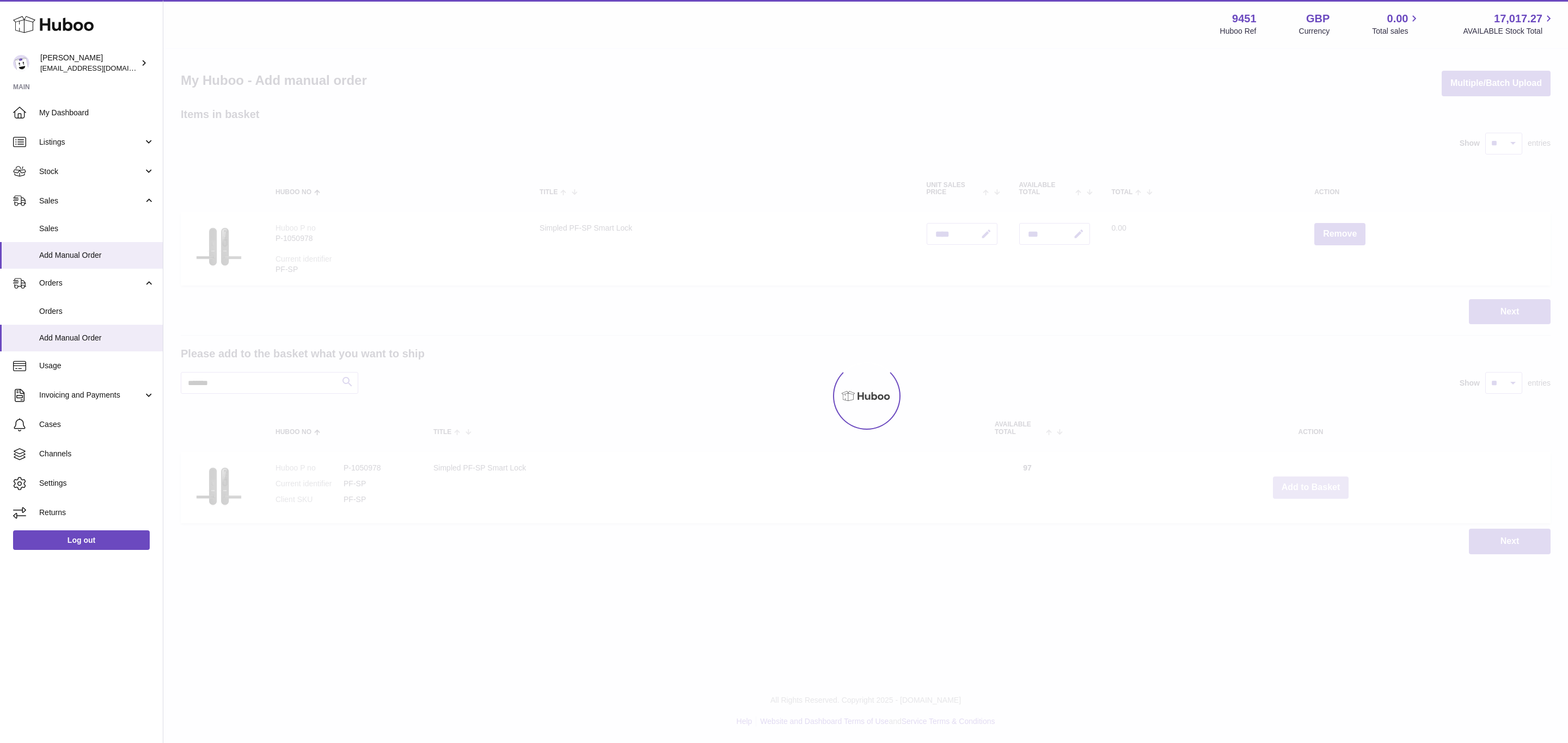
click at [1311, 487] on button "Add to Basket" at bounding box center [1311, 488] width 76 height 22
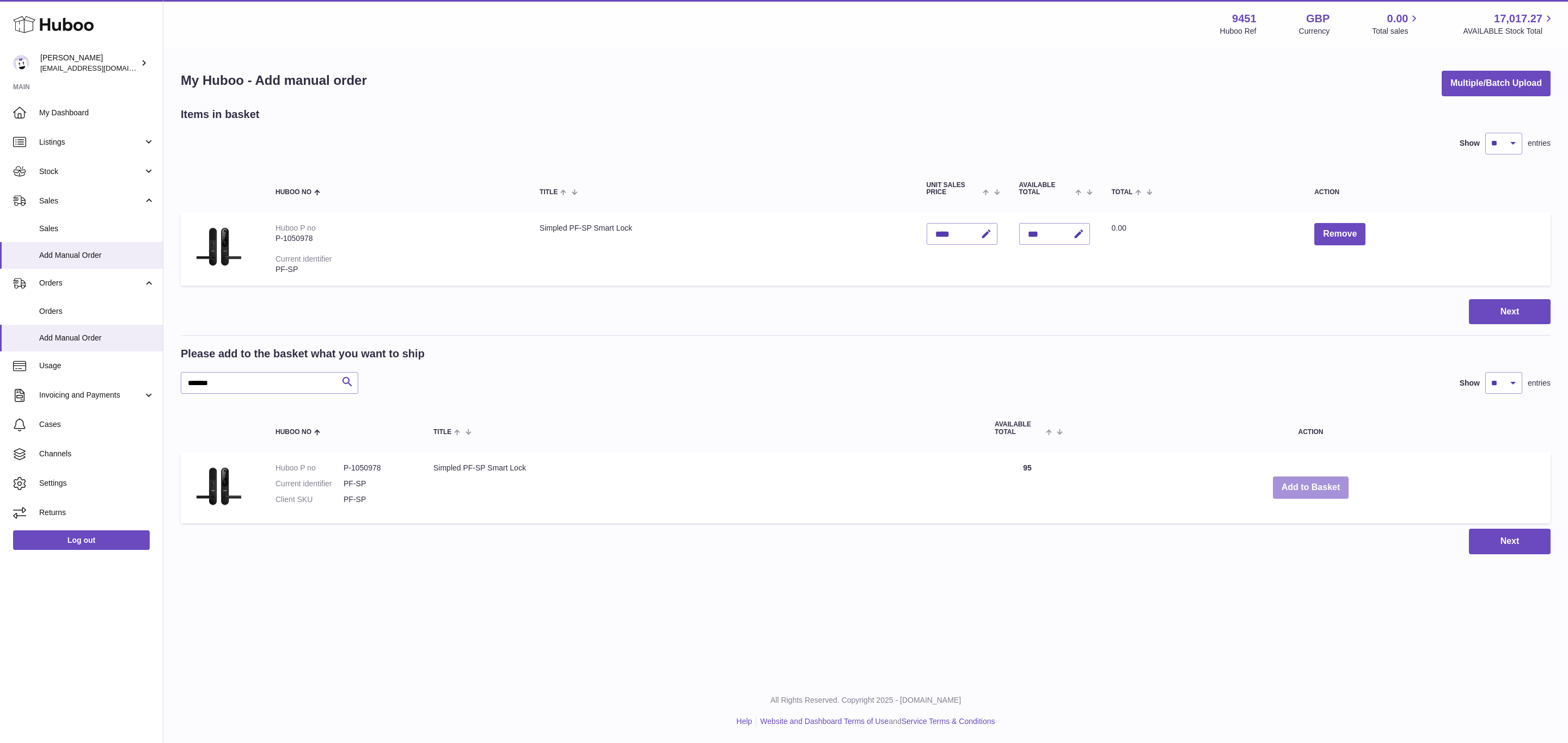
click at [1311, 487] on button "Add to Basket" at bounding box center [1311, 488] width 76 height 22
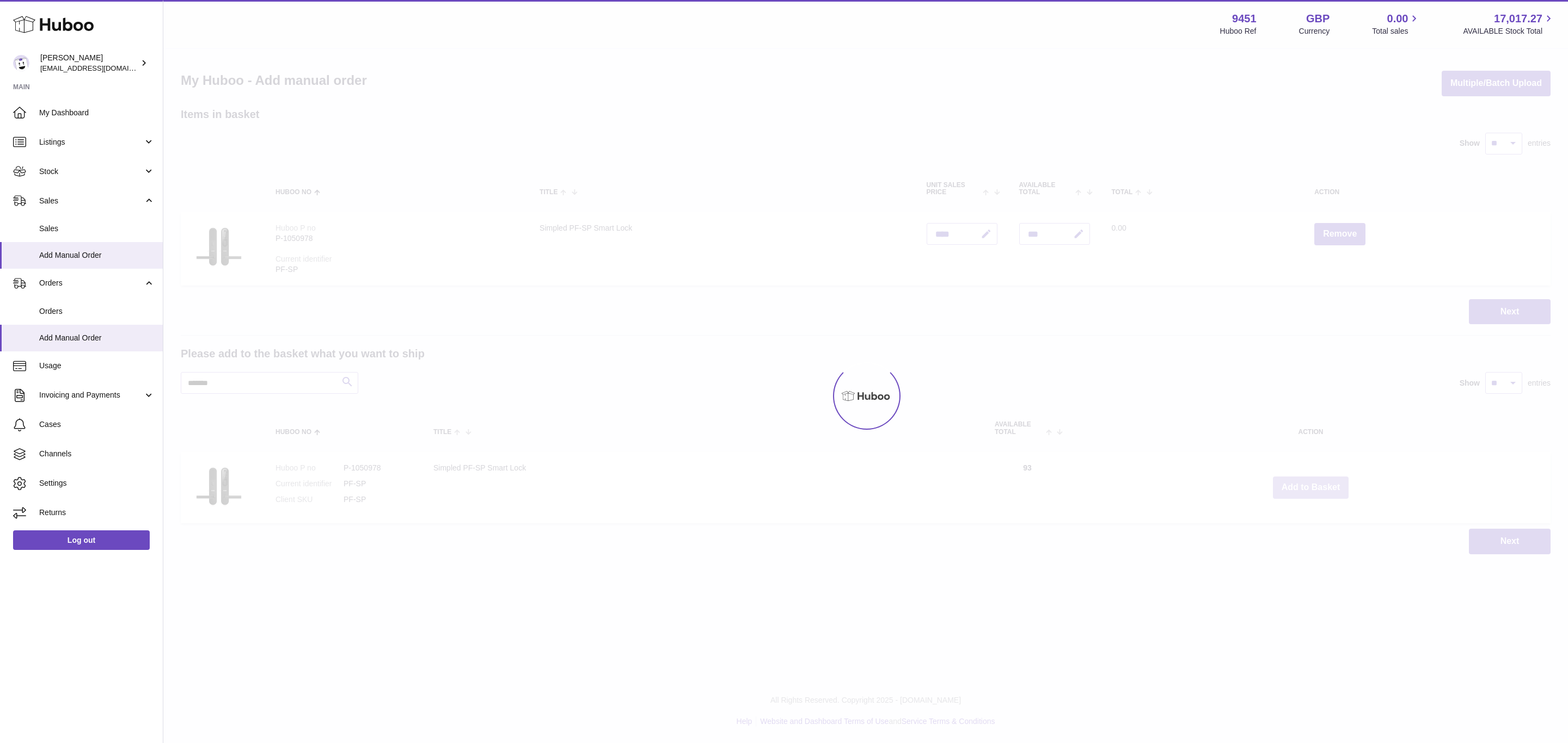
click at [1311, 487] on button "Add to Basket" at bounding box center [1311, 488] width 76 height 22
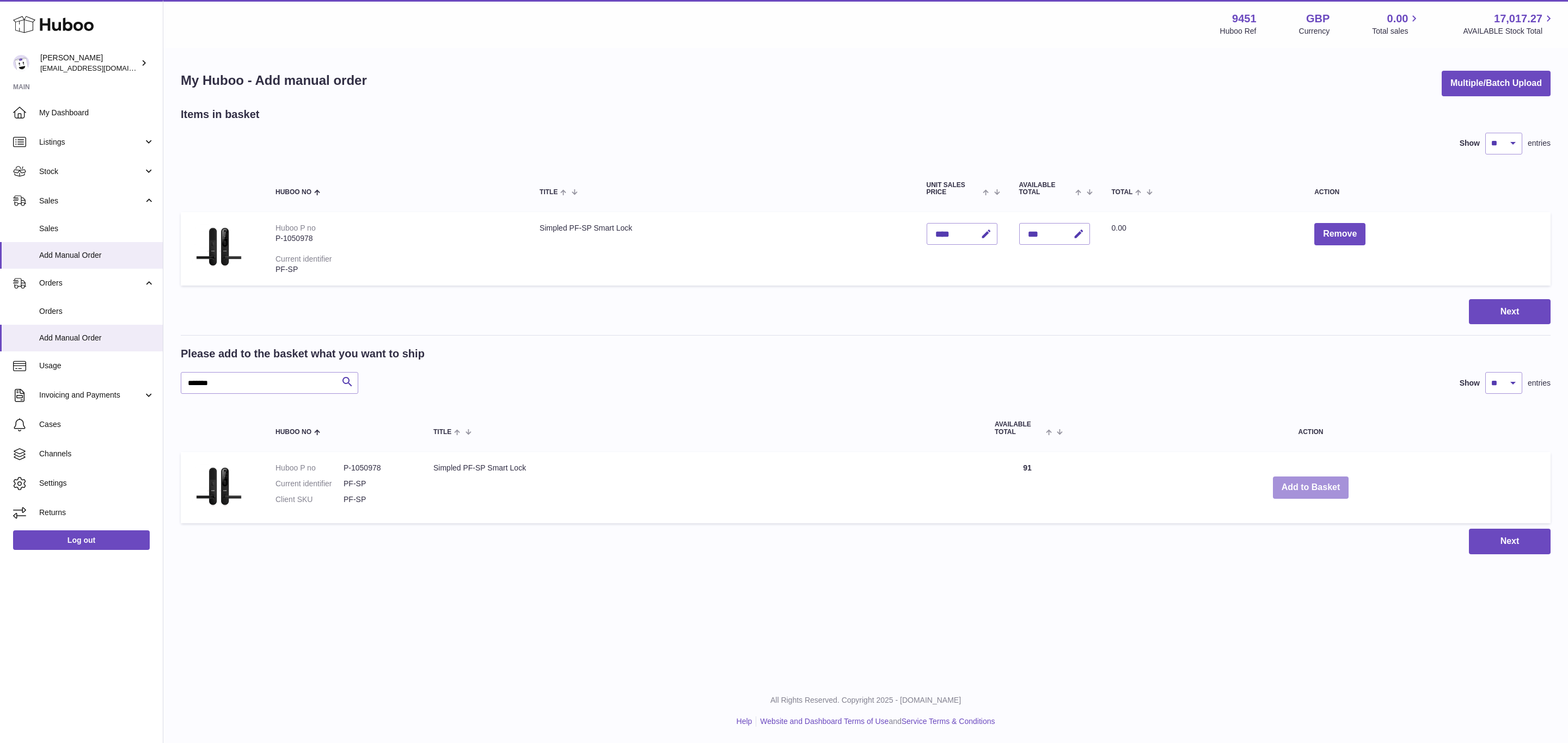
click at [1311, 487] on button "Add to Basket" at bounding box center [1311, 488] width 76 height 22
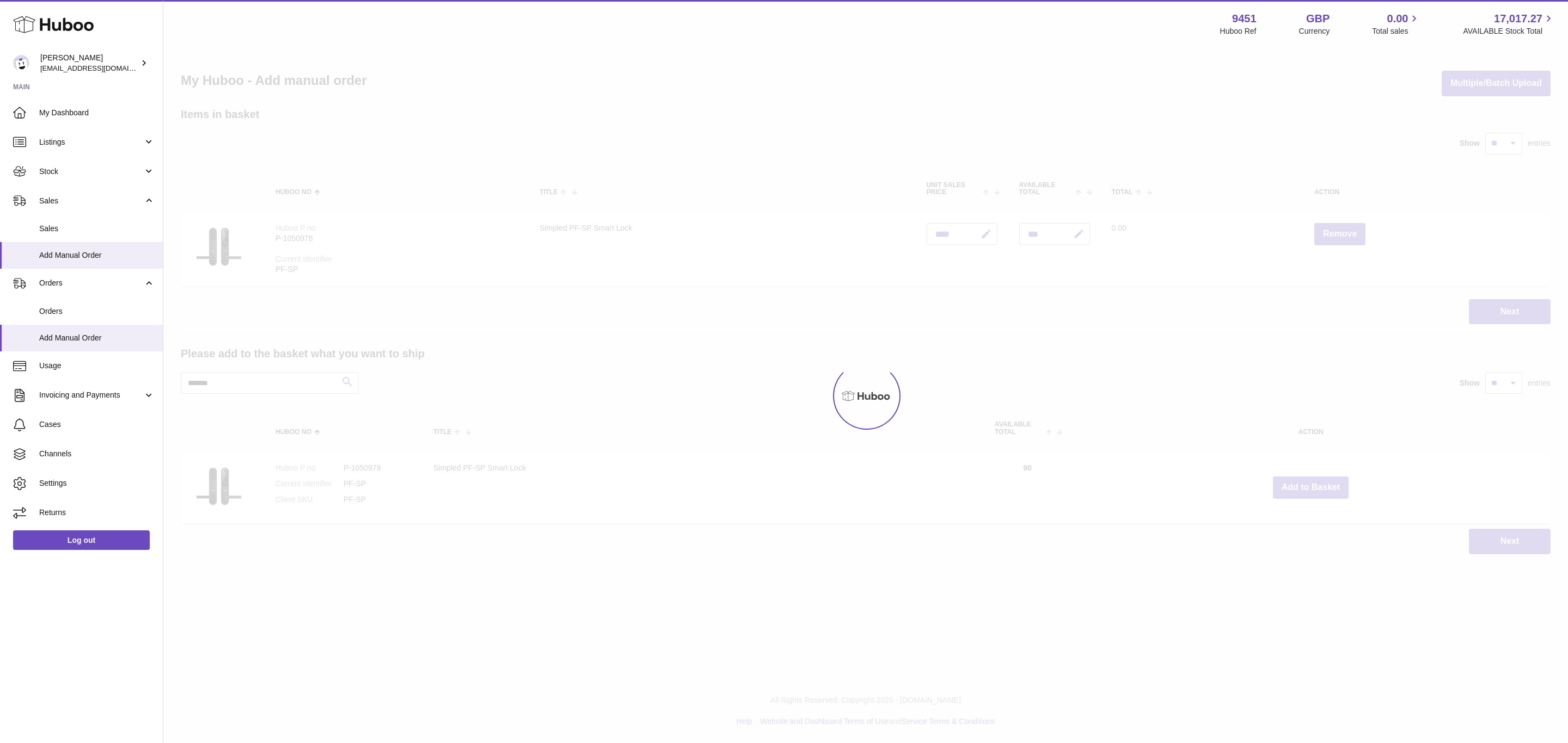
click at [1311, 487] on div "Menu Huboo 9451 Huboo Ref GBP Currency 0.00 Total sales 17,017.27 AVAILABLE Sto…" at bounding box center [866, 288] width 1405 height 577
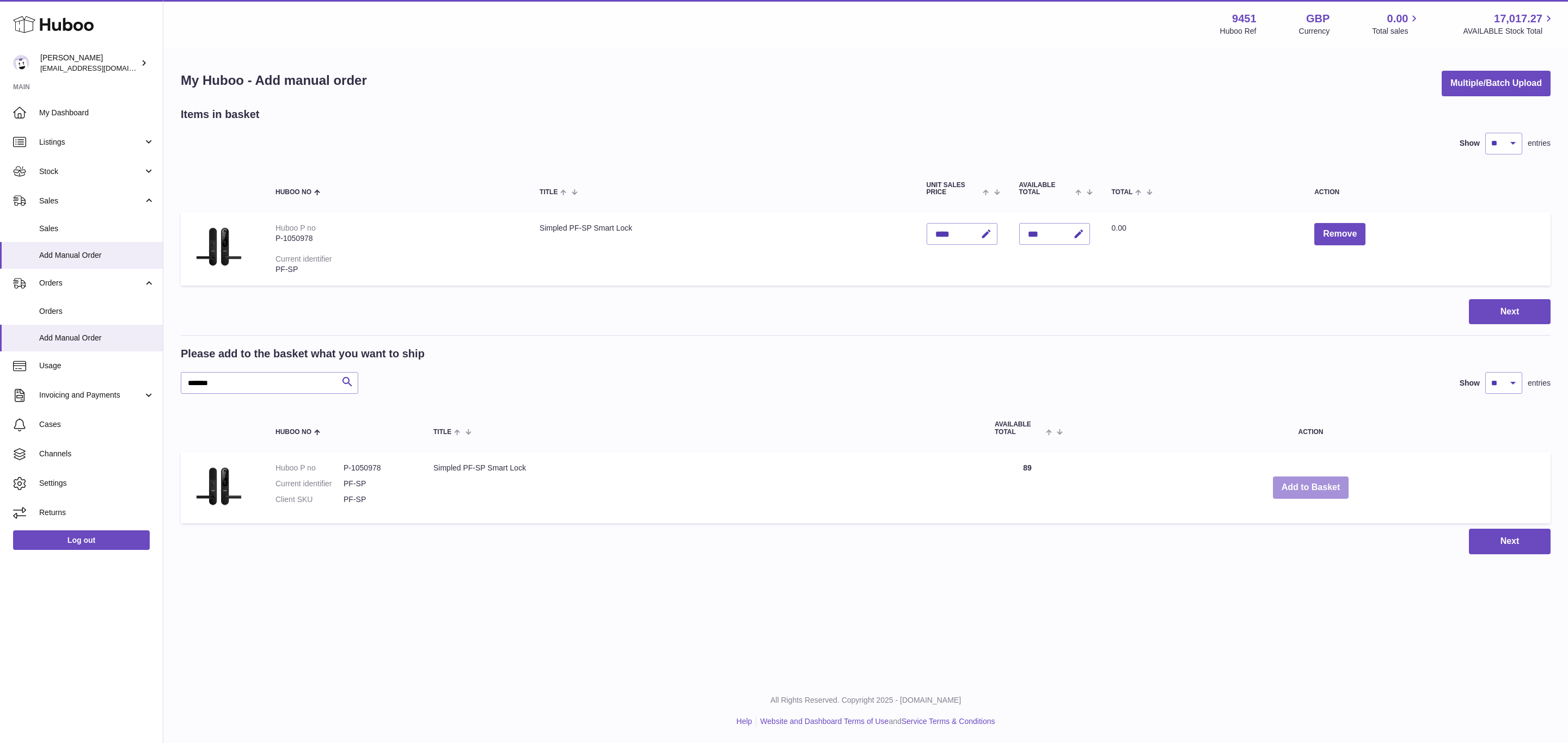
click at [1311, 487] on button "Add to Basket" at bounding box center [1311, 488] width 76 height 22
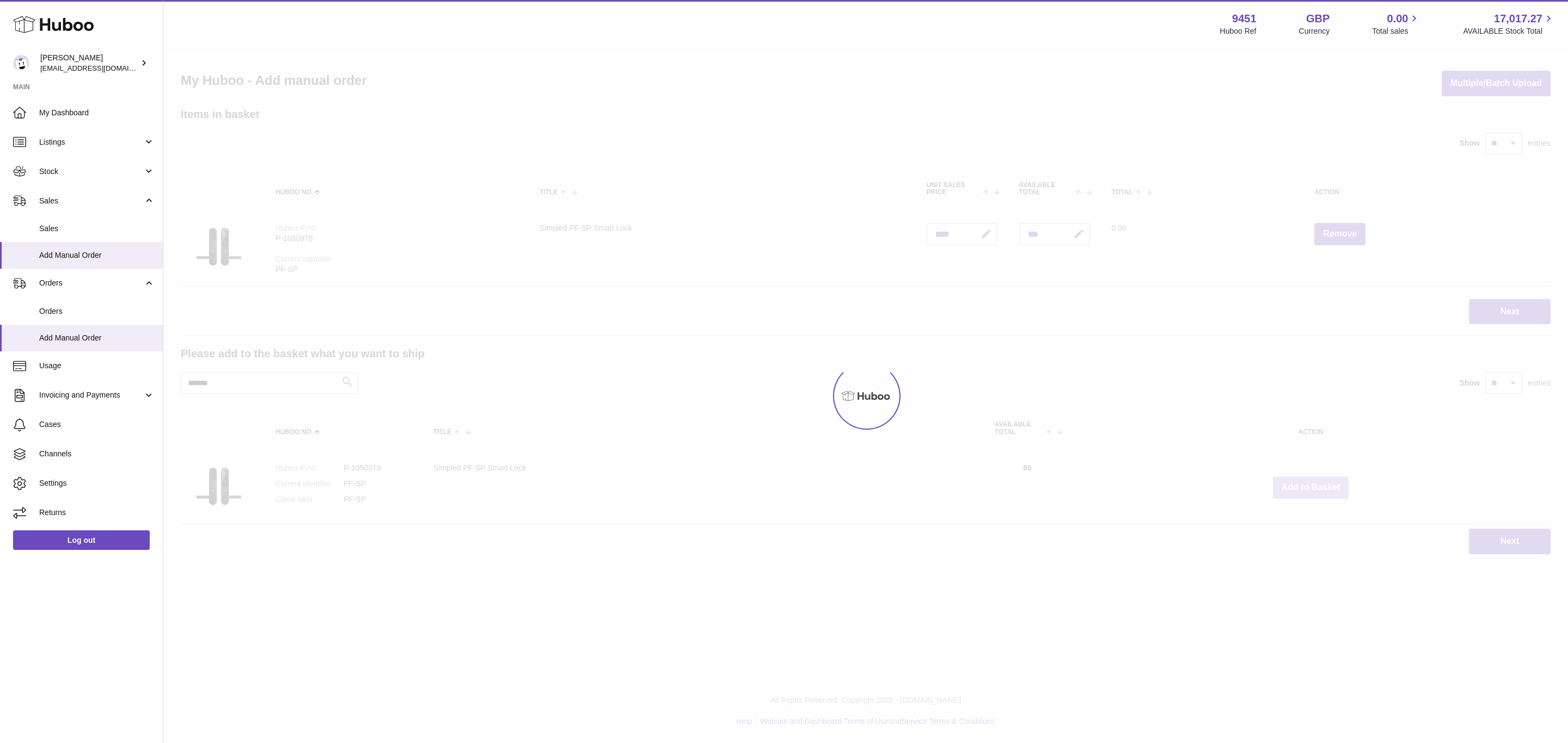
click at [1311, 487] on button "Add to Basket" at bounding box center [1311, 488] width 76 height 22
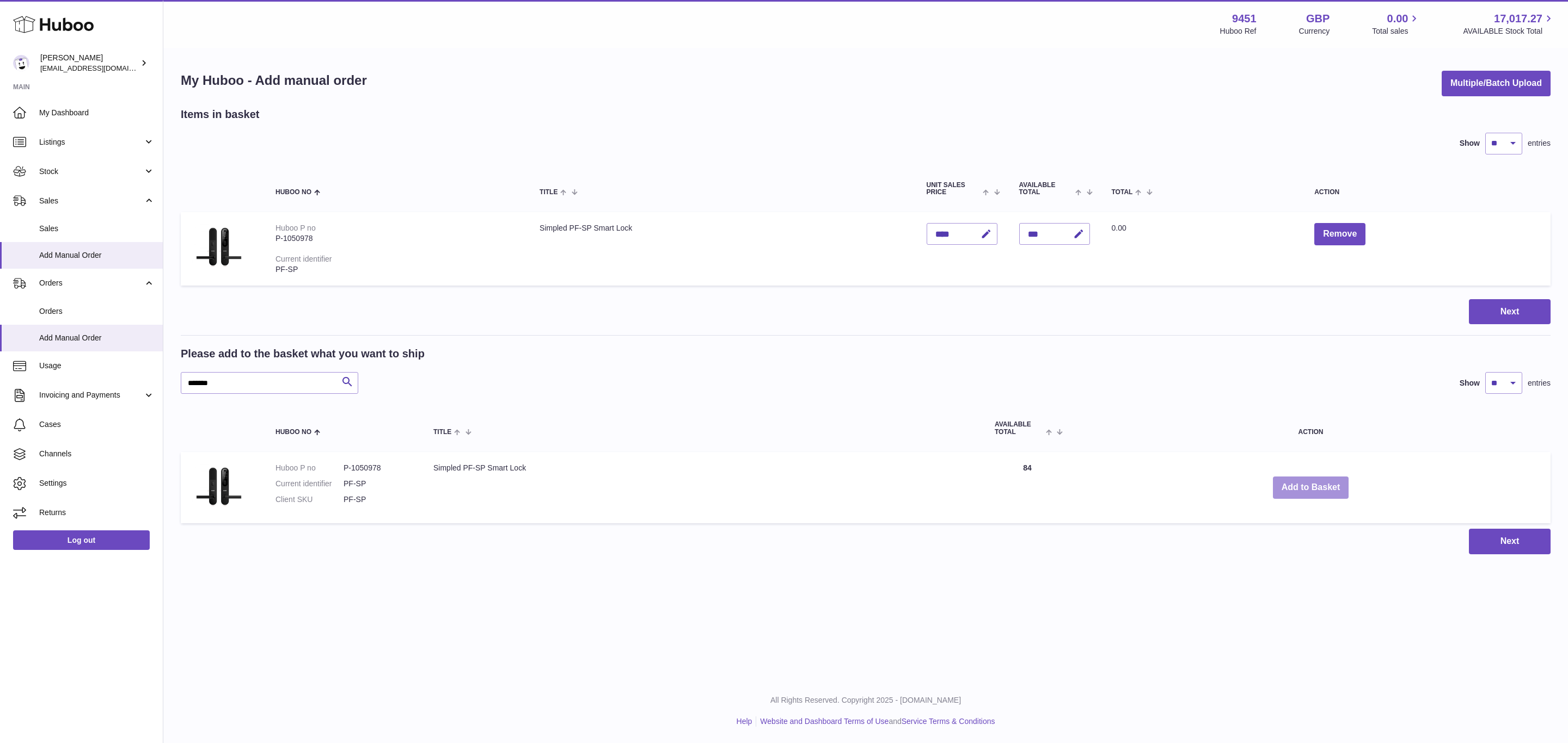
click at [1311, 487] on button "Add to Basket" at bounding box center [1311, 488] width 76 height 22
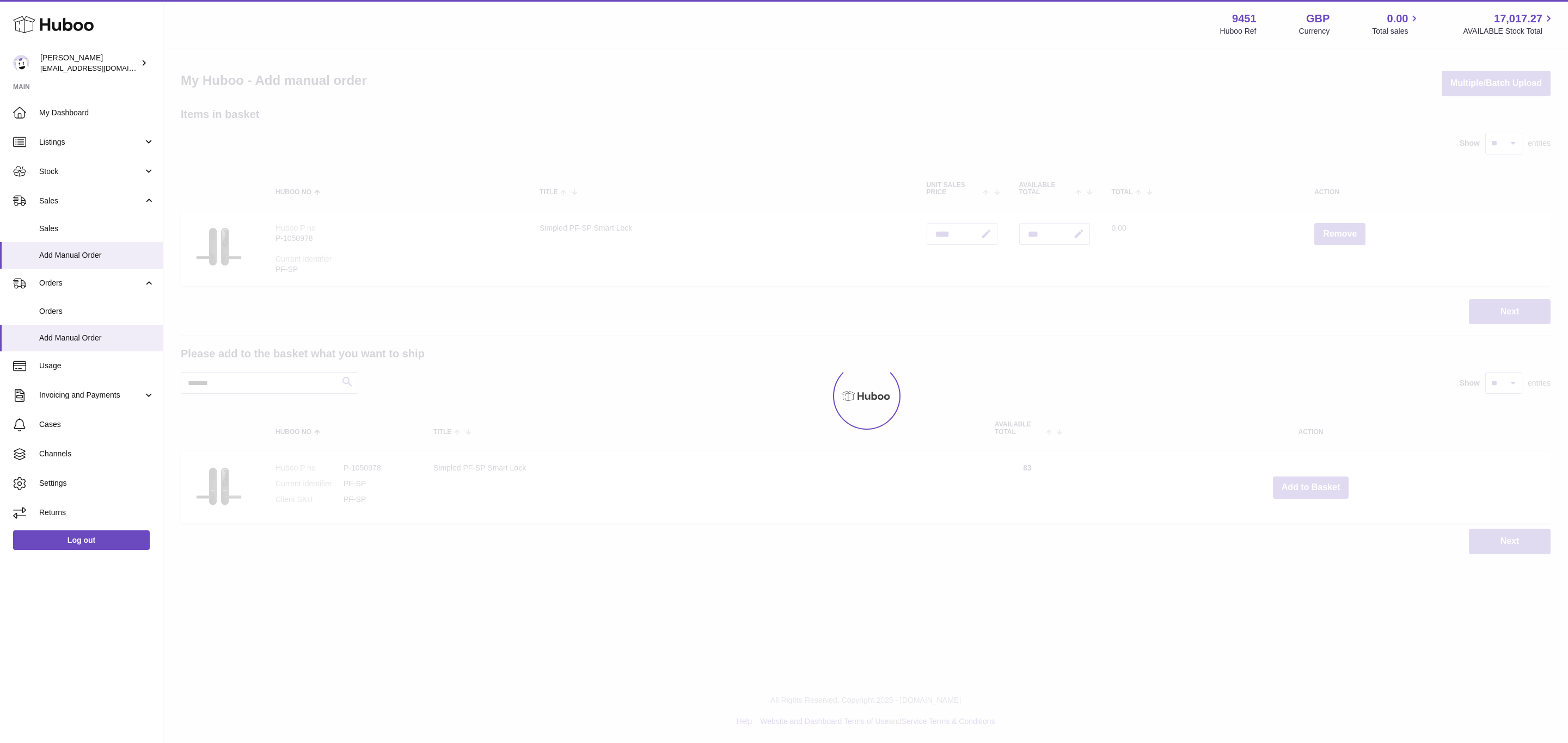
click at [1311, 487] on div "Menu Huboo 9451 Huboo Ref GBP Currency 0.00 Total sales 17,017.27 AVAILABLE Sto…" at bounding box center [866, 288] width 1405 height 577
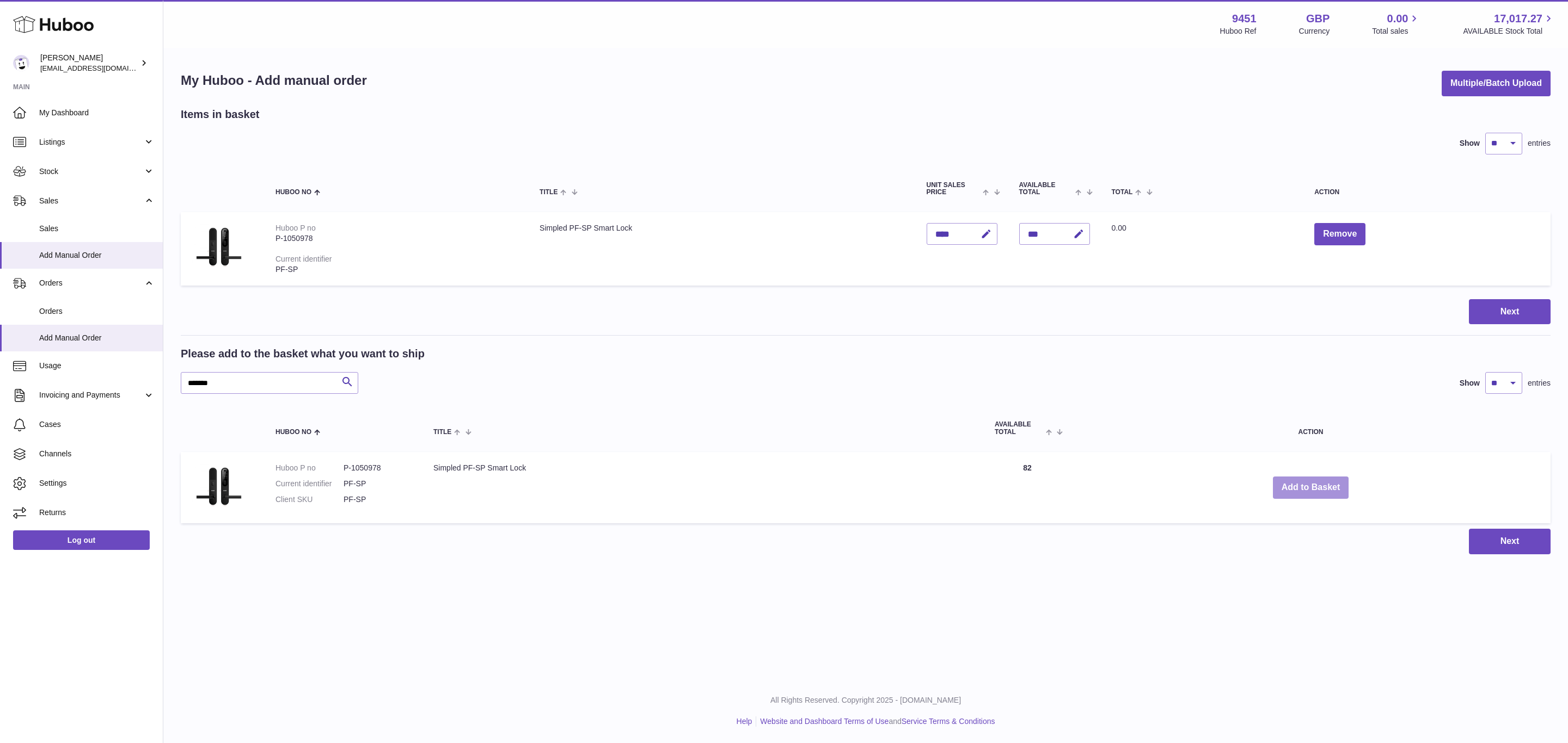
click at [1311, 487] on button "Add to Basket" at bounding box center [1311, 488] width 76 height 22
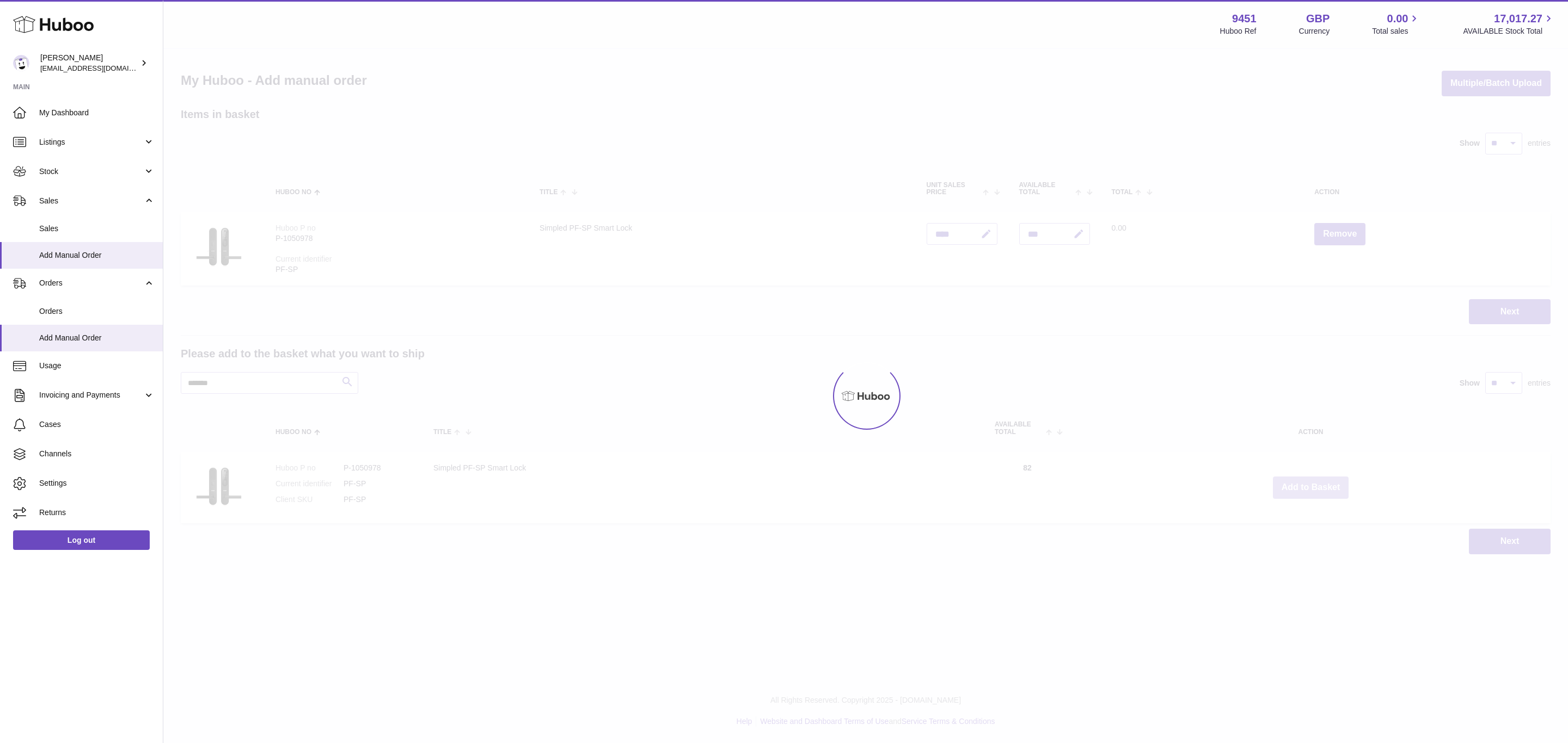
click at [1311, 487] on button "Add to Basket" at bounding box center [1311, 488] width 76 height 22
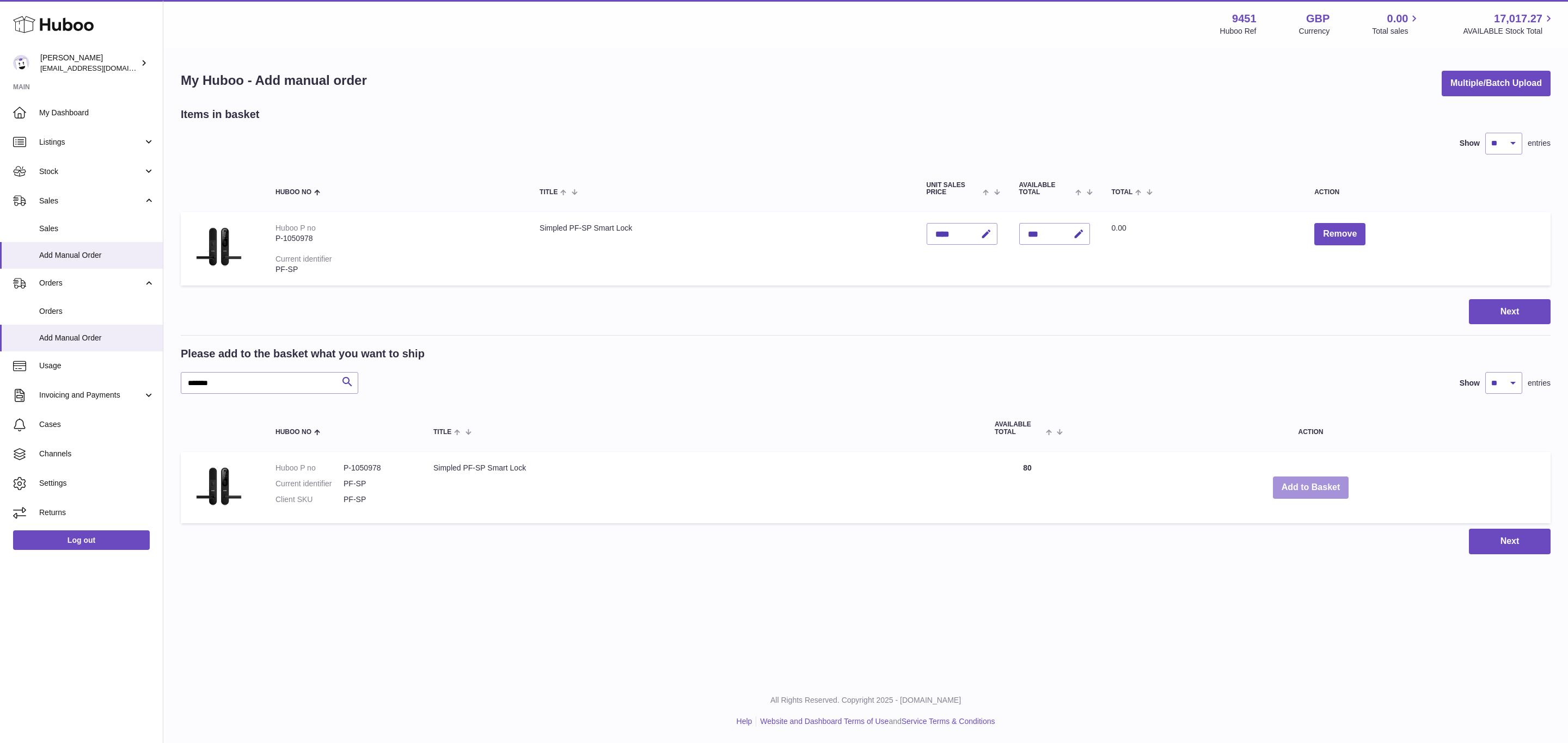
click at [1311, 487] on button "Add to Basket" at bounding box center [1311, 488] width 76 height 22
click at [0, 487] on div at bounding box center [0, 372] width 0 height 743
click at [1311, 487] on div "Menu Huboo 9451 Huboo Ref GBP Currency 0.00 Total sales 17,017.27 AVAILABLE Sto…" at bounding box center [866, 288] width 1405 height 577
click at [1311, 487] on button "Add to Basket" at bounding box center [1311, 488] width 76 height 22
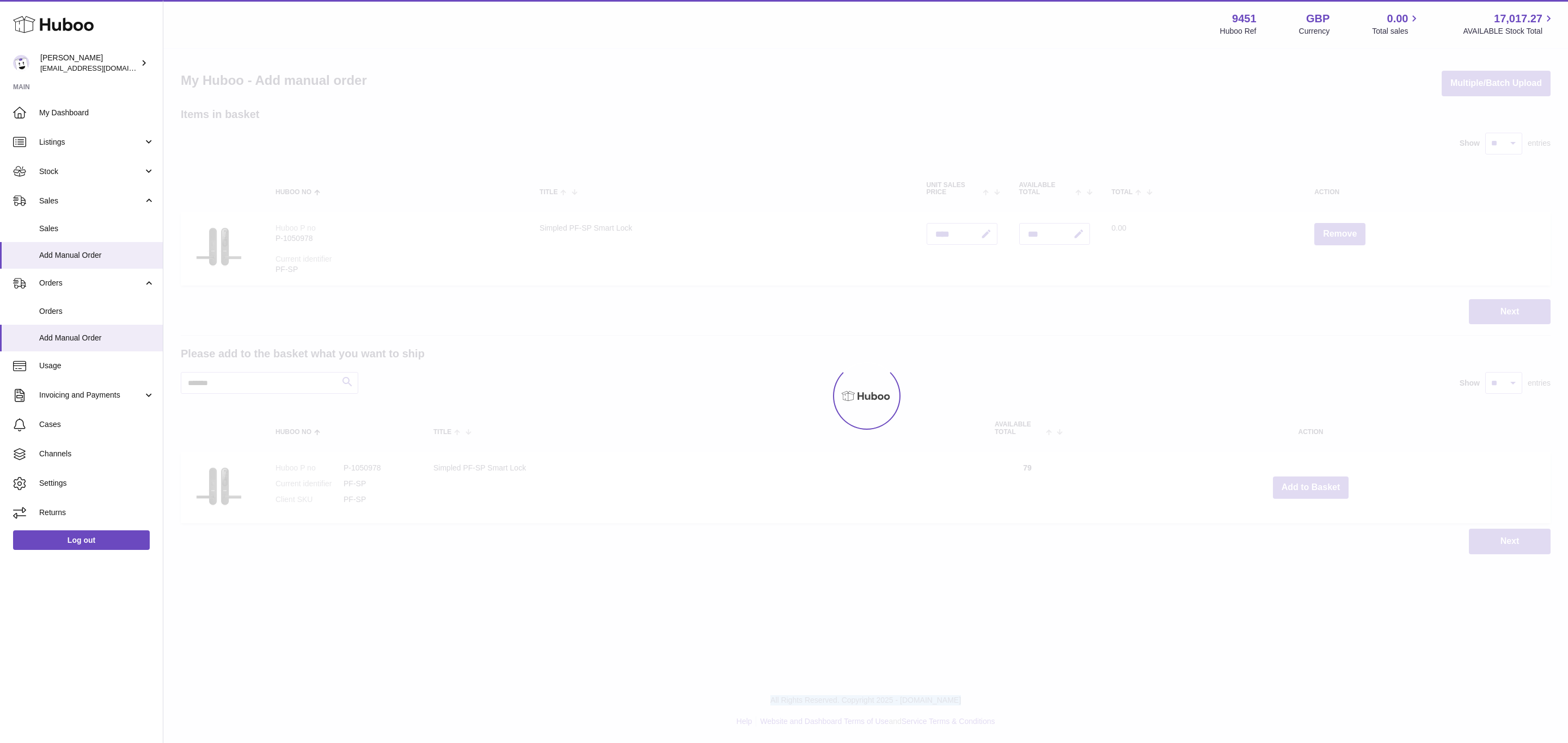
click at [1311, 487] on div at bounding box center [866, 396] width 1405 height 695
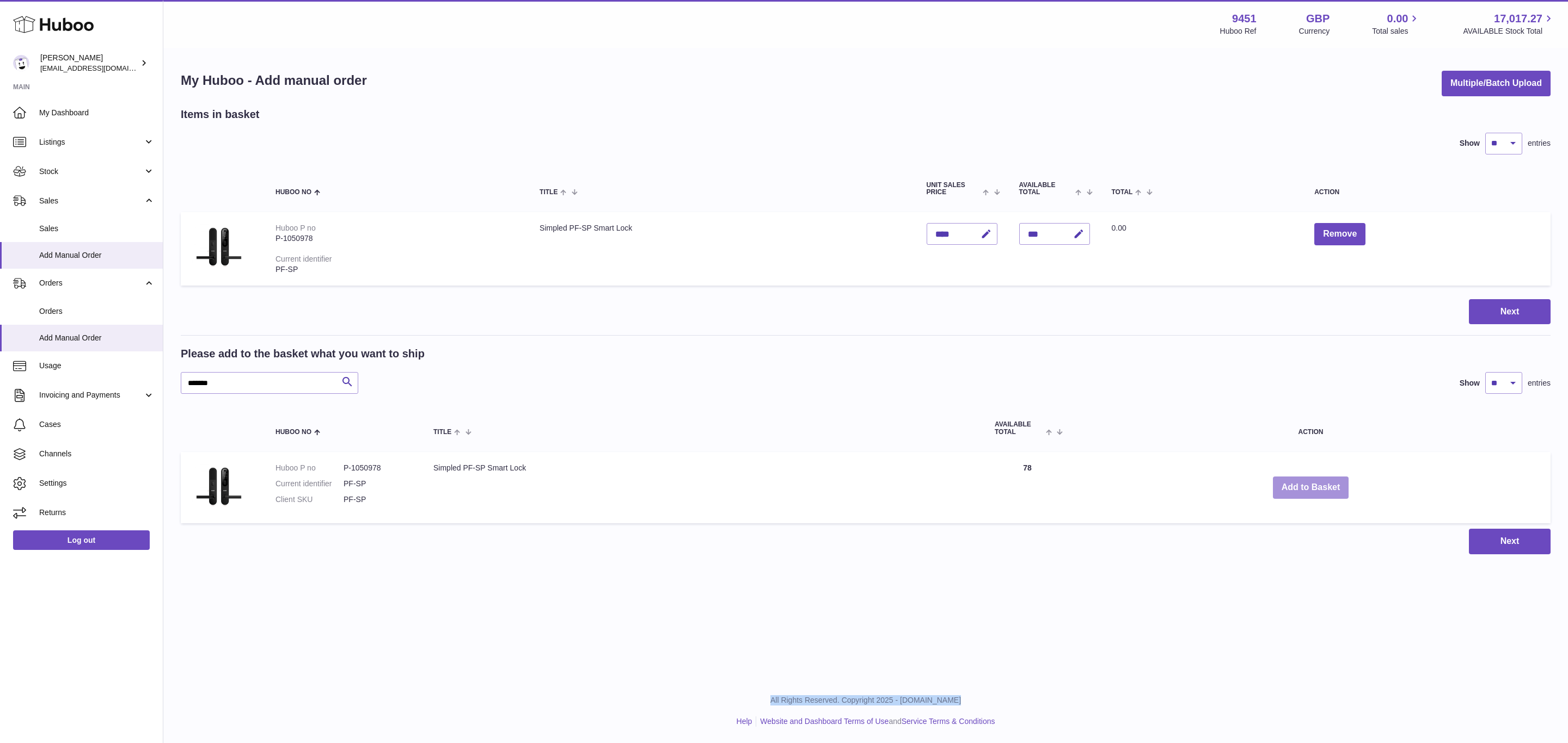
click at [1311, 487] on button "Add to Basket" at bounding box center [1311, 488] width 76 height 22
click at [0, 487] on div at bounding box center [0, 372] width 0 height 743
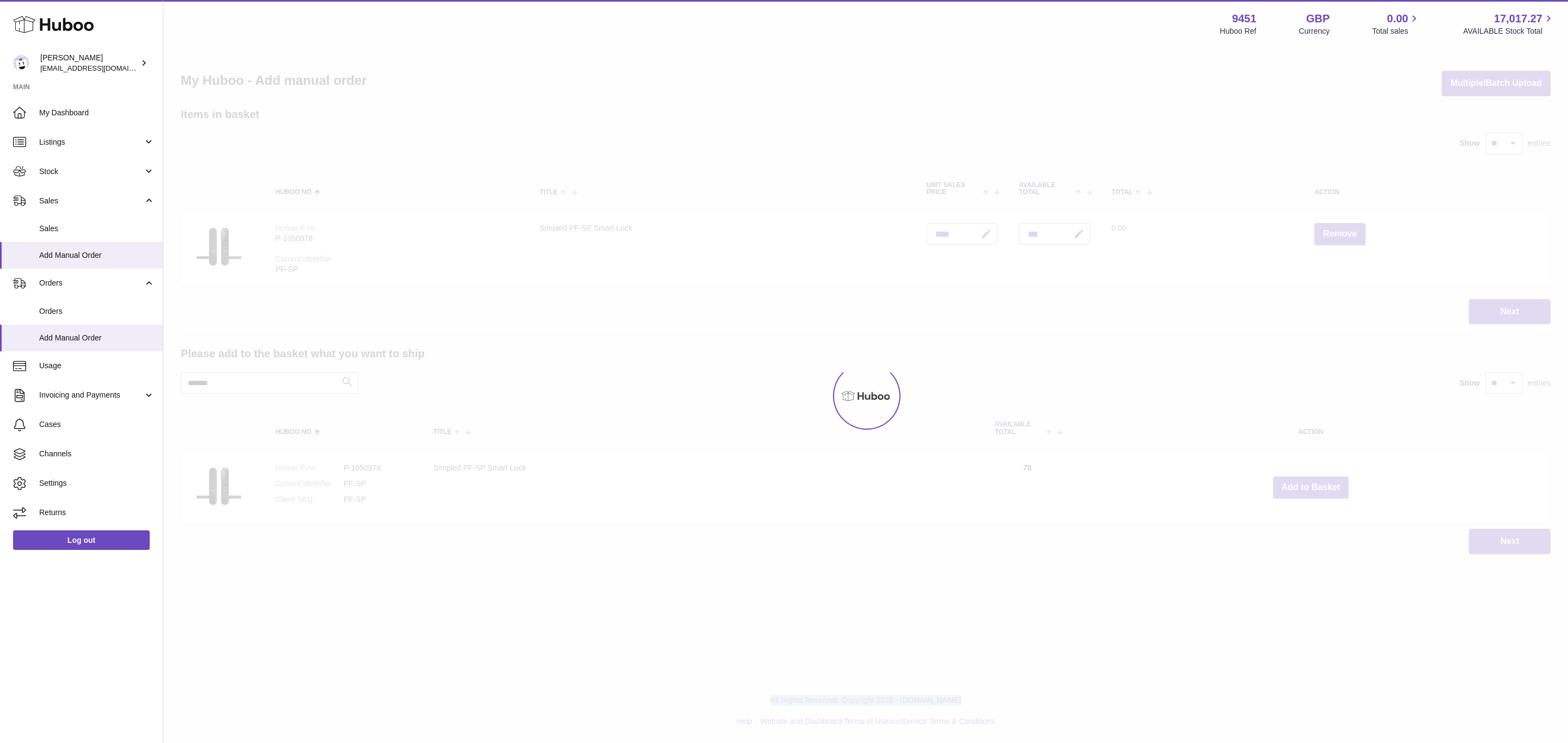
click at [1311, 487] on div at bounding box center [866, 396] width 1405 height 695
click at [1311, 487] on button "Add to Basket" at bounding box center [1311, 488] width 76 height 22
click at [1311, 487] on div at bounding box center [866, 396] width 1405 height 695
click at [1311, 487] on div "Menu Huboo 9451 Huboo Ref GBP Currency 0.00 Total sales 17,017.27 AVAILABLE Sto…" at bounding box center [866, 288] width 1405 height 577
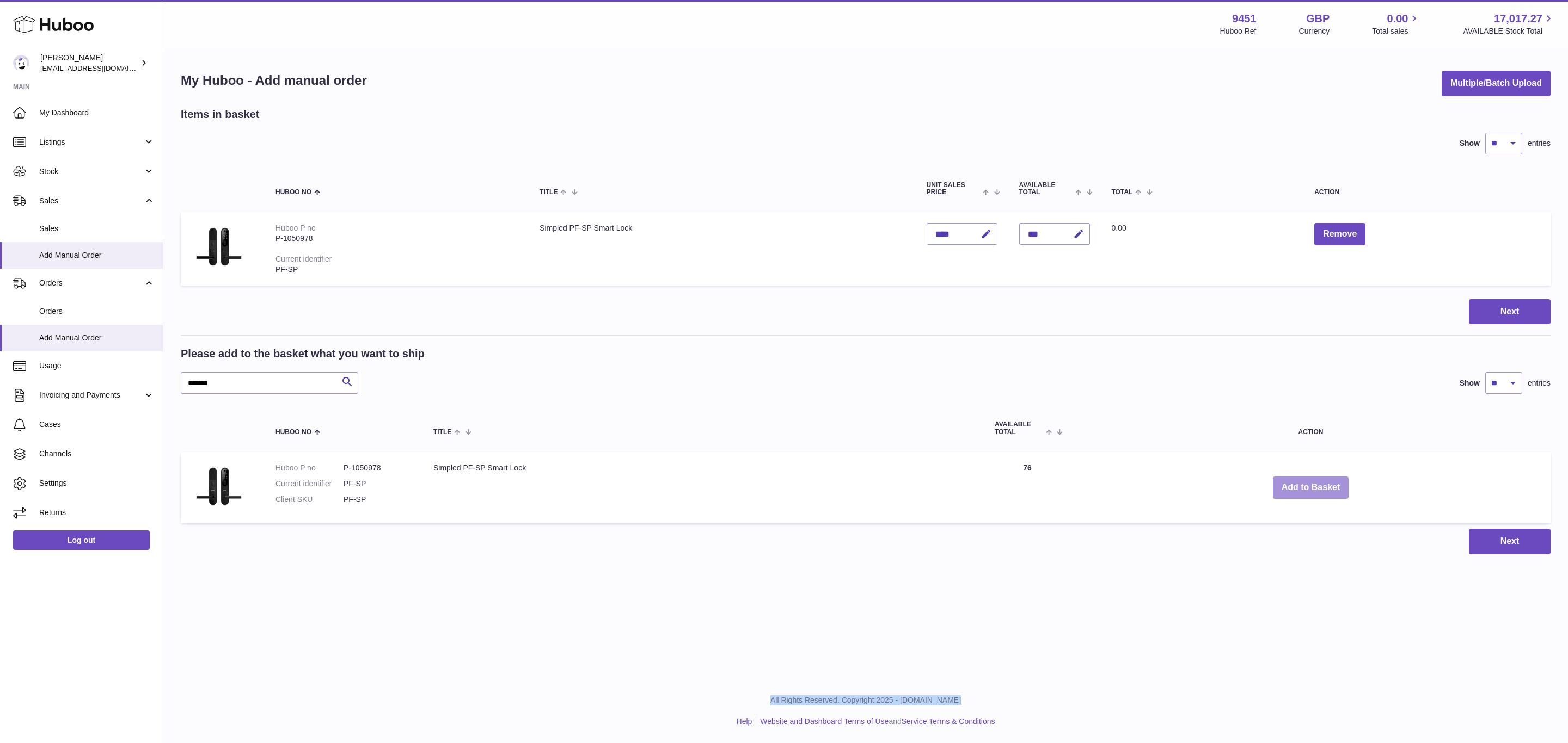
click at [1311, 487] on button "Add to Basket" at bounding box center [1311, 488] width 76 height 22
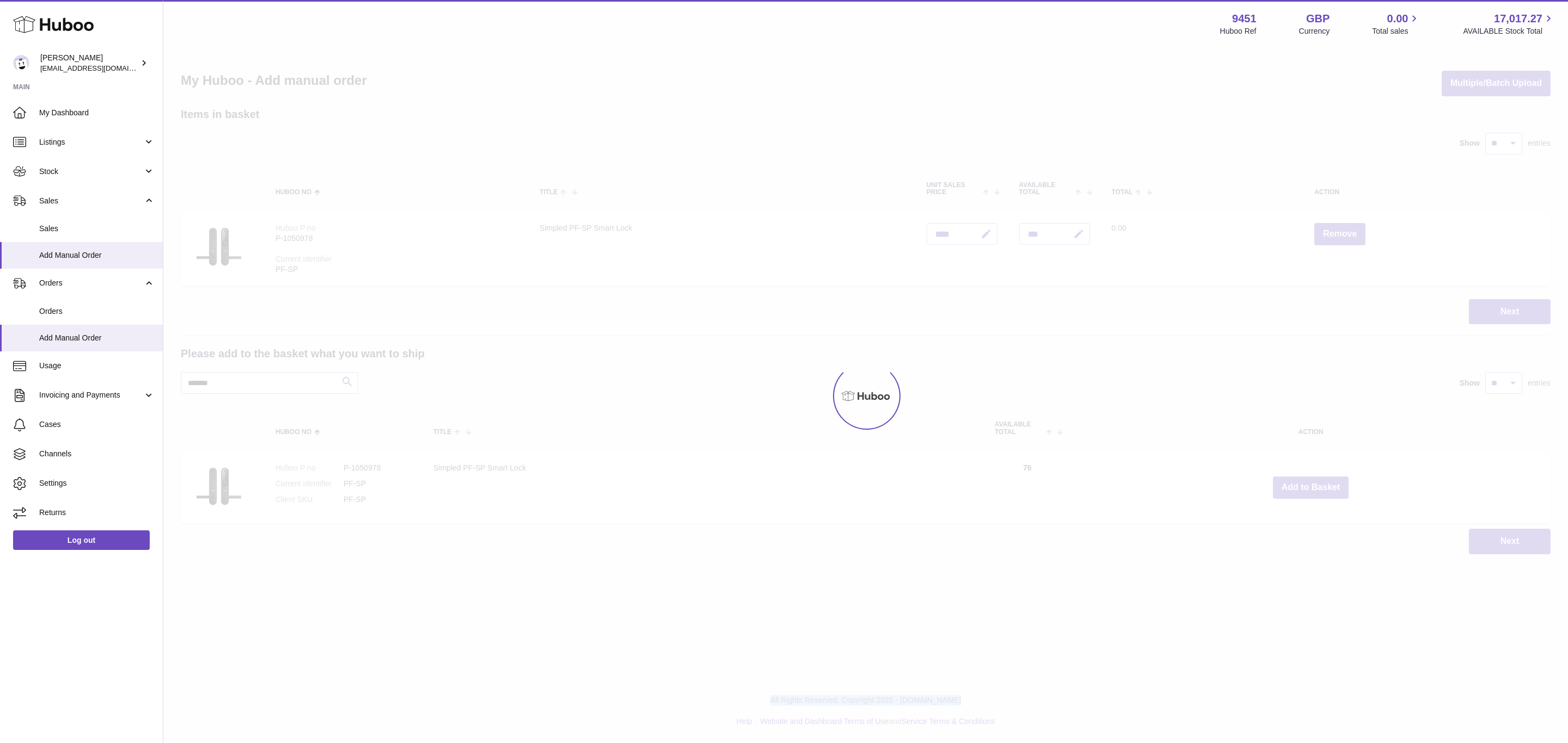
click at [1311, 487] on div at bounding box center [866, 396] width 1405 height 695
click at [1311, 487] on div "Menu Huboo 9451 Huboo Ref GBP Currency 0.00 Total sales 17,017.27 AVAILABLE Sto…" at bounding box center [866, 288] width 1405 height 577
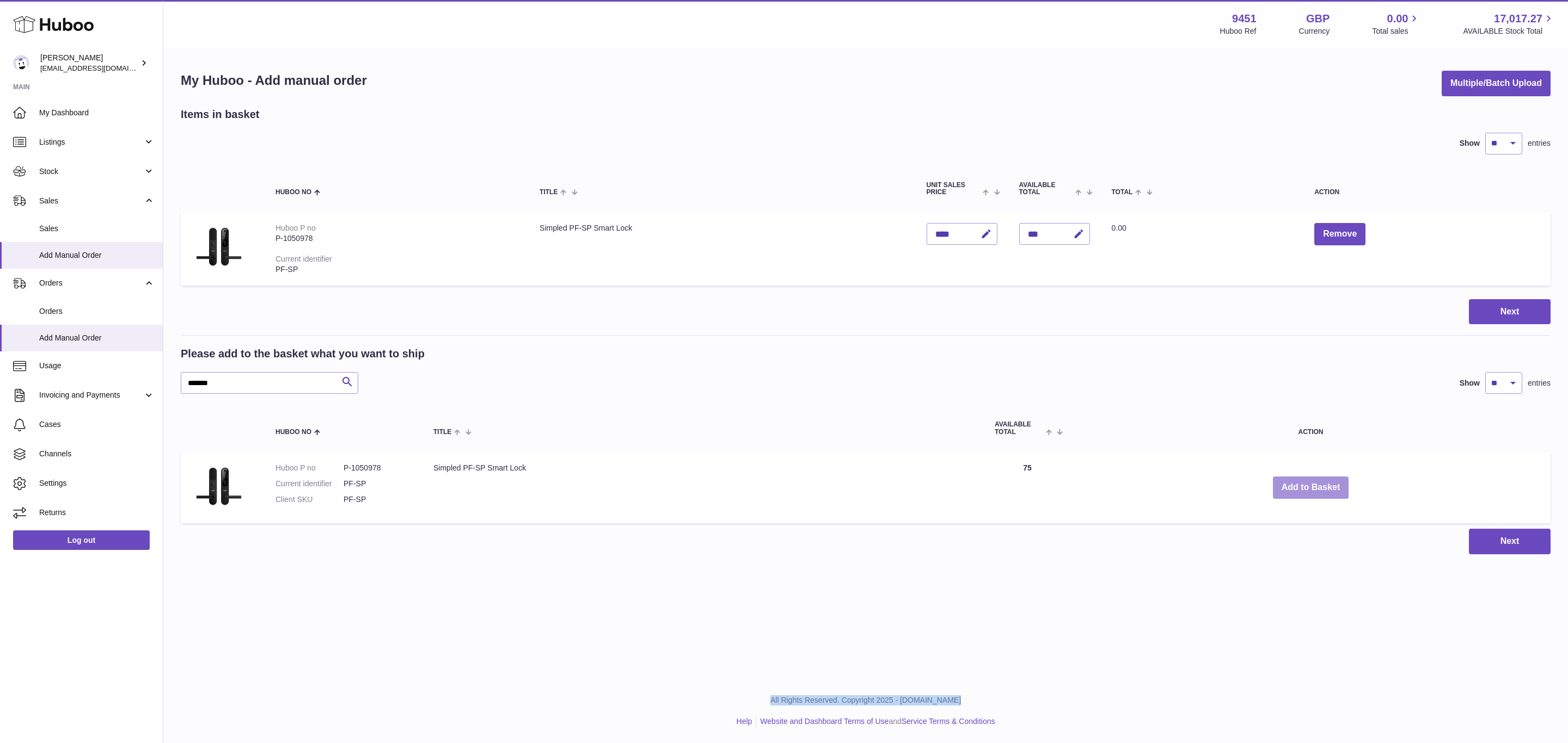
click at [1311, 487] on button "Add to Basket" at bounding box center [1311, 488] width 76 height 22
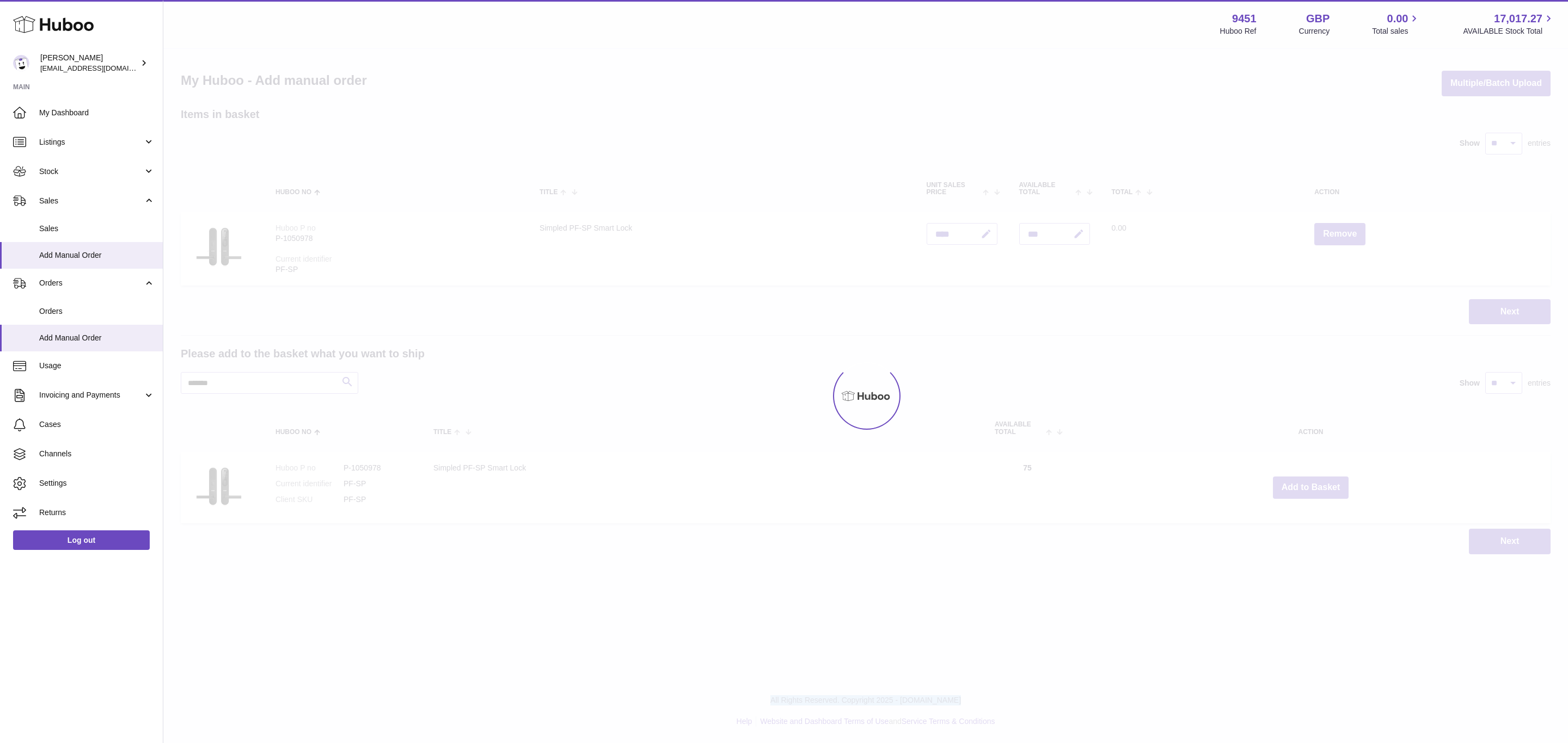
click at [1311, 487] on div at bounding box center [866, 396] width 1405 height 695
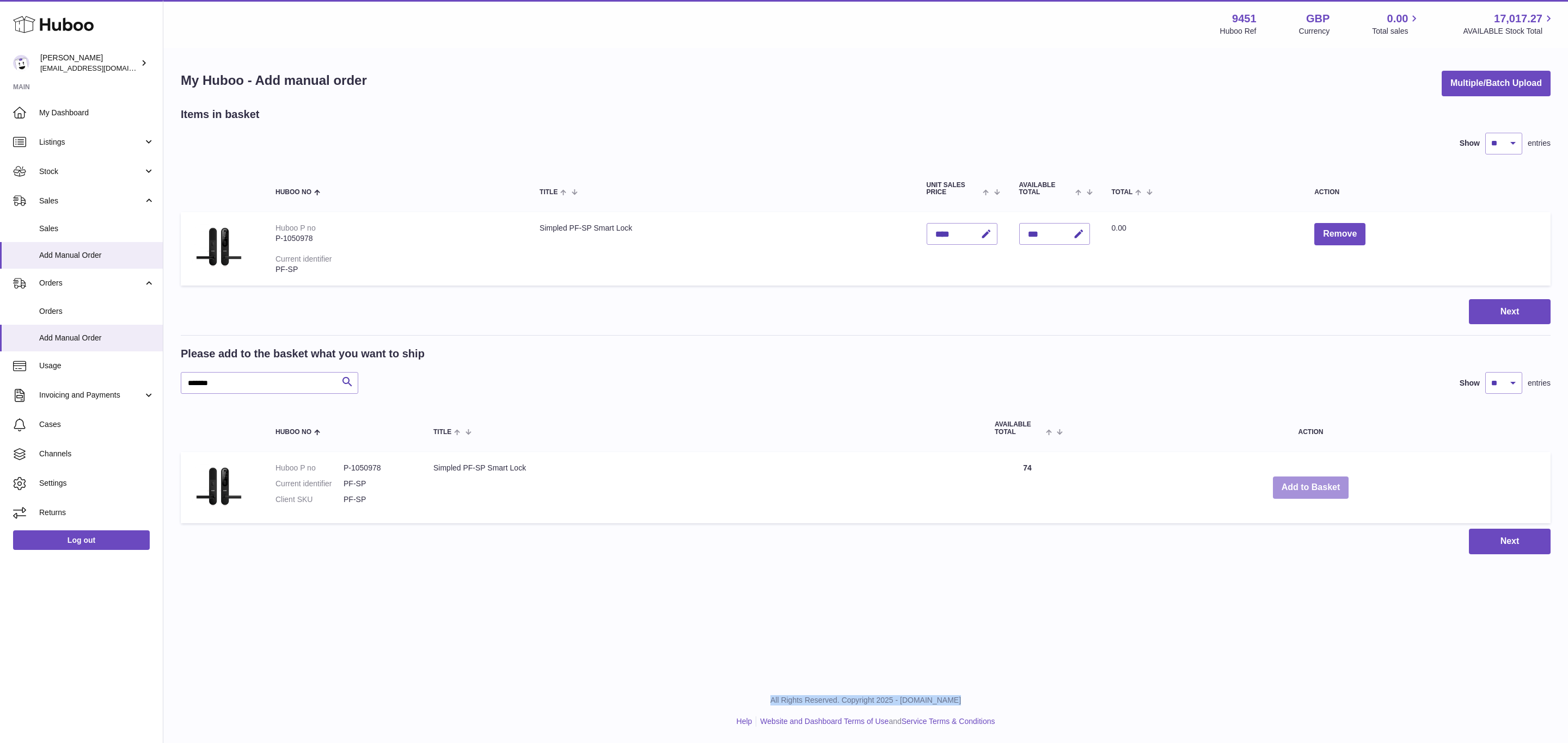
click at [1311, 487] on button "Add to Basket" at bounding box center [1311, 488] width 76 height 22
click at [0, 487] on div at bounding box center [0, 372] width 0 height 743
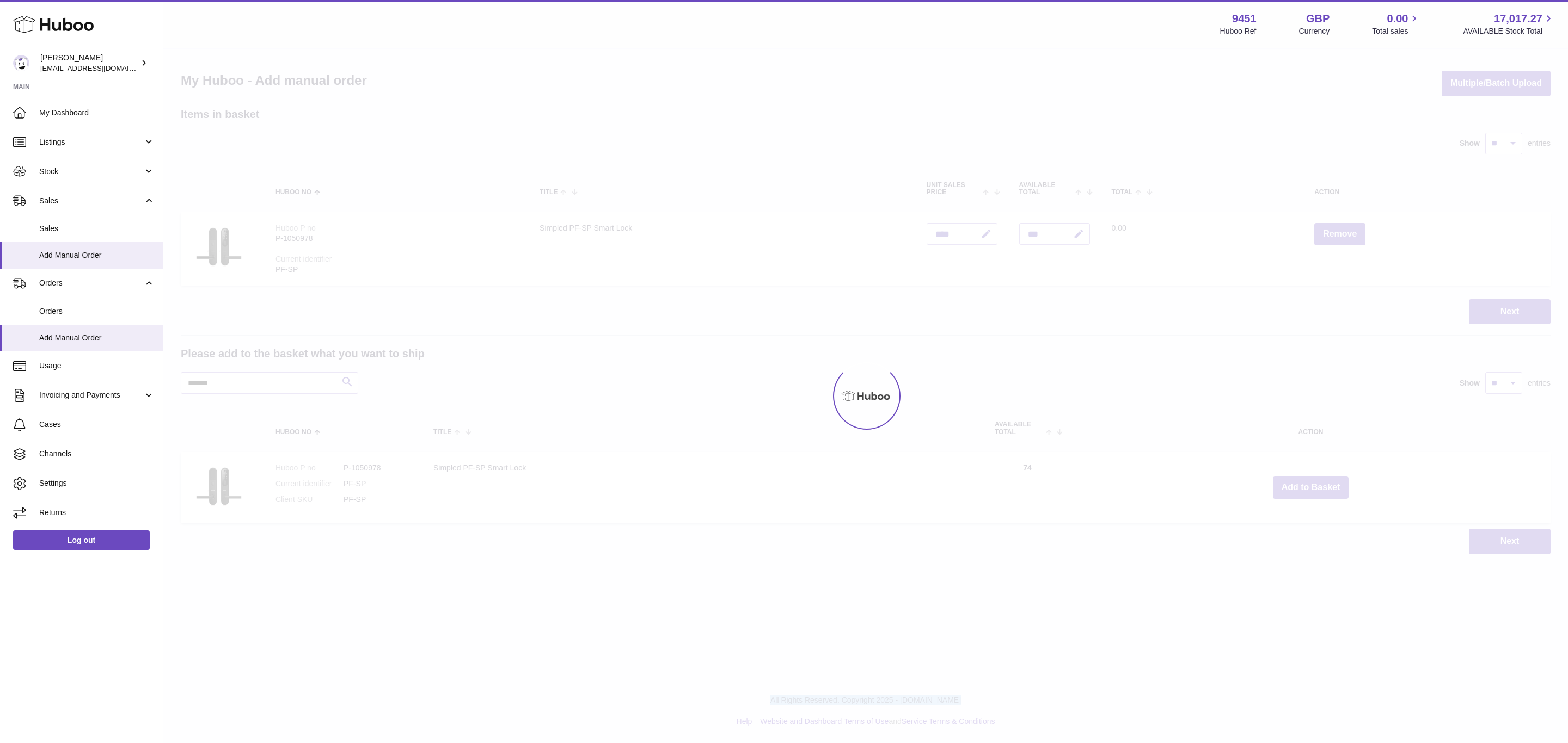
click at [1311, 487] on div at bounding box center [866, 396] width 1405 height 695
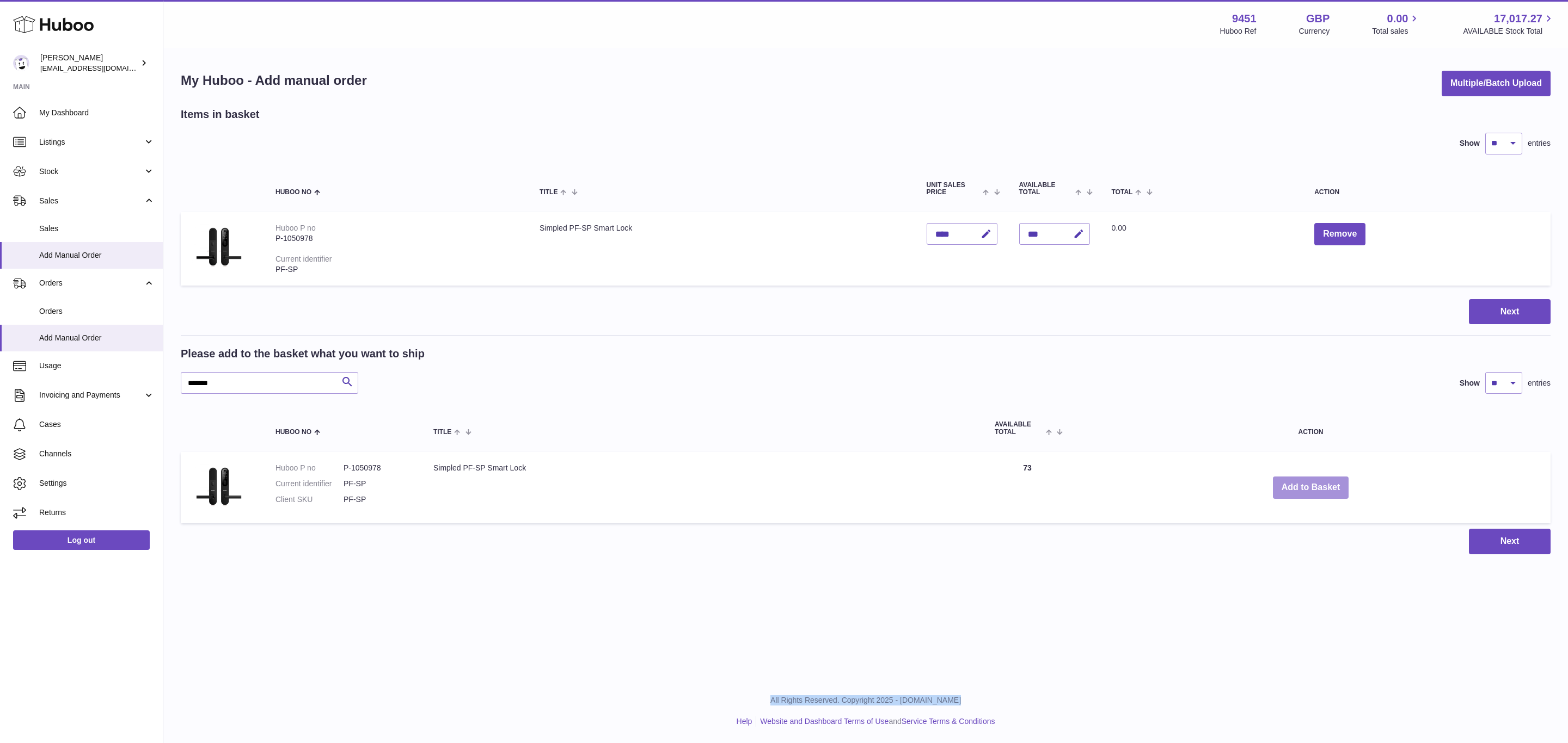
click at [1311, 487] on button "Add to Basket" at bounding box center [1311, 488] width 76 height 22
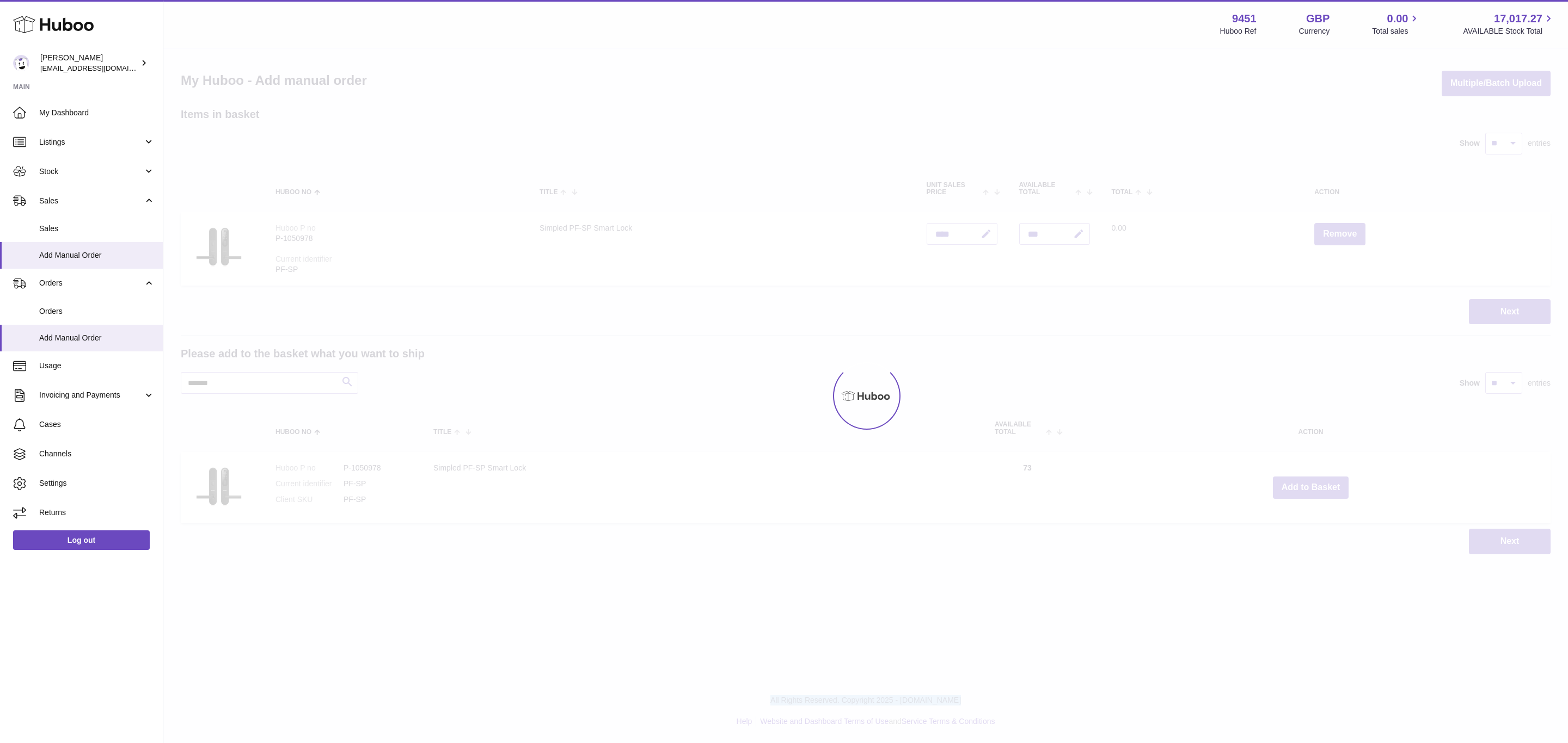
click at [1311, 487] on div at bounding box center [866, 396] width 1405 height 695
click at [1311, 487] on button "Add to Basket" at bounding box center [1311, 488] width 76 height 22
click at [1311, 487] on div at bounding box center [866, 396] width 1405 height 695
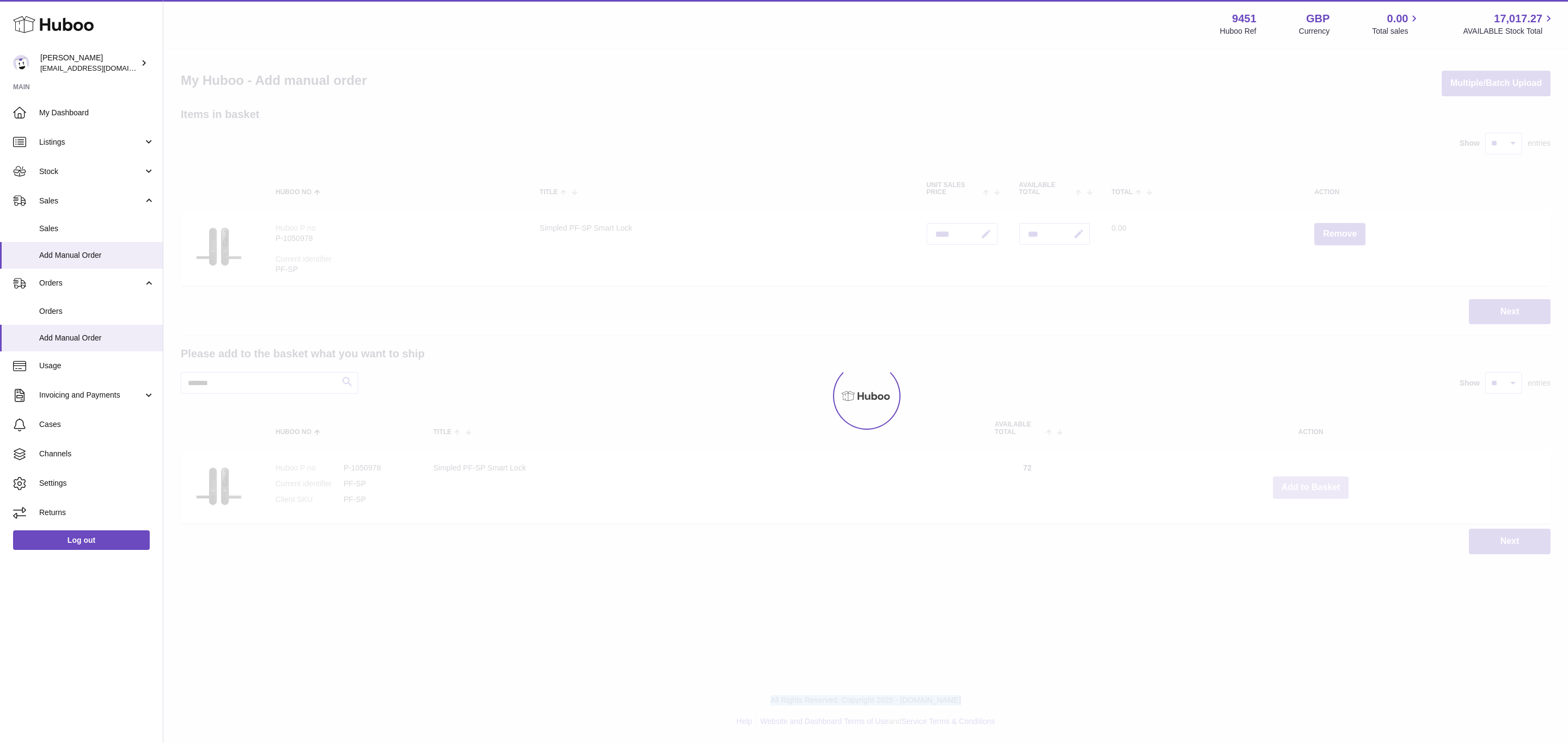
click at [1311, 487] on button "Add to Basket" at bounding box center [1311, 488] width 76 height 22
click at [1311, 487] on div at bounding box center [866, 396] width 1405 height 695
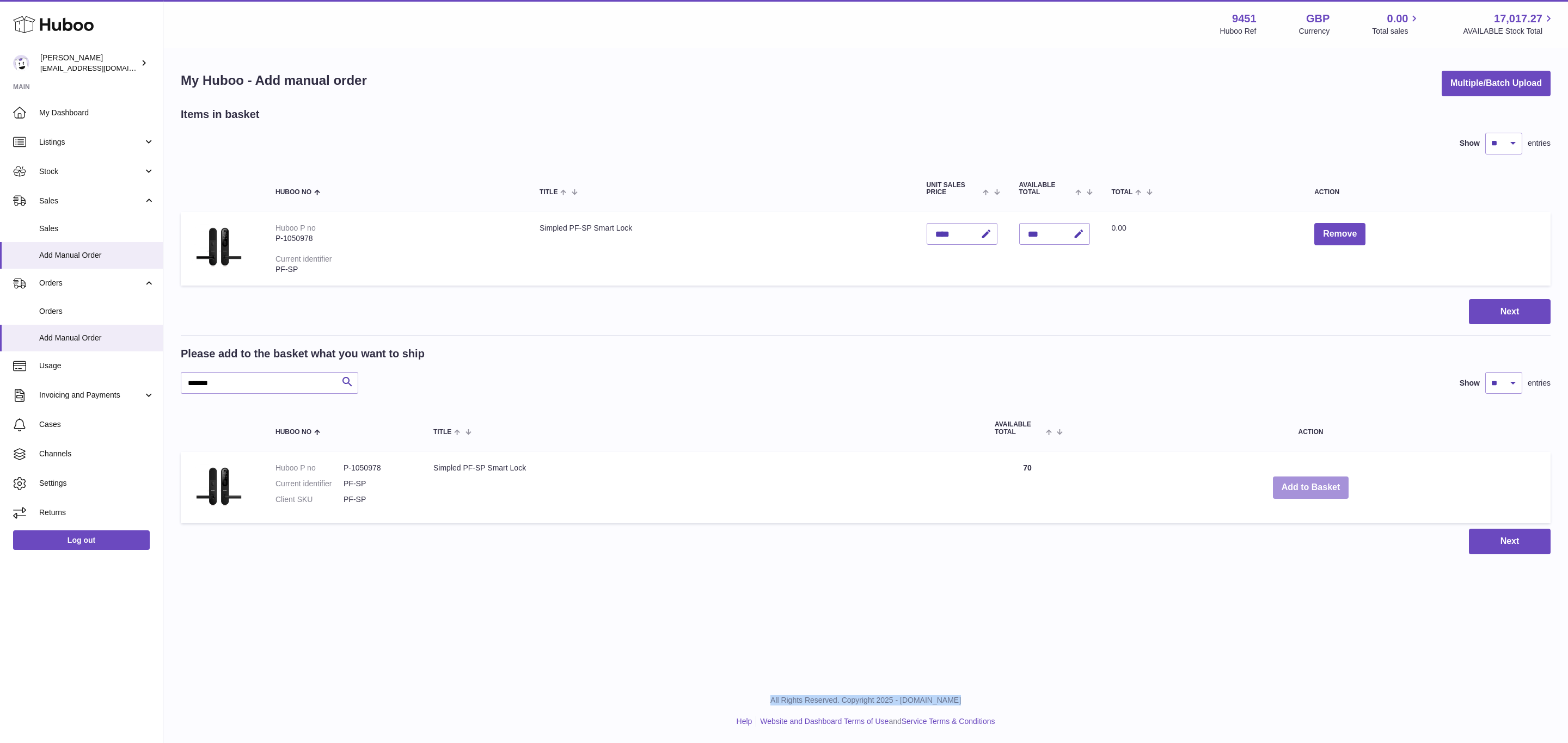
click at [1311, 487] on button "Add to Basket" at bounding box center [1311, 488] width 76 height 22
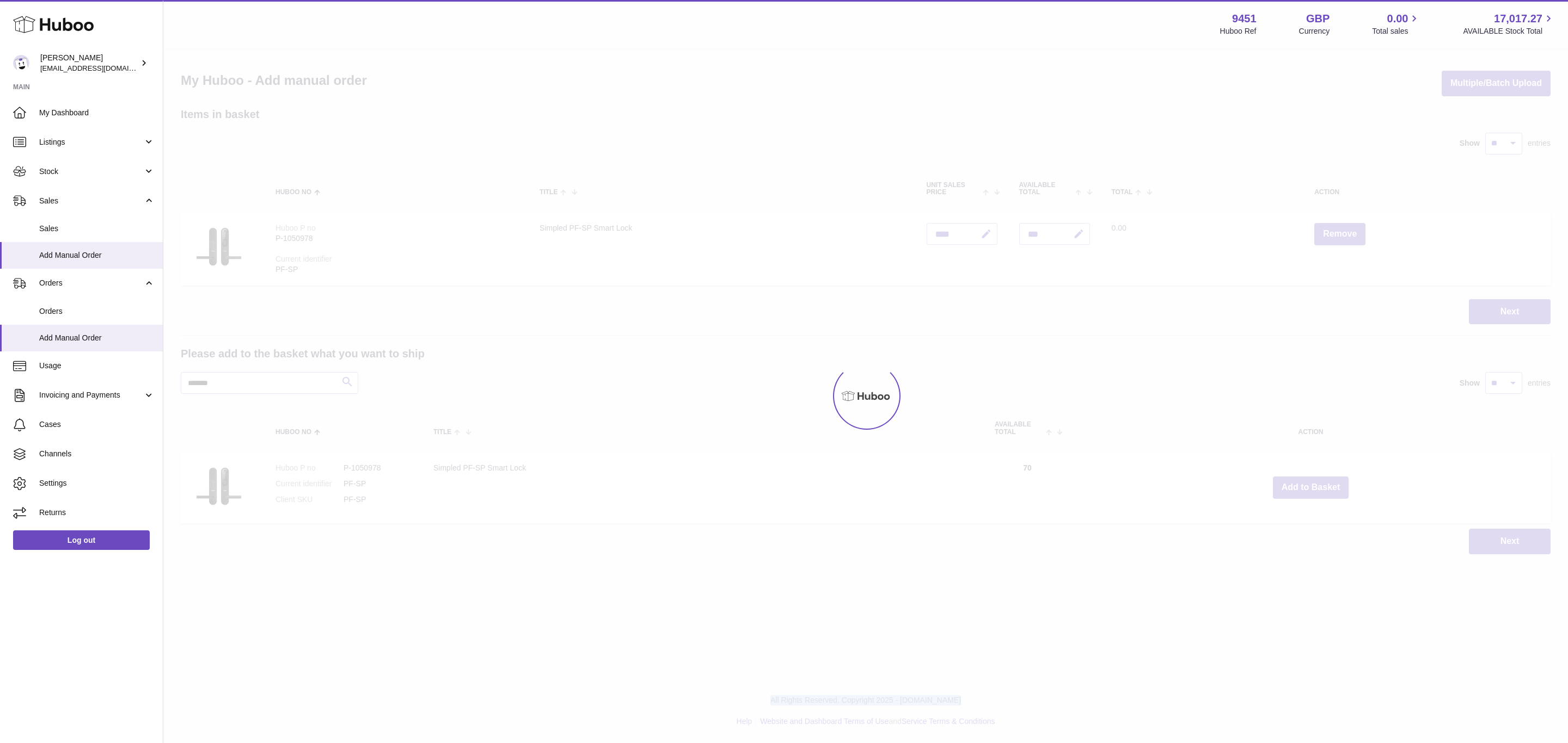
click at [1311, 487] on div at bounding box center [866, 396] width 1405 height 695
click at [1311, 487] on div "Menu Huboo 9451 Huboo Ref GBP Currency 0.00 Total sales 17,017.27 AVAILABLE Sto…" at bounding box center [866, 288] width 1405 height 577
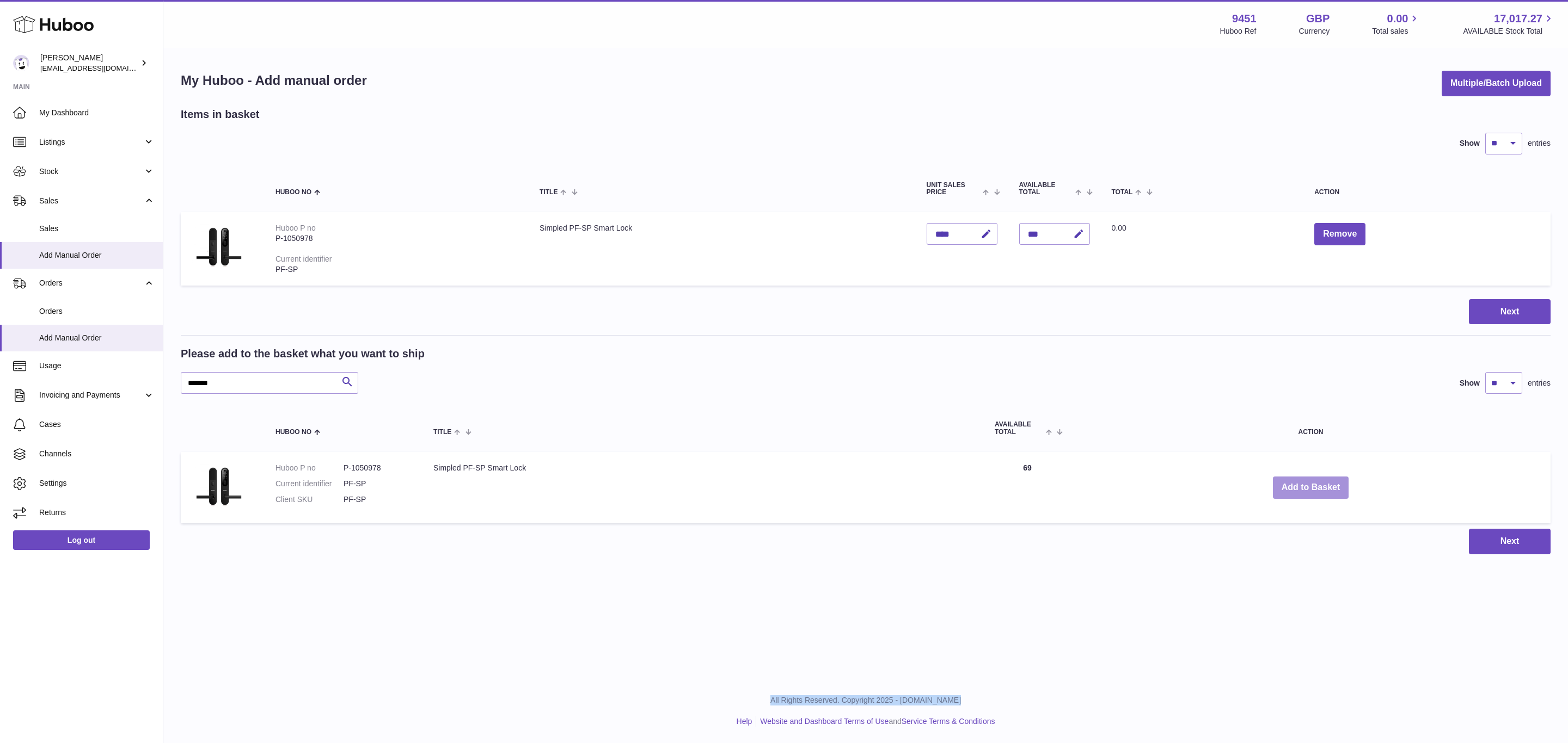
click at [1311, 487] on button "Add to Basket" at bounding box center [1311, 488] width 76 height 22
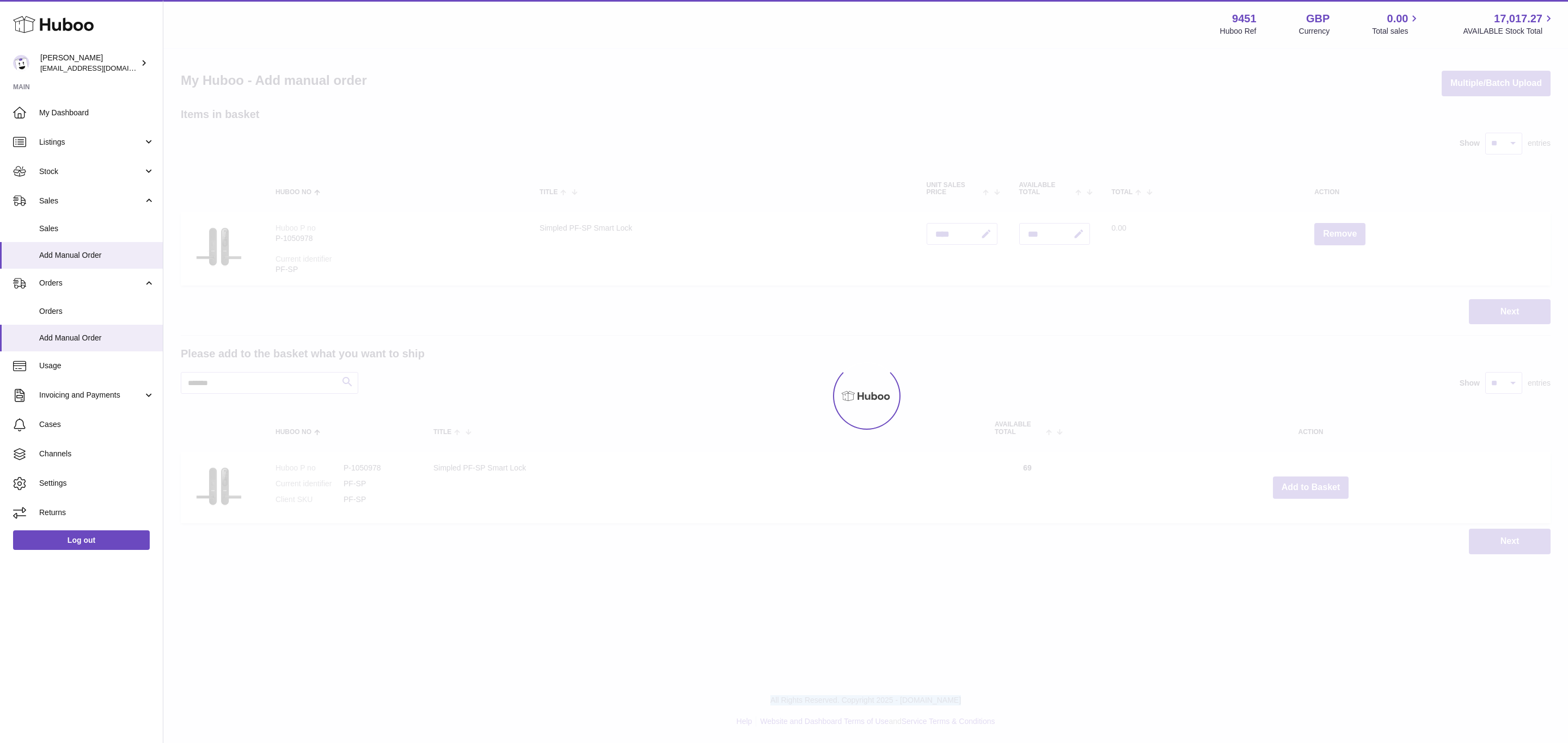
click at [1311, 487] on div at bounding box center [866, 396] width 1405 height 695
click at [1311, 487] on div "Menu Huboo 9451 Huboo Ref GBP Currency 0.00 Total sales 17,017.27 AVAILABLE Sto…" at bounding box center [866, 288] width 1405 height 577
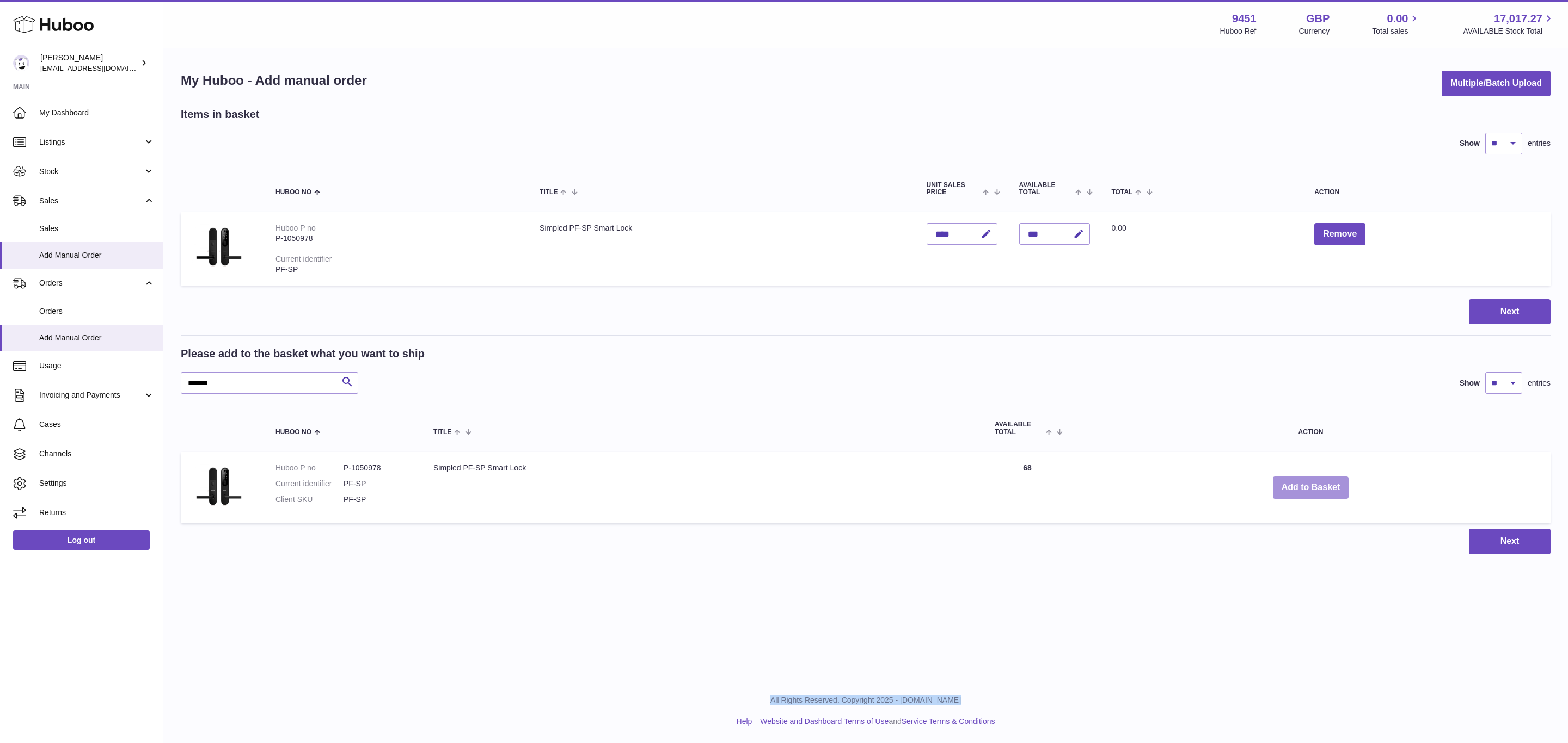
click at [1311, 487] on button "Add to Basket" at bounding box center [1311, 488] width 76 height 22
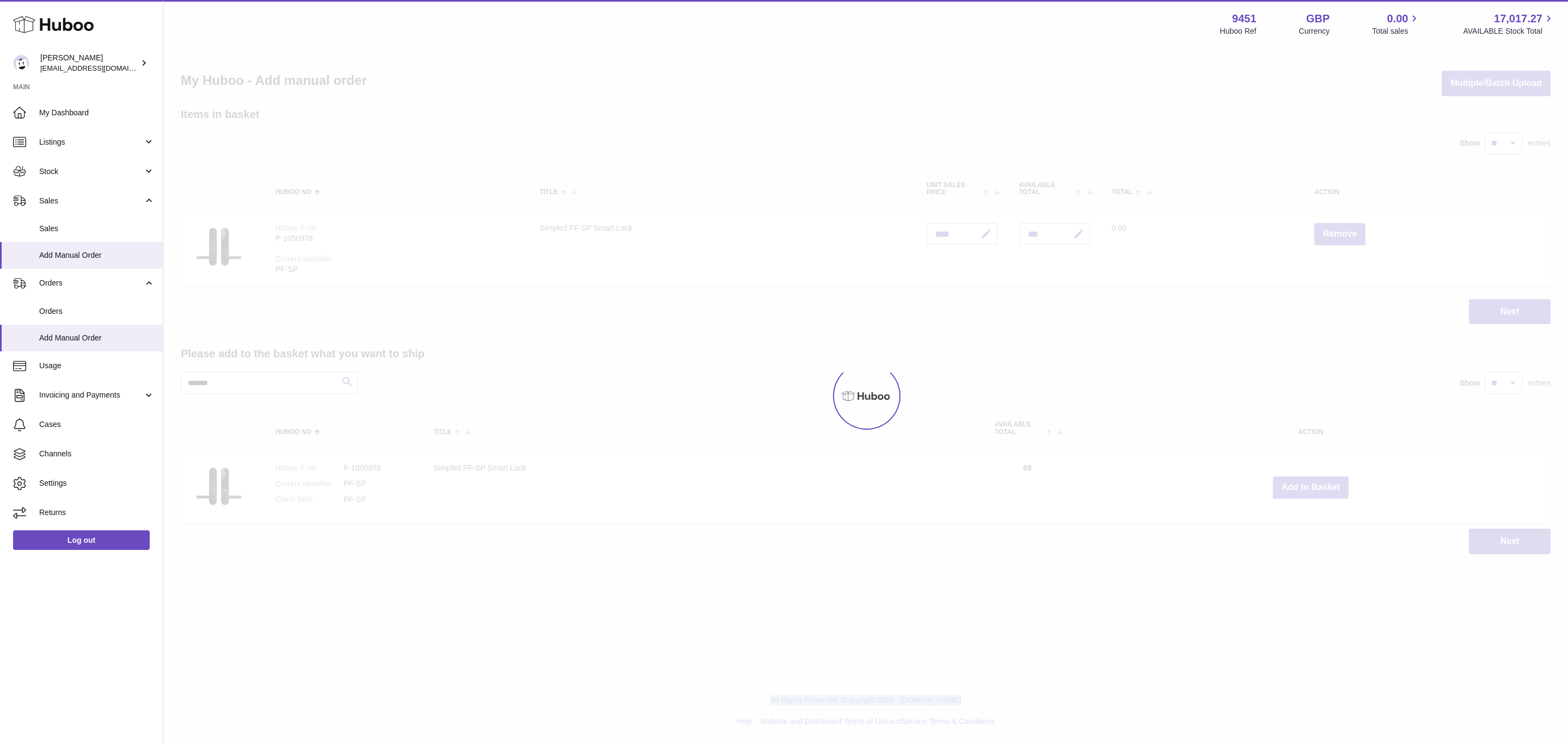
click at [1311, 487] on div at bounding box center [866, 396] width 1405 height 695
click at [1311, 487] on button "Add to Basket" at bounding box center [1311, 488] width 76 height 22
click at [1311, 487] on div at bounding box center [866, 396] width 1405 height 695
click at [1311, 487] on div "Menu Huboo 9451 Huboo Ref GBP Currency 0.00 Total sales 17,017.27 AVAILABLE Sto…" at bounding box center [866, 288] width 1405 height 577
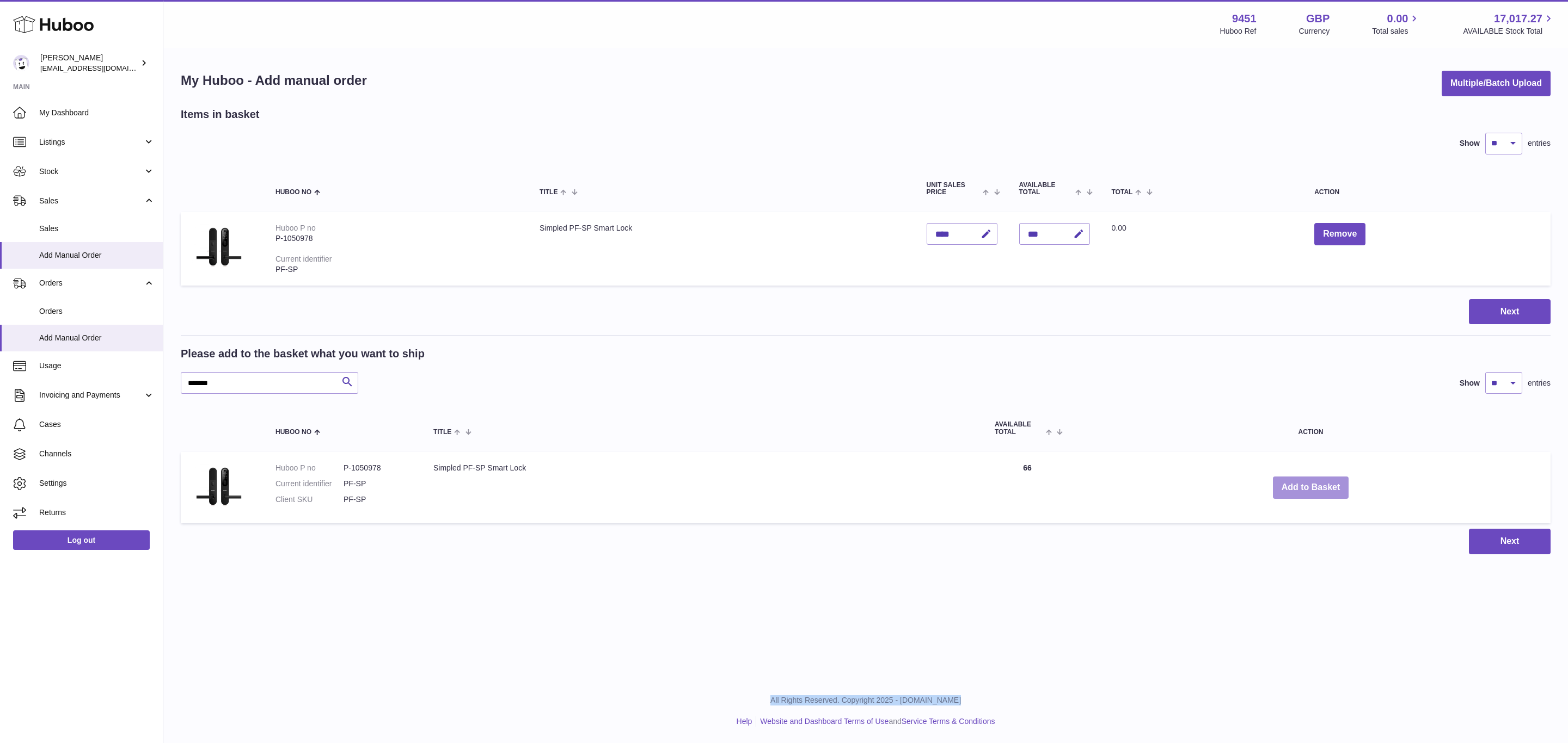
click at [1311, 487] on button "Add to Basket" at bounding box center [1311, 488] width 76 height 22
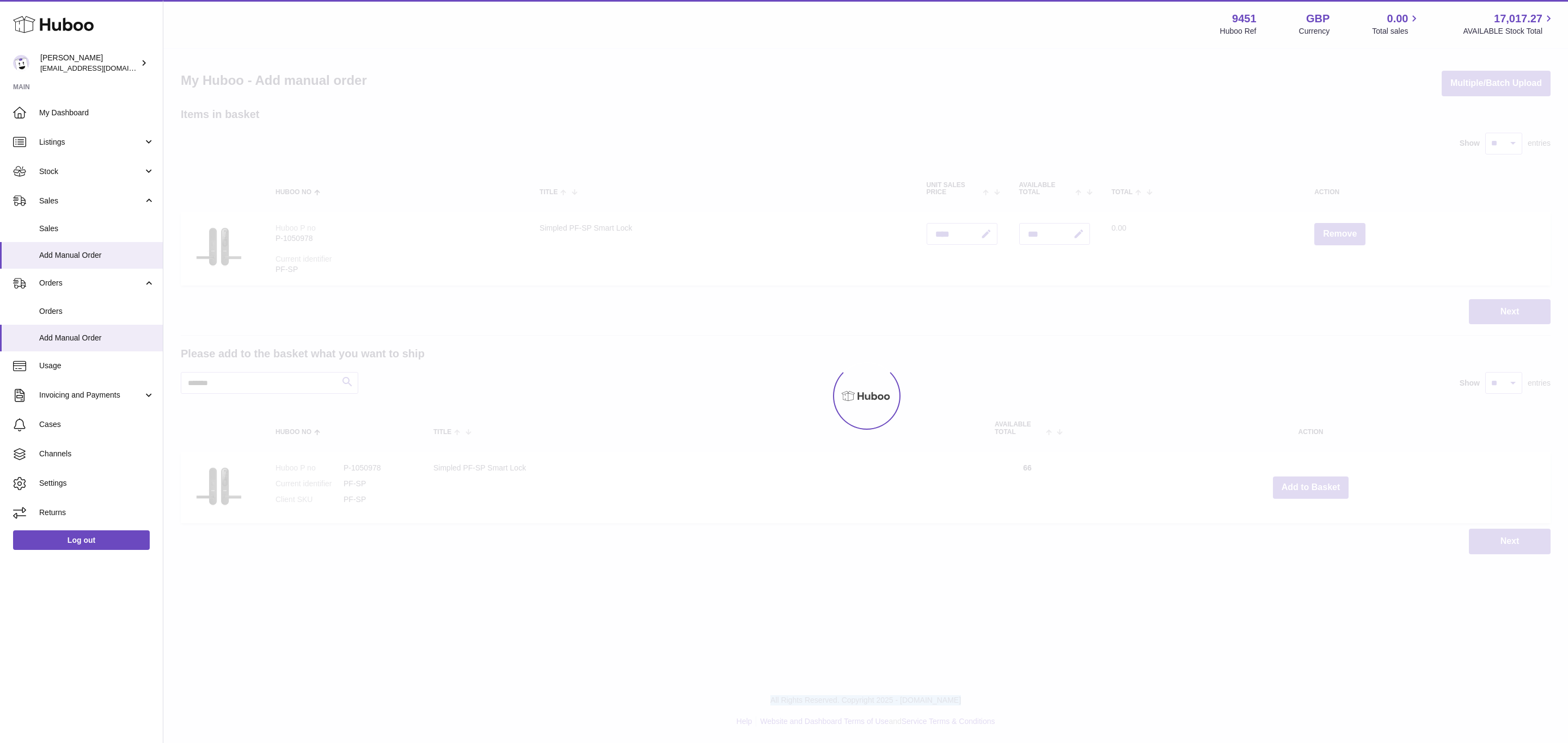
click at [1311, 487] on div at bounding box center [866, 396] width 1405 height 695
click at [1311, 487] on div "Menu Huboo 9451 Huboo Ref GBP Currency 0.00 Total sales 17,017.27 AVAILABLE Sto…" at bounding box center [866, 288] width 1405 height 577
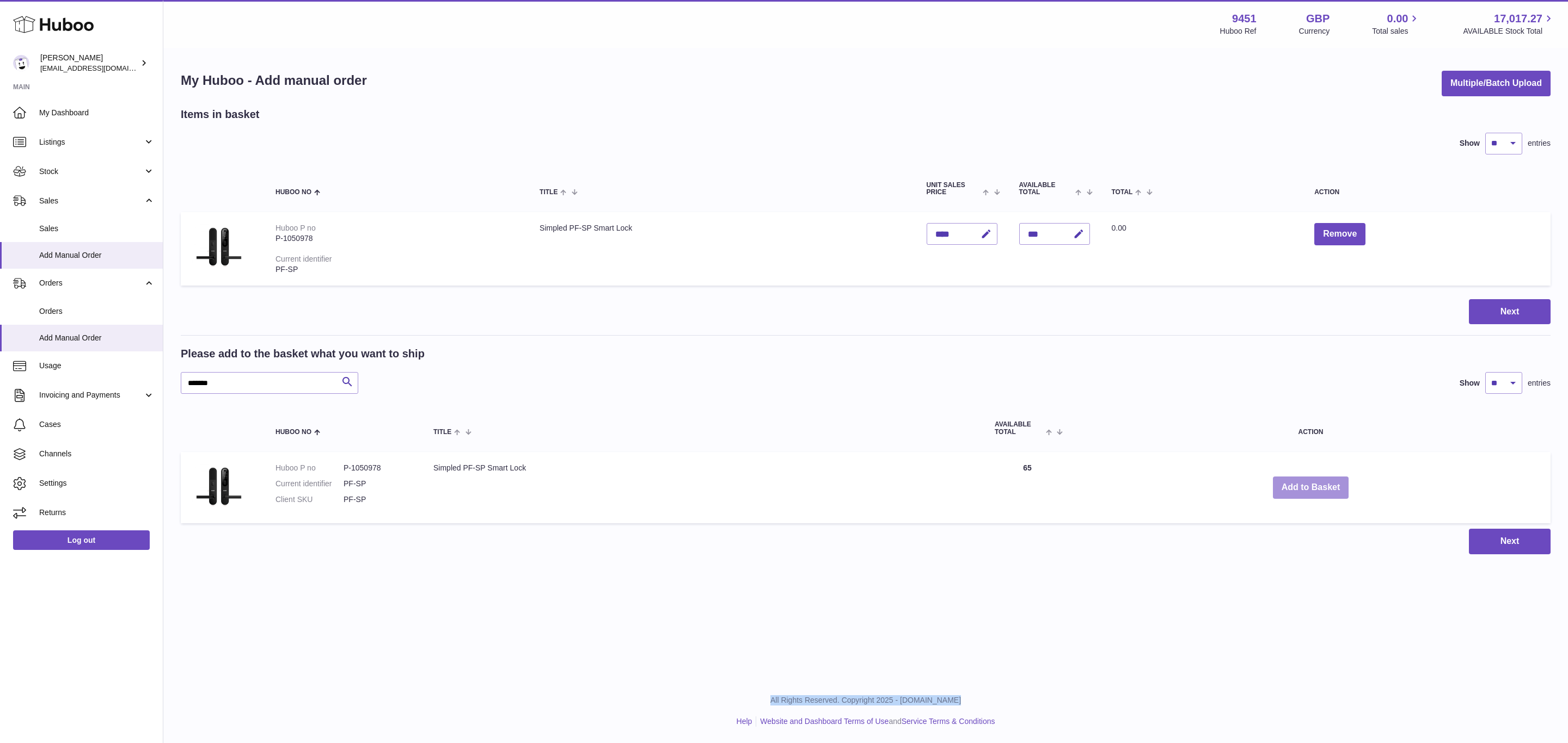
click at [1311, 487] on button "Add to Basket" at bounding box center [1311, 488] width 76 height 22
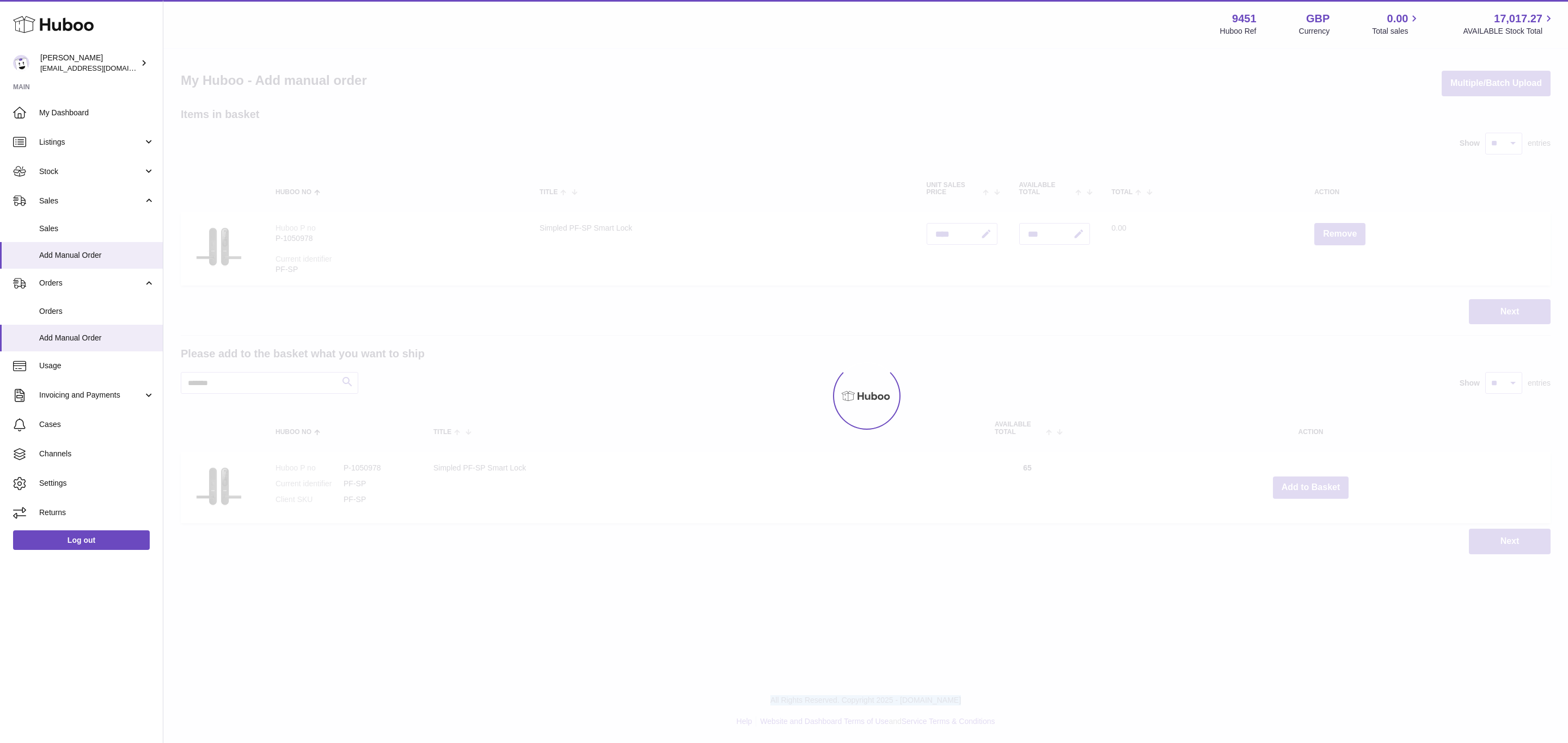
click at [1311, 487] on div at bounding box center [866, 396] width 1405 height 695
click at [1311, 487] on div "Menu Huboo 9451 Huboo Ref GBP Currency 0.00 Total sales 17,017.27 AVAILABLE Sto…" at bounding box center [866, 288] width 1405 height 577
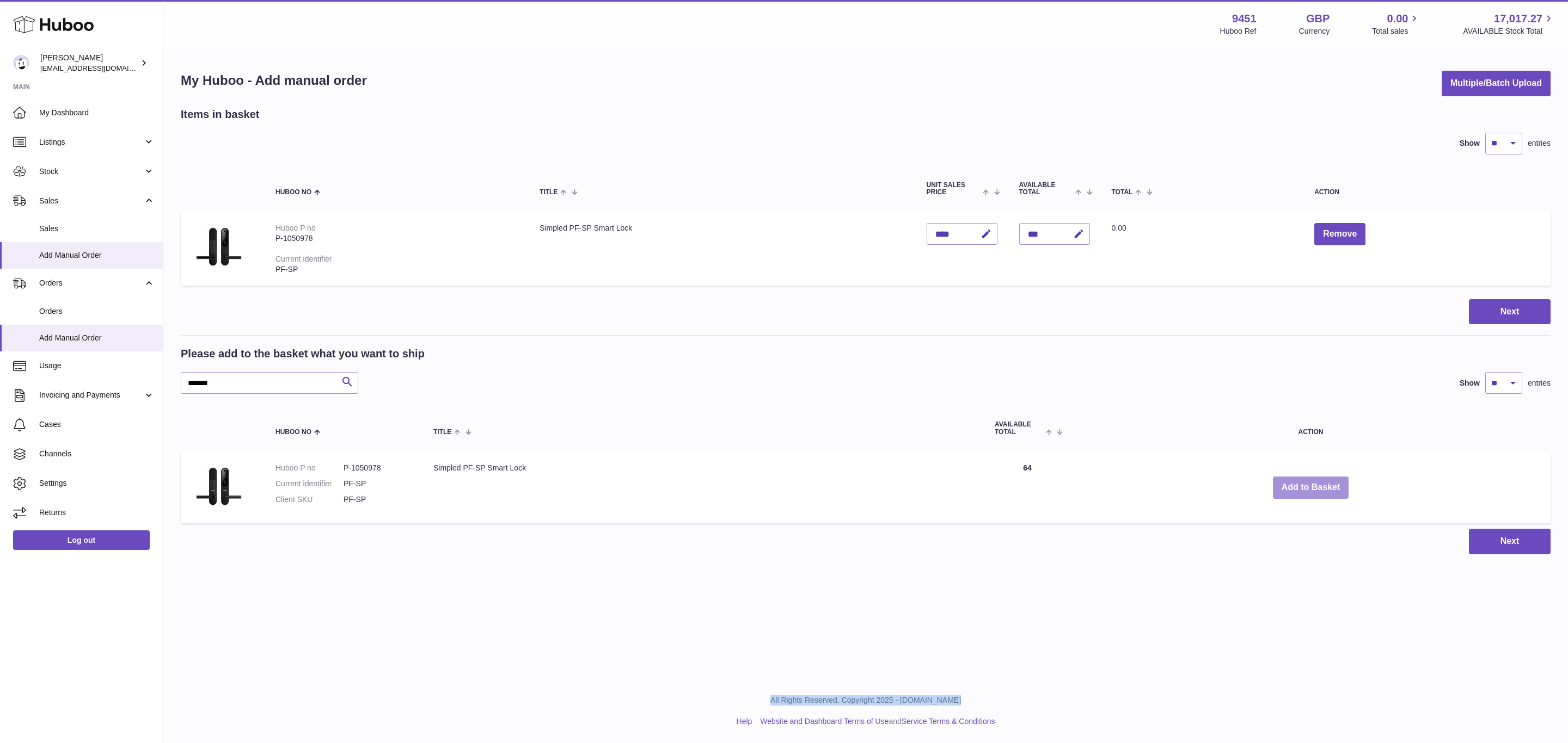
click at [1311, 487] on button "Add to Basket" at bounding box center [1311, 488] width 76 height 22
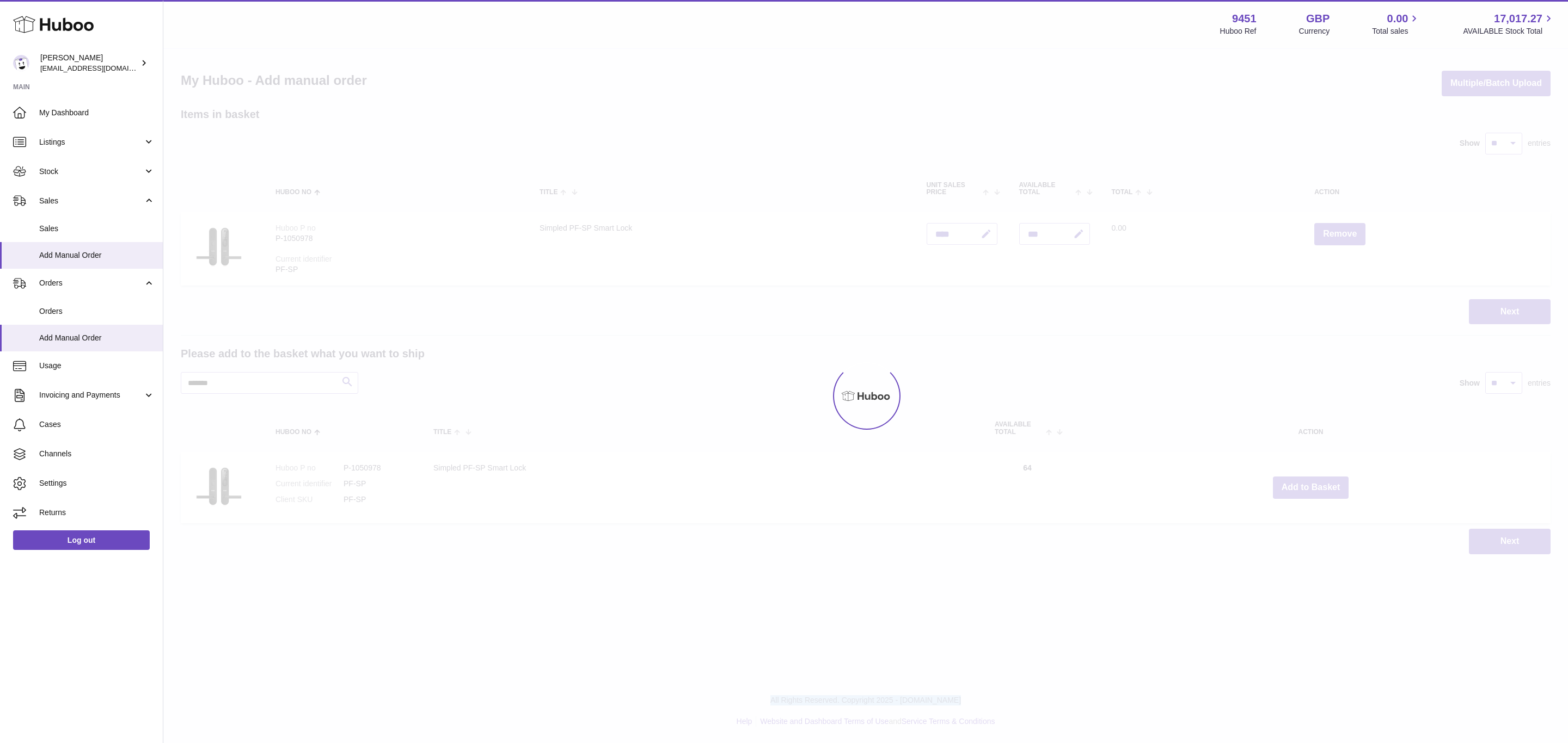
click at [1311, 487] on div at bounding box center [866, 396] width 1405 height 695
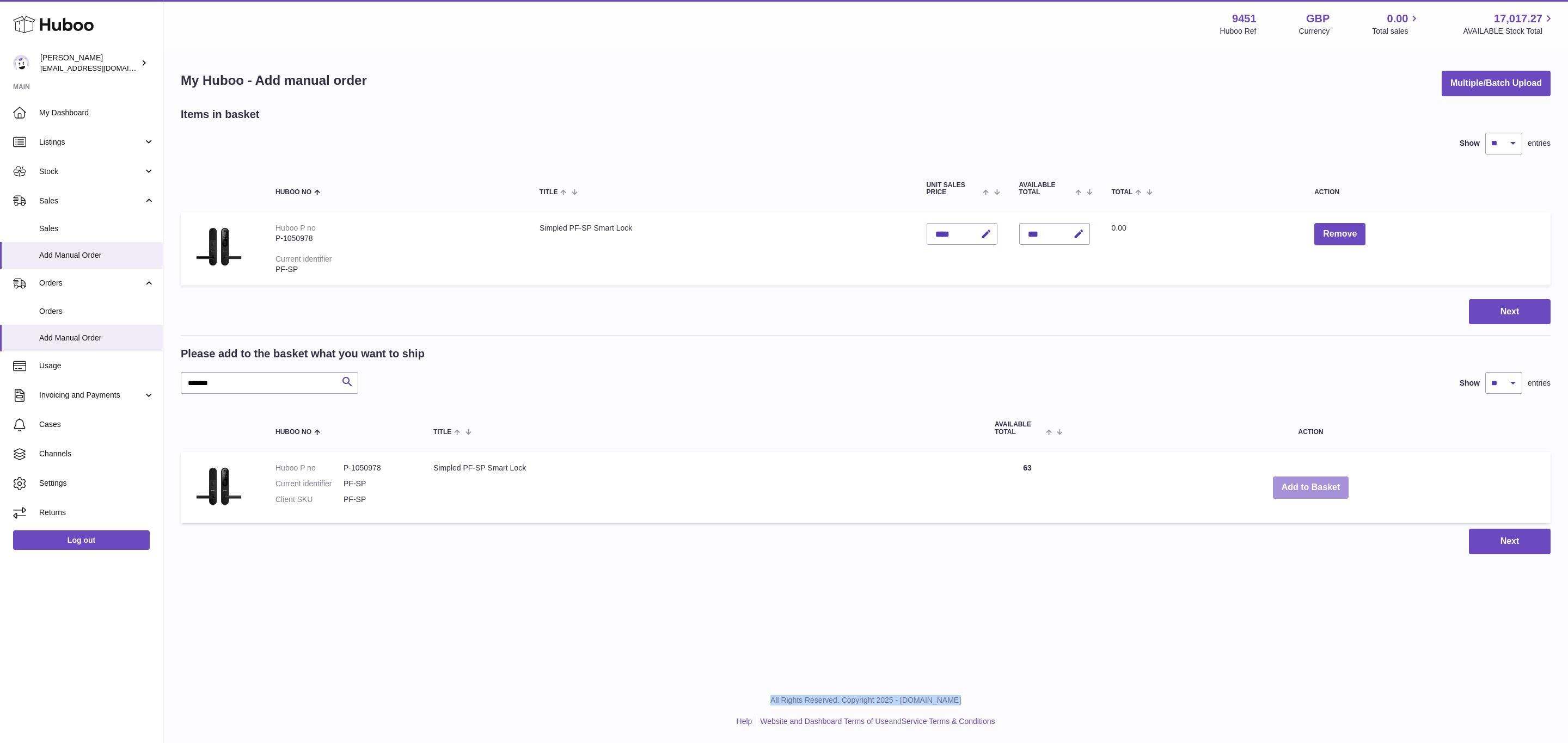
click at [1311, 487] on button "Add to Basket" at bounding box center [1311, 488] width 76 height 22
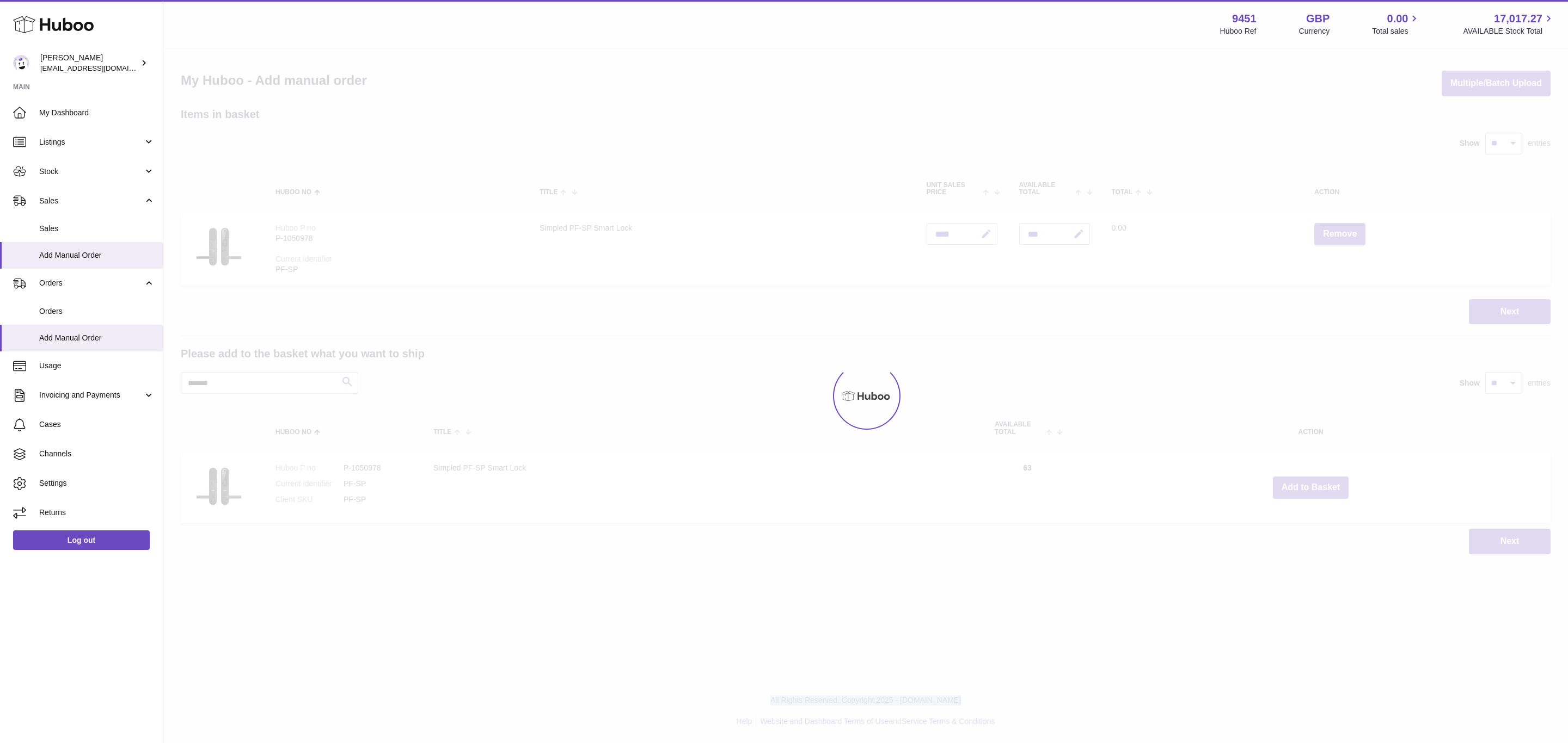
click at [1311, 487] on div at bounding box center [866, 396] width 1405 height 695
click at [1311, 487] on div "Menu Huboo 9451 Huboo Ref GBP Currency 0.00 Total sales 17,017.27 AVAILABLE Sto…" at bounding box center [866, 288] width 1405 height 577
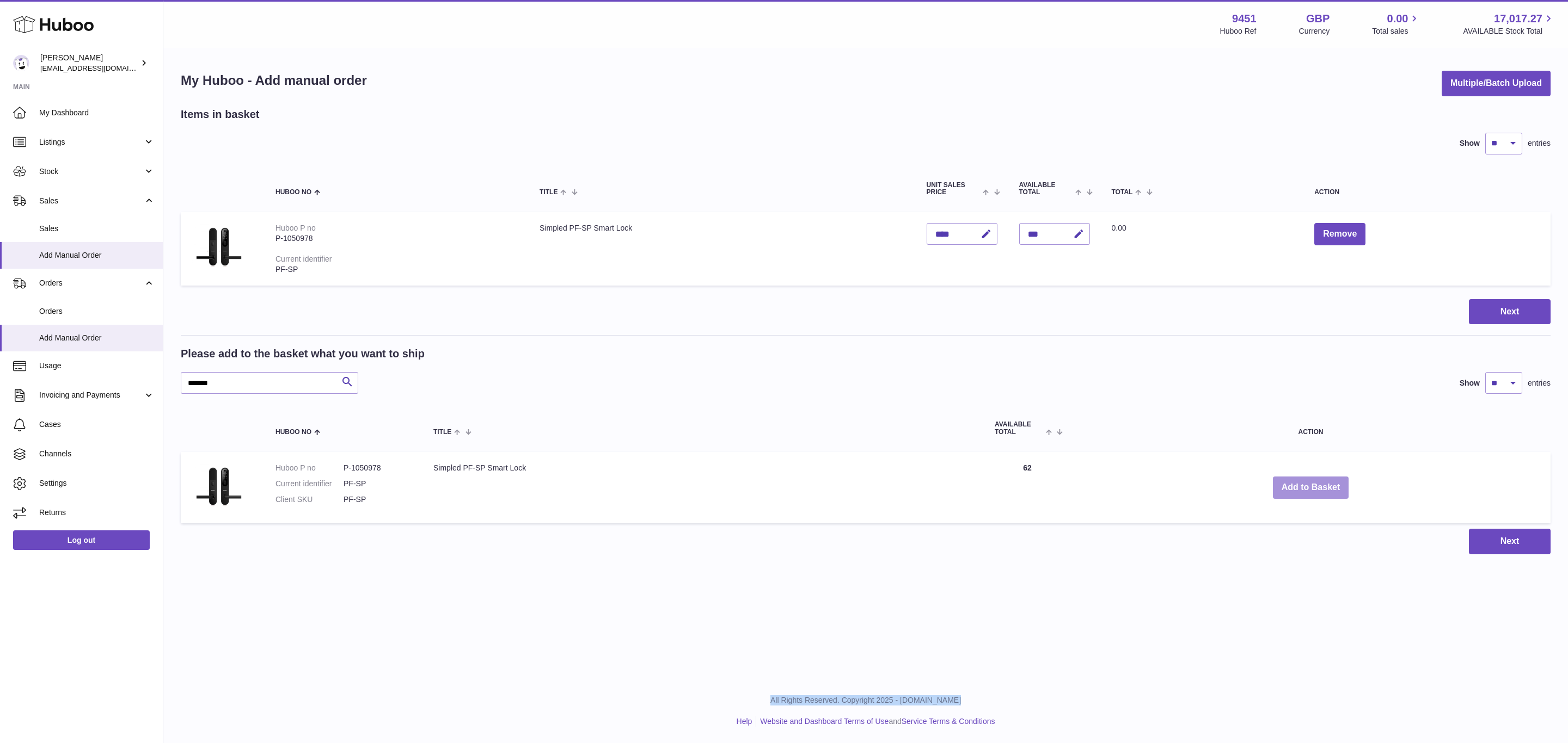
click at [1311, 487] on button "Add to Basket" at bounding box center [1311, 488] width 76 height 22
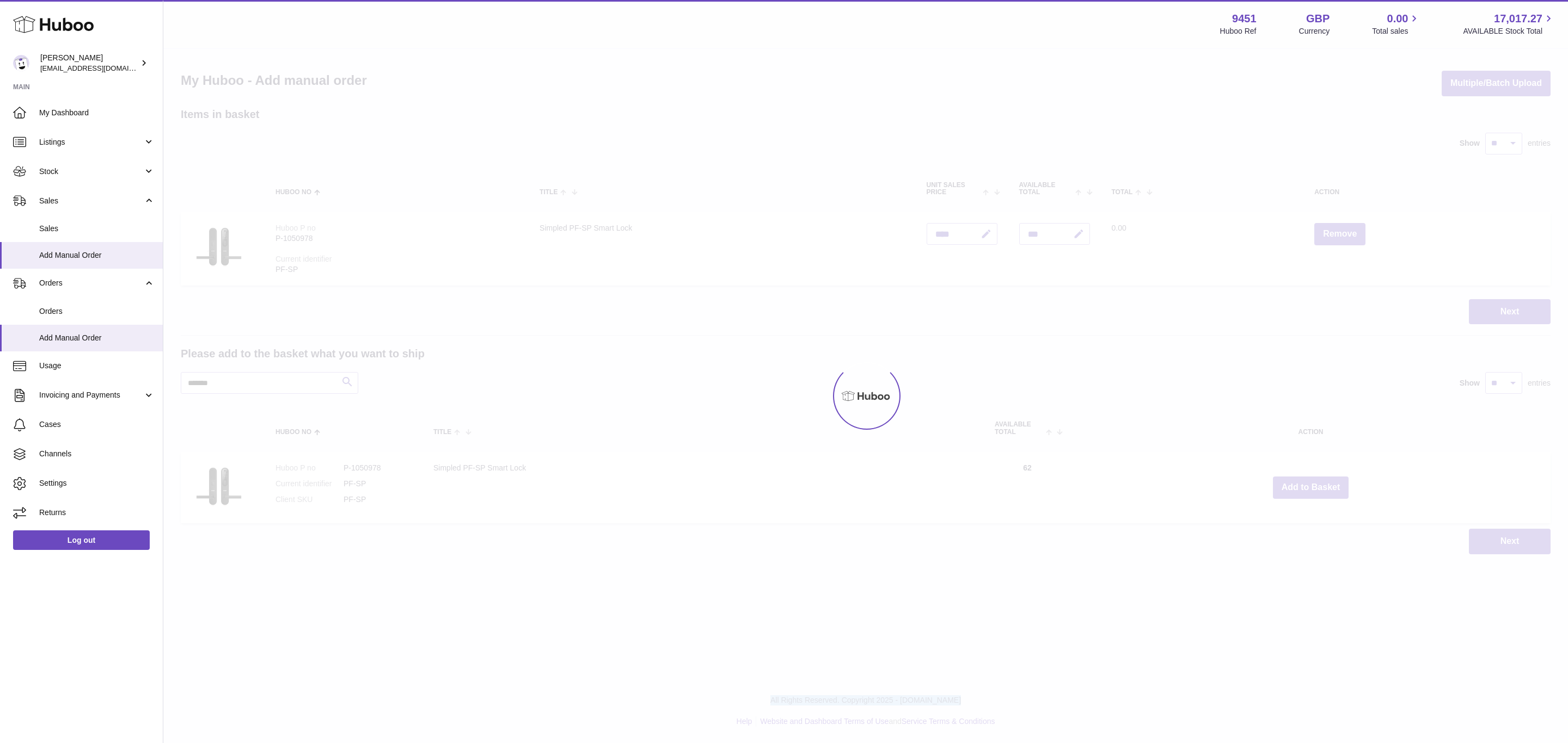
click at [1311, 487] on div at bounding box center [866, 396] width 1405 height 695
click at [1311, 487] on div "Menu Huboo 9451 Huboo Ref GBP Currency 0.00 Total sales 17,017.27 AVAILABLE Sto…" at bounding box center [866, 288] width 1405 height 577
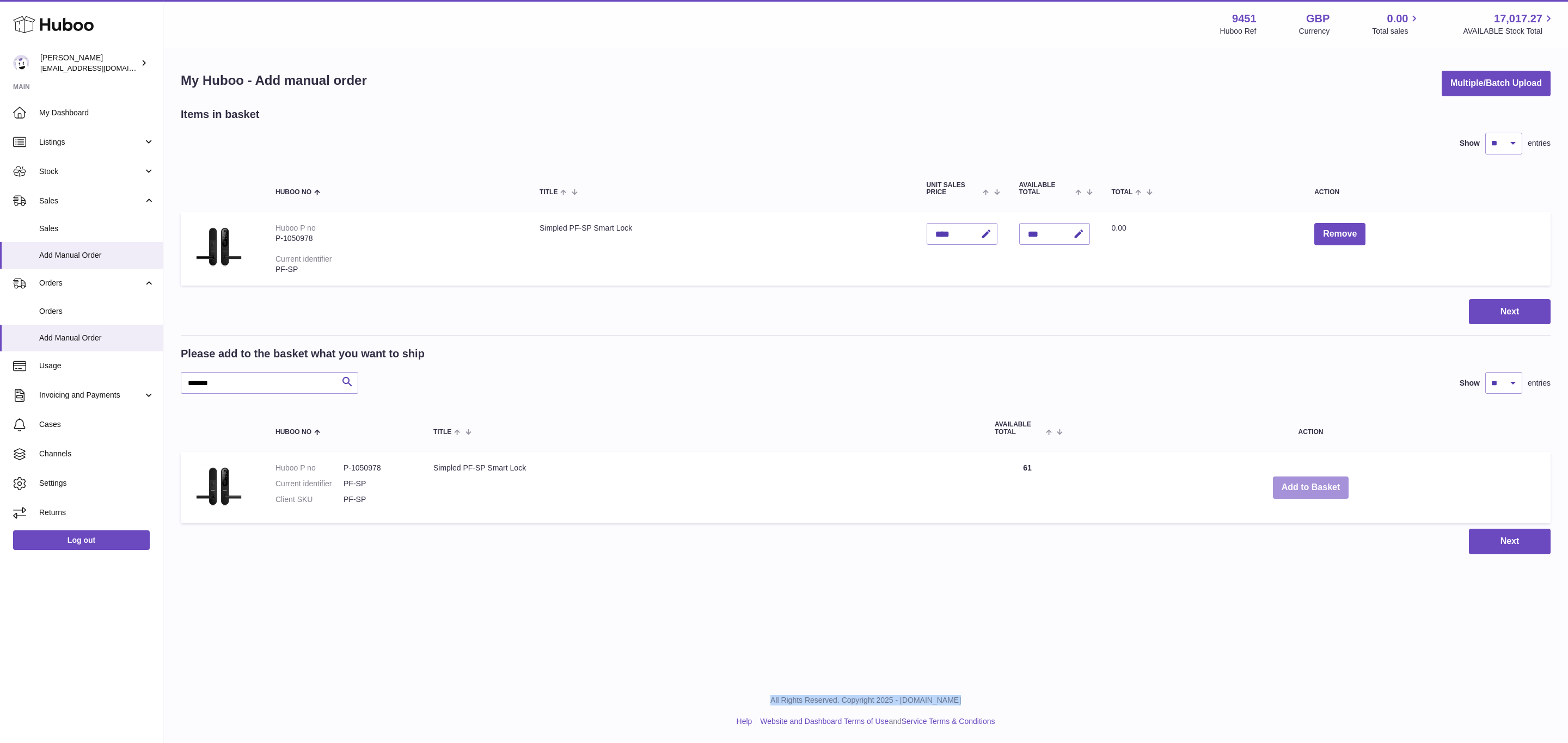
click at [1311, 487] on button "Add to Basket" at bounding box center [1311, 488] width 76 height 22
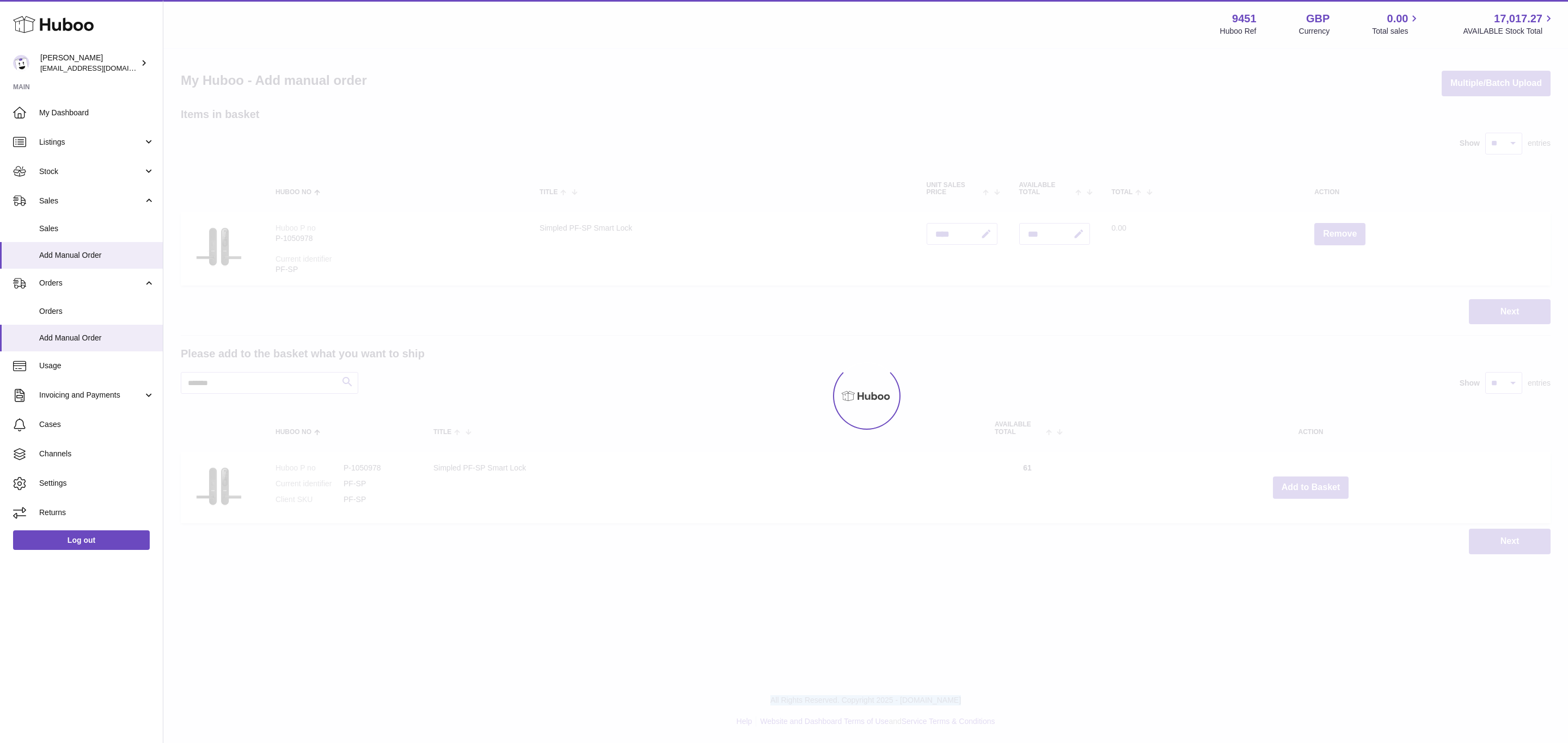
click at [1311, 487] on div at bounding box center [866, 396] width 1405 height 695
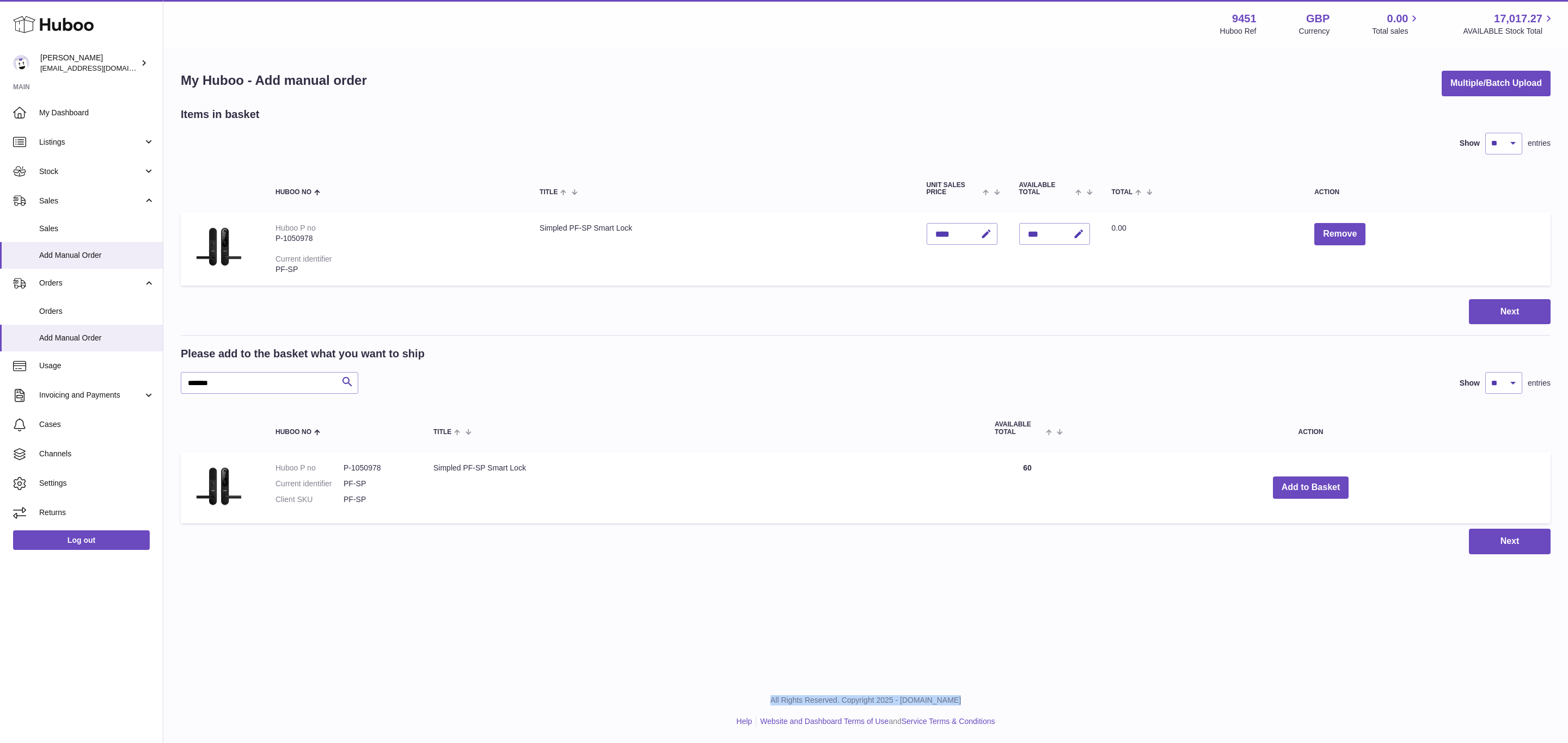
click at [1311, 487] on div "Menu Huboo 9451 Huboo Ref GBP Currency 0.00 Total sales 17,017.27 AVAILABLE Sto…" at bounding box center [866, 288] width 1405 height 577
click at [1311, 487] on button "Add to Basket" at bounding box center [1311, 488] width 76 height 22
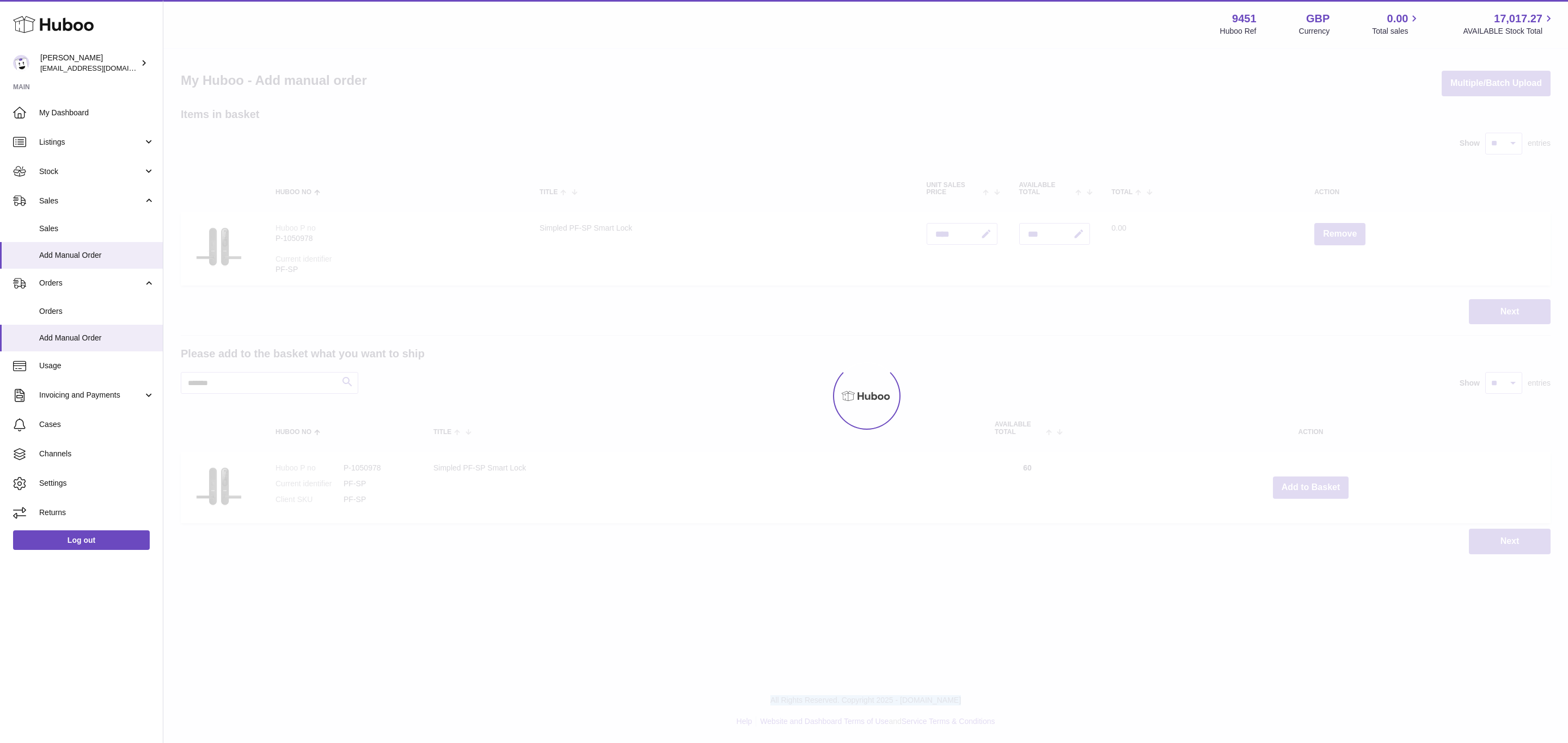
click at [1311, 487] on div at bounding box center [866, 396] width 1405 height 695
click at [1311, 487] on button "Add to Basket" at bounding box center [1311, 488] width 76 height 22
click at [1311, 487] on div at bounding box center [866, 396] width 1405 height 695
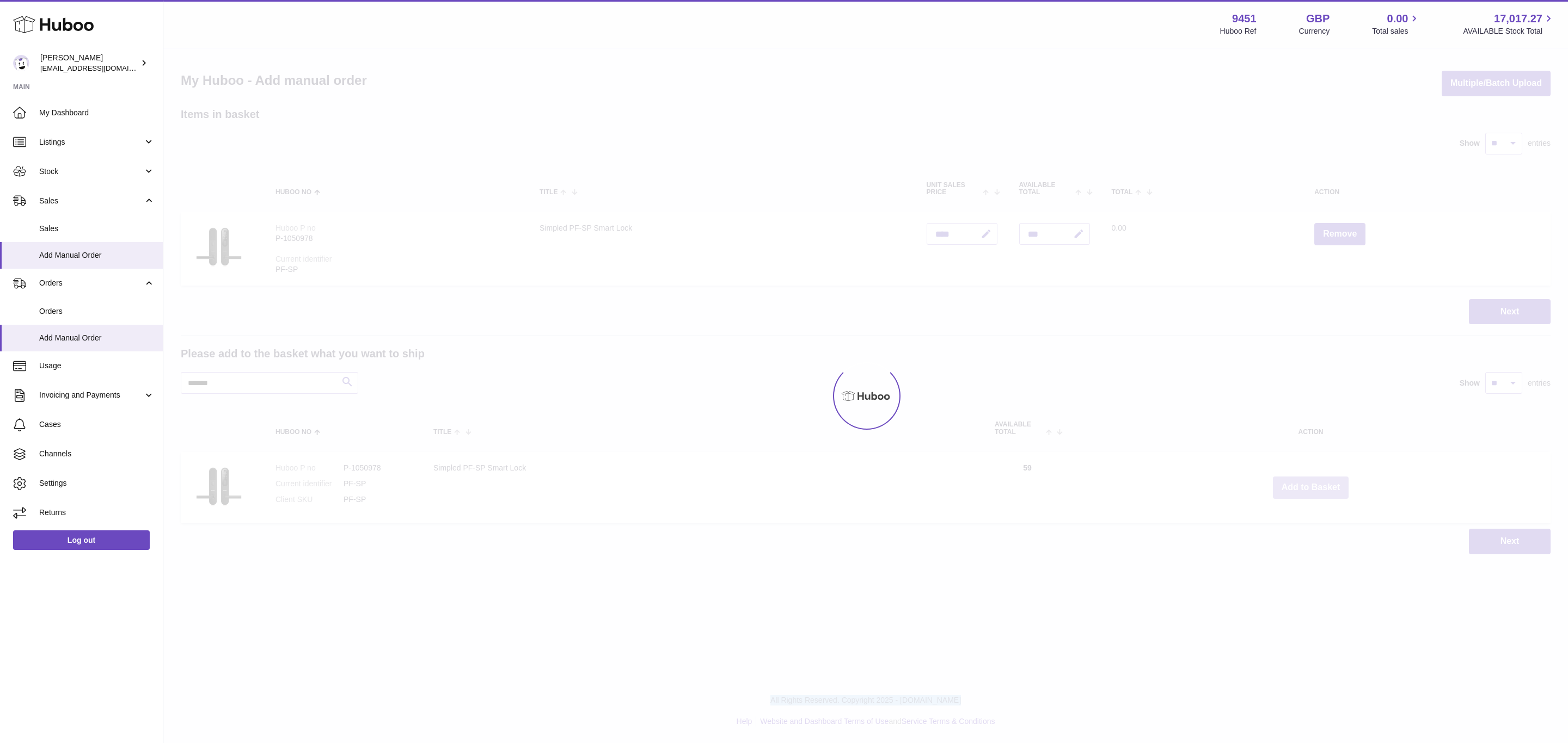
click at [1311, 487] on button "Add to Basket" at bounding box center [1311, 488] width 76 height 22
click at [1311, 487] on div at bounding box center [866, 396] width 1405 height 695
click at [1311, 487] on div "Menu Huboo 9451 Huboo Ref GBP Currency 0.00 Total sales 17,017.27 AVAILABLE Sto…" at bounding box center [866, 288] width 1405 height 577
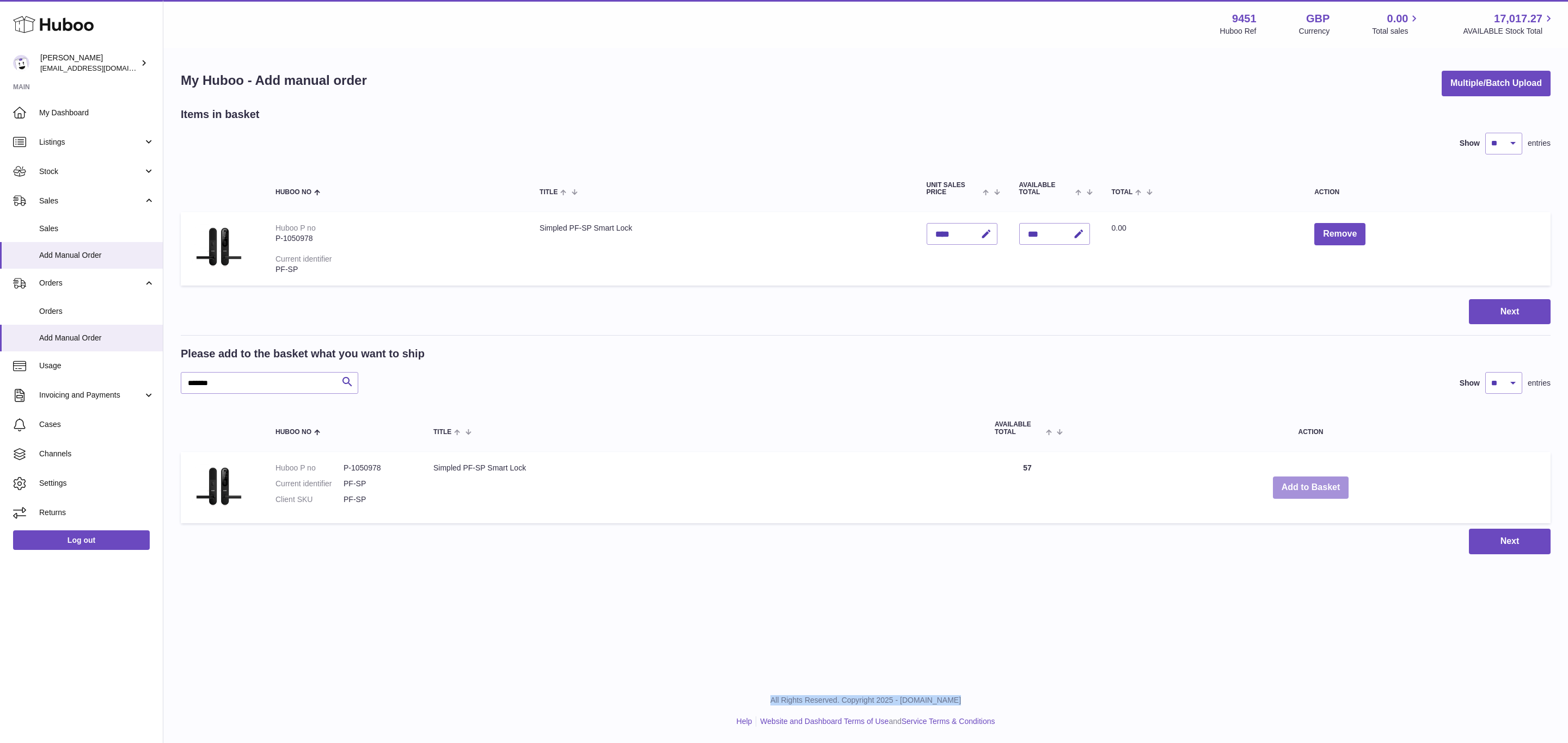
click at [1311, 487] on button "Add to Basket" at bounding box center [1311, 488] width 76 height 22
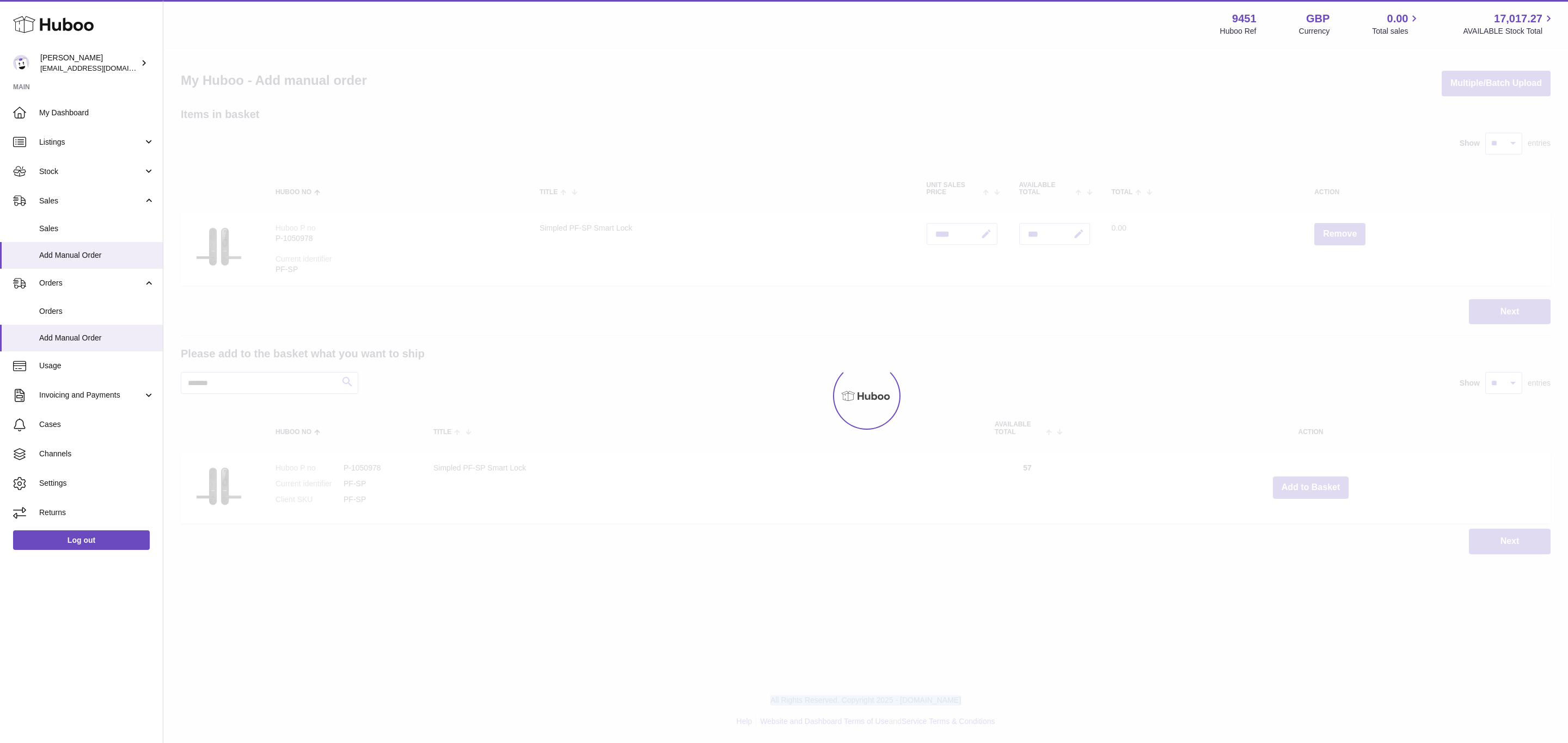
click at [1311, 487] on div at bounding box center [866, 396] width 1405 height 695
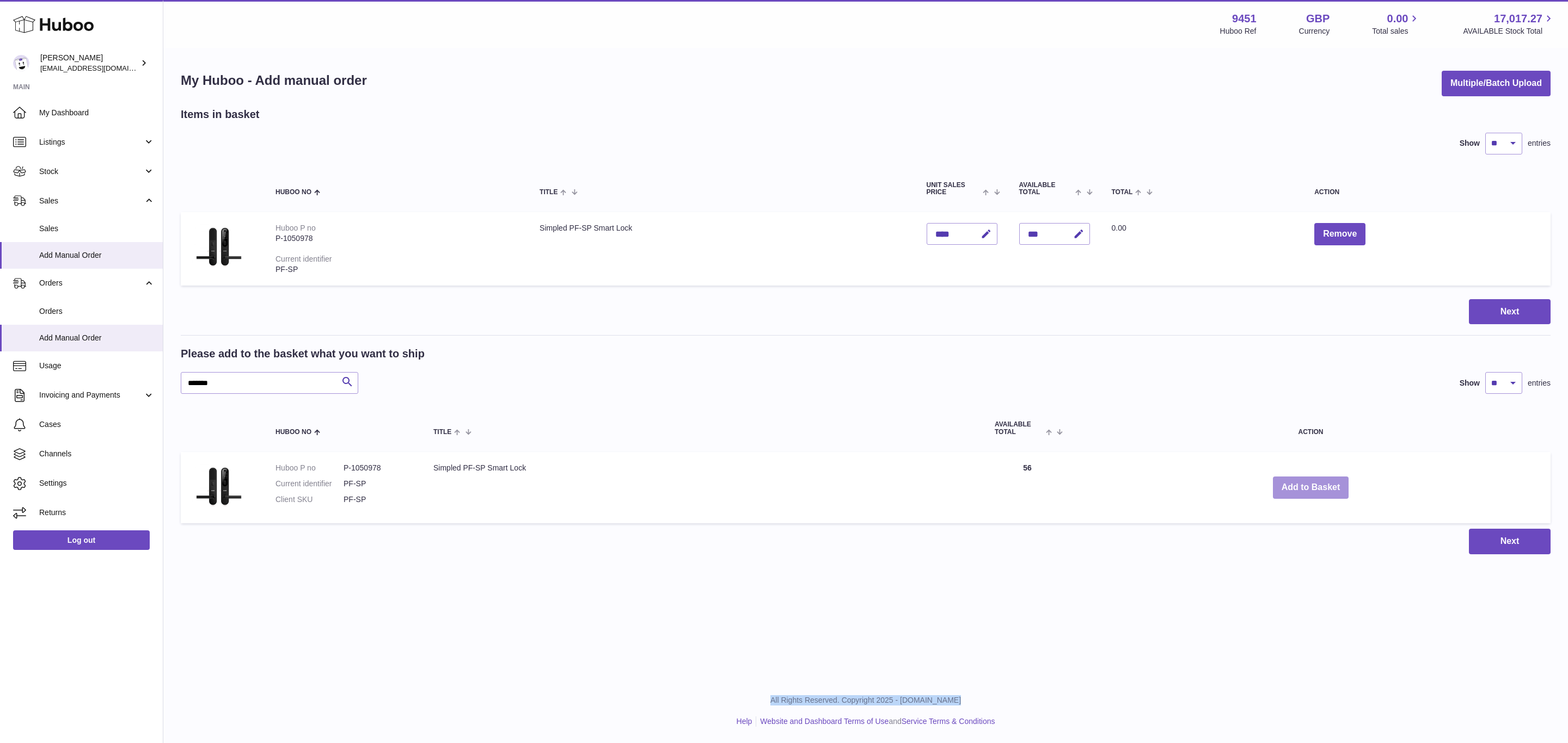
click at [1311, 487] on button "Add to Basket" at bounding box center [1311, 488] width 76 height 22
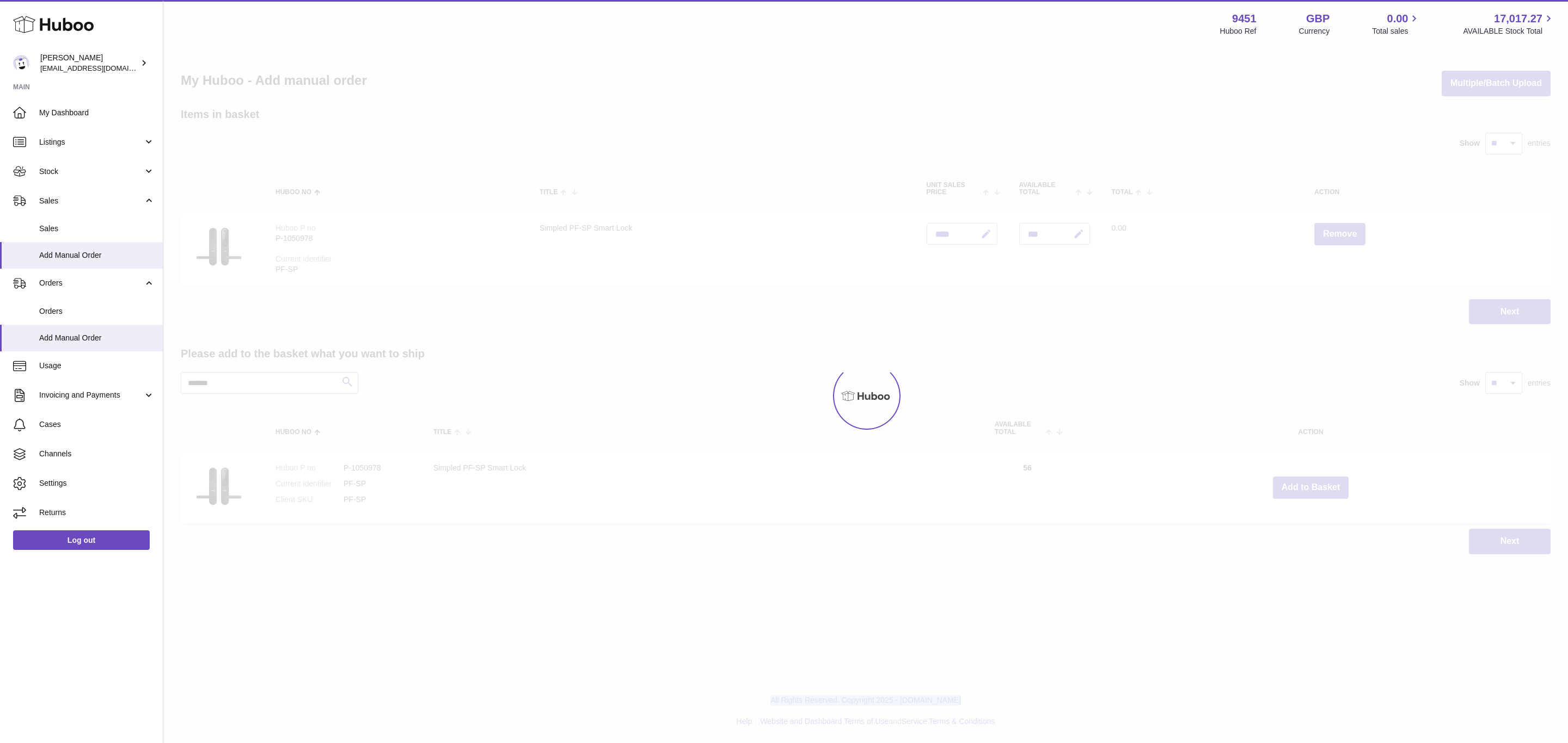
click at [1311, 487] on div at bounding box center [866, 396] width 1405 height 695
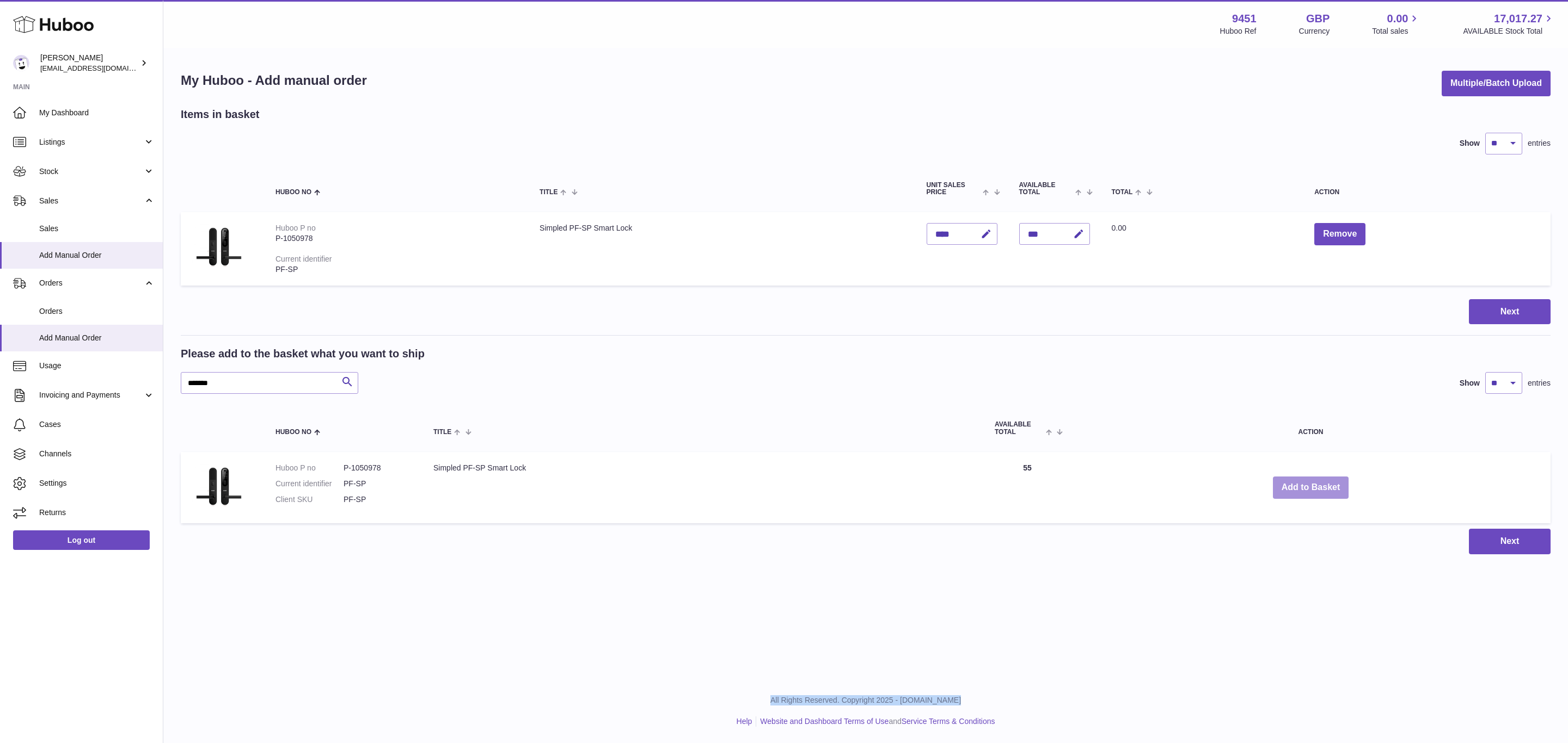
click at [1311, 487] on button "Add to Basket" at bounding box center [1311, 488] width 76 height 22
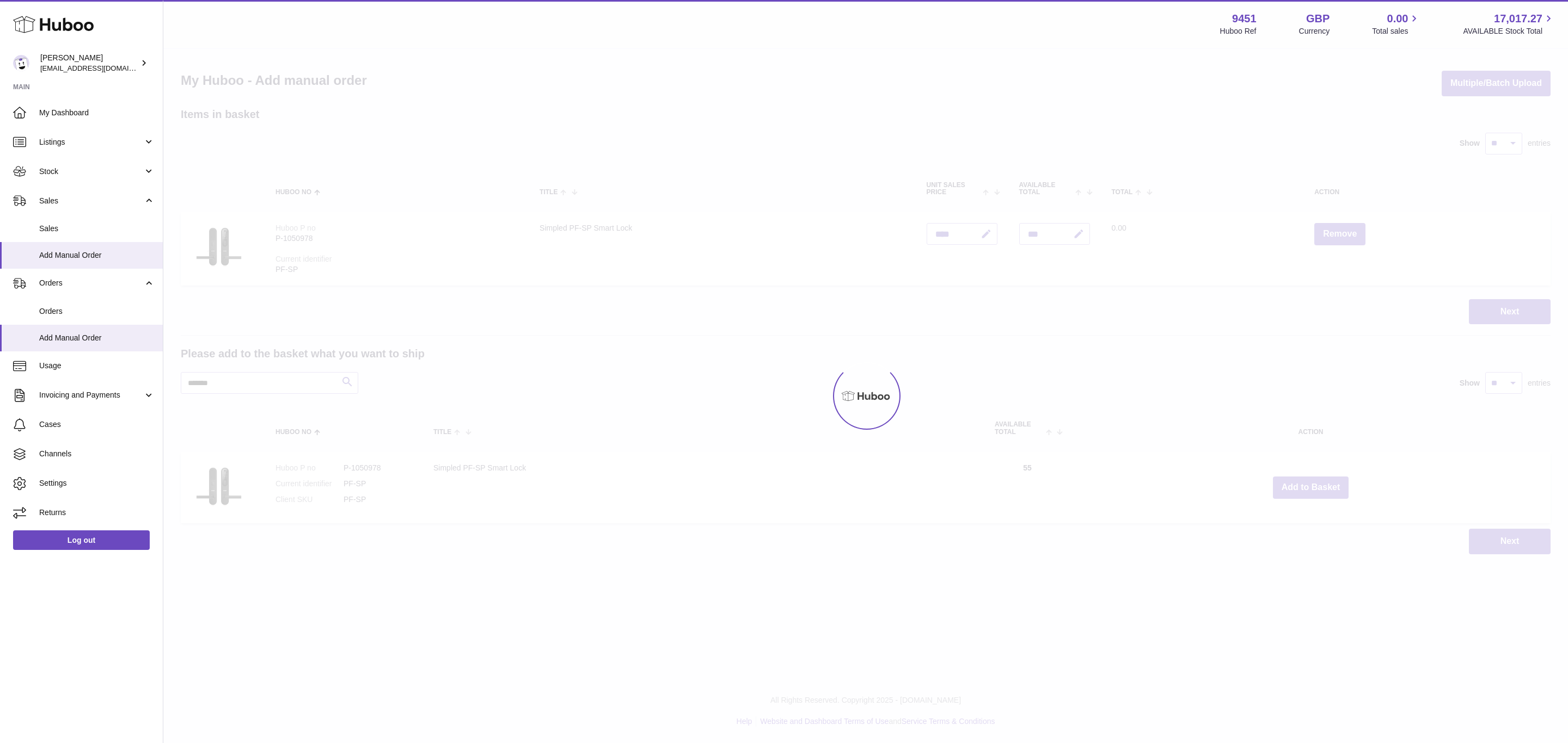
click at [1311, 487] on div at bounding box center [866, 396] width 1405 height 695
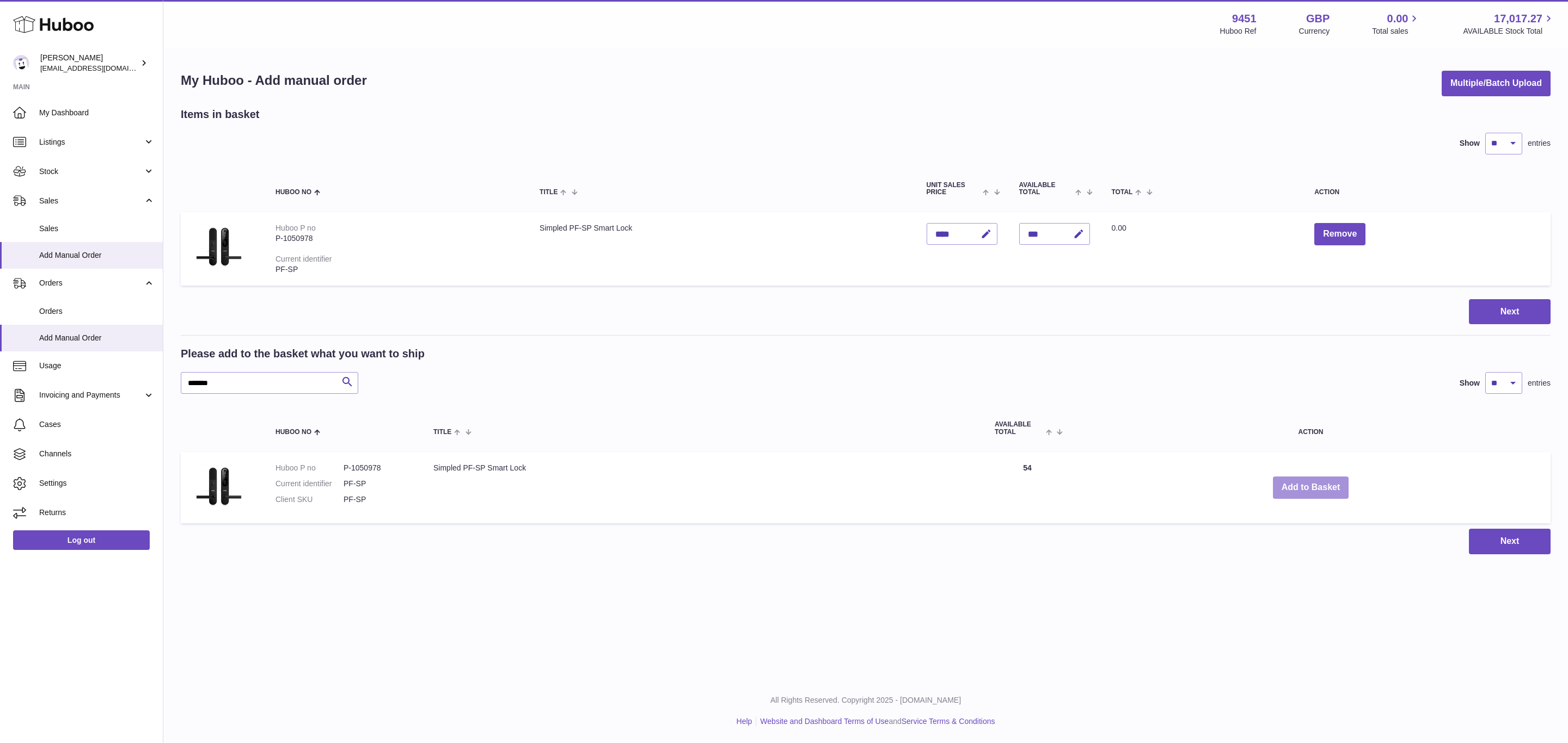
click at [1311, 487] on button "Add to Basket" at bounding box center [1311, 488] width 76 height 22
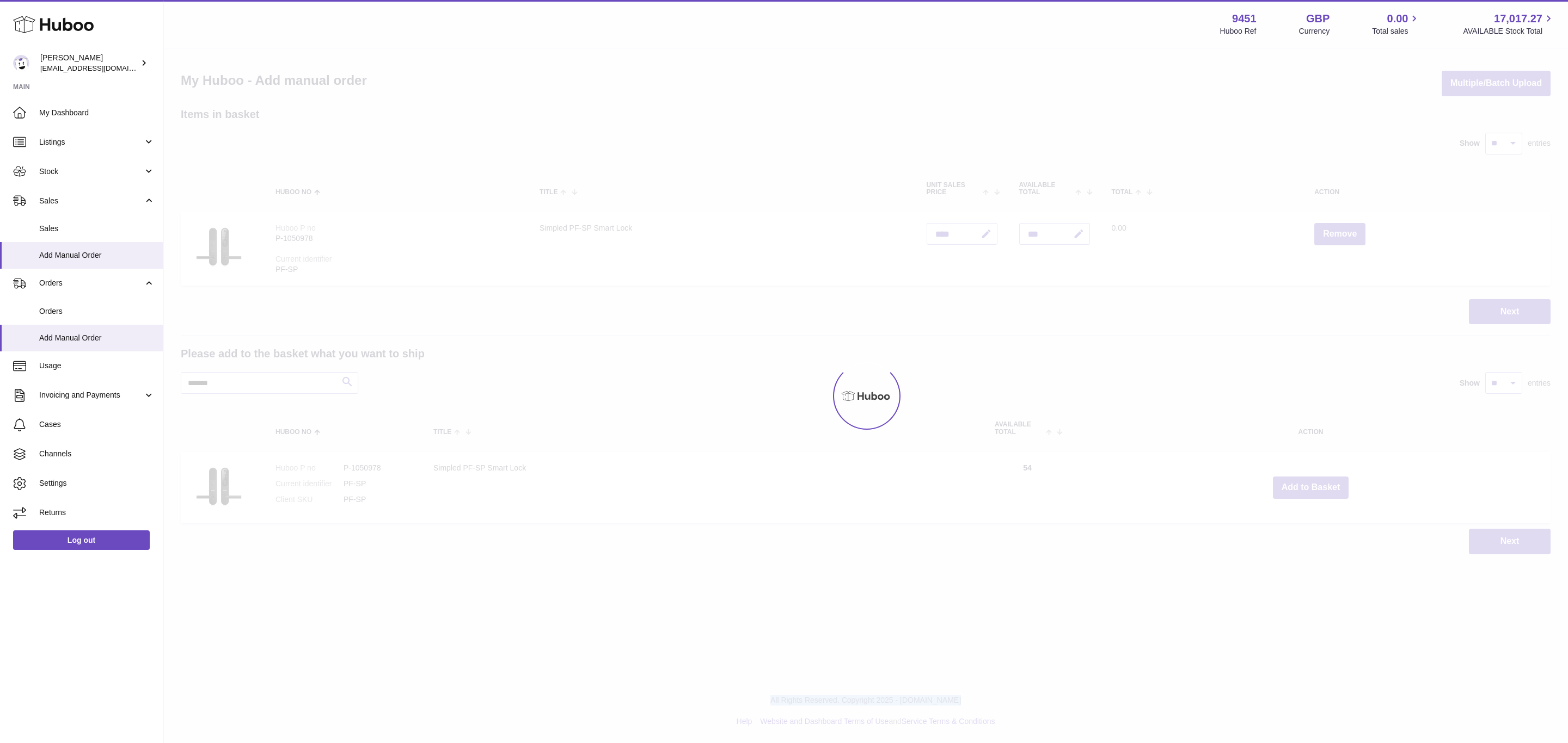
click at [1311, 487] on div at bounding box center [866, 396] width 1405 height 695
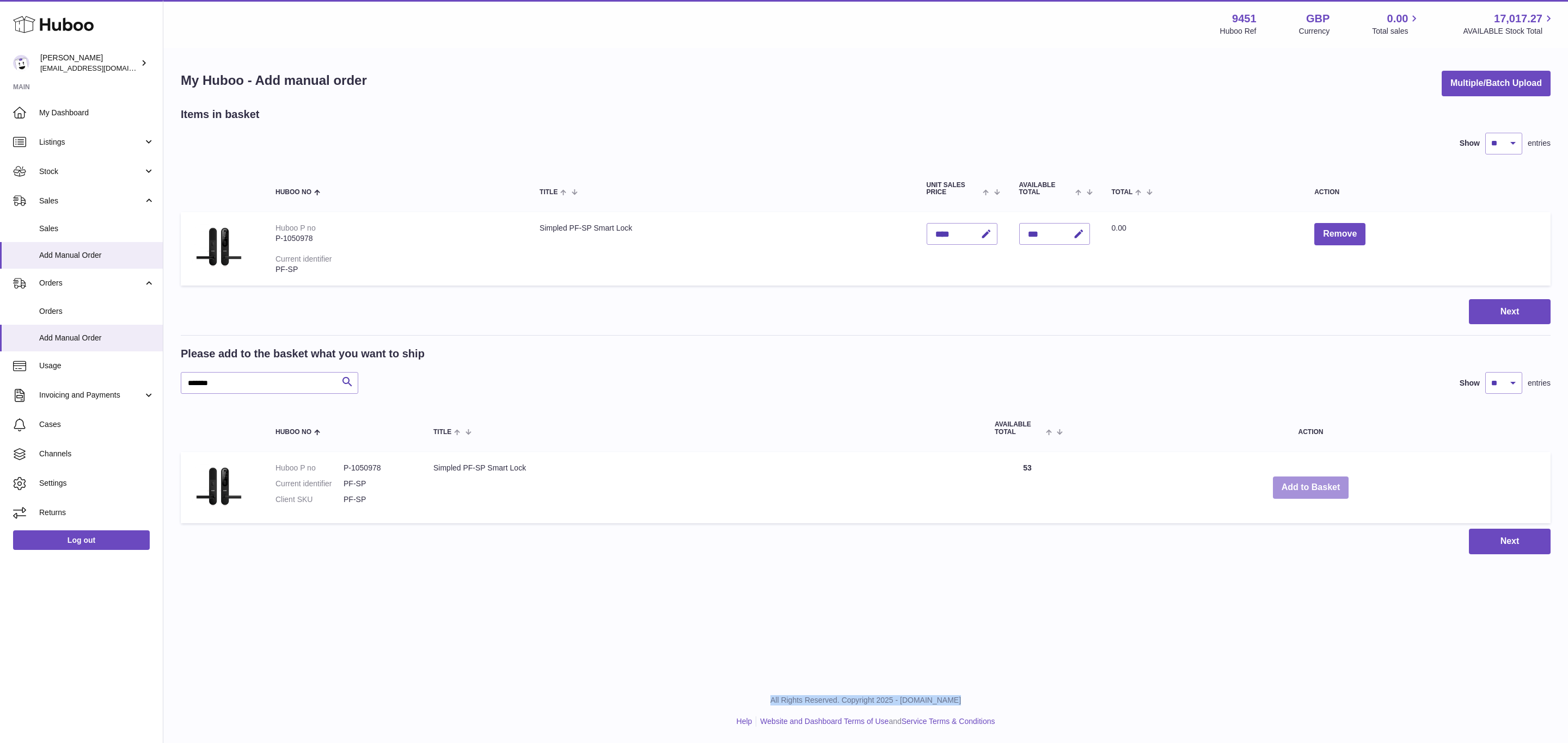
click at [1311, 487] on button "Add to Basket" at bounding box center [1311, 488] width 76 height 22
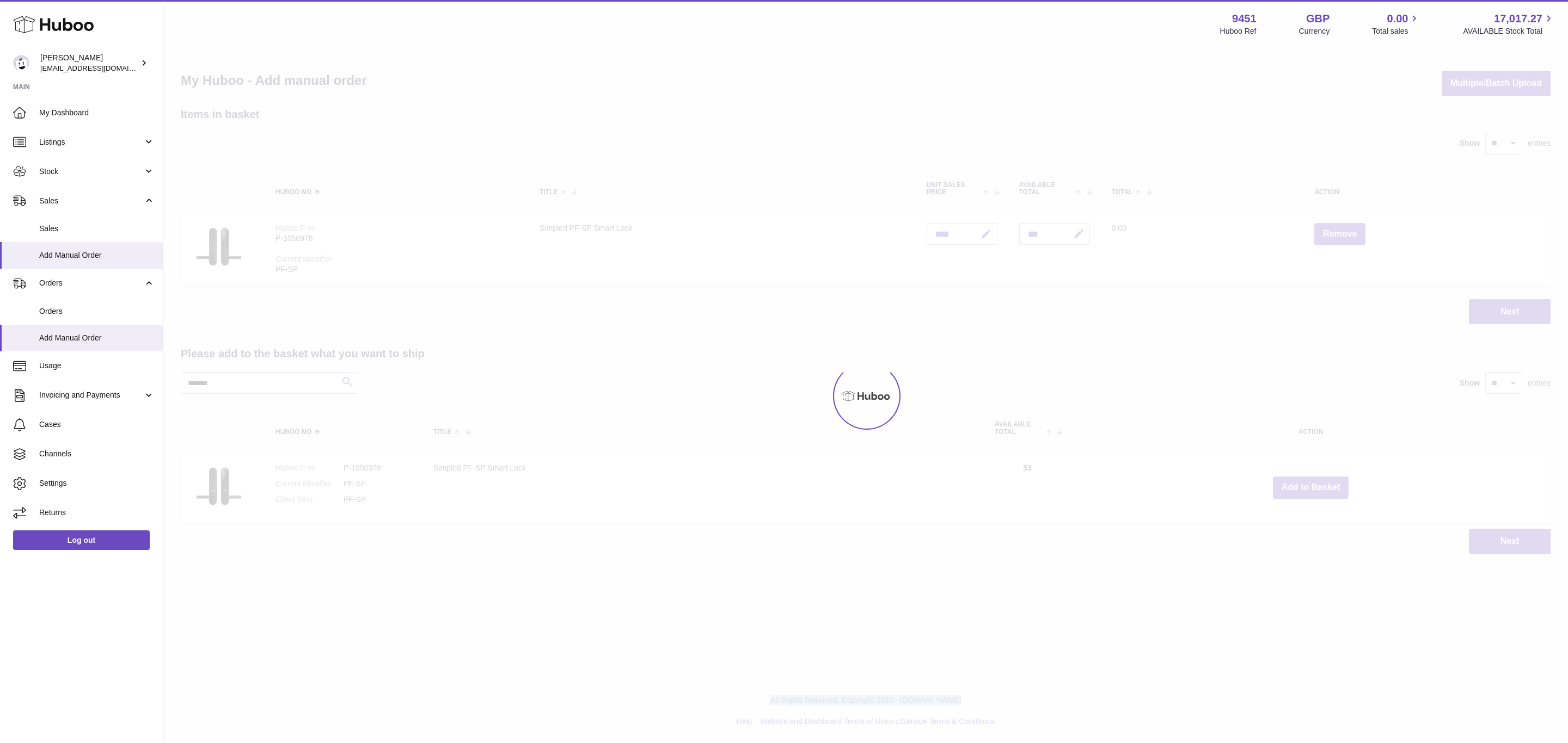
click at [1311, 487] on div at bounding box center [866, 396] width 1405 height 695
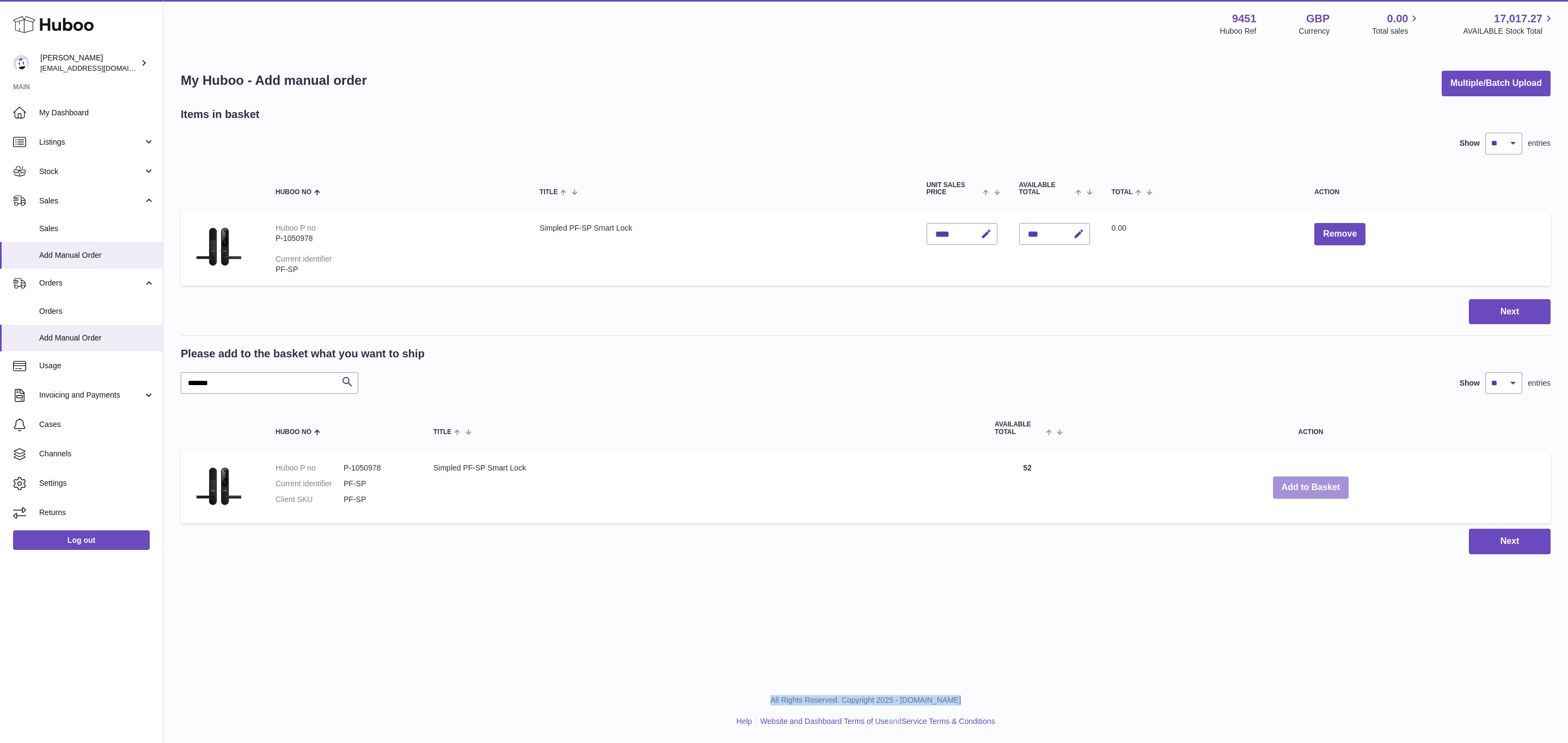
click at [1311, 487] on button "Add to Basket" at bounding box center [1311, 488] width 76 height 22
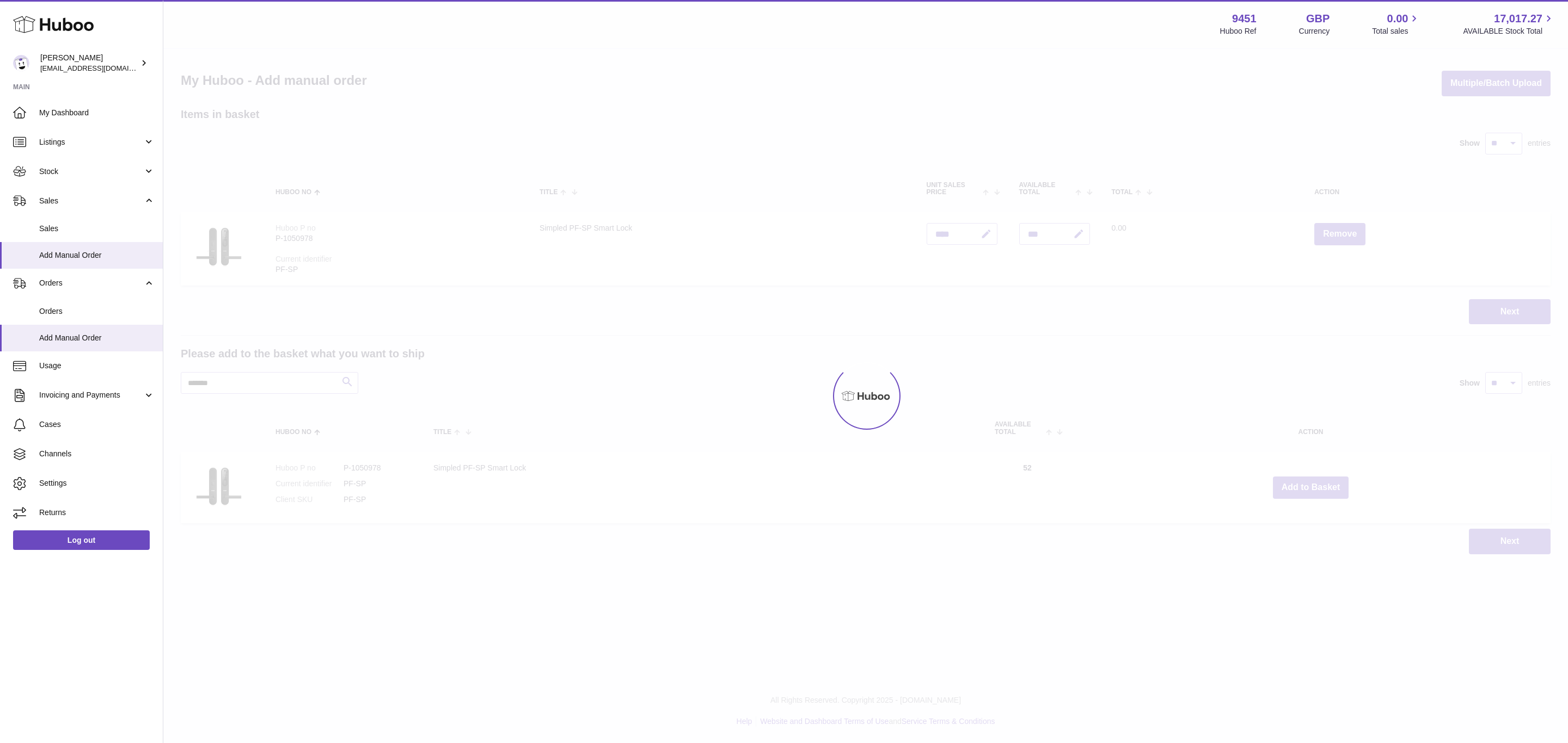
click at [1311, 487] on div at bounding box center [866, 396] width 1405 height 695
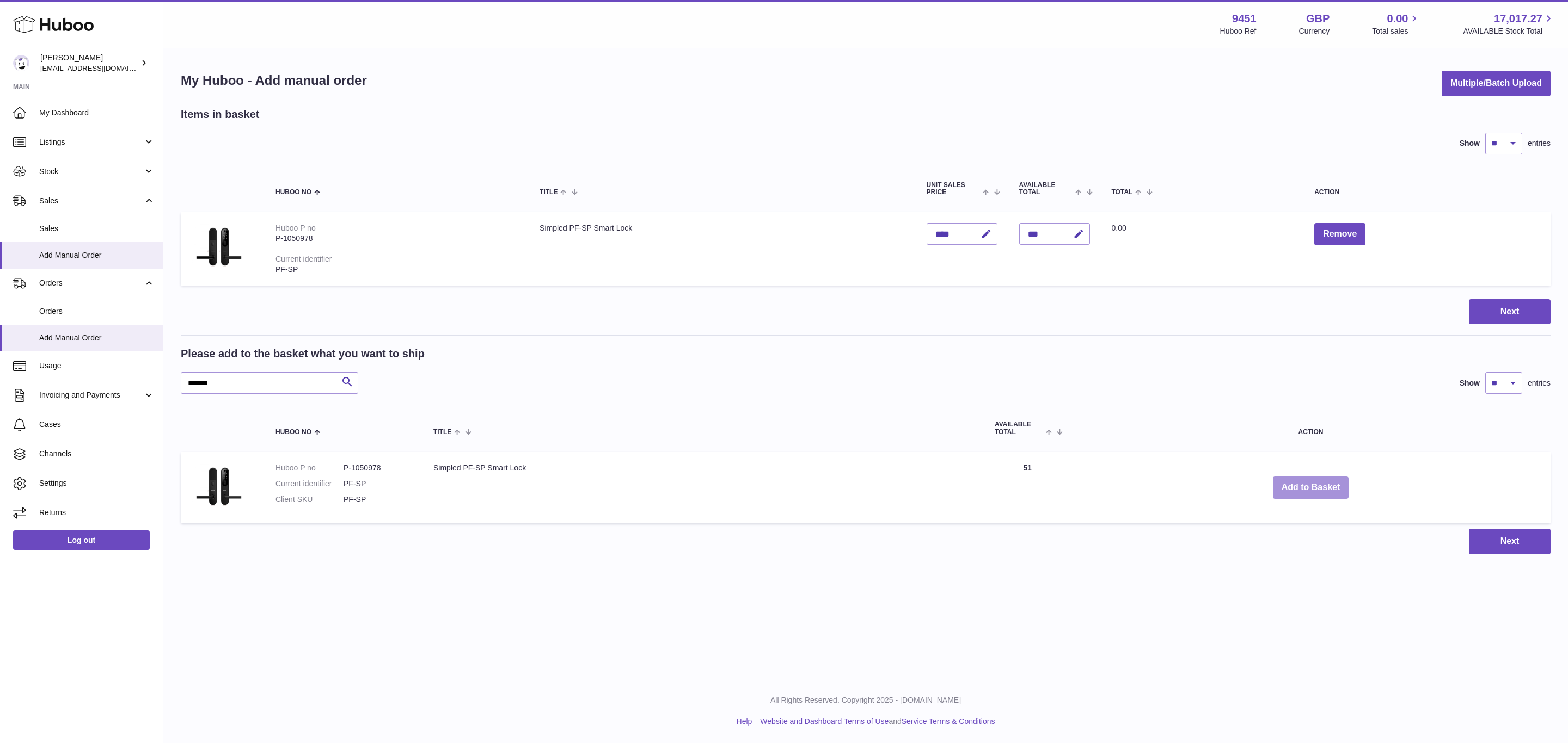
click at [1311, 487] on button "Add to Basket" at bounding box center [1311, 488] width 76 height 22
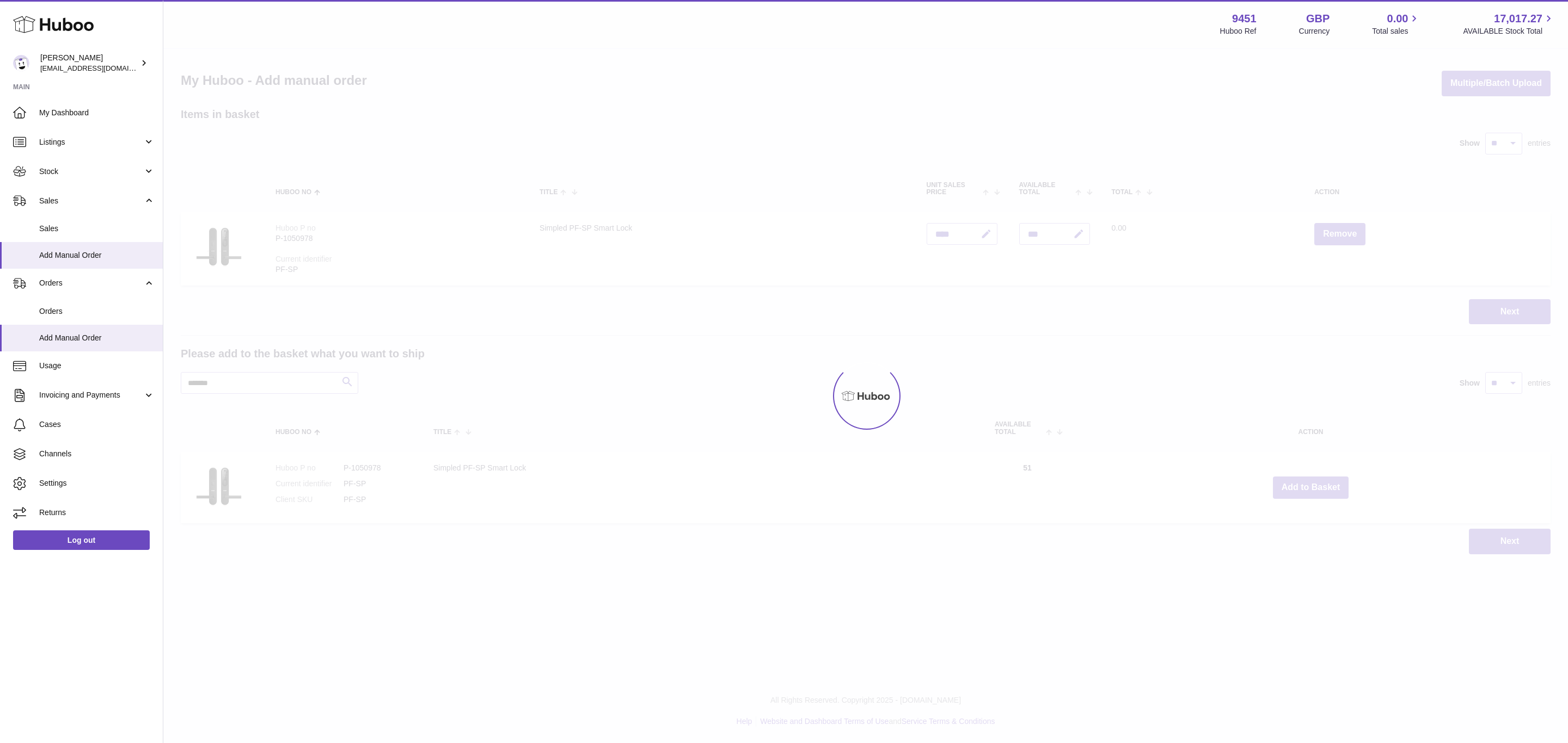
click at [1311, 487] on div "Menu Huboo 9451 Huboo Ref GBP Currency 0.00 Total sales 17,017.27 AVAILABLE Sto…" at bounding box center [866, 288] width 1405 height 577
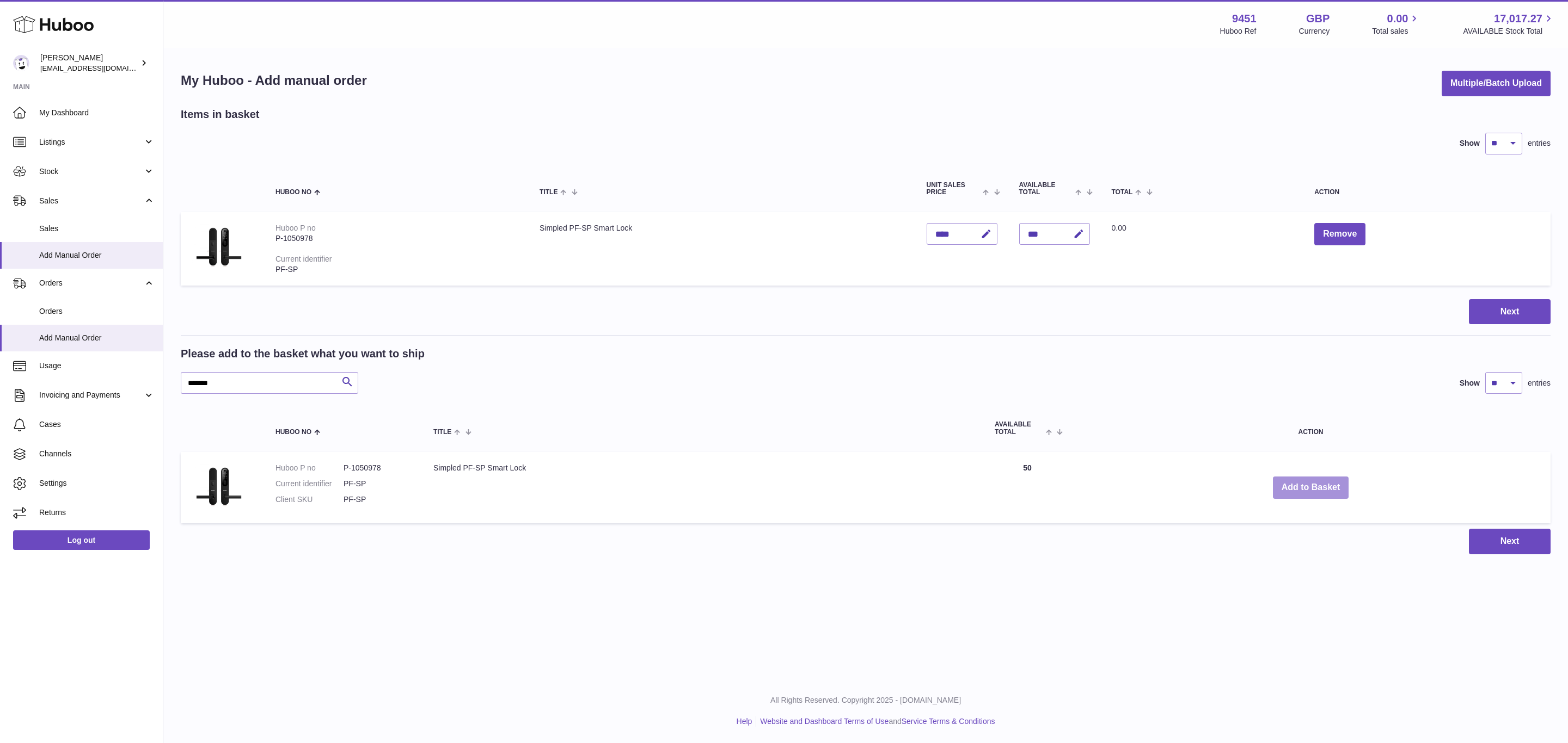
click at [1311, 487] on button "Add to Basket" at bounding box center [1311, 488] width 76 height 22
click at [1311, 487] on div "Menu Huboo 9451 Huboo Ref GBP Currency 0.00 Total sales 17,017.27 AVAILABLE Sto…" at bounding box center [866, 288] width 1405 height 577
click at [1311, 487] on button "Add to Basket" at bounding box center [1311, 488] width 76 height 22
click at [0, 487] on div at bounding box center [0, 372] width 0 height 743
click at [1311, 487] on button "Add to Basket" at bounding box center [1311, 488] width 76 height 22
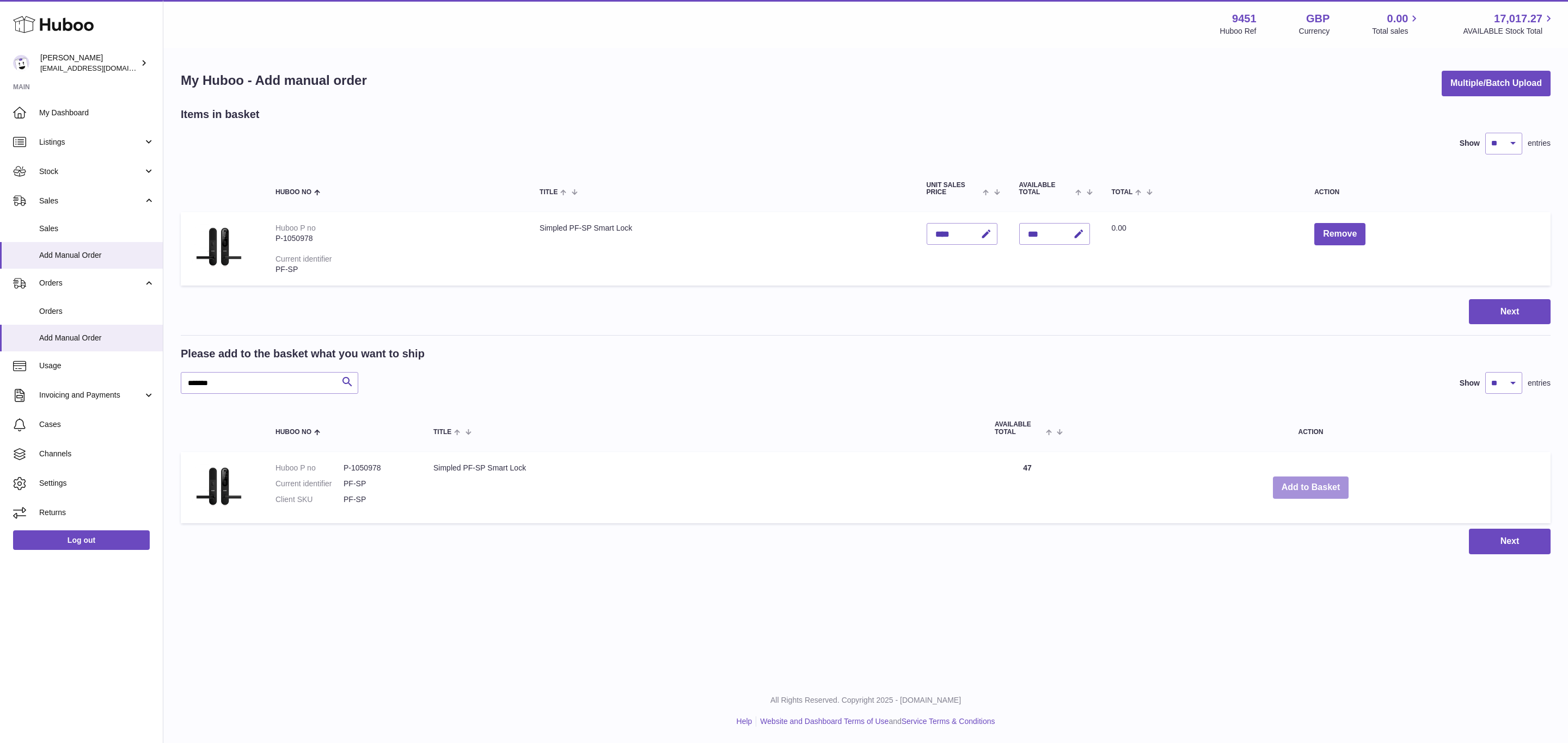
click at [1311, 487] on button "Add to Basket" at bounding box center [1311, 488] width 76 height 22
click at [1313, 487] on button "Add to Basket" at bounding box center [1311, 488] width 76 height 22
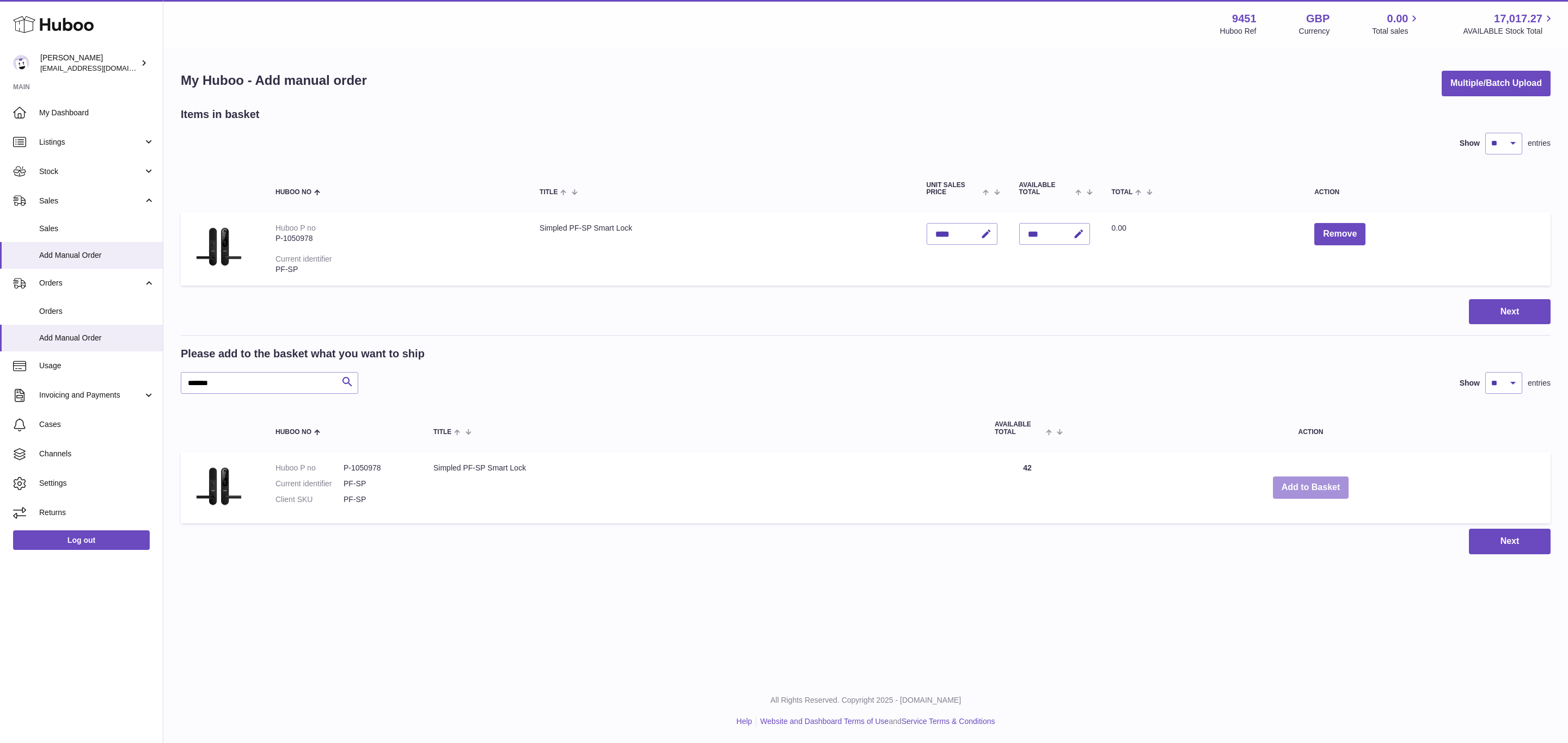
click at [1314, 486] on button "Add to Basket" at bounding box center [1311, 488] width 76 height 22
click at [1316, 485] on button "Add to Basket" at bounding box center [1311, 488] width 76 height 22
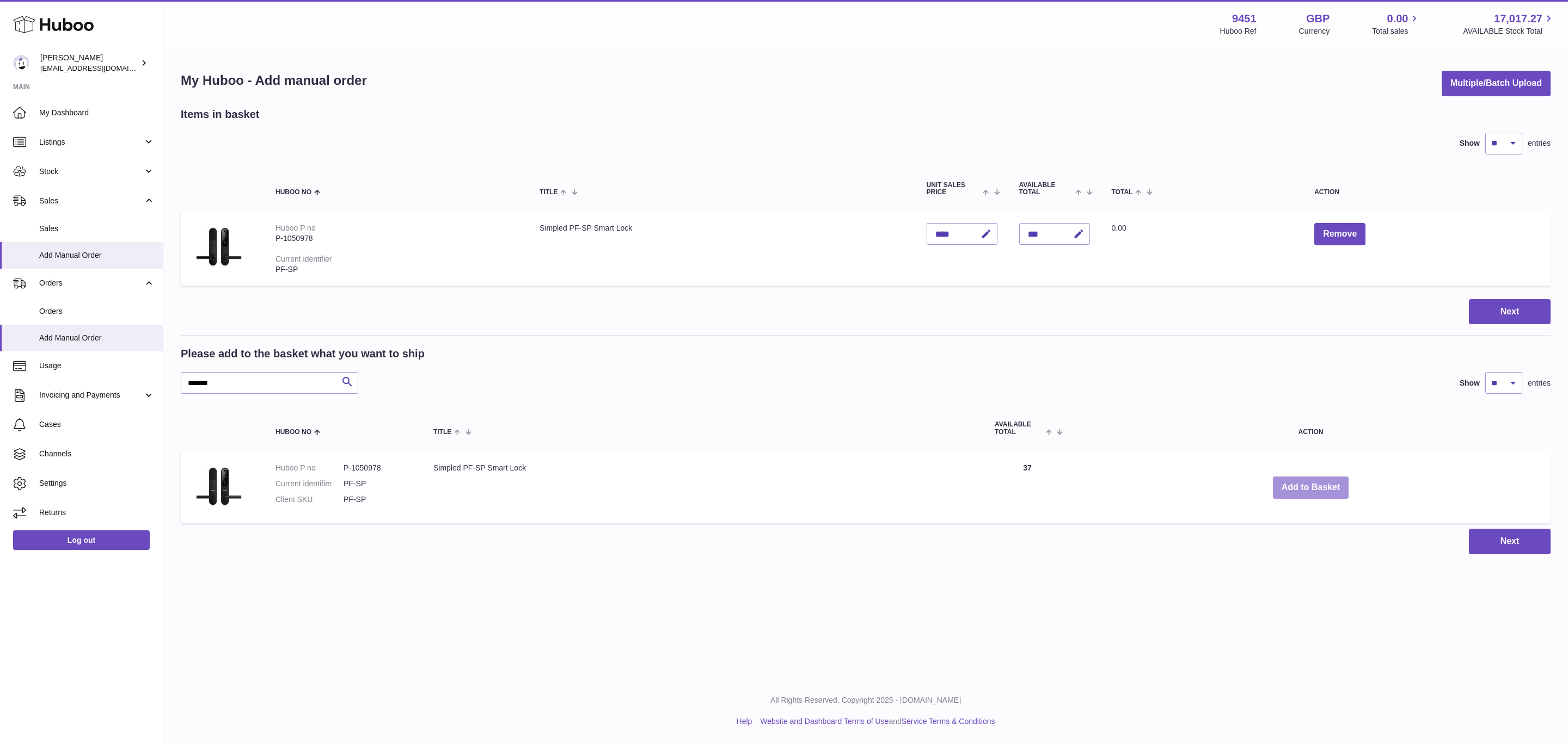
click at [1316, 485] on button "Add to Basket" at bounding box center [1311, 488] width 76 height 22
click at [1313, 488] on button "Add to Basket" at bounding box center [1311, 488] width 76 height 22
click at [1313, 488] on div "Menu Huboo 9451 Huboo Ref GBP Currency 0.00 Total sales 17,017.27 AVAILABLE Sto…" at bounding box center [866, 288] width 1405 height 577
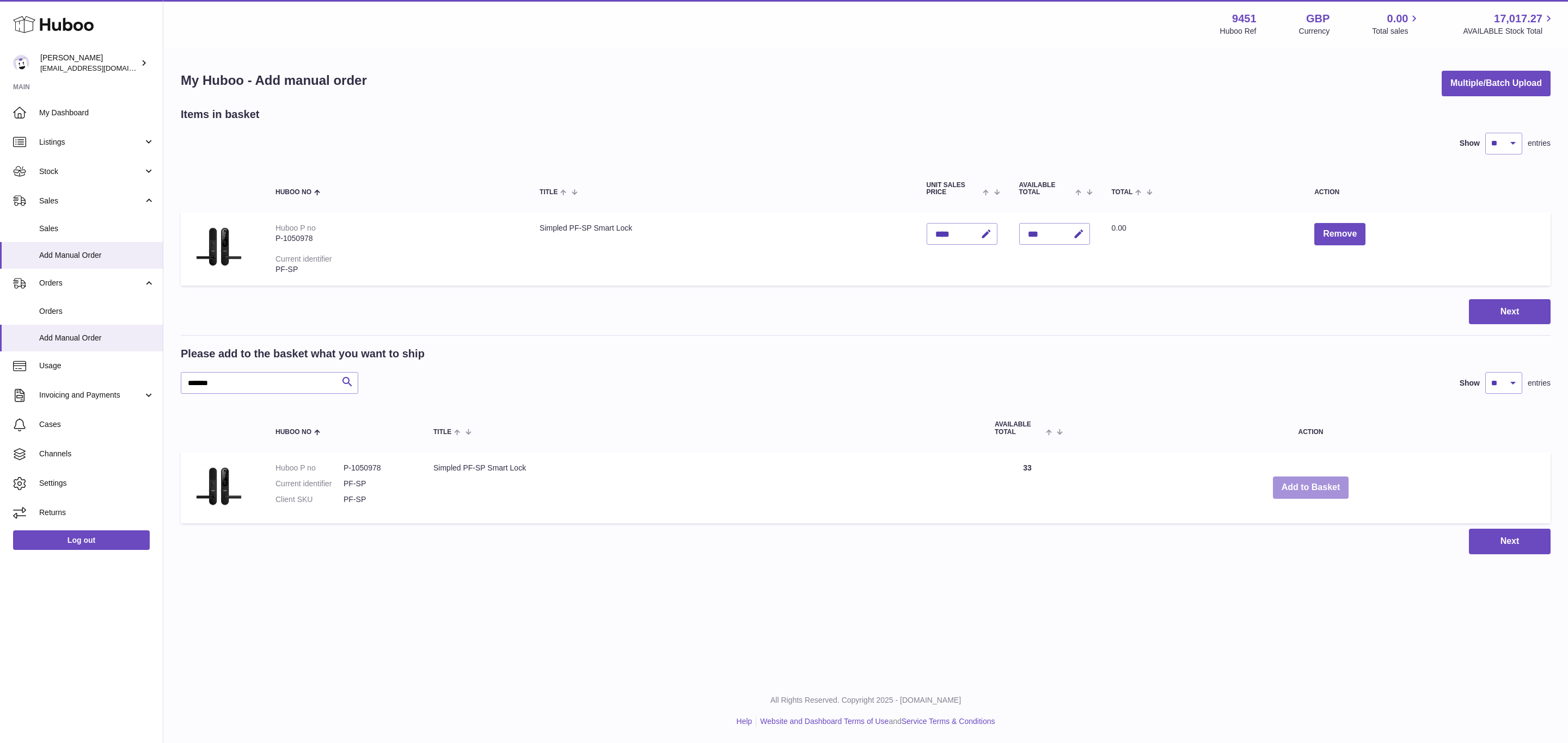
click at [1313, 488] on button "Add to Basket" at bounding box center [1311, 488] width 76 height 22
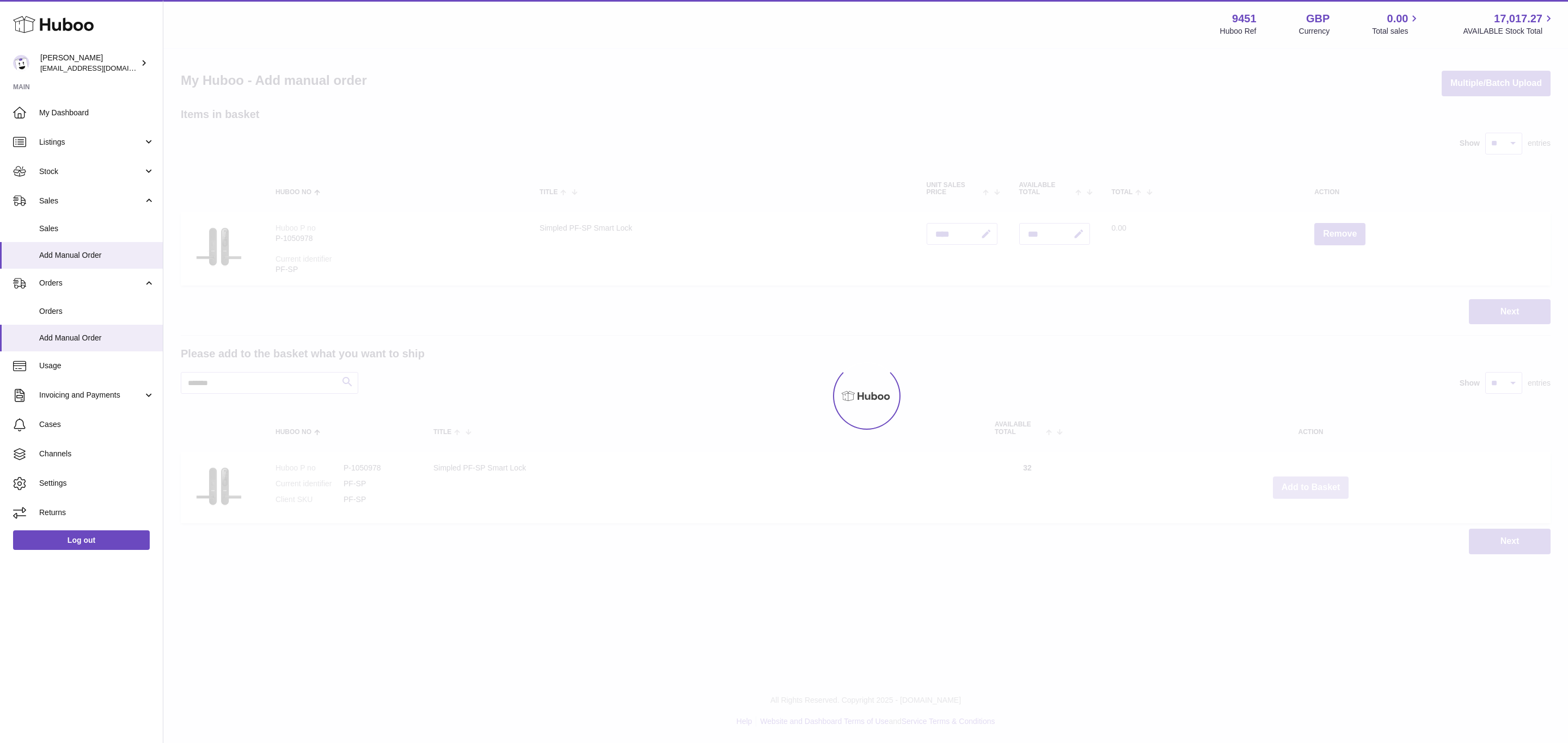
click at [1313, 488] on div "Menu Huboo 9451 Huboo Ref GBP Currency 0.00 Total sales 17,017.27 AVAILABLE Sto…" at bounding box center [866, 288] width 1405 height 577
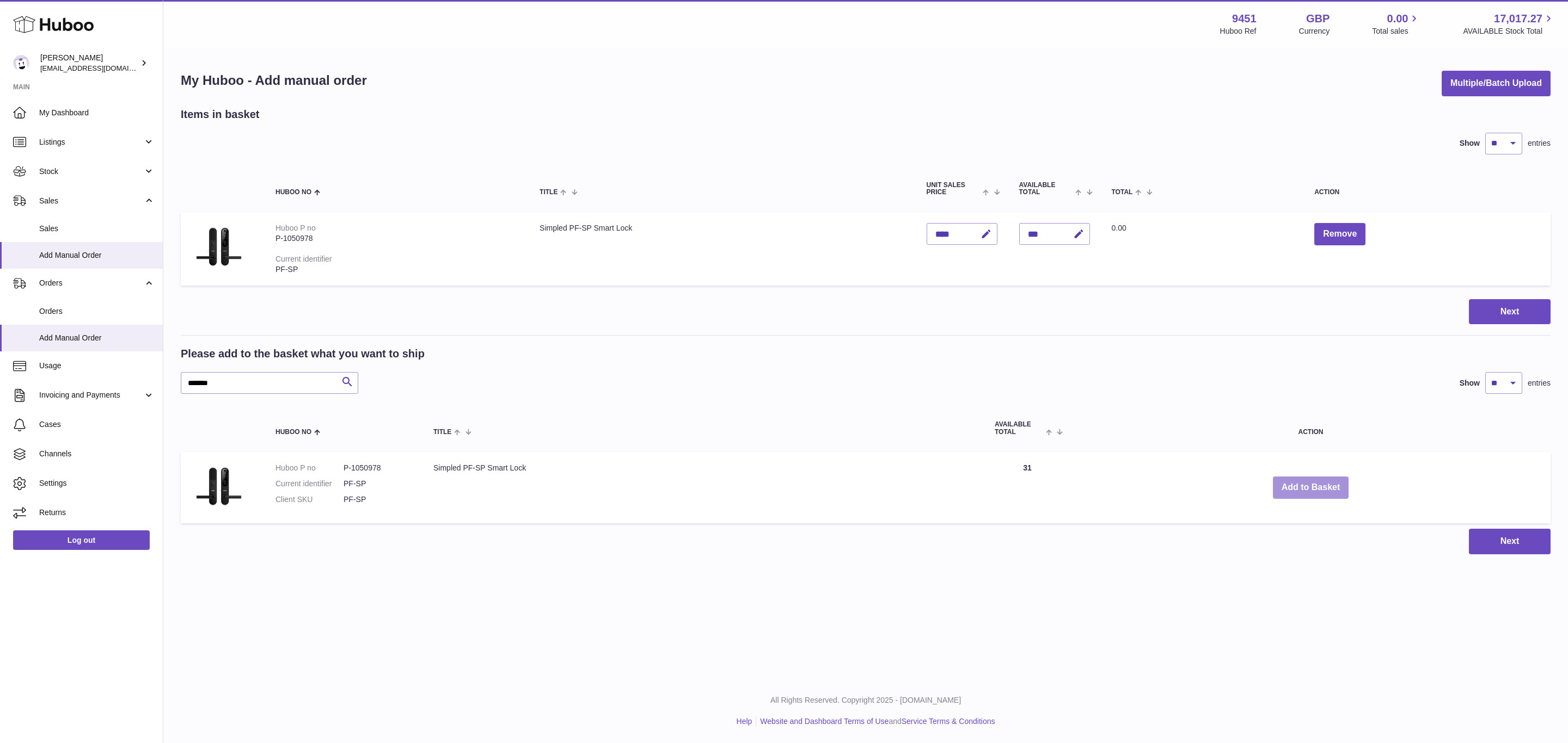
click at [1313, 488] on button "Add to Basket" at bounding box center [1311, 488] width 76 height 22
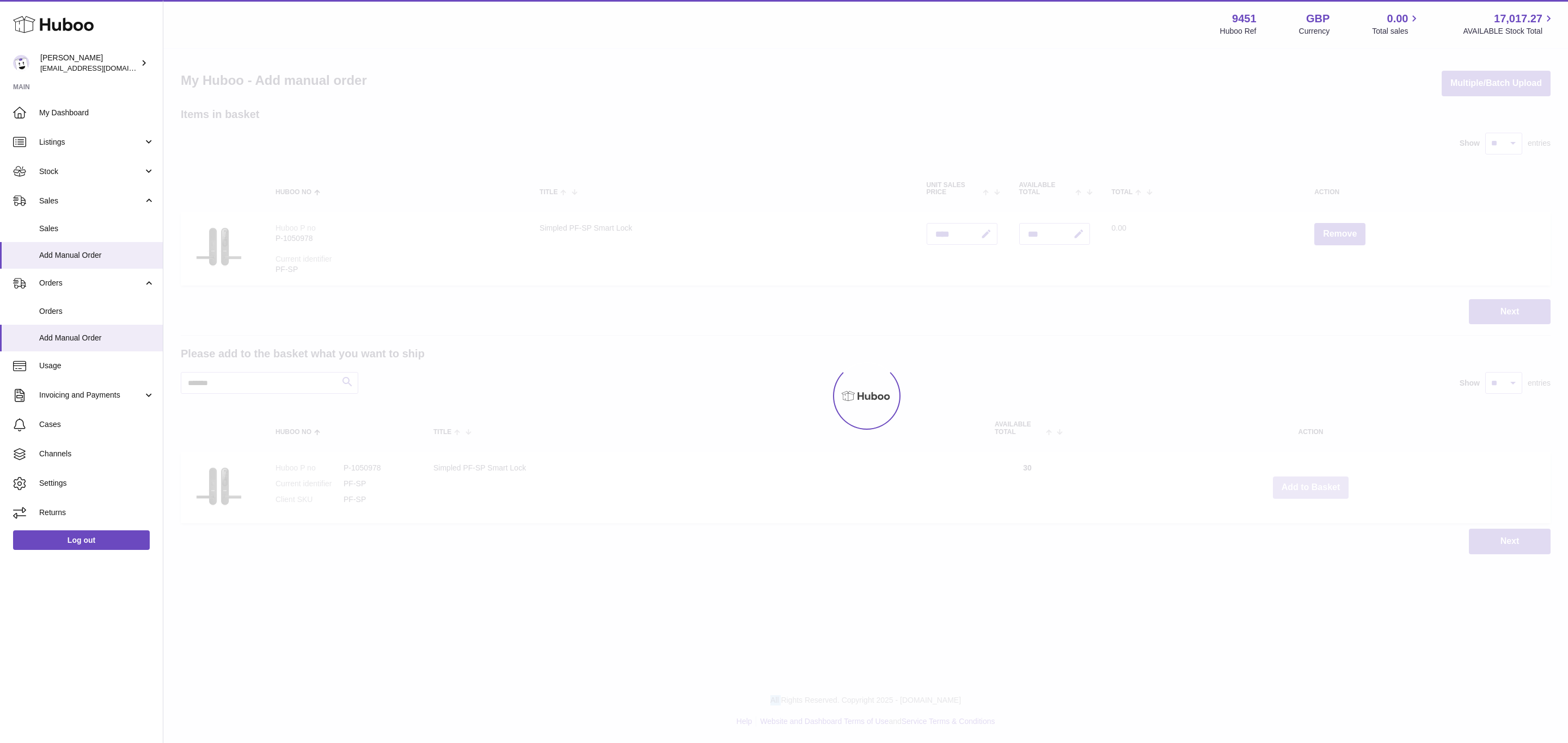
click at [1313, 488] on div at bounding box center [866, 396] width 1405 height 695
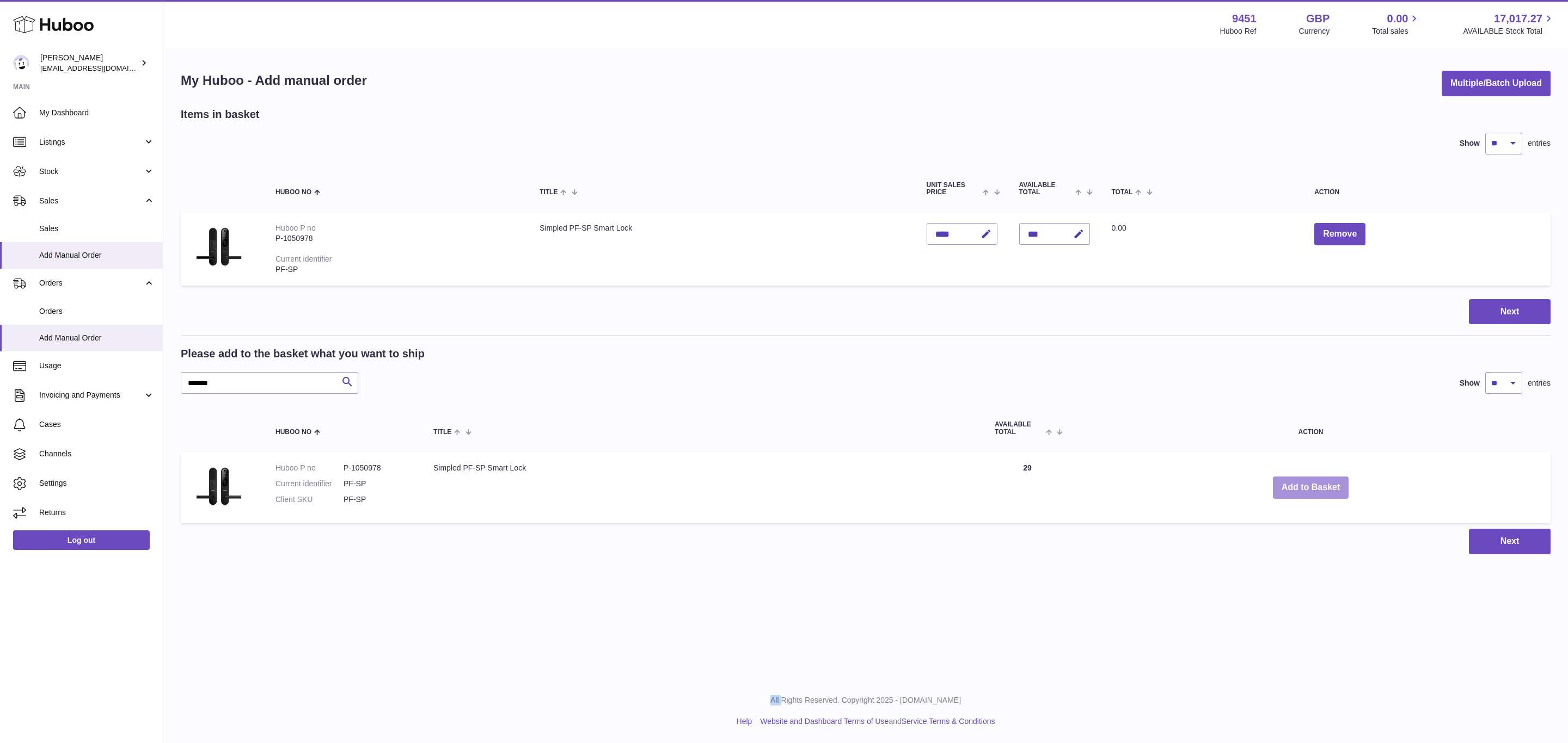
click at [1313, 488] on button "Add to Basket" at bounding box center [1311, 488] width 76 height 22
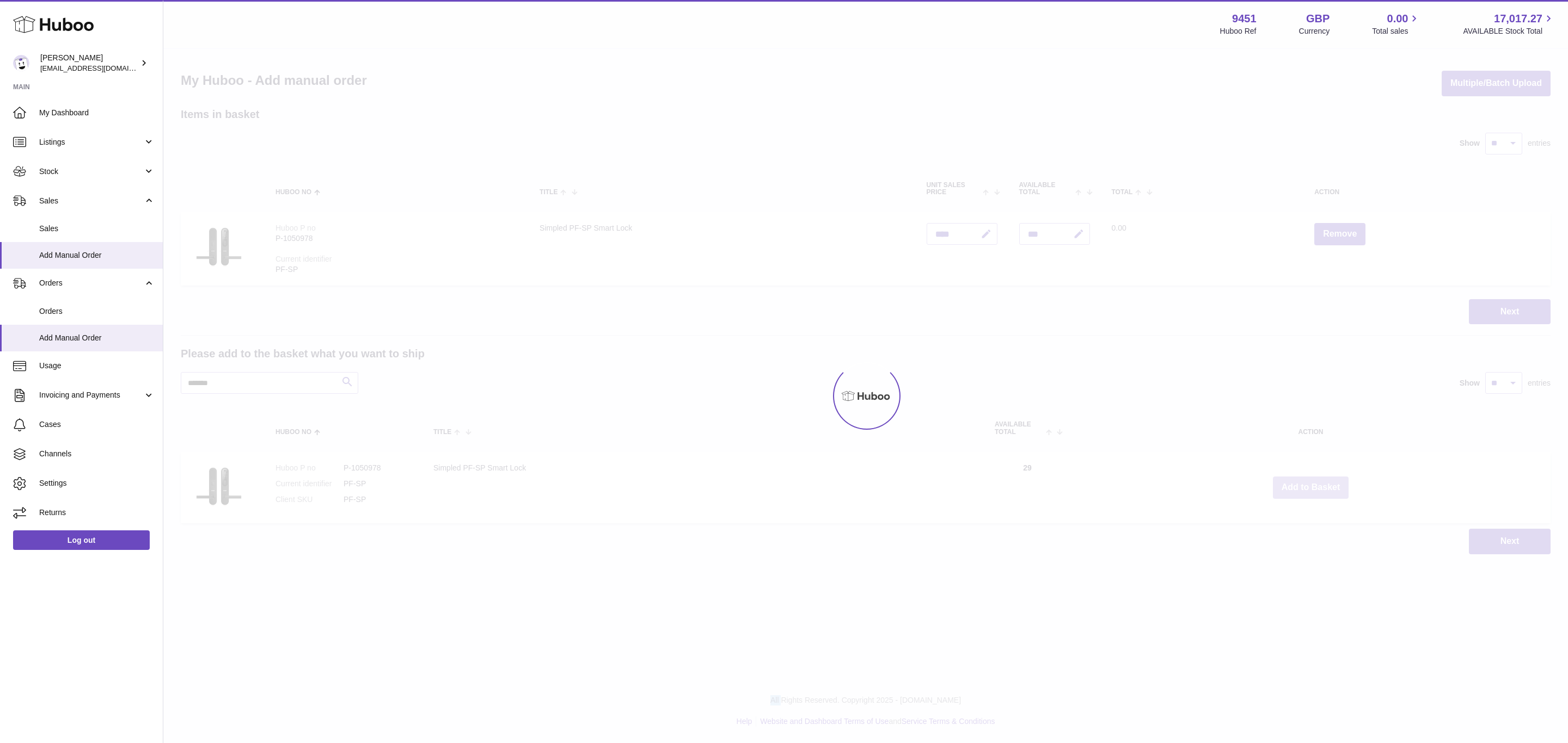
click at [1313, 488] on div at bounding box center [866, 396] width 1405 height 695
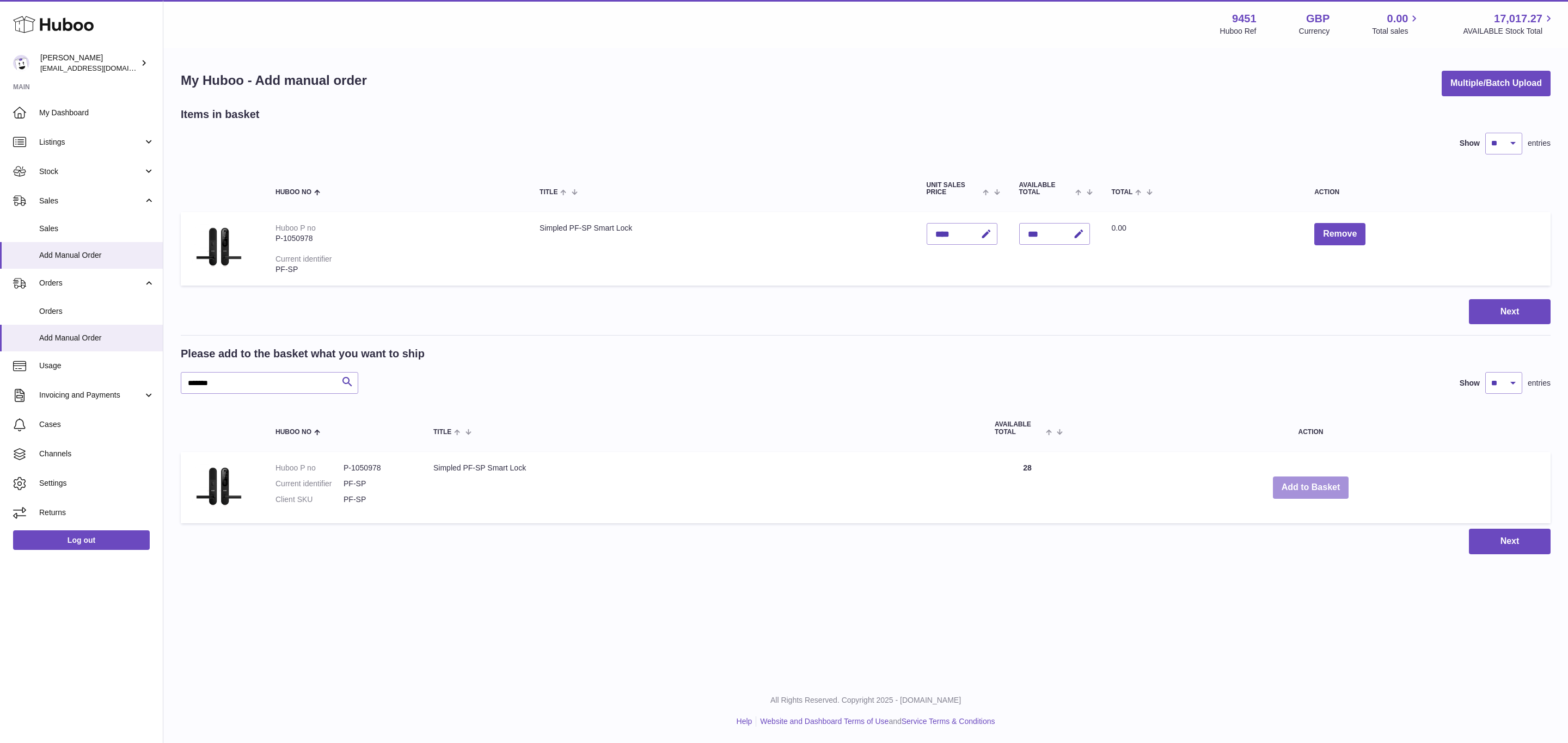
click at [1313, 488] on button "Add to Basket" at bounding box center [1311, 488] width 76 height 22
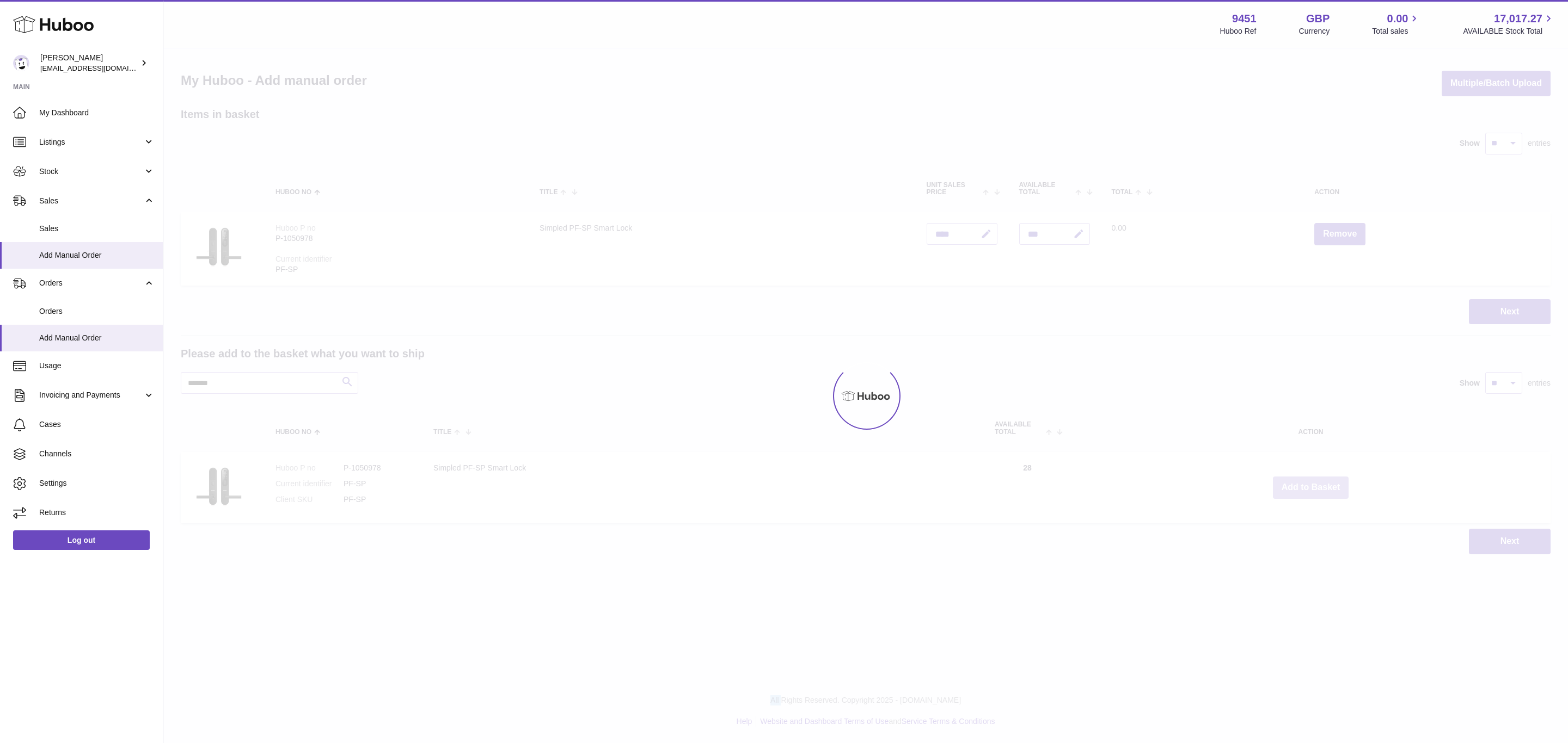
click at [1313, 488] on div at bounding box center [866, 396] width 1405 height 695
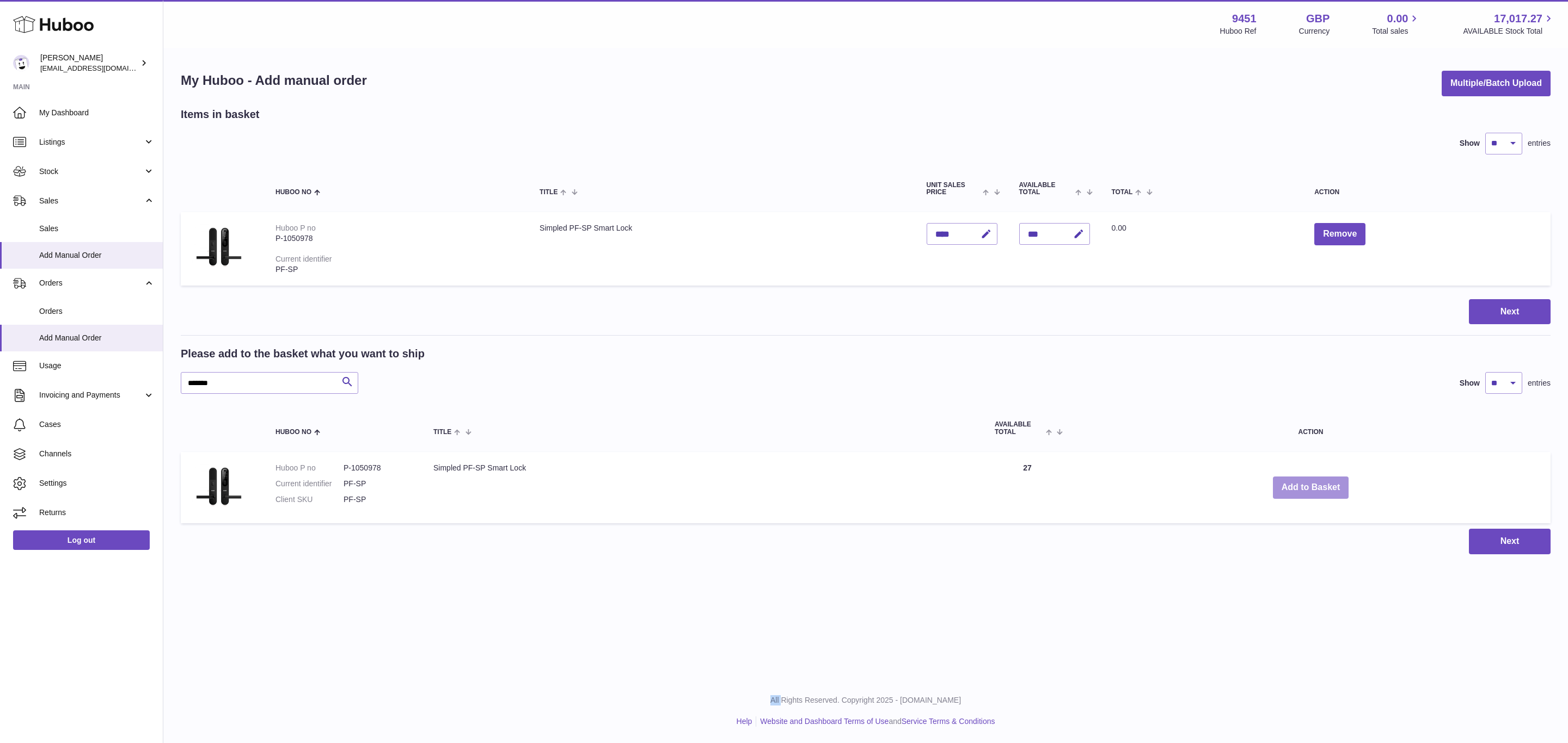
click at [1313, 488] on button "Add to Basket" at bounding box center [1311, 488] width 76 height 22
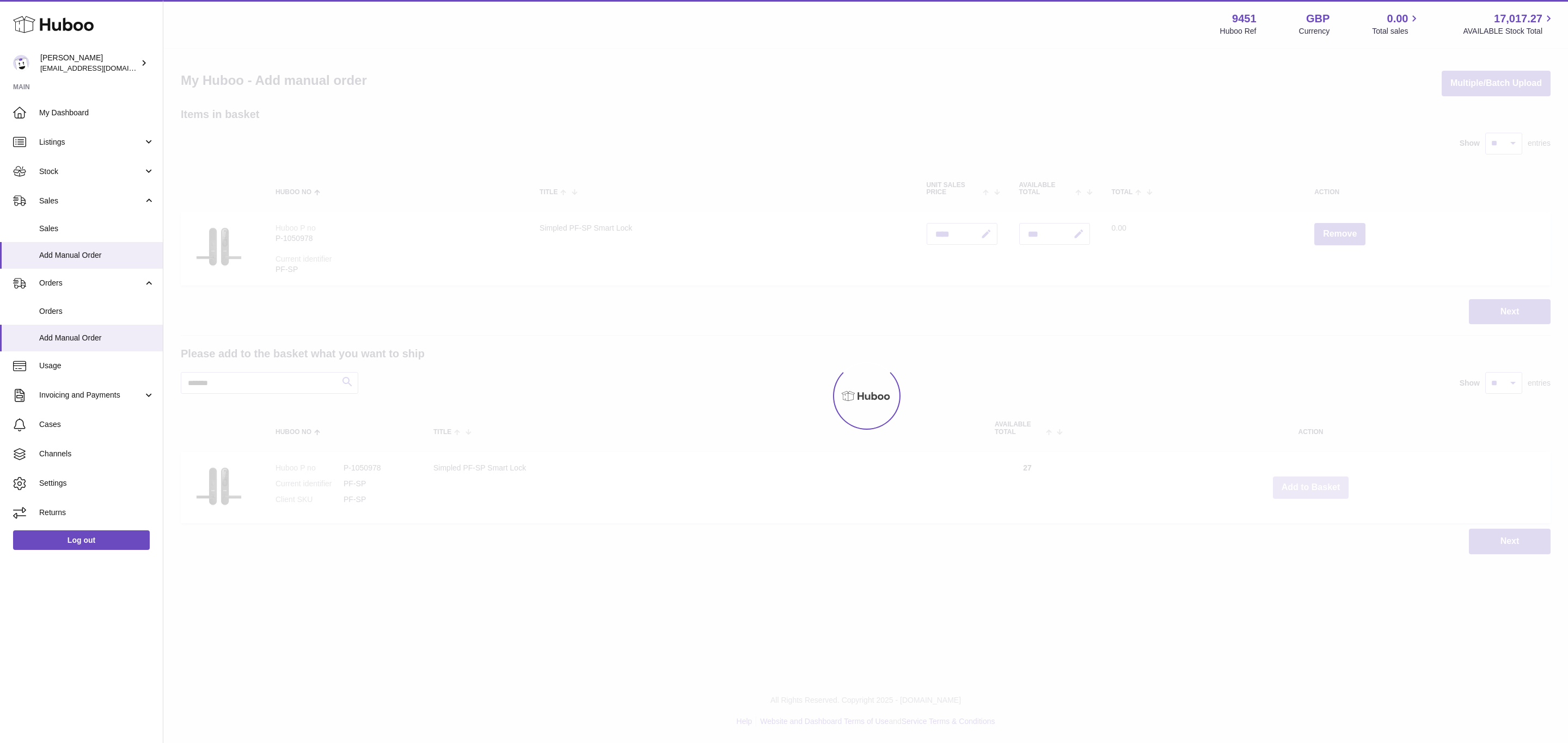
click at [1313, 488] on div "Menu Huboo 9451 Huboo Ref GBP Currency 0.00 Total sales 17,017.27 AVAILABLE Sto…" at bounding box center [866, 288] width 1405 height 577
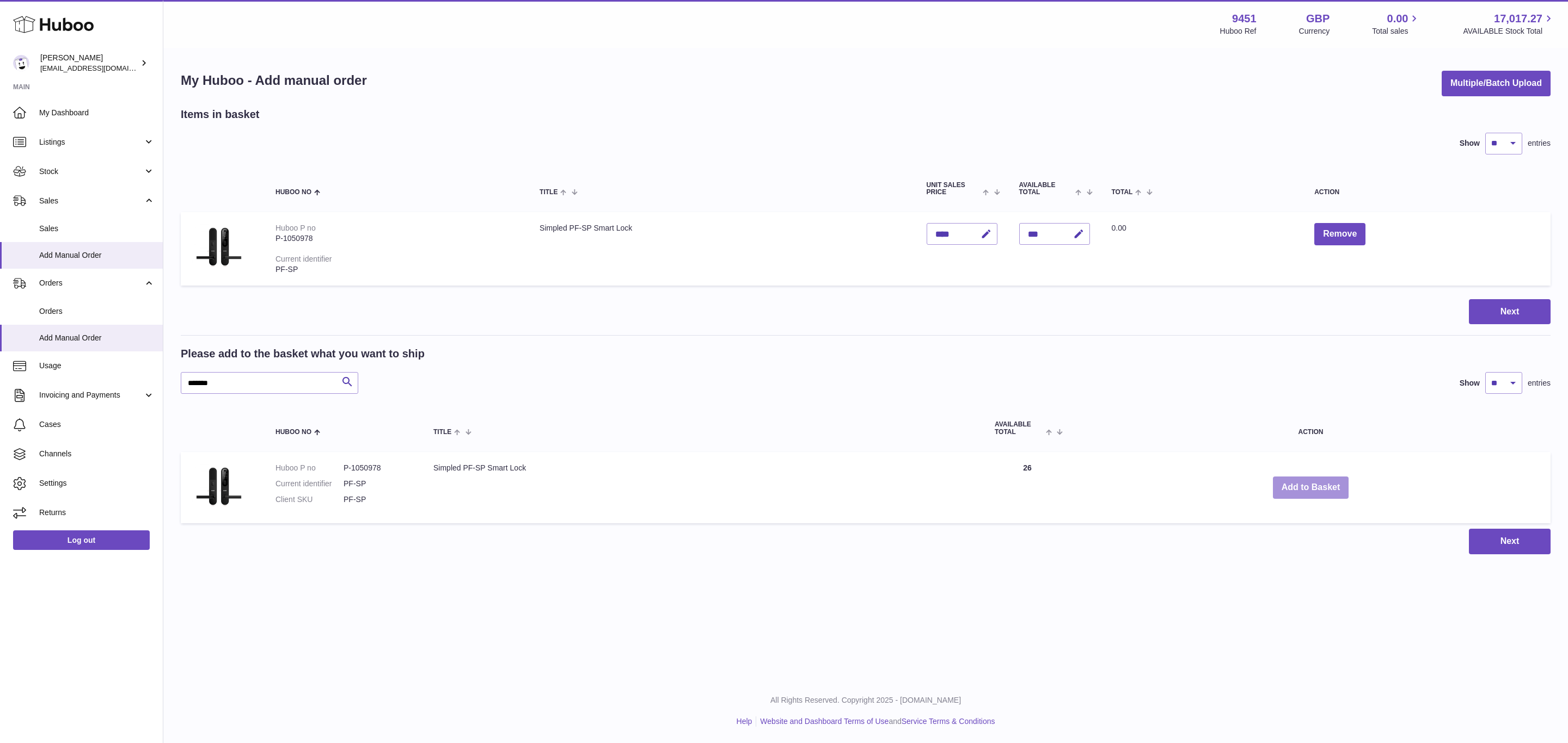
click at [1313, 488] on button "Add to Basket" at bounding box center [1311, 488] width 76 height 22
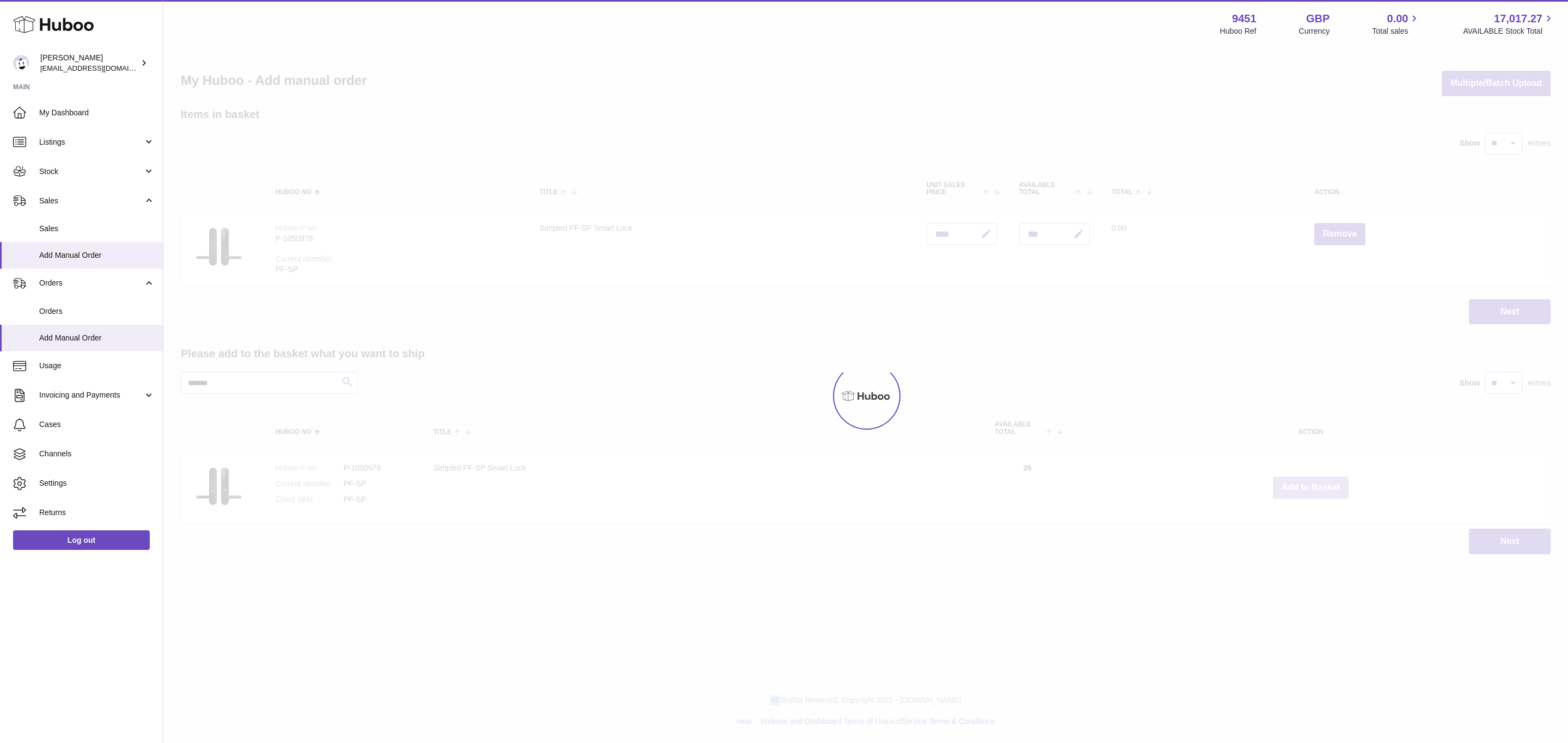
click at [1313, 488] on div at bounding box center [866, 396] width 1405 height 695
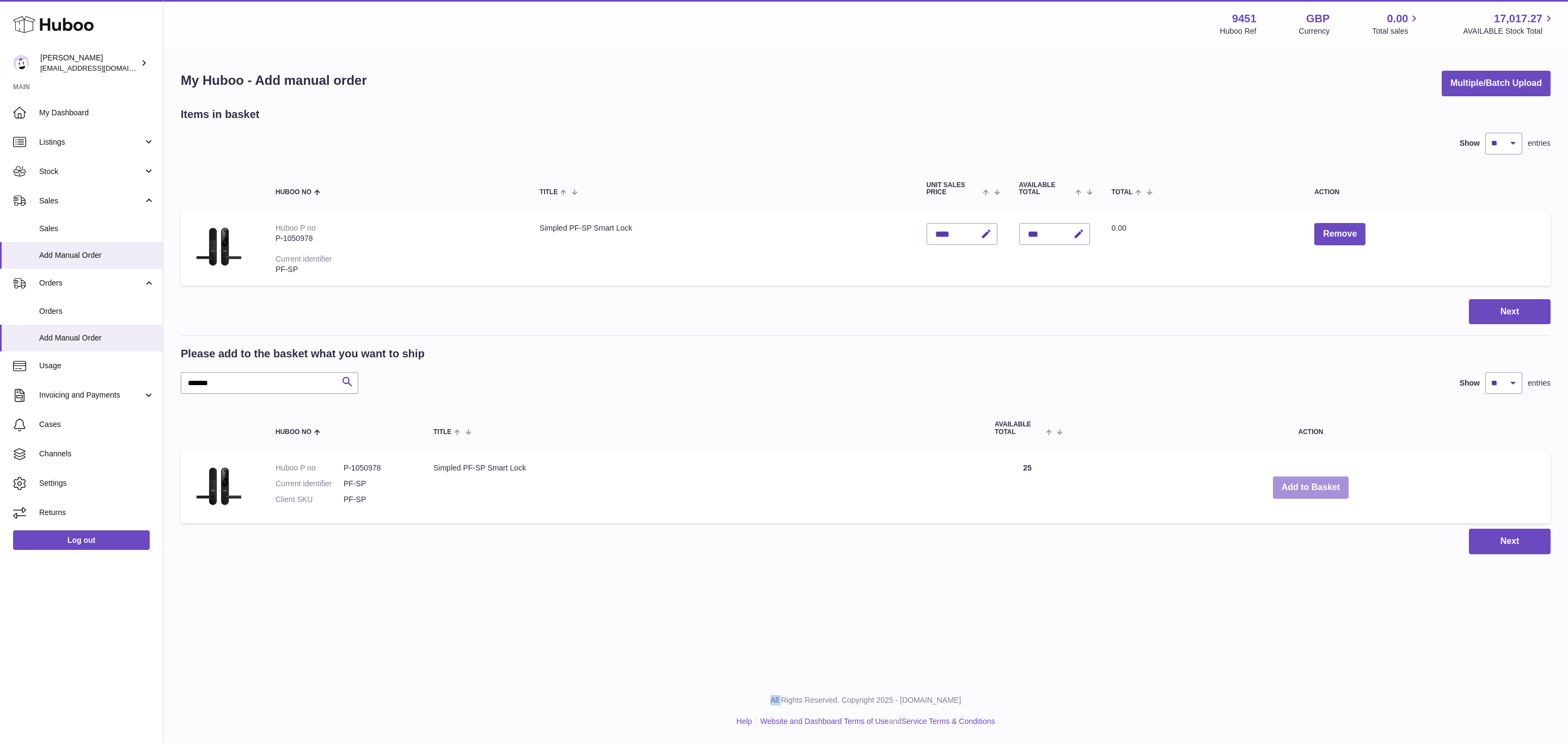
click at [1313, 488] on button "Add to Basket" at bounding box center [1311, 488] width 76 height 22
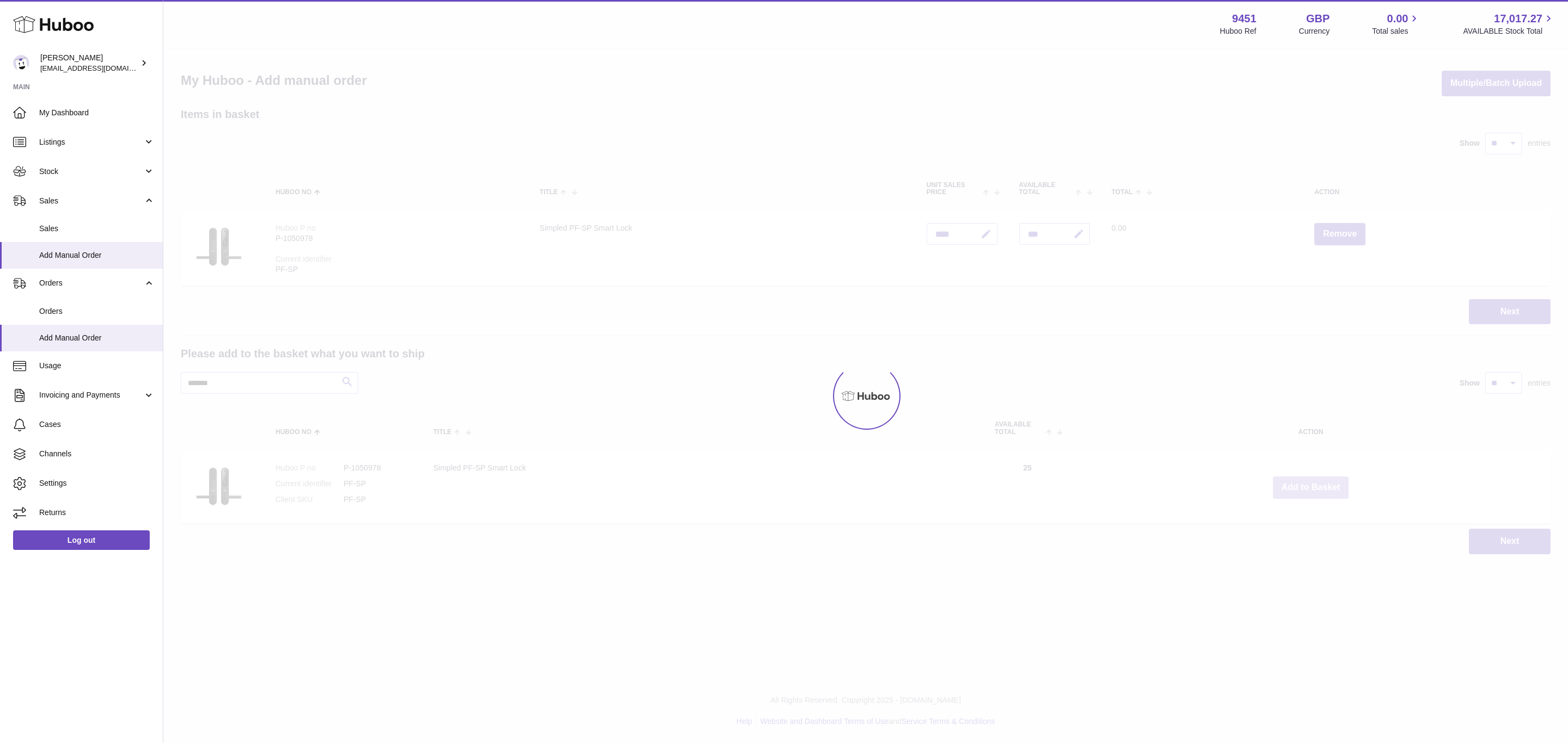
click at [1313, 488] on div at bounding box center [866, 396] width 1405 height 695
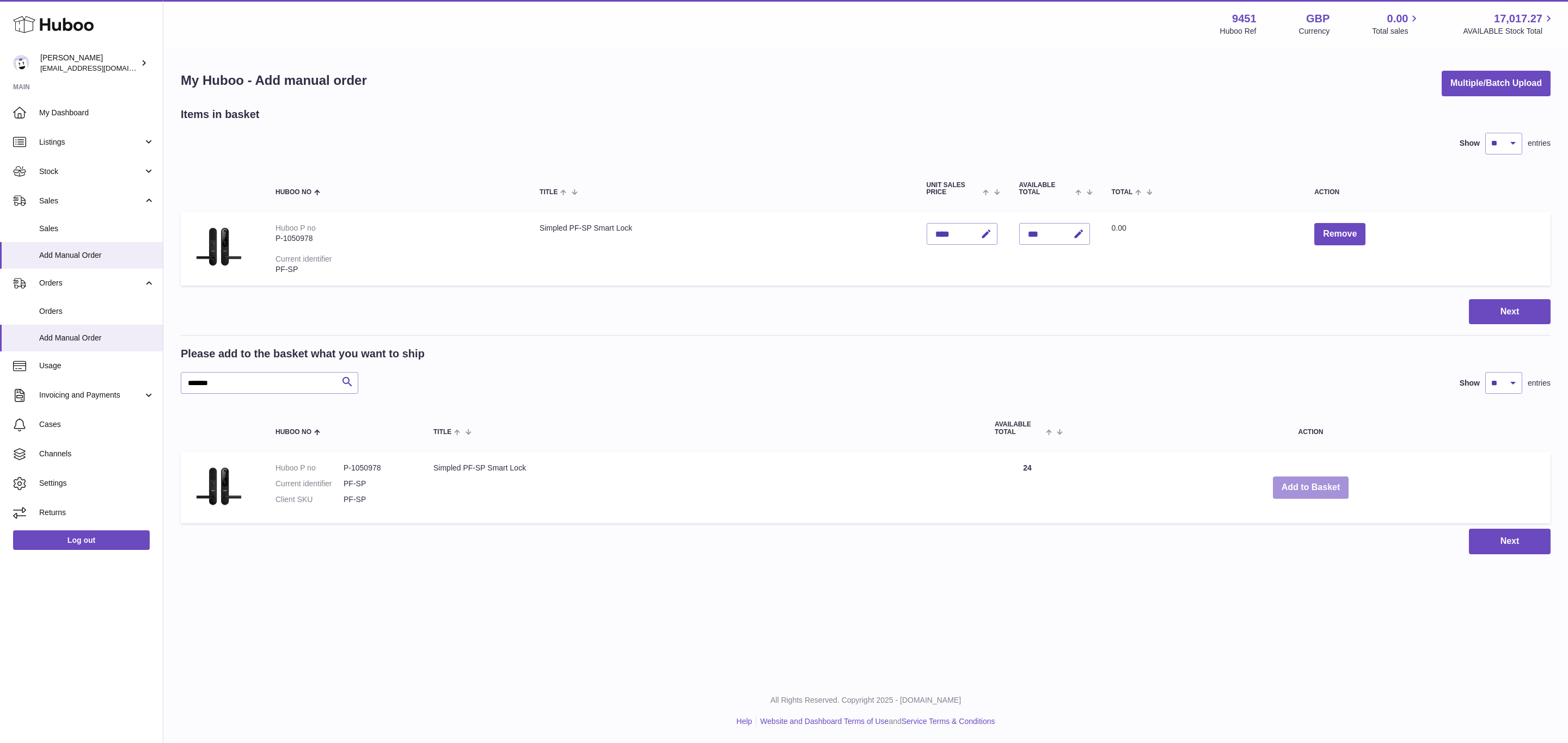
click at [1313, 488] on button "Add to Basket" at bounding box center [1311, 488] width 76 height 22
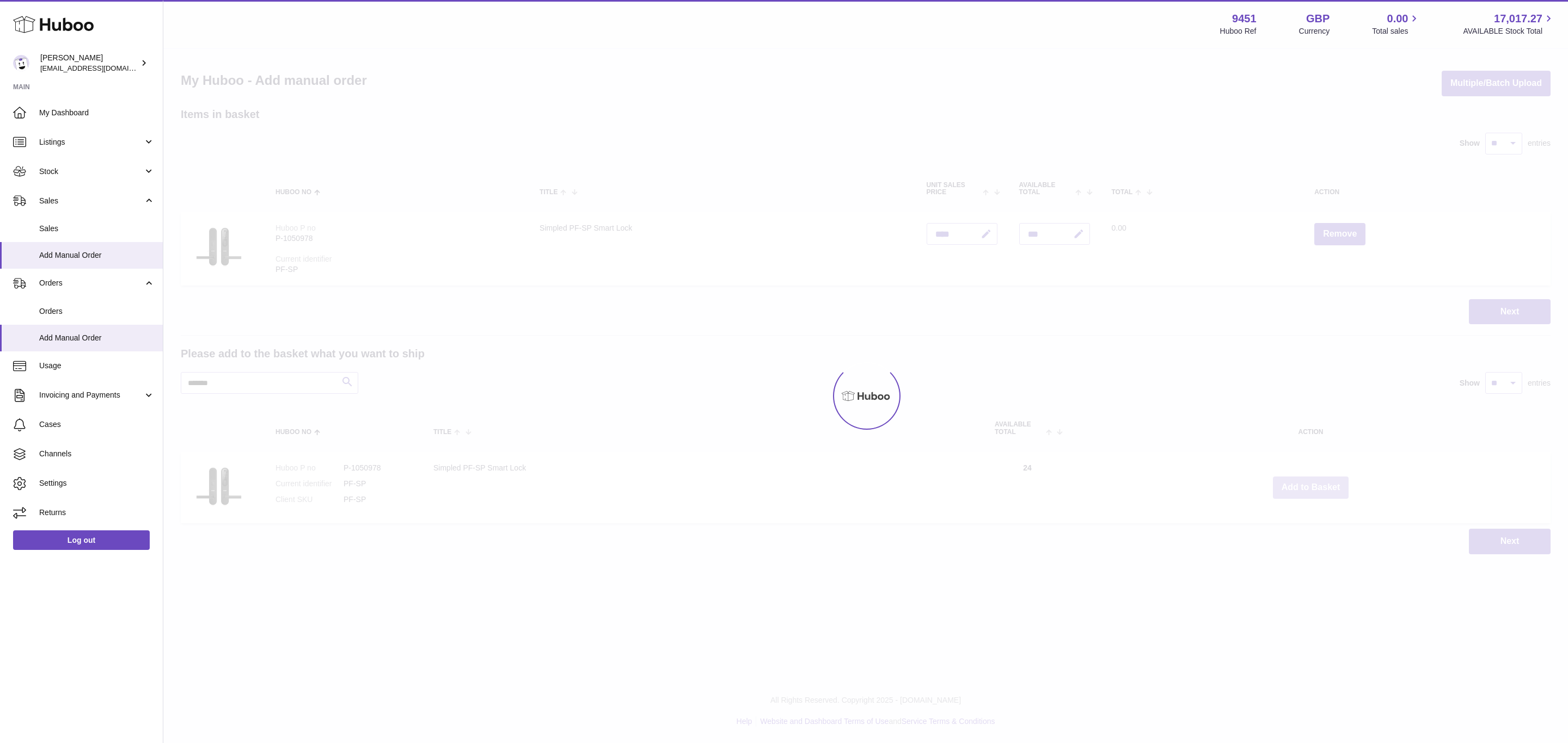
click at [1313, 488] on button "Add to Basket" at bounding box center [1311, 488] width 76 height 22
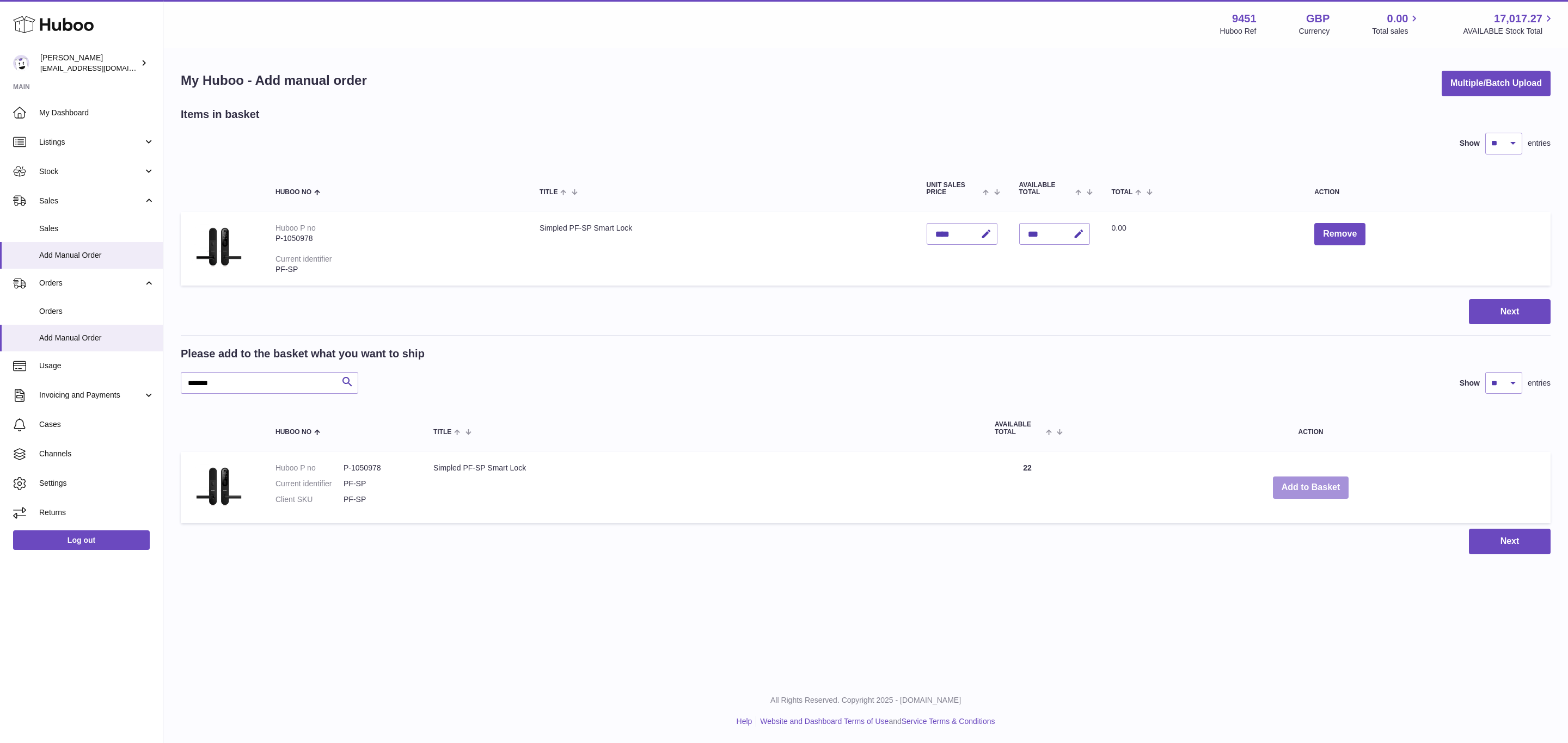
click at [1313, 488] on button "Add to Basket" at bounding box center [1311, 488] width 76 height 22
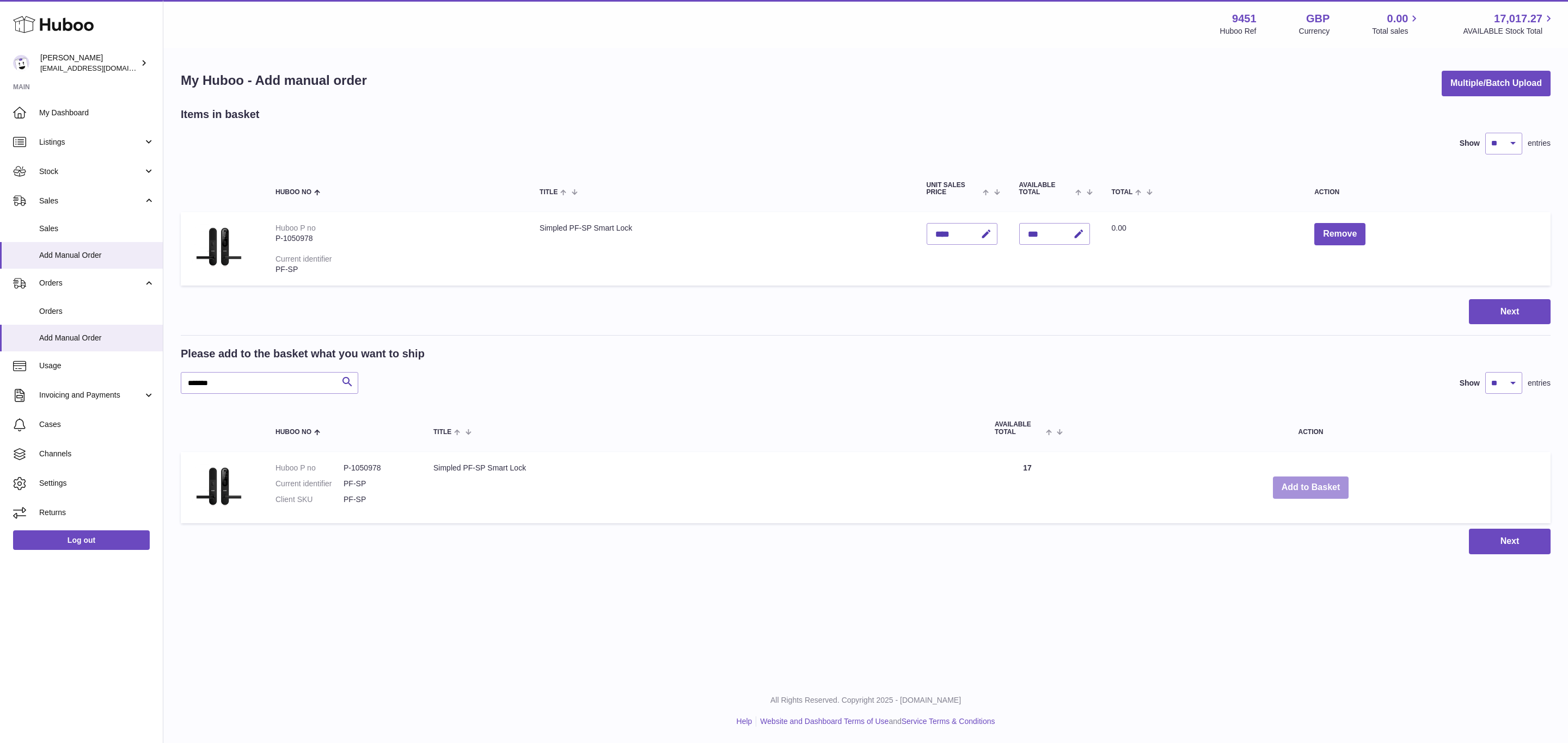
click at [1313, 488] on button "Add to Basket" at bounding box center [1311, 488] width 76 height 22
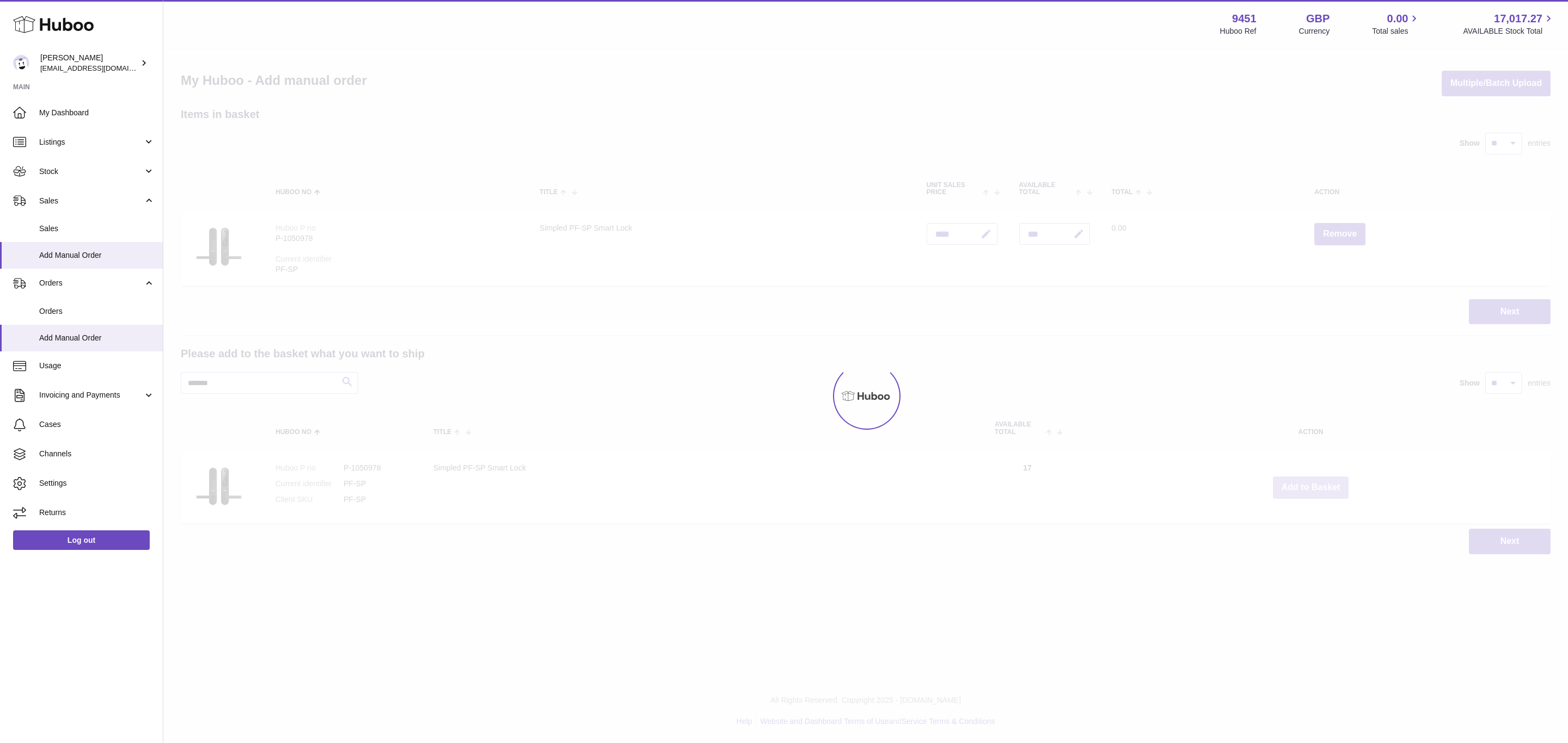
click at [1313, 488] on div "Menu Huboo 9451 Huboo Ref GBP Currency 0.00 Total sales 17,017.27 AVAILABLE Sto…" at bounding box center [866, 288] width 1405 height 577
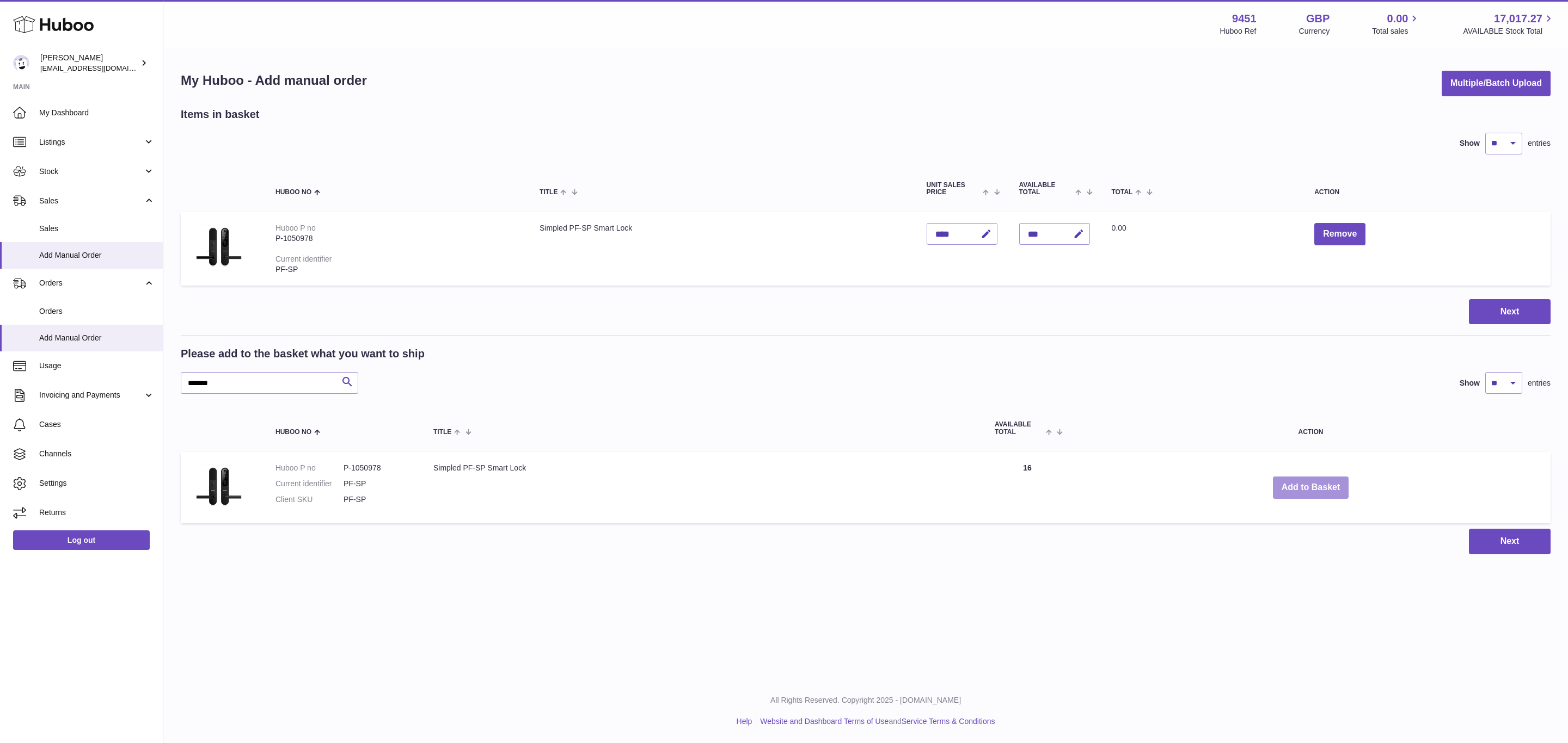
click at [1311, 493] on button "Add to Basket" at bounding box center [1311, 488] width 76 height 22
click at [1307, 486] on button "Add to Basket" at bounding box center [1311, 488] width 76 height 22
click at [1305, 481] on button "Add to Basket" at bounding box center [1311, 488] width 76 height 22
click at [1283, 485] on button "Add to Basket" at bounding box center [1311, 488] width 76 height 22
click at [1273, 473] on td "Add to Basket" at bounding box center [1311, 488] width 480 height 71
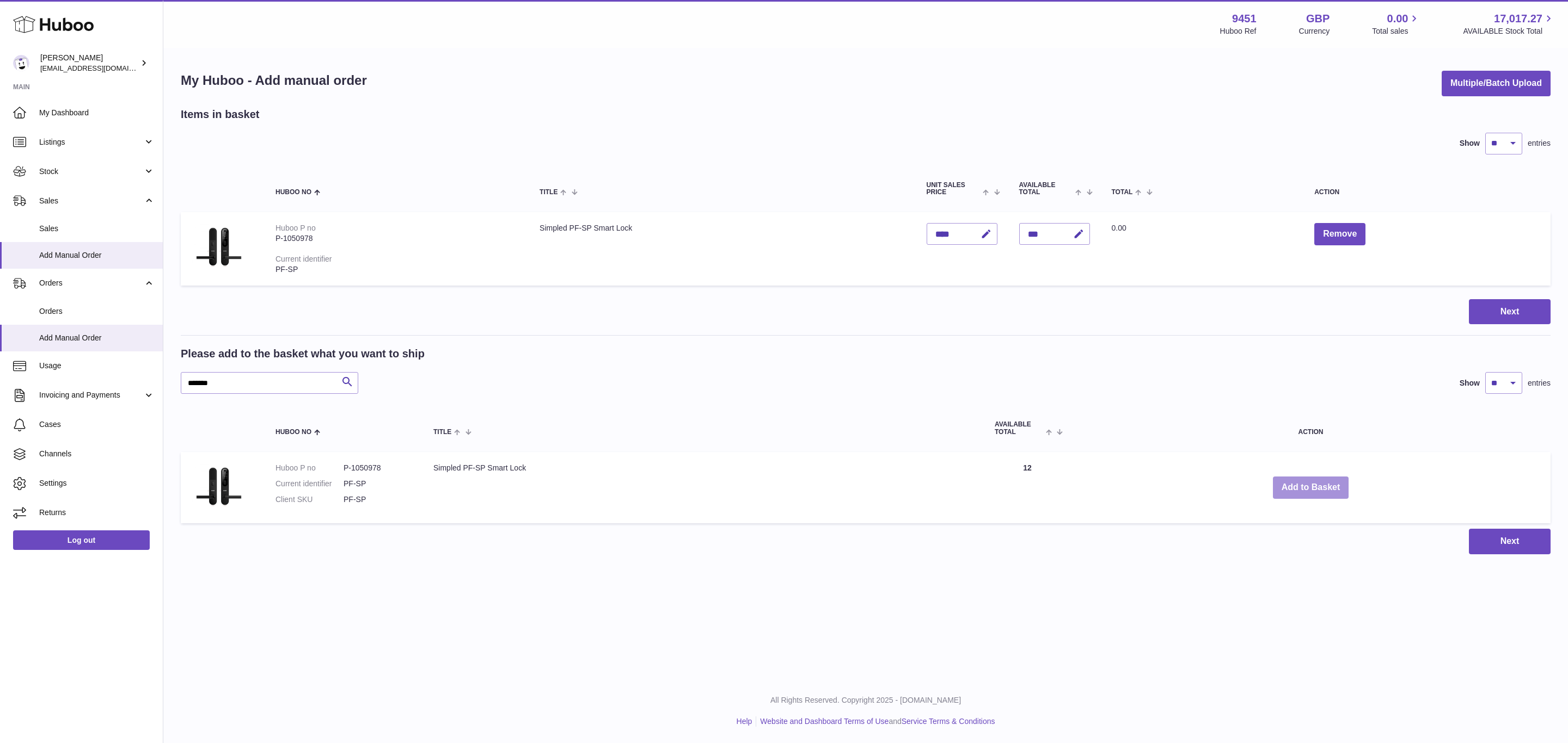
click at [1317, 478] on button "Add to Basket" at bounding box center [1311, 488] width 76 height 22
click at [1300, 484] on button "Add to Basket" at bounding box center [1311, 488] width 76 height 22
click at [1299, 488] on button "Add to Basket" at bounding box center [1311, 488] width 76 height 22
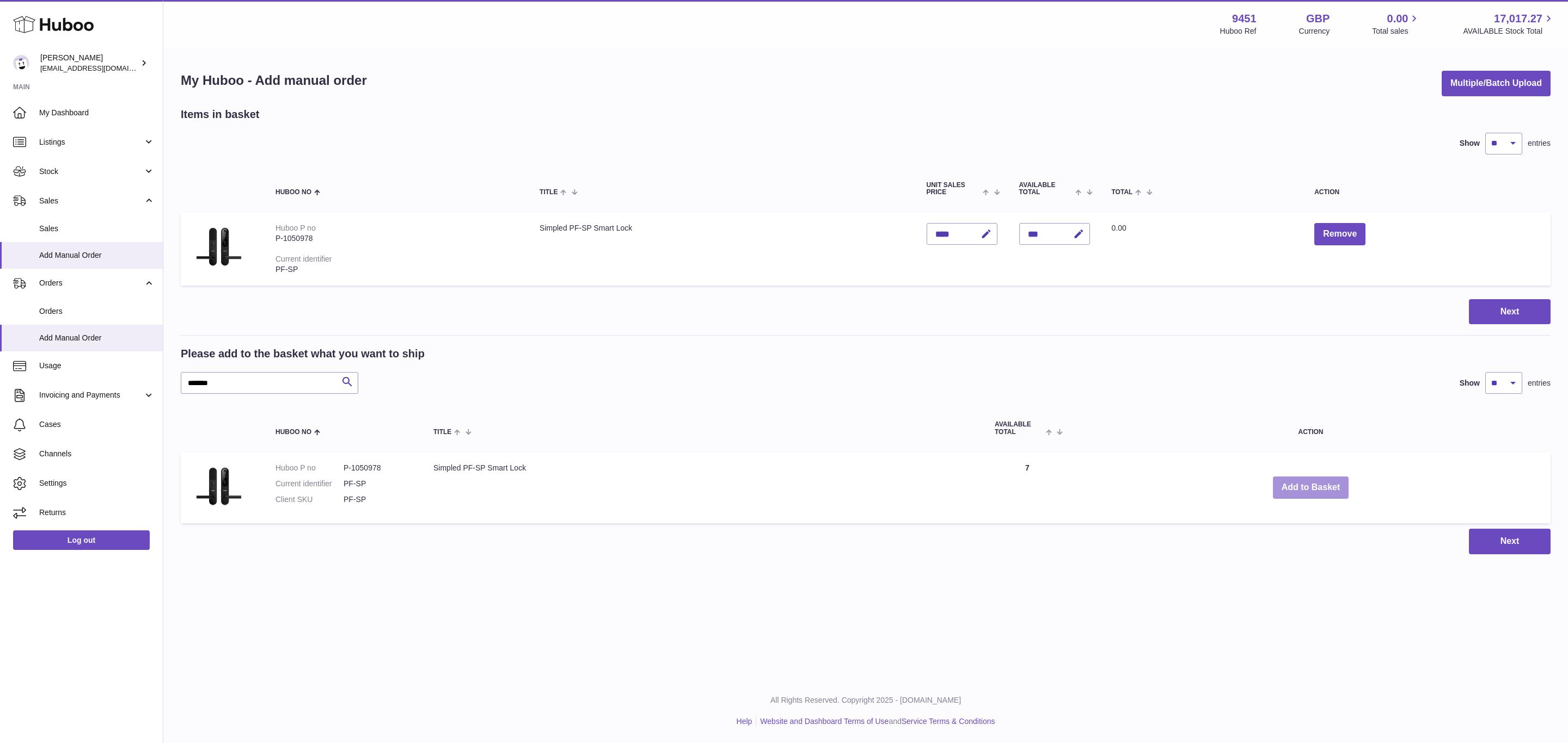
click at [1292, 496] on button "Add to Basket" at bounding box center [1311, 488] width 76 height 22
click at [1290, 490] on button "Add to Basket" at bounding box center [1311, 488] width 76 height 22
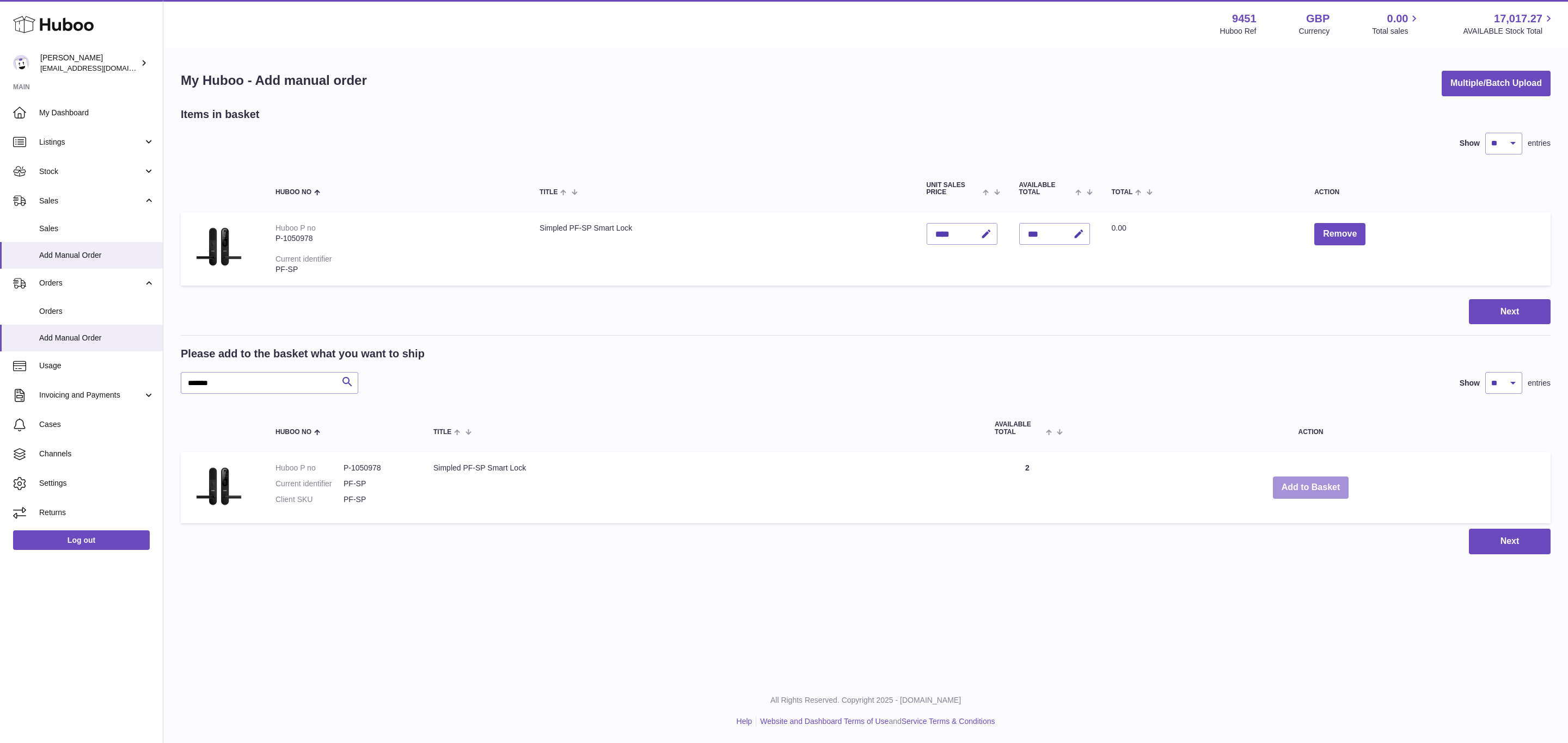
click at [1289, 490] on button "Add to Basket" at bounding box center [1311, 488] width 76 height 22
click at [1287, 481] on button "Add to Basket" at bounding box center [1311, 488] width 76 height 22
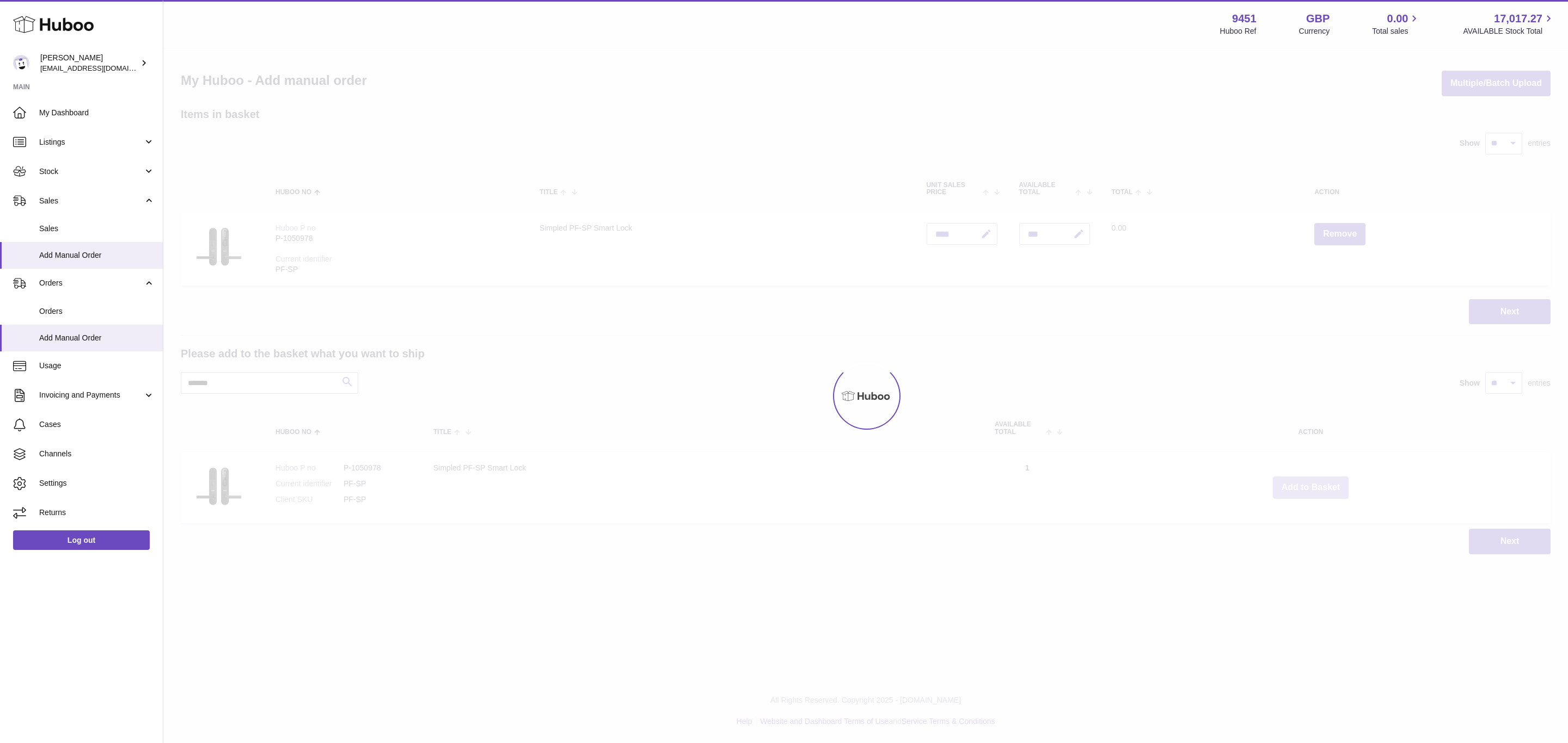
type input "***"
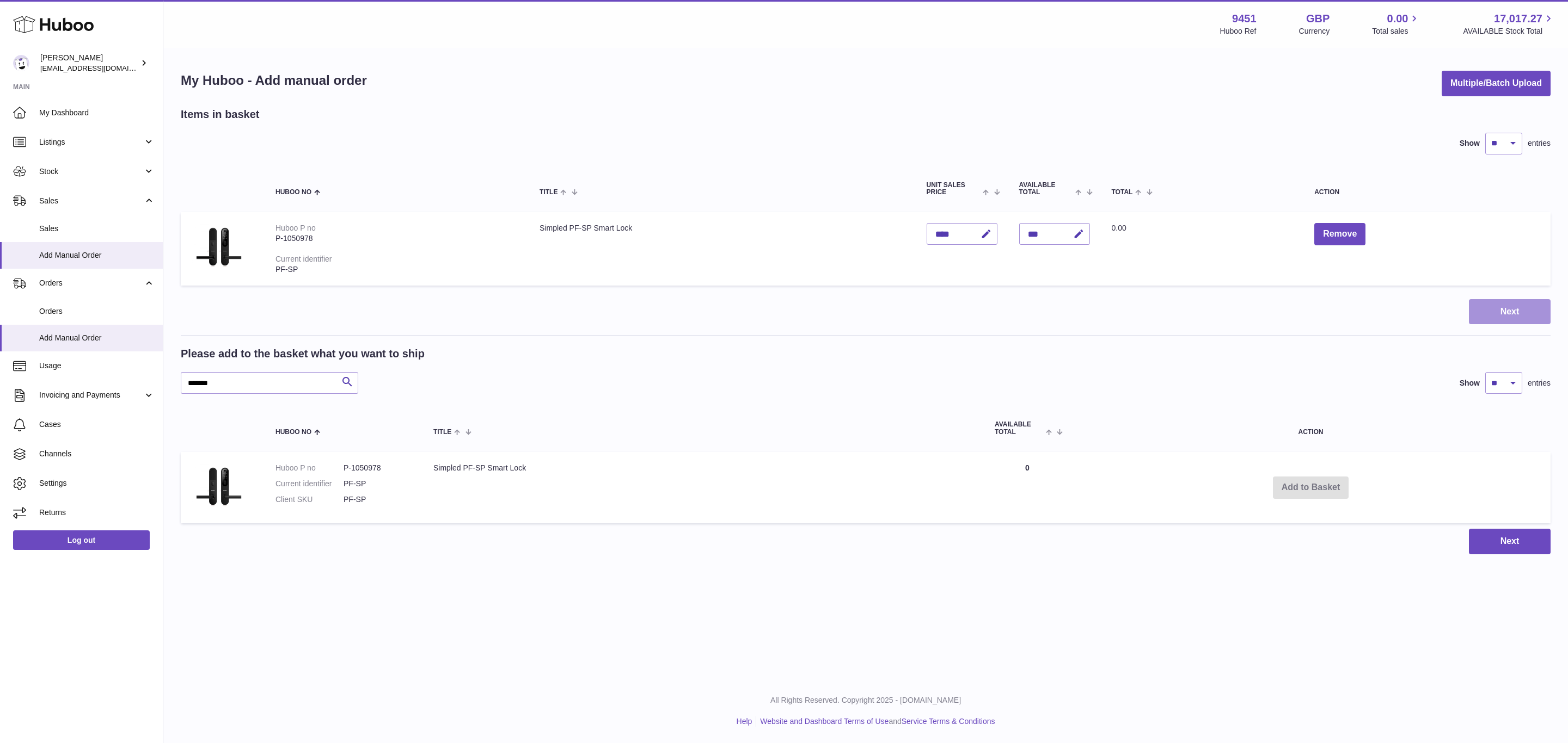
click at [1492, 303] on button "Next" at bounding box center [1509, 312] width 81 height 25
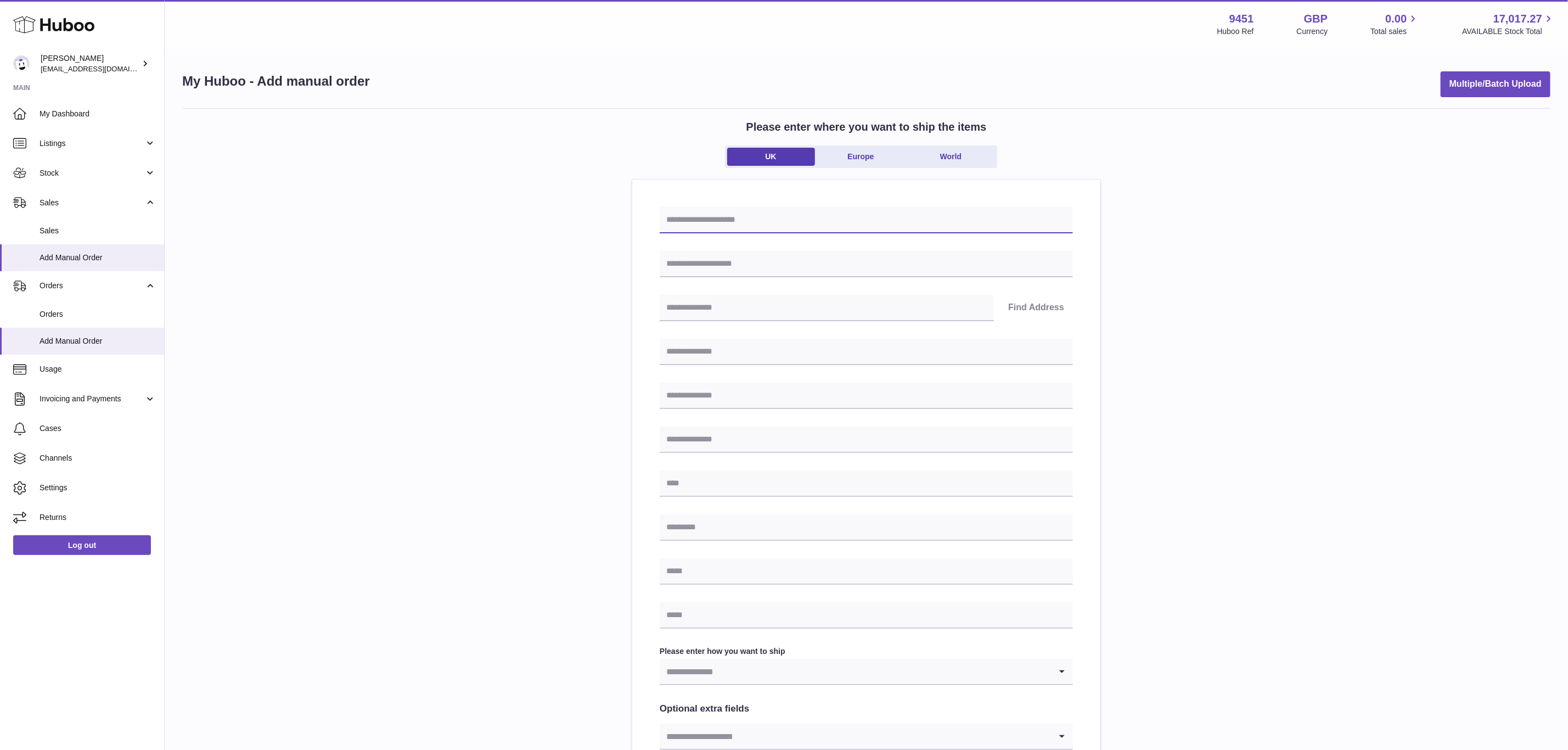
click at [702, 209] on input "text" at bounding box center [867, 220] width 414 height 26
paste input "**********"
type input "**********"
click at [713, 265] on input "text" at bounding box center [867, 264] width 414 height 26
paste input "**********"
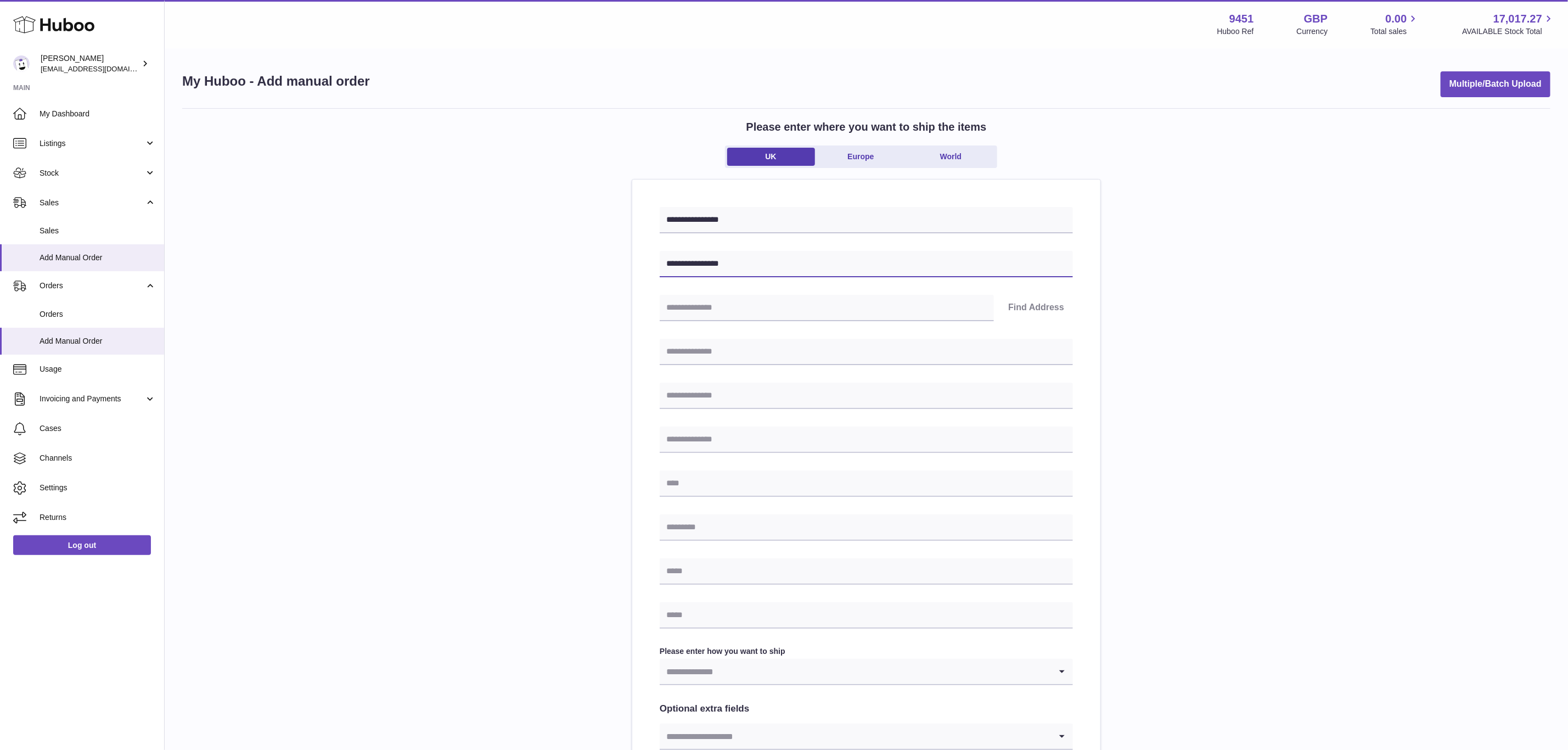
type input "**********"
click at [703, 356] on input "text" at bounding box center [867, 352] width 414 height 26
paste input "**********"
type input "**********"
click at [701, 478] on input "text" at bounding box center [867, 484] width 414 height 26
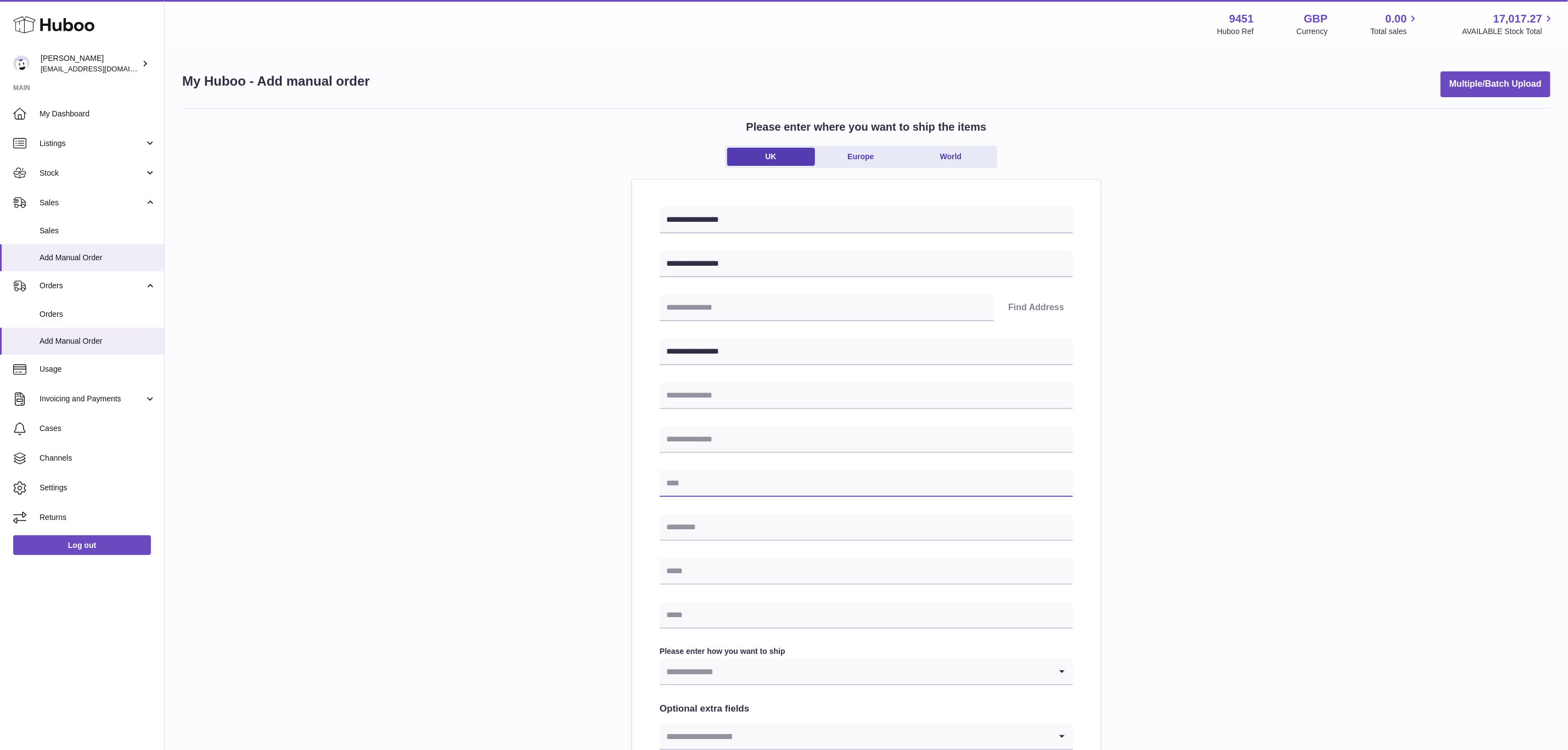
paste input "**********"
type input "**********"
click at [696, 520] on input "text" at bounding box center [867, 528] width 414 height 26
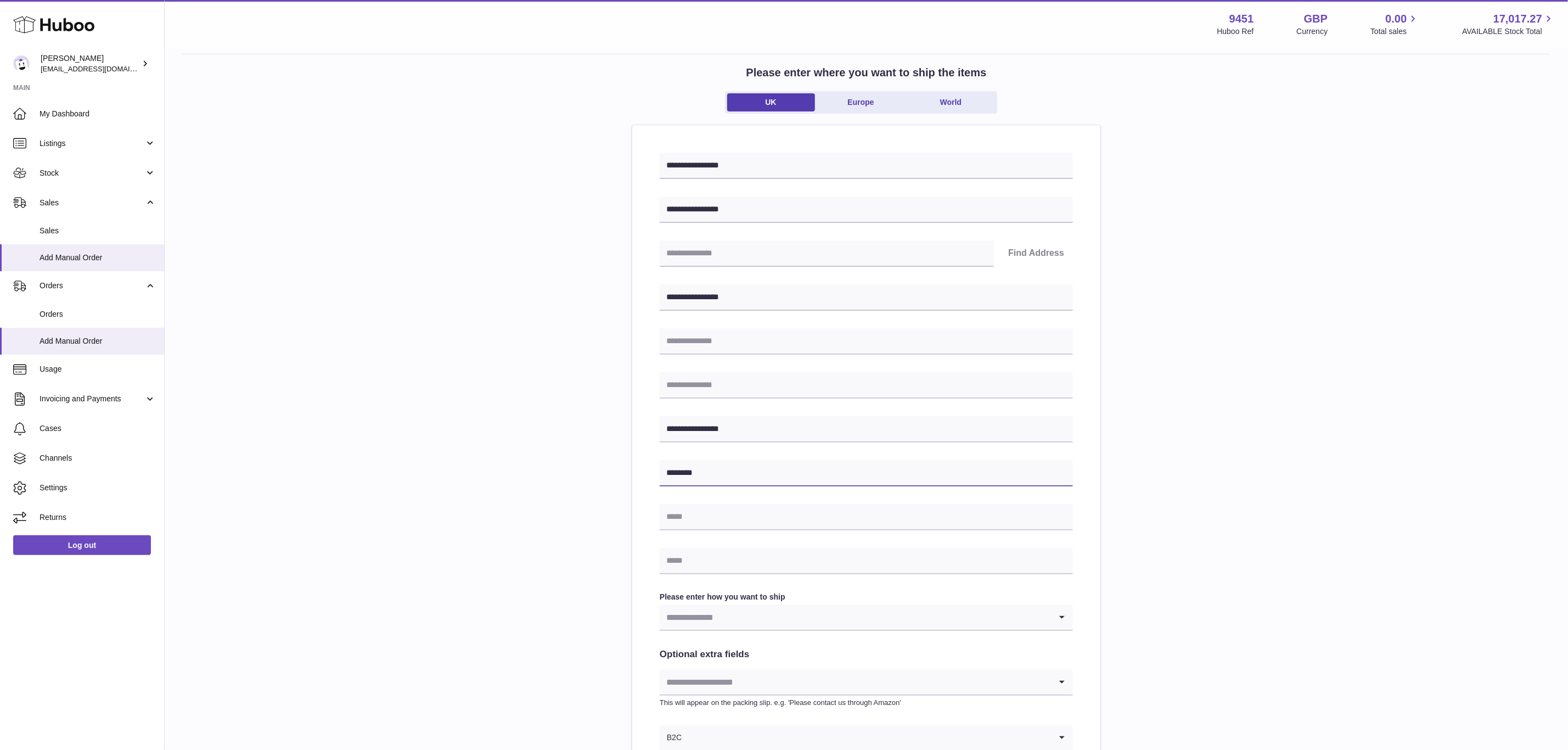
scroll to position [82, 0]
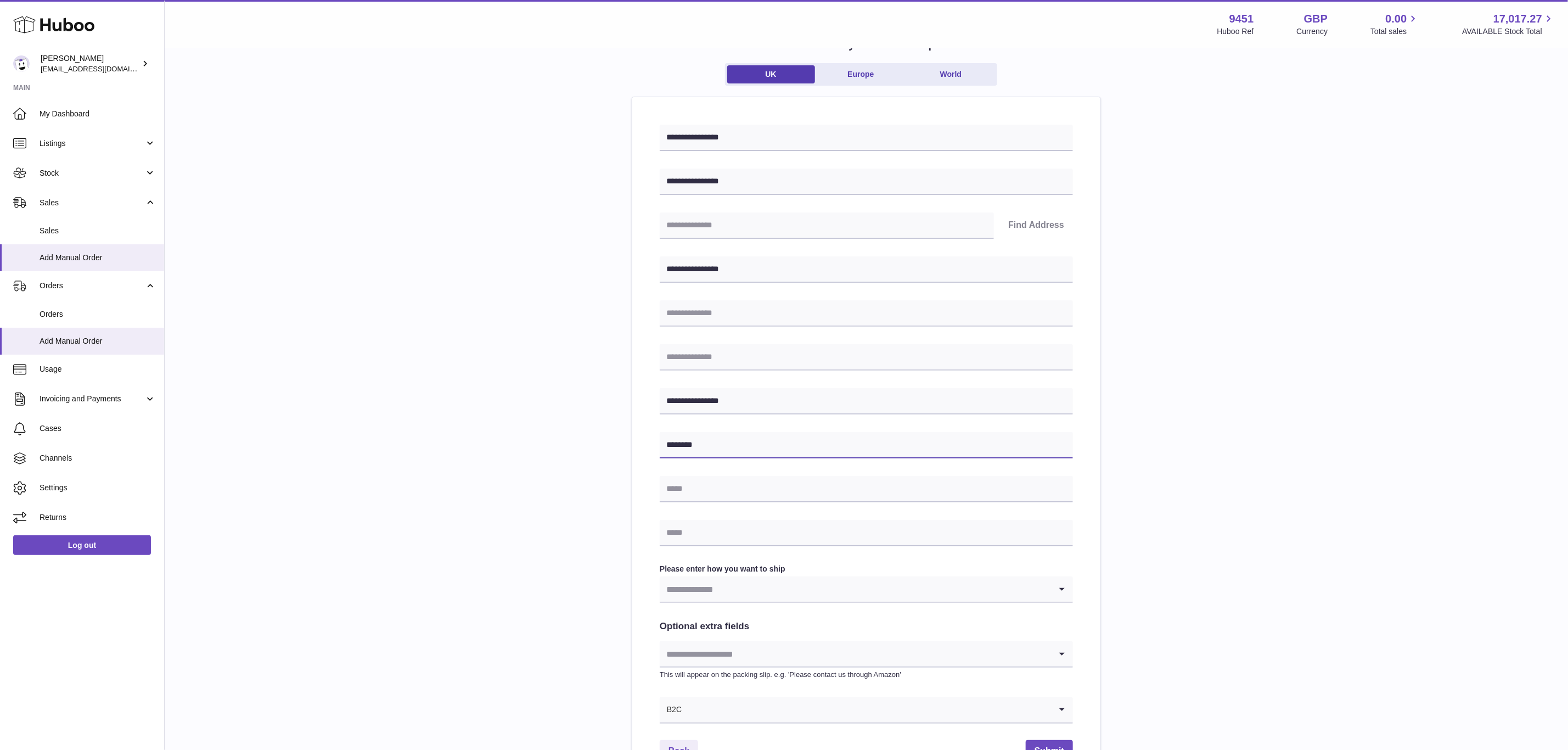
type input "********"
click at [687, 716] on input "Search for option" at bounding box center [867, 710] width 369 height 25
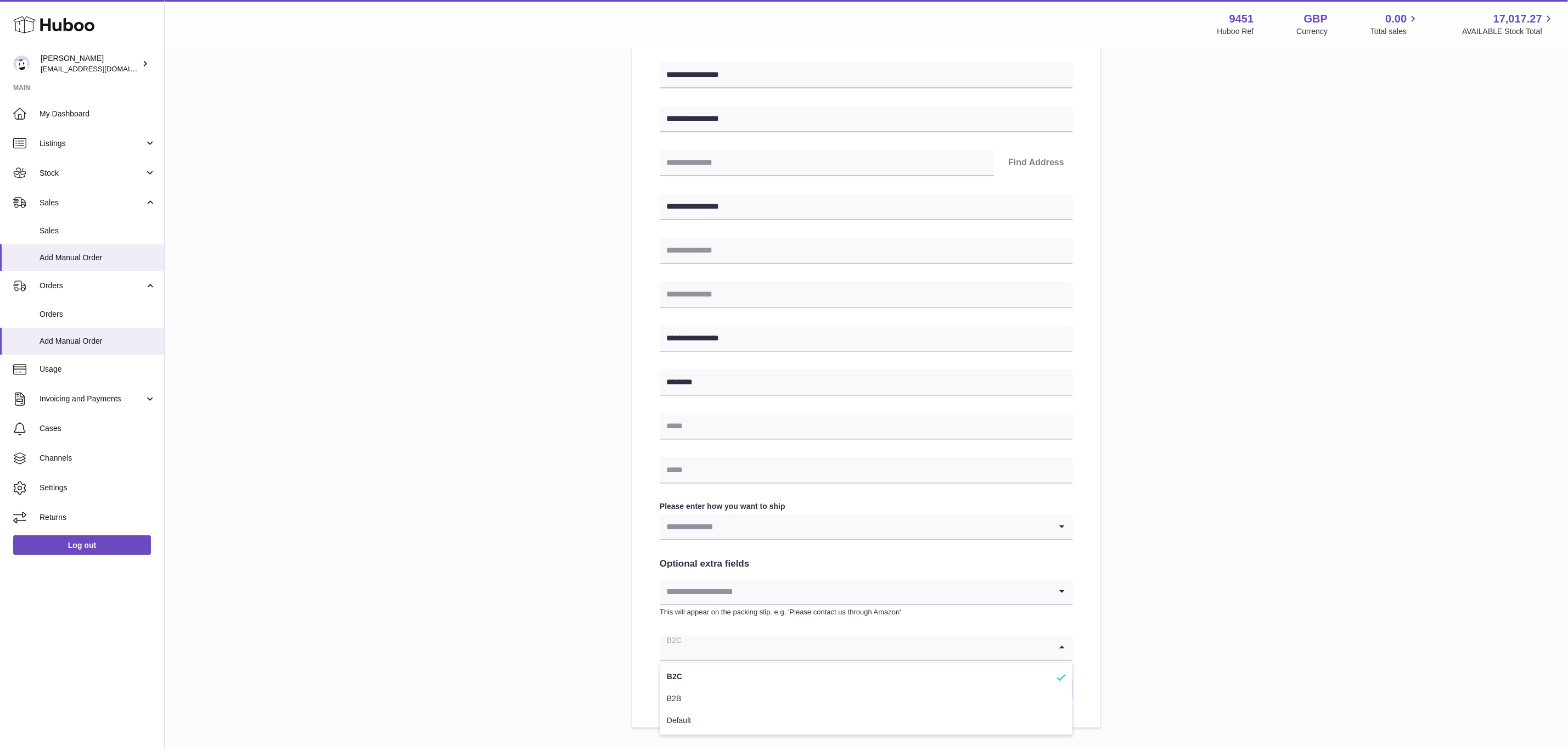
scroll to position [210, 0]
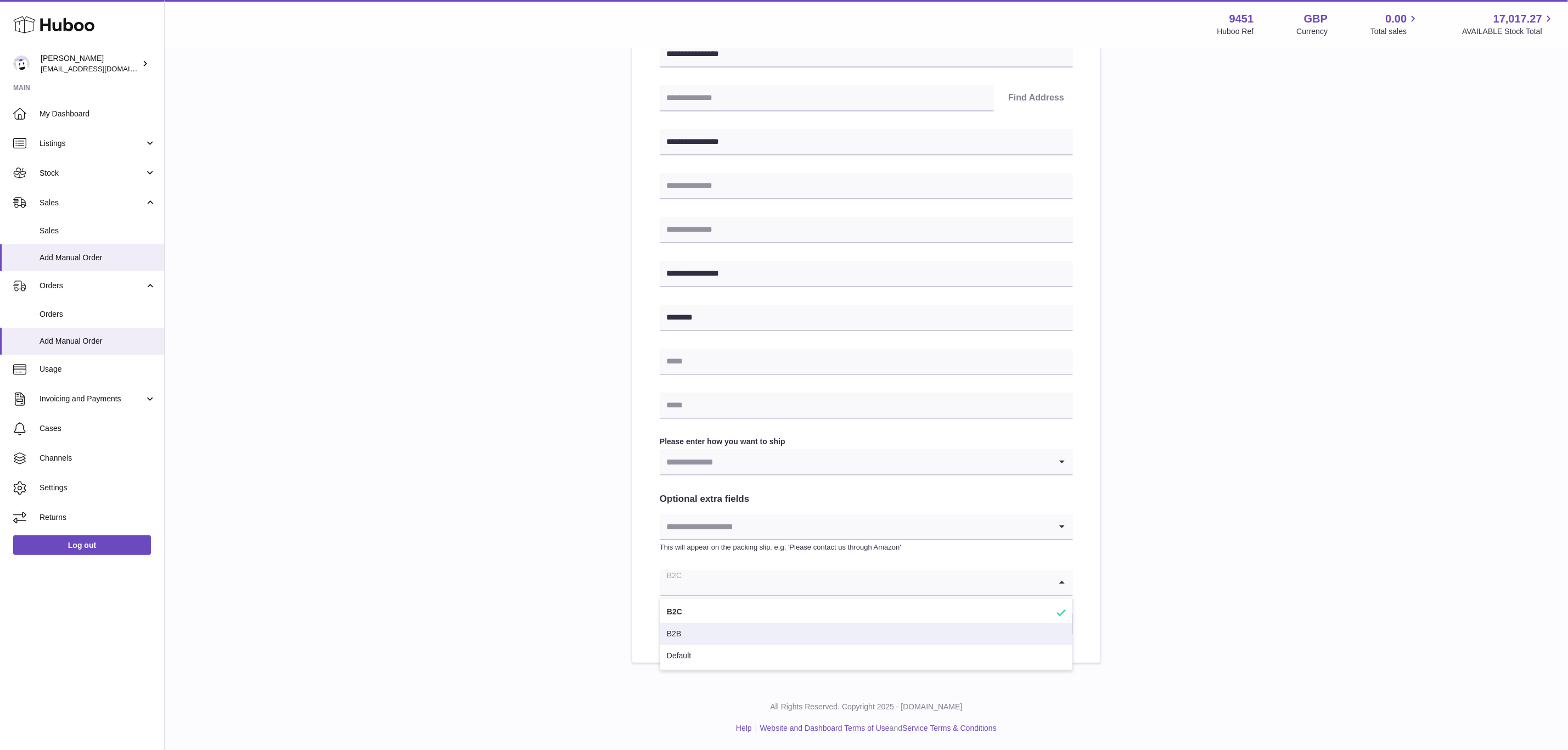
click at [674, 640] on li "B2B" at bounding box center [867, 634] width 412 height 22
click at [706, 458] on input "Search for option" at bounding box center [855, 462] width 391 height 25
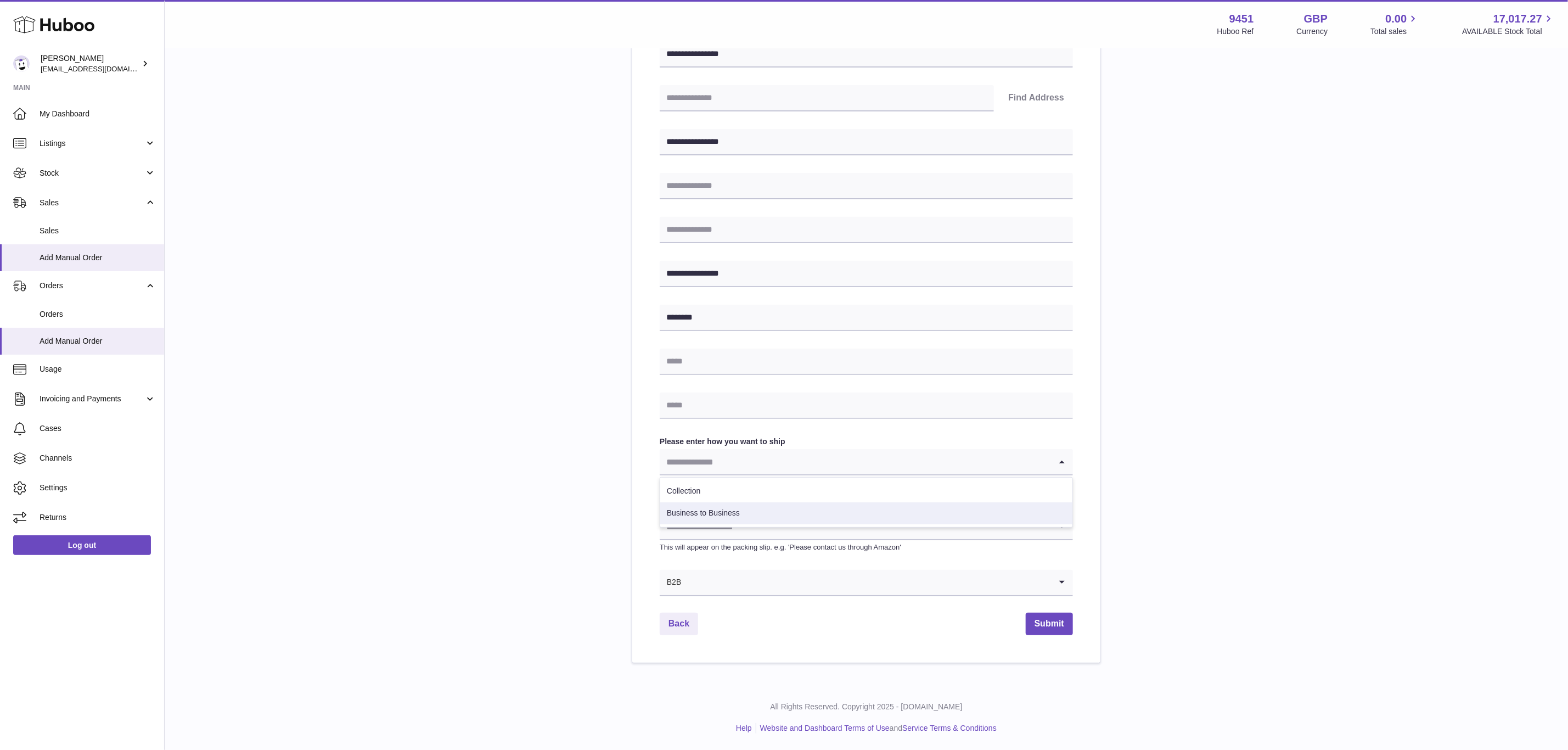
click at [711, 507] on li "Business to Business" at bounding box center [867, 513] width 412 height 22
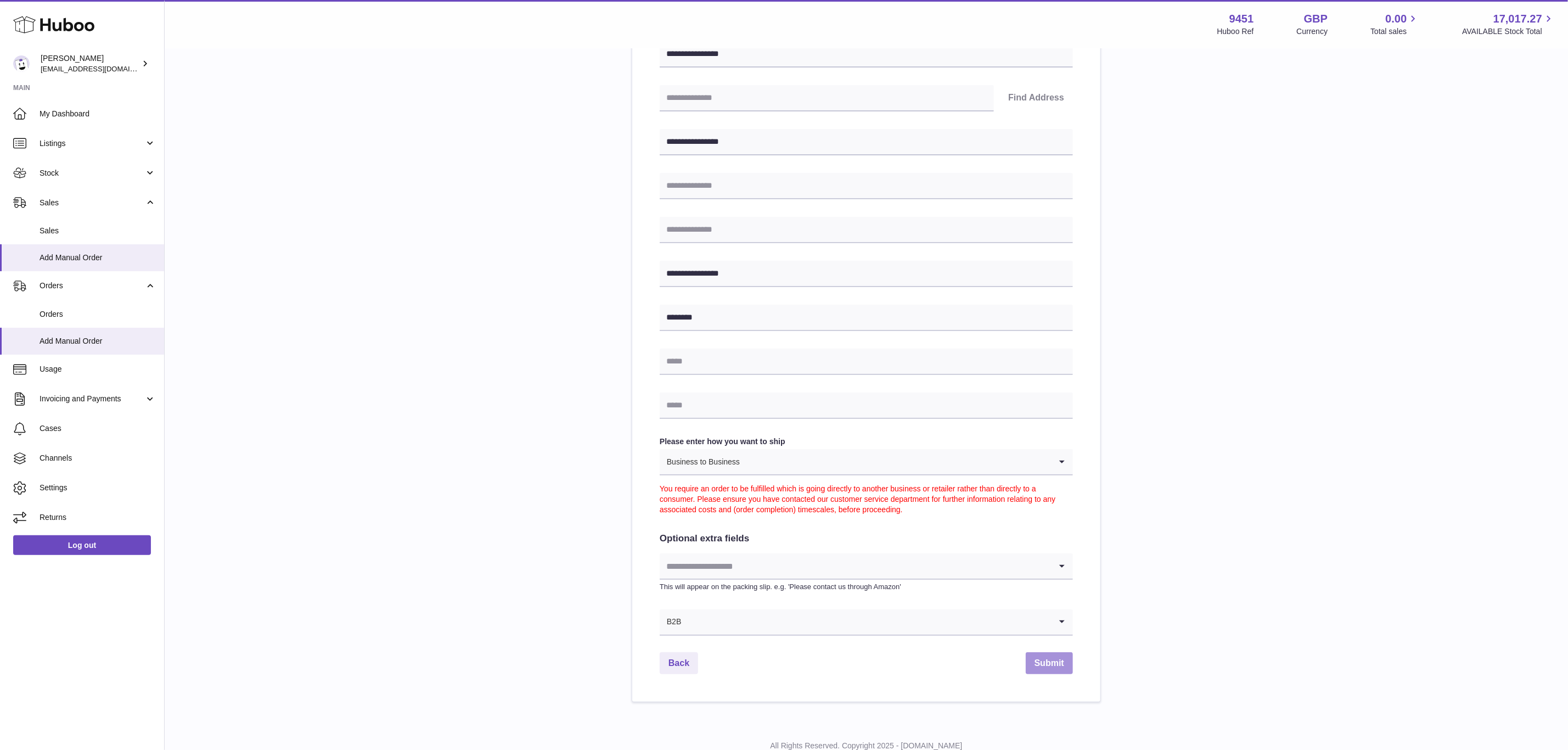
click at [1046, 660] on button "Submit" at bounding box center [1049, 664] width 47 height 23
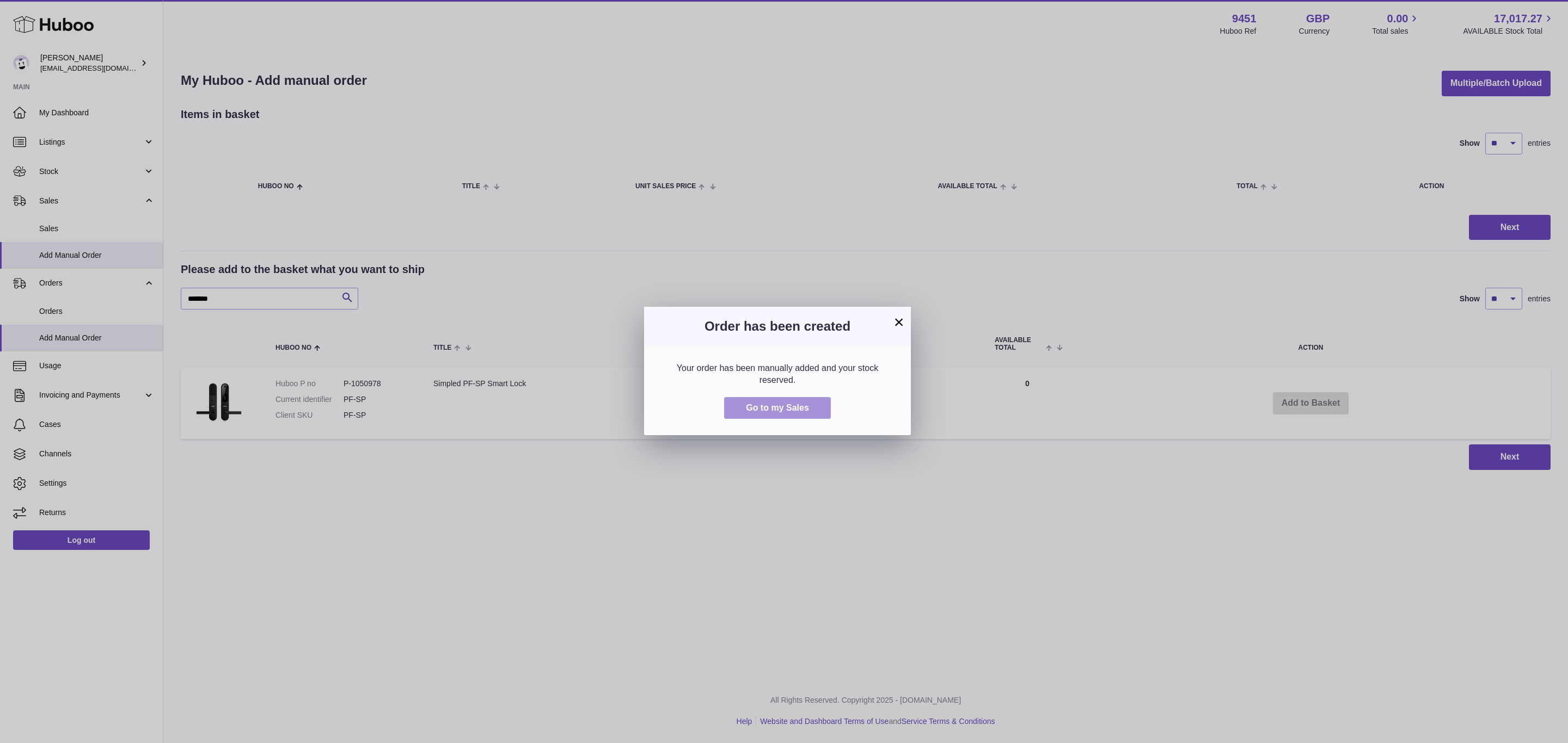
click at [795, 410] on span "Go to my Sales" at bounding box center [777, 408] width 63 height 9
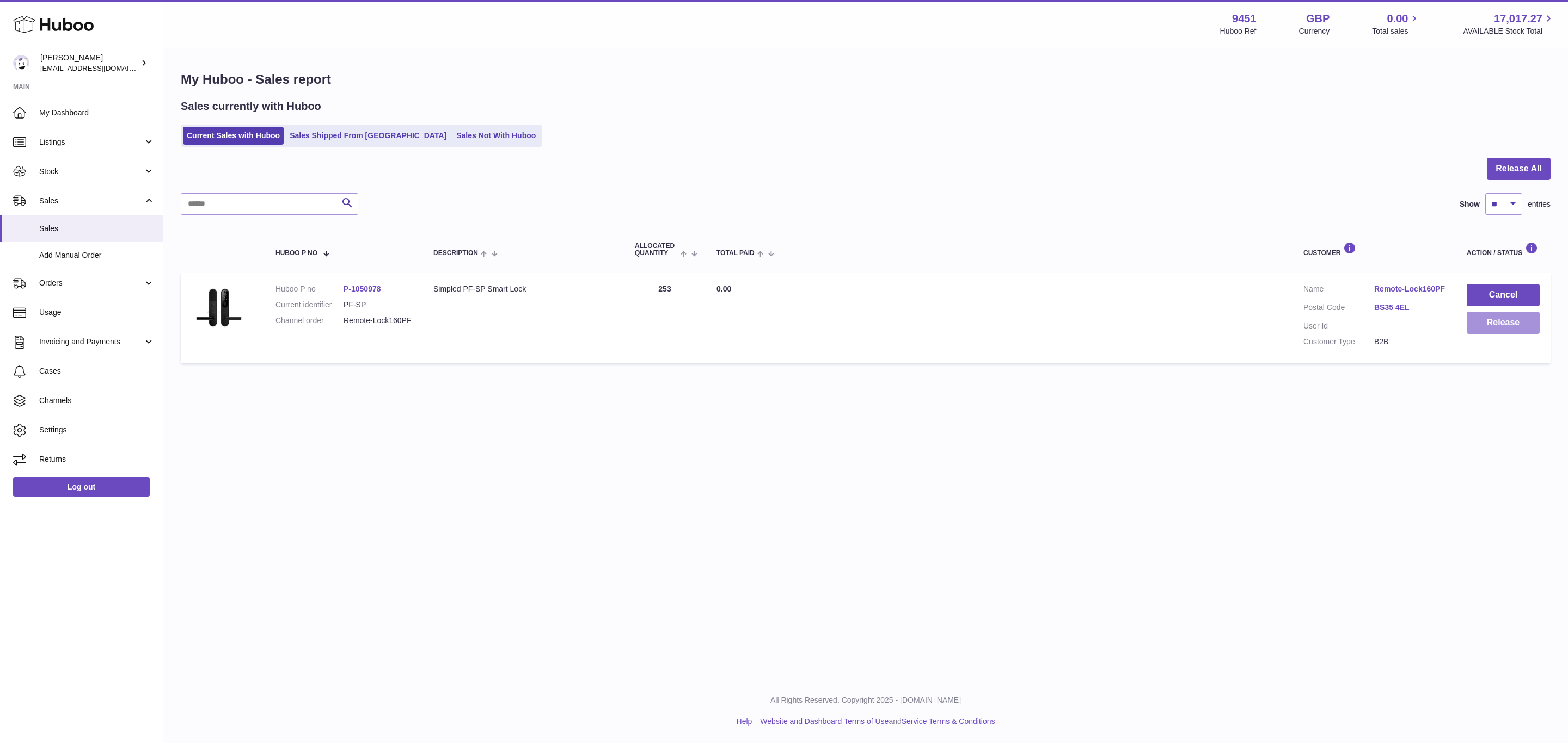
click at [1513, 316] on button "Release" at bounding box center [1503, 323] width 73 height 22
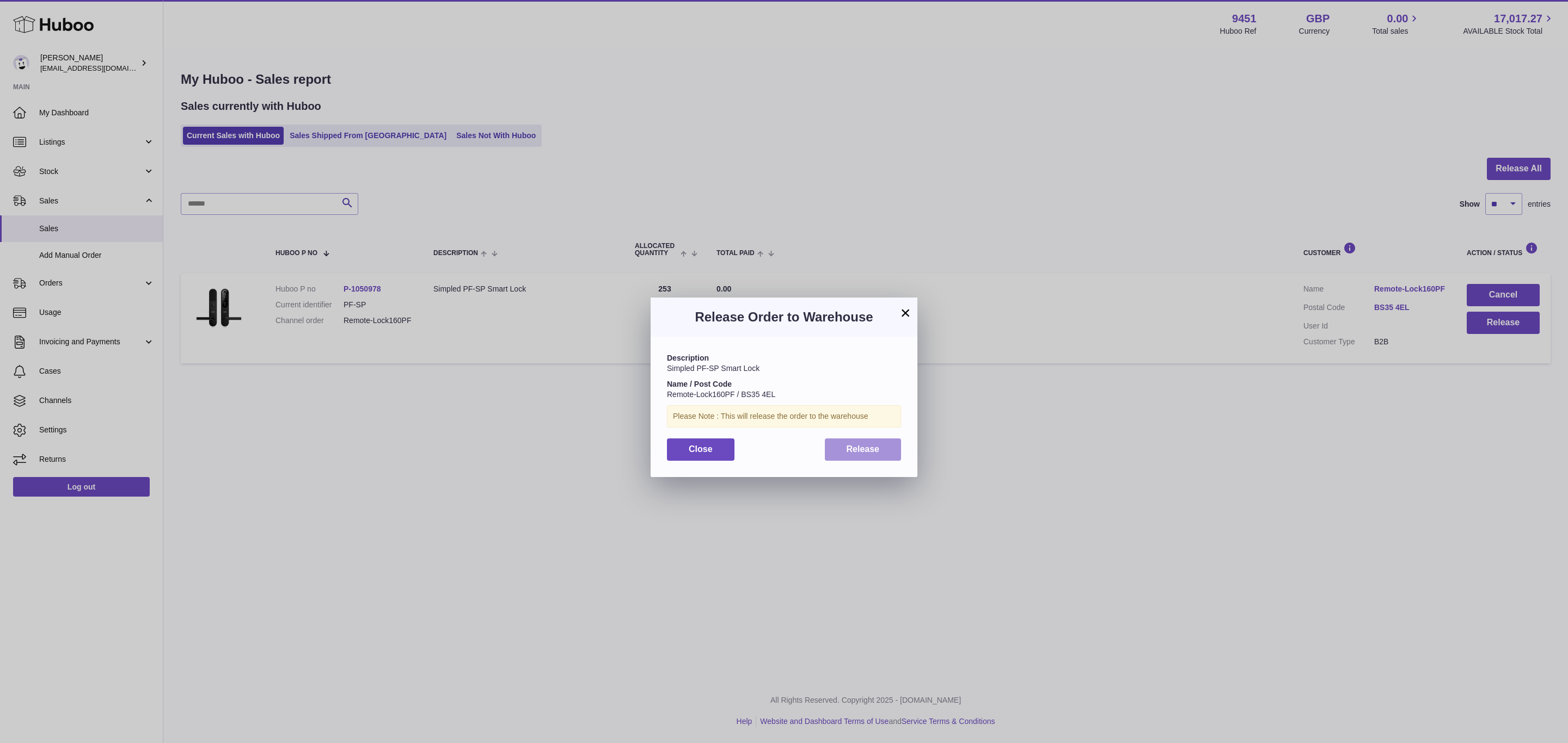
click at [853, 450] on span "Release" at bounding box center [863, 449] width 33 height 9
